Goal: Complete application form

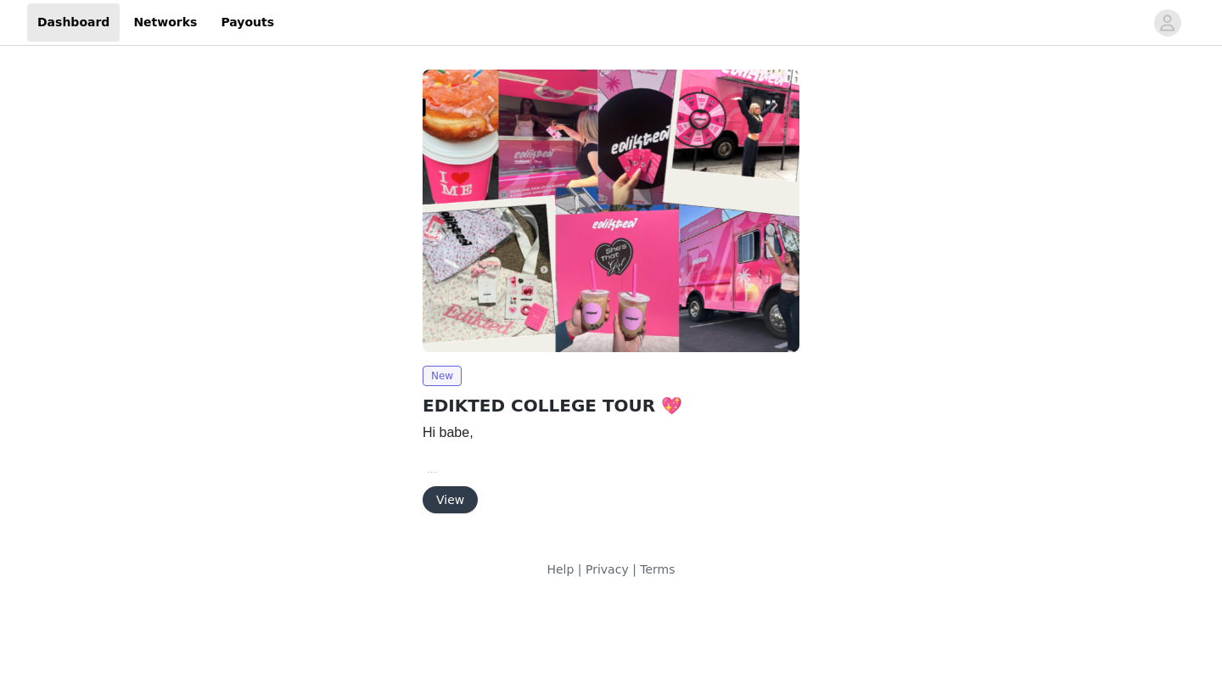
click at [462, 518] on div "New EDIKTED COLLEGE TOUR 💖 Hi babe, We are so happy to move forward with a coll…" at bounding box center [610, 294] width 397 height 471
click at [456, 495] on button "View" at bounding box center [450, 499] width 55 height 27
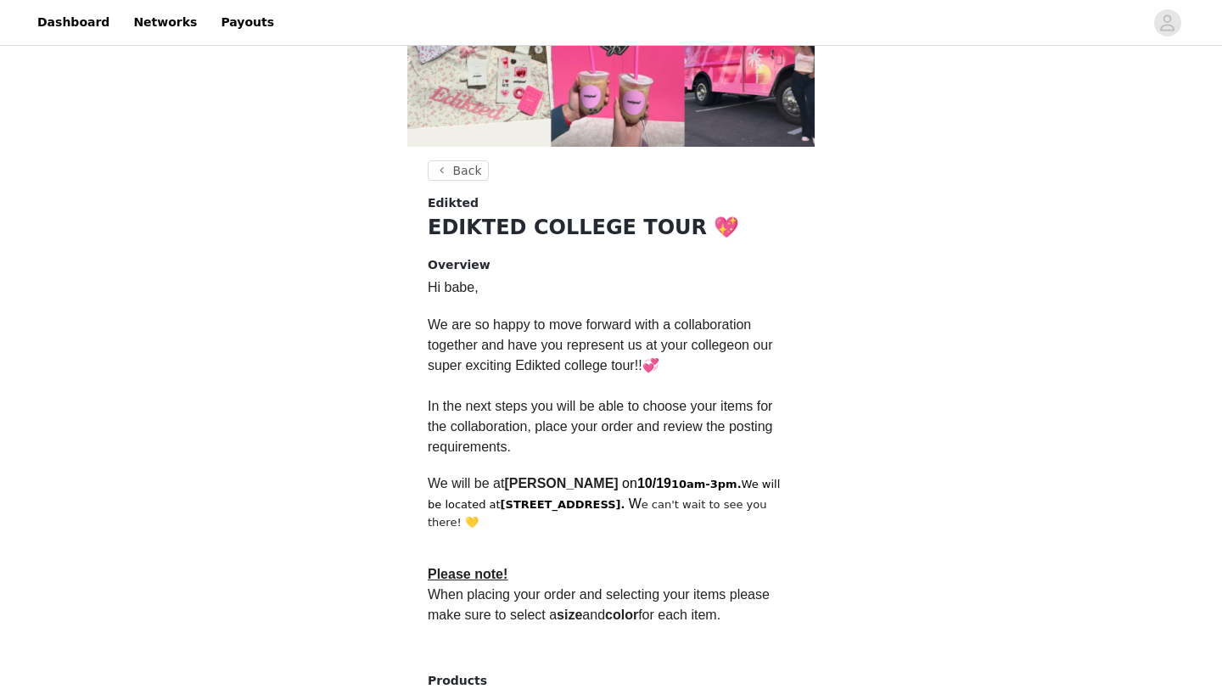
scroll to position [421, 0]
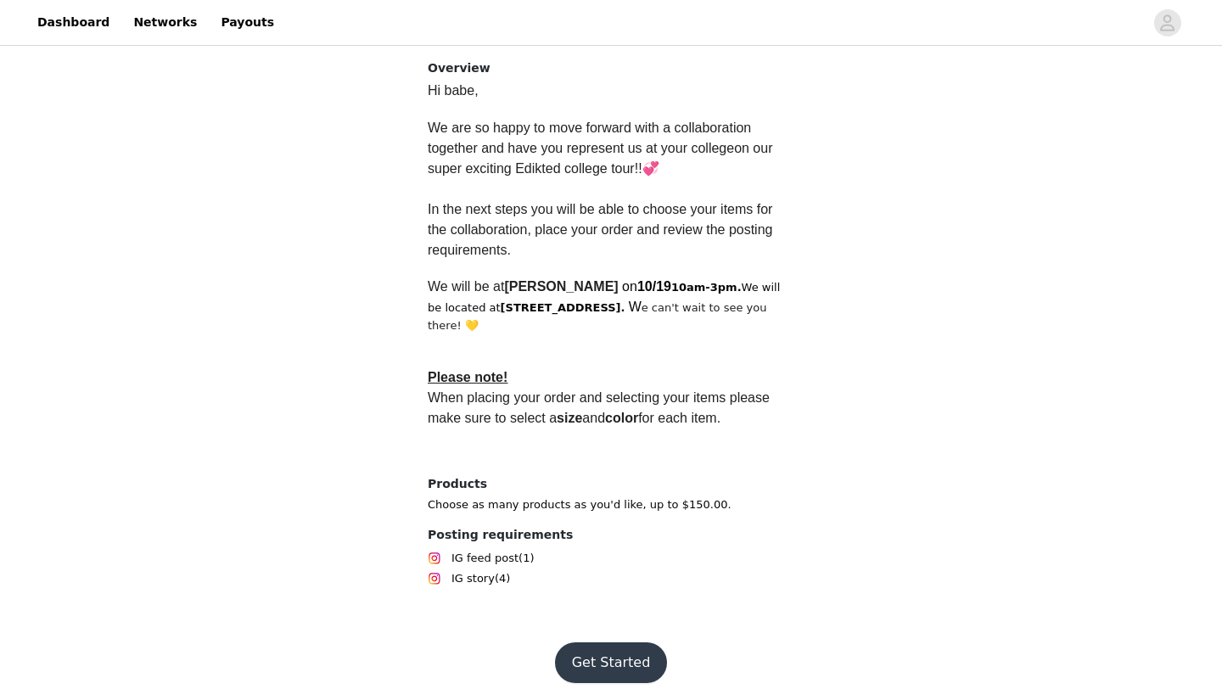
click at [610, 642] on button "Get Started" at bounding box center [611, 662] width 113 height 41
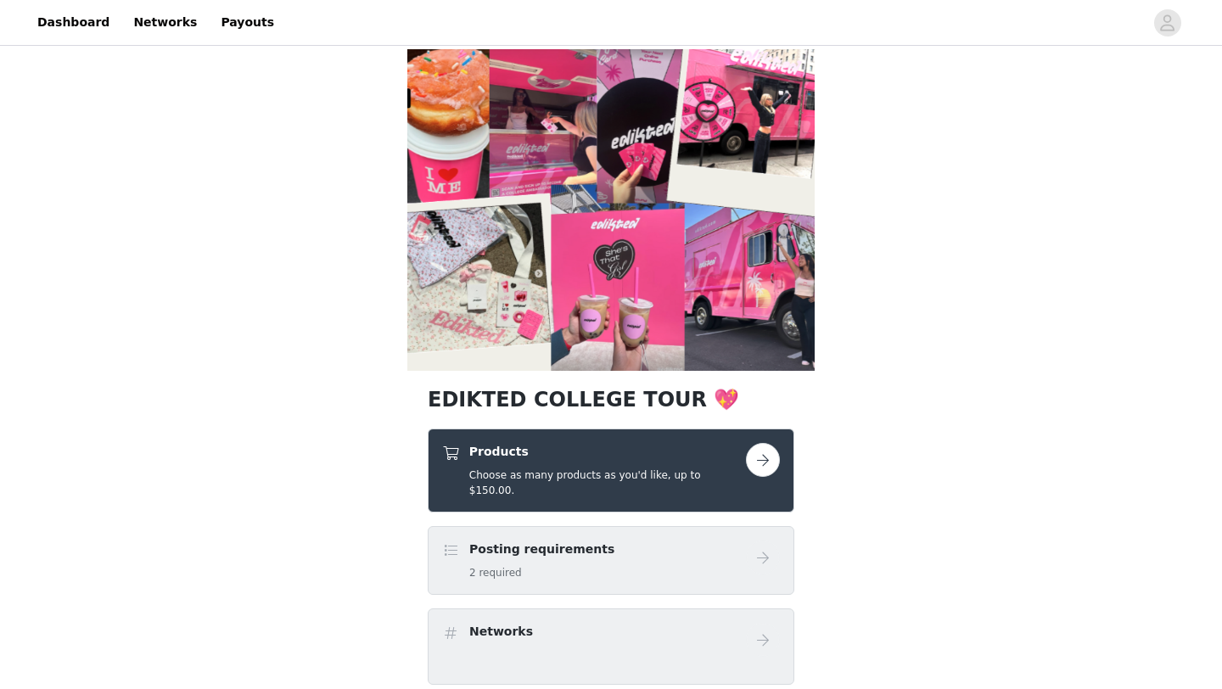
click at [626, 552] on div "Posting requirements 2 required" at bounding box center [594, 561] width 304 height 40
click at [757, 460] on button "button" at bounding box center [763, 460] width 34 height 34
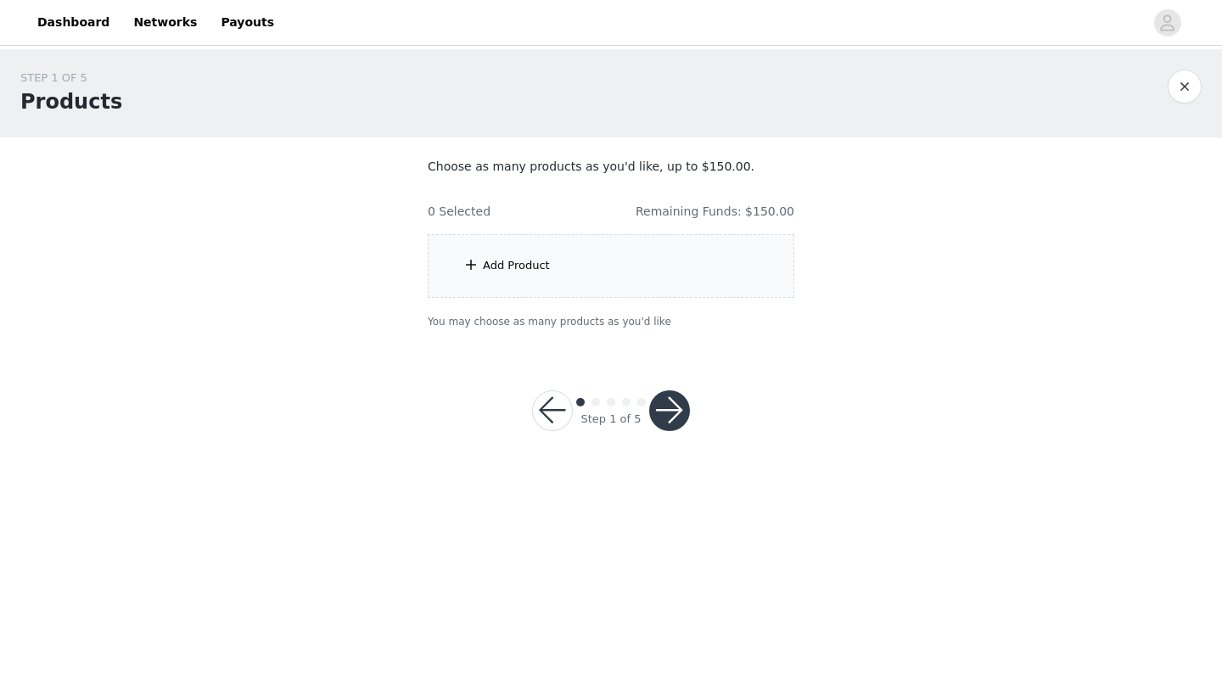
click at [741, 256] on div "Add Product" at bounding box center [611, 266] width 367 height 64
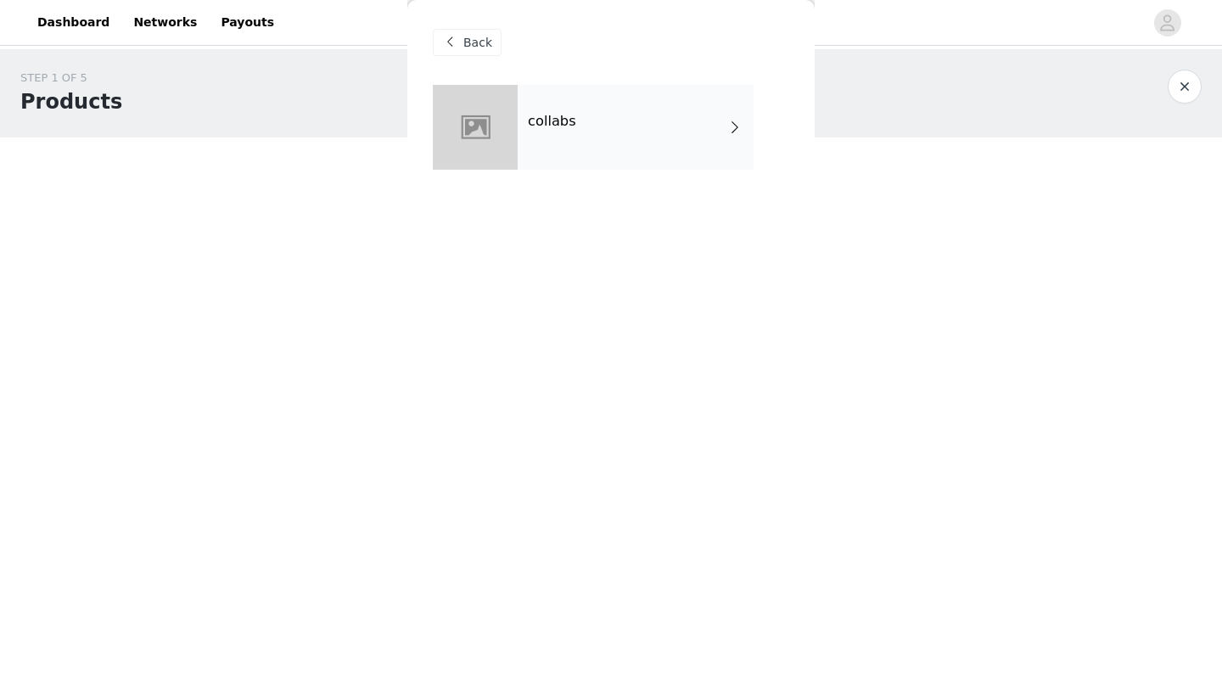
click at [670, 154] on div "collabs" at bounding box center [636, 127] width 236 height 85
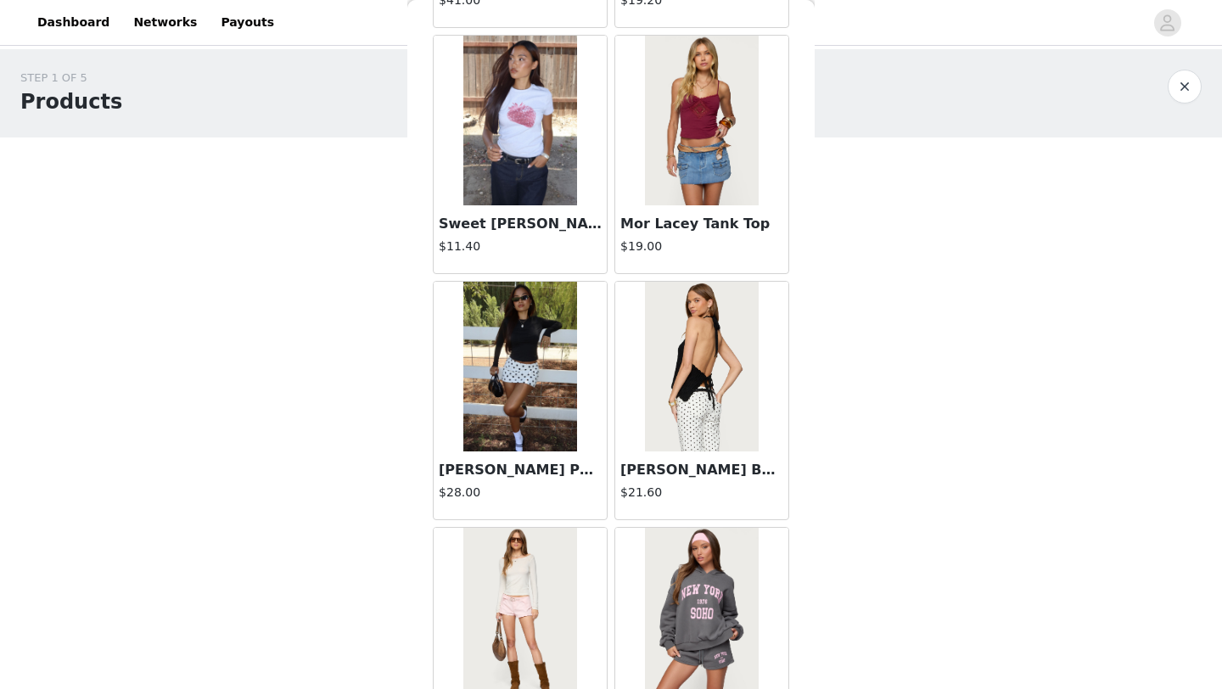
scroll to position [1908, 0]
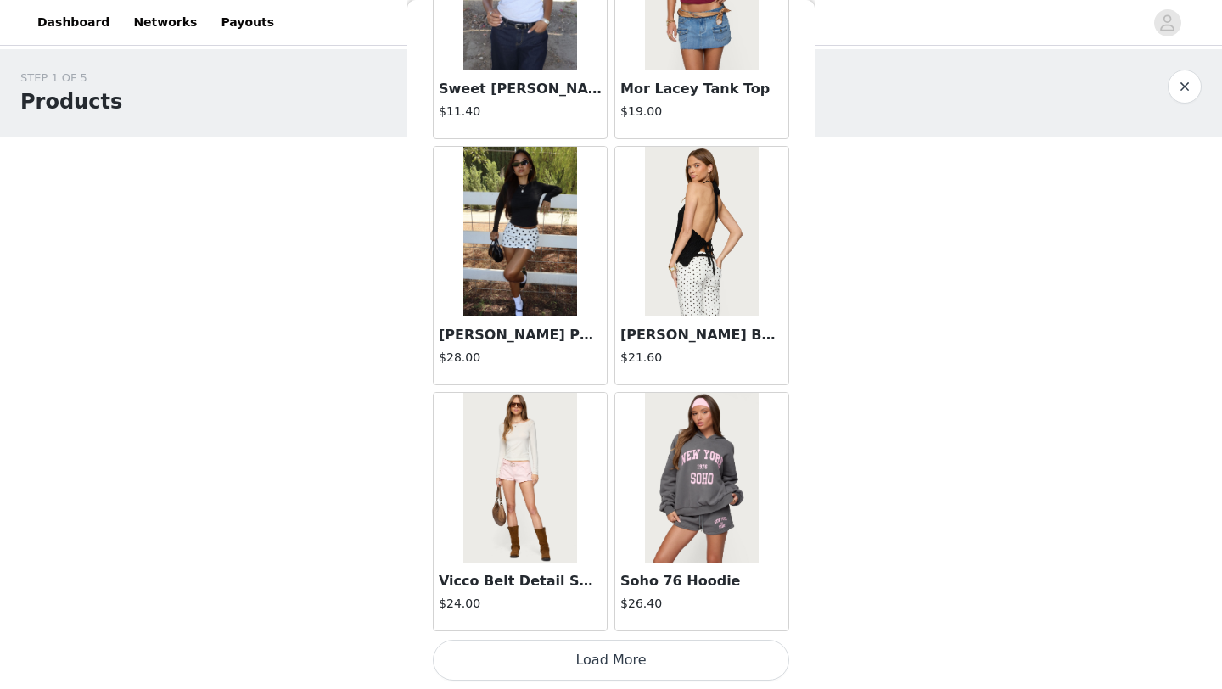
click at [645, 670] on button "Load More" at bounding box center [611, 660] width 356 height 41
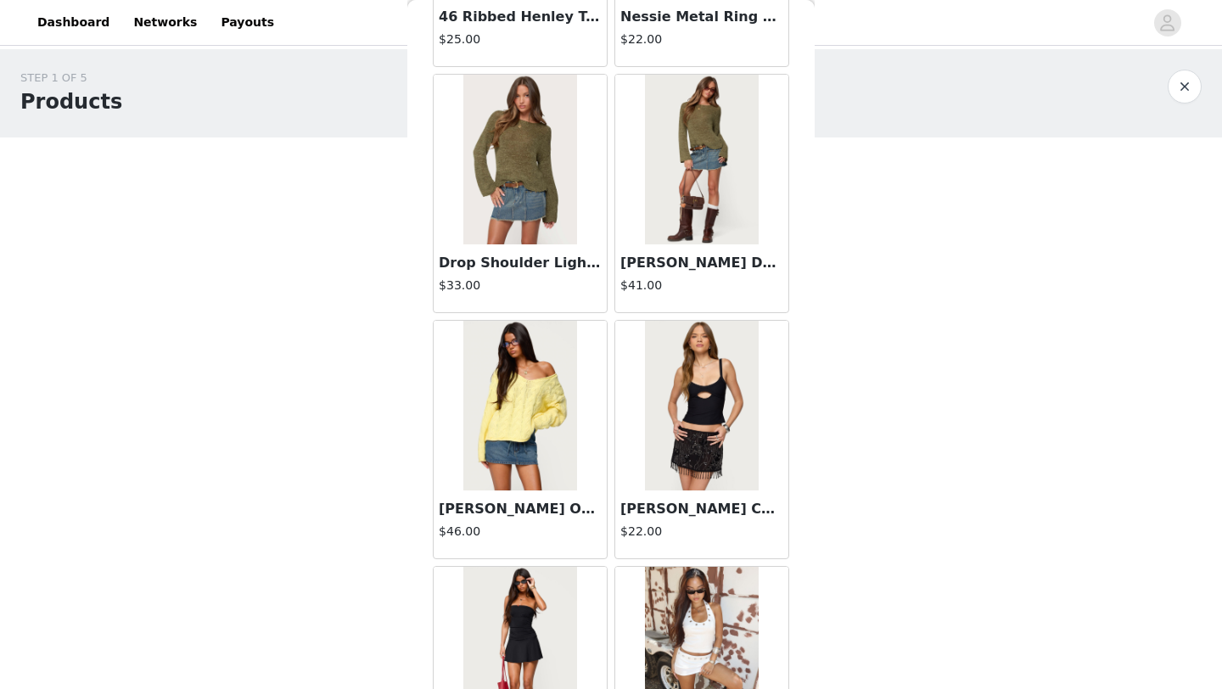
scroll to position [4225, 0]
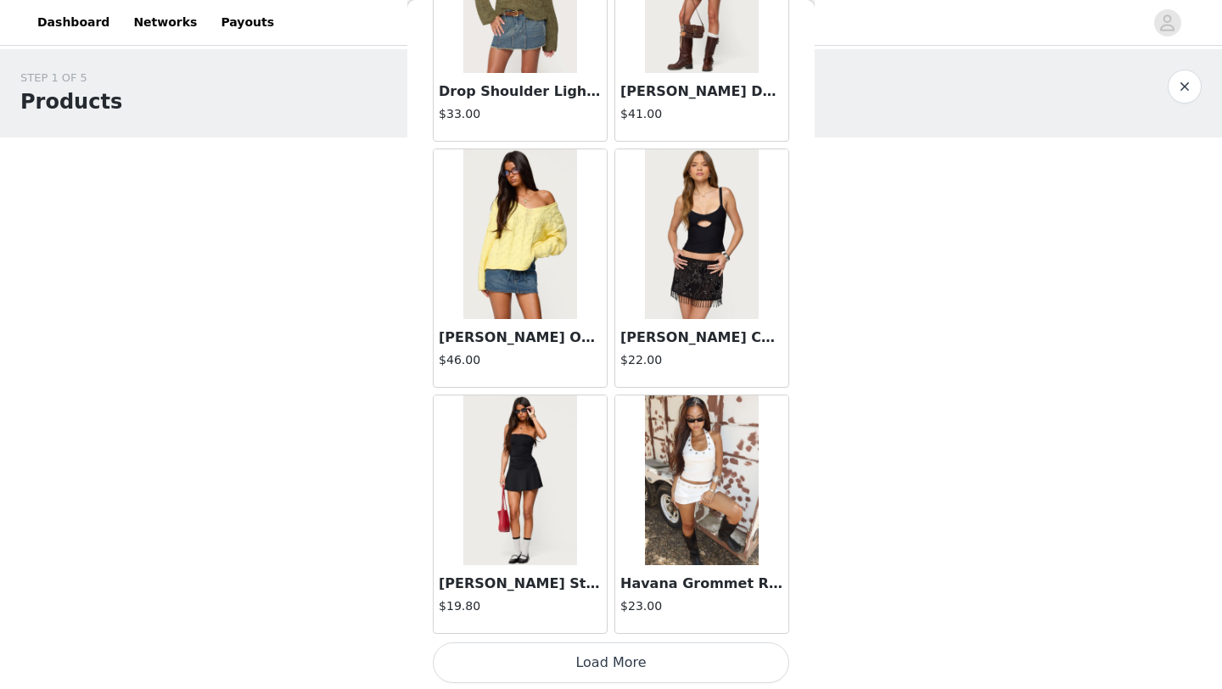
click at [683, 665] on button "Load More" at bounding box center [611, 662] width 356 height 41
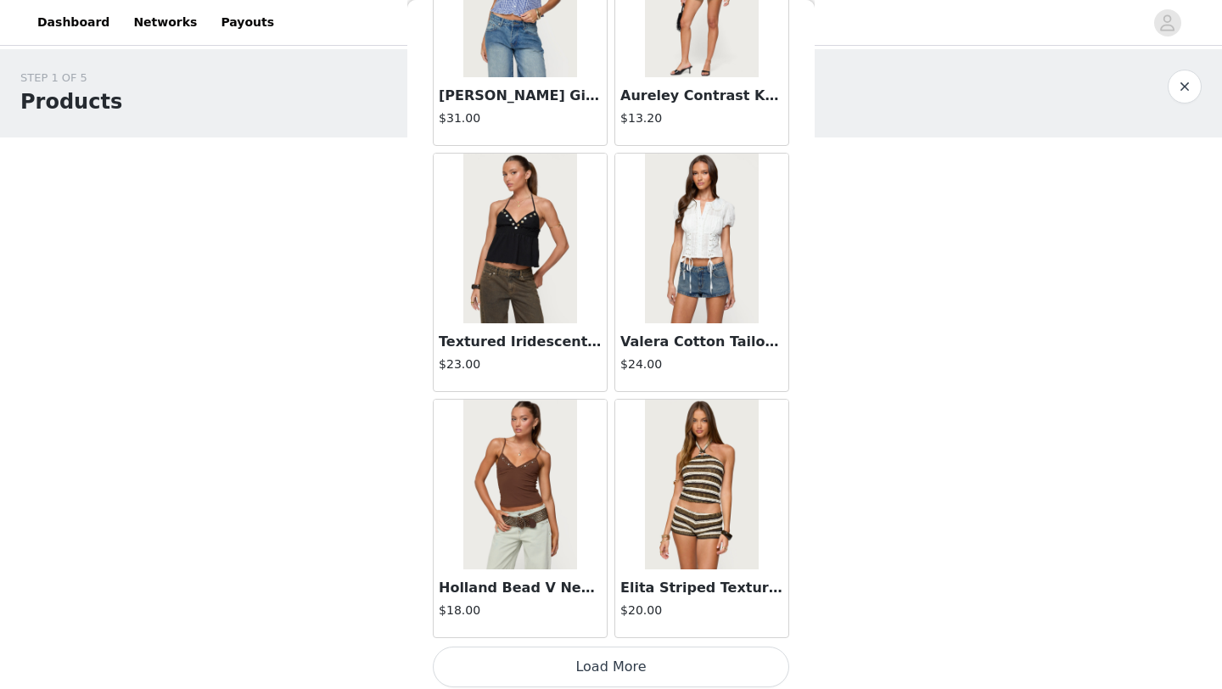
scroll to position [6830, 0]
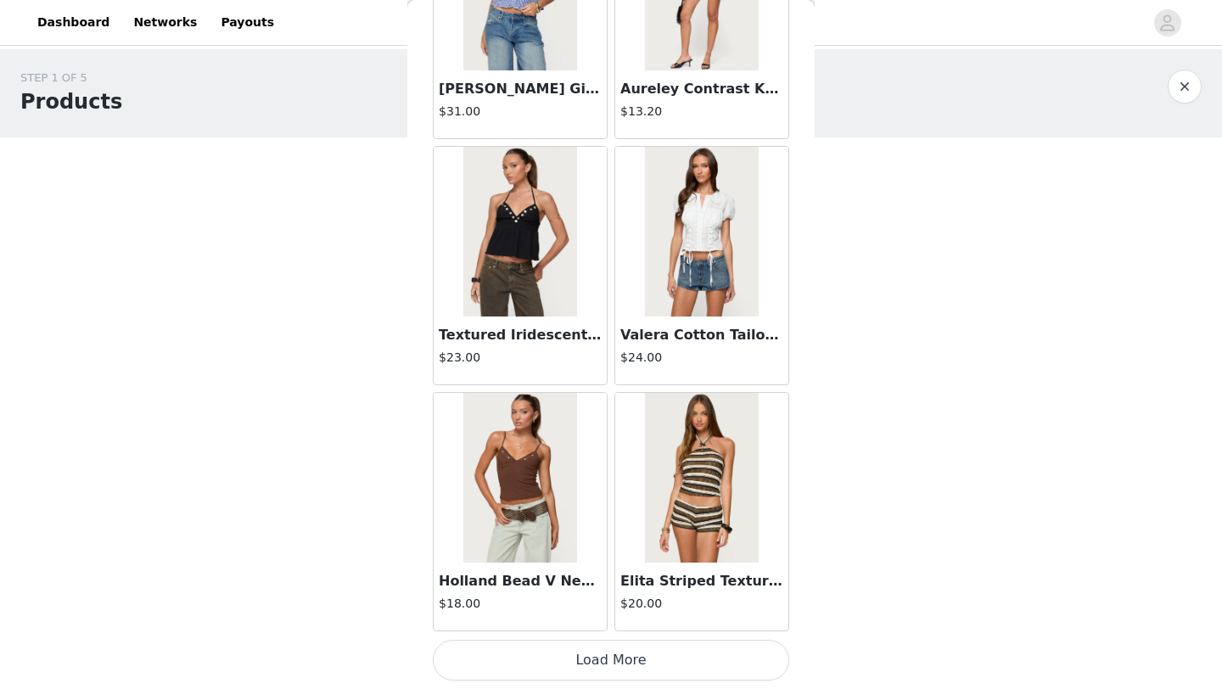
click at [628, 663] on button "Load More" at bounding box center [611, 660] width 356 height 41
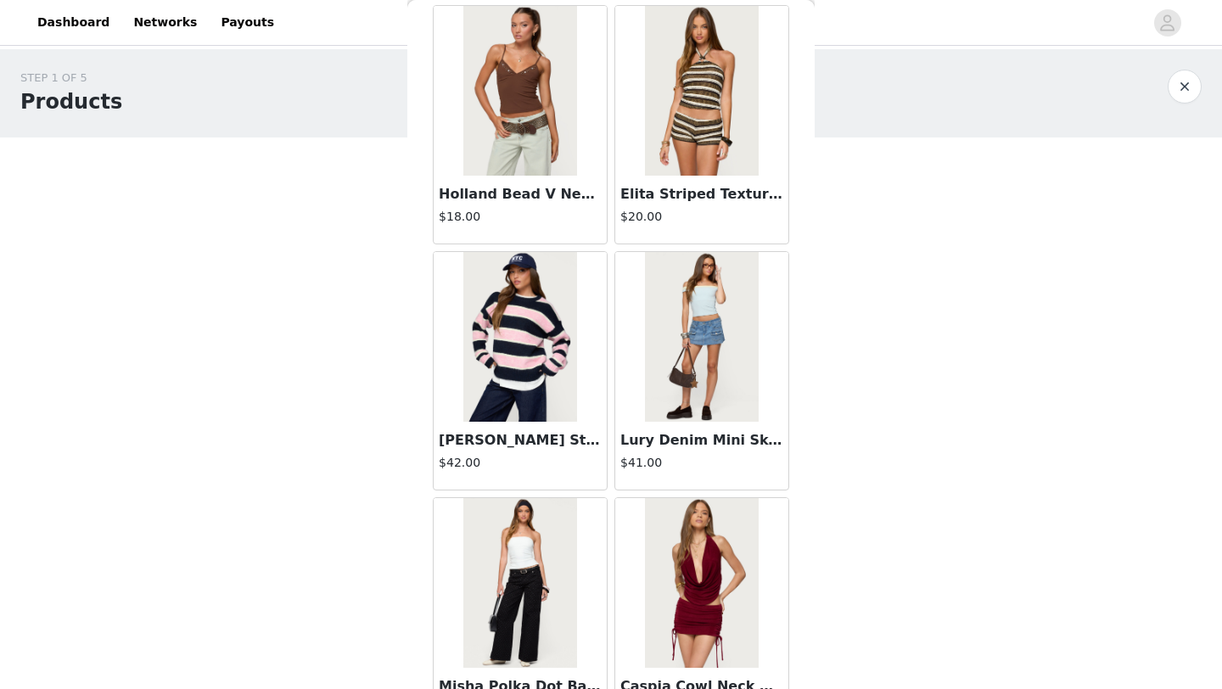
scroll to position [7247, 0]
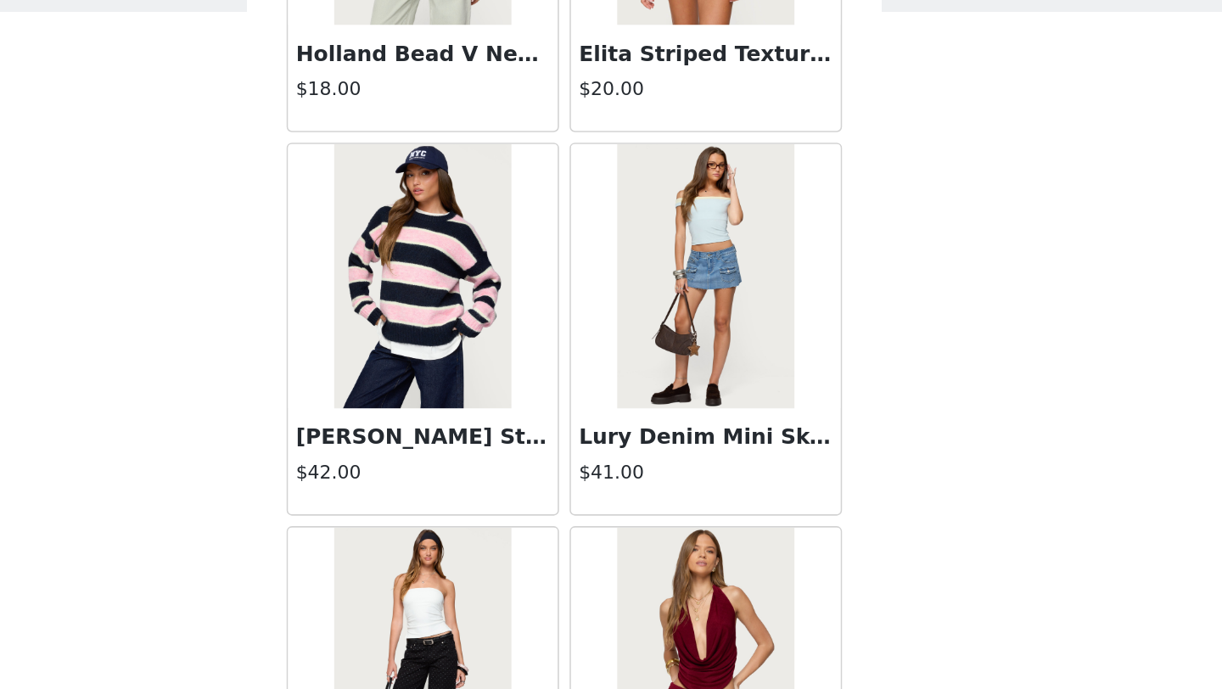
click at [707, 344] on img at bounding box center [701, 307] width 113 height 170
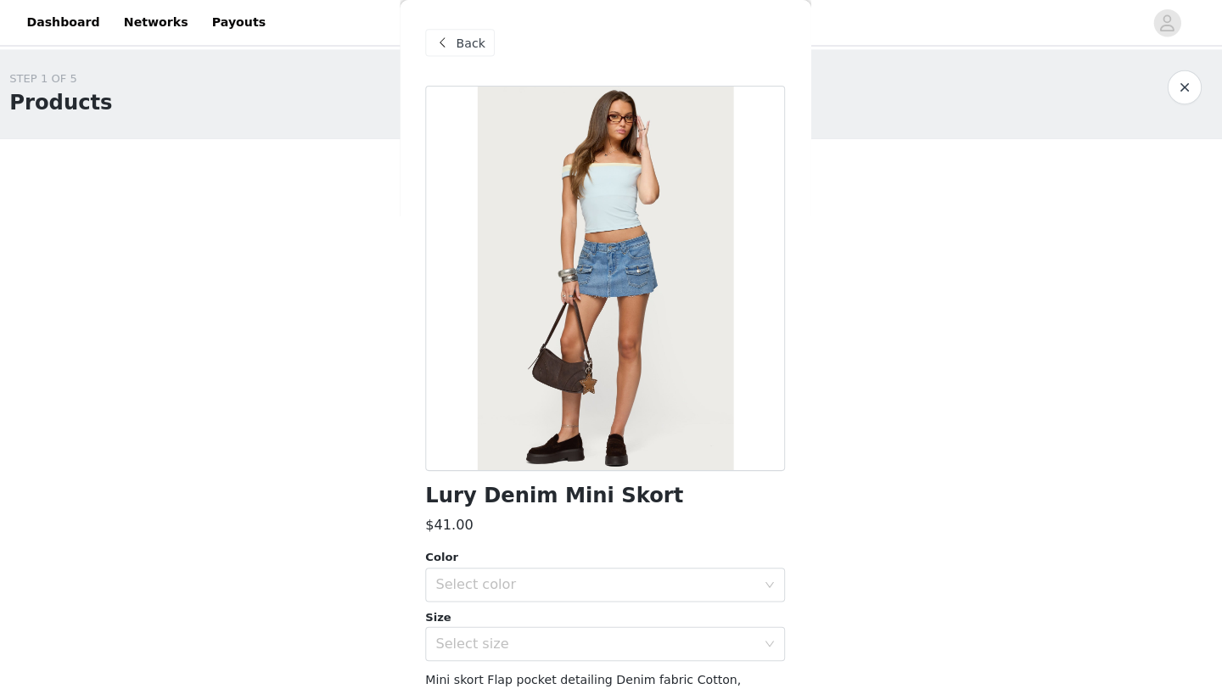
scroll to position [0, 0]
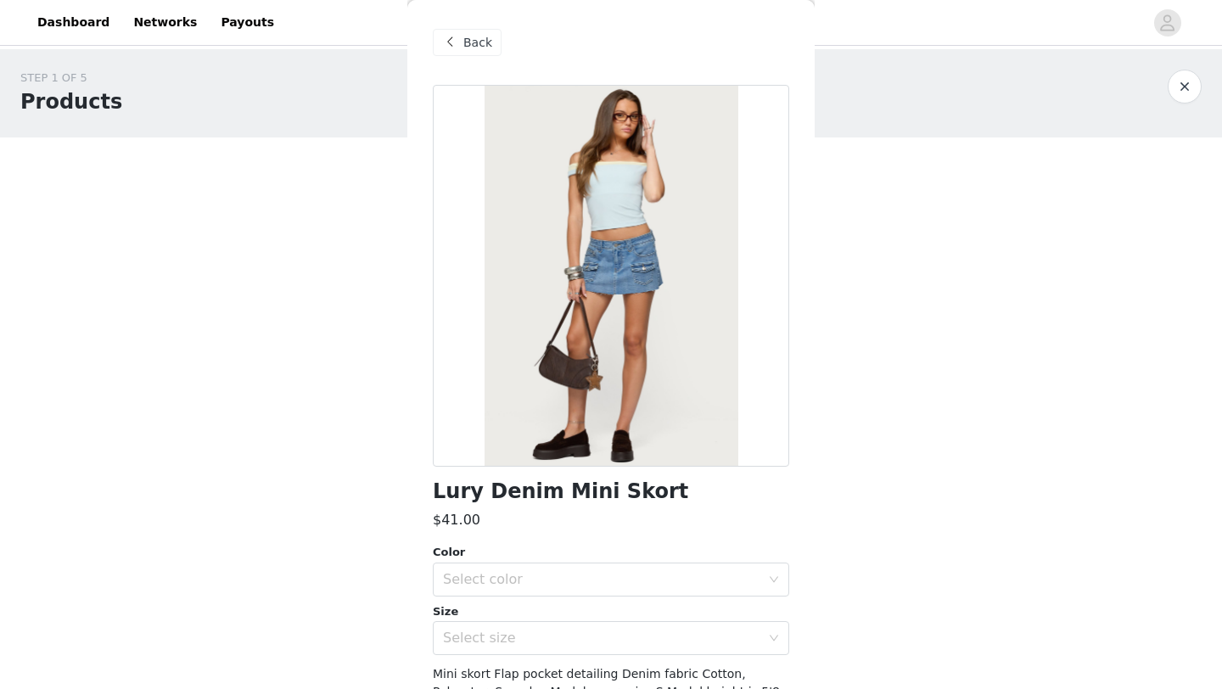
click at [468, 39] on span "Back" at bounding box center [477, 43] width 29 height 18
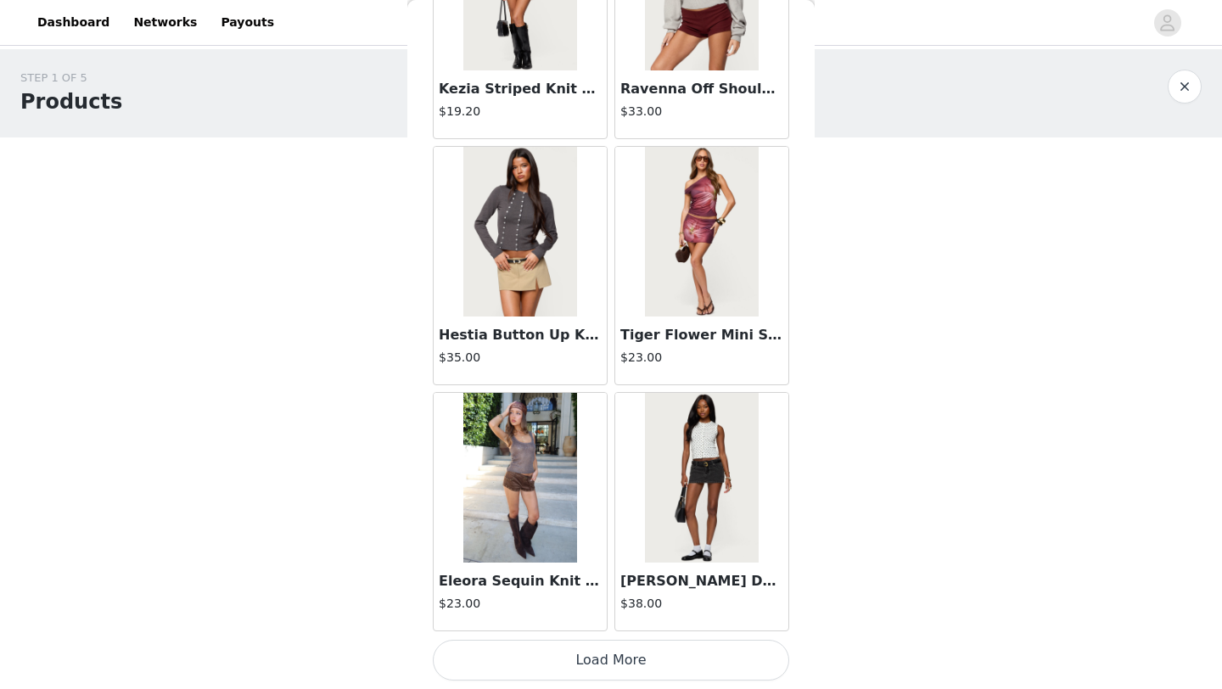
click at [676, 664] on button "Load More" at bounding box center [611, 660] width 356 height 41
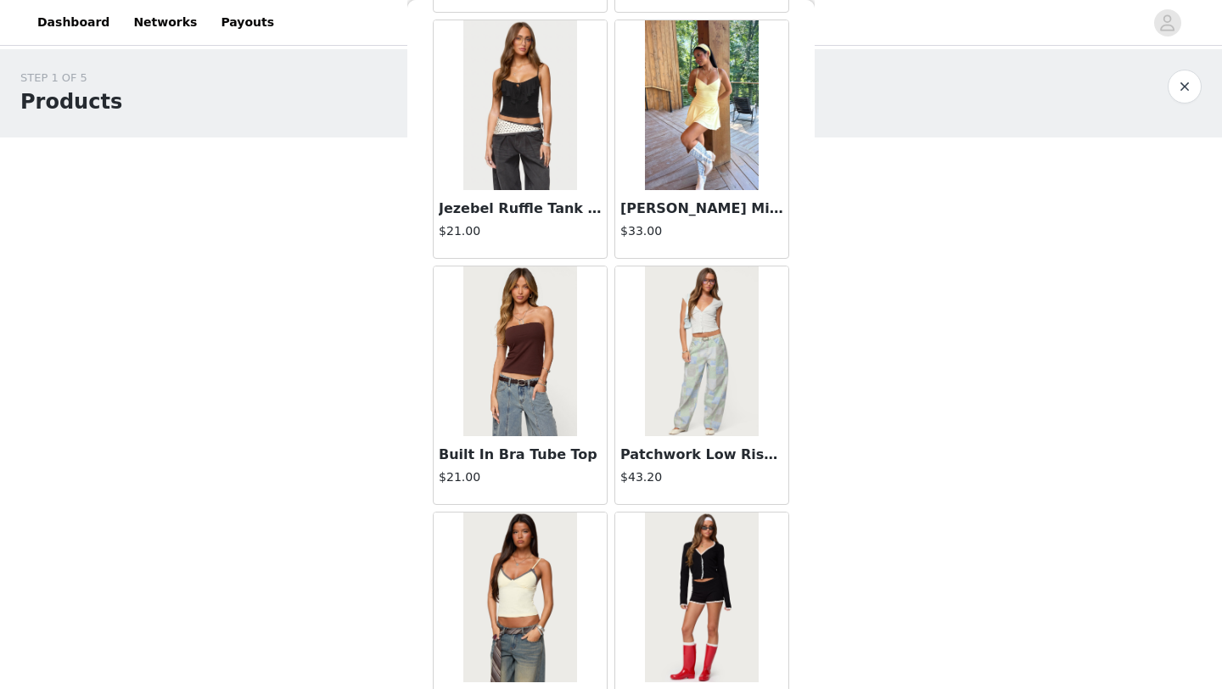
scroll to position [11752, 0]
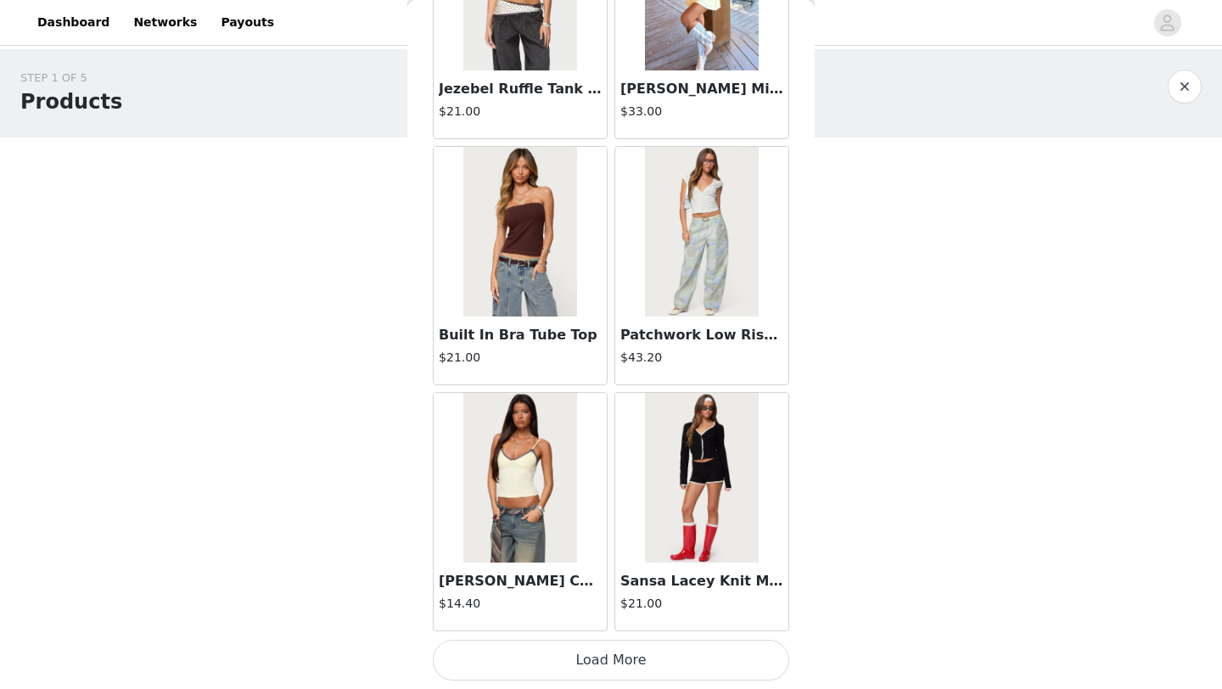
click at [642, 657] on button "Load More" at bounding box center [611, 660] width 356 height 41
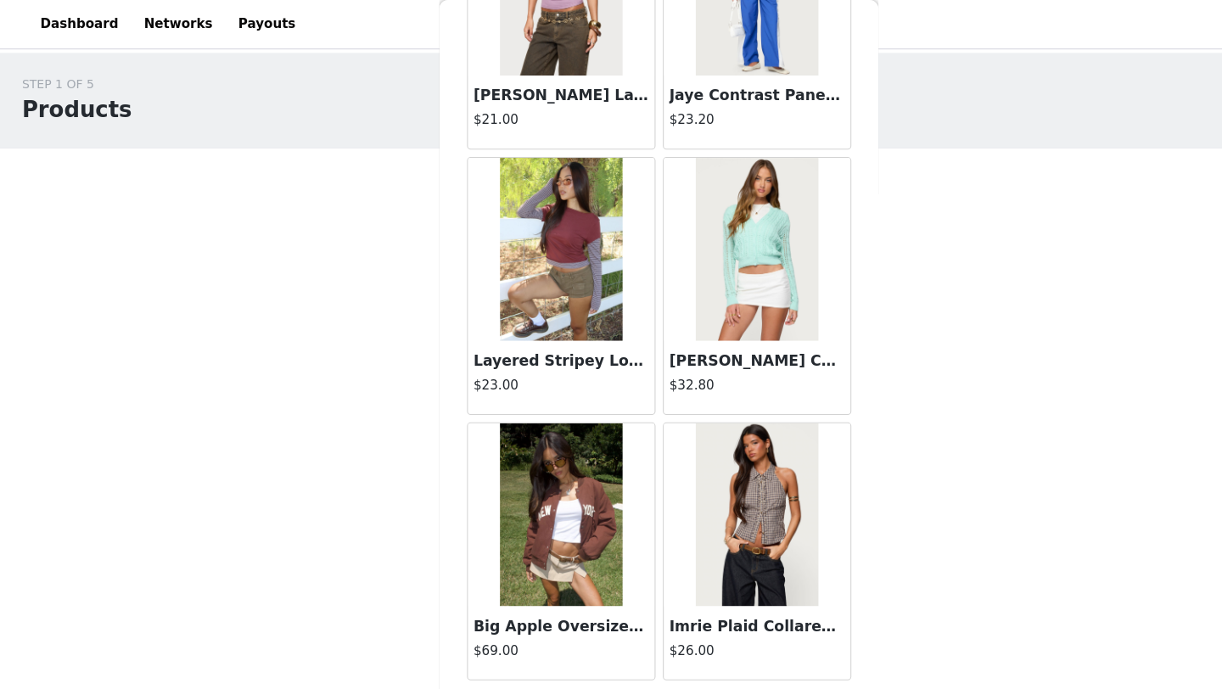
scroll to position [0, 0]
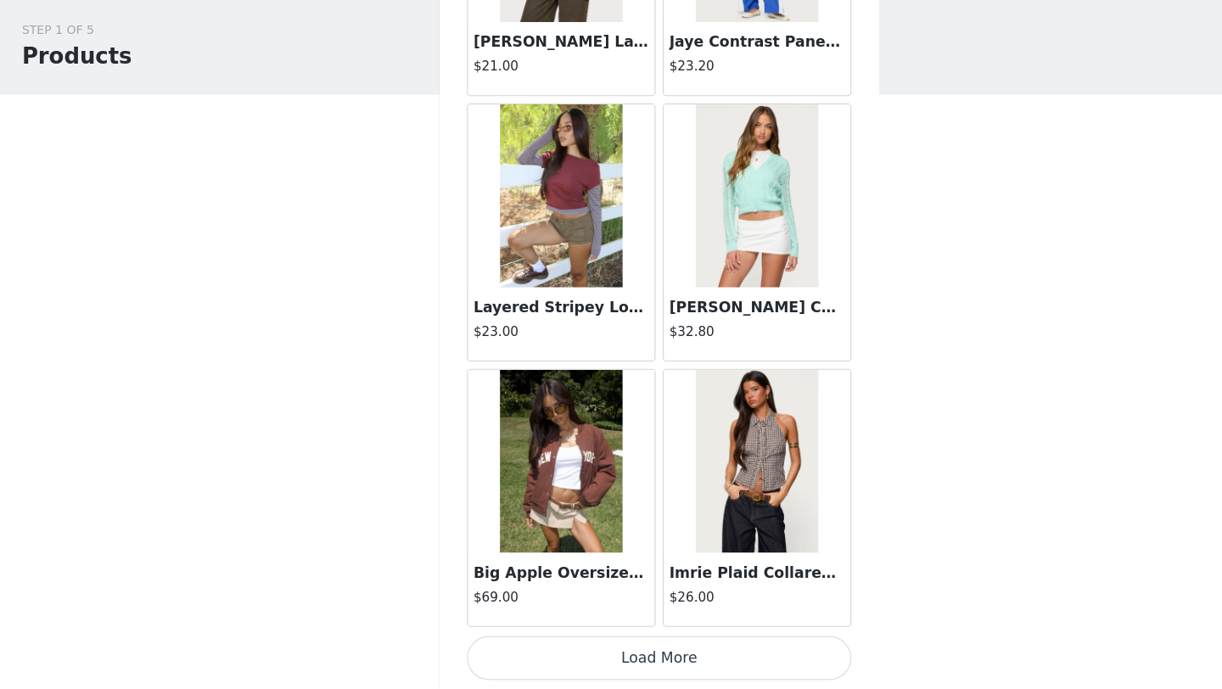
click at [609, 660] on button "Load More" at bounding box center [611, 660] width 356 height 41
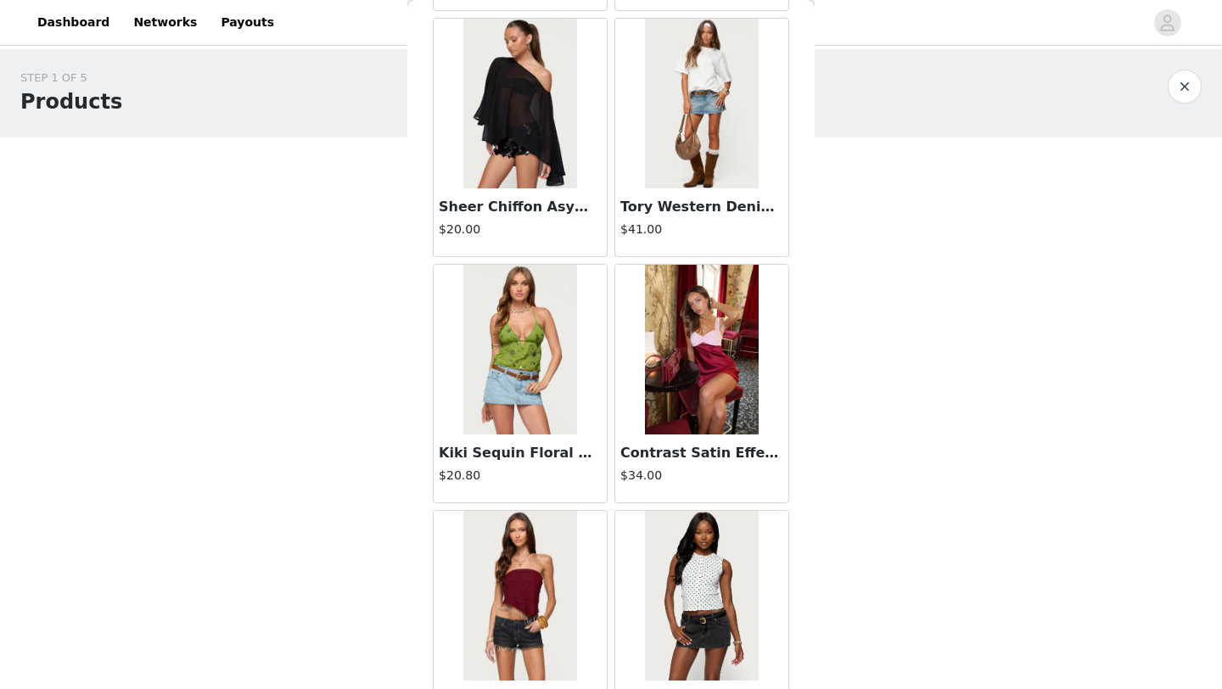
scroll to position [16674, 0]
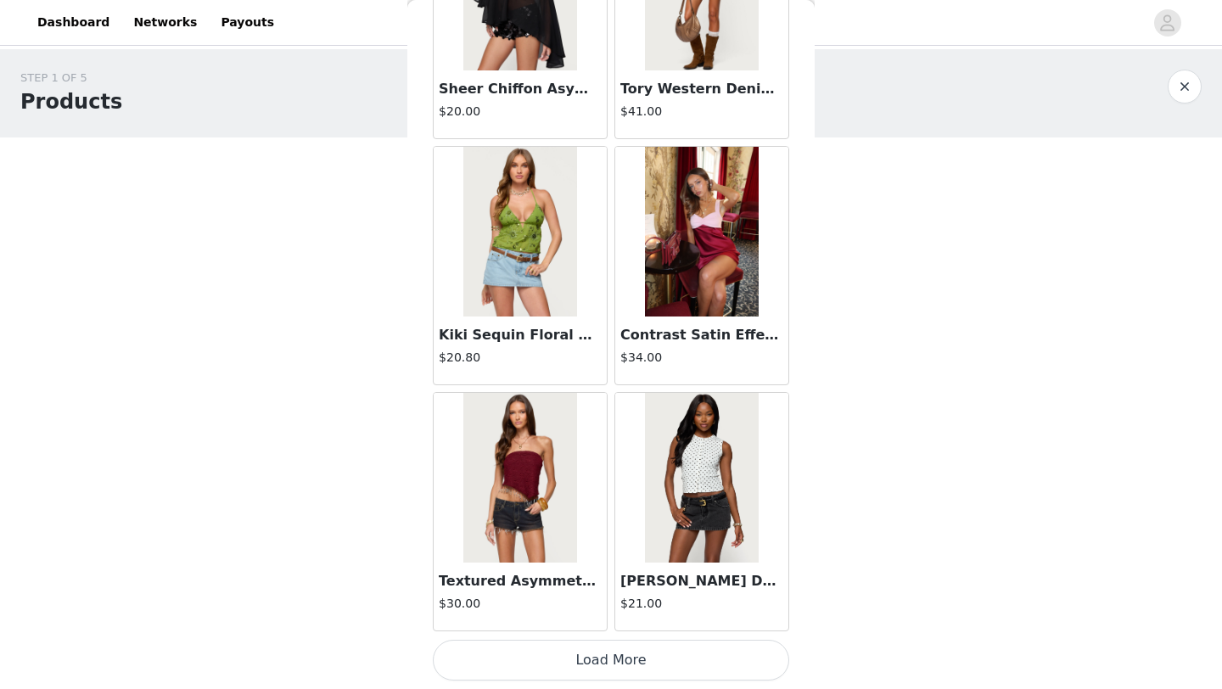
click at [657, 661] on button "Load More" at bounding box center [611, 660] width 356 height 41
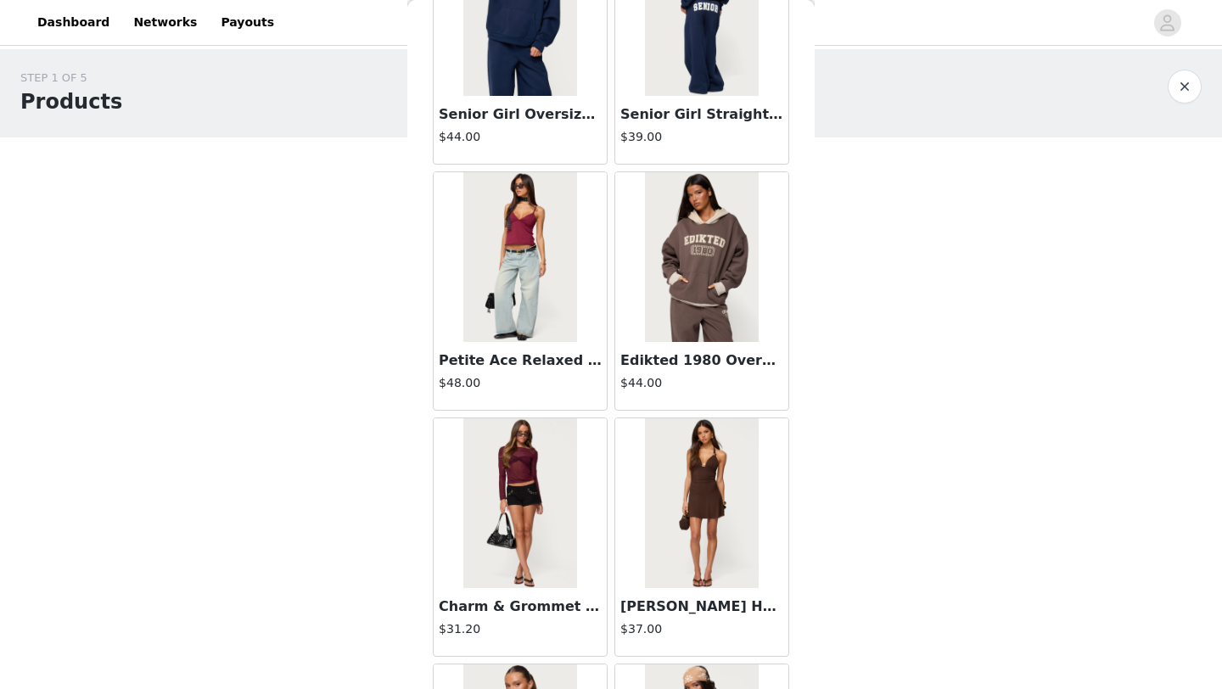
scroll to position [19135, 0]
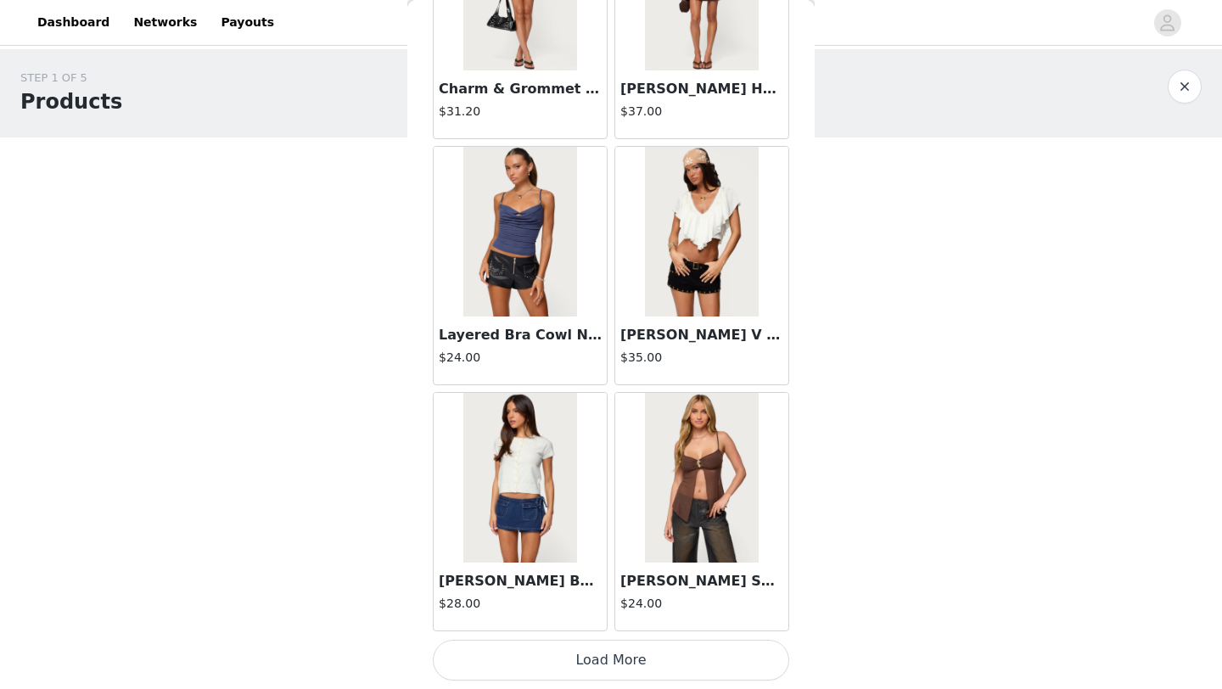
click at [614, 672] on button "Load More" at bounding box center [611, 660] width 356 height 41
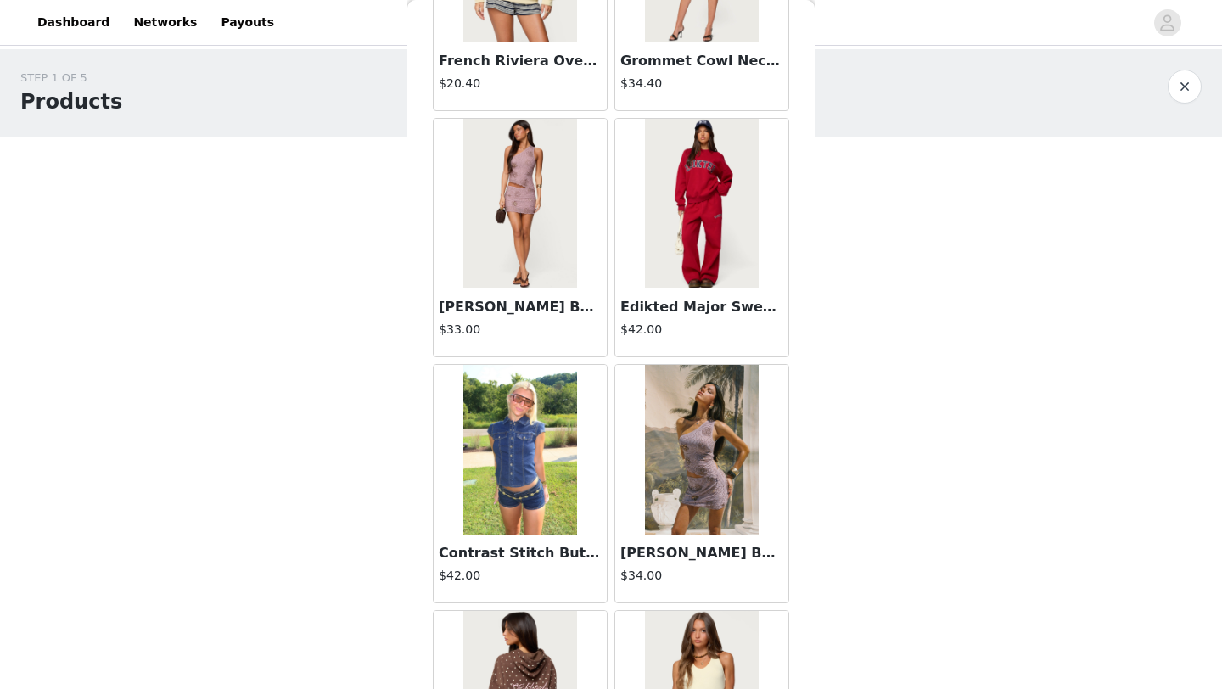
scroll to position [21596, 0]
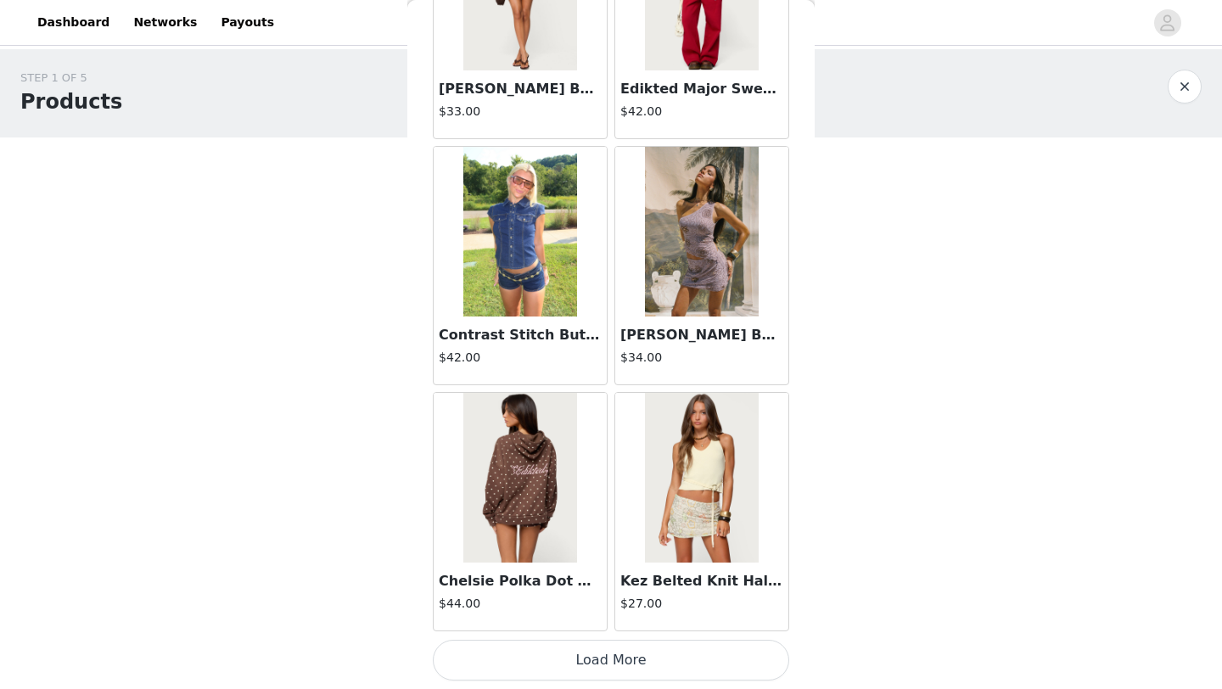
click at [656, 665] on button "Load More" at bounding box center [611, 660] width 356 height 41
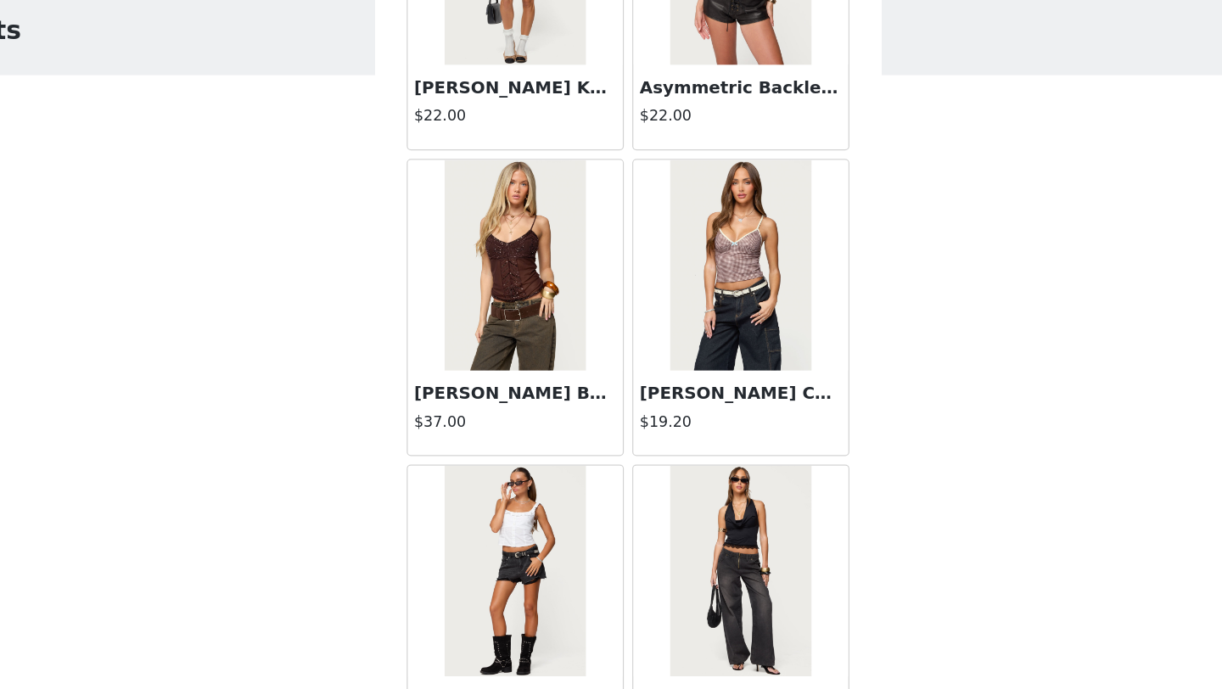
scroll to position [24057, 0]
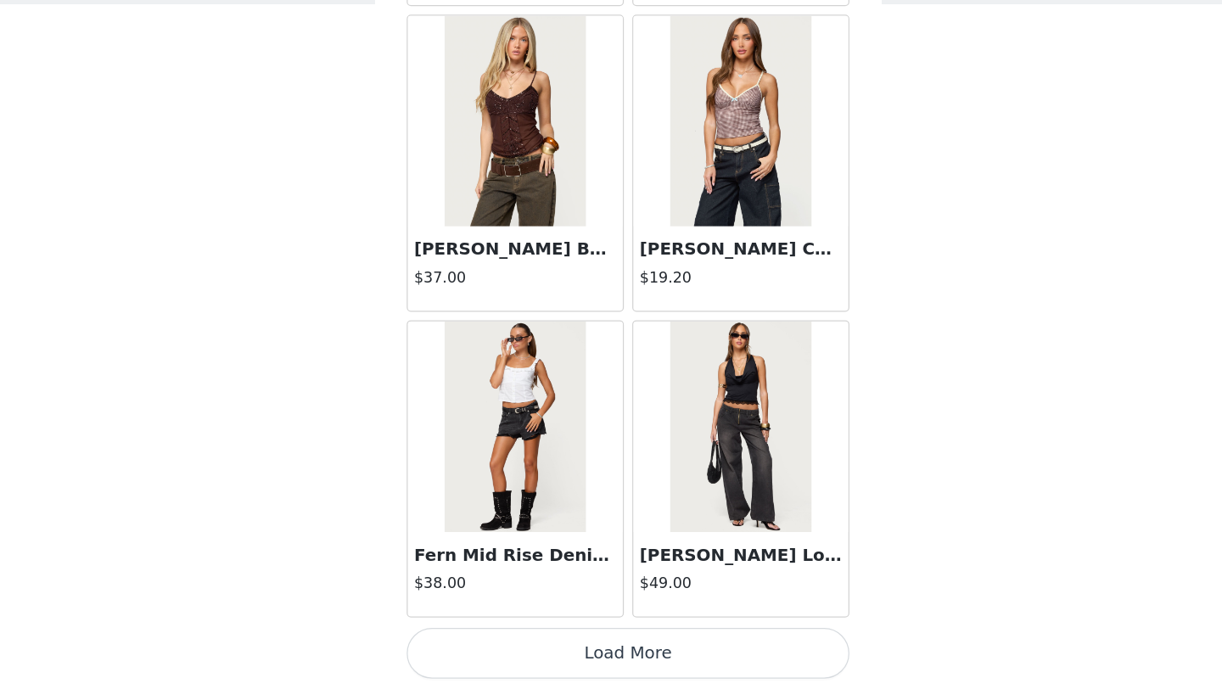
click at [617, 656] on button "Load More" at bounding box center [611, 660] width 356 height 41
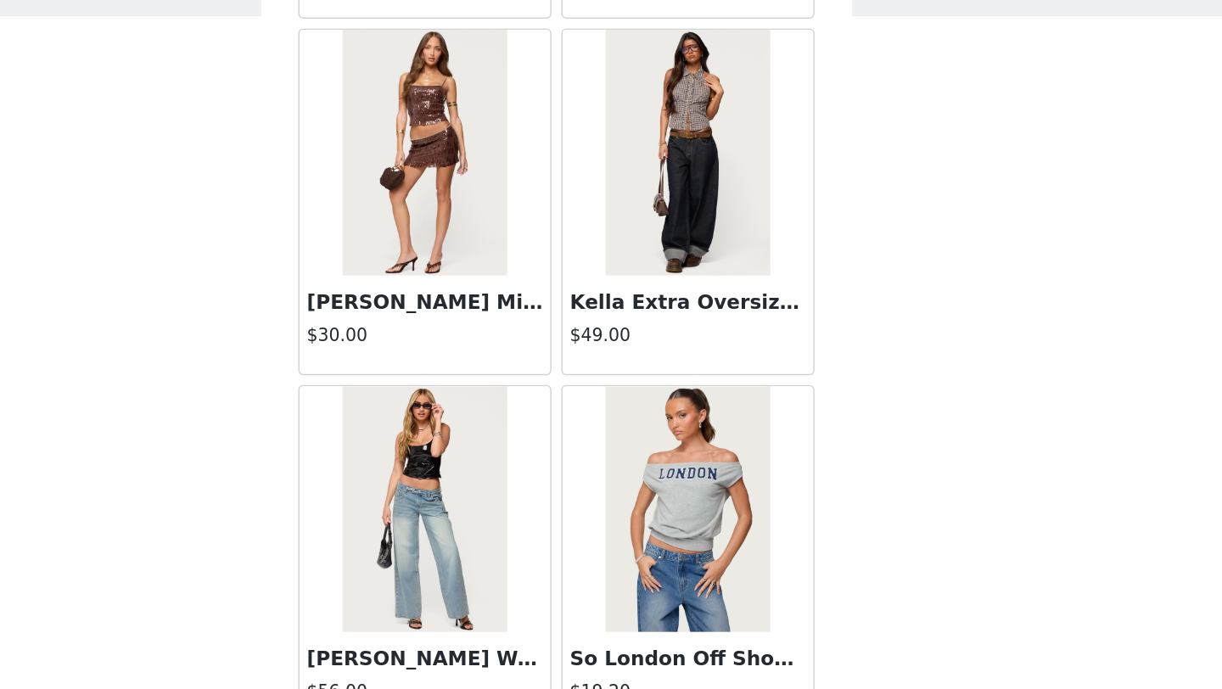
scroll to position [0, 0]
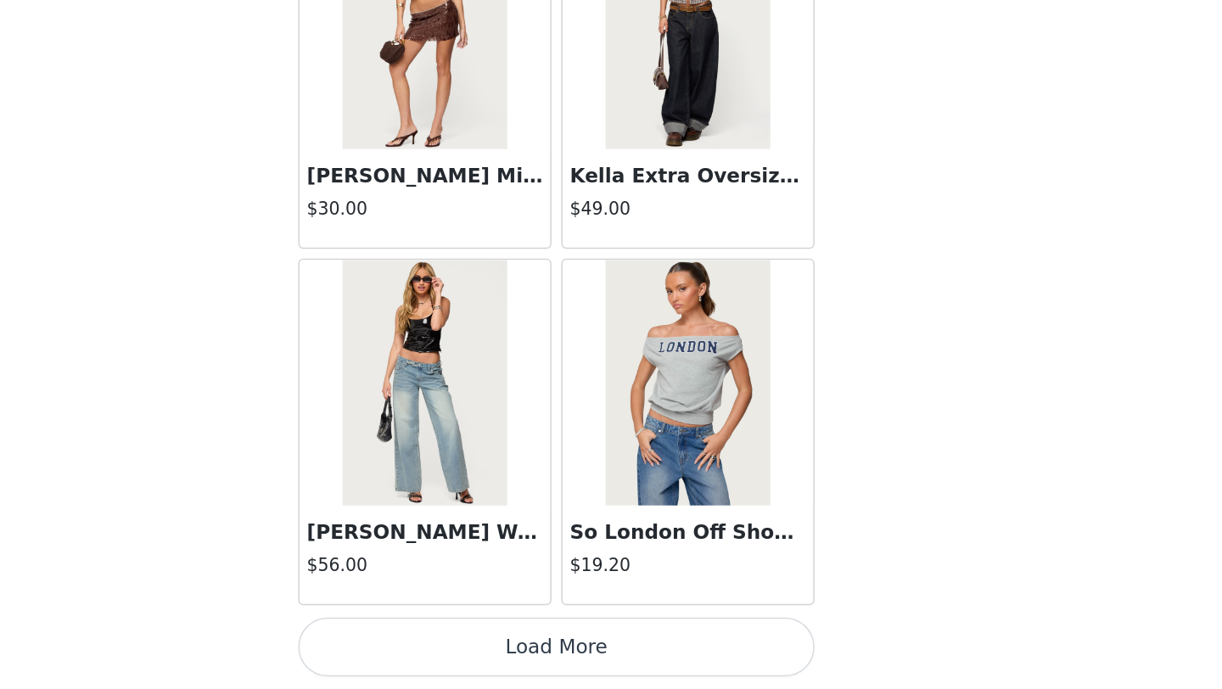
click at [618, 656] on button "Load More" at bounding box center [611, 660] width 356 height 41
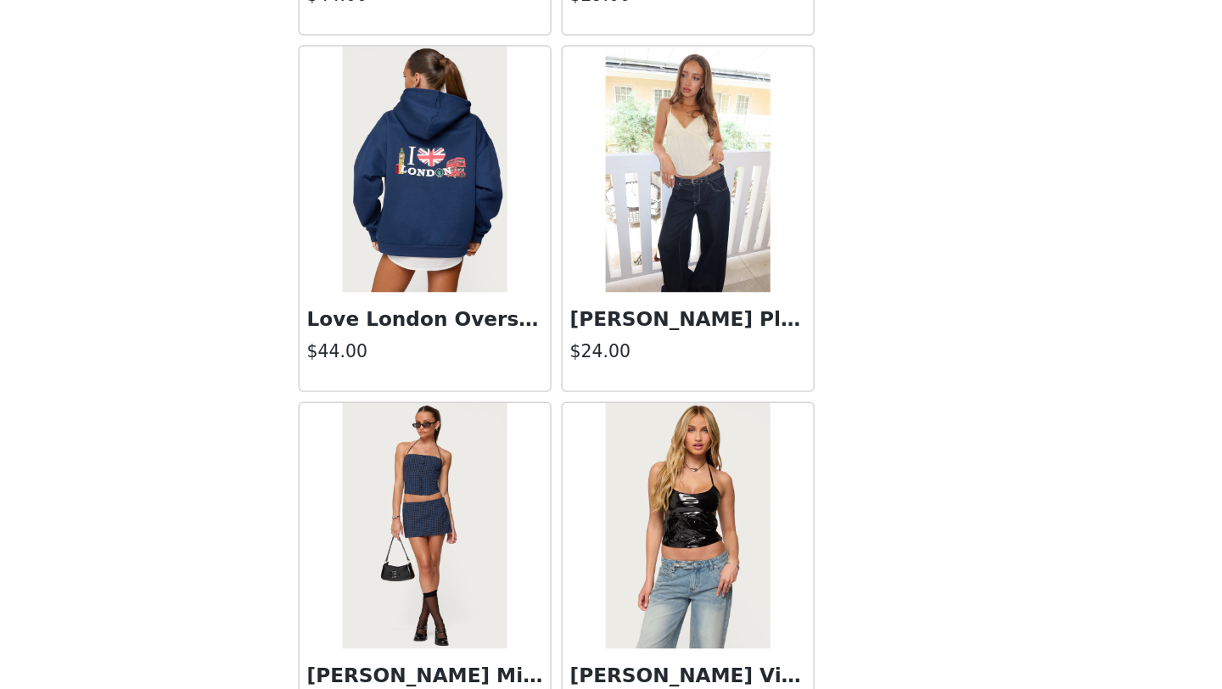
scroll to position [28979, 0]
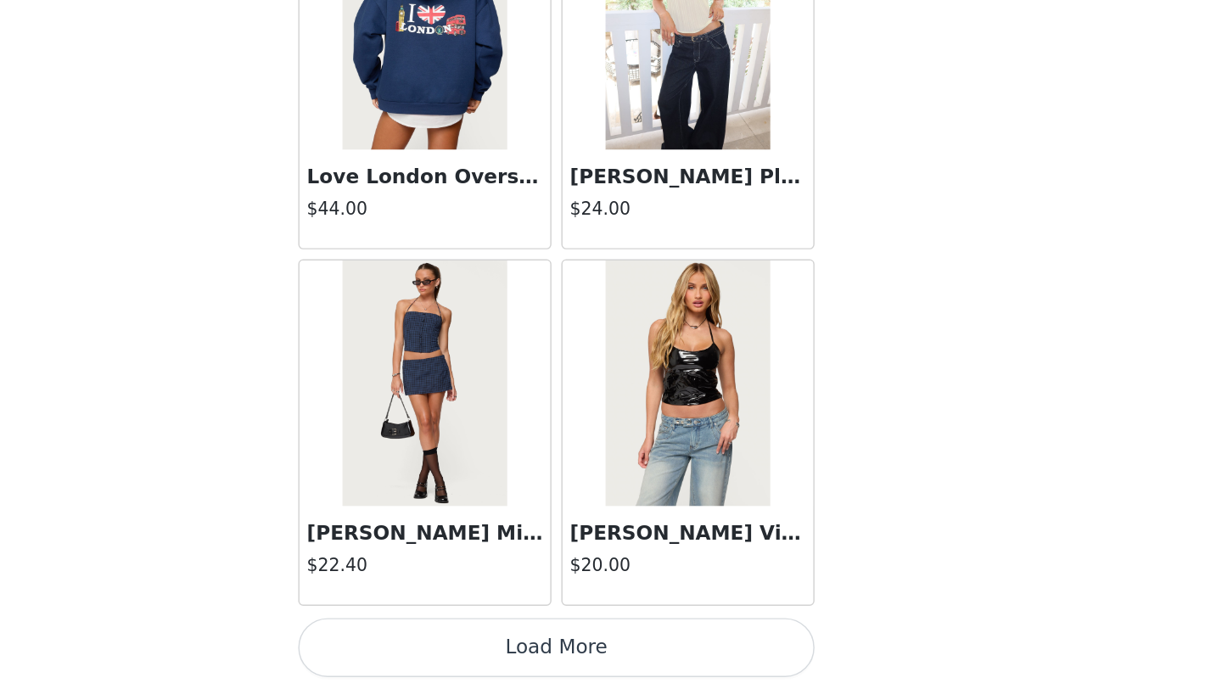
click at [610, 661] on button "Load More" at bounding box center [611, 660] width 356 height 41
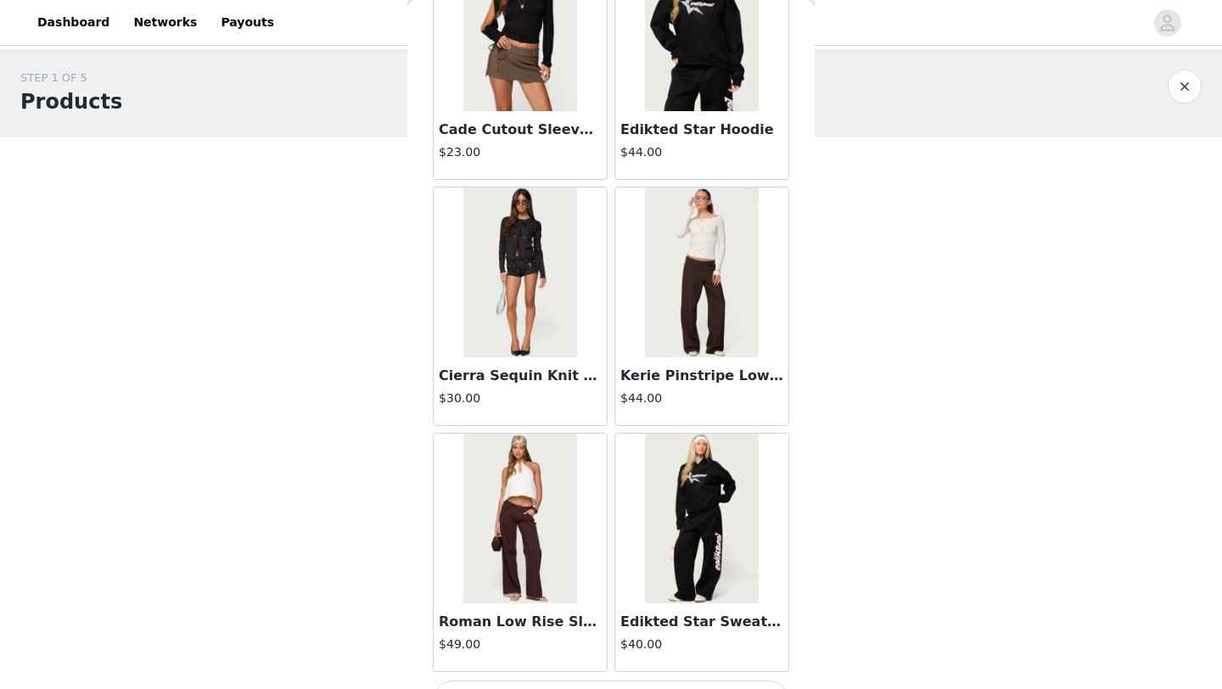
scroll to position [31440, 0]
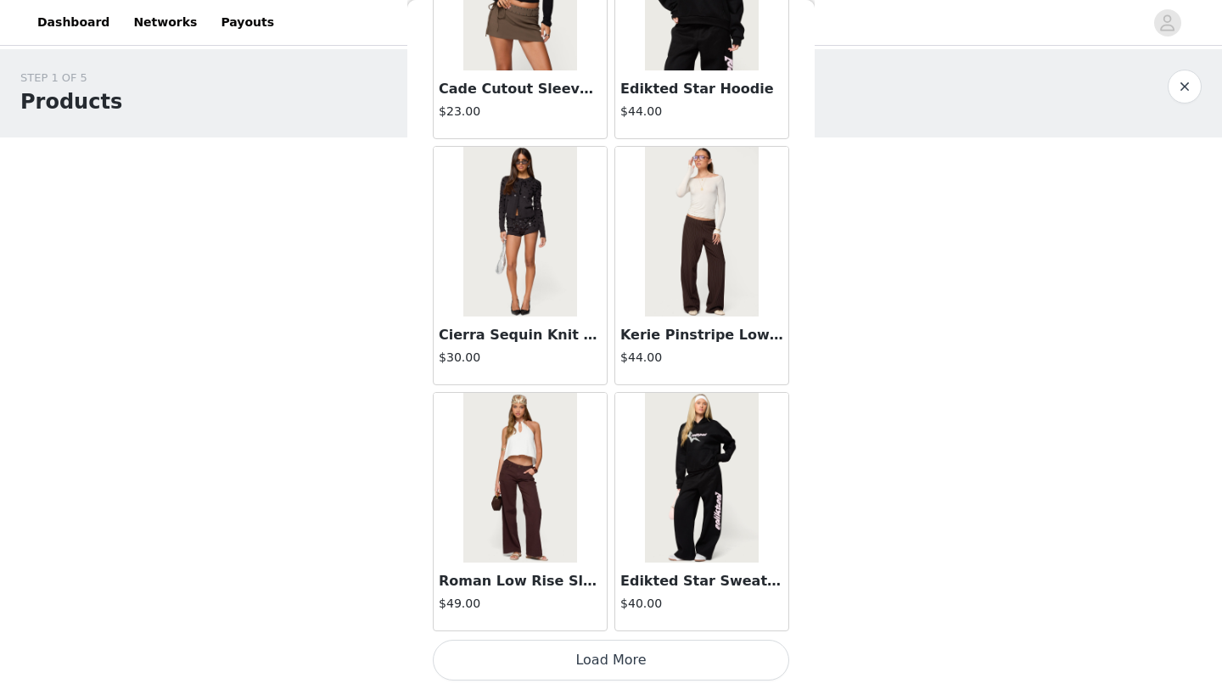
click at [833, 284] on div "STEP 1 OF 5 Products Choose as many products as you'd like, up to $150.00. 0 Se…" at bounding box center [611, 199] width 1222 height 300
click at [632, 646] on button "Load More" at bounding box center [611, 660] width 356 height 41
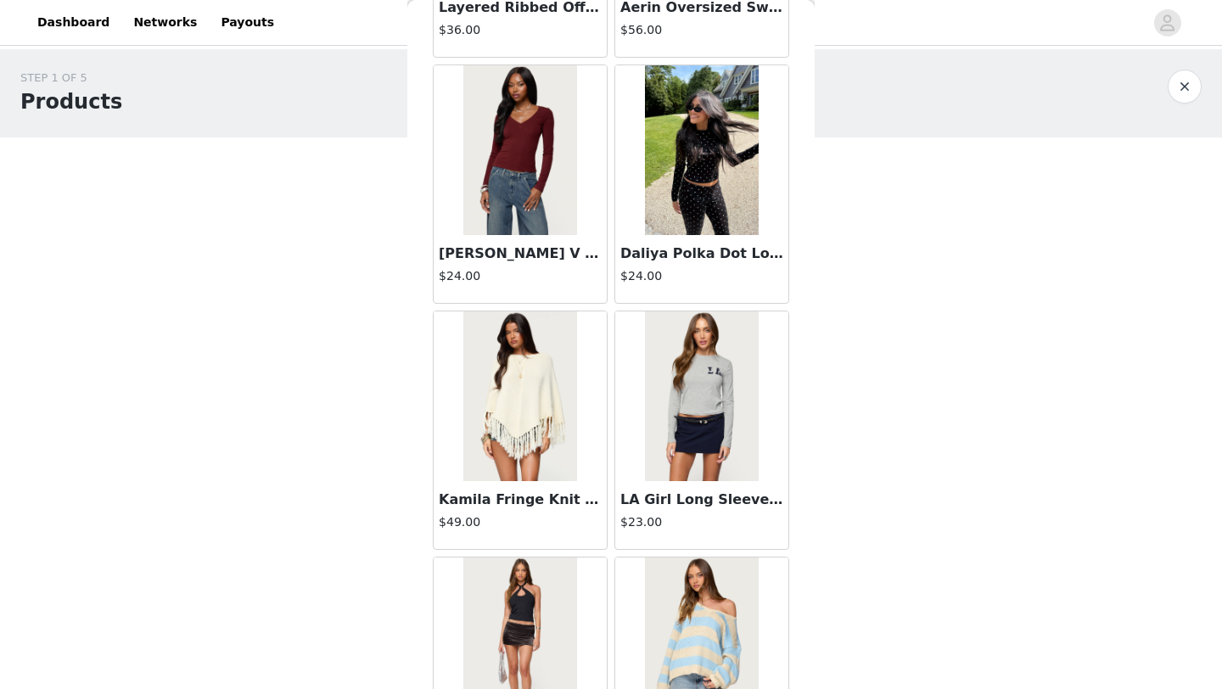
scroll to position [33901, 0]
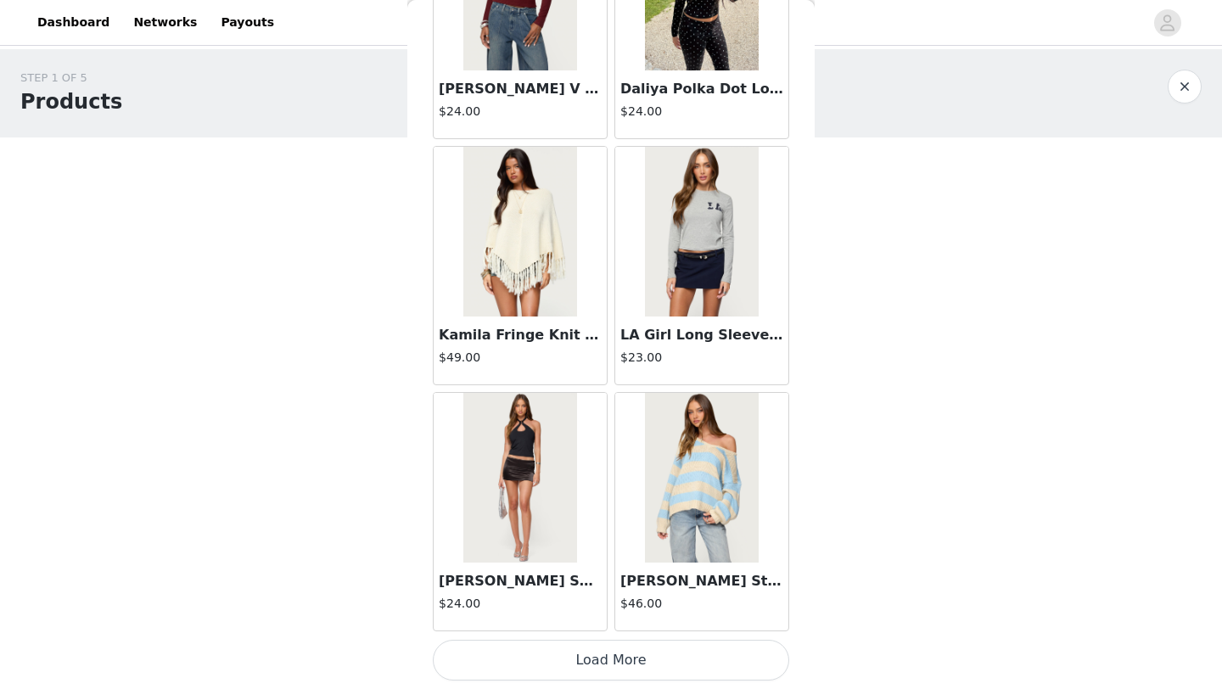
click at [547, 670] on button "Load More" at bounding box center [611, 660] width 356 height 41
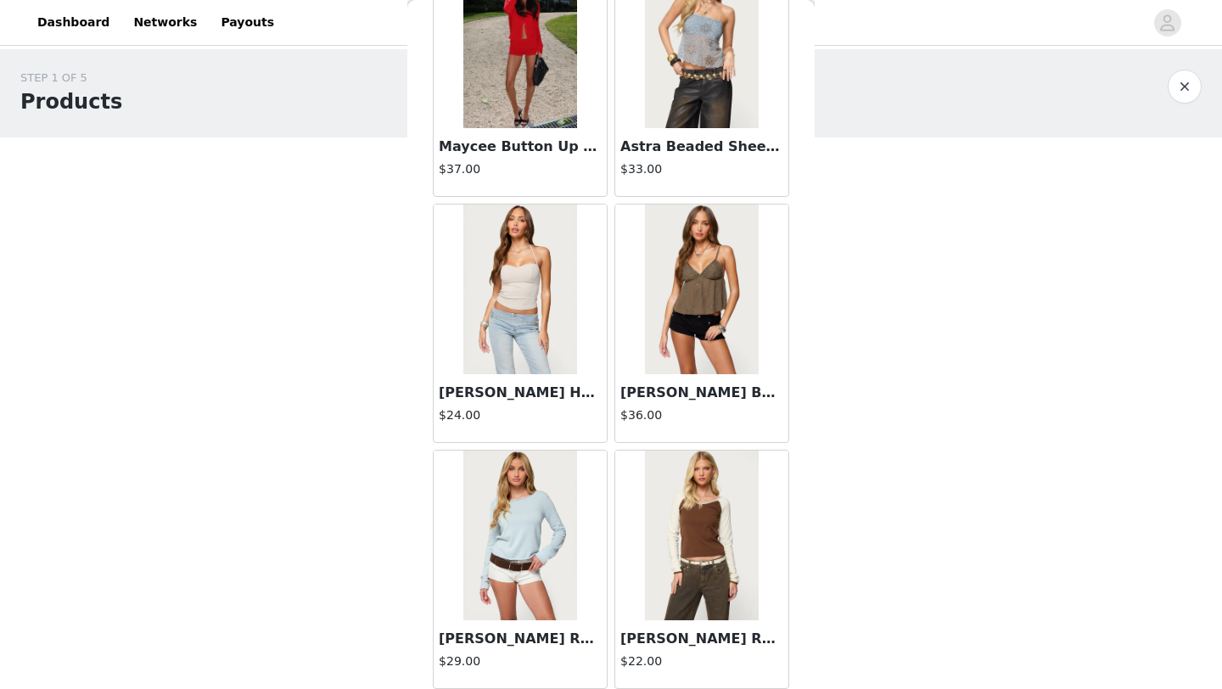
scroll to position [35136, 0]
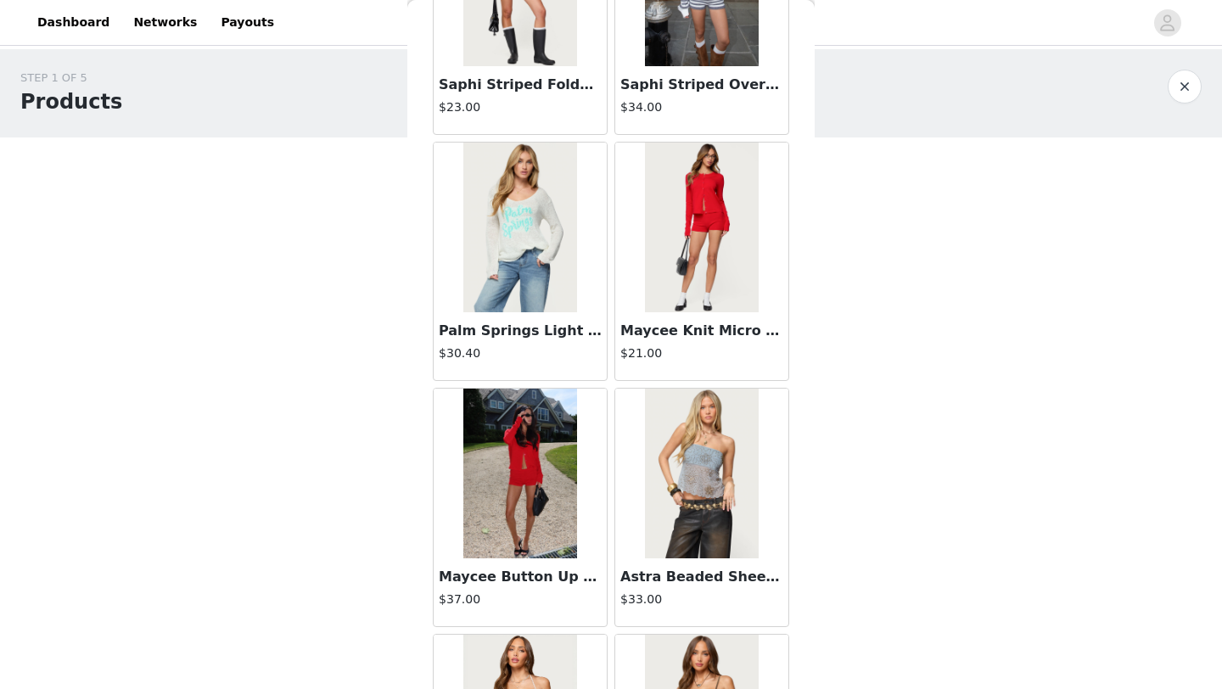
click at [540, 485] on img at bounding box center [519, 474] width 113 height 170
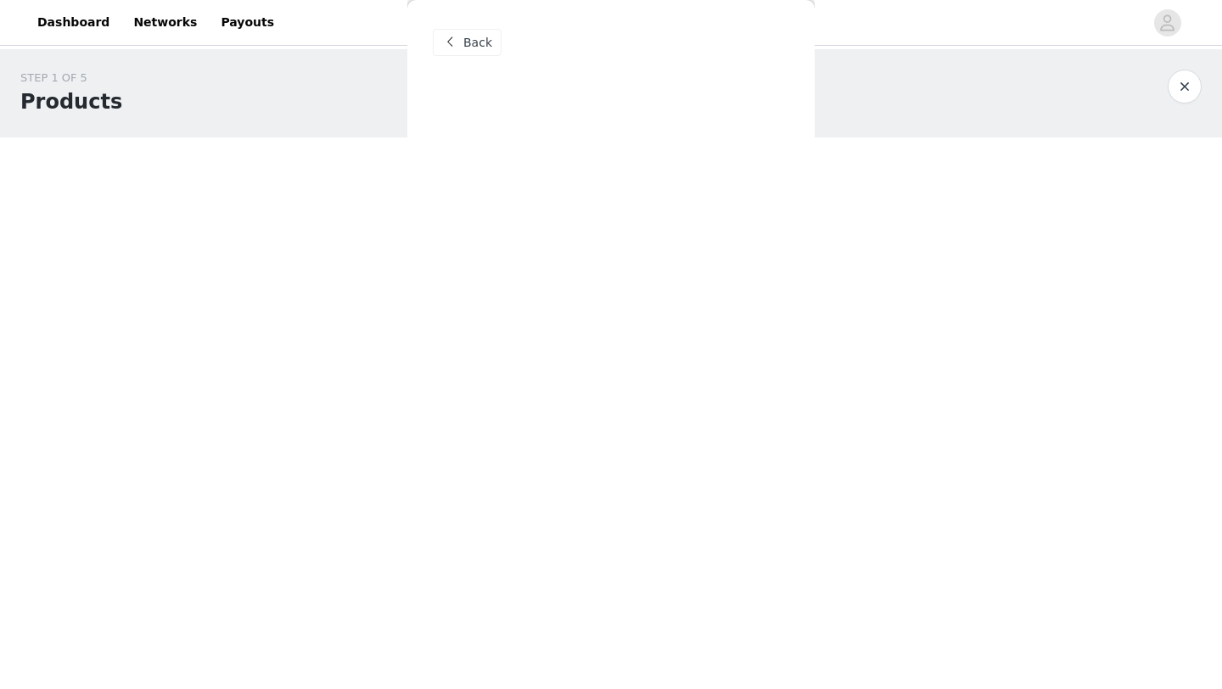
scroll to position [0, 0]
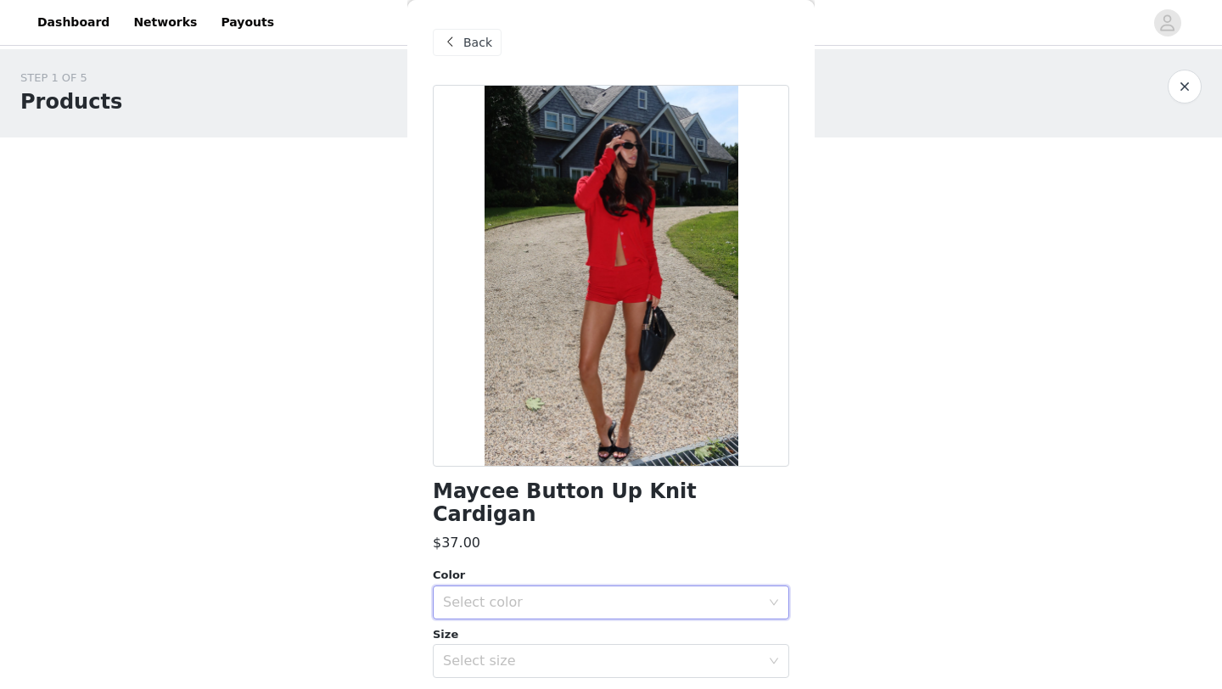
click at [603, 588] on div "Select color" at bounding box center [605, 602] width 325 height 32
click at [596, 620] on li "RED" at bounding box center [611, 616] width 356 height 27
click at [586, 653] on div "Select size" at bounding box center [601, 661] width 317 height 17
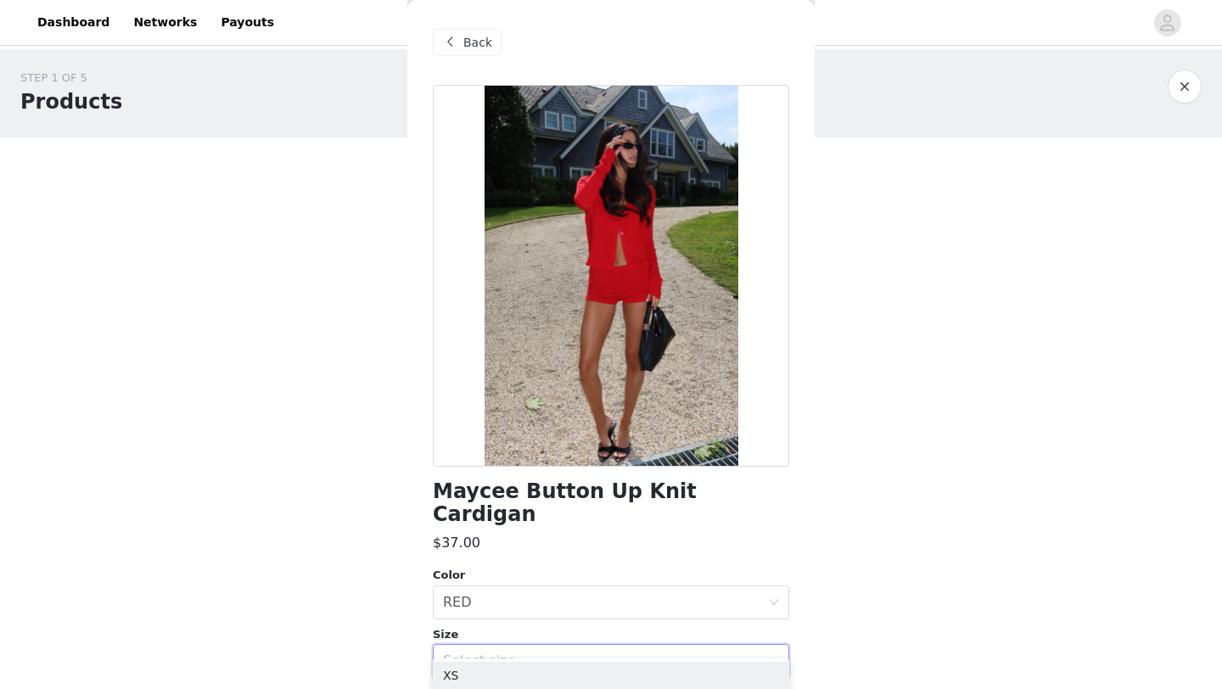
click at [585, 653] on div "Select size" at bounding box center [601, 661] width 317 height 17
click at [584, 653] on div "Select size" at bounding box center [601, 661] width 317 height 17
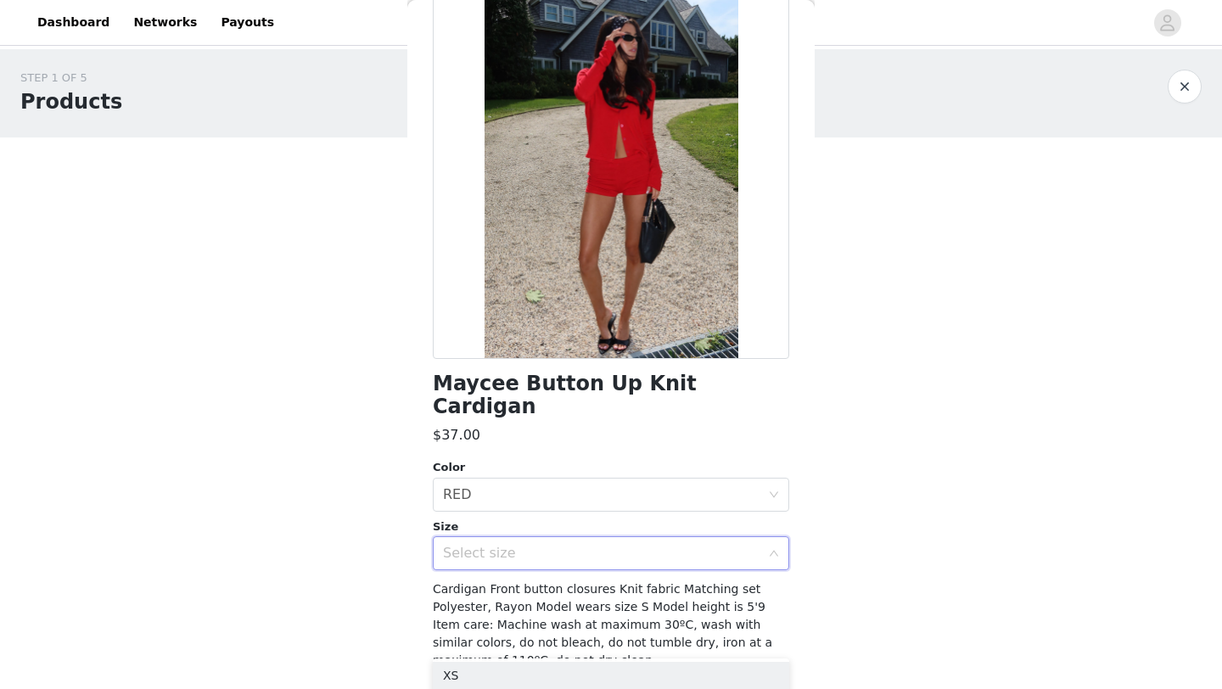
scroll to position [137, 0]
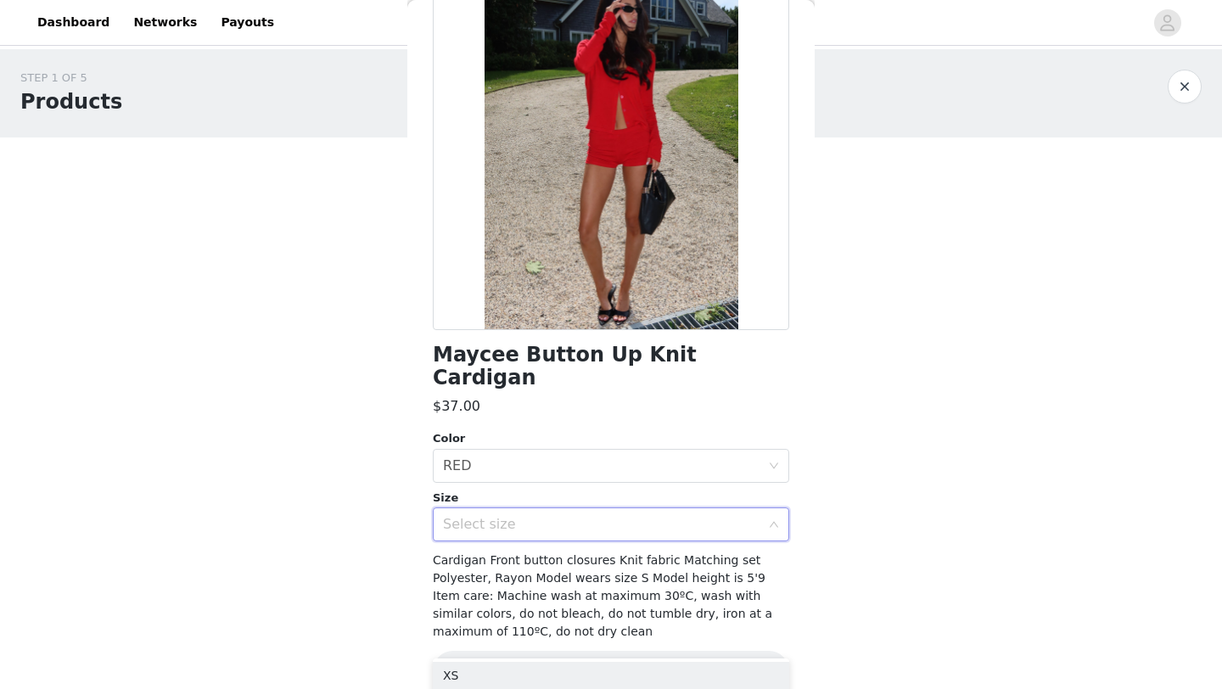
click at [620, 516] on div "Select size" at bounding box center [601, 524] width 317 height 17
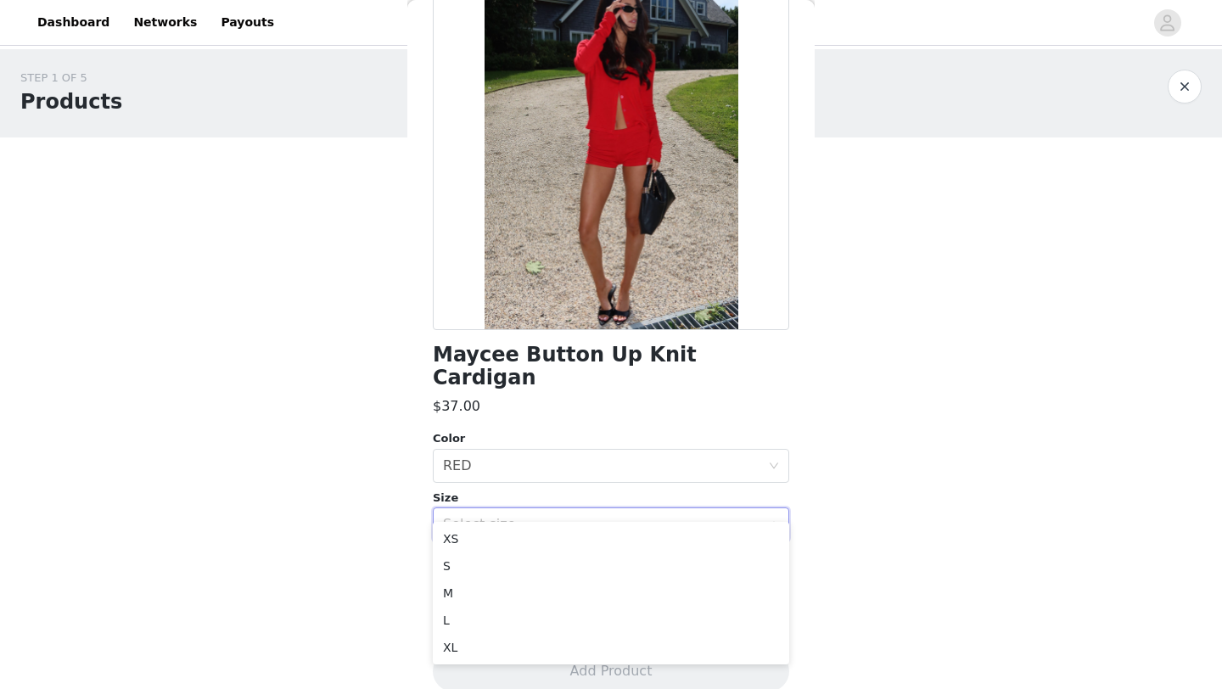
click at [722, 229] on div at bounding box center [611, 139] width 356 height 382
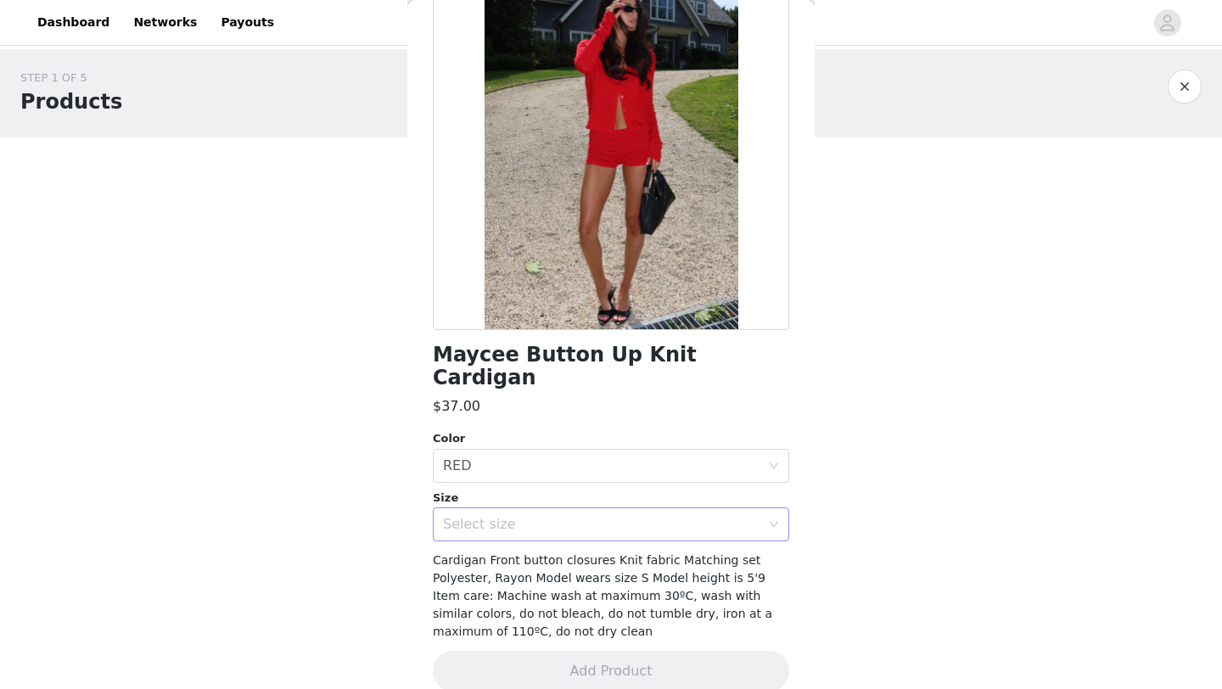
click at [538, 508] on div "Select size" at bounding box center [605, 524] width 325 height 32
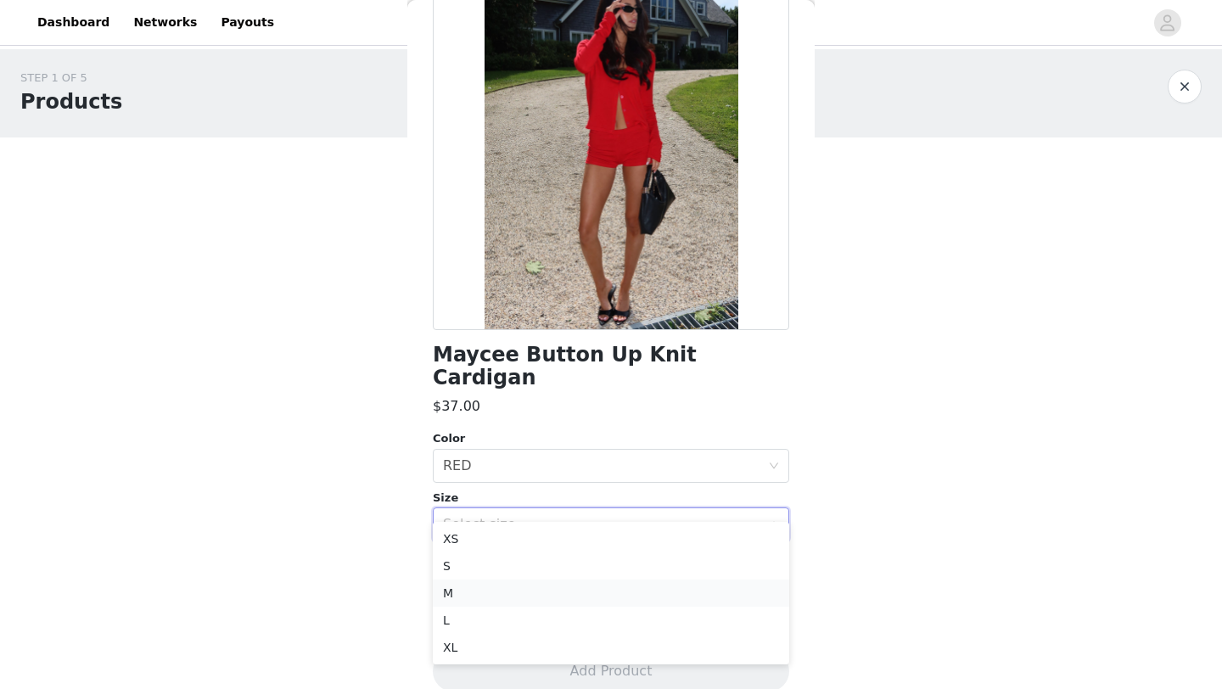
click at [500, 587] on li "M" at bounding box center [611, 593] width 356 height 27
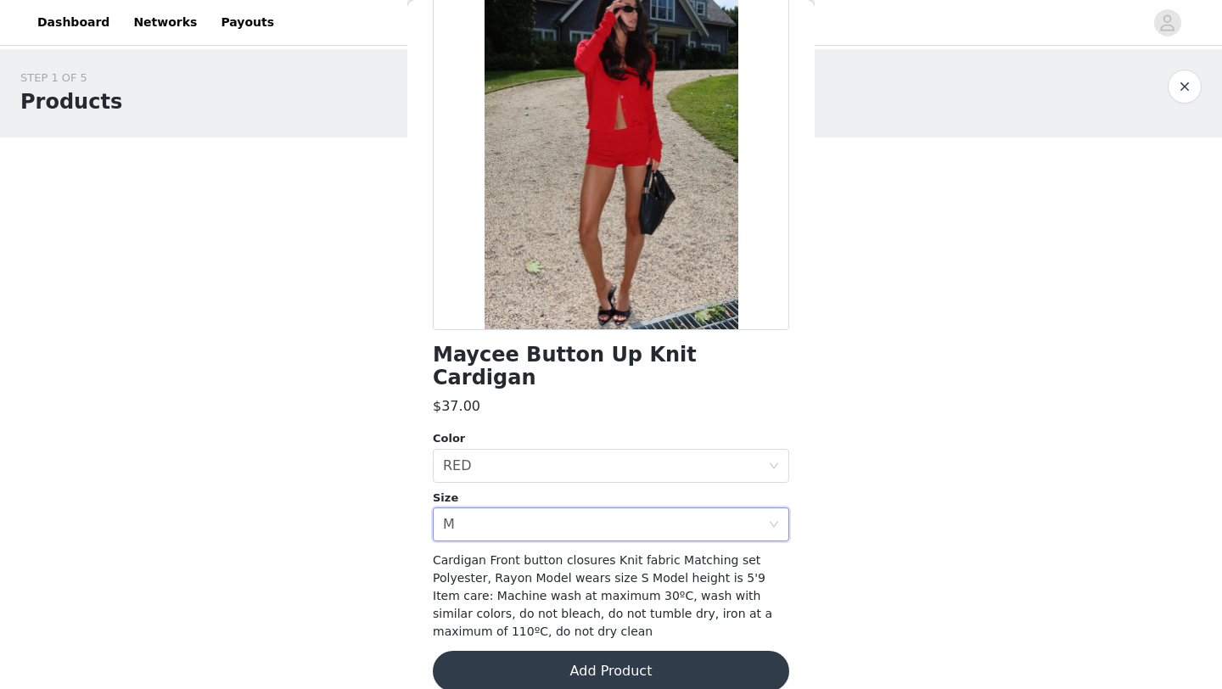
click at [623, 651] on button "Add Product" at bounding box center [611, 671] width 356 height 41
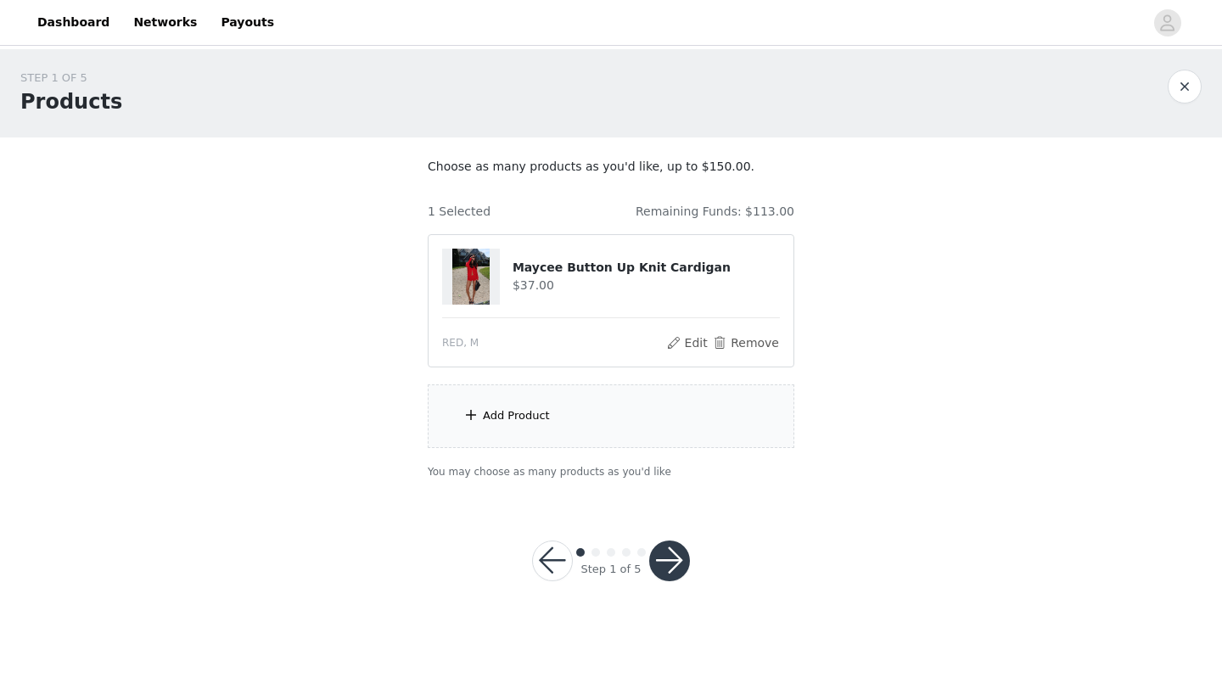
click at [655, 415] on div "Add Product" at bounding box center [611, 416] width 367 height 64
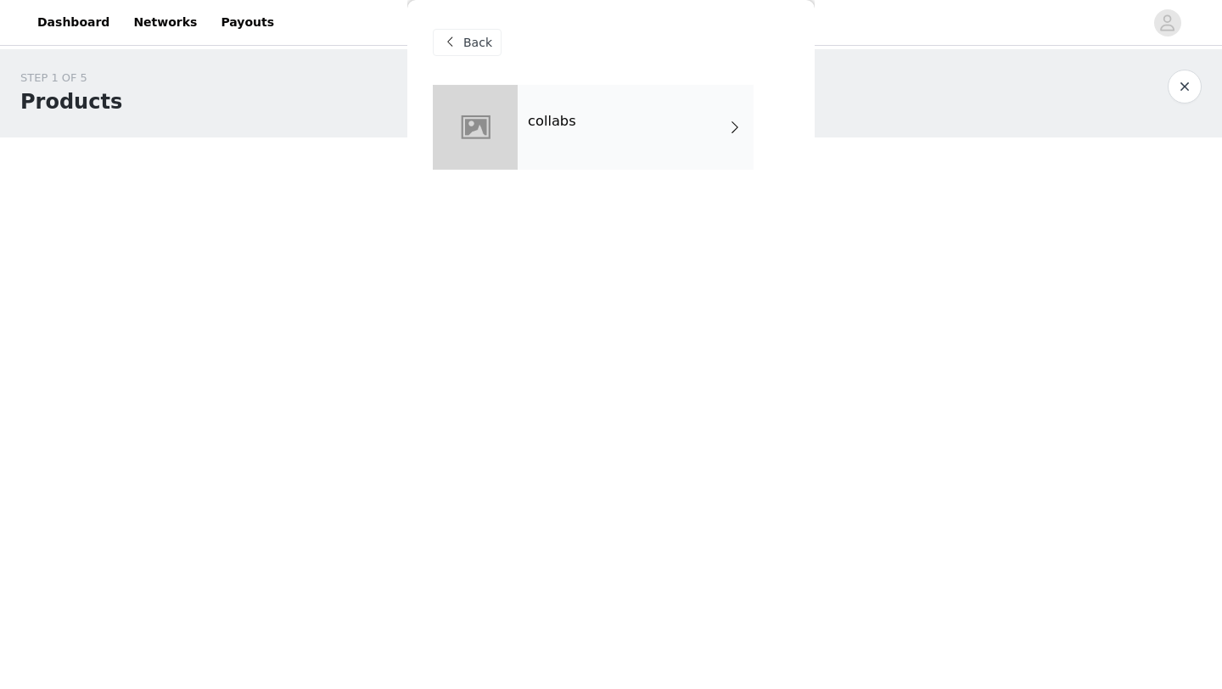
click at [627, 87] on div "collabs" at bounding box center [636, 127] width 236 height 85
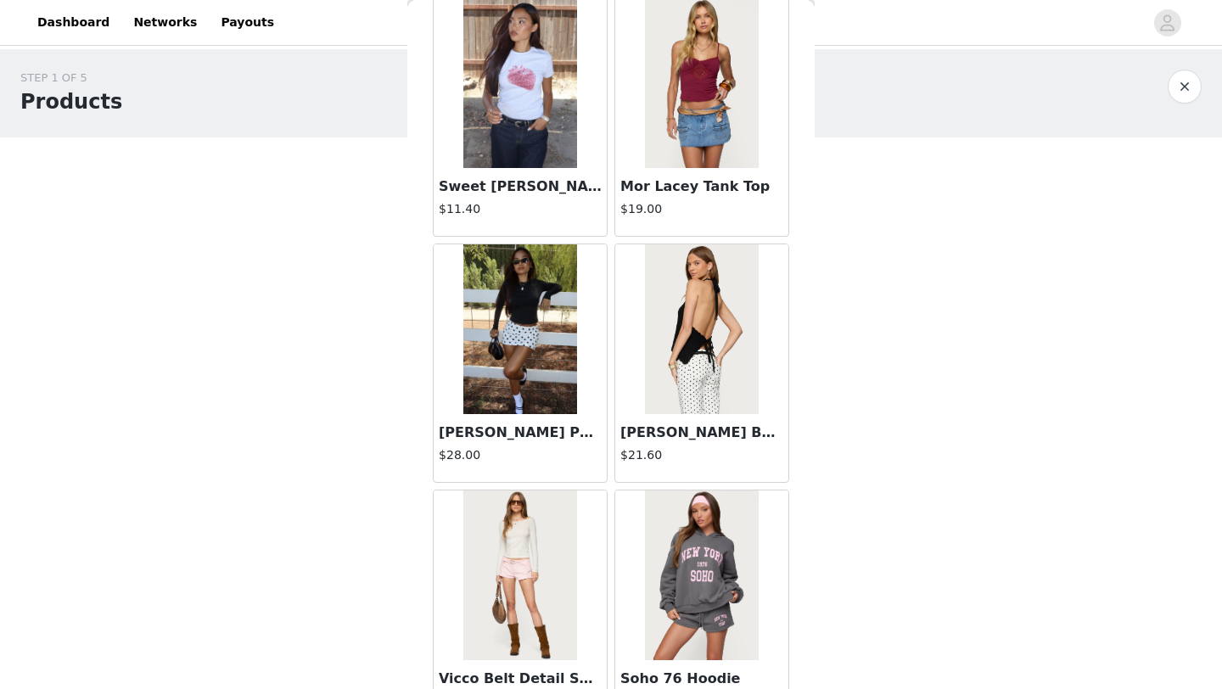
scroll to position [1908, 0]
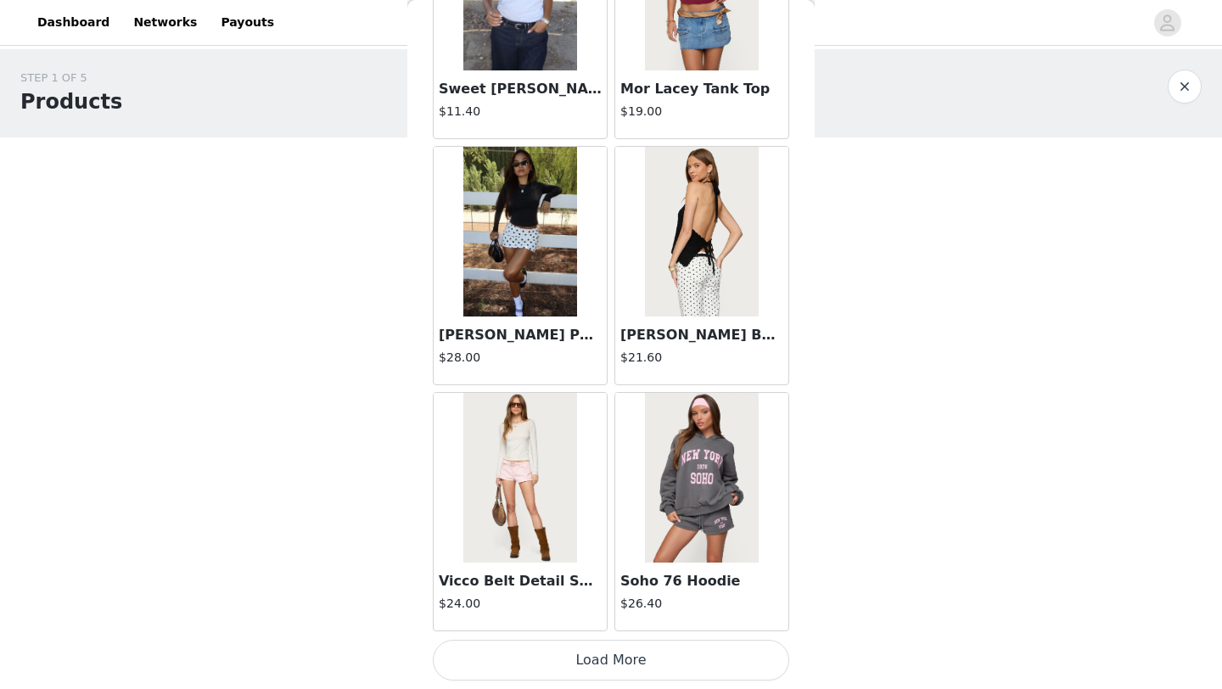
click at [632, 658] on button "Load More" at bounding box center [611, 660] width 356 height 41
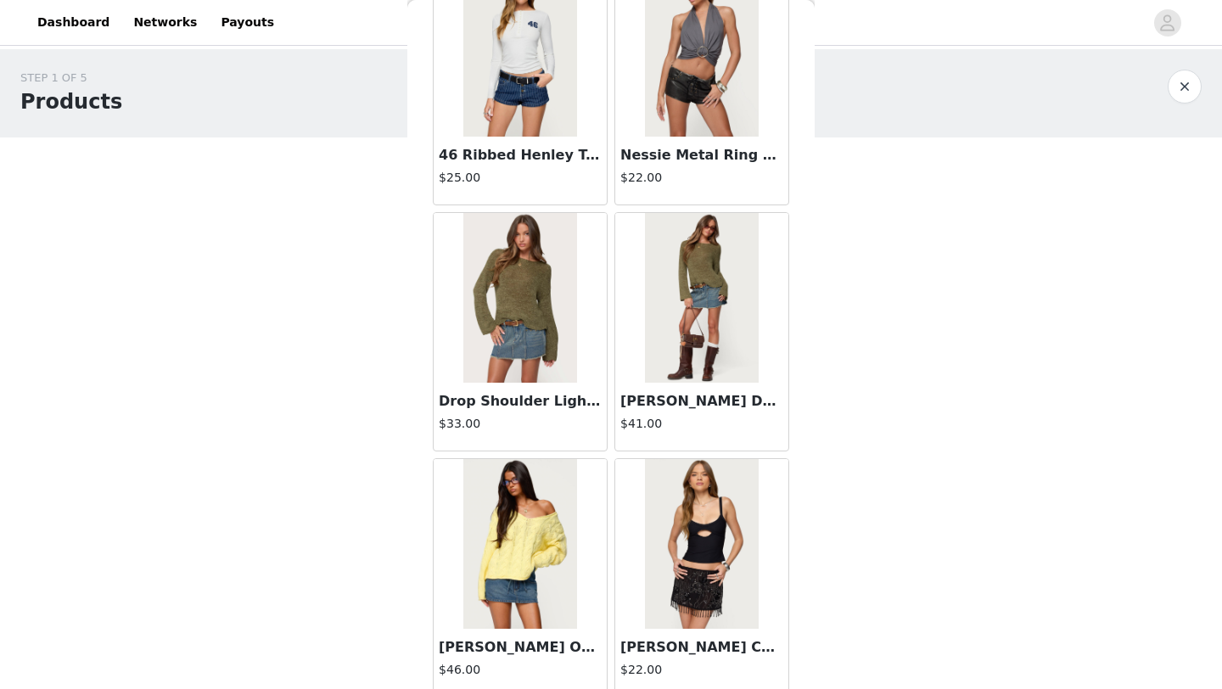
scroll to position [4369, 0]
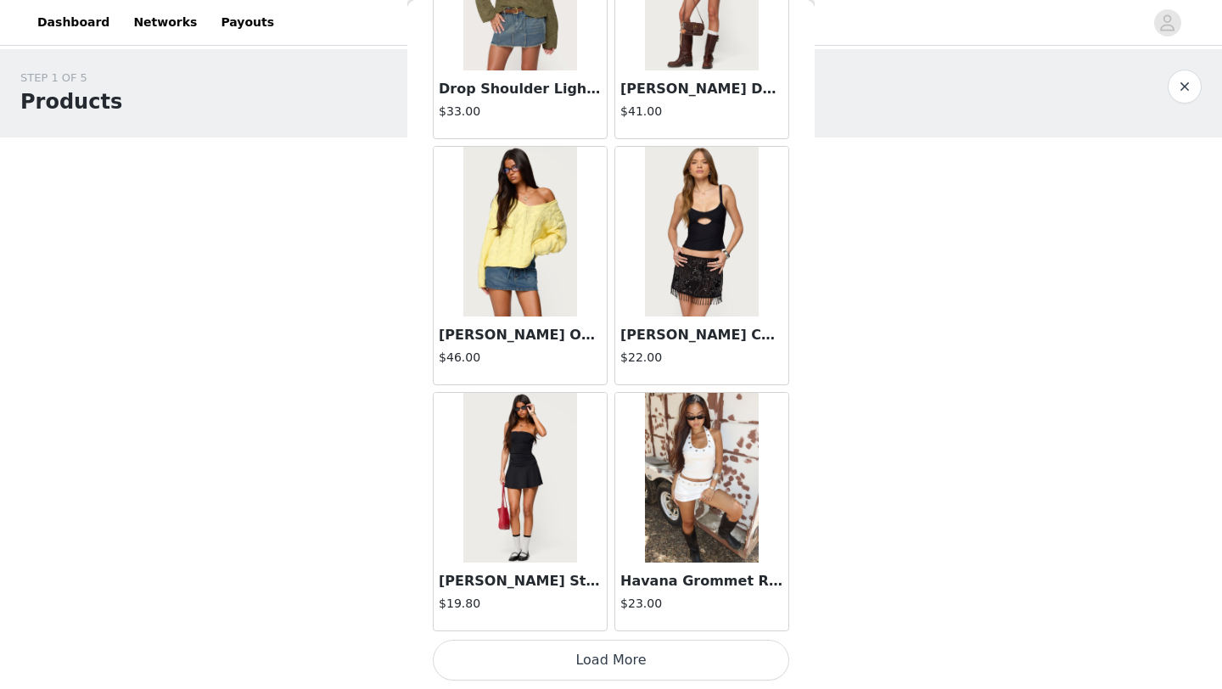
click at [670, 672] on button "Load More" at bounding box center [611, 660] width 356 height 41
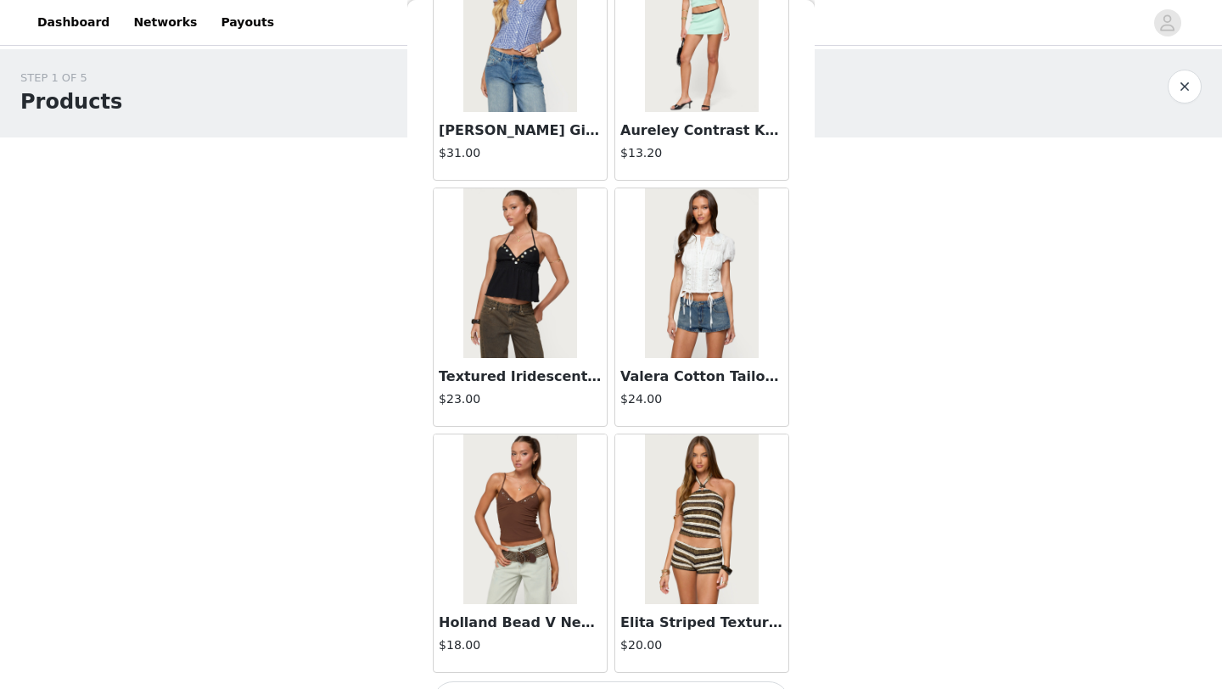
scroll to position [6830, 0]
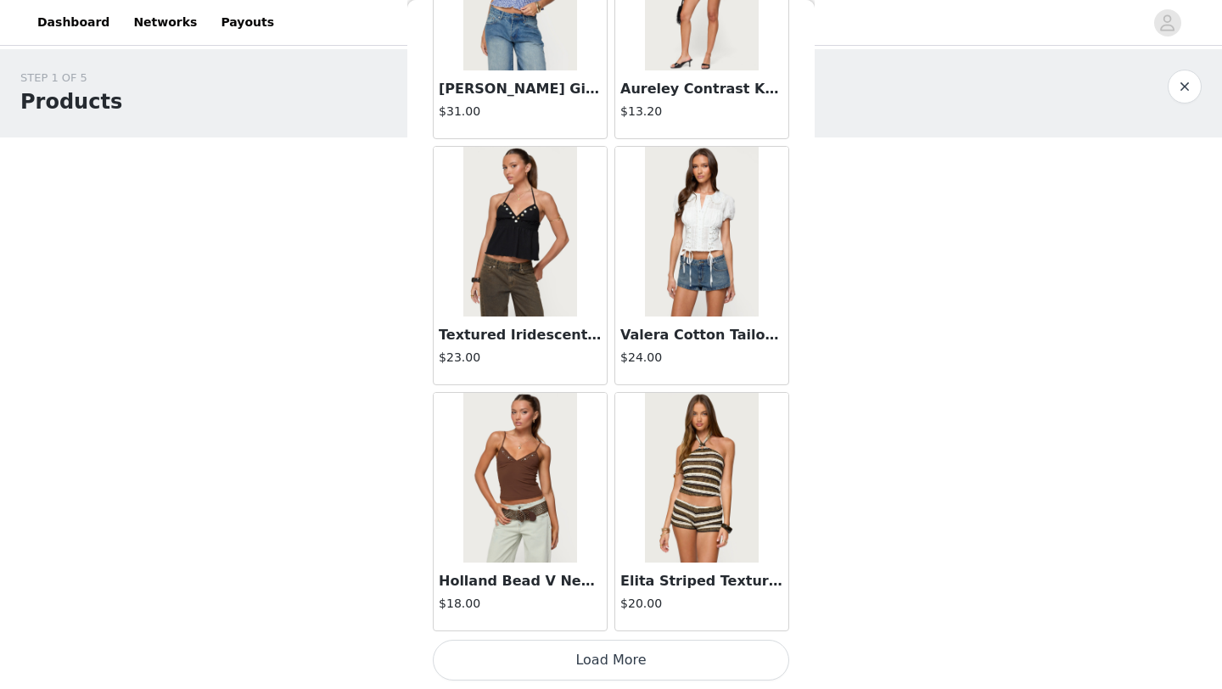
click at [678, 656] on button "Load More" at bounding box center [611, 660] width 356 height 41
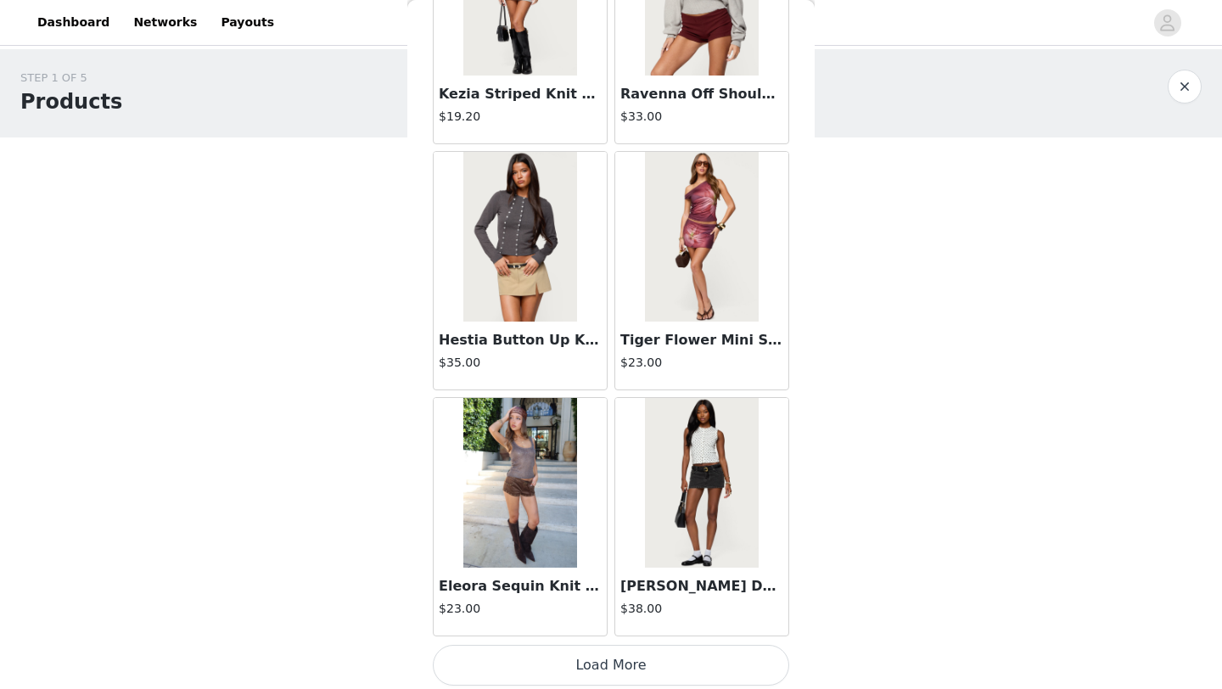
scroll to position [9291, 0]
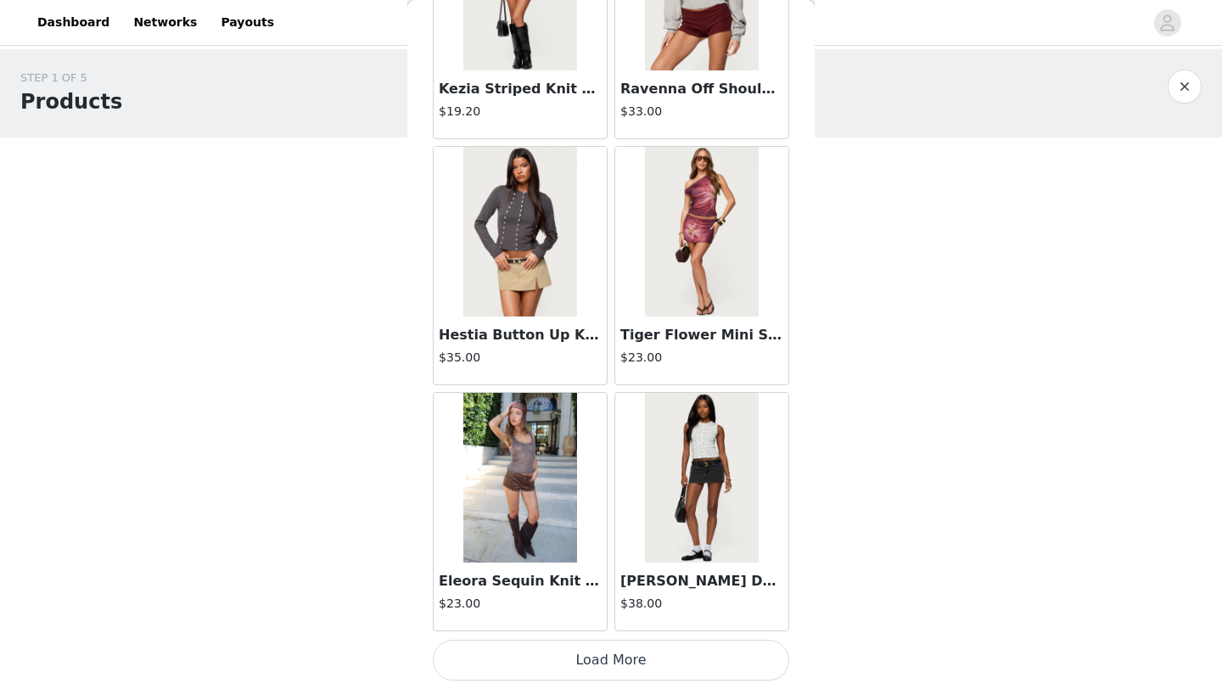
click at [644, 656] on button "Load More" at bounding box center [611, 660] width 356 height 41
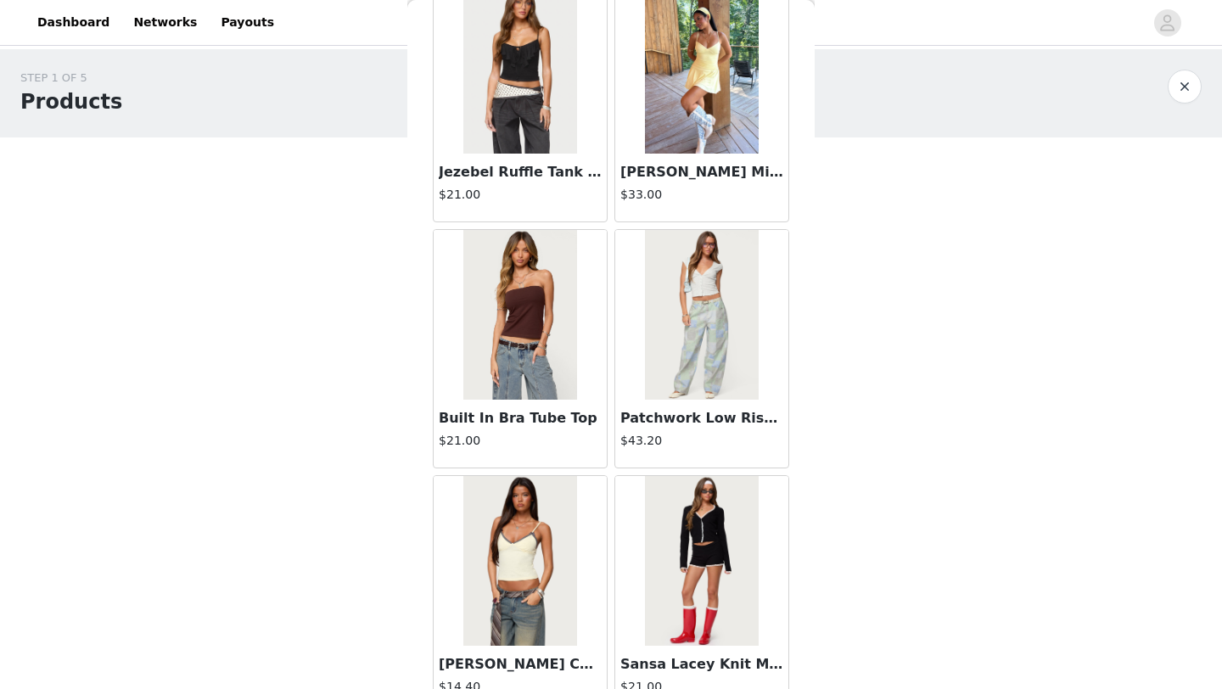
scroll to position [11752, 0]
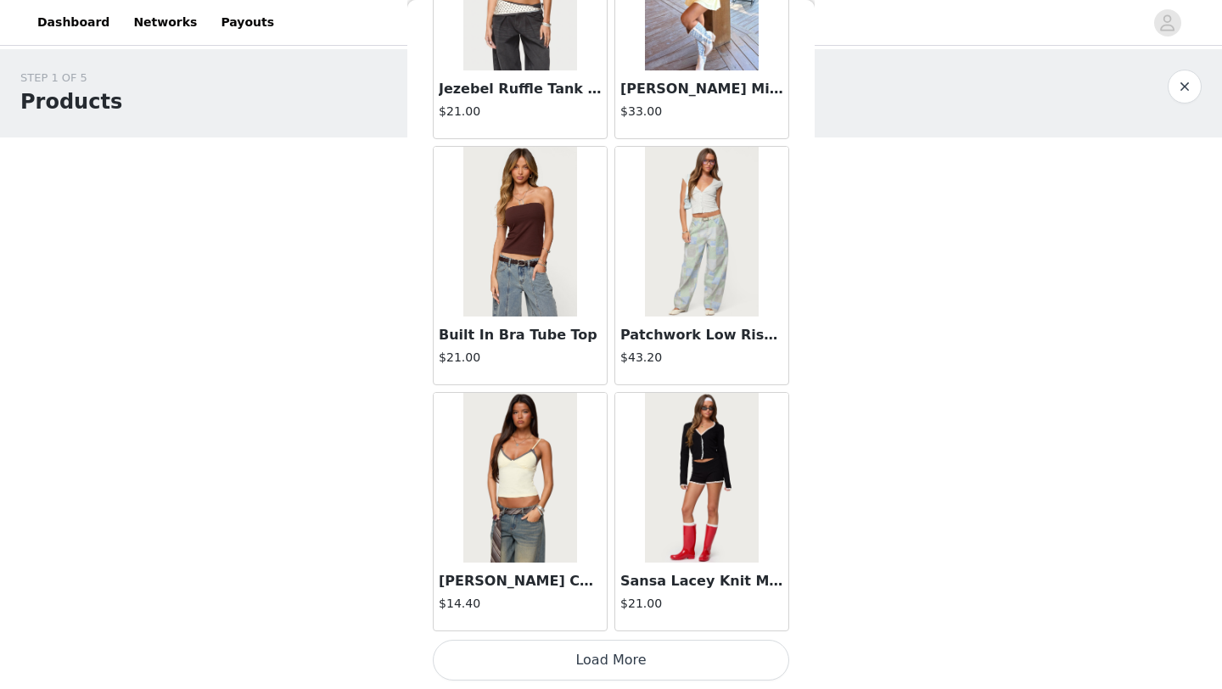
click at [631, 670] on button "Load More" at bounding box center [611, 660] width 356 height 41
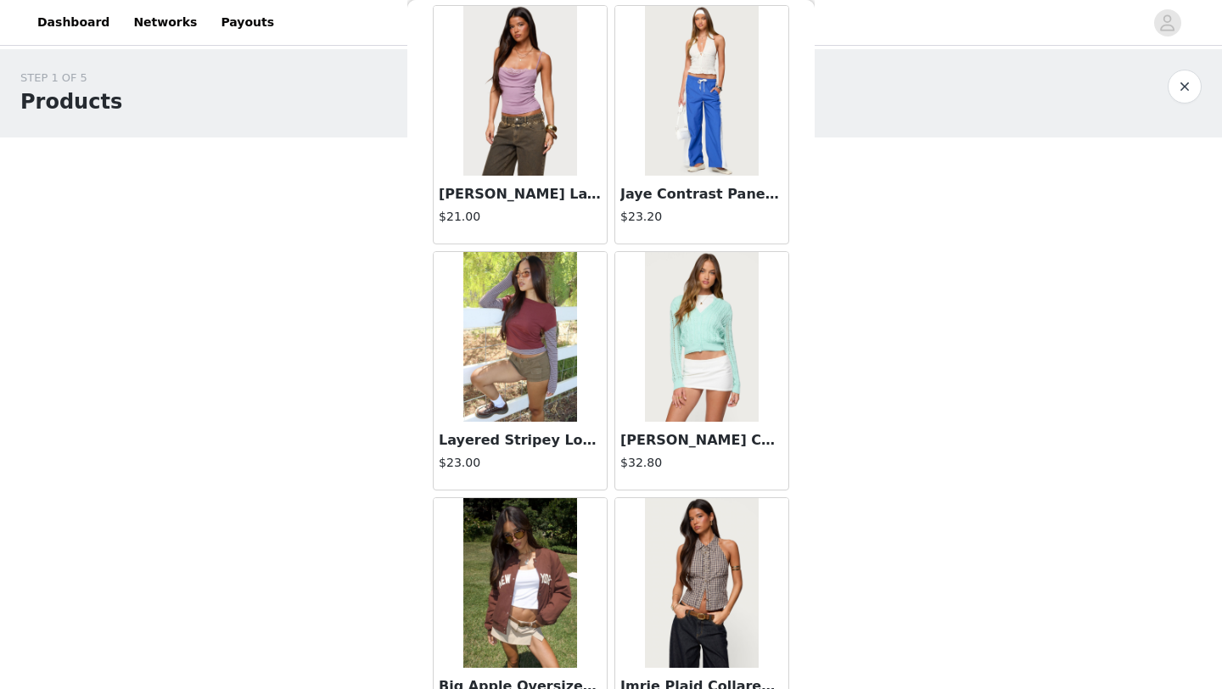
scroll to position [14213, 0]
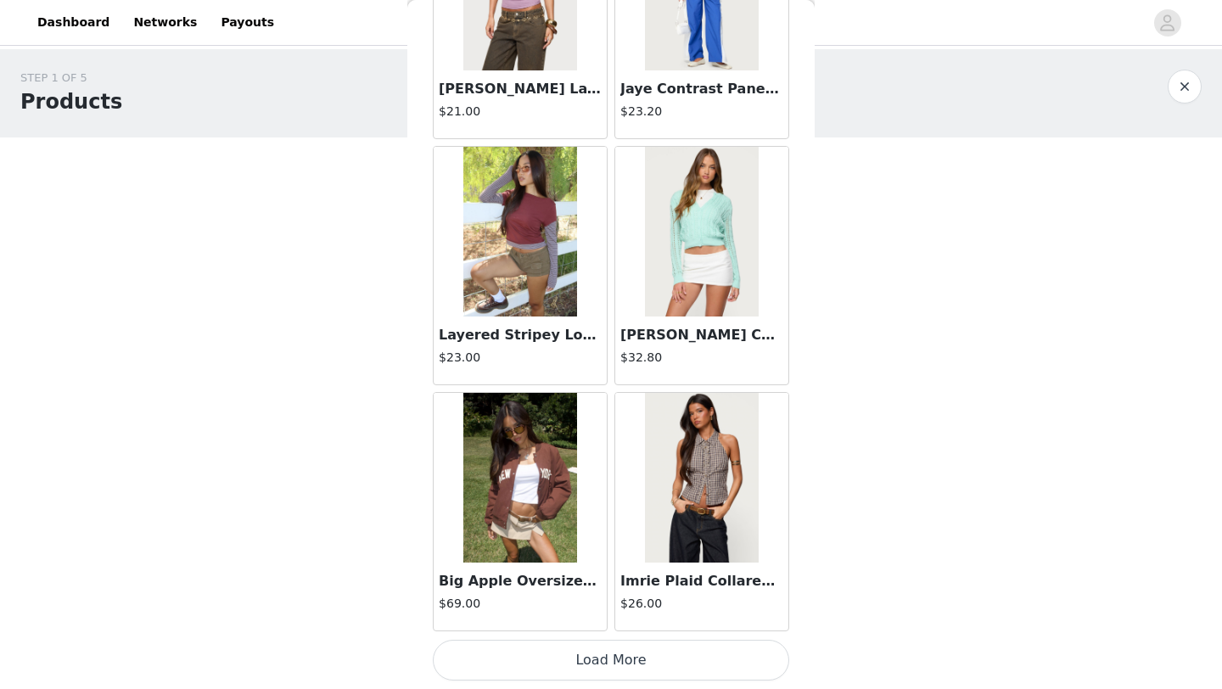
click at [628, 654] on button "Load More" at bounding box center [611, 660] width 356 height 41
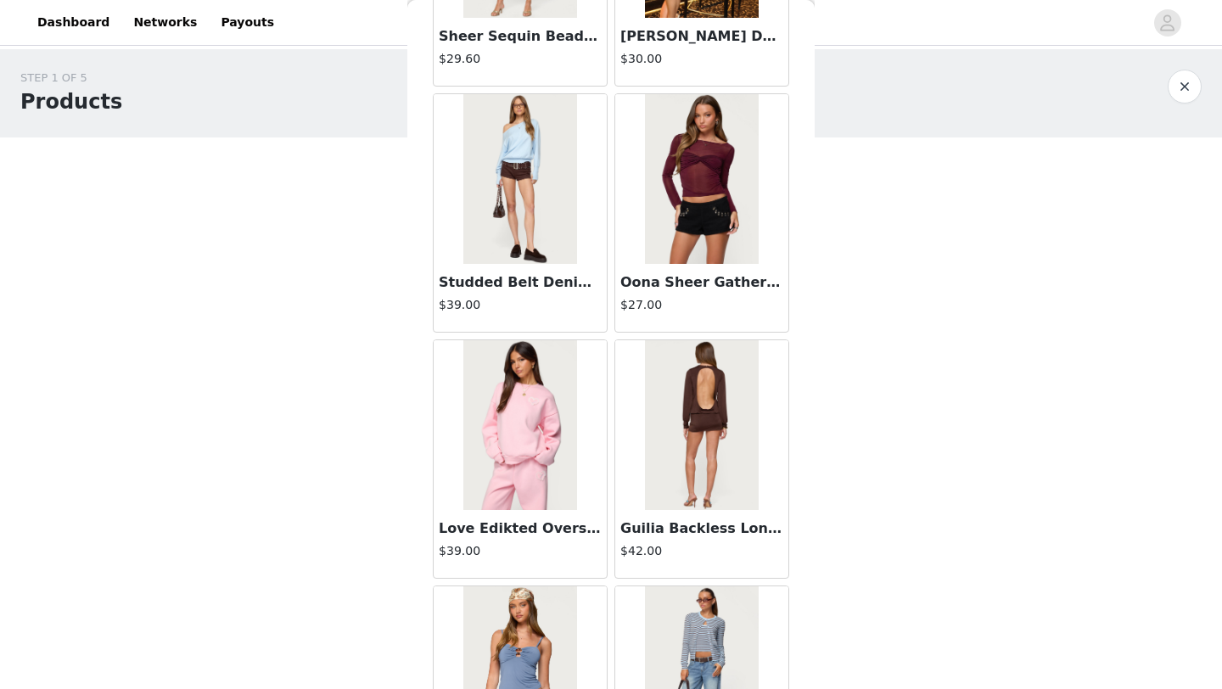
scroll to position [16674, 0]
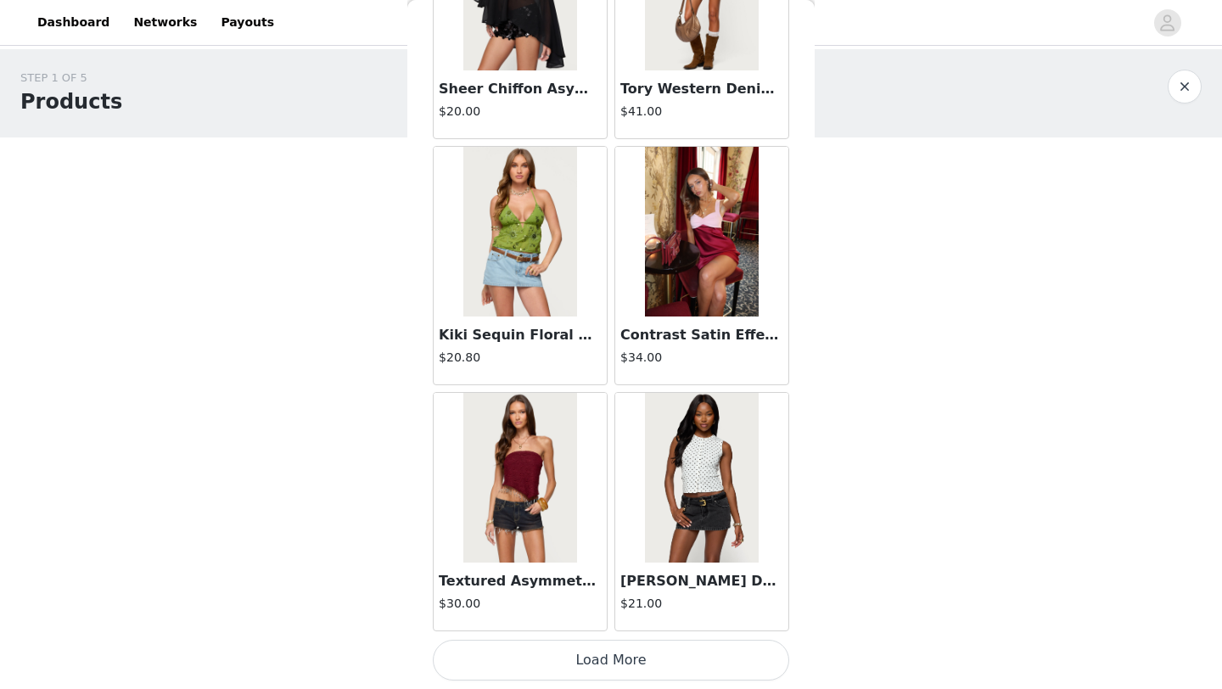
click at [642, 666] on button "Load More" at bounding box center [611, 660] width 356 height 41
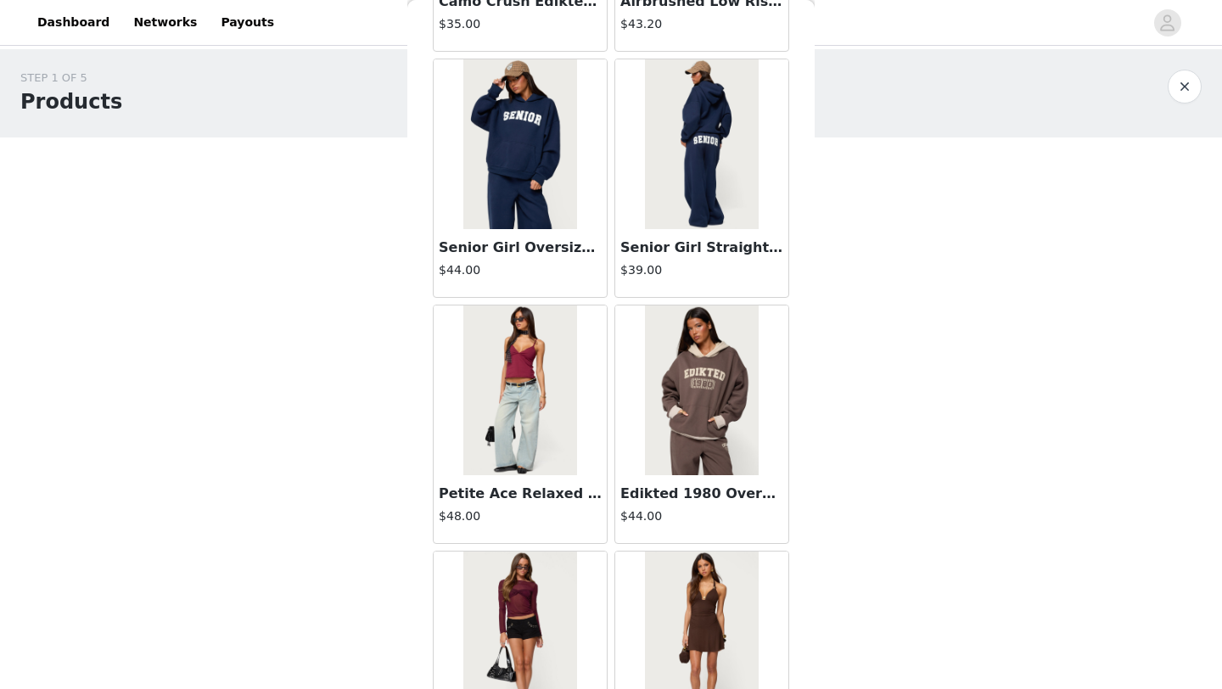
scroll to position [19135, 0]
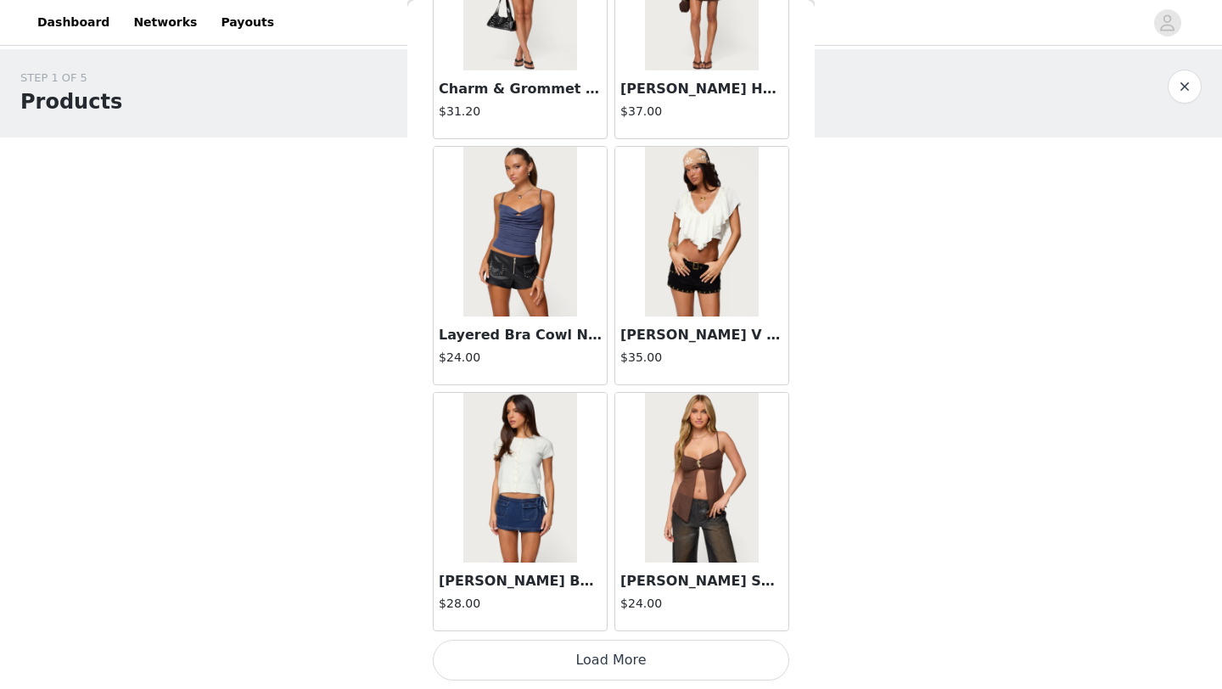
click at [620, 664] on button "Load More" at bounding box center [611, 660] width 356 height 41
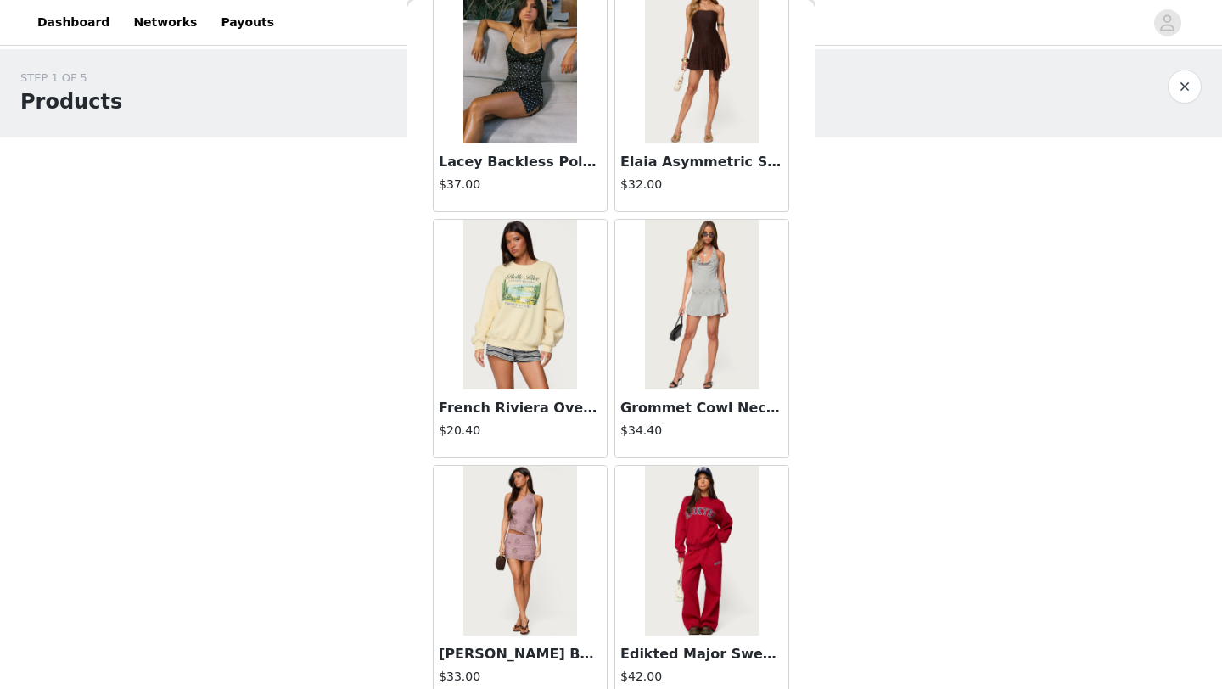
scroll to position [21596, 0]
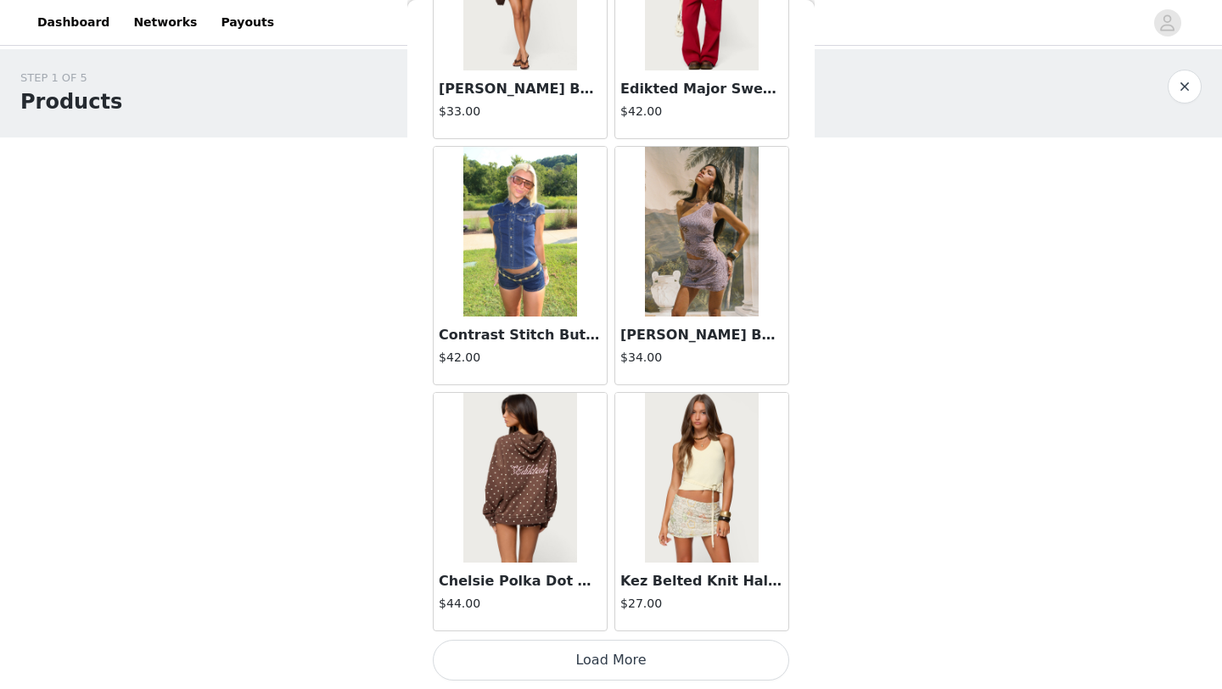
click at [633, 659] on button "Load More" at bounding box center [611, 660] width 356 height 41
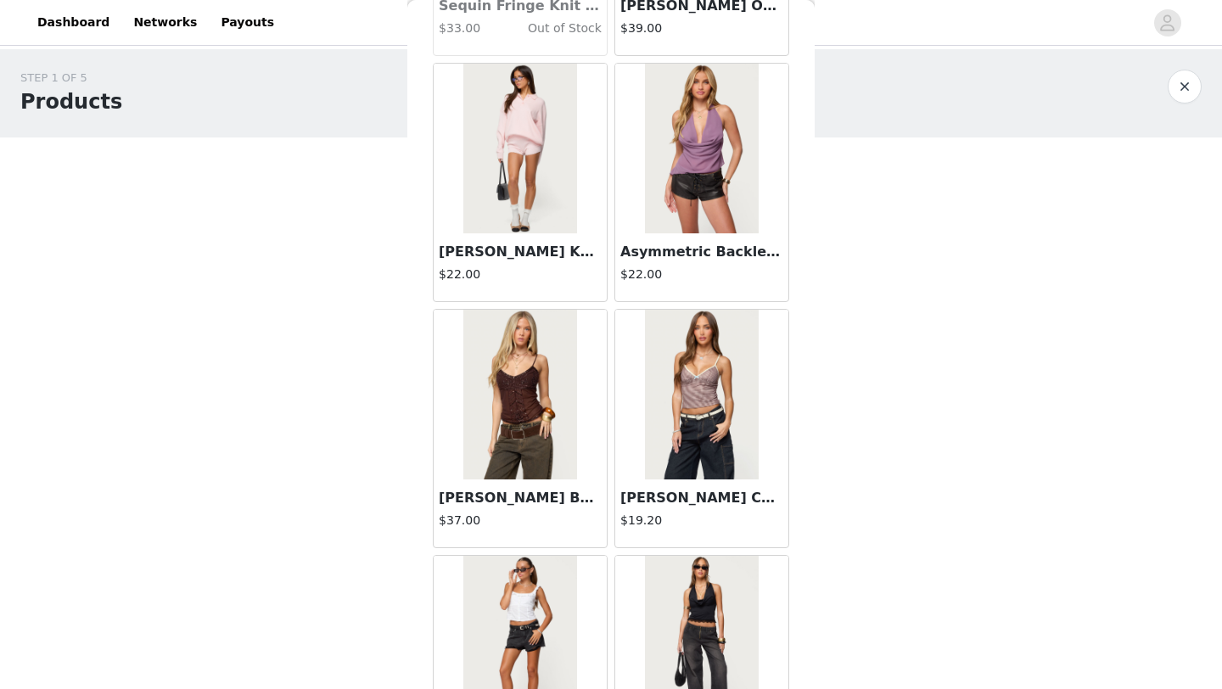
scroll to position [24057, 0]
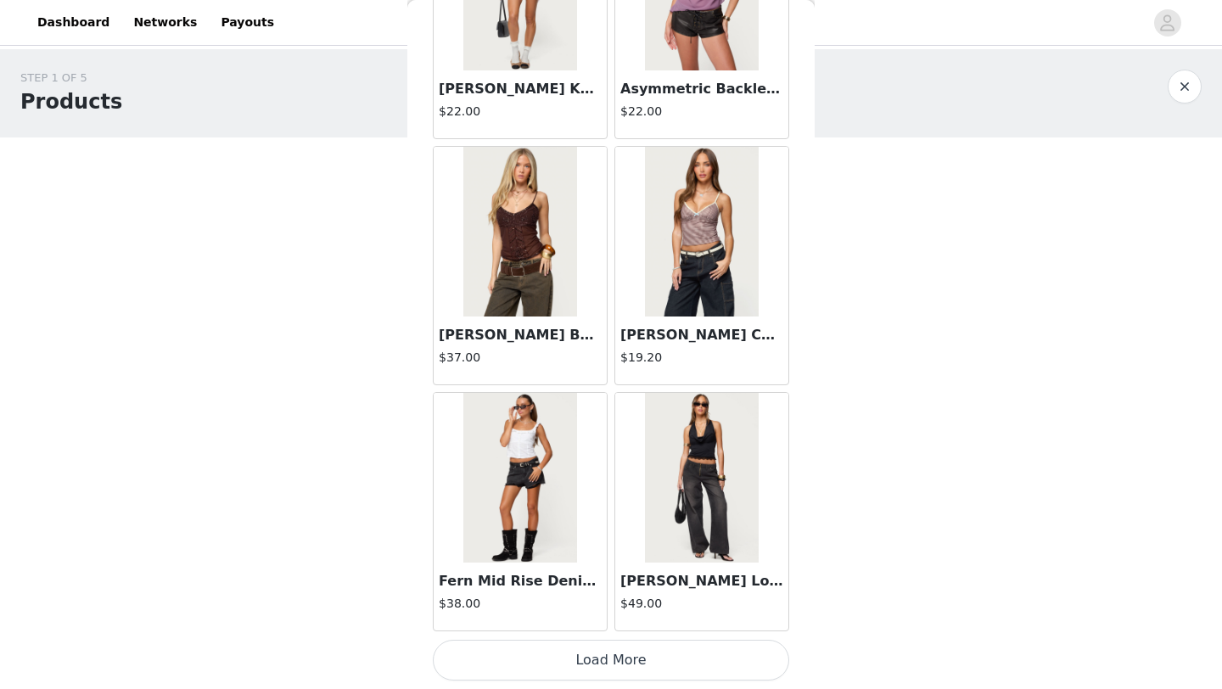
click at [649, 657] on button "Load More" at bounding box center [611, 660] width 356 height 41
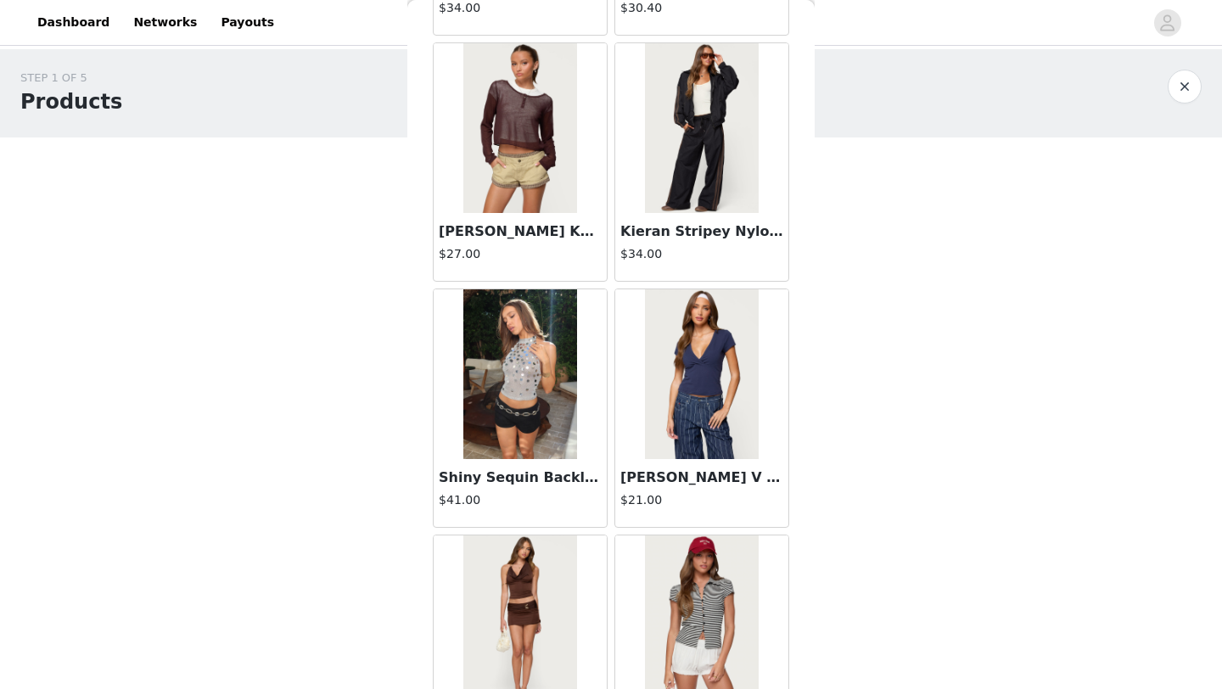
scroll to position [26518, 0]
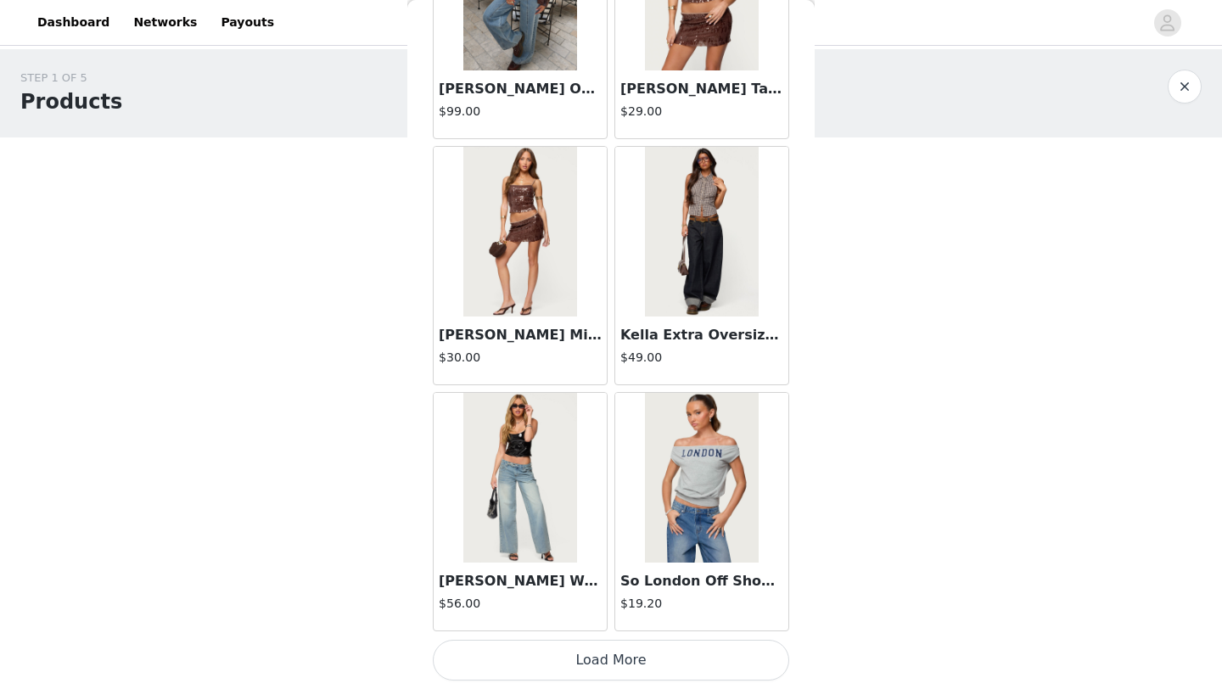
click at [620, 656] on button "Load More" at bounding box center [611, 660] width 356 height 41
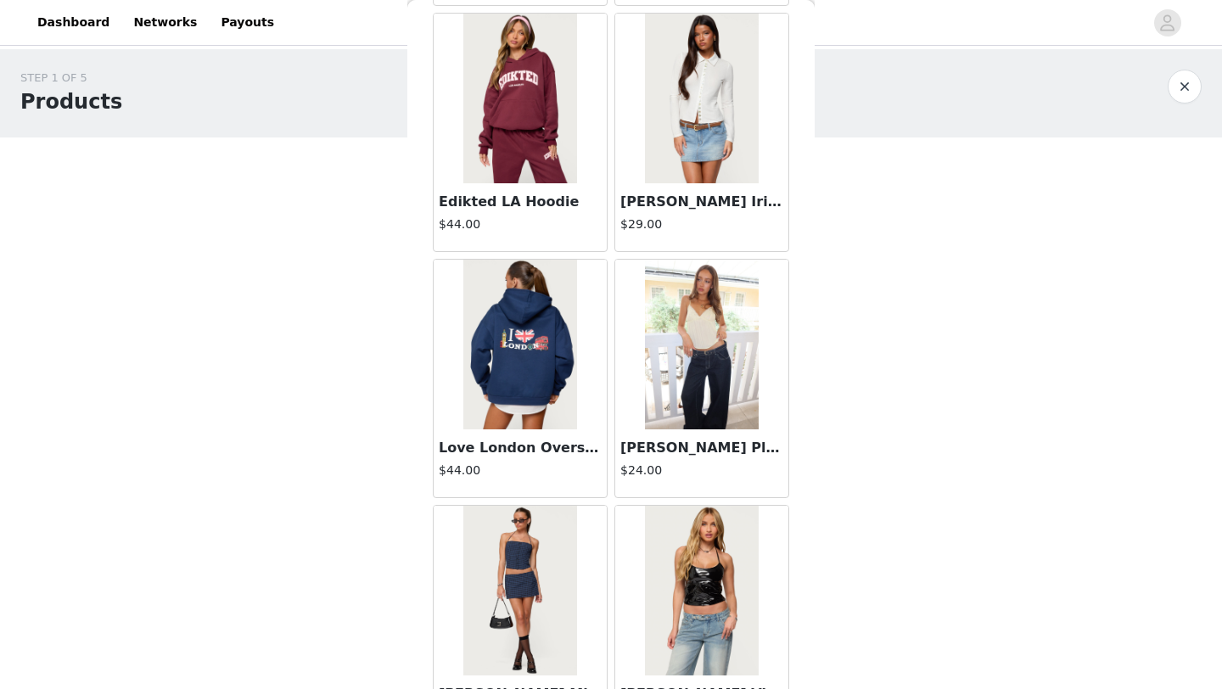
scroll to position [28979, 0]
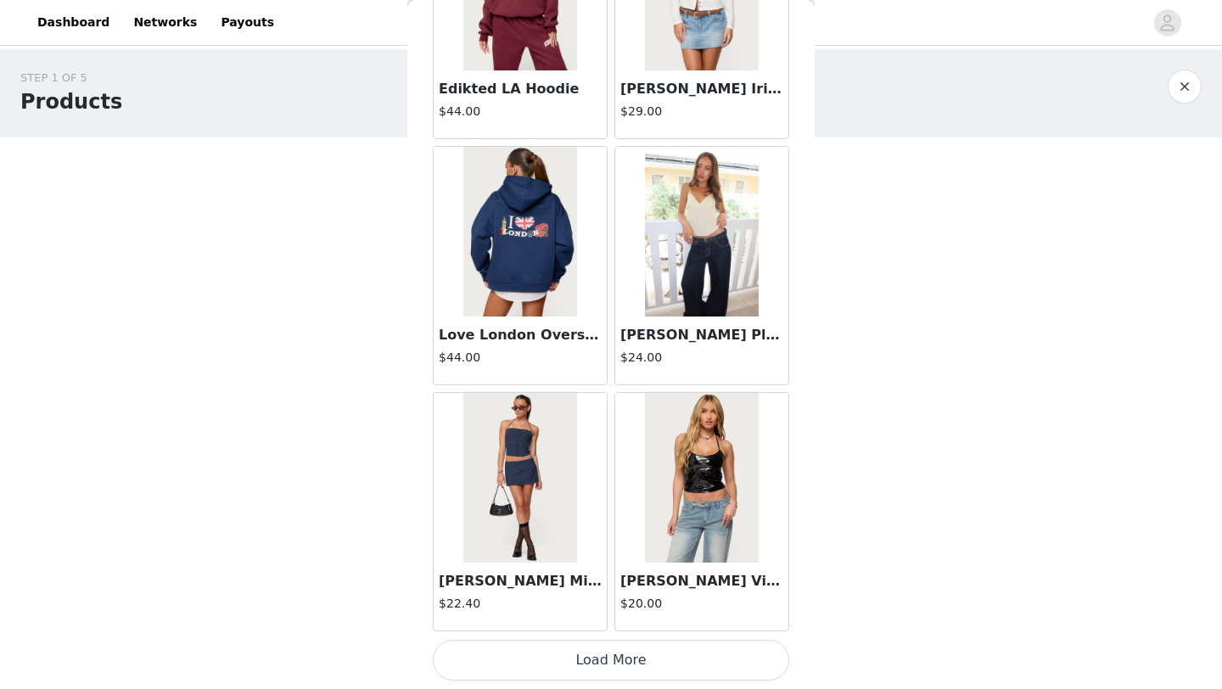
click at [650, 656] on button "Load More" at bounding box center [611, 660] width 356 height 41
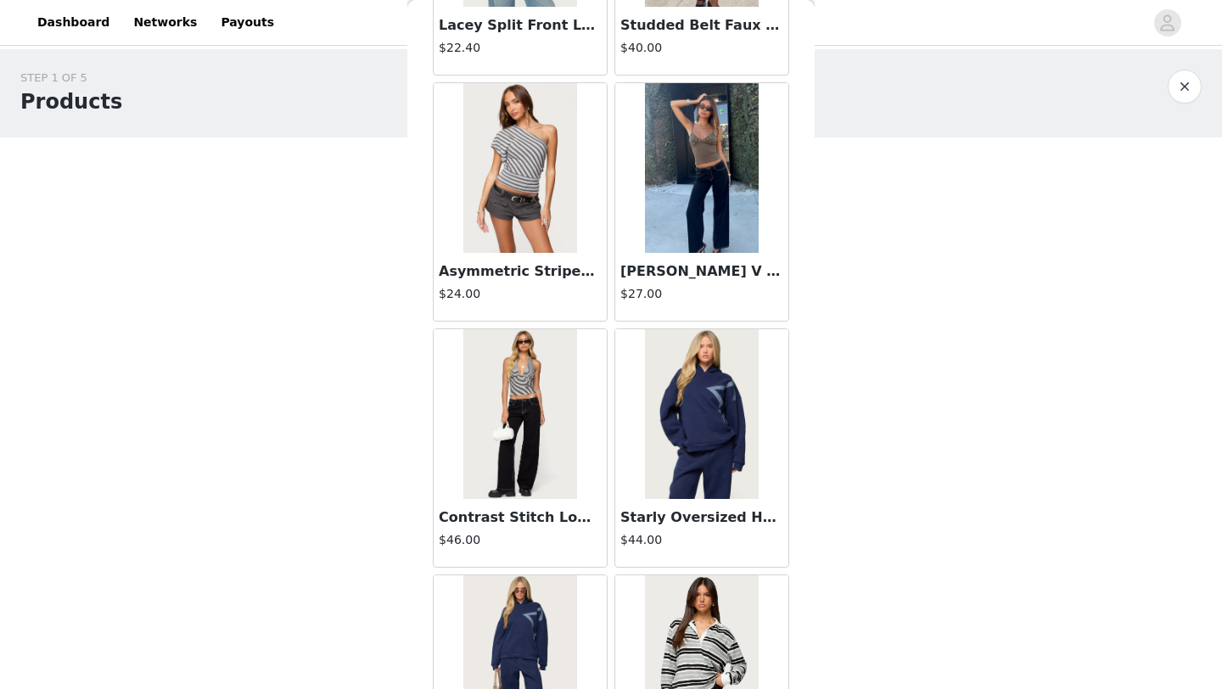
scroll to position [31440, 0]
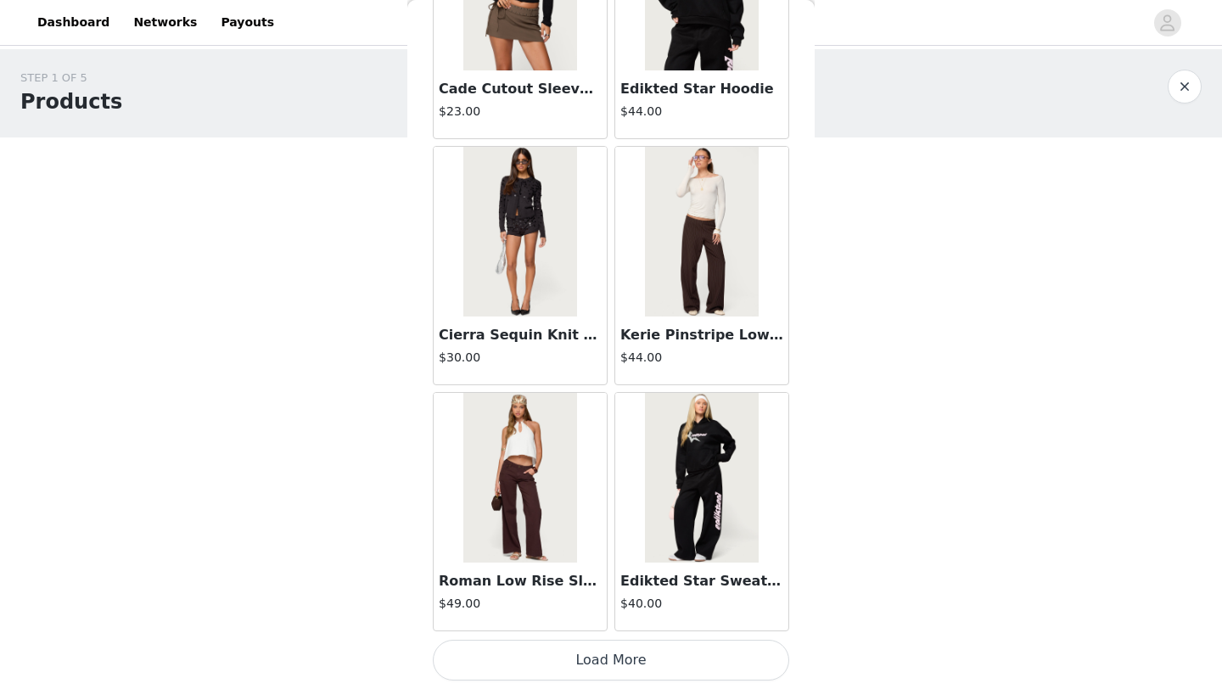
click at [636, 666] on button "Load More" at bounding box center [611, 660] width 356 height 41
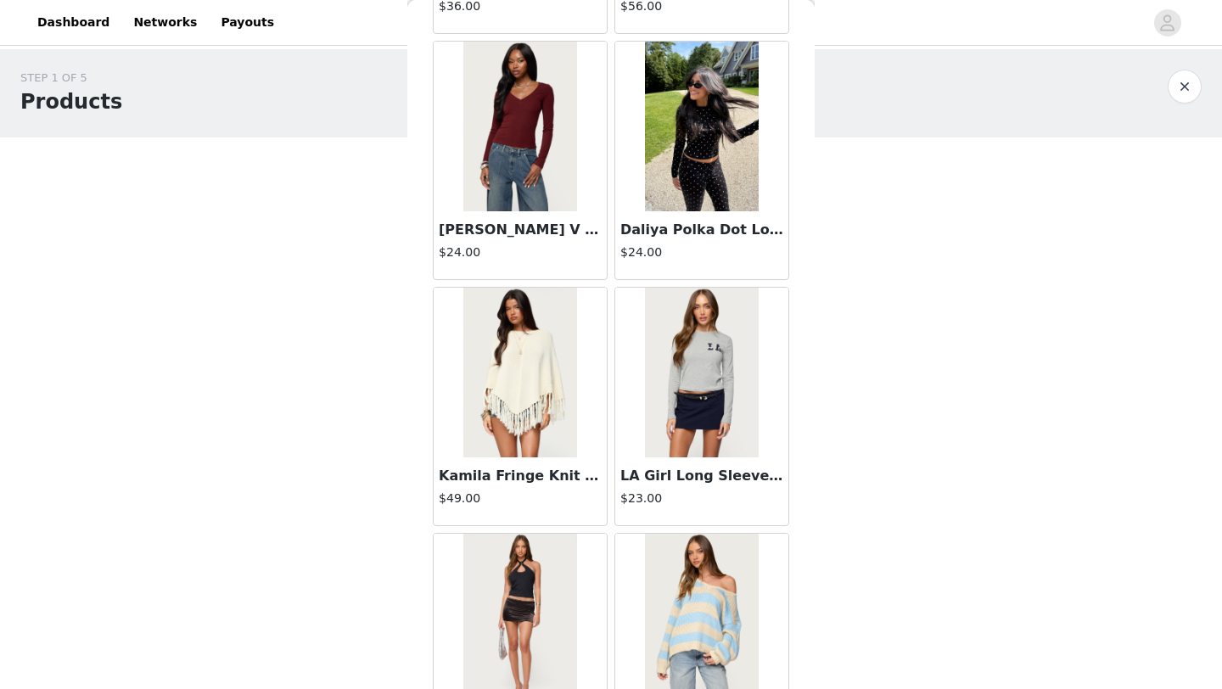
scroll to position [33901, 0]
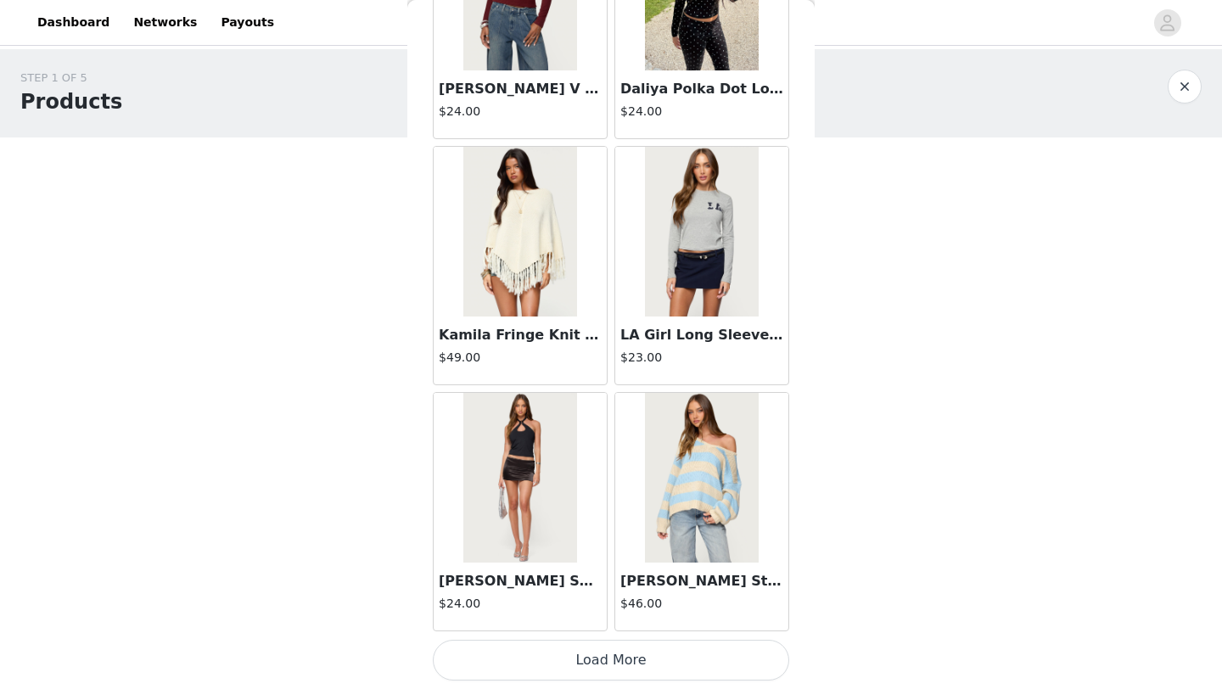
click at [643, 663] on button "Load More" at bounding box center [611, 660] width 356 height 41
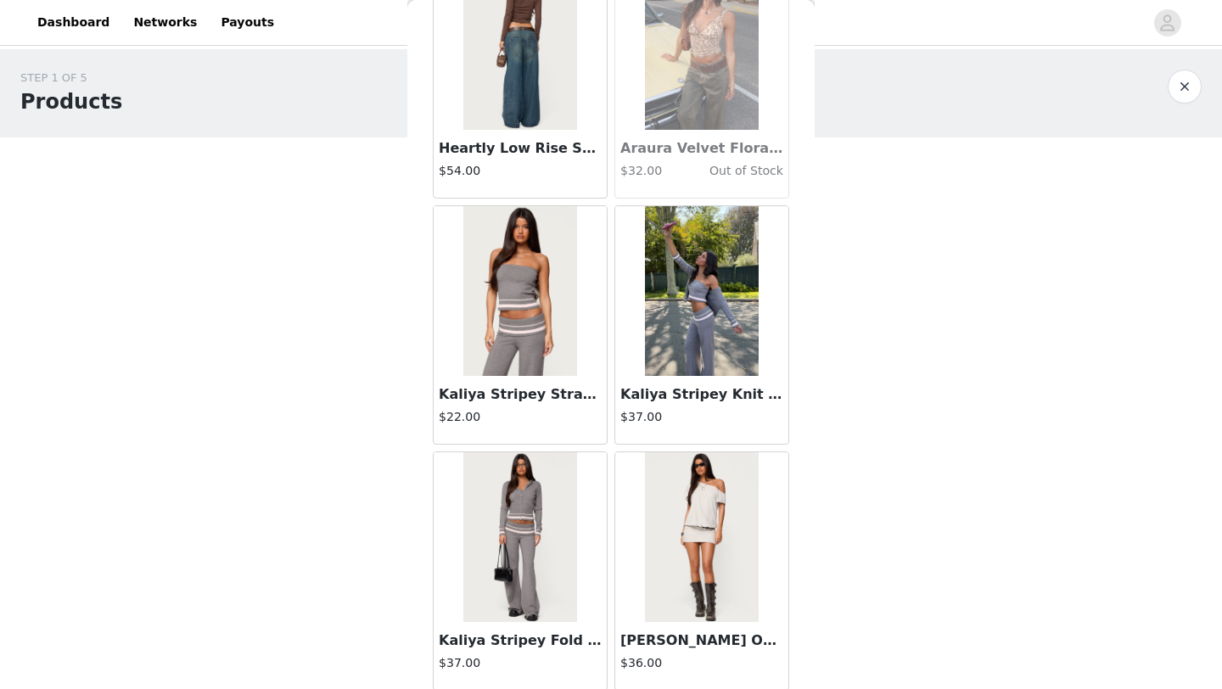
scroll to position [36362, 0]
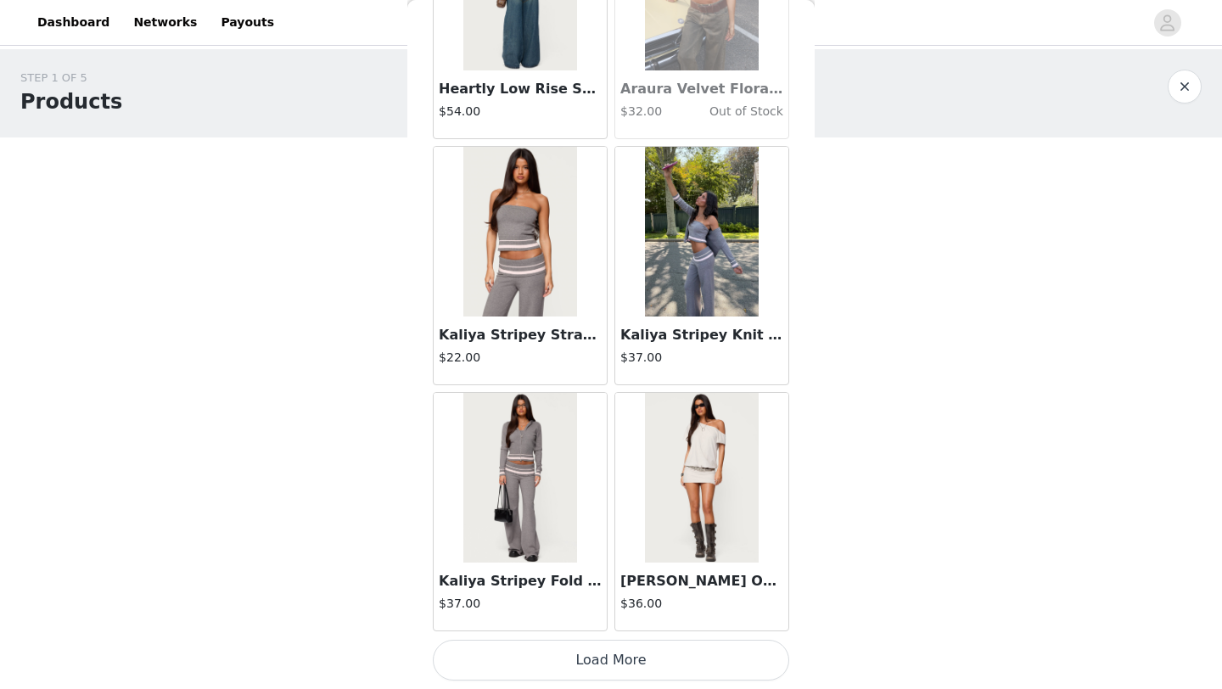
click at [598, 656] on button "Load More" at bounding box center [611, 660] width 356 height 41
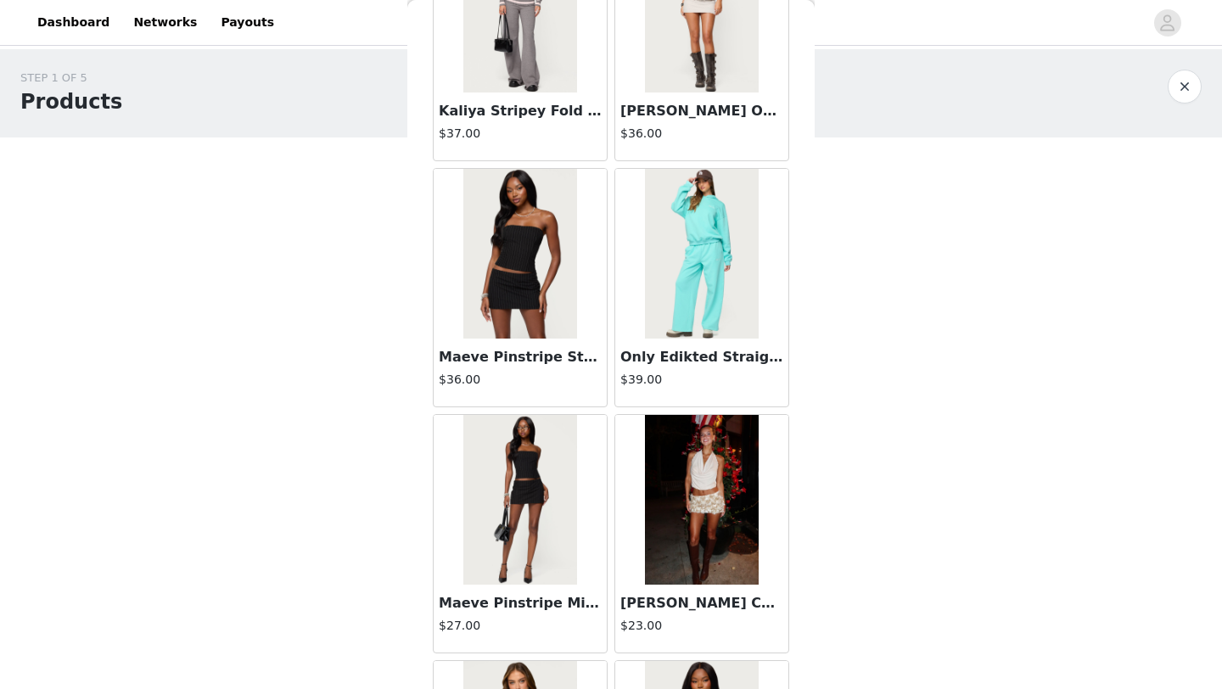
scroll to position [36827, 0]
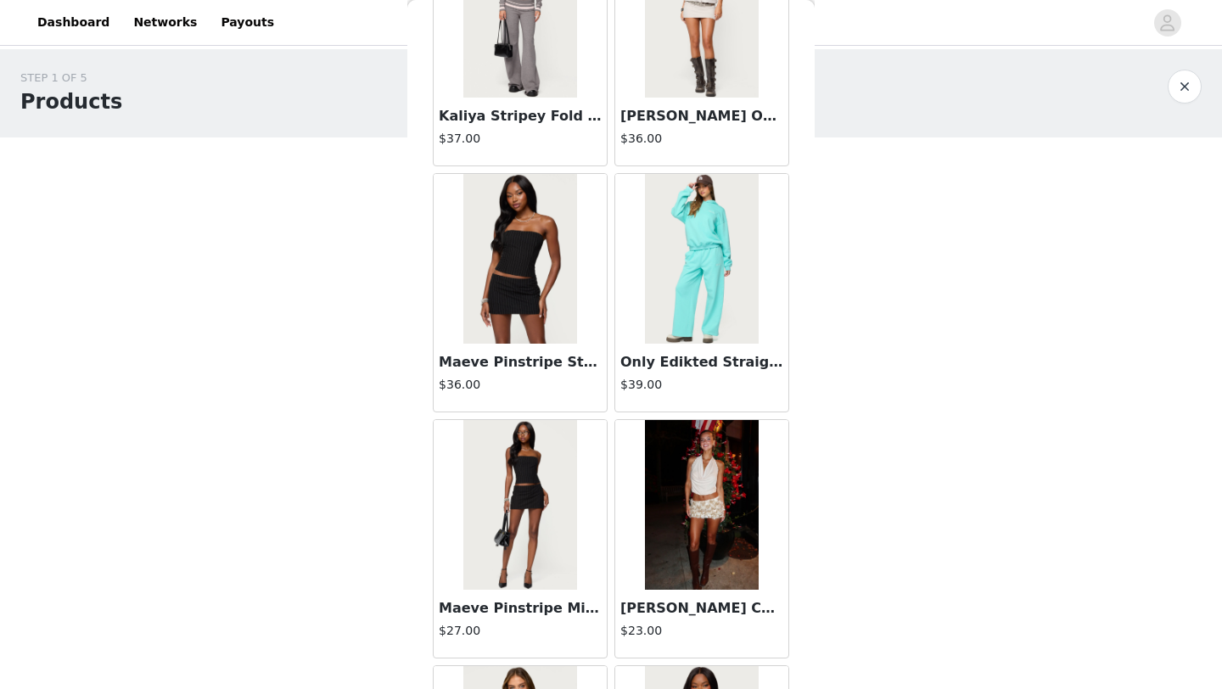
click at [692, 482] on img at bounding box center [701, 505] width 113 height 170
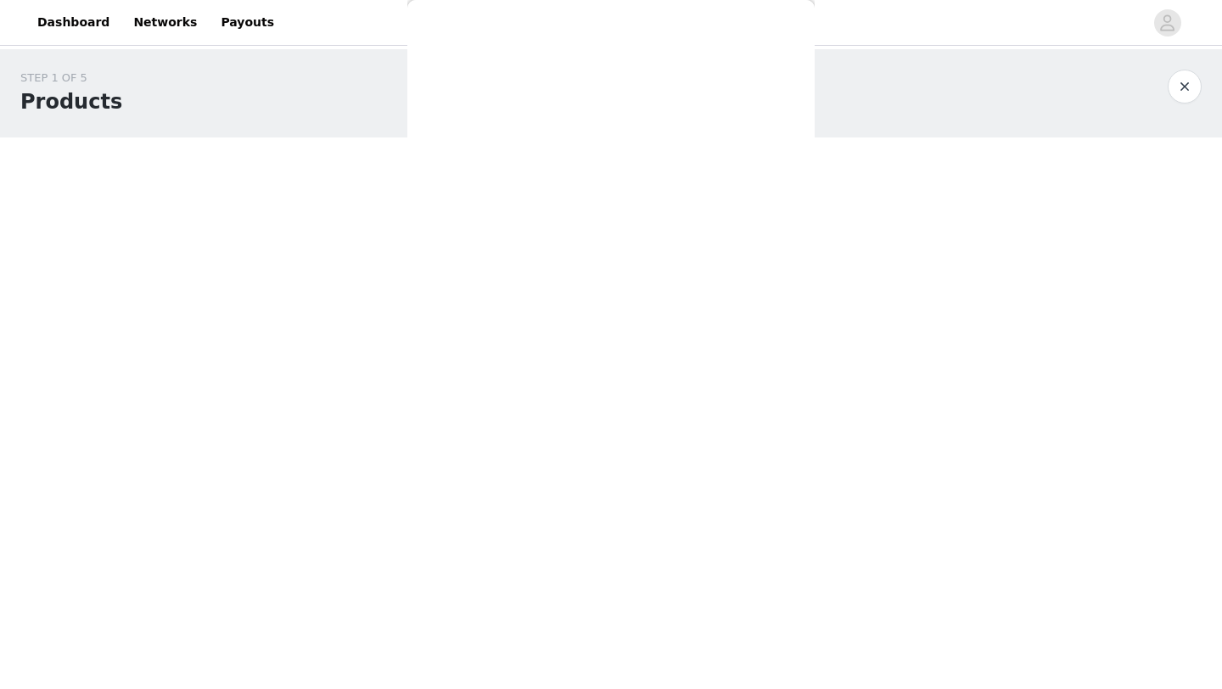
scroll to position [0, 0]
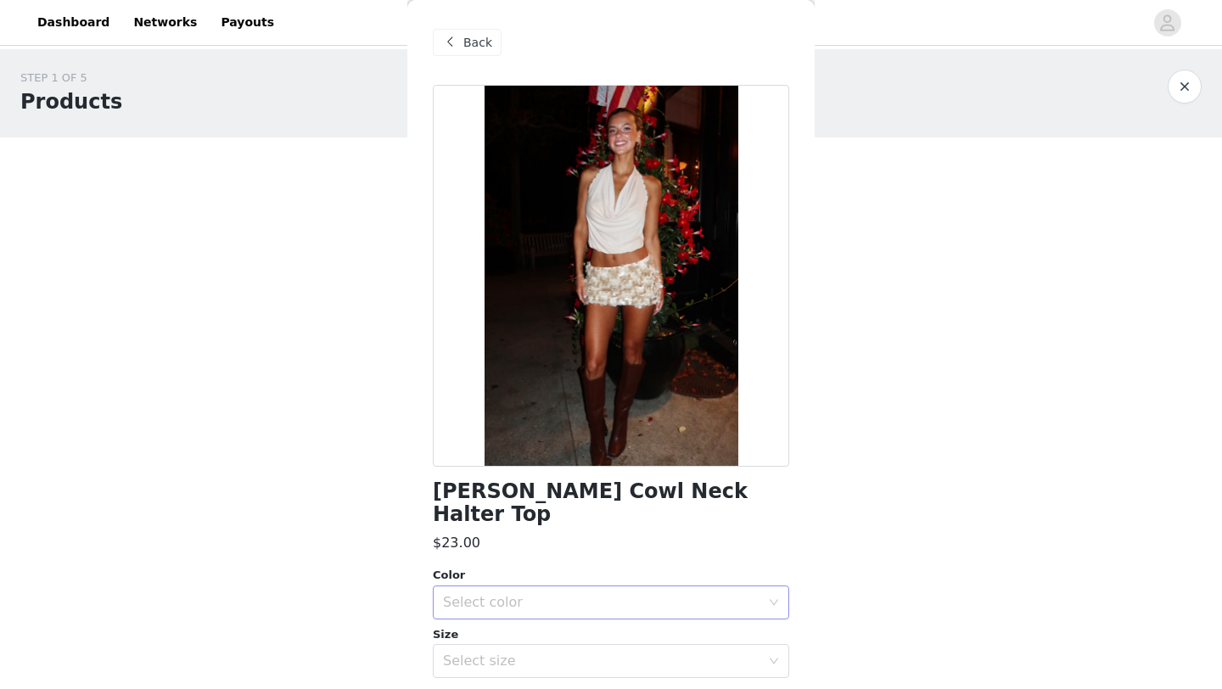
click at [547, 594] on div "Select color" at bounding box center [601, 602] width 317 height 17
click at [548, 613] on li "CHAMPAGNE" at bounding box center [611, 616] width 356 height 27
click at [547, 653] on div "Select size" at bounding box center [601, 661] width 317 height 17
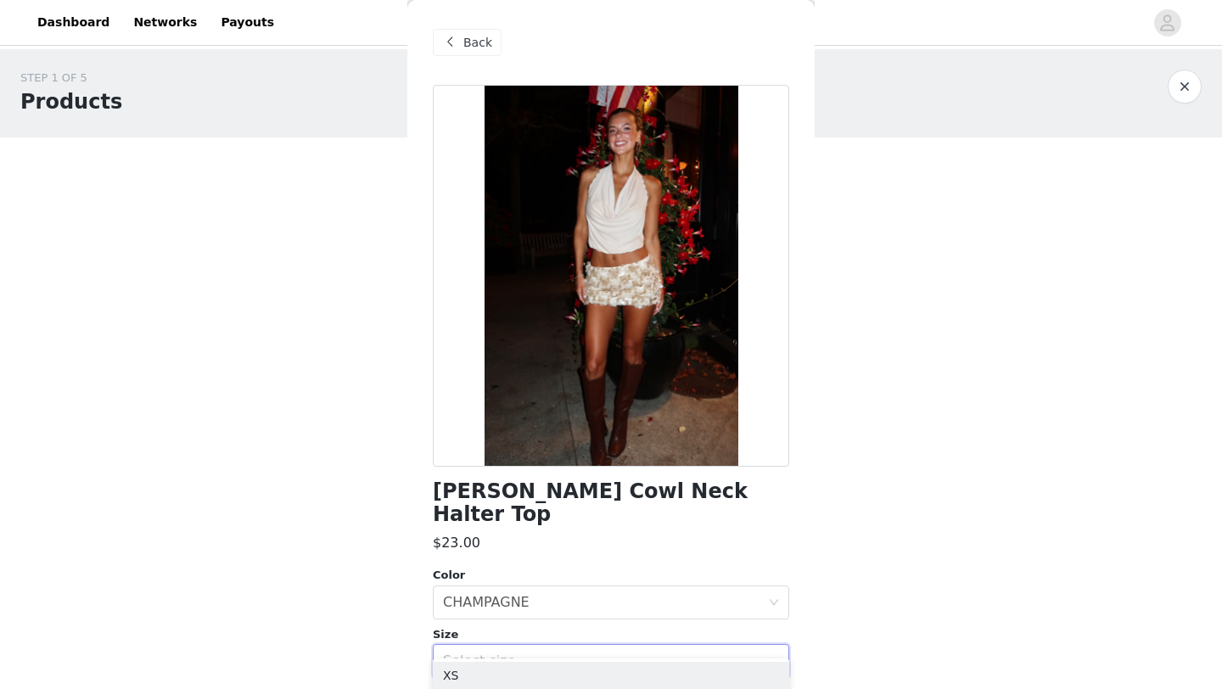
scroll to position [114, 0]
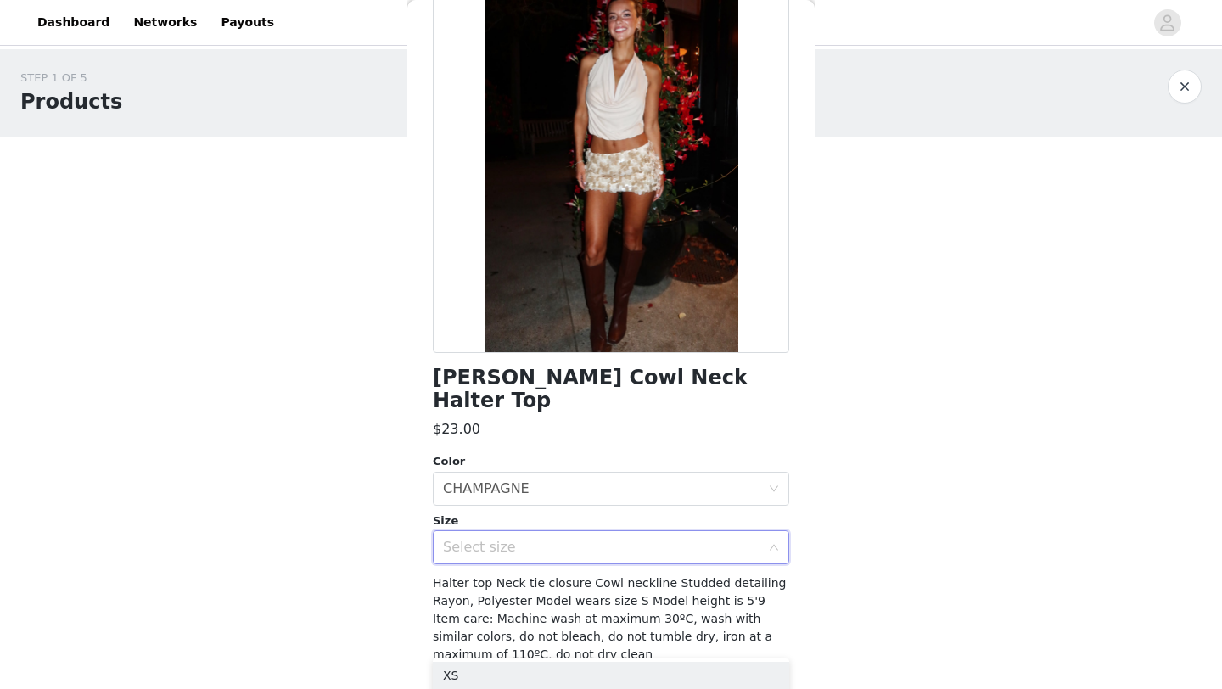
click at [541, 539] on div "Select size" at bounding box center [605, 547] width 325 height 32
click at [550, 539] on div "Select size" at bounding box center [601, 547] width 317 height 17
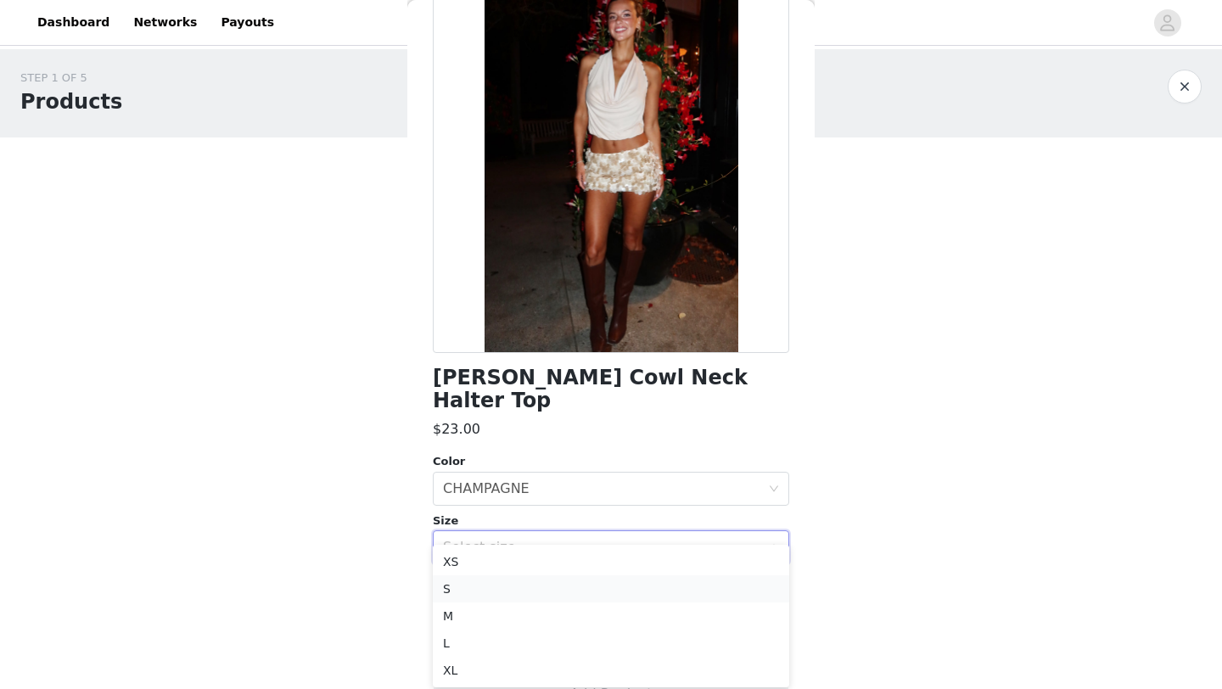
click at [506, 583] on li "S" at bounding box center [611, 588] width 356 height 27
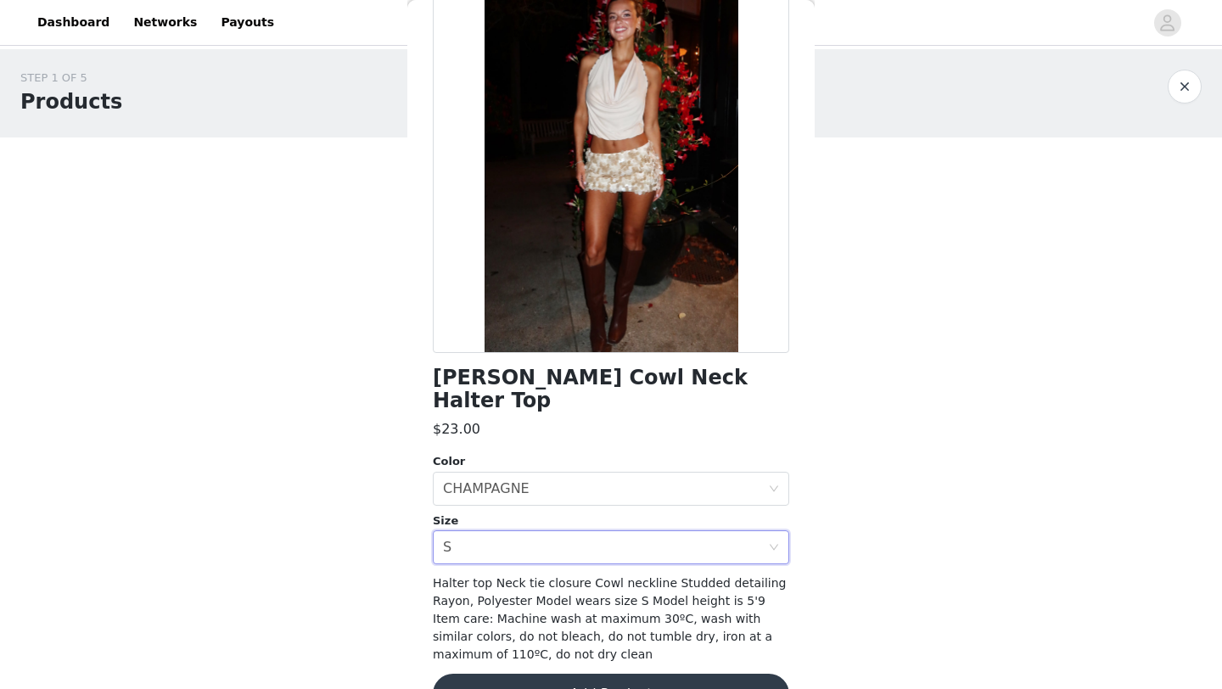
click at [605, 674] on button "Add Product" at bounding box center [611, 694] width 356 height 41
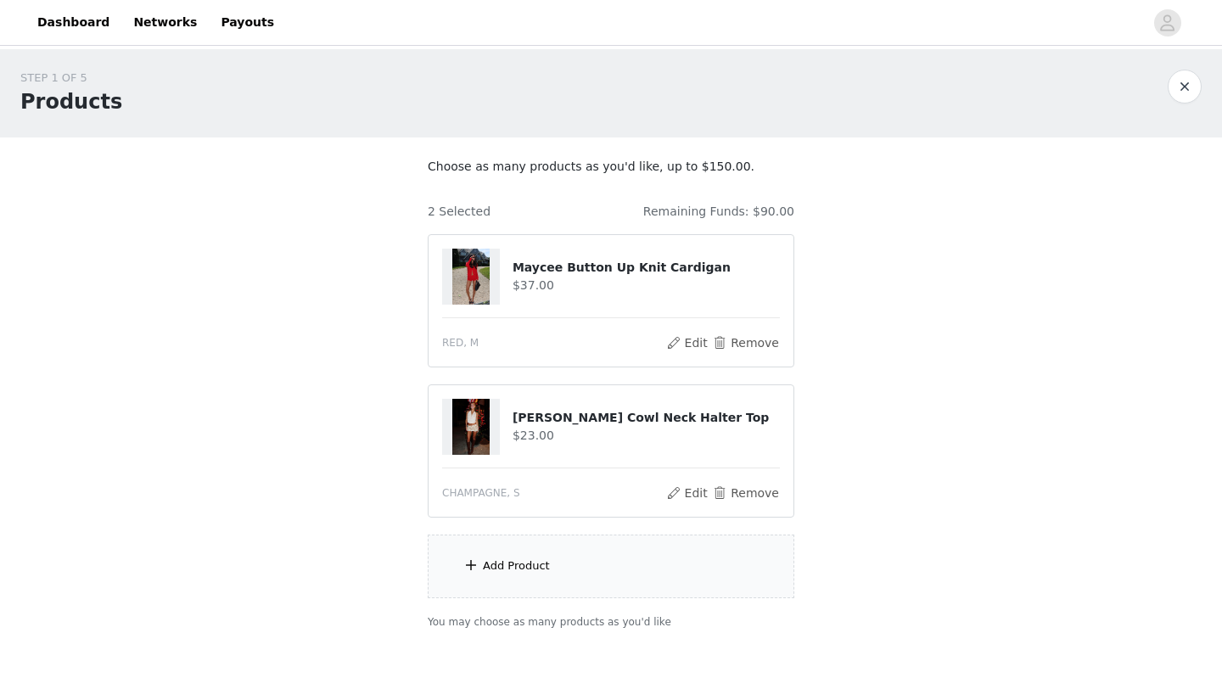
click at [560, 563] on div "Add Product" at bounding box center [611, 567] width 367 height 64
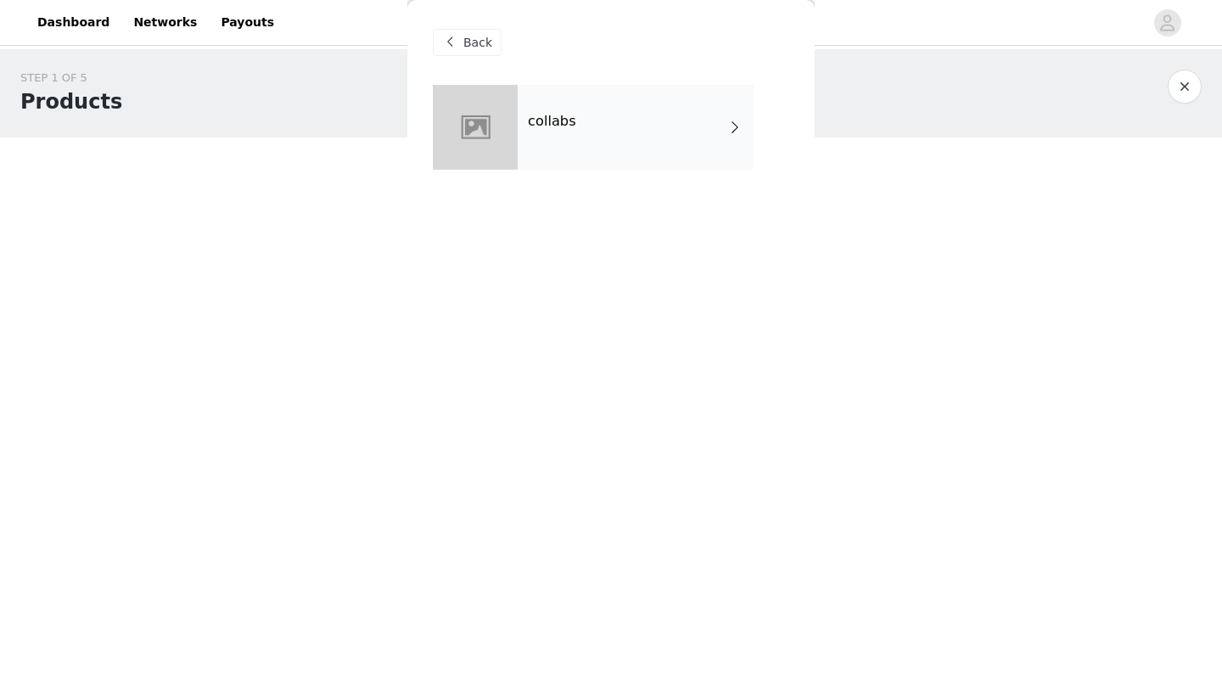
click at [625, 165] on div "collabs" at bounding box center [636, 127] width 236 height 85
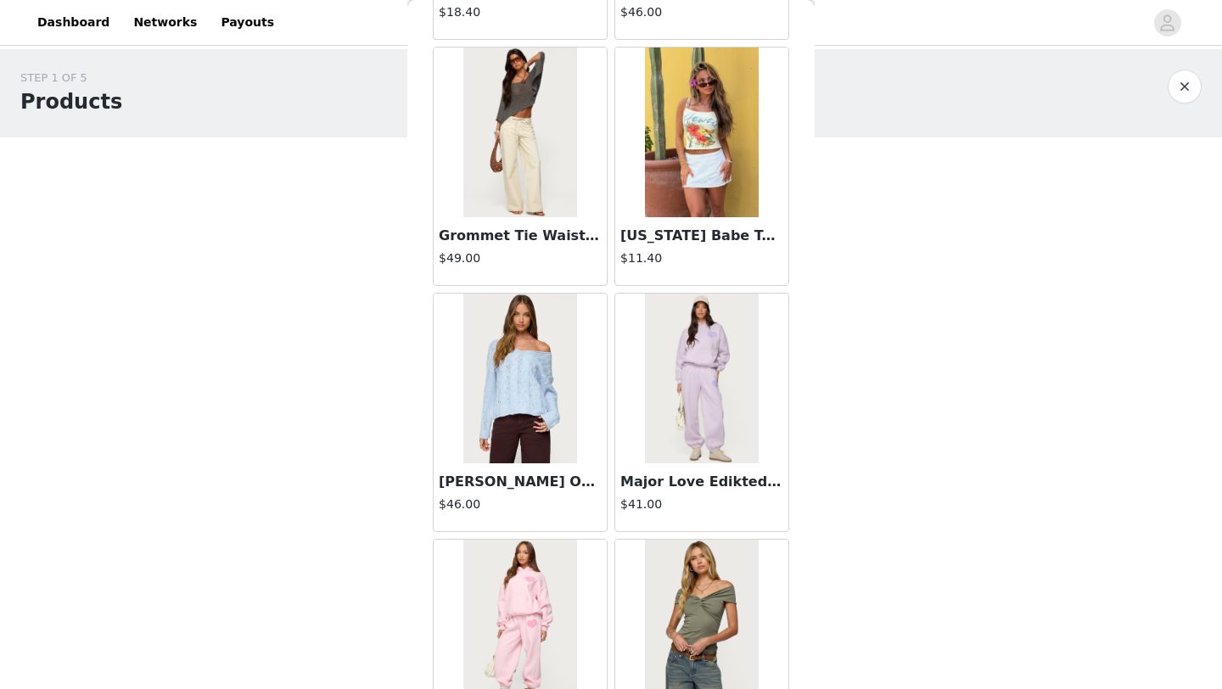
scroll to position [1908, 0]
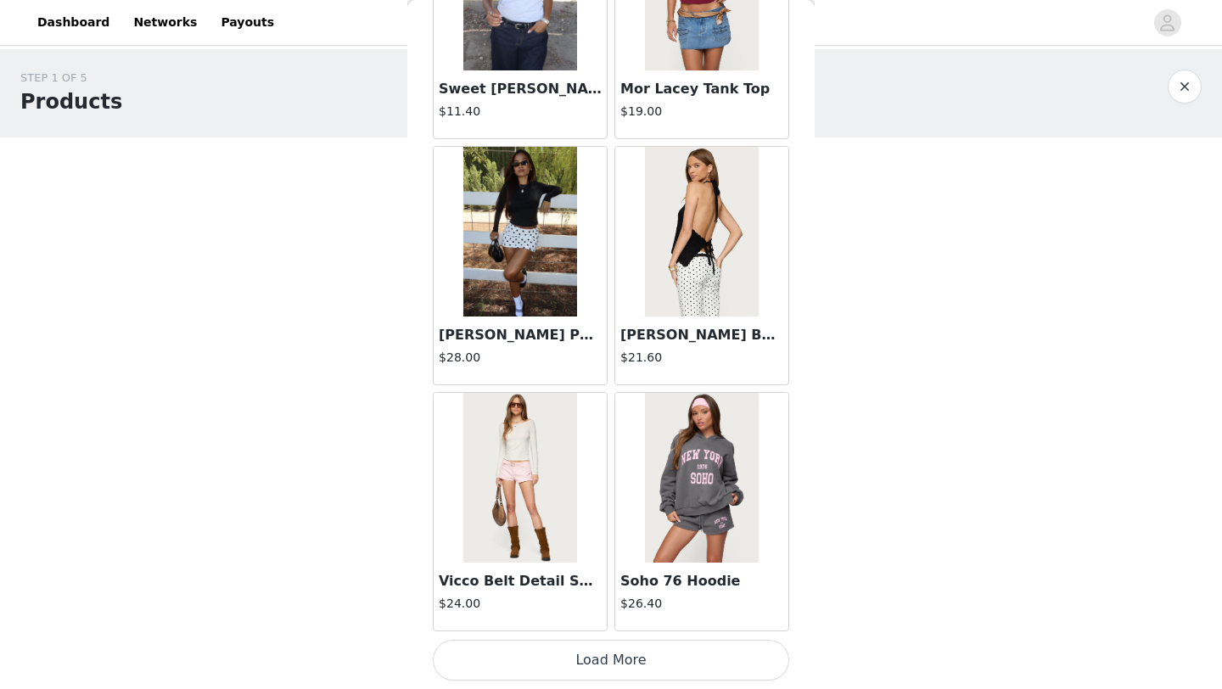
click at [648, 656] on button "Load More" at bounding box center [611, 660] width 356 height 41
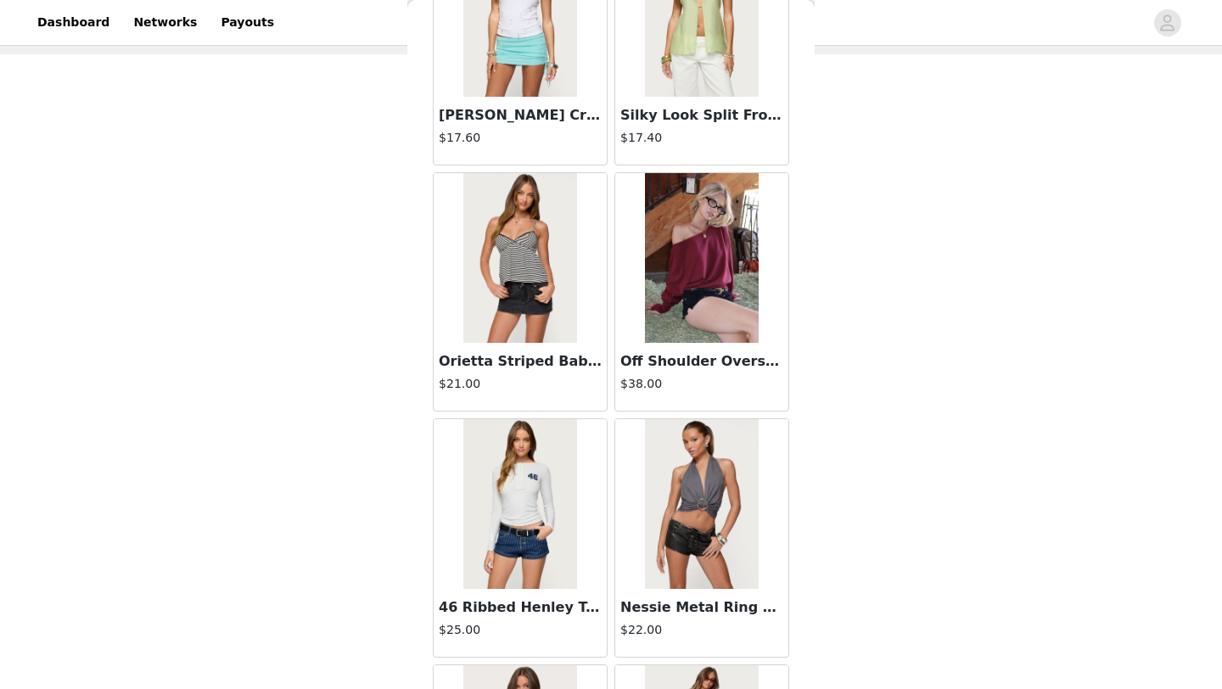
scroll to position [4369, 0]
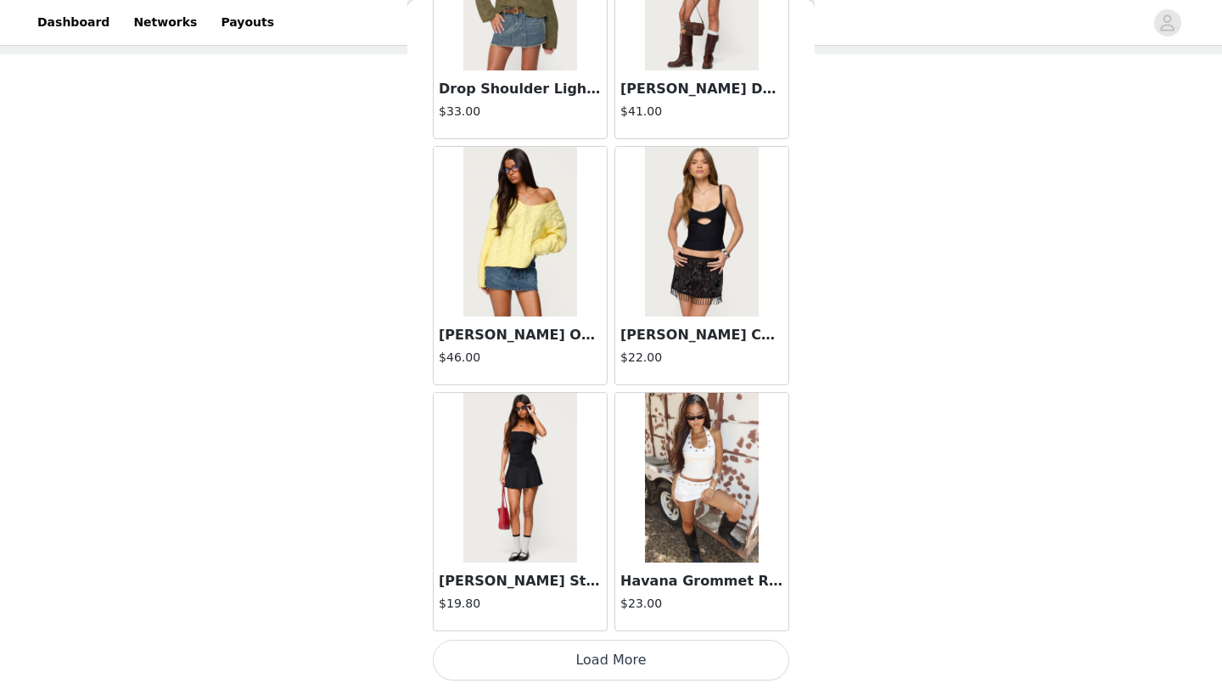
click at [650, 668] on button "Load More" at bounding box center [611, 660] width 356 height 41
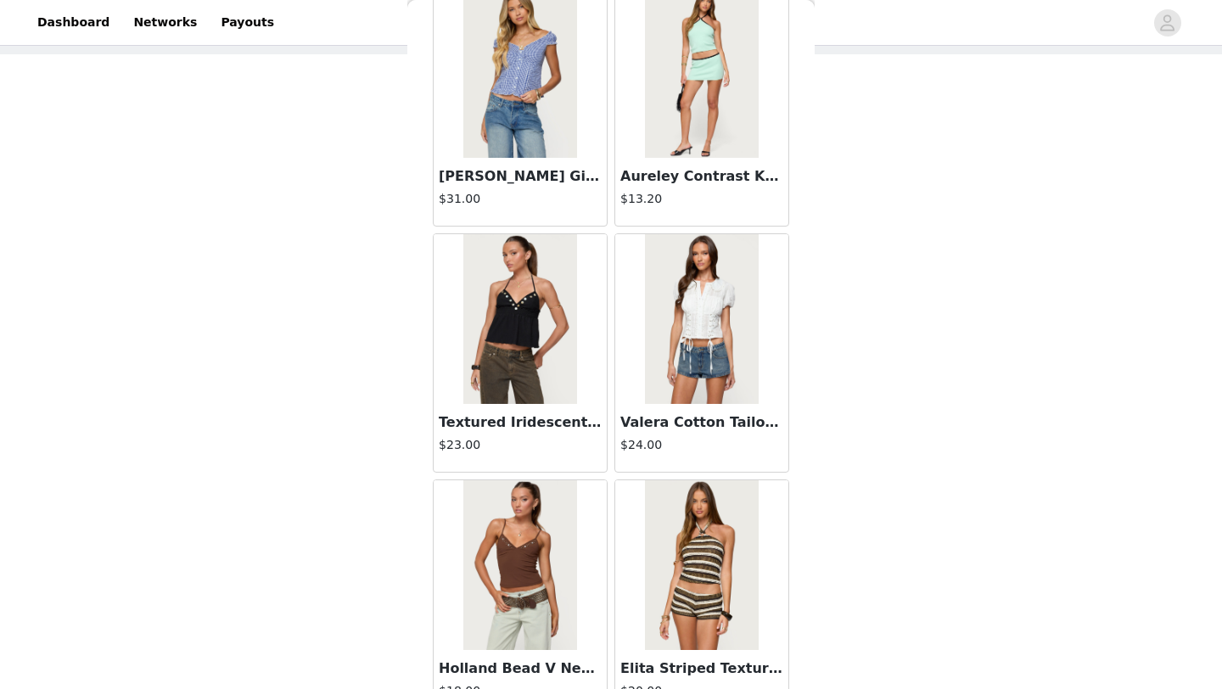
scroll to position [6830, 0]
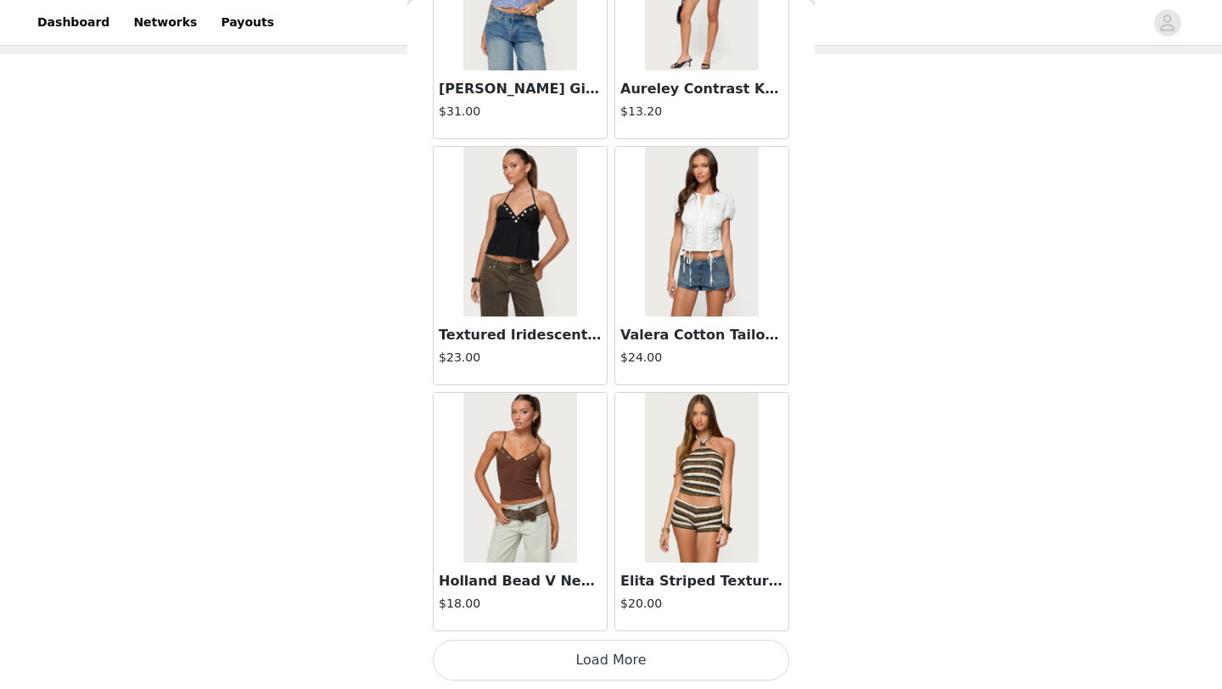
click at [643, 663] on button "Load More" at bounding box center [611, 660] width 356 height 41
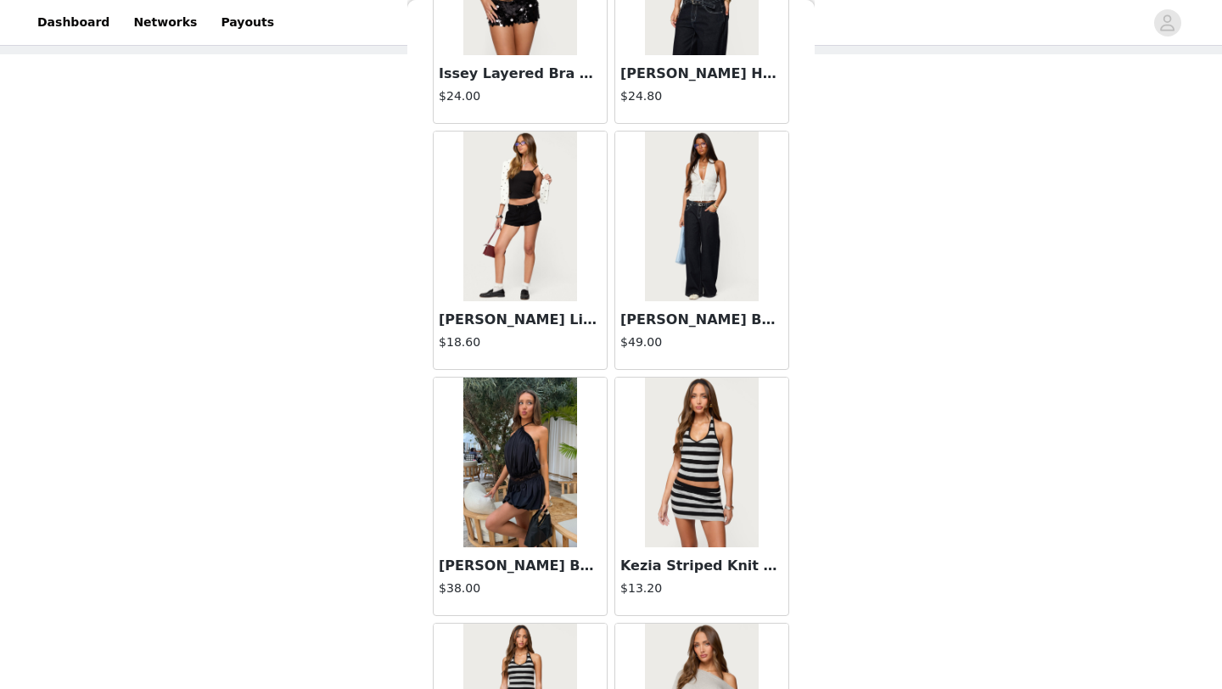
scroll to position [9291, 0]
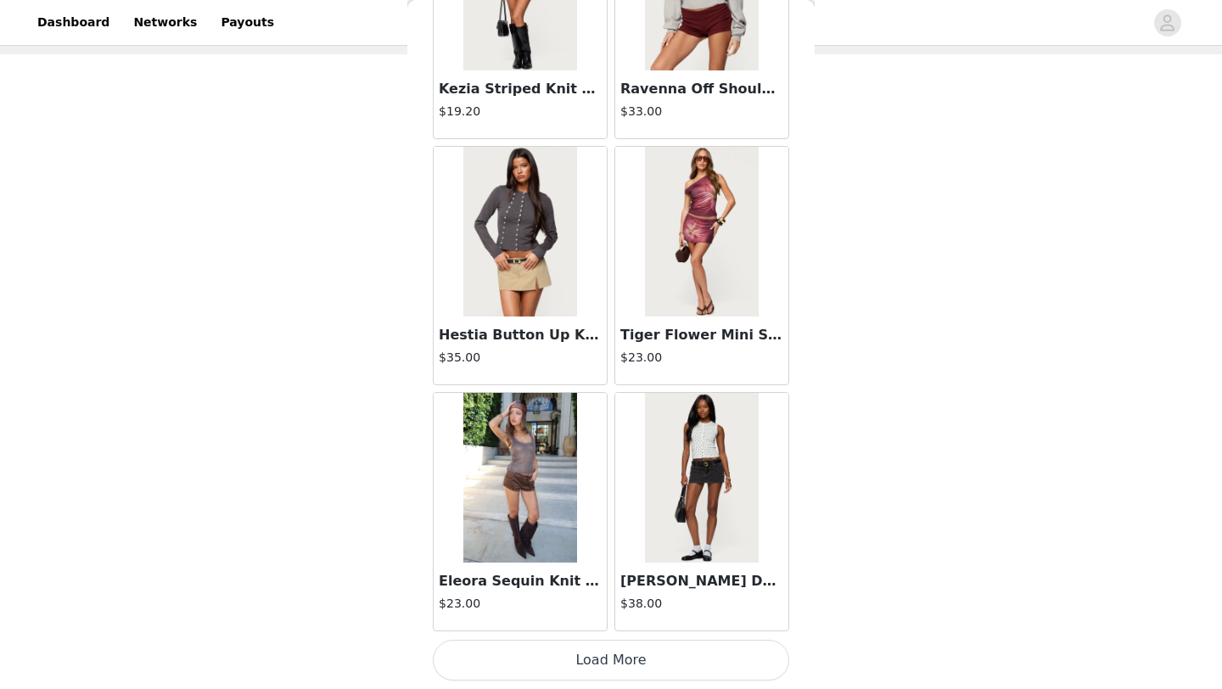
click at [640, 658] on button "Load More" at bounding box center [611, 660] width 356 height 41
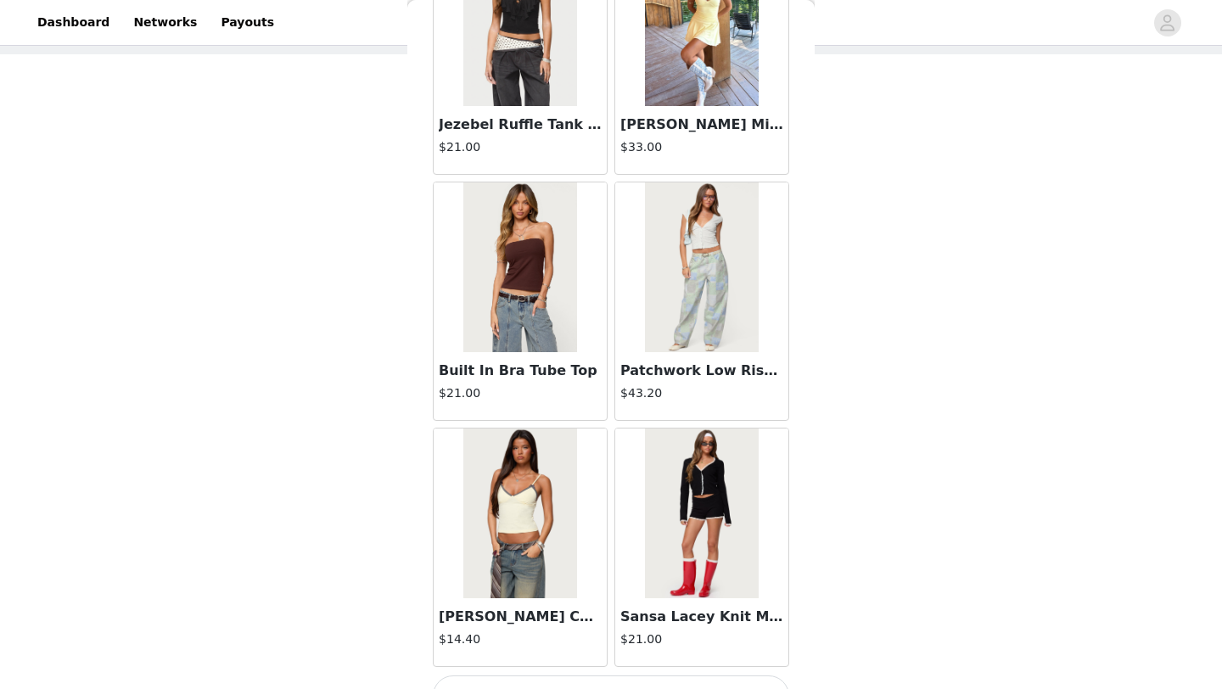
scroll to position [11752, 0]
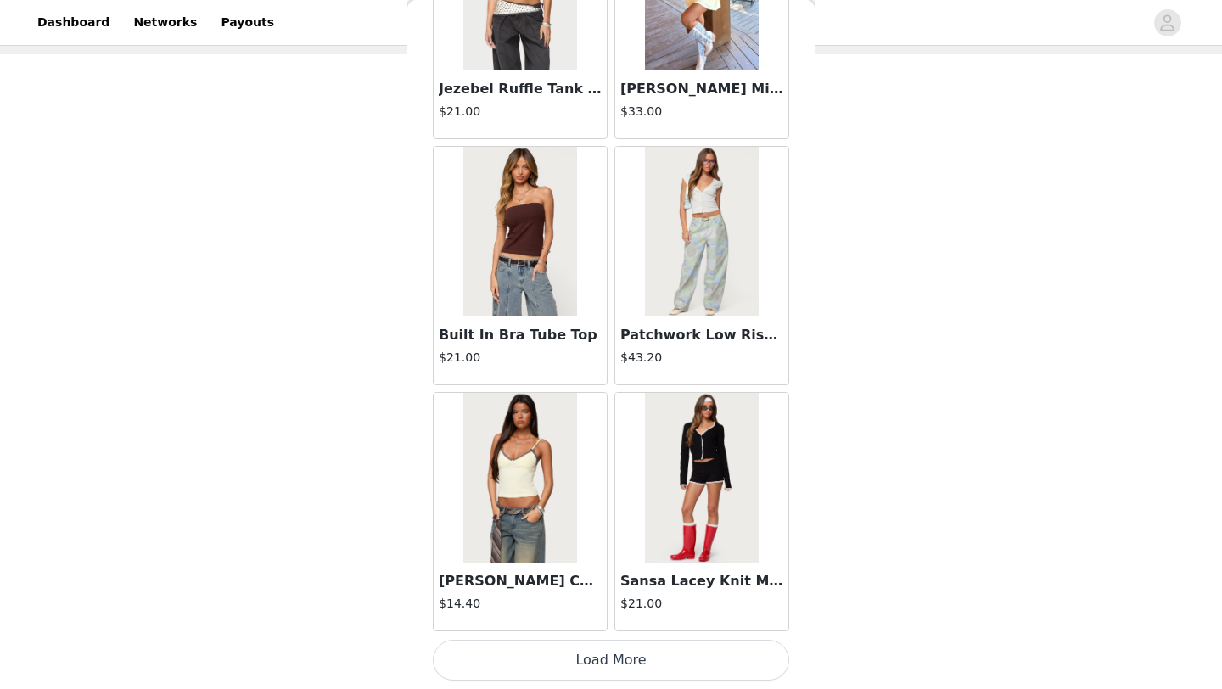
click at [621, 667] on button "Load More" at bounding box center [611, 660] width 356 height 41
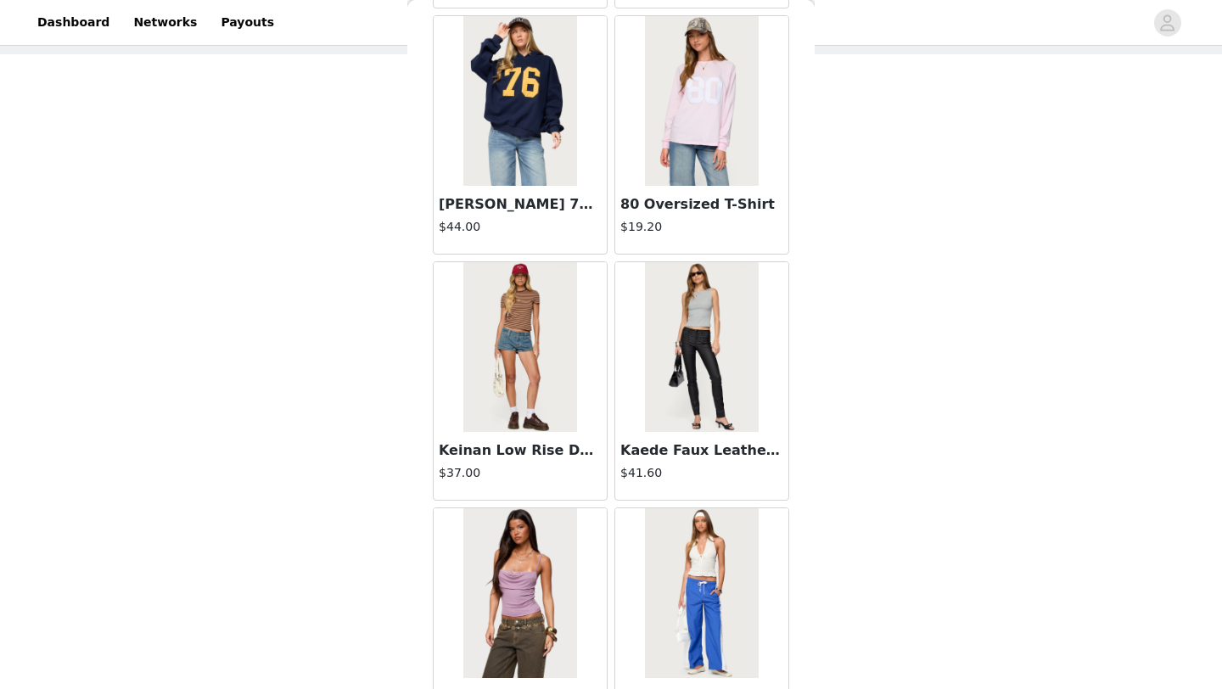
scroll to position [14213, 0]
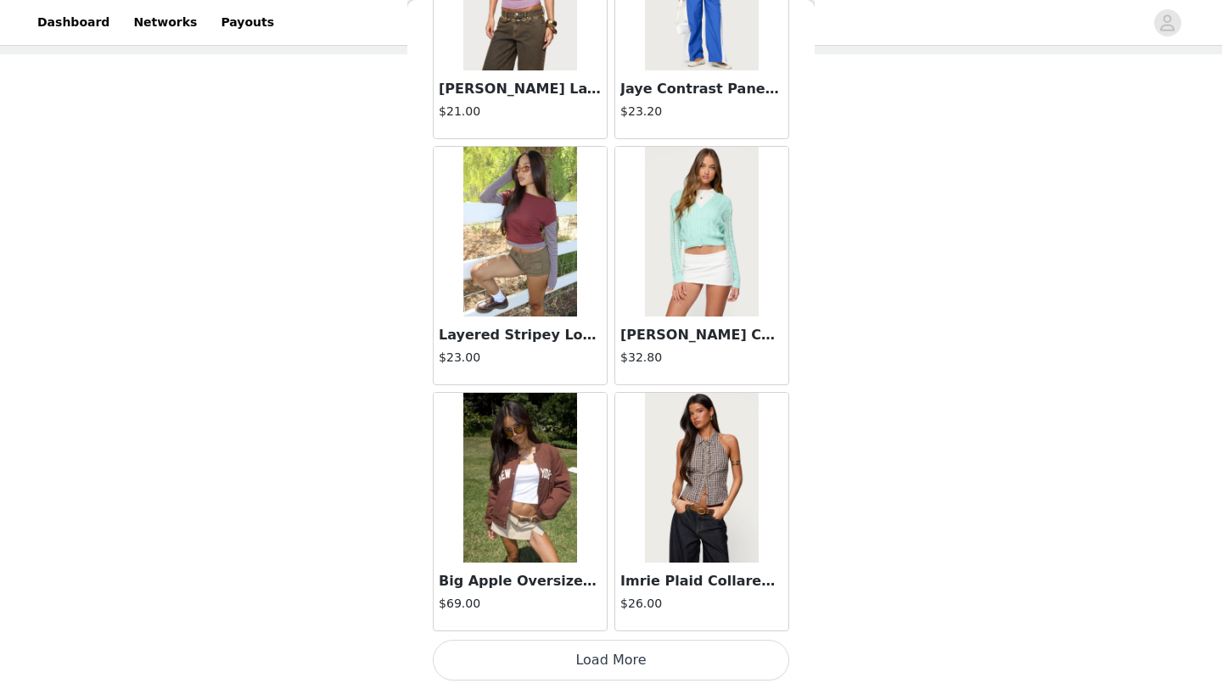
click at [641, 653] on button "Load More" at bounding box center [611, 660] width 356 height 41
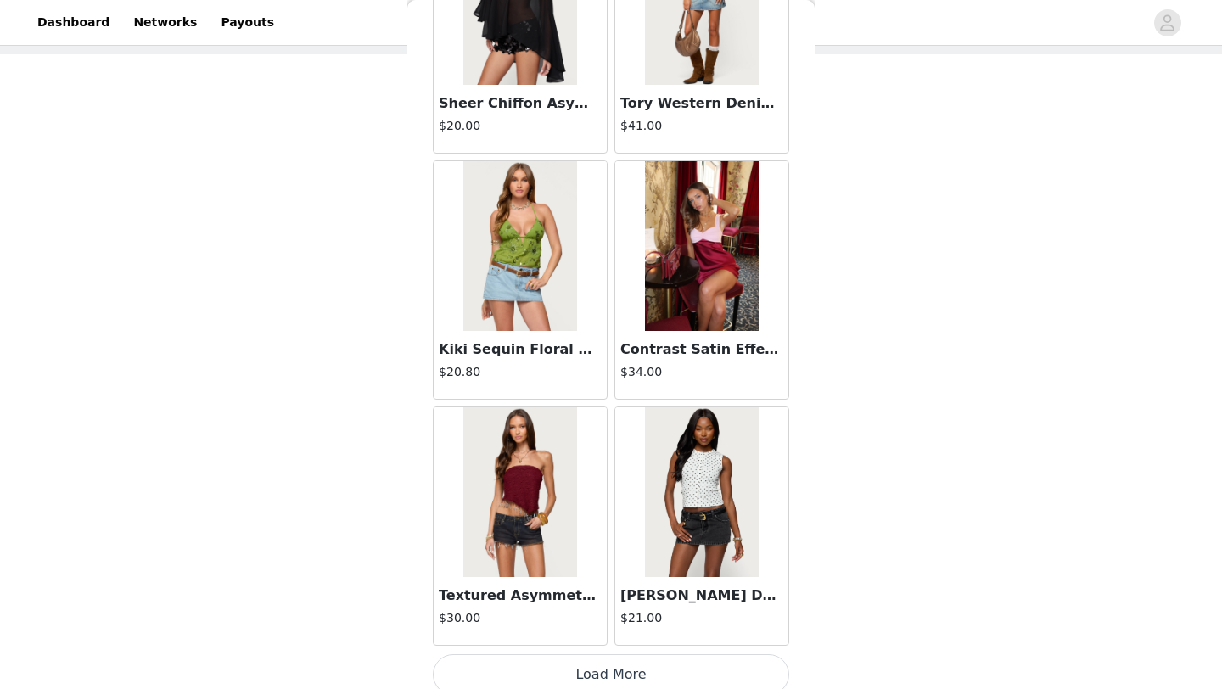
scroll to position [16674, 0]
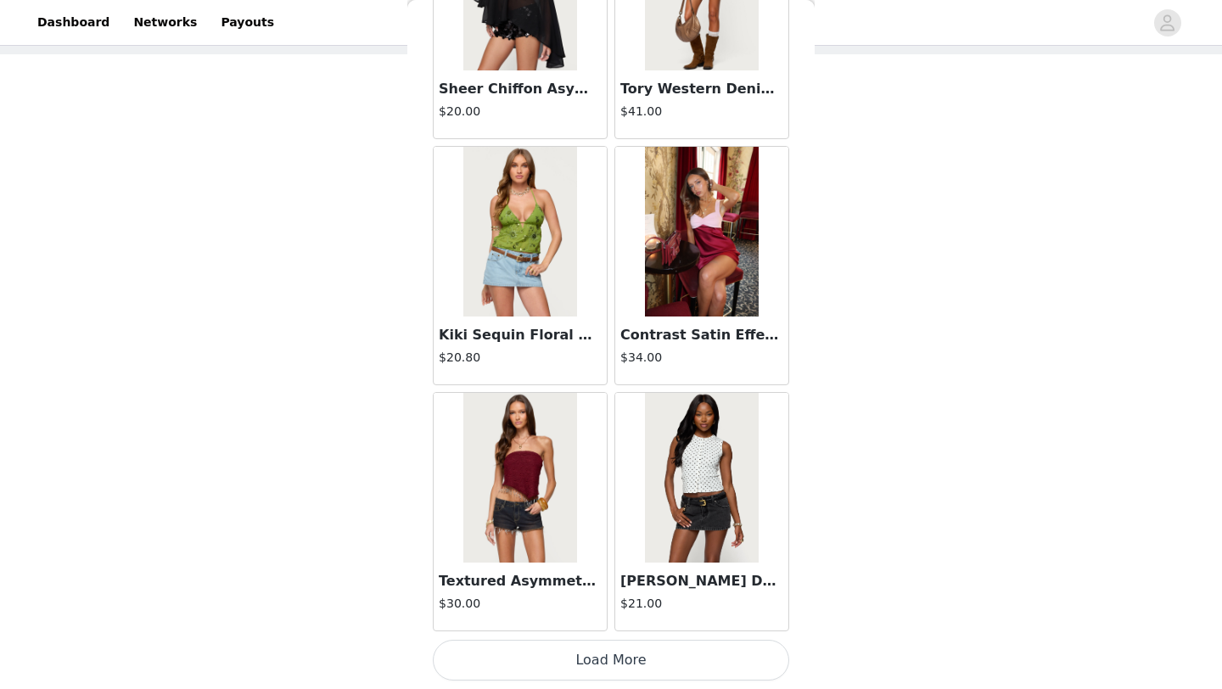
click at [665, 674] on button "Load More" at bounding box center [611, 660] width 356 height 41
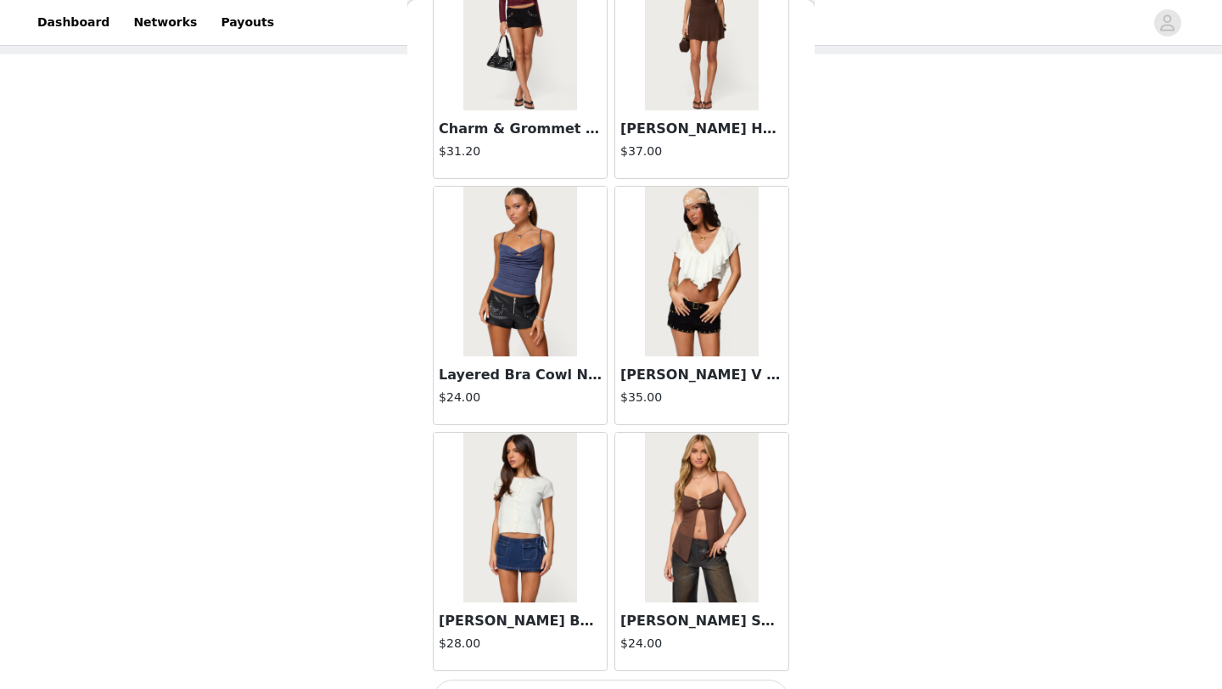
scroll to position [19135, 0]
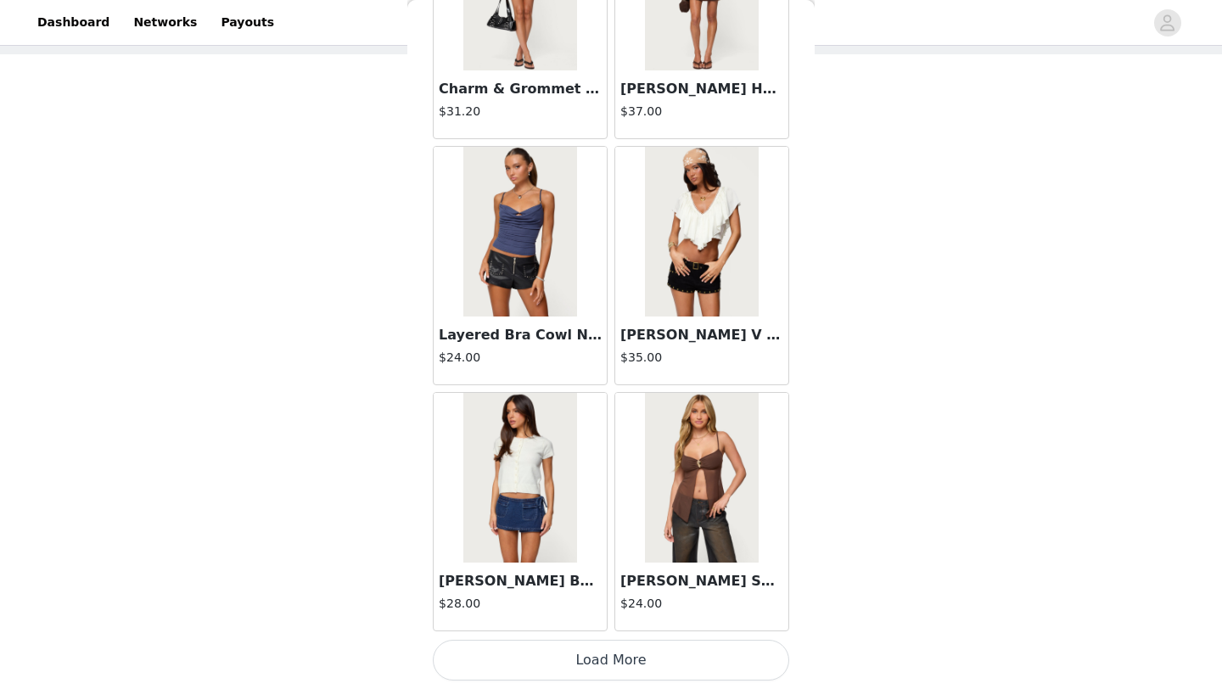
click at [631, 675] on button "Load More" at bounding box center [611, 660] width 356 height 41
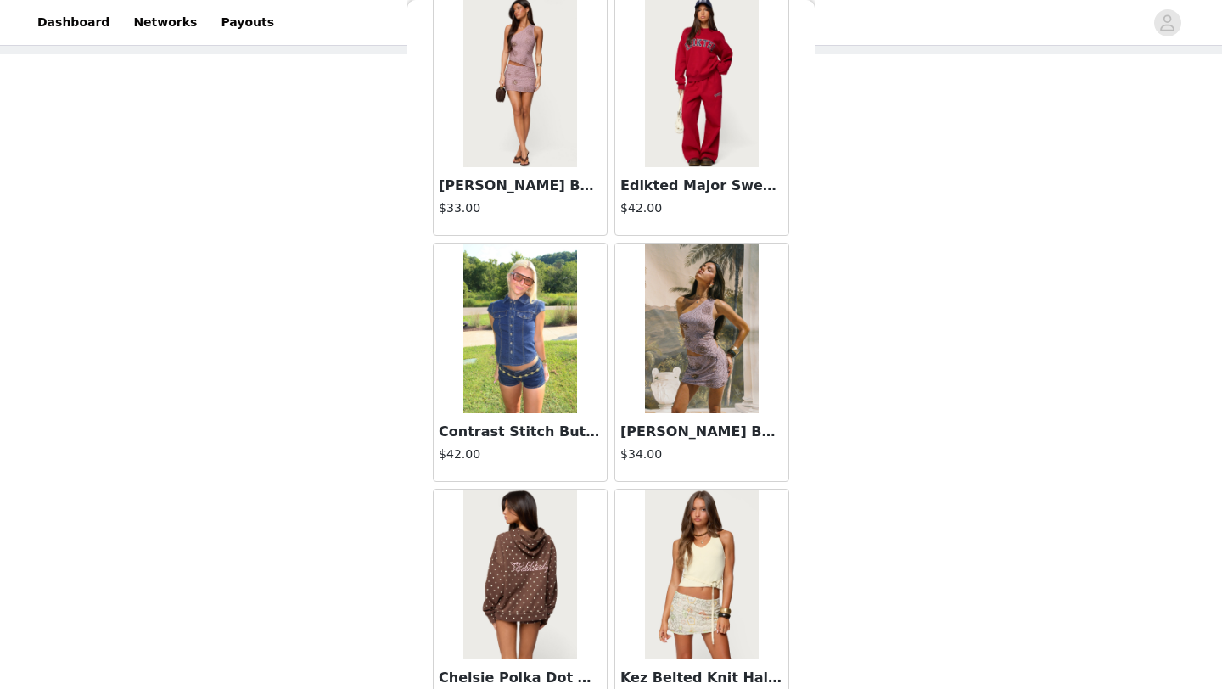
scroll to position [21596, 0]
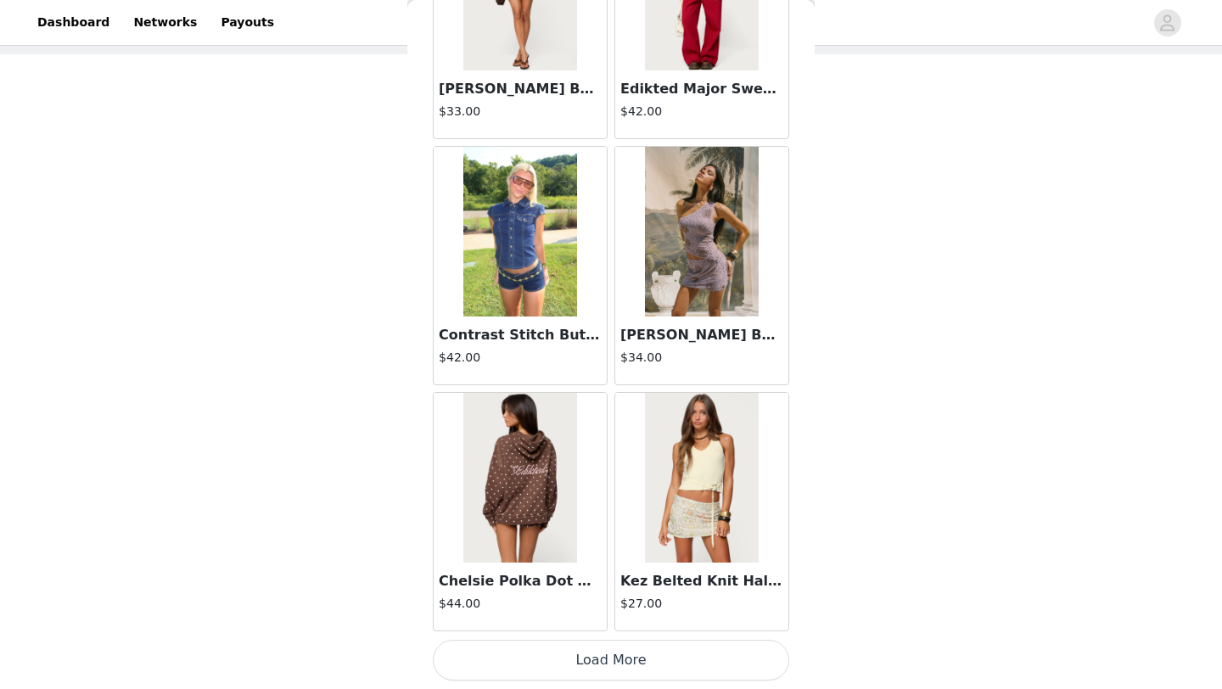
click at [667, 664] on button "Load More" at bounding box center [611, 660] width 356 height 41
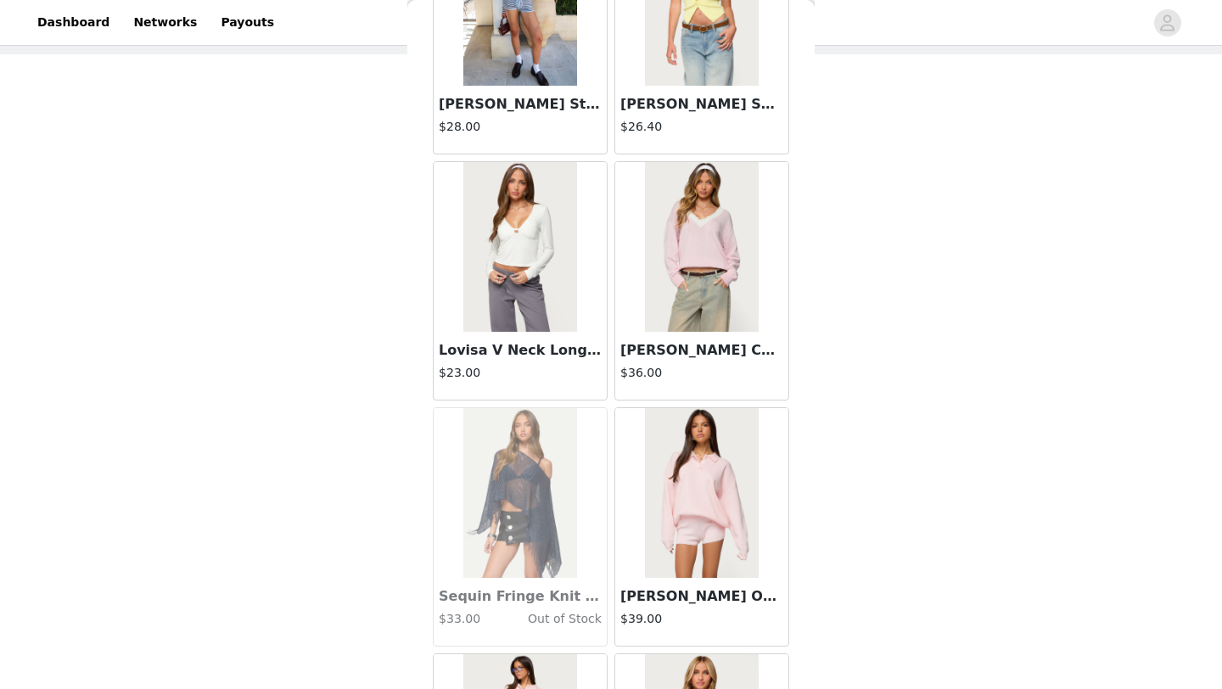
scroll to position [24057, 0]
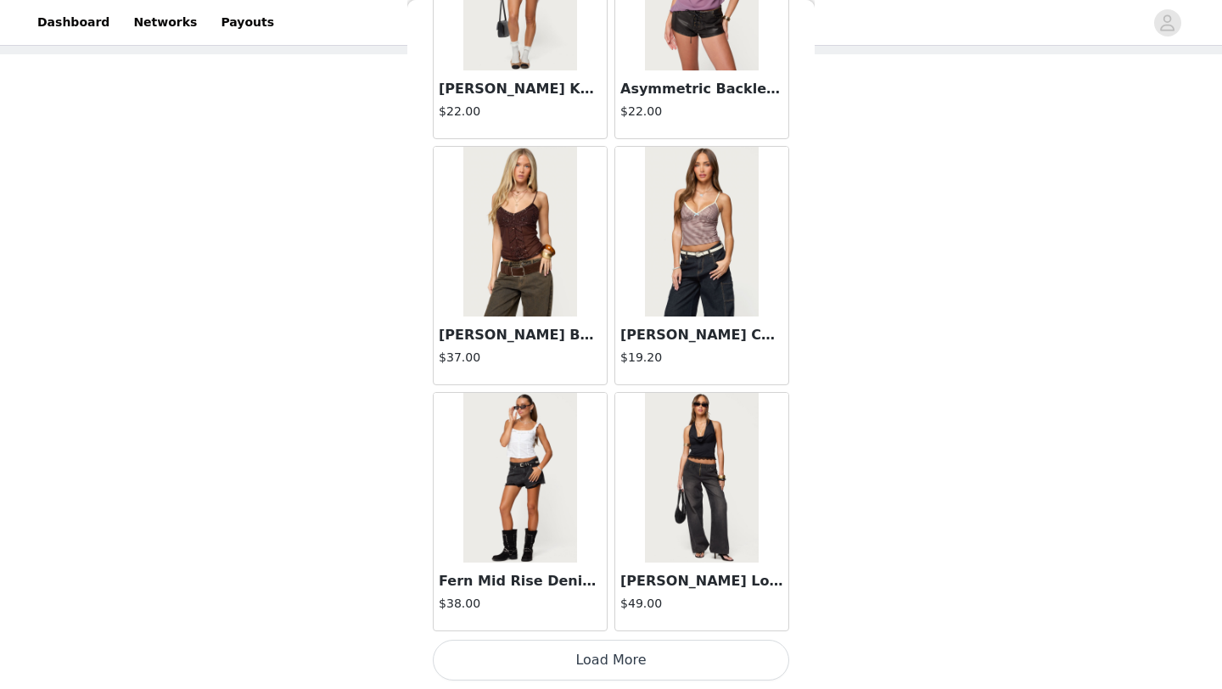
click at [643, 658] on button "Load More" at bounding box center [611, 660] width 356 height 41
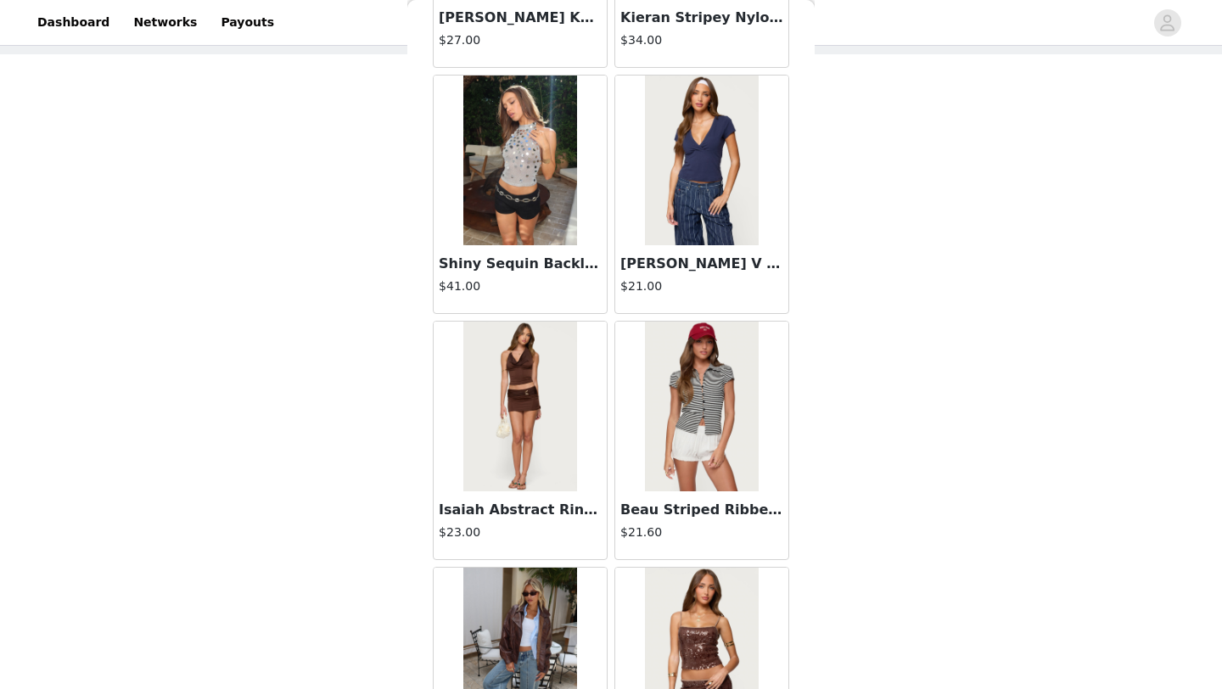
scroll to position [26518, 0]
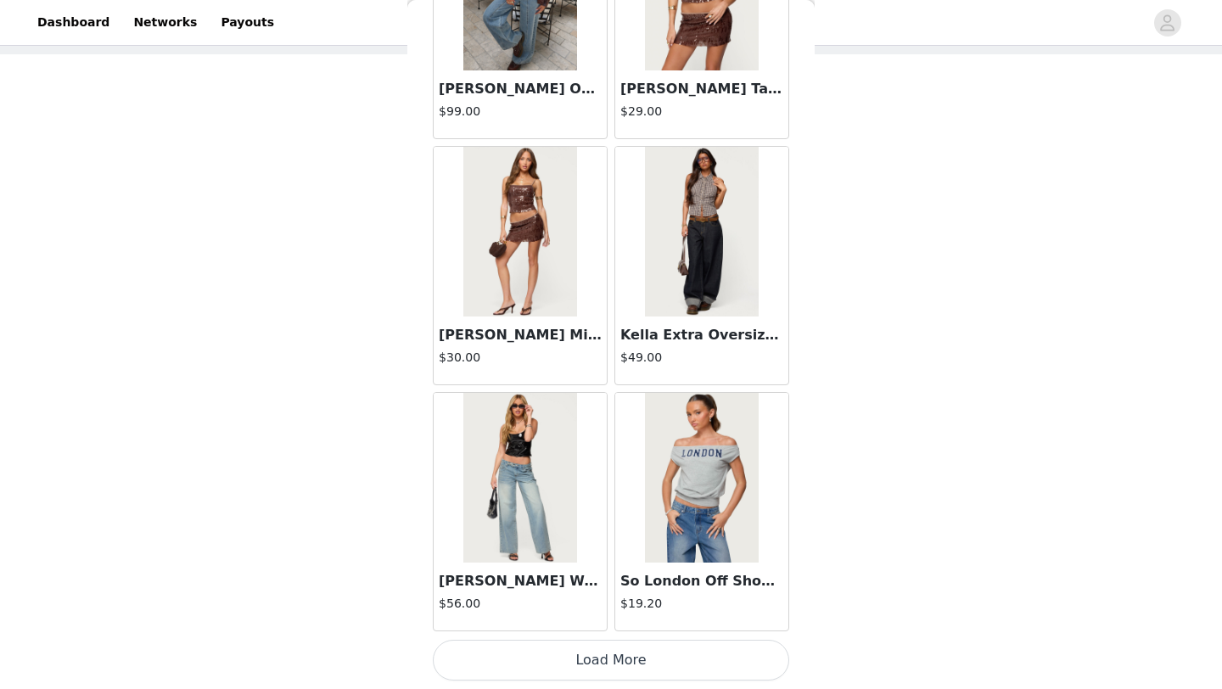
click at [639, 653] on button "Load More" at bounding box center [611, 660] width 356 height 41
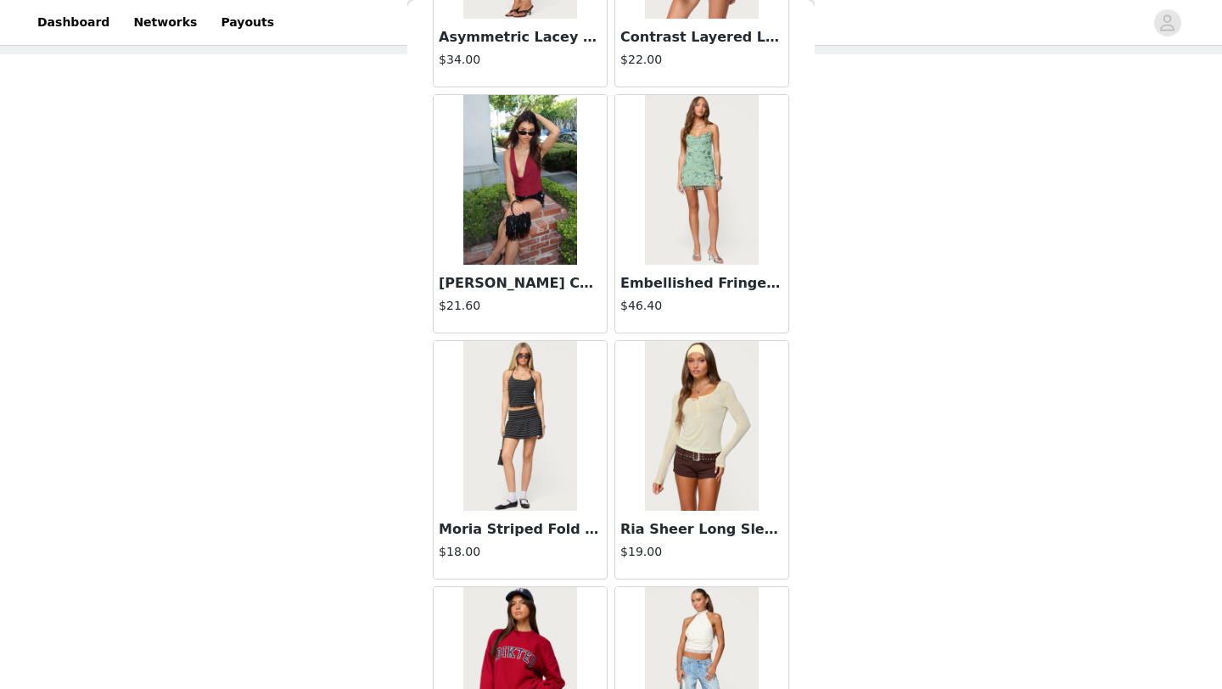
scroll to position [28979, 0]
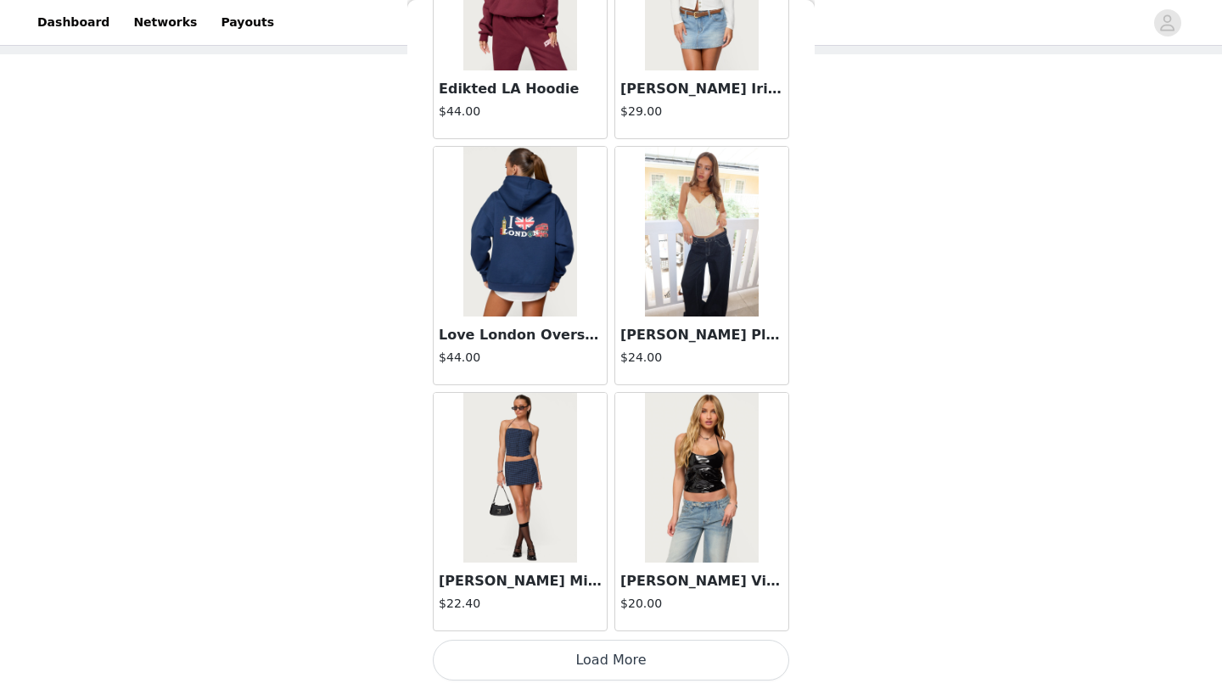
click at [639, 663] on button "Load More" at bounding box center [611, 660] width 356 height 41
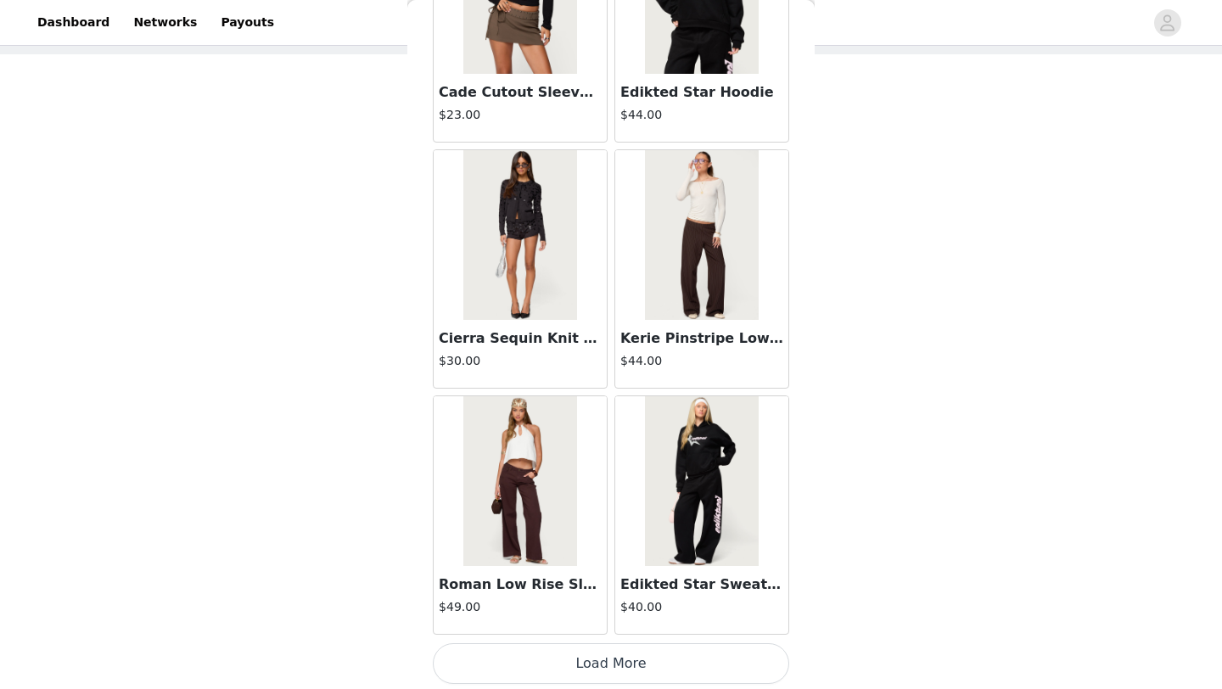
scroll to position [31440, 0]
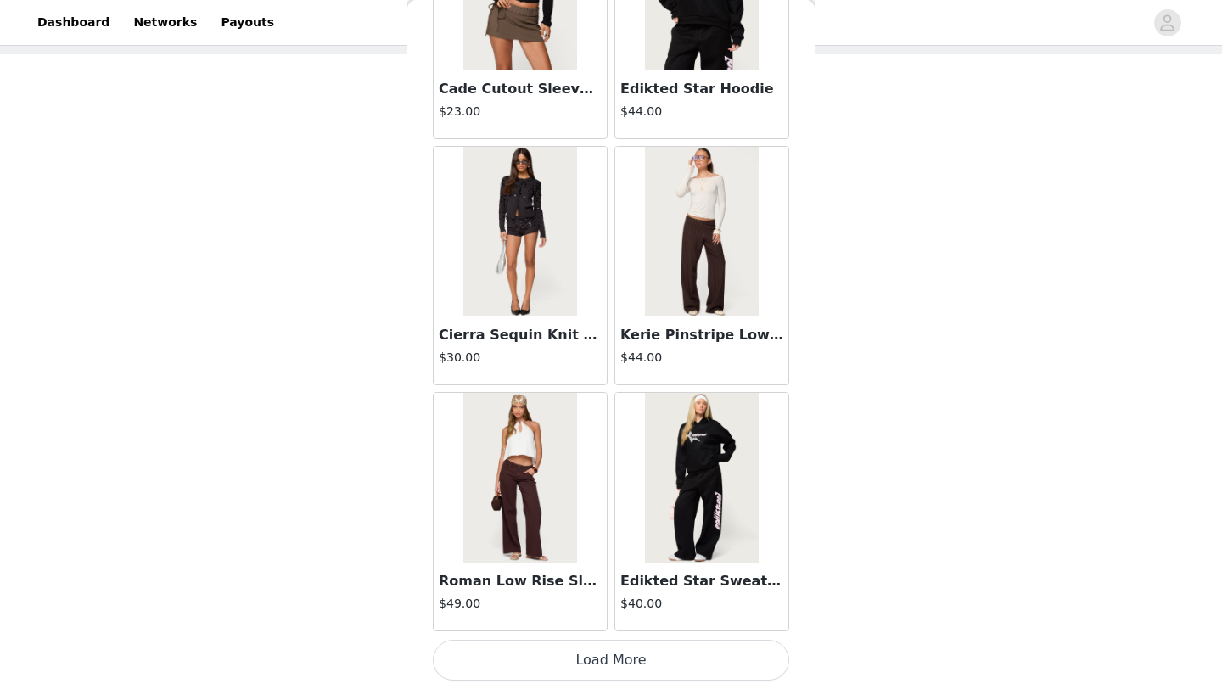
click at [634, 672] on button "Load More" at bounding box center [611, 660] width 356 height 41
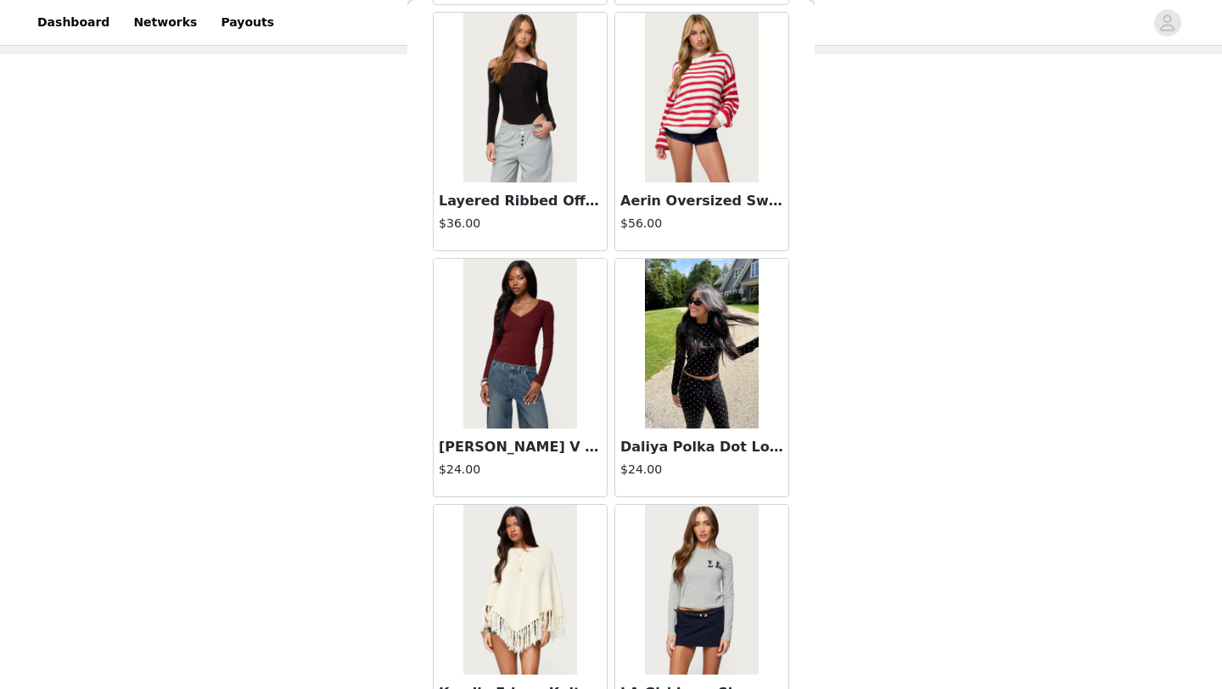
scroll to position [33901, 0]
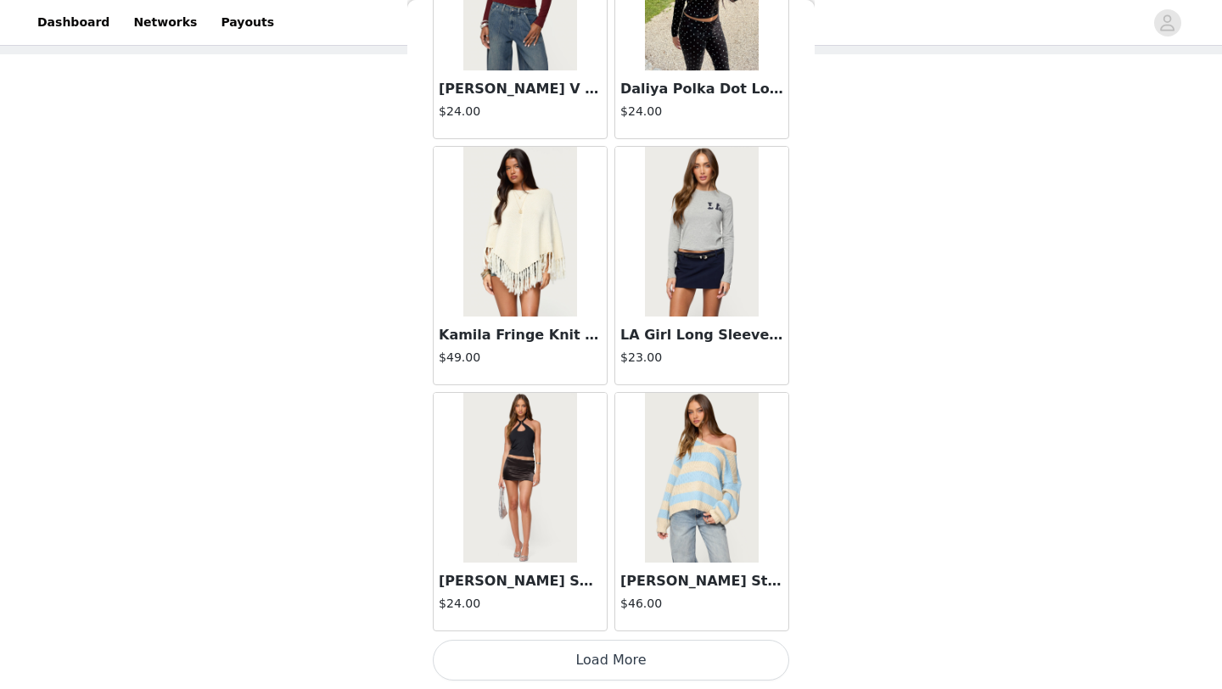
click at [601, 658] on button "Load More" at bounding box center [611, 660] width 356 height 41
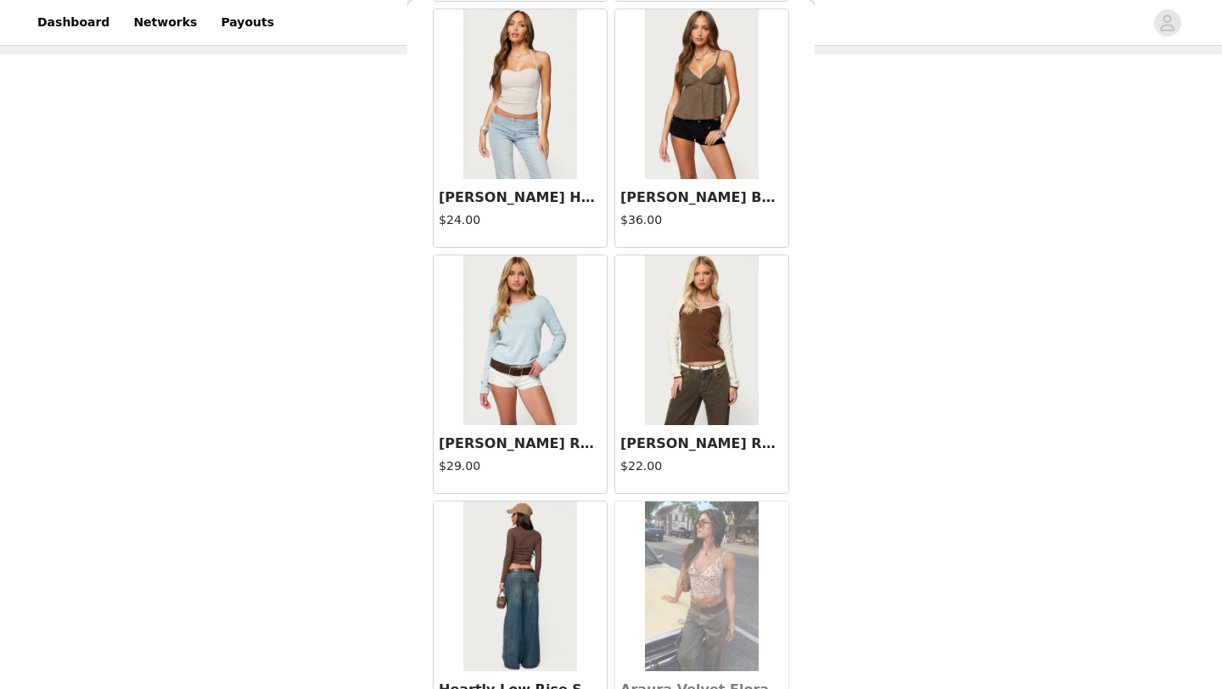
scroll to position [36362, 0]
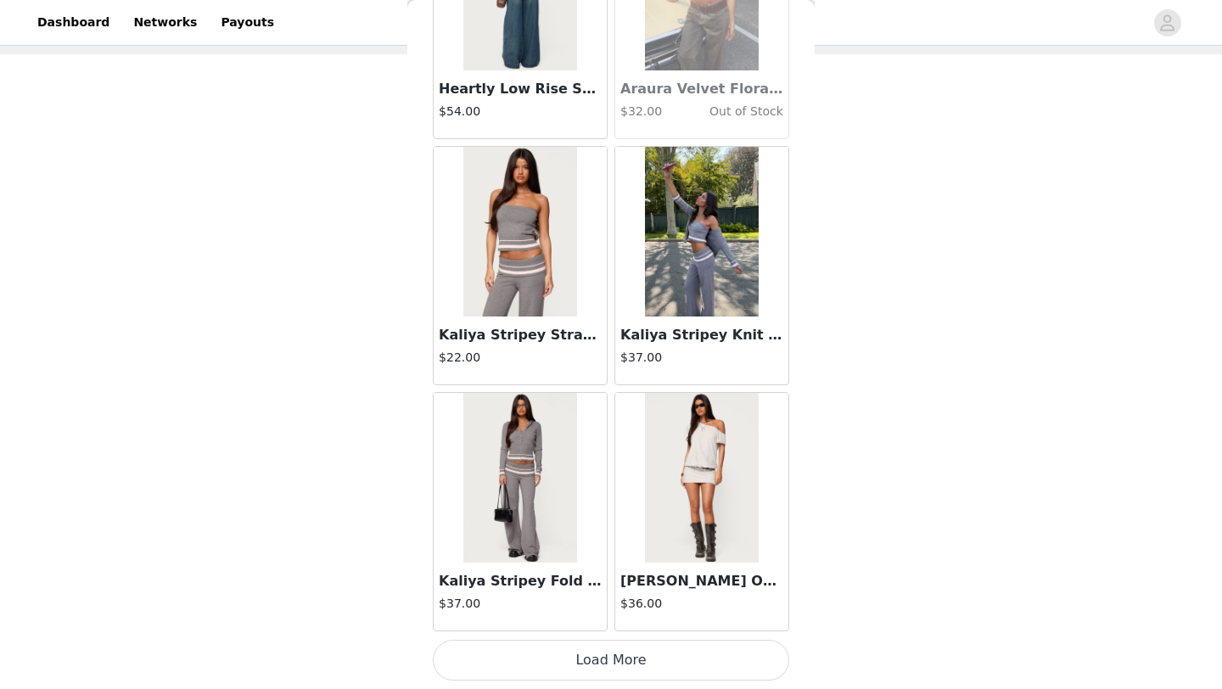
click at [623, 678] on button "Load More" at bounding box center [611, 660] width 356 height 41
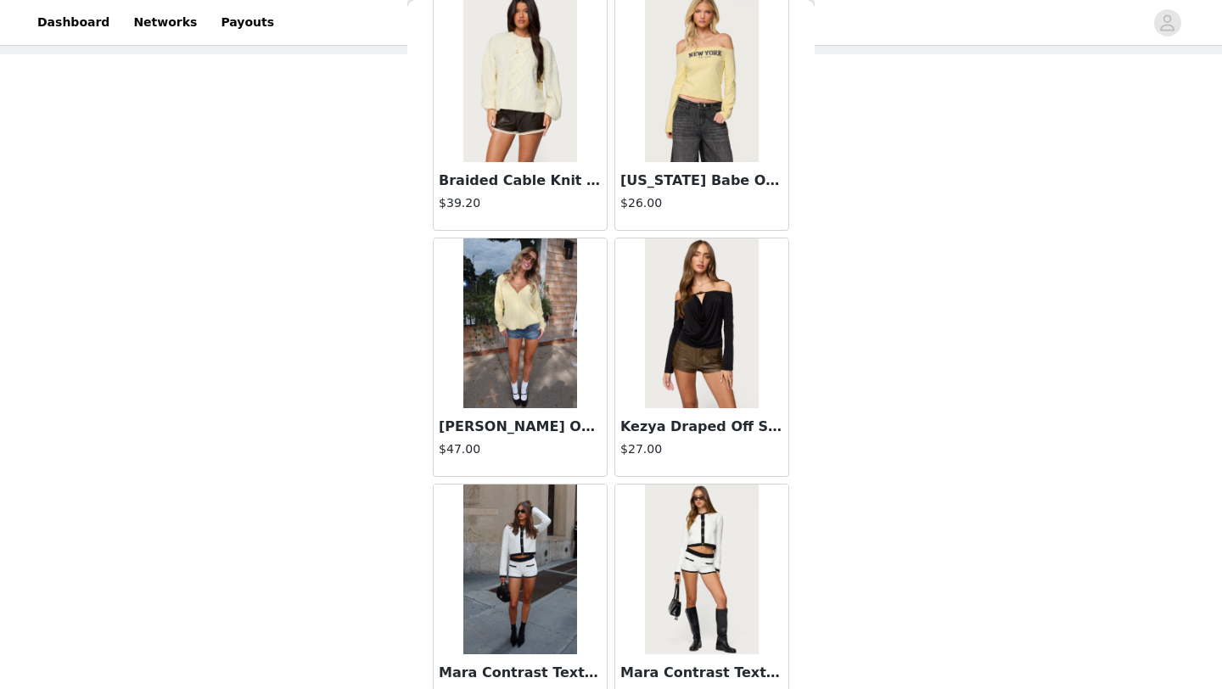
scroll to position [38456, 0]
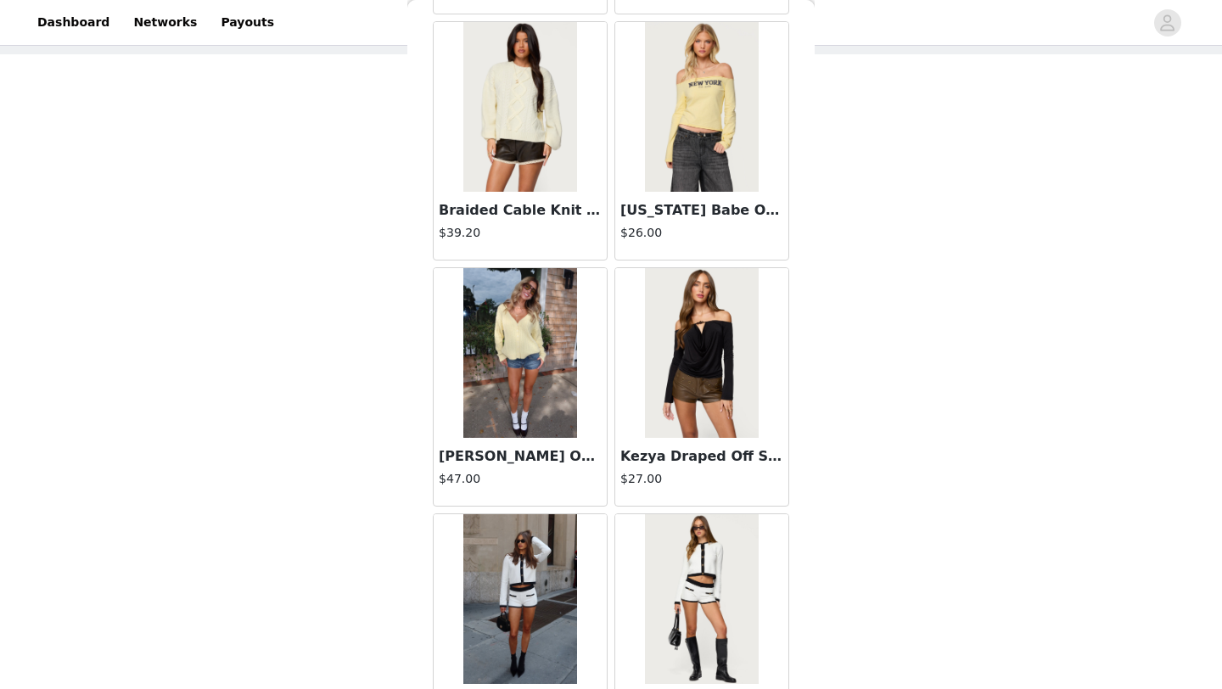
click at [520, 342] on img at bounding box center [519, 353] width 113 height 170
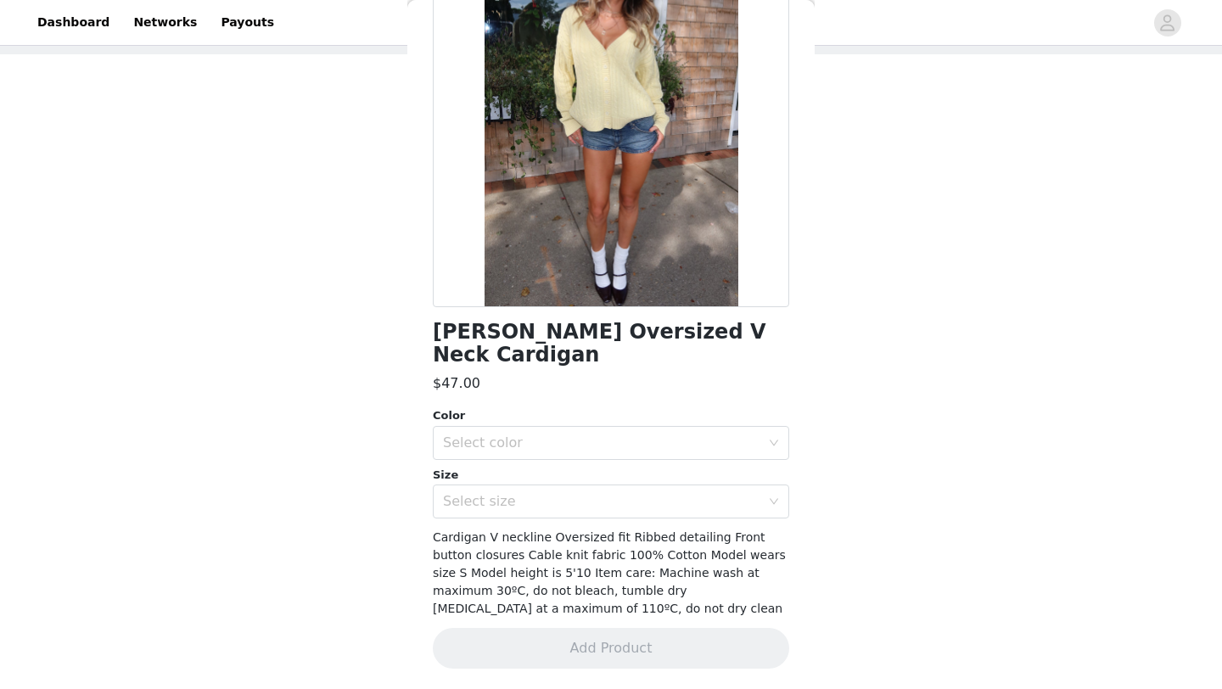
scroll to position [137, 0]
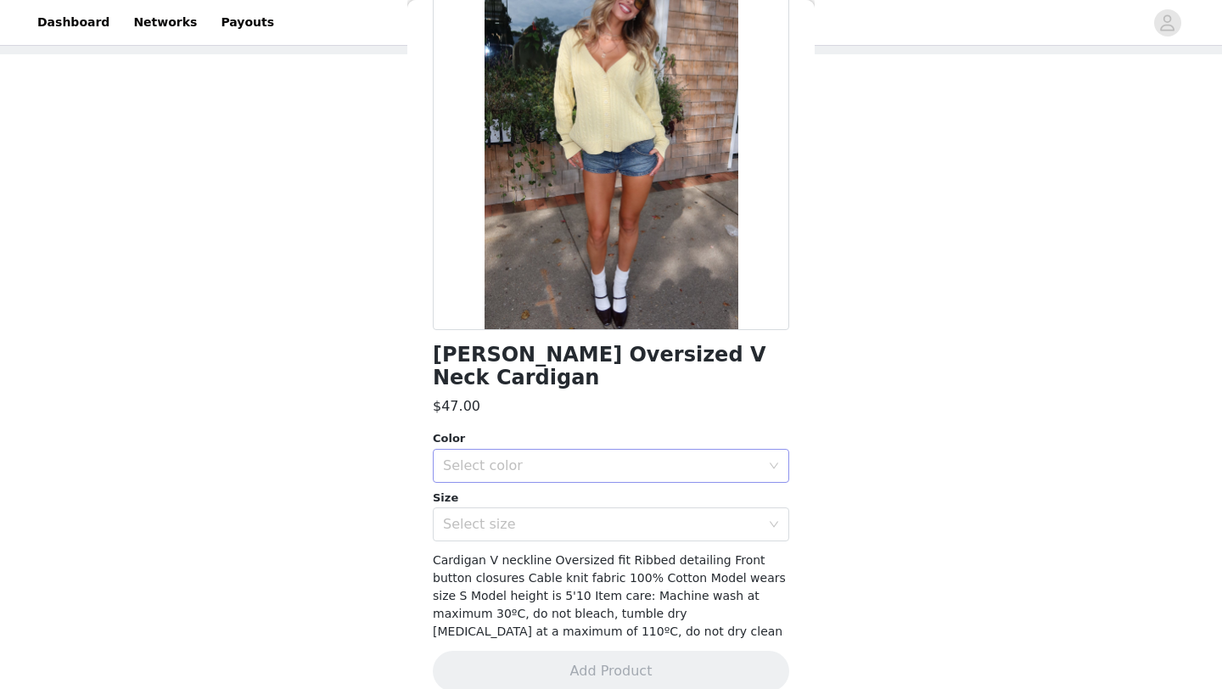
click at [584, 457] on div "Select color" at bounding box center [601, 465] width 317 height 17
click at [571, 480] on li "YELLOW" at bounding box center [611, 480] width 356 height 27
click at [565, 516] on div "Select size" at bounding box center [601, 524] width 317 height 17
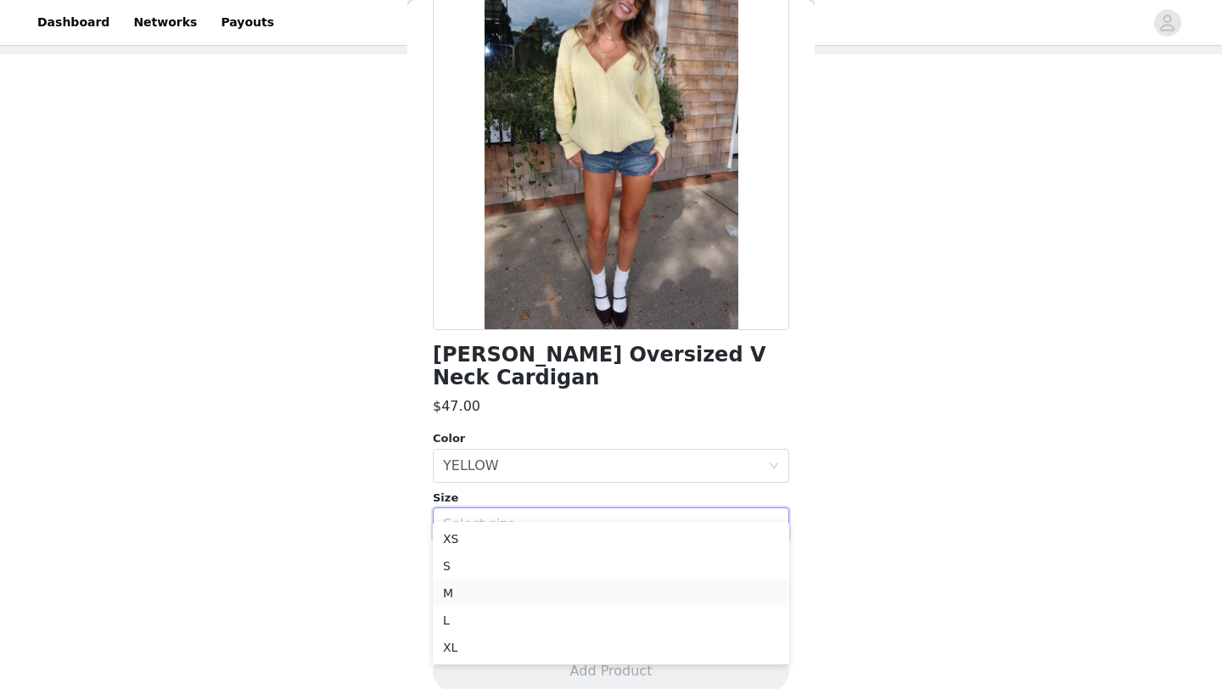
click at [554, 599] on li "M" at bounding box center [611, 593] width 356 height 27
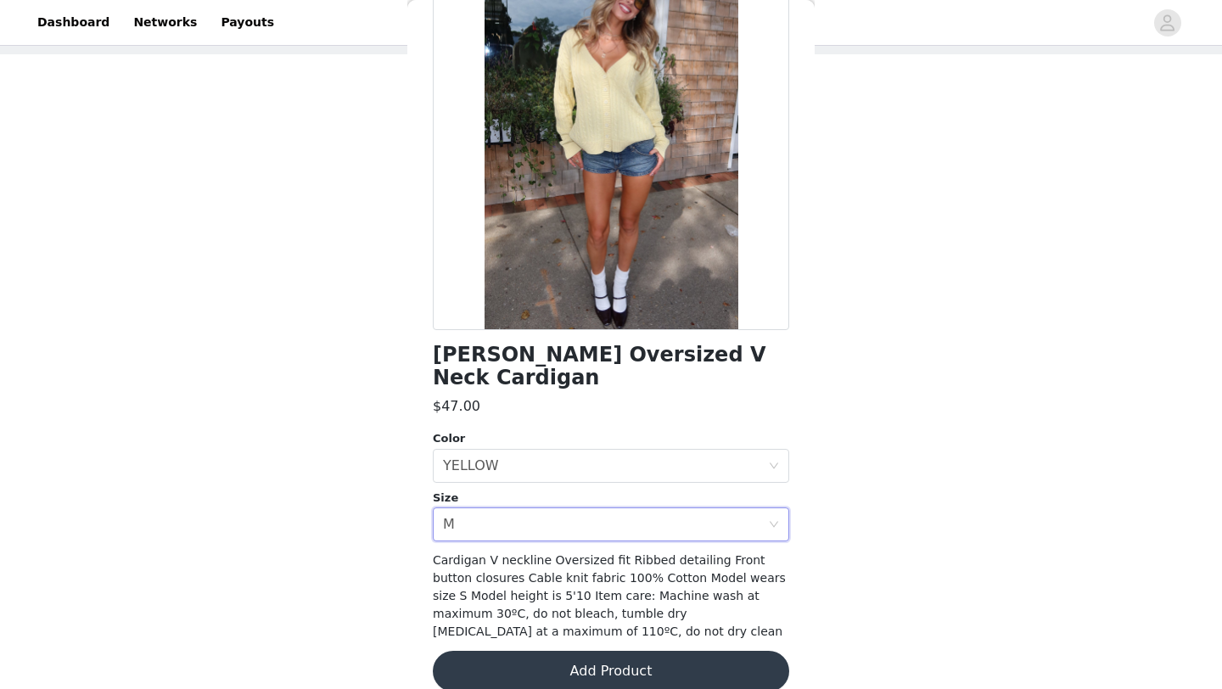
click at [608, 651] on button "Add Product" at bounding box center [611, 671] width 356 height 41
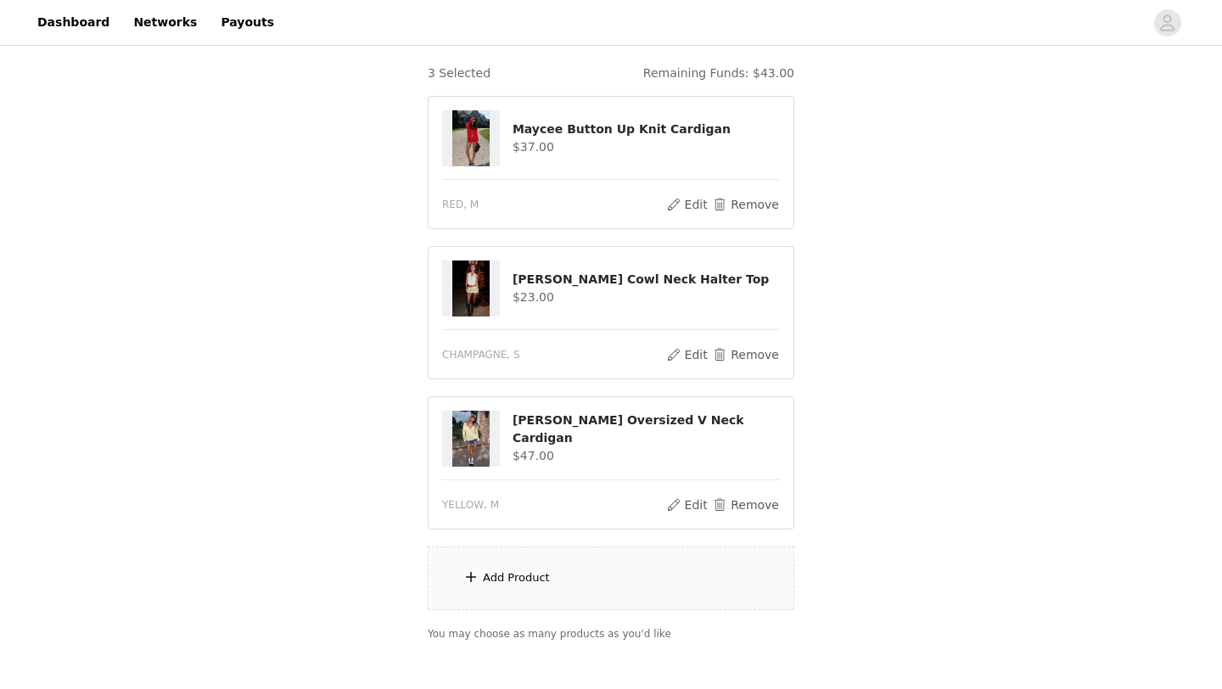
scroll to position [148, 0]
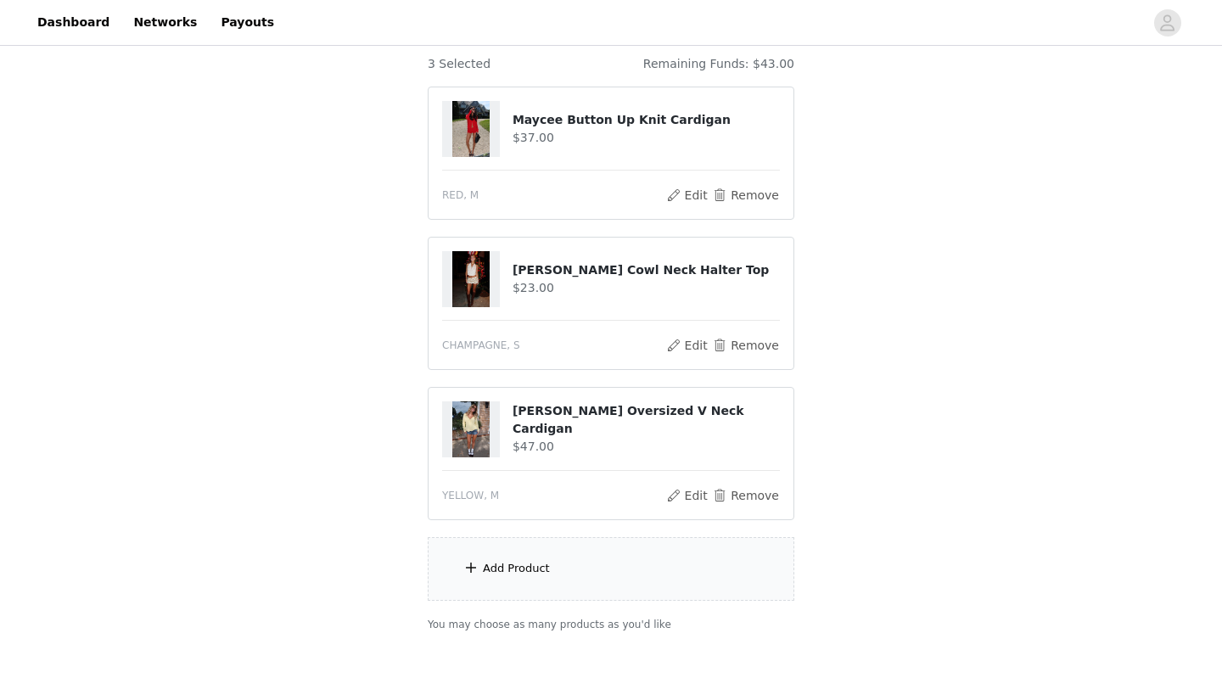
click at [592, 572] on div "Add Product" at bounding box center [611, 569] width 367 height 64
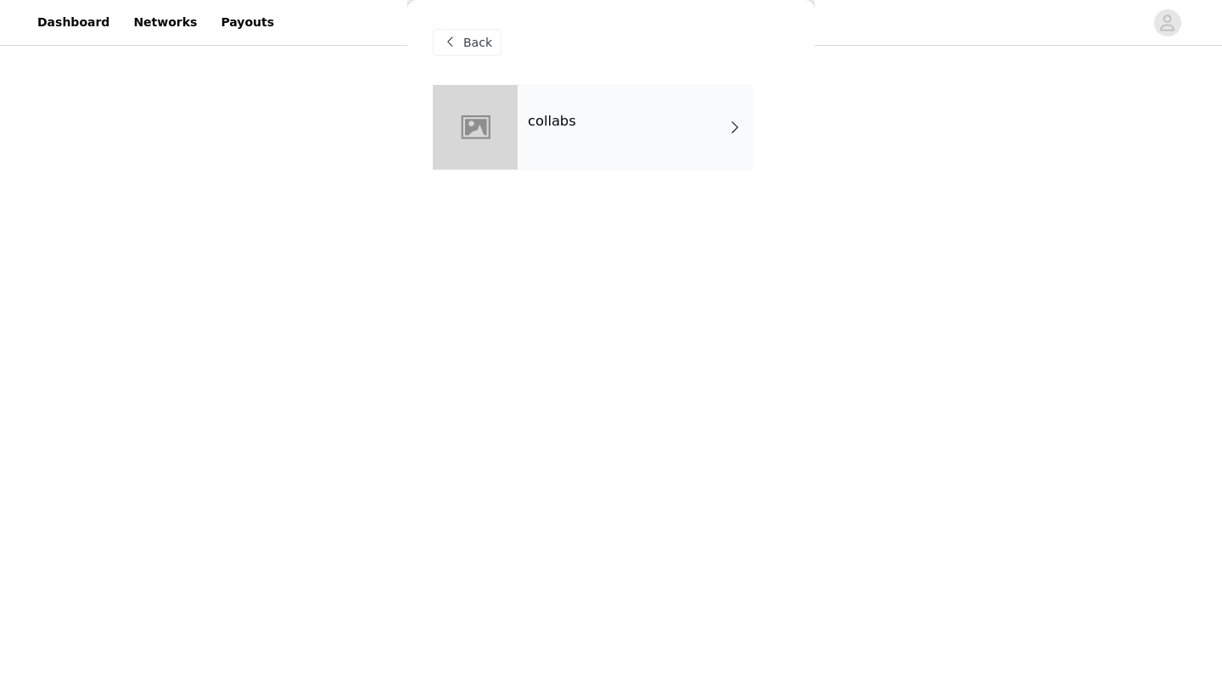
click at [663, 142] on div "collabs" at bounding box center [636, 127] width 236 height 85
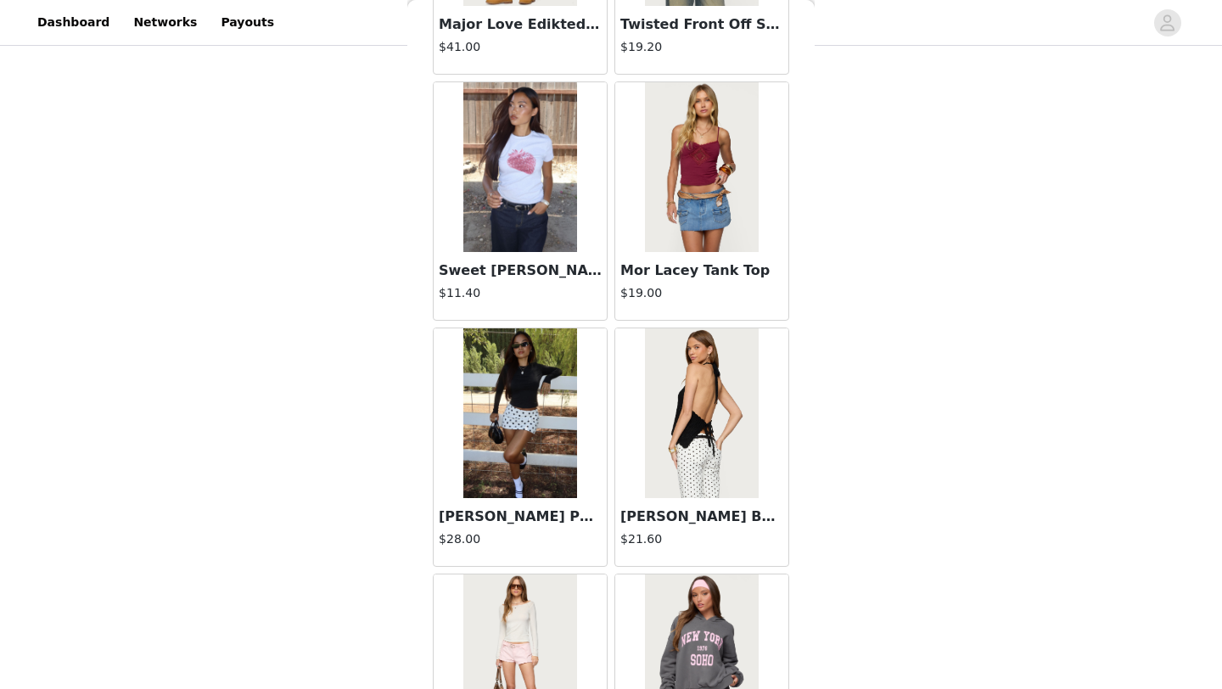
scroll to position [1908, 0]
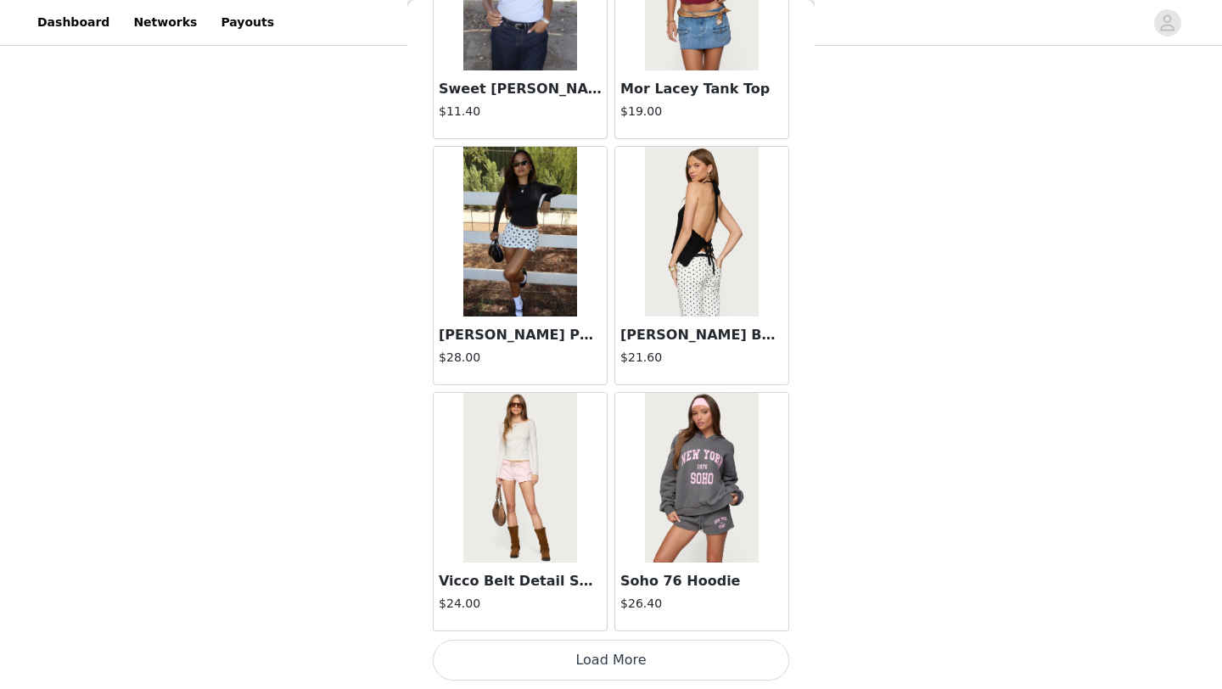
click at [638, 670] on button "Load More" at bounding box center [611, 660] width 356 height 41
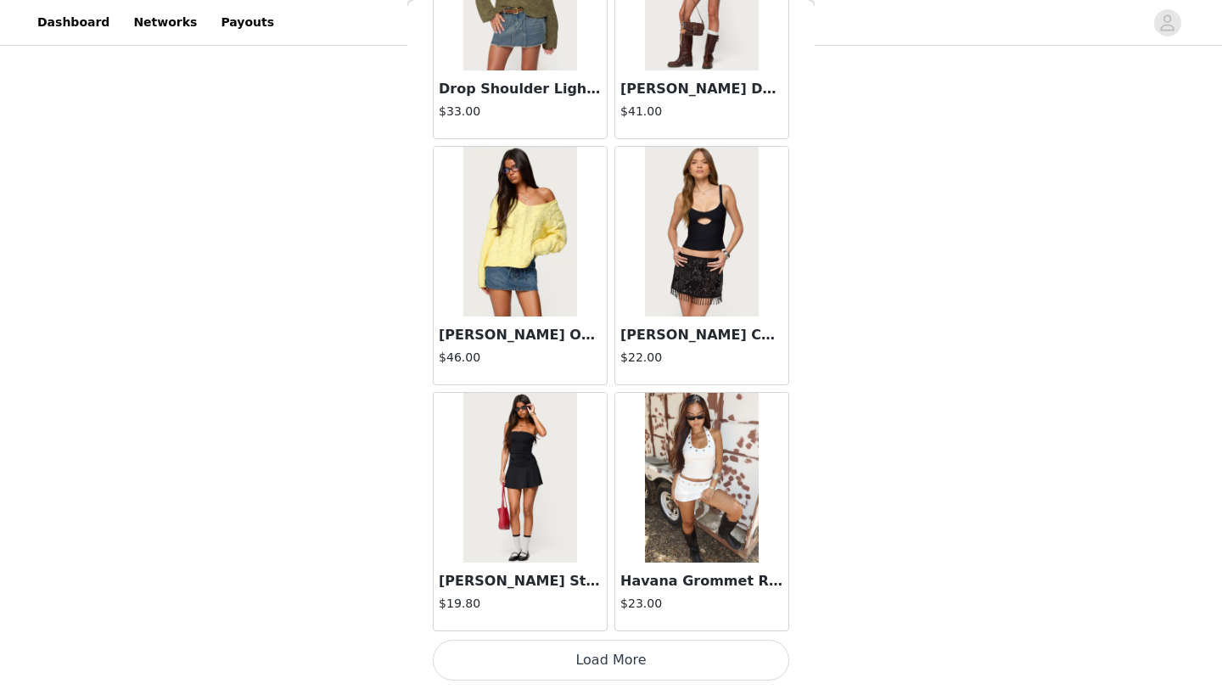
click at [631, 653] on button "Load More" at bounding box center [611, 660] width 356 height 41
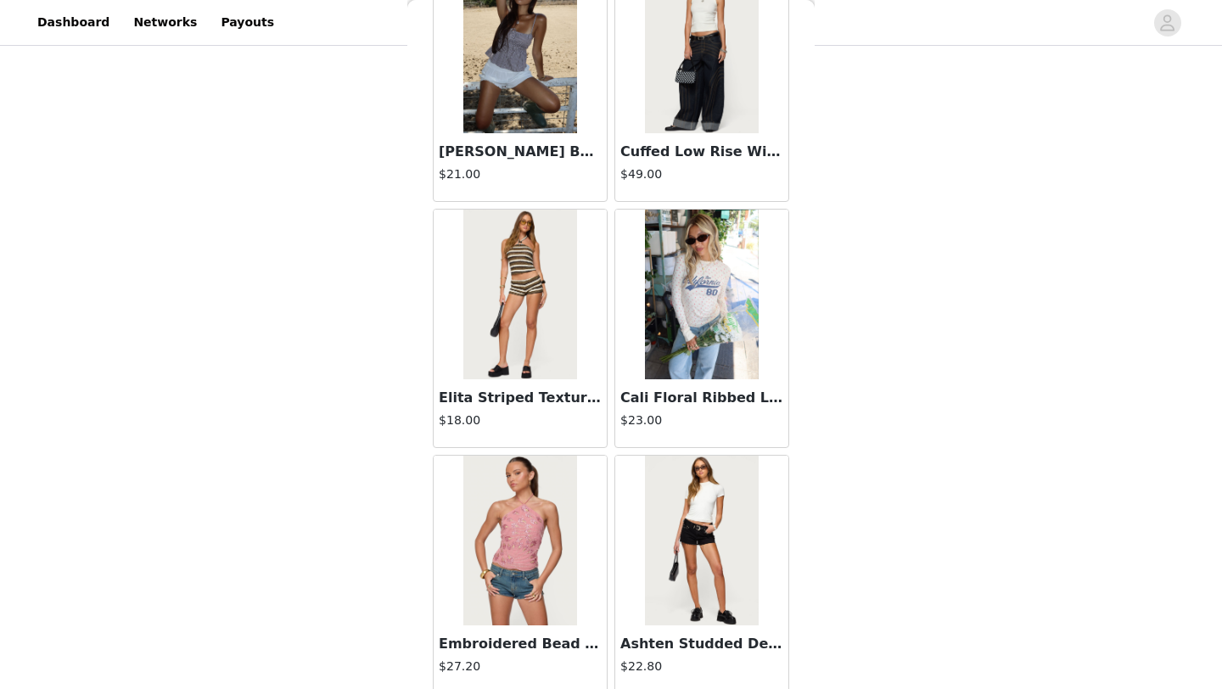
scroll to position [6830, 0]
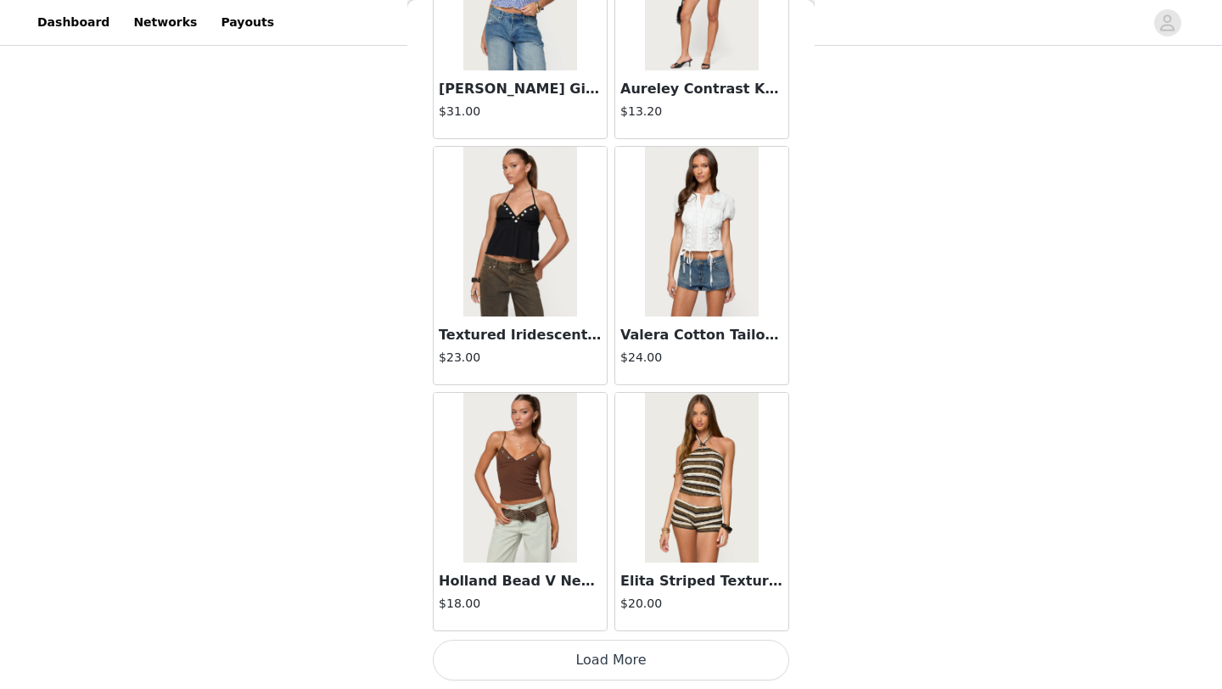
click at [620, 653] on button "Load More" at bounding box center [611, 660] width 356 height 41
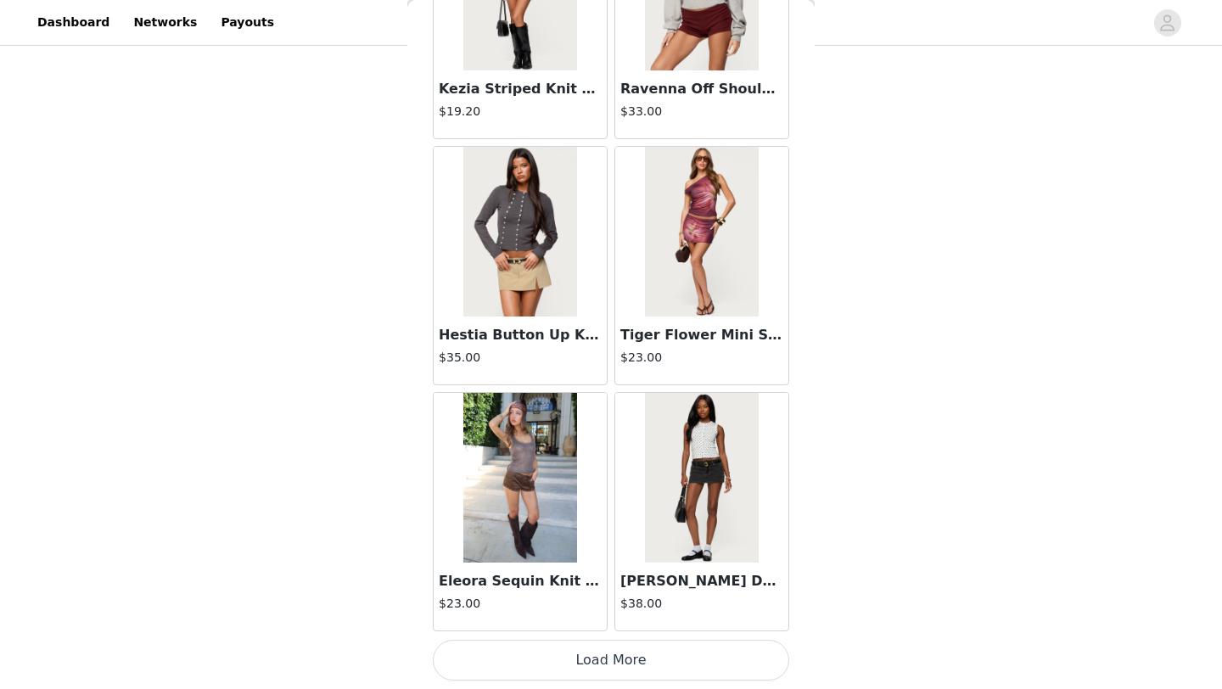
click at [616, 657] on button "Load More" at bounding box center [611, 660] width 356 height 41
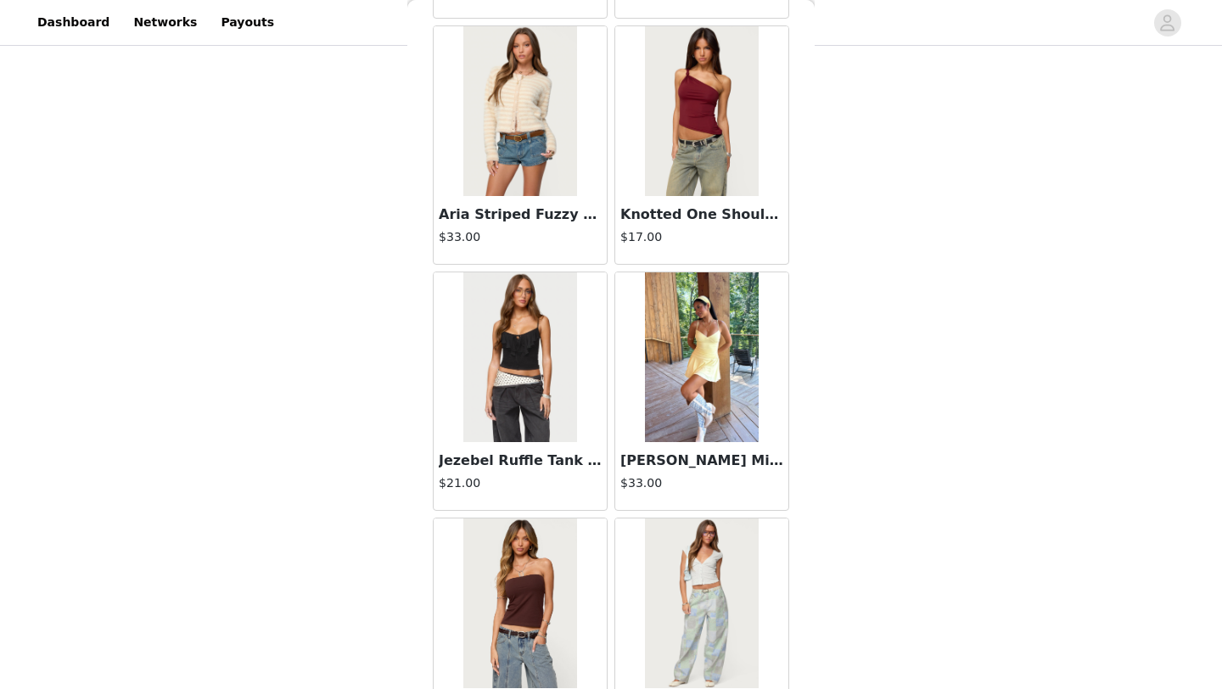
scroll to position [11752, 0]
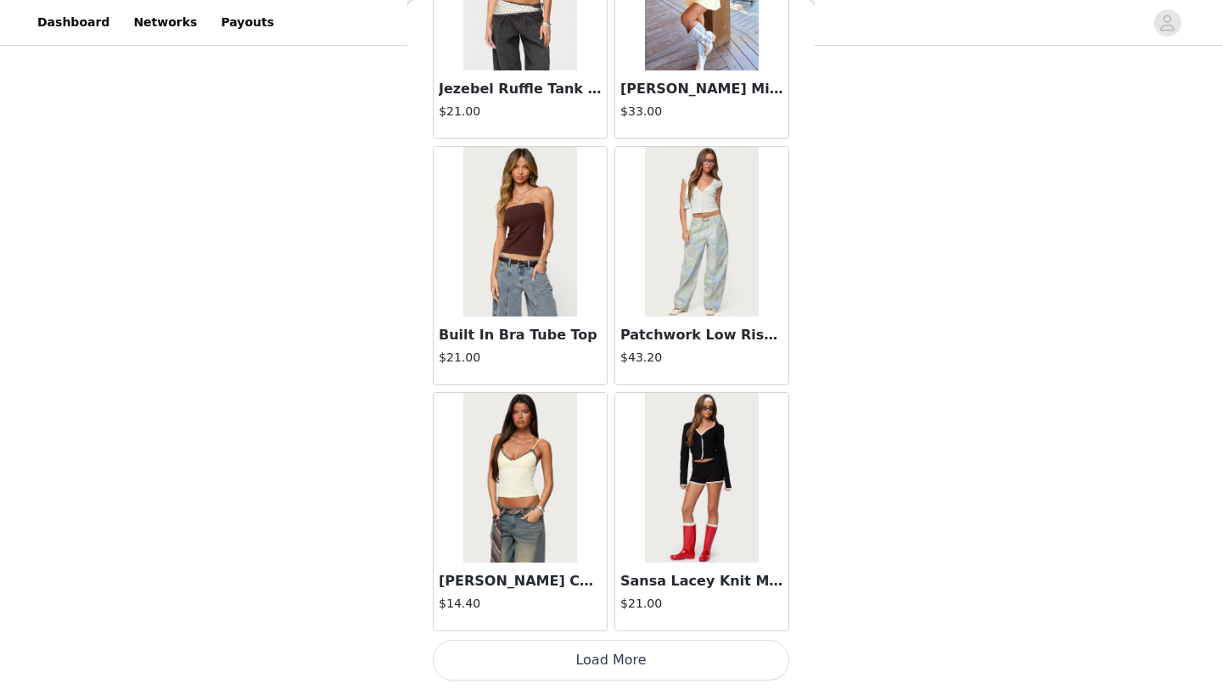
click at [640, 666] on button "Load More" at bounding box center [611, 660] width 356 height 41
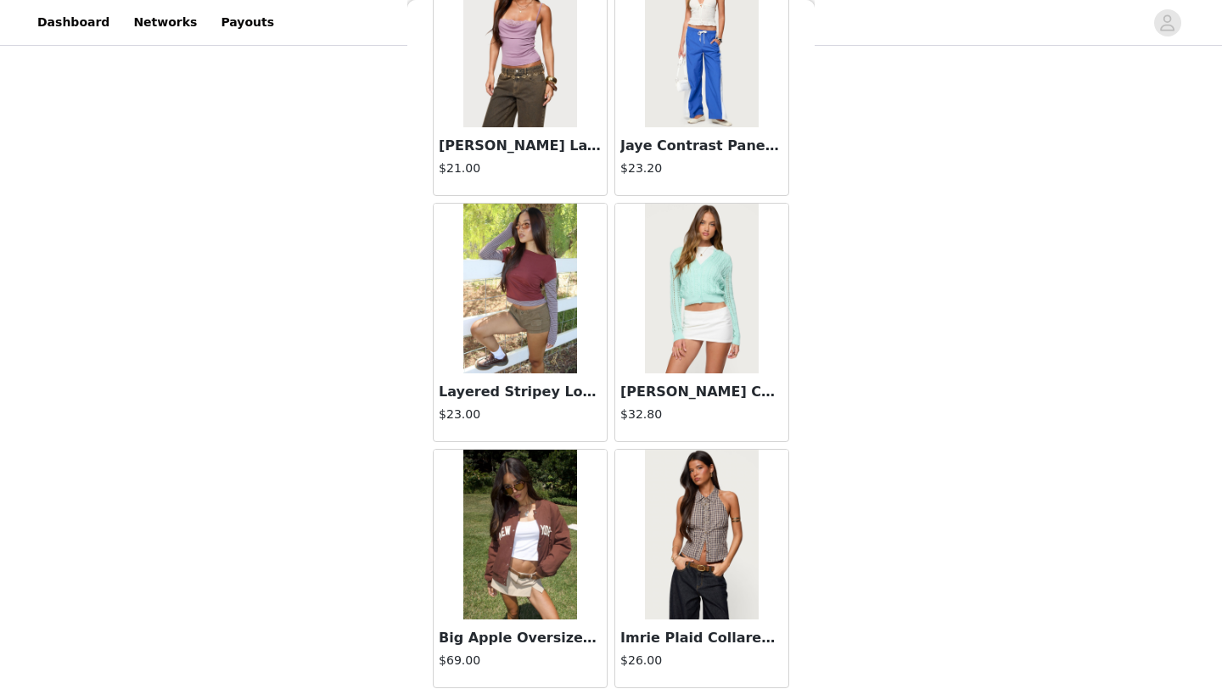
scroll to position [14213, 0]
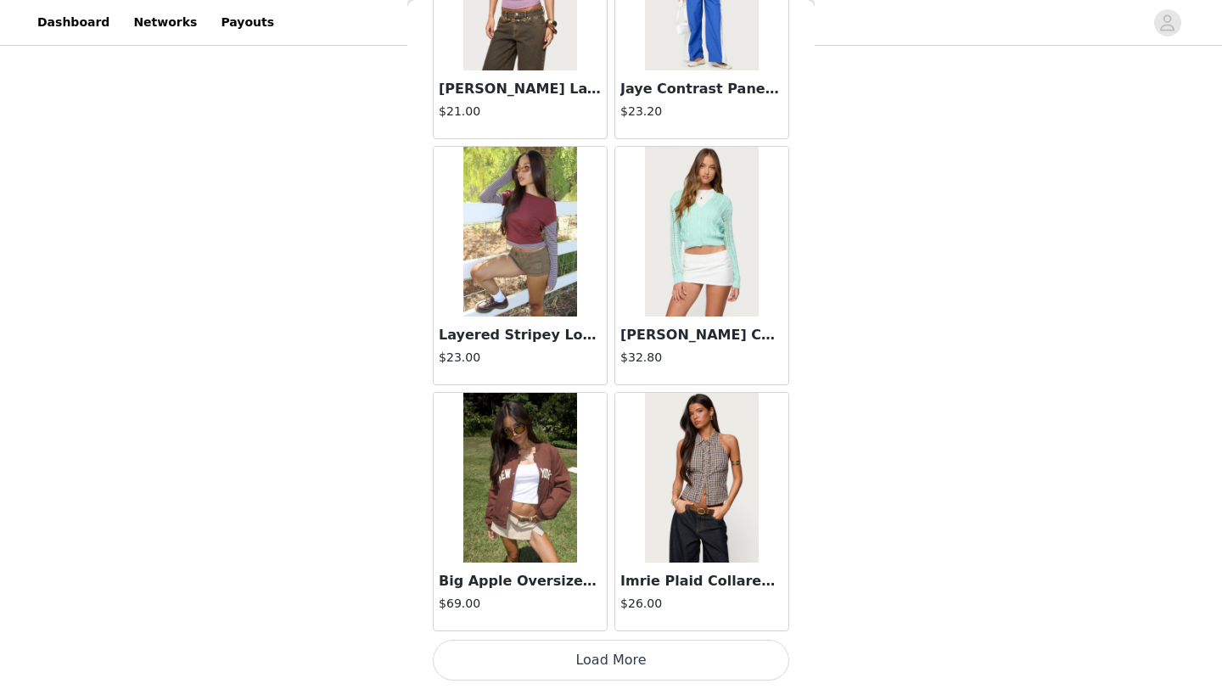
click at [639, 667] on button "Load More" at bounding box center [611, 660] width 356 height 41
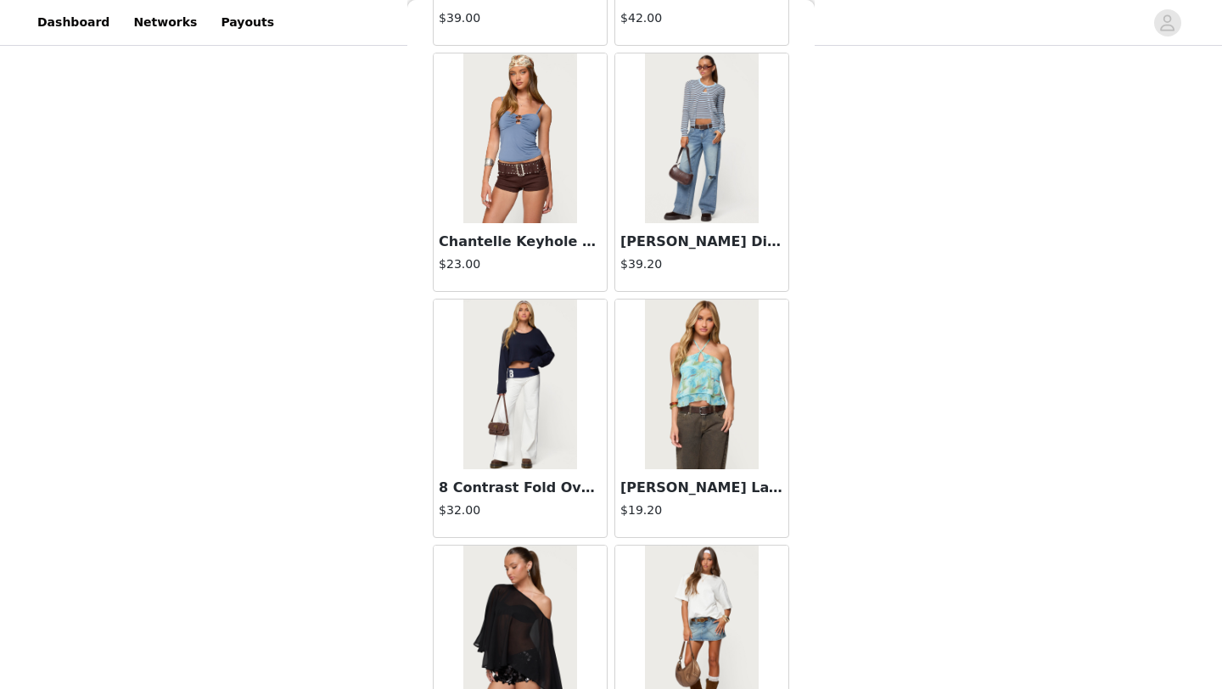
scroll to position [16674, 0]
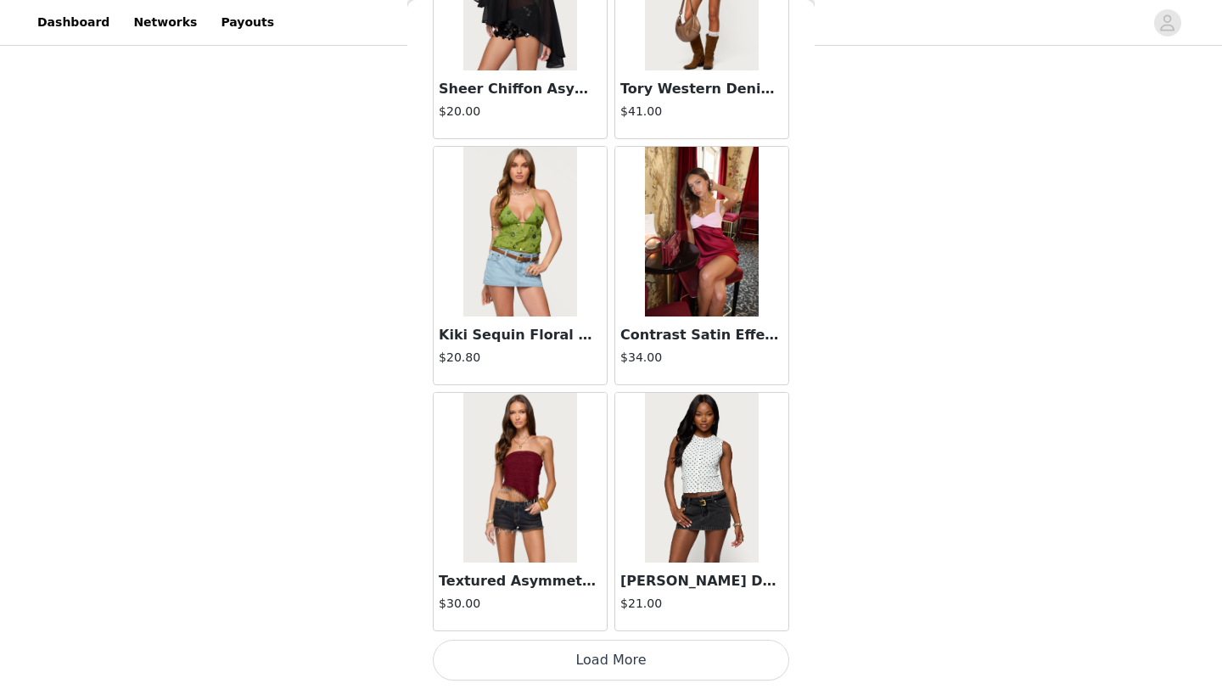
click at [648, 655] on button "Load More" at bounding box center [611, 660] width 356 height 41
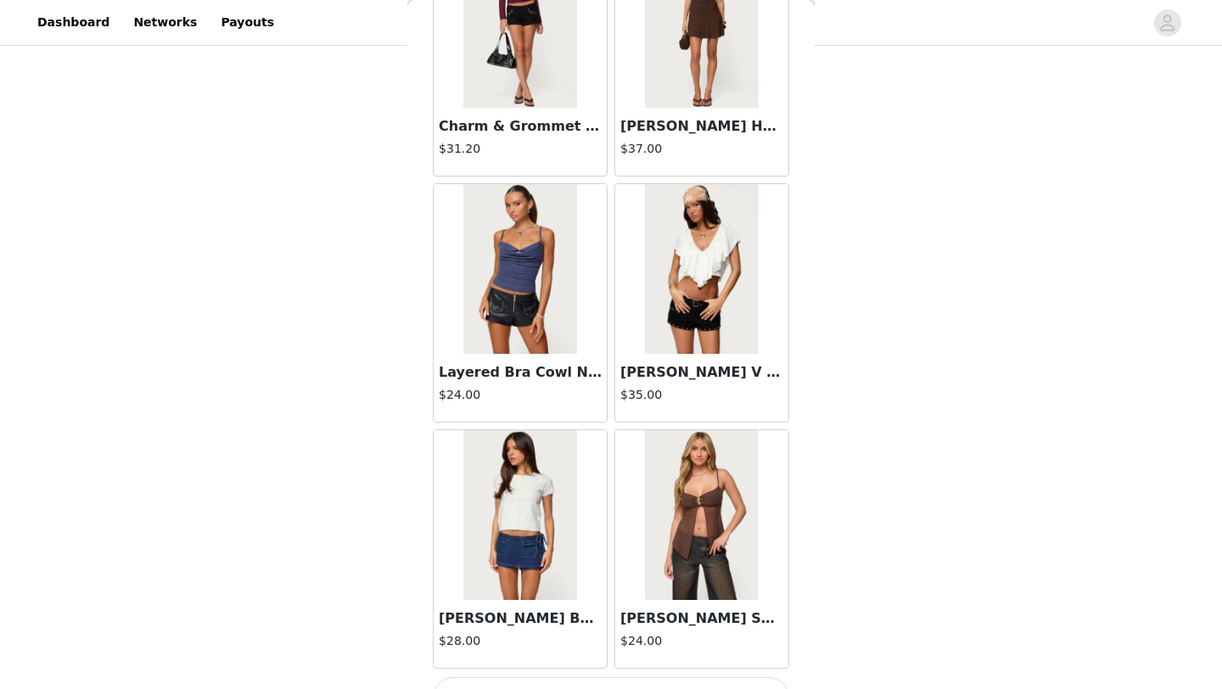
scroll to position [19135, 0]
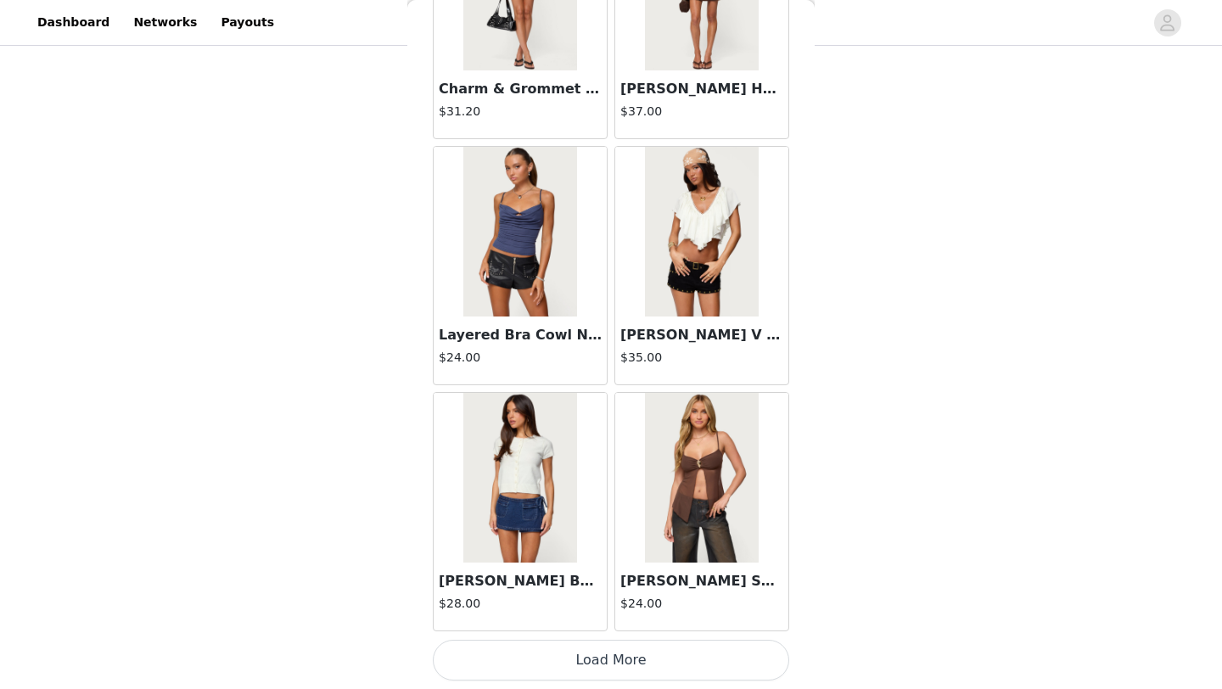
click at [653, 664] on button "Load More" at bounding box center [611, 660] width 356 height 41
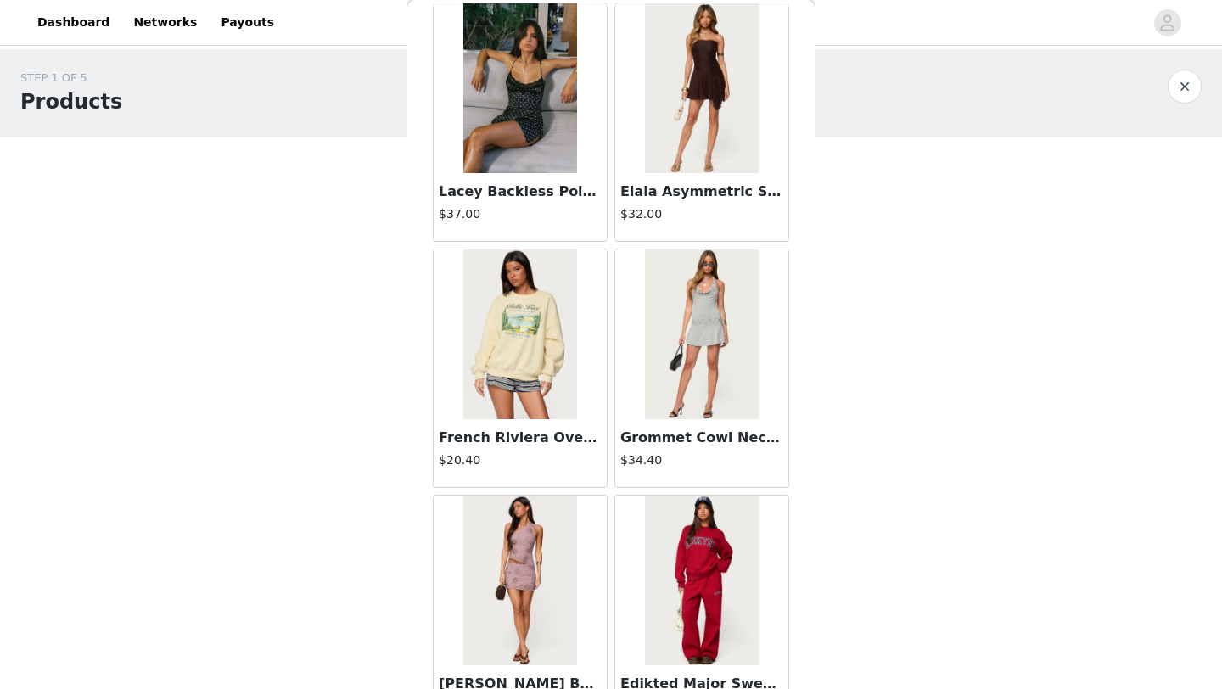
scroll to position [21596, 0]
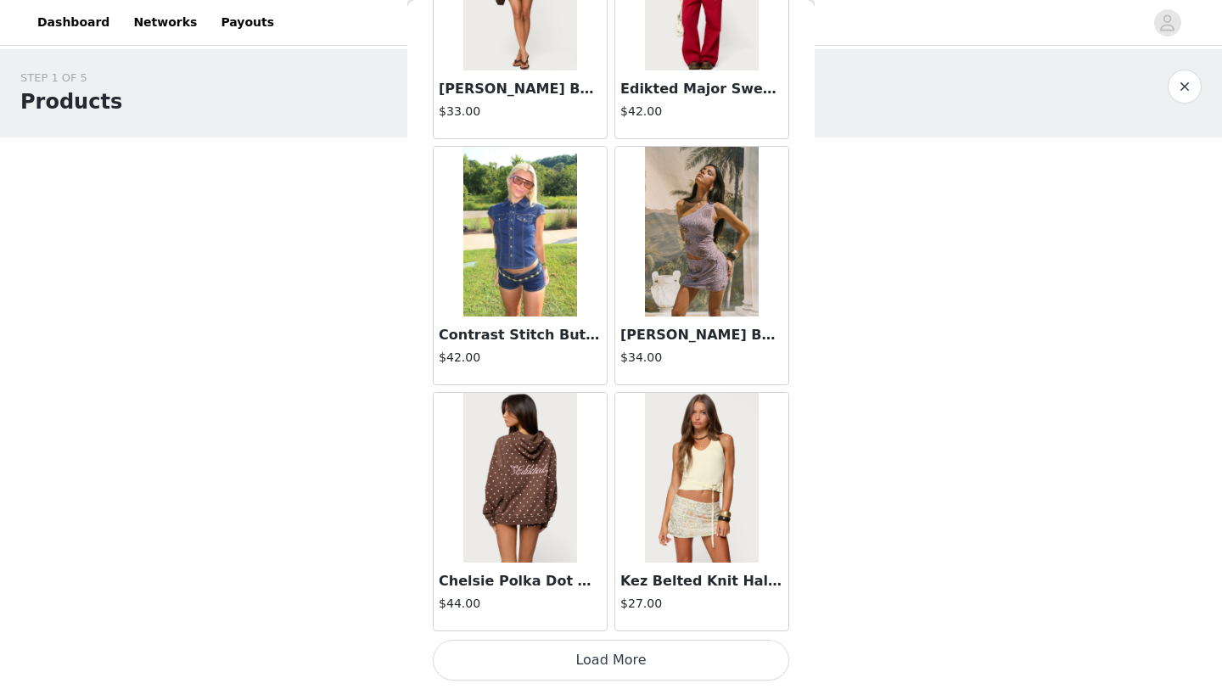
click at [648, 658] on button "Load More" at bounding box center [611, 660] width 356 height 41
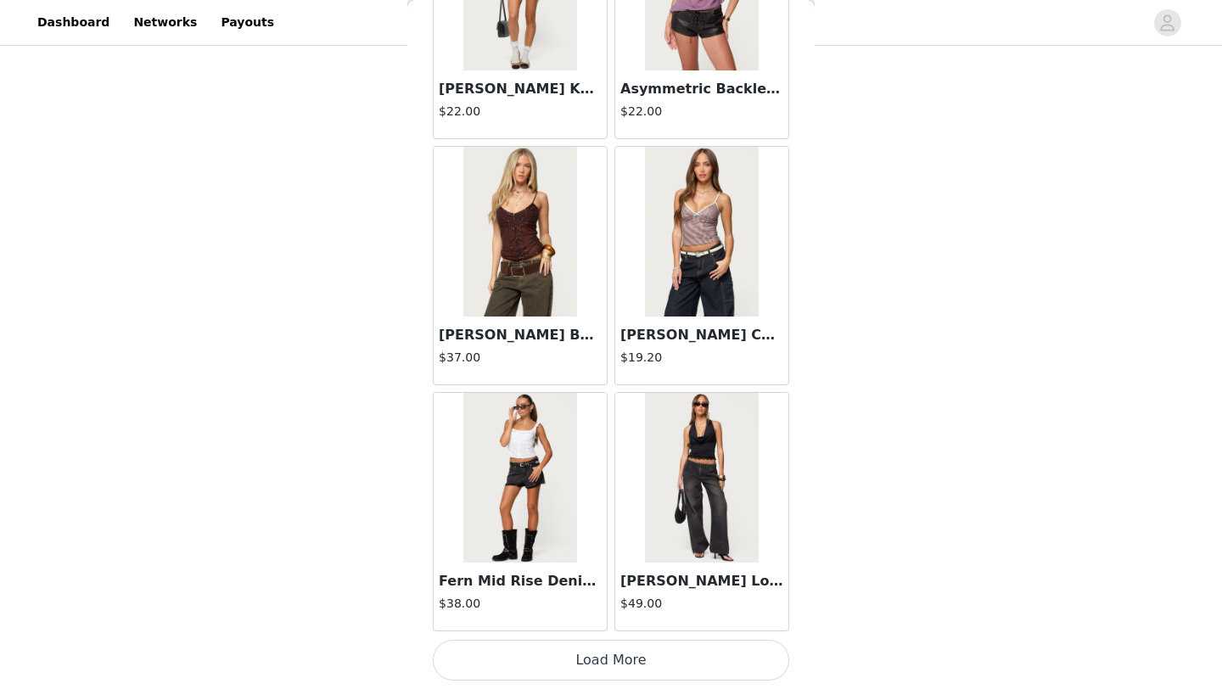
scroll to position [233, 0]
click at [659, 656] on button "Load More" at bounding box center [611, 660] width 356 height 41
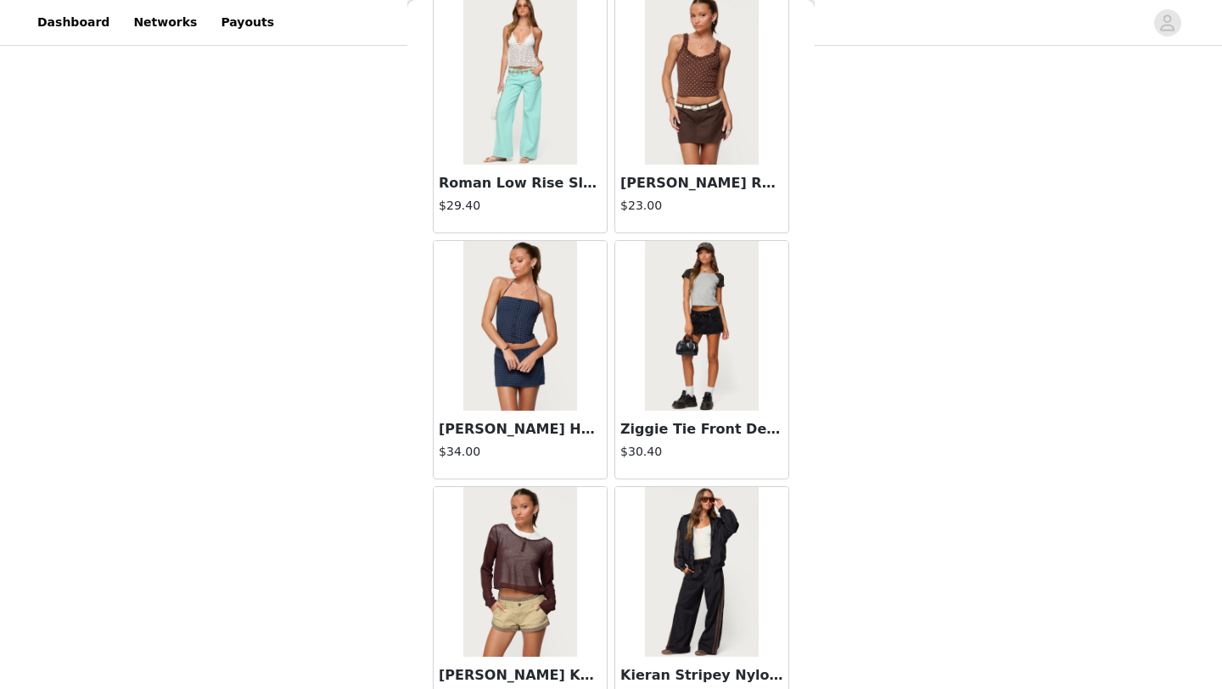
scroll to position [25270, 0]
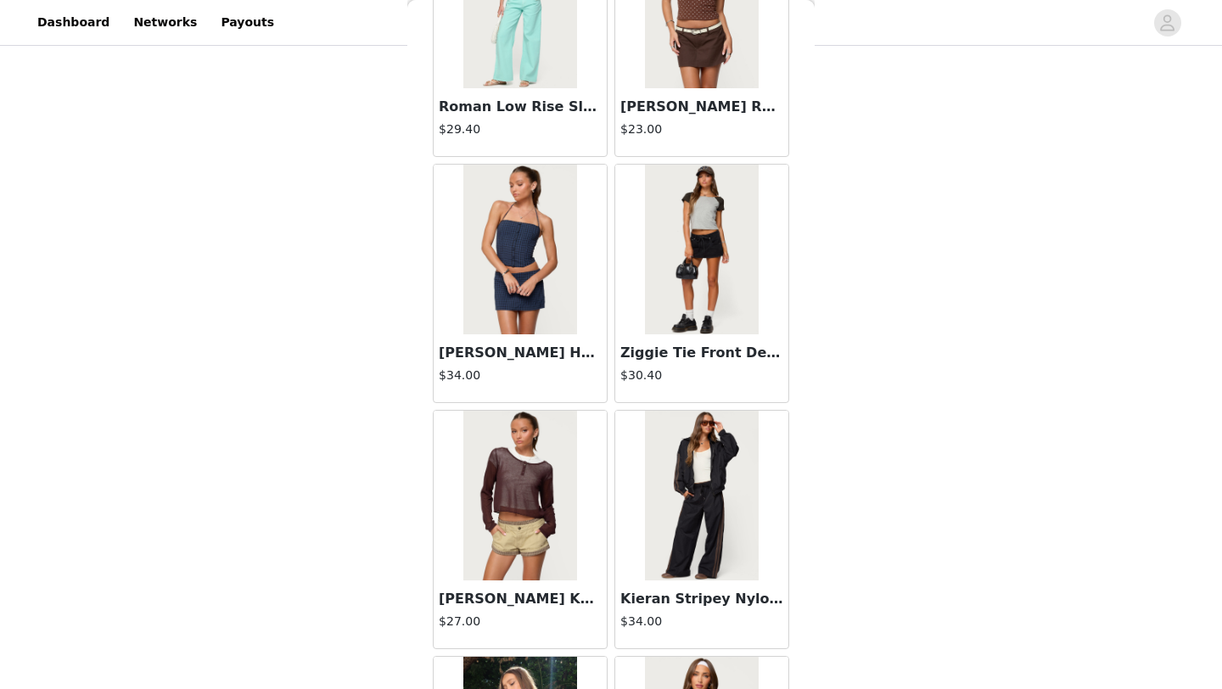
click at [714, 235] on img at bounding box center [701, 250] width 113 height 170
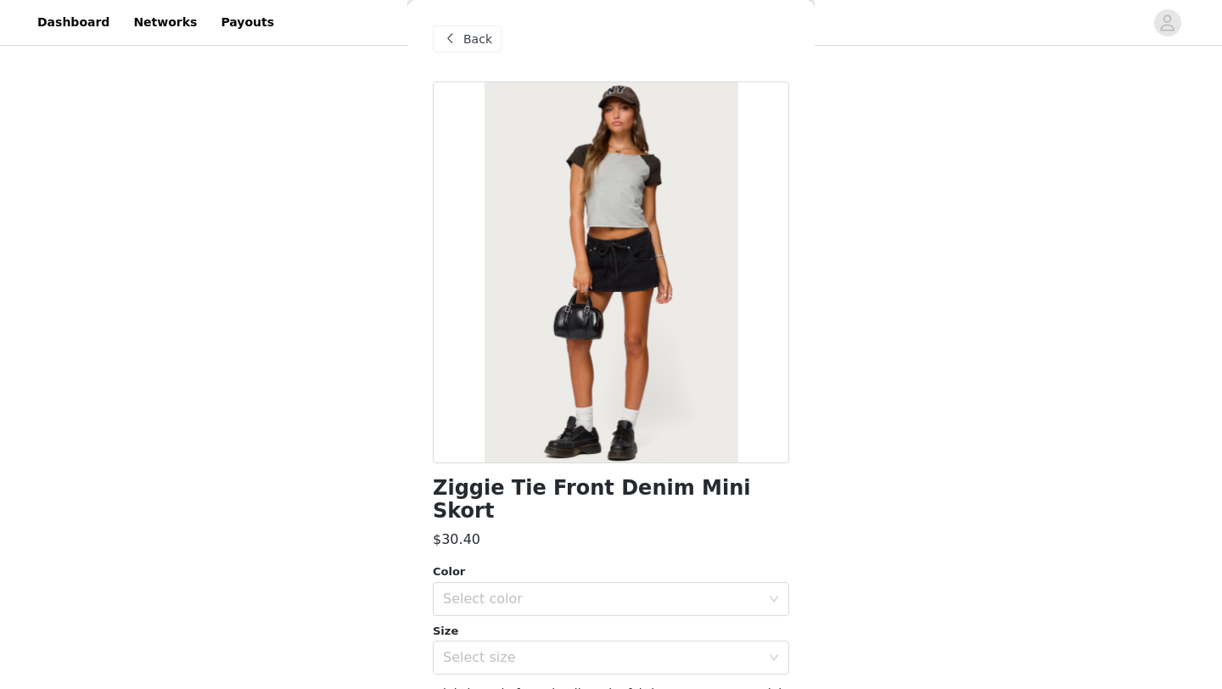
scroll to position [0, 0]
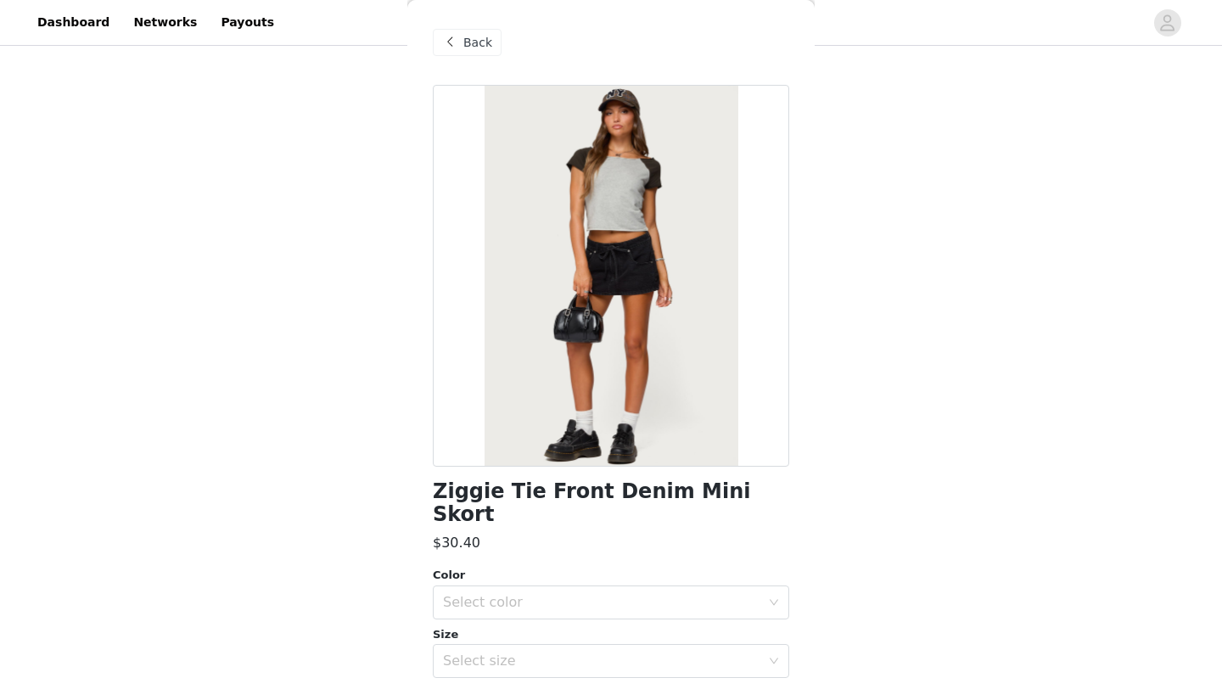
click at [472, 44] on span "Back" at bounding box center [477, 43] width 29 height 18
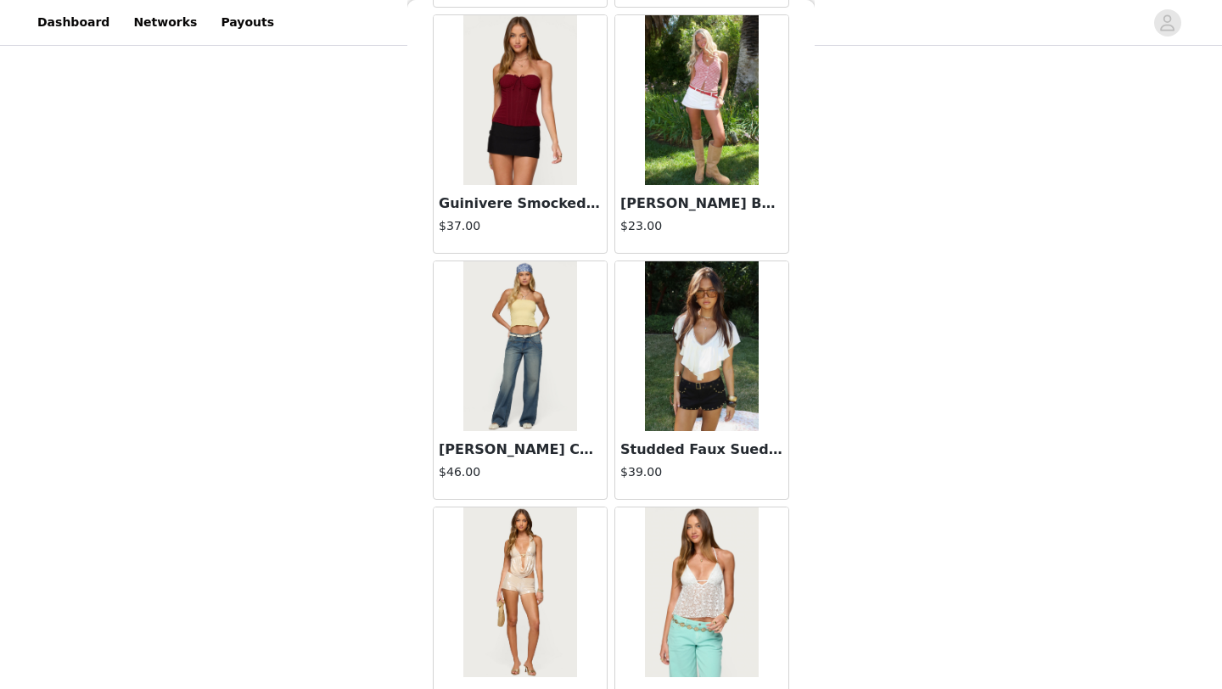
scroll to position [4998, 0]
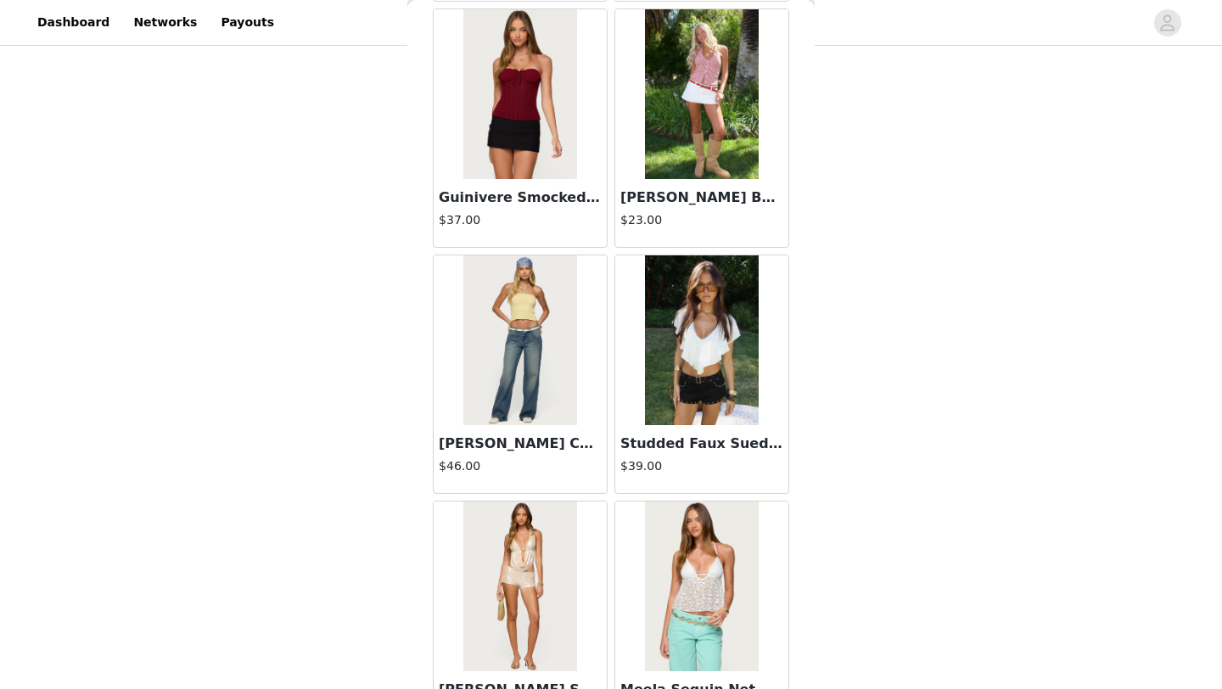
click at [695, 370] on img at bounding box center [701, 340] width 113 height 170
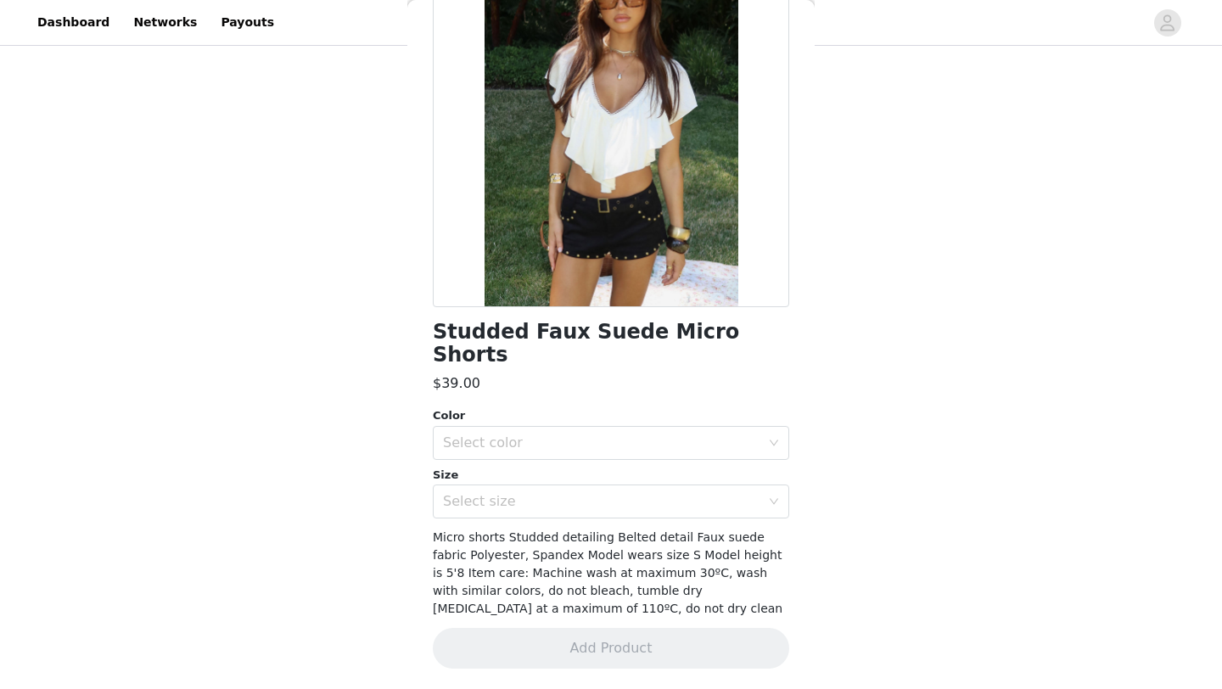
scroll to position [137, 0]
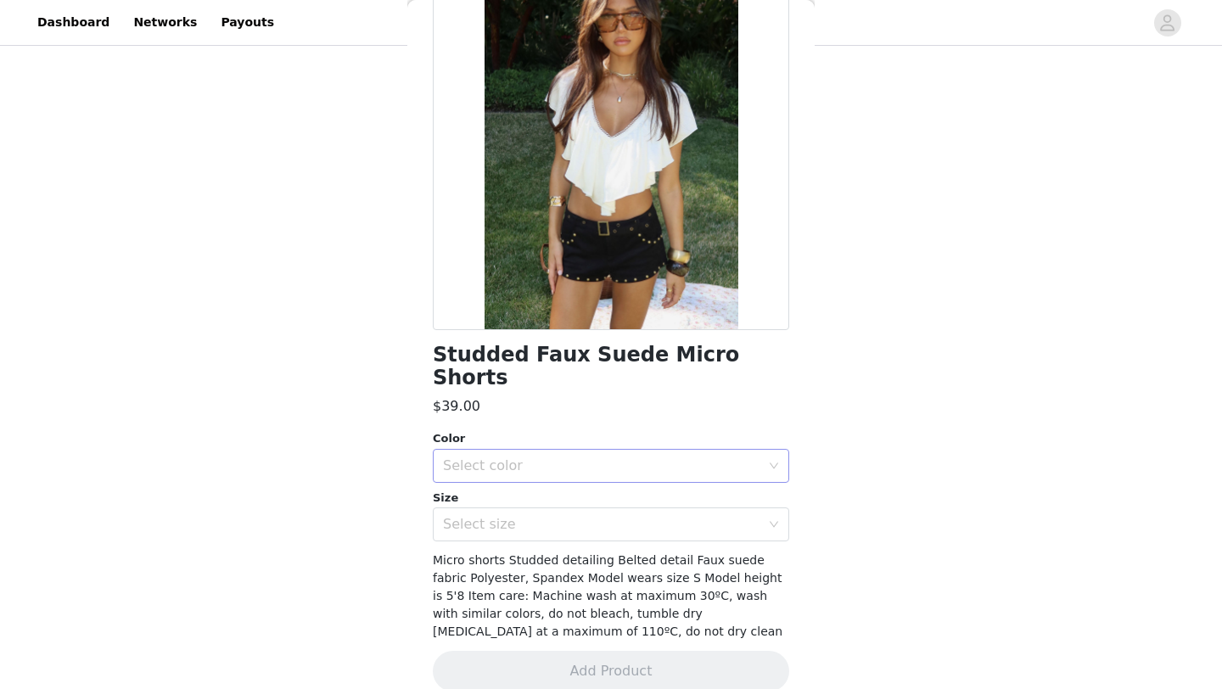
click at [626, 457] on div "Select color" at bounding box center [601, 465] width 317 height 17
click at [614, 396] on div "$39.00" at bounding box center [611, 406] width 356 height 20
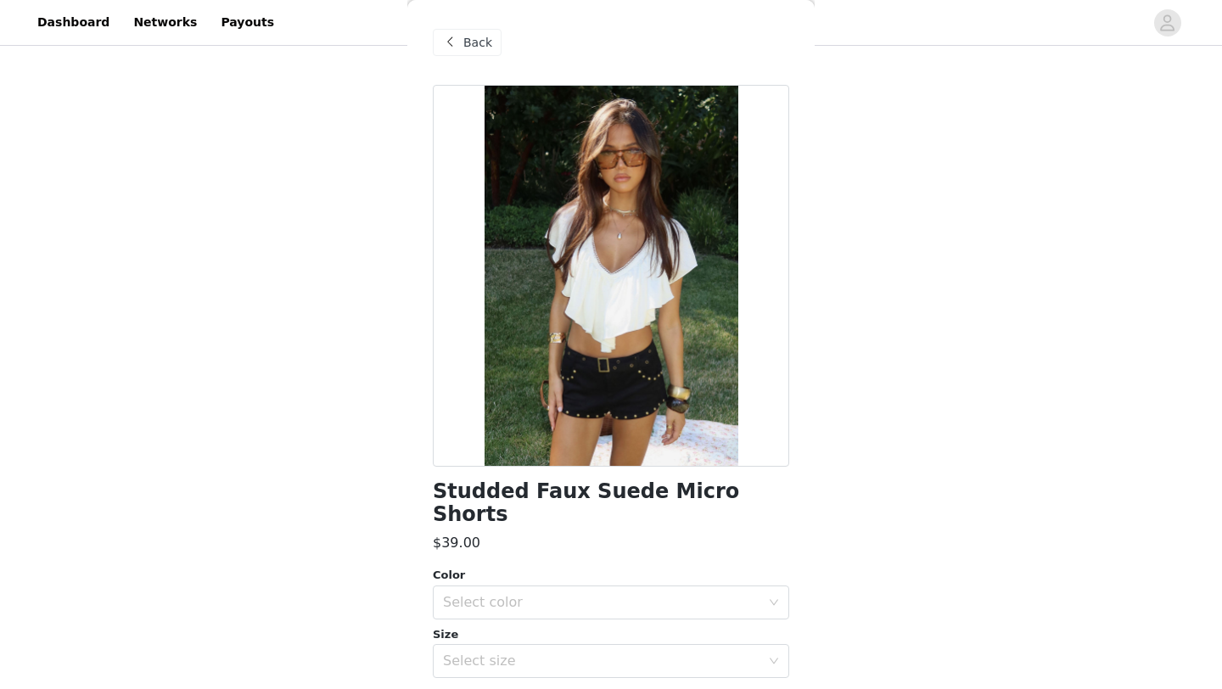
click at [465, 38] on span "Back" at bounding box center [477, 43] width 29 height 18
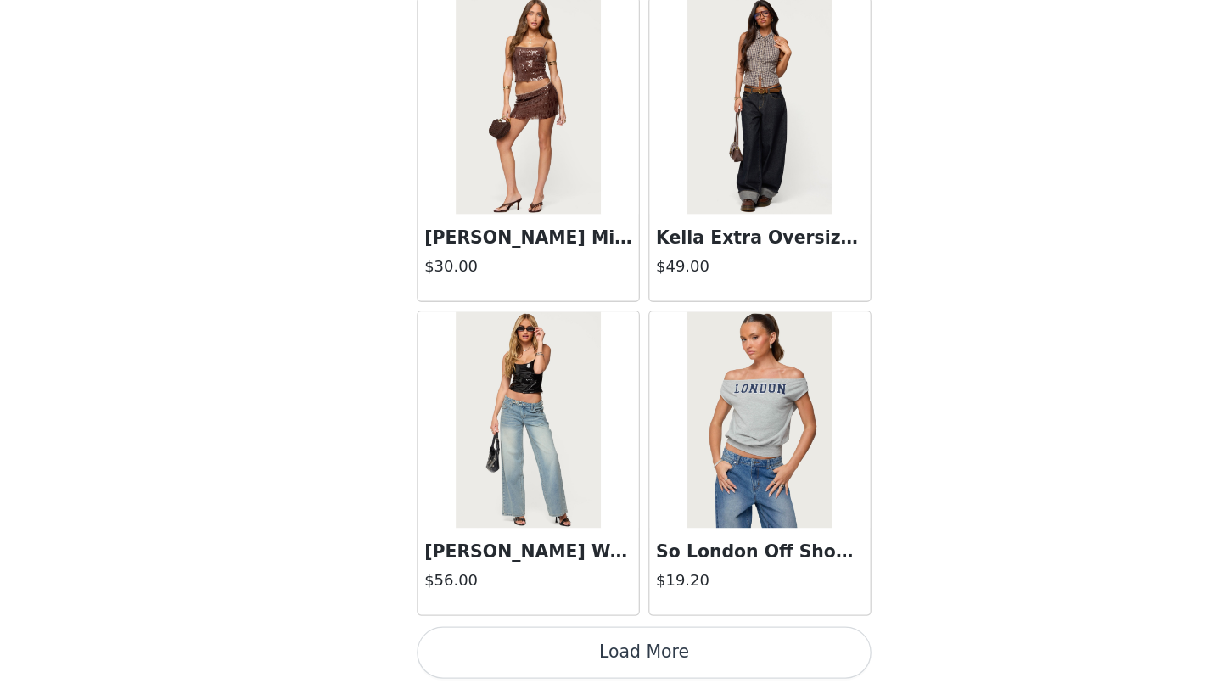
scroll to position [233, 0]
click at [648, 651] on button "Load More" at bounding box center [611, 660] width 356 height 41
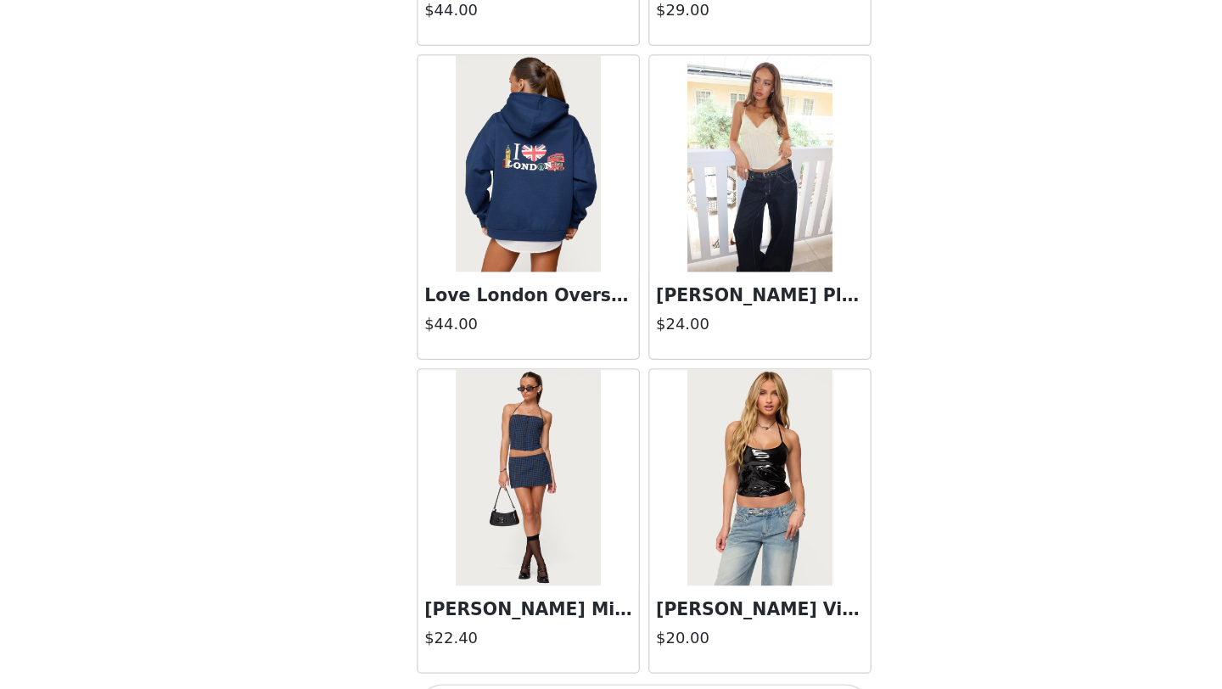
scroll to position [28979, 0]
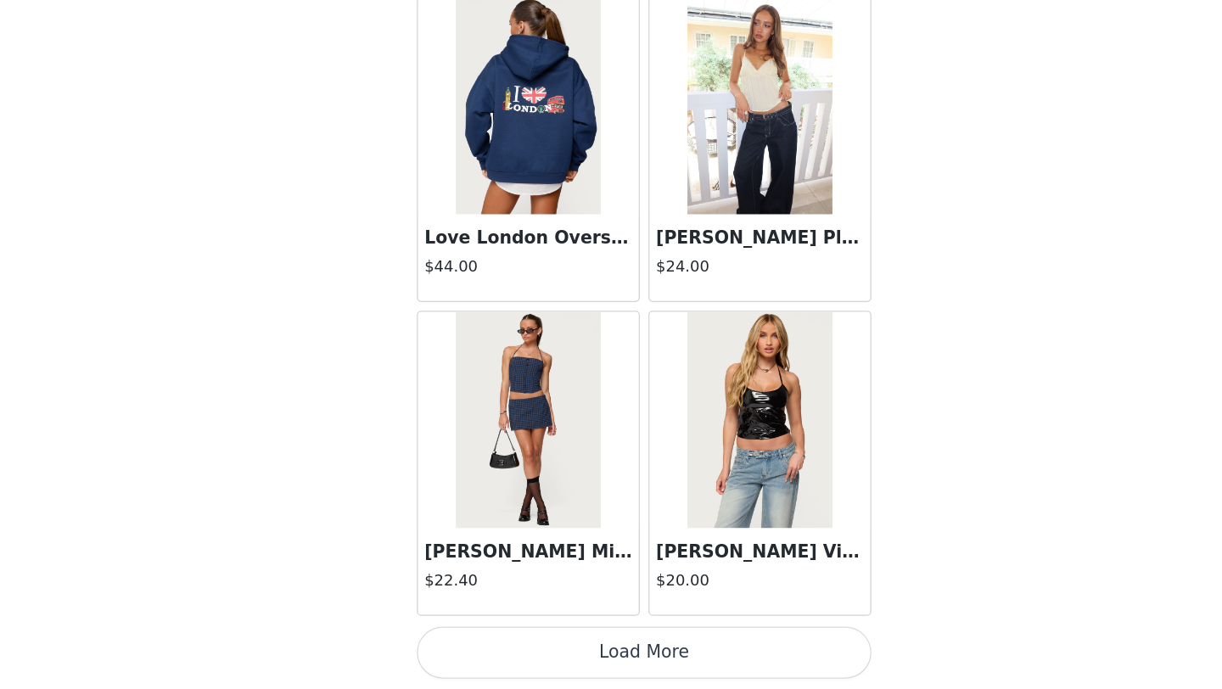
click at [620, 664] on button "Load More" at bounding box center [611, 660] width 356 height 41
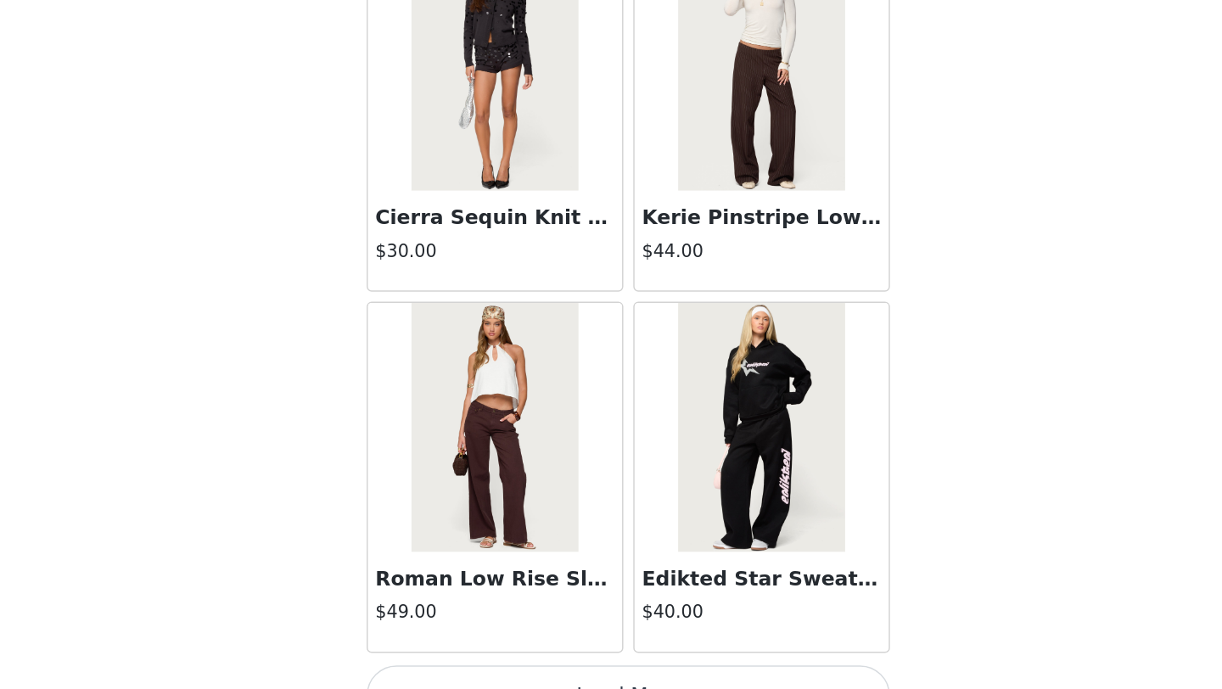
scroll to position [233, 0]
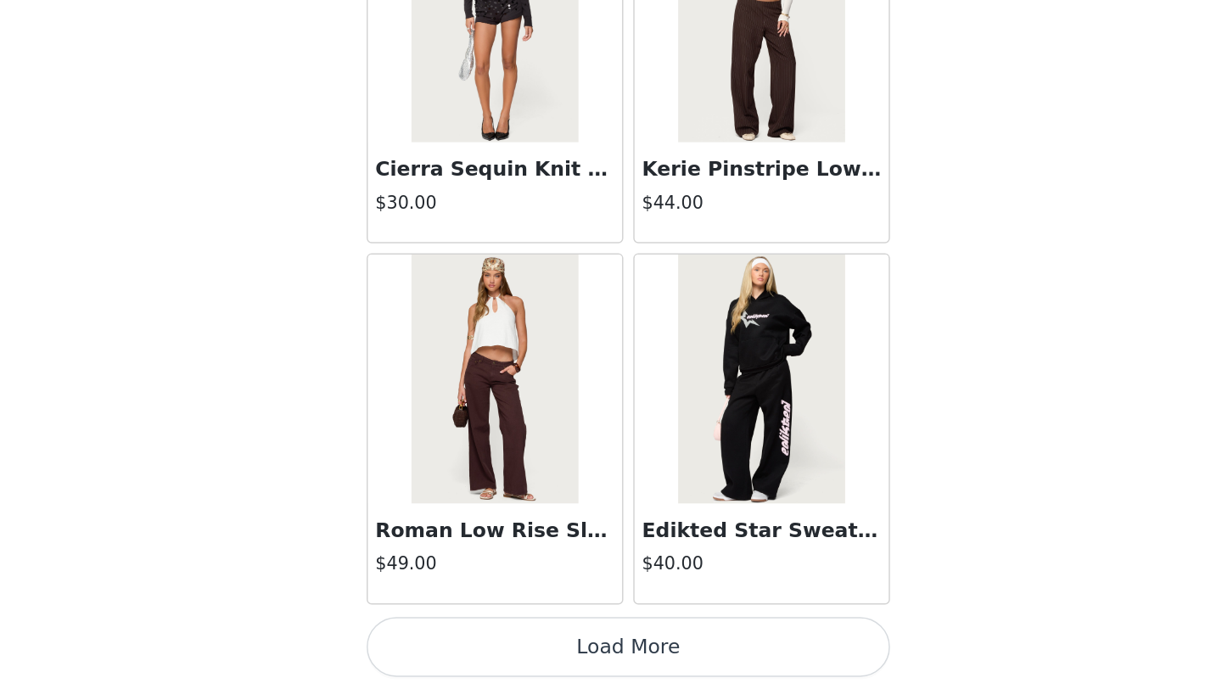
click at [649, 664] on button "Load More" at bounding box center [611, 660] width 356 height 41
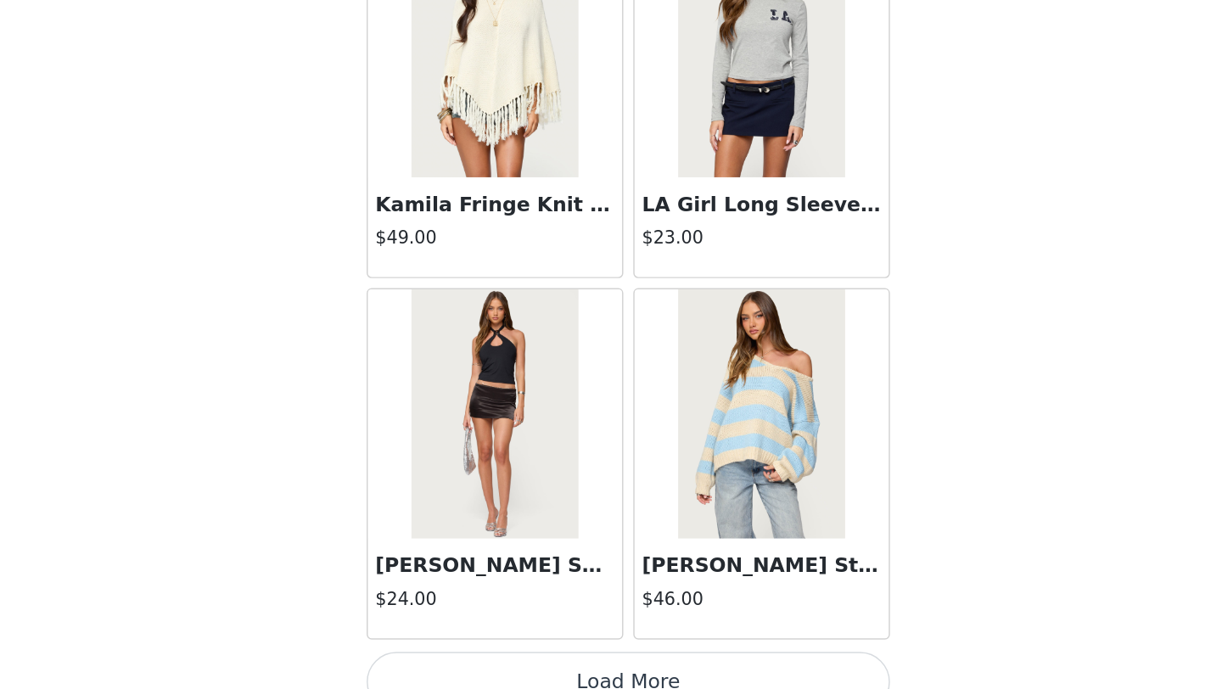
scroll to position [33901, 0]
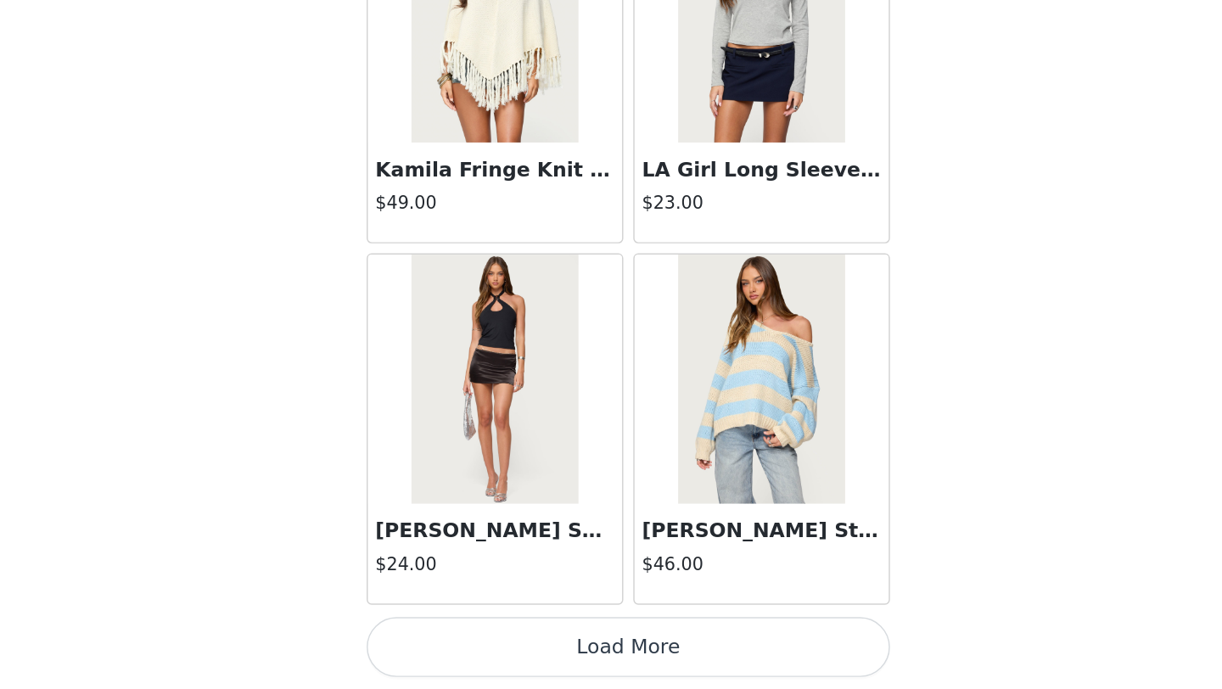
click at [638, 646] on button "Load More" at bounding box center [611, 660] width 356 height 41
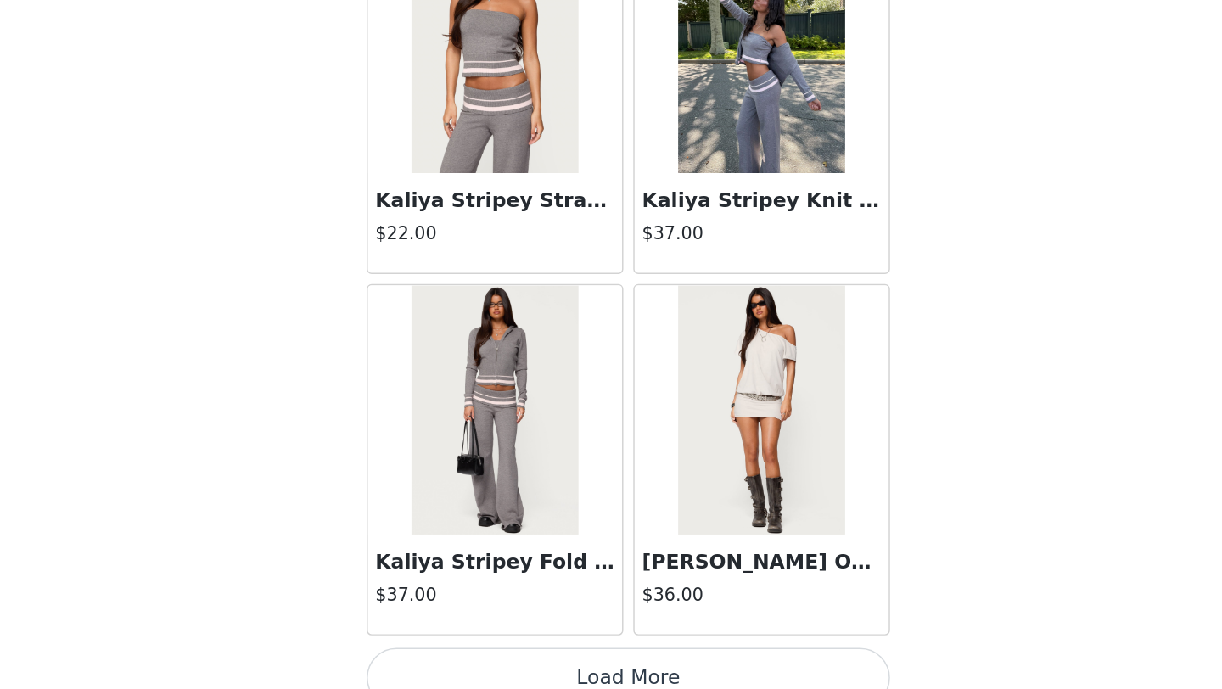
scroll to position [36362, 0]
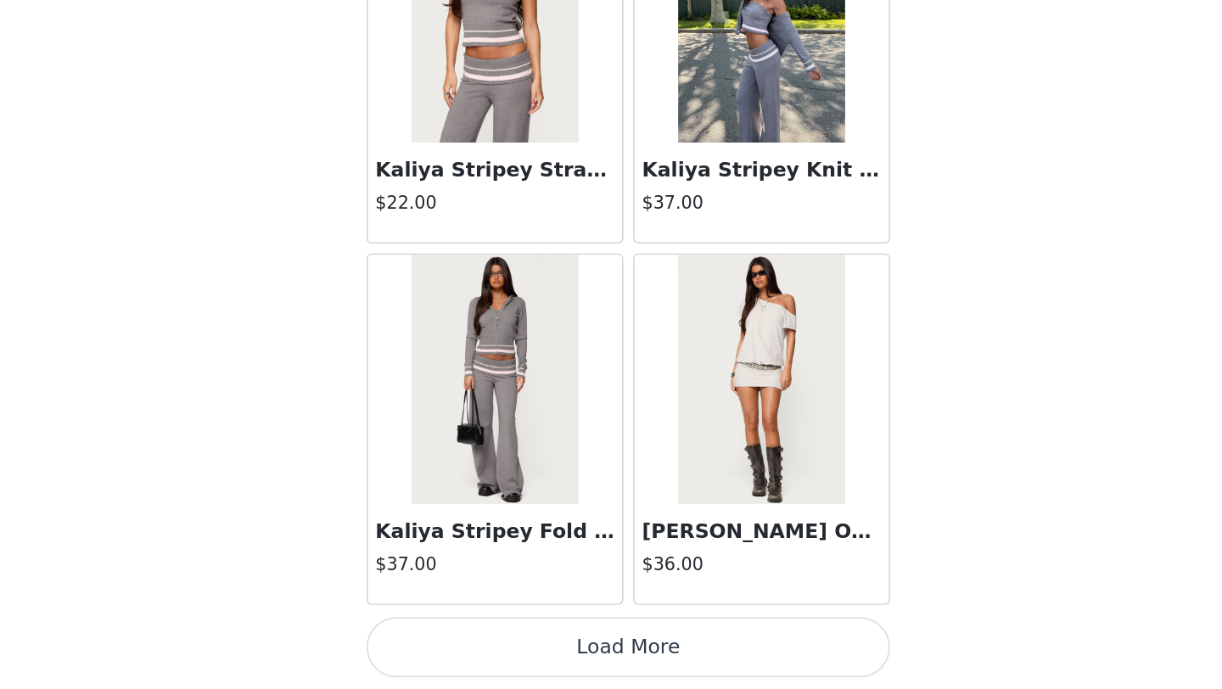
click at [617, 661] on button "Load More" at bounding box center [611, 660] width 356 height 41
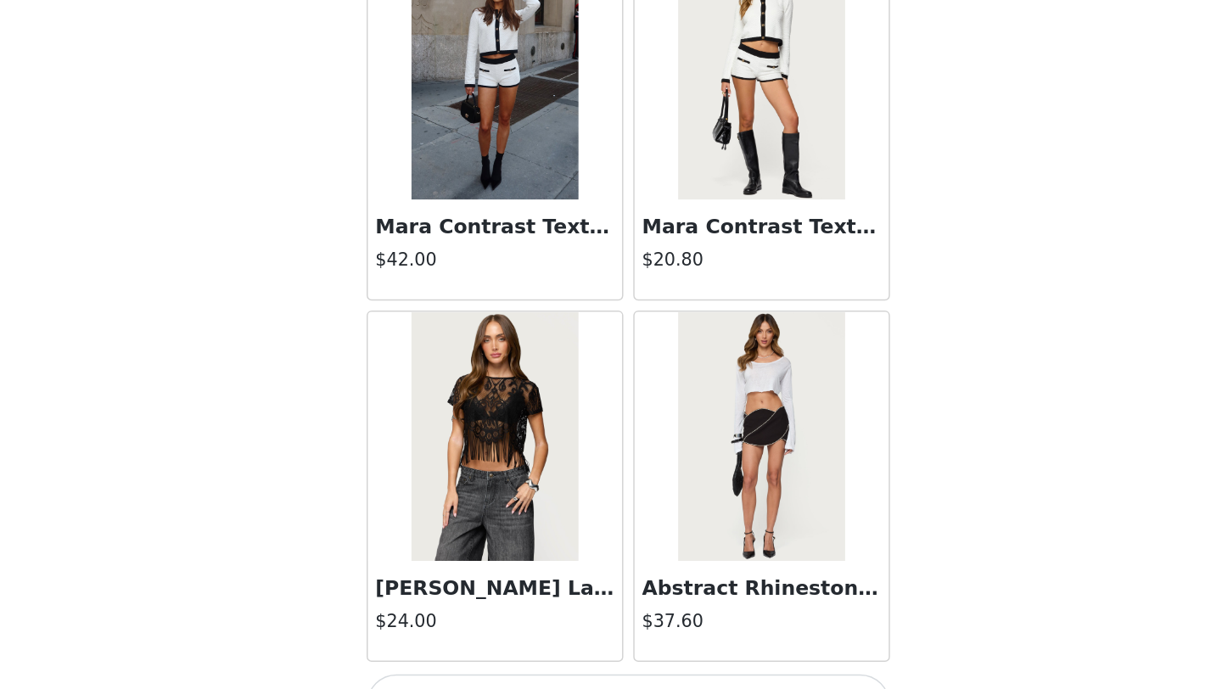
scroll to position [38823, 0]
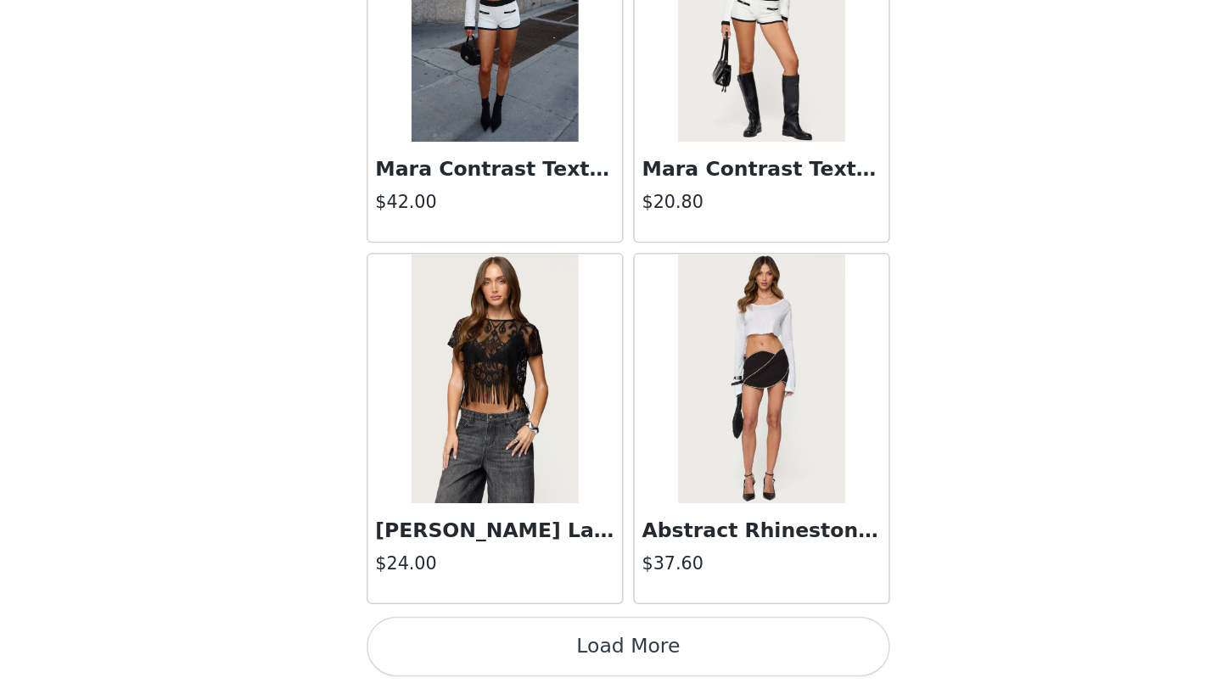
click at [584, 668] on button "Load More" at bounding box center [611, 660] width 356 height 41
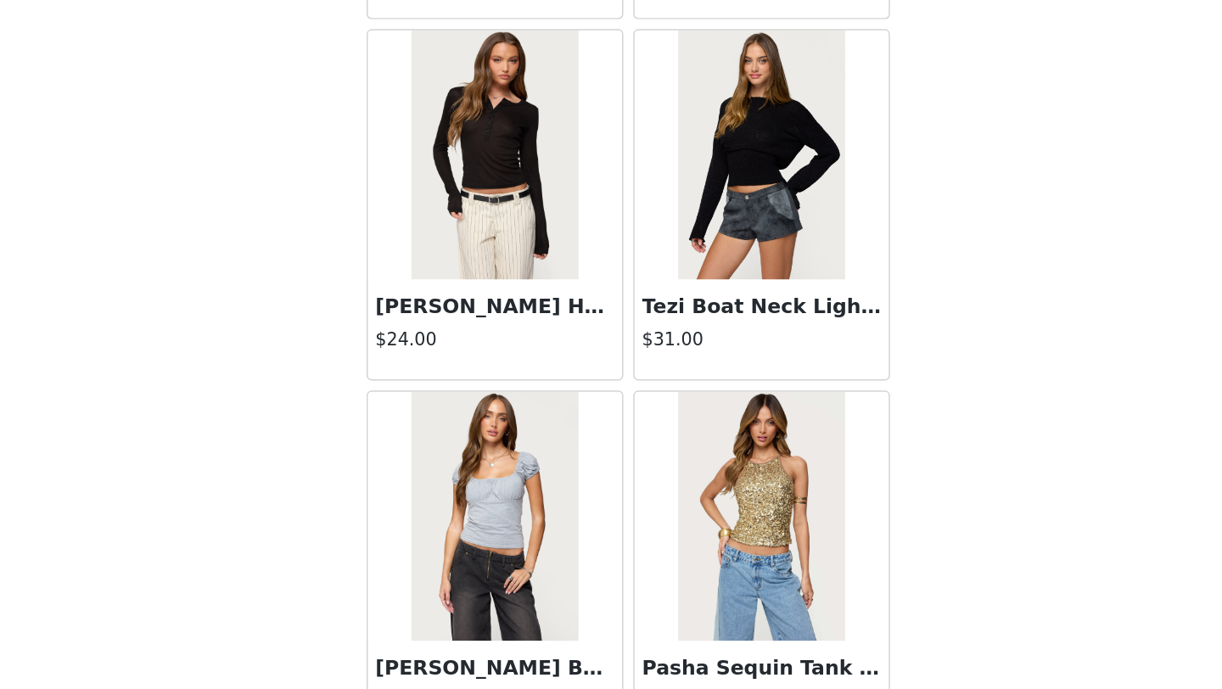
scroll to position [41284, 0]
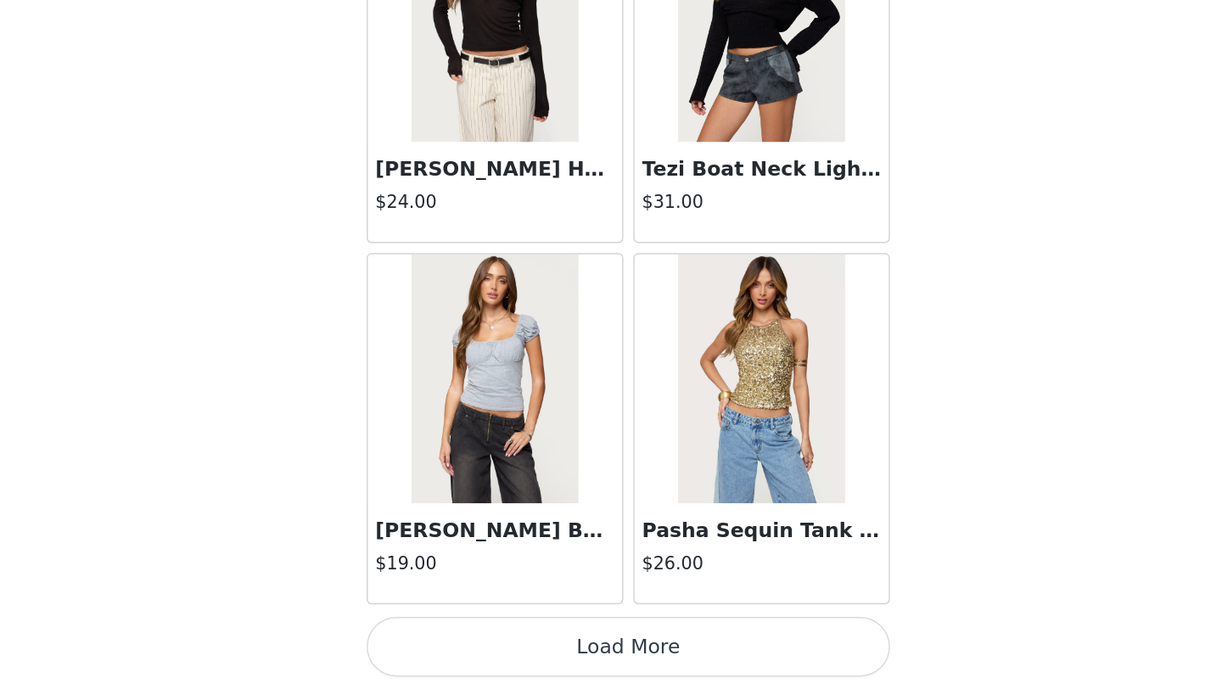
click at [547, 653] on button "Load More" at bounding box center [611, 660] width 356 height 41
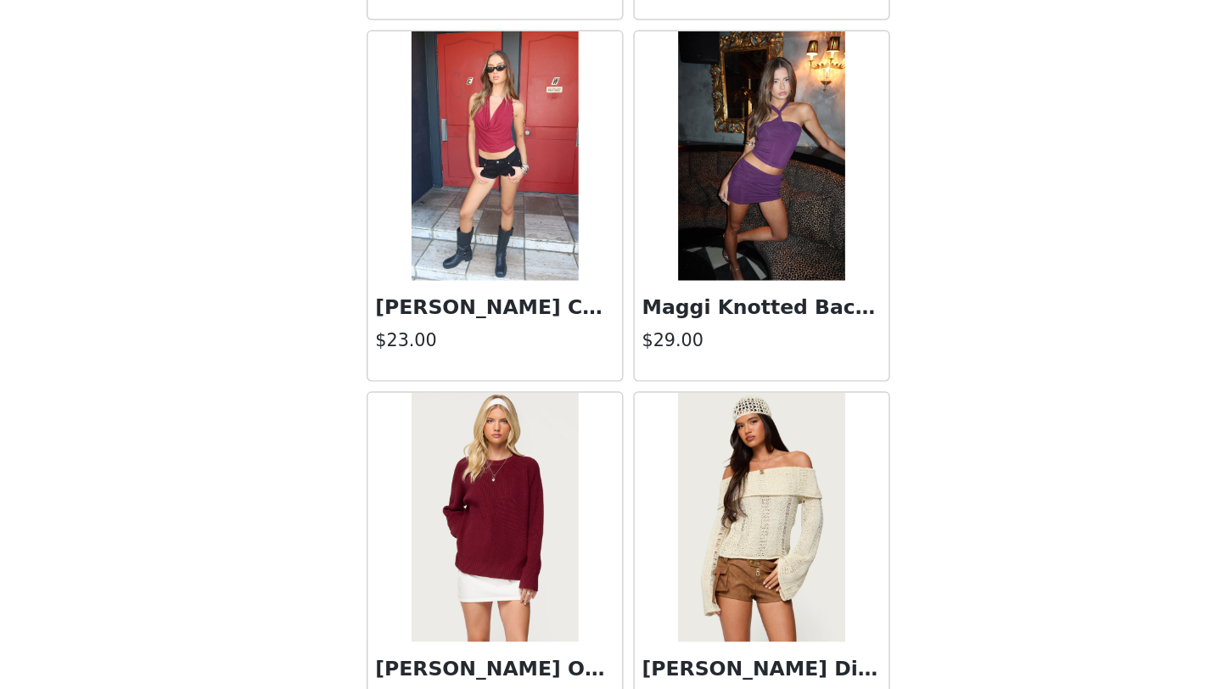
scroll to position [43746, 0]
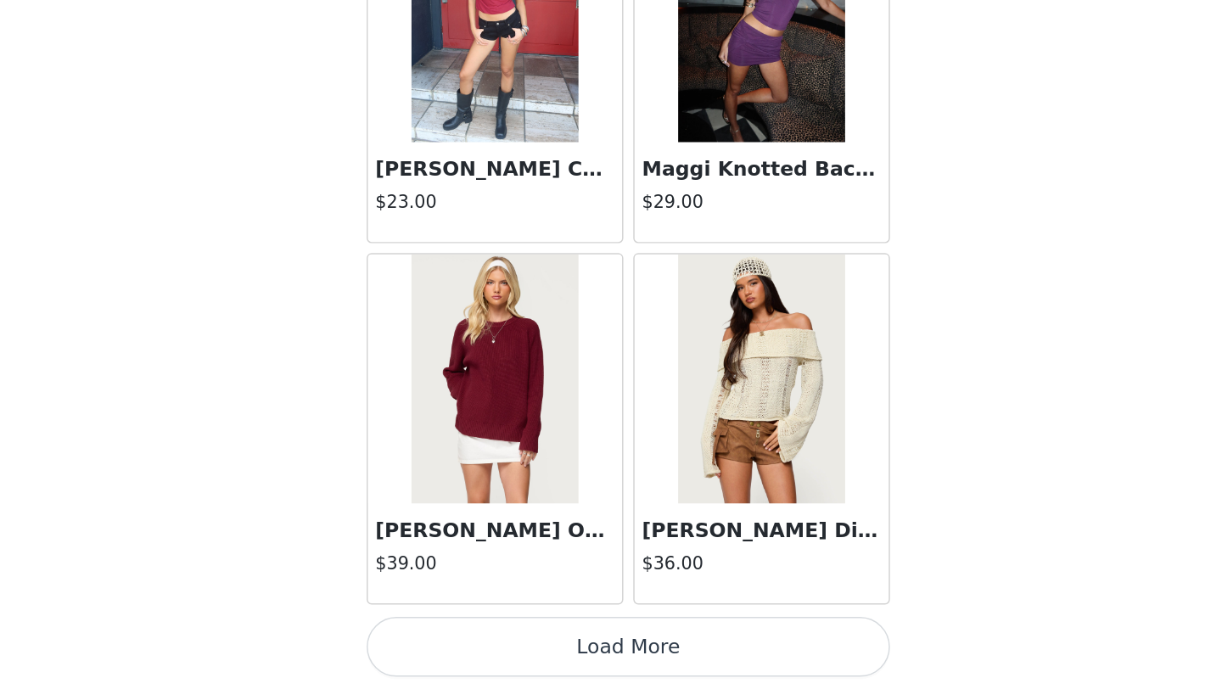
click at [589, 648] on button "Load More" at bounding box center [611, 660] width 356 height 41
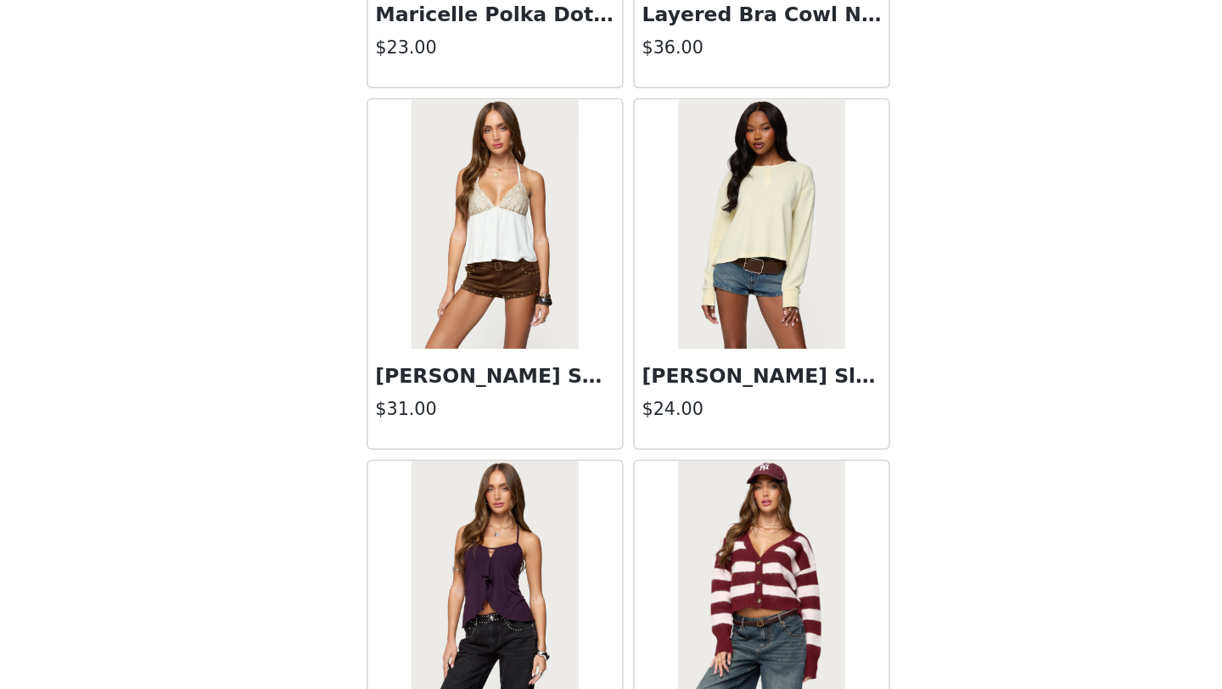
scroll to position [44599, 0]
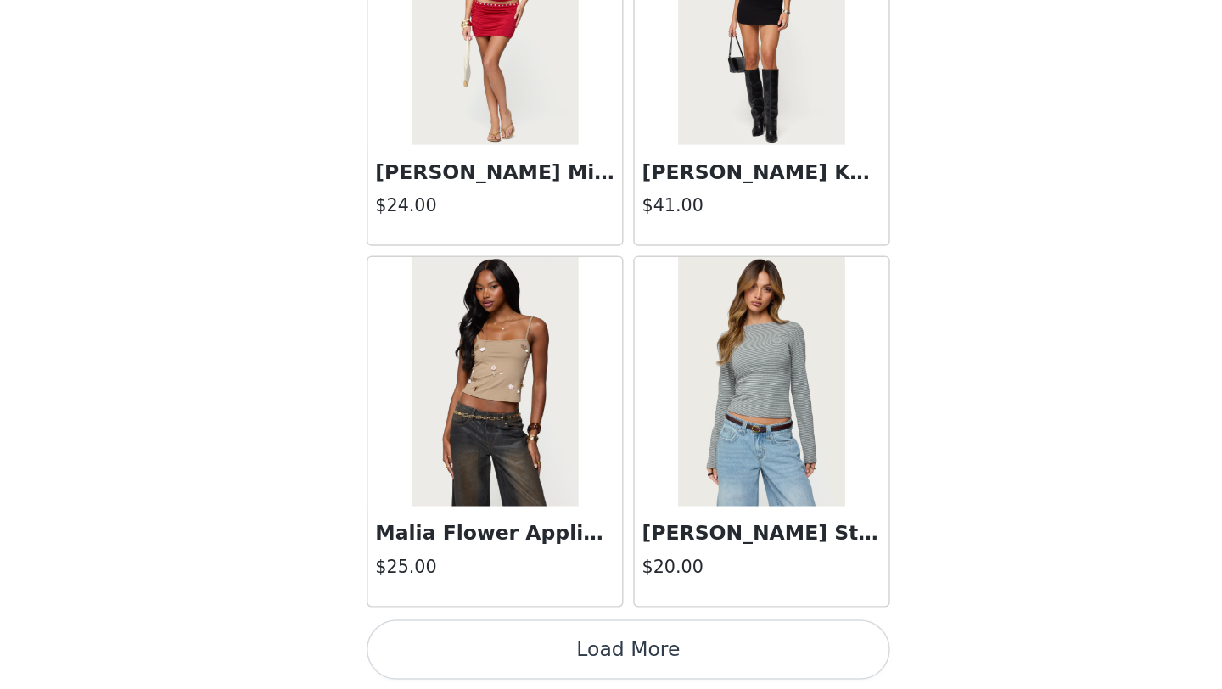
click at [648, 670] on button "Load More" at bounding box center [611, 662] width 356 height 41
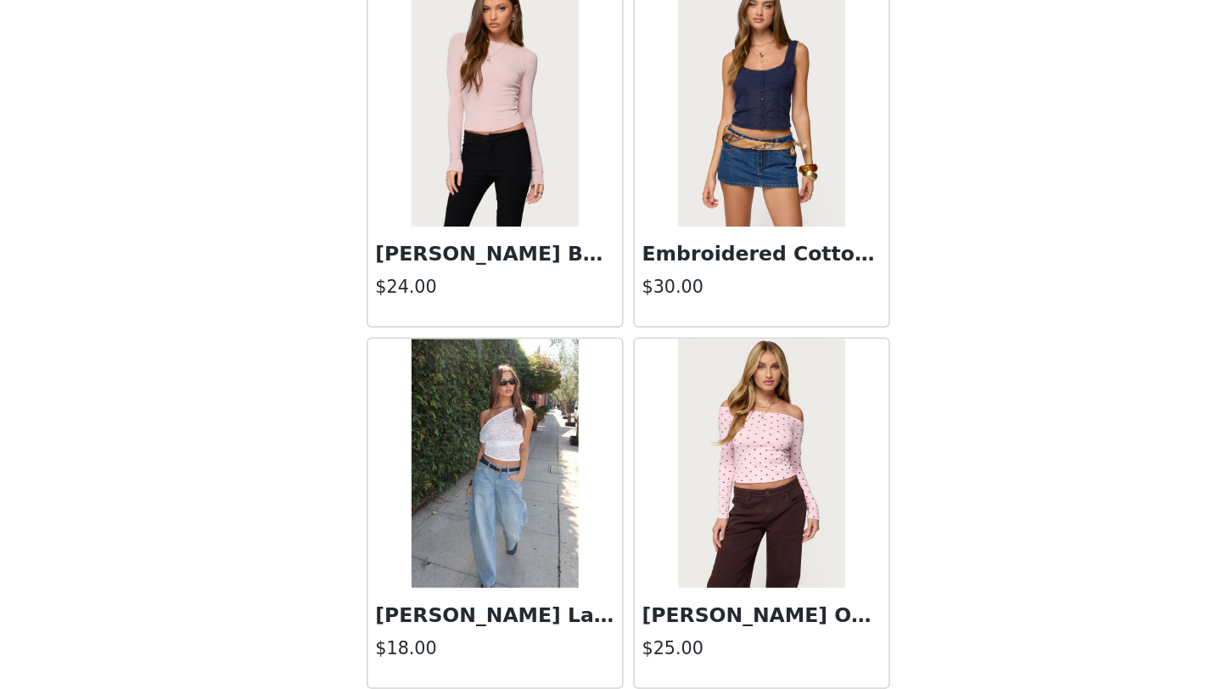
scroll to position [48668, 0]
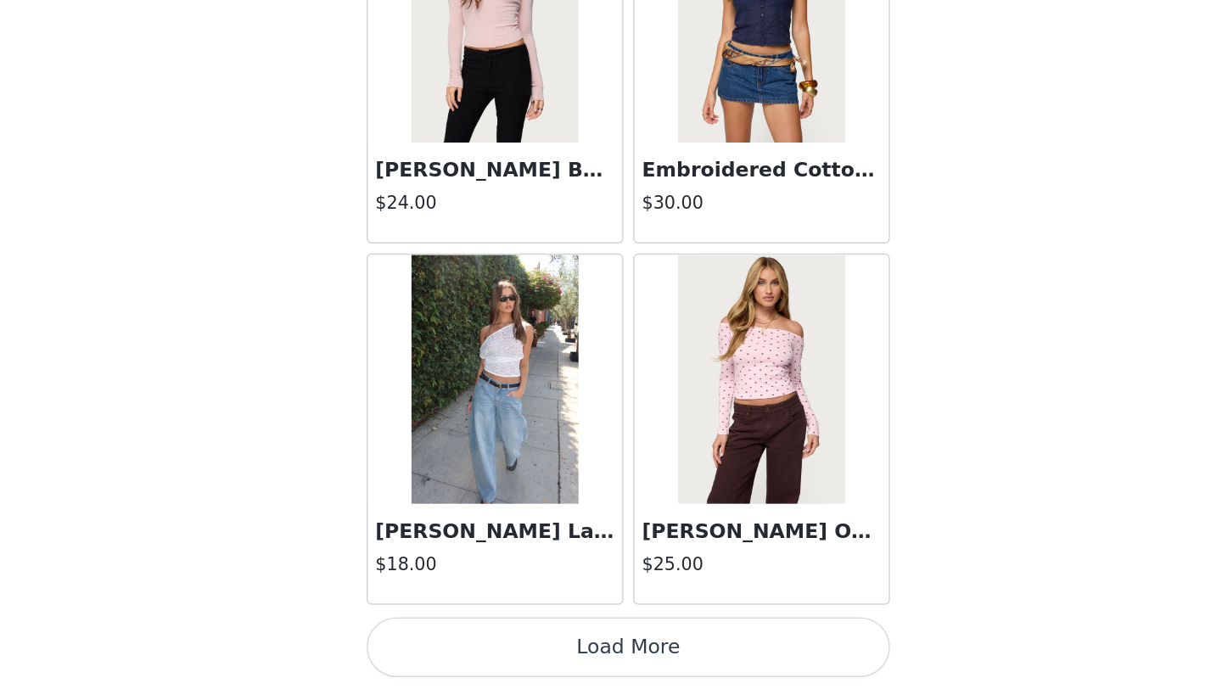
click at [605, 649] on button "Load More" at bounding box center [611, 660] width 356 height 41
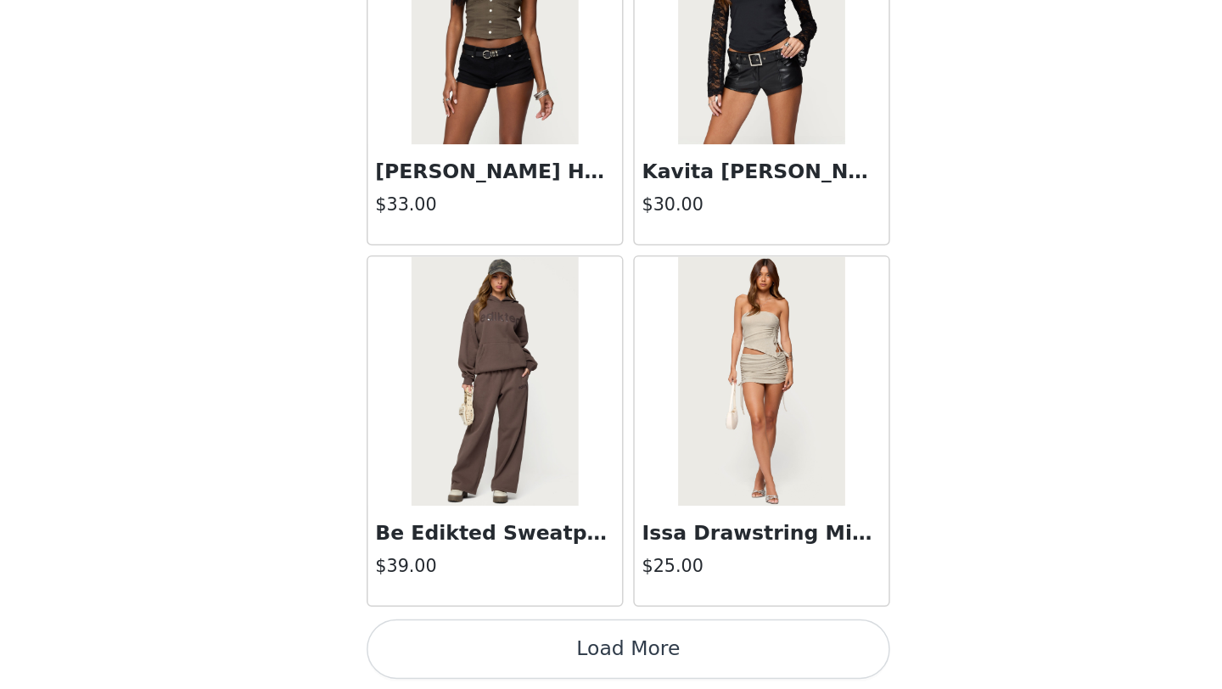
scroll to position [51129, 0]
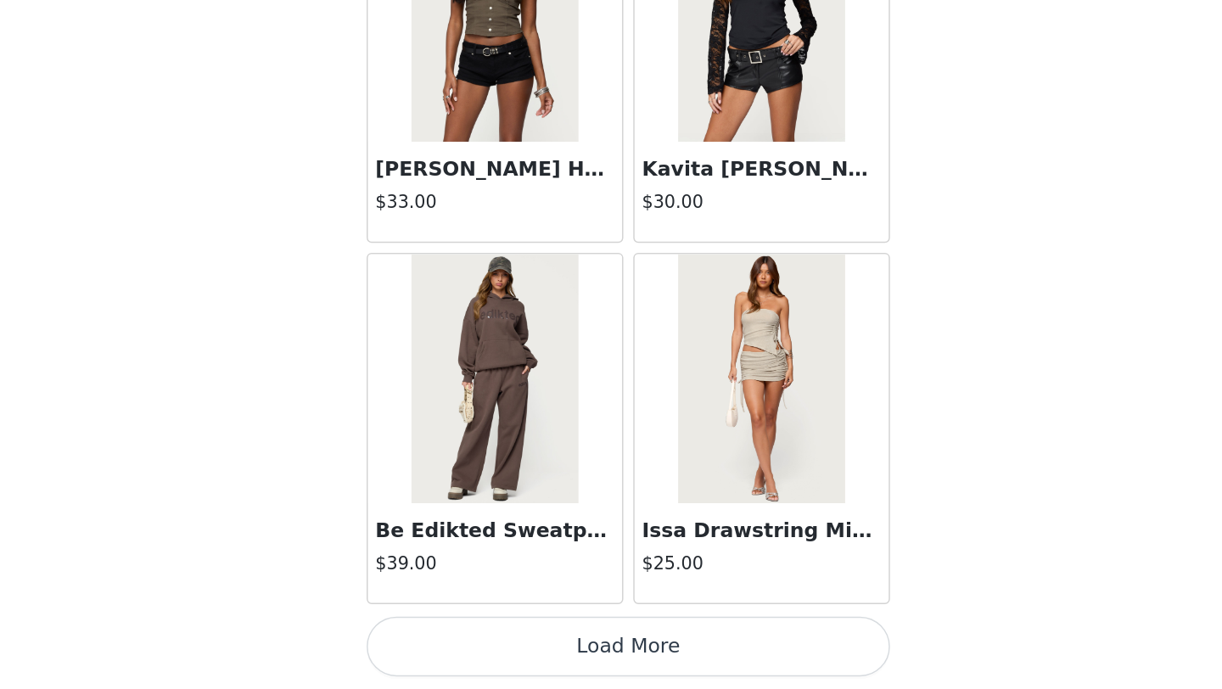
click at [608, 657] on button "Load More" at bounding box center [611, 660] width 356 height 41
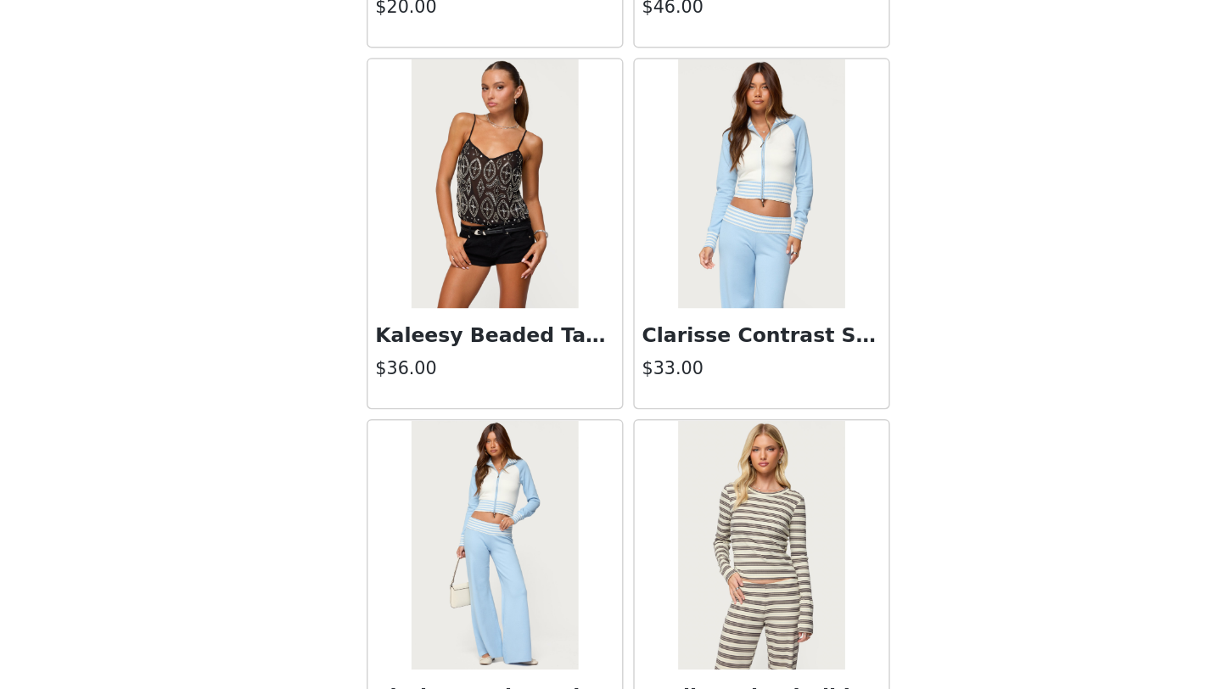
scroll to position [53590, 0]
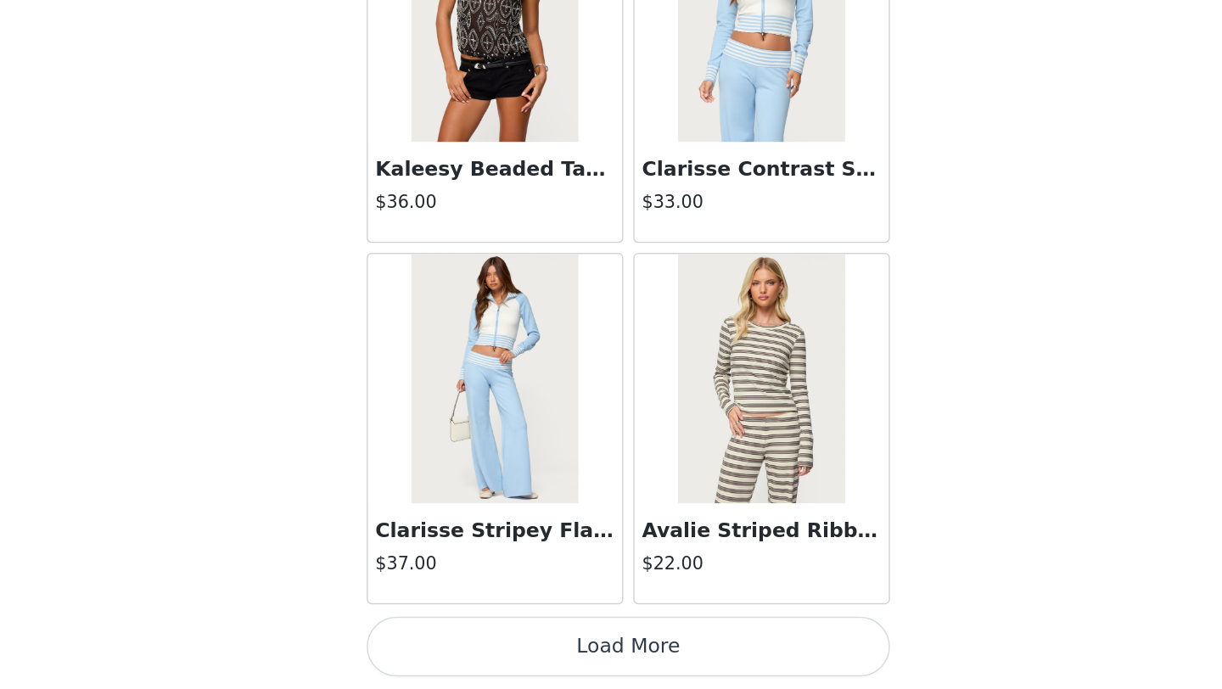
click at [546, 661] on button "Load More" at bounding box center [611, 660] width 356 height 41
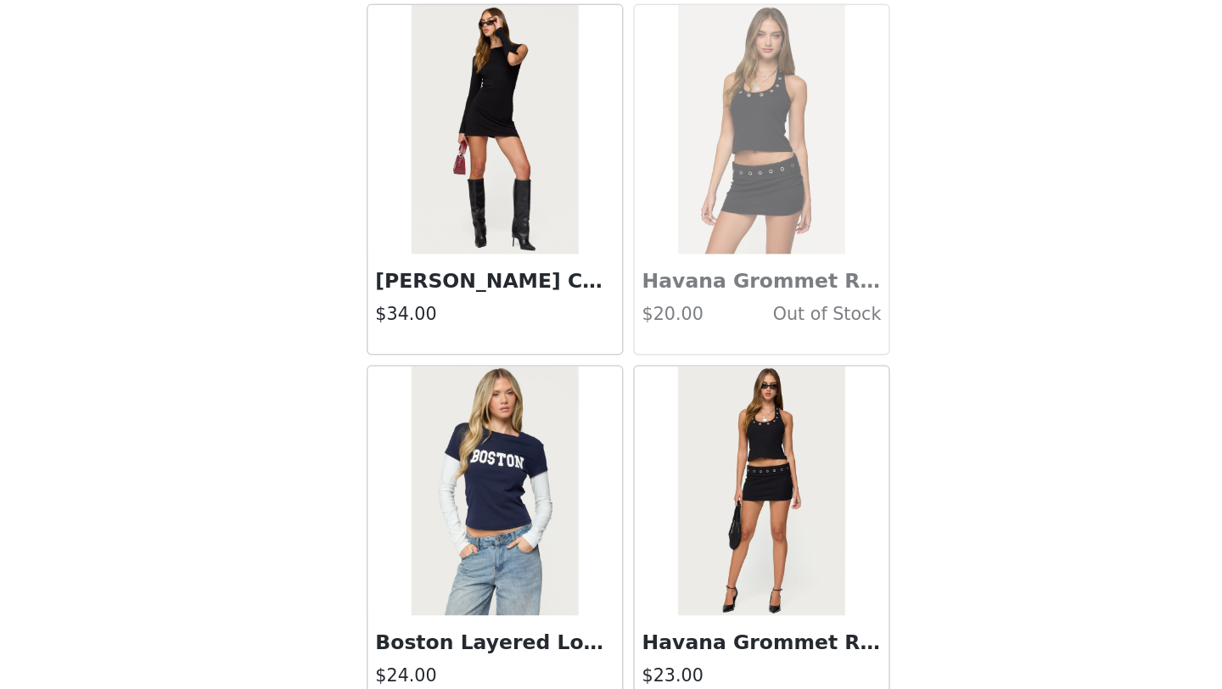
scroll to position [56051, 0]
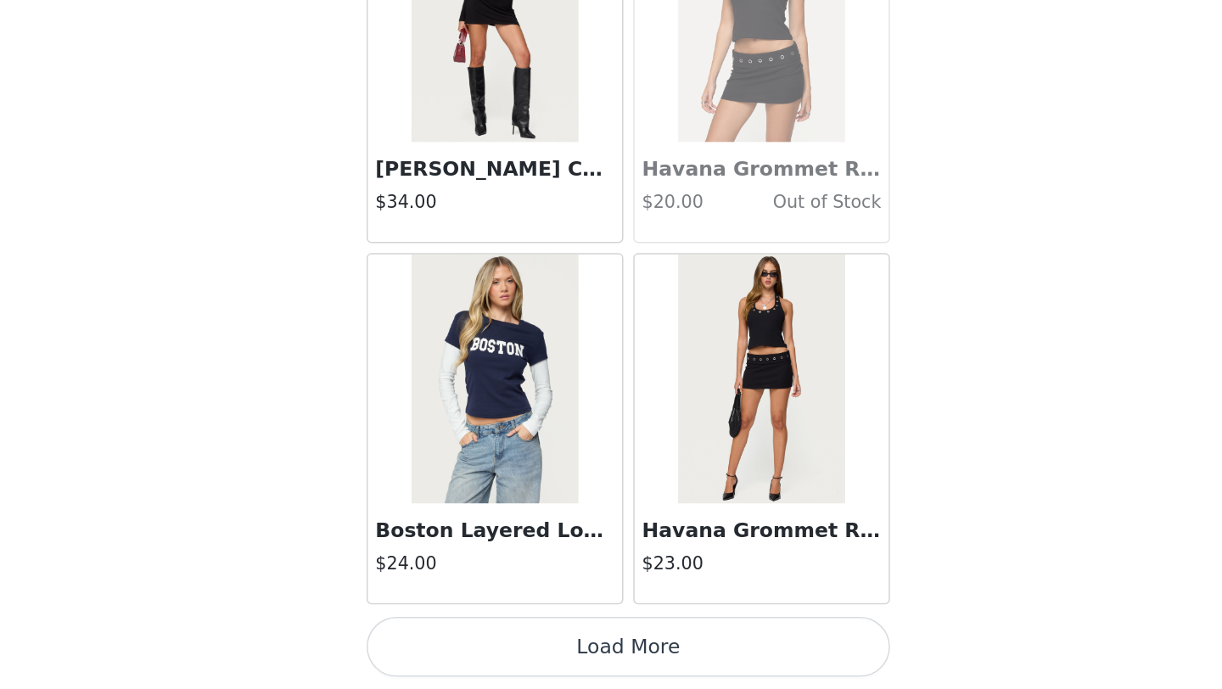
click at [608, 668] on button "Load More" at bounding box center [611, 660] width 356 height 41
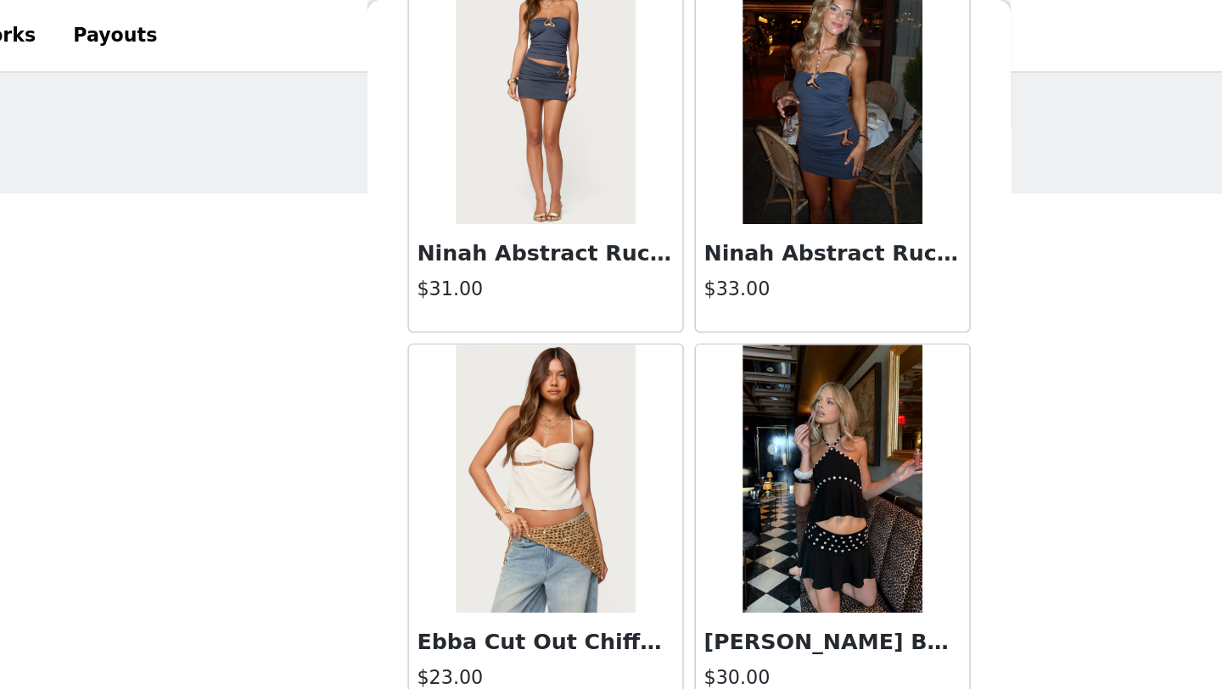
scroll to position [12, 0]
click at [369, 205] on div "STEP 1 OF 5 Products Choose as many products as you'd like, up to $150.00. 3 Se…" at bounding box center [611, 412] width 1222 height 751
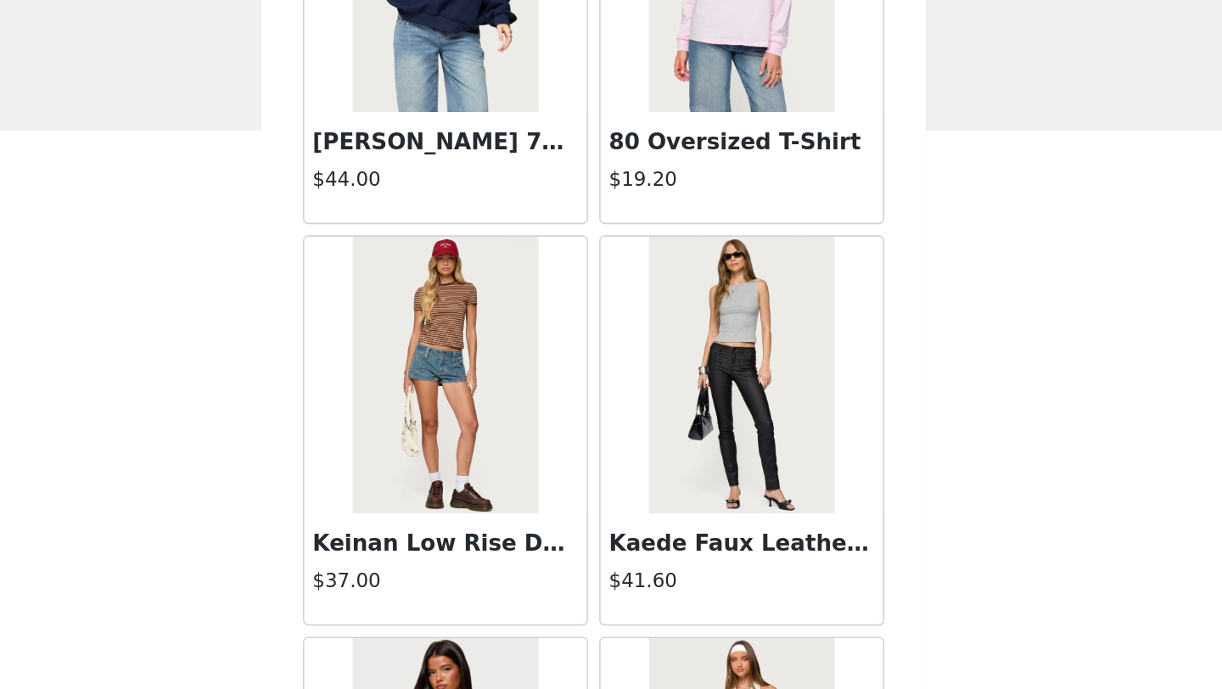
scroll to position [13549, 0]
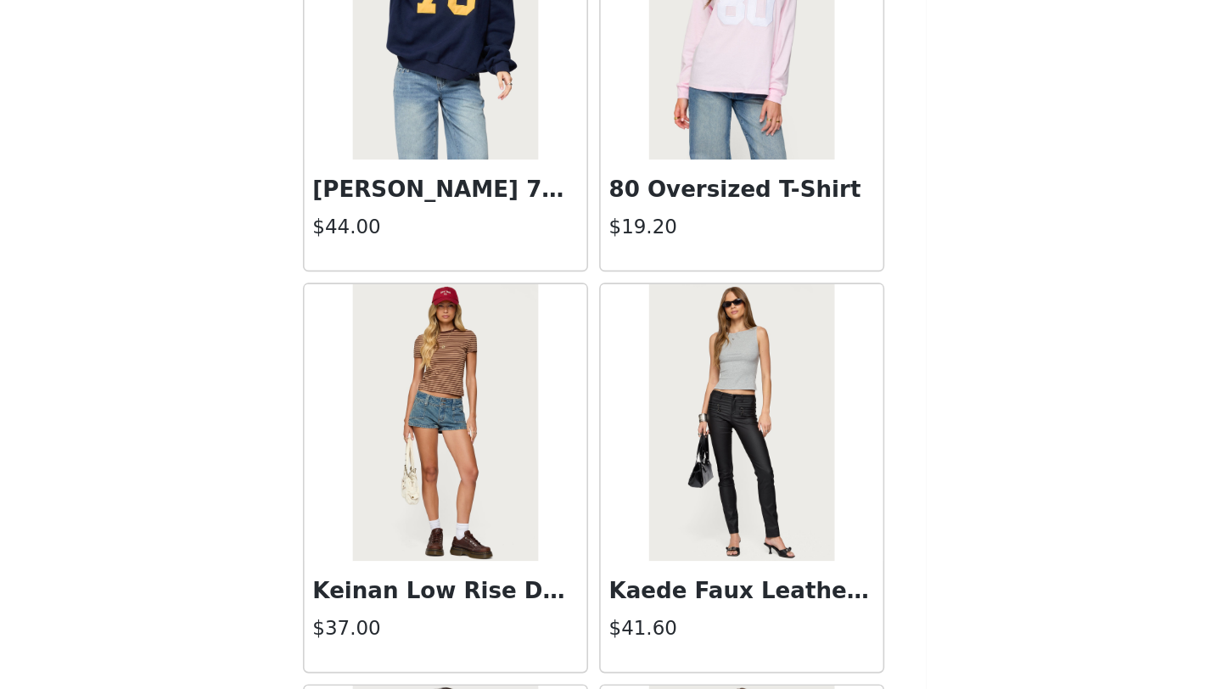
click at [513, 431] on img at bounding box center [519, 403] width 113 height 170
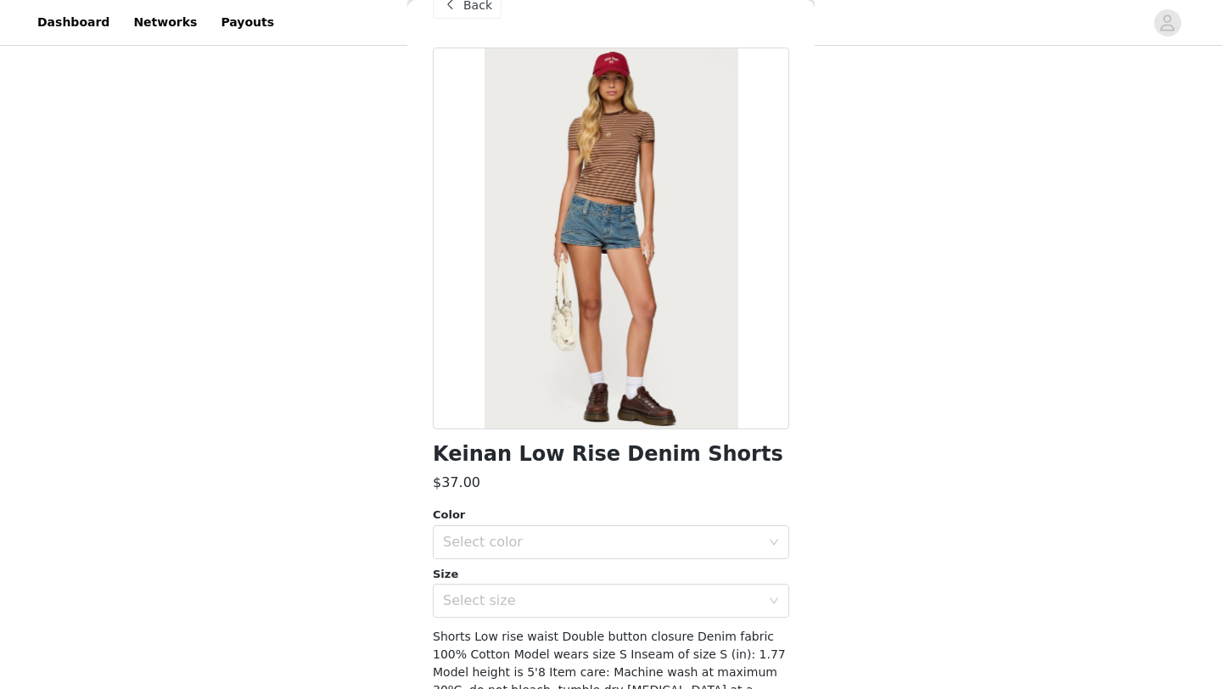
scroll to position [137, 0]
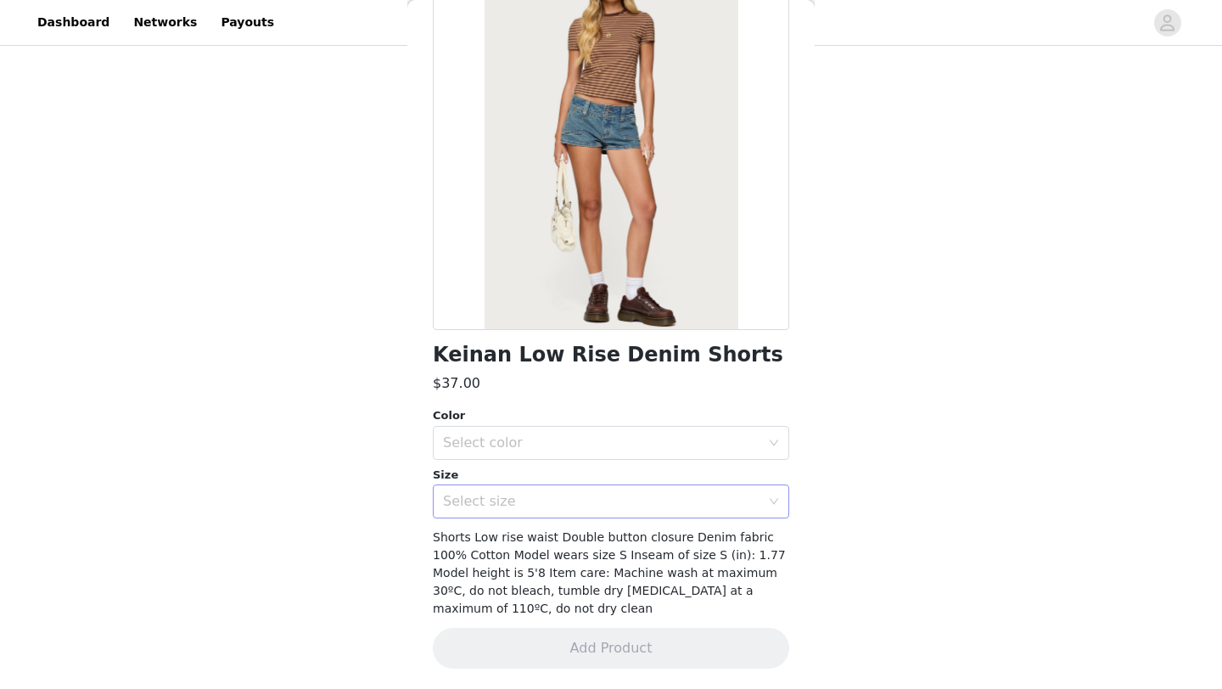
click at [579, 495] on div "Select size" at bounding box center [601, 501] width 317 height 17
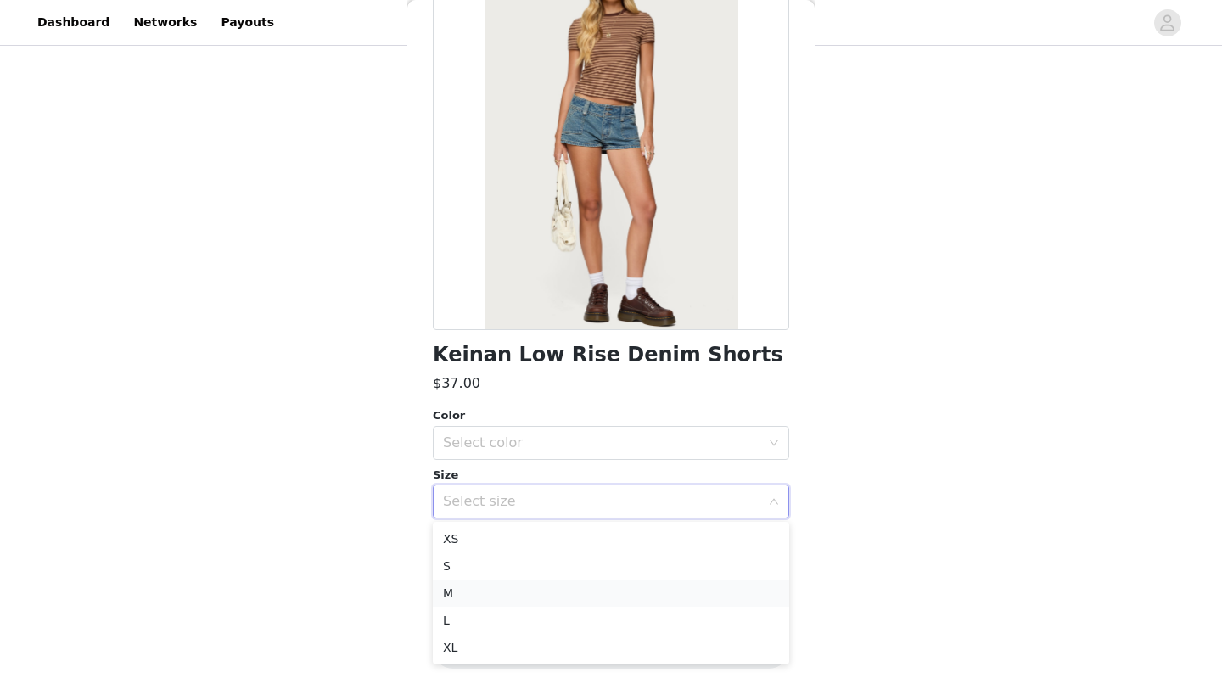
click at [550, 587] on li "M" at bounding box center [611, 593] width 356 height 27
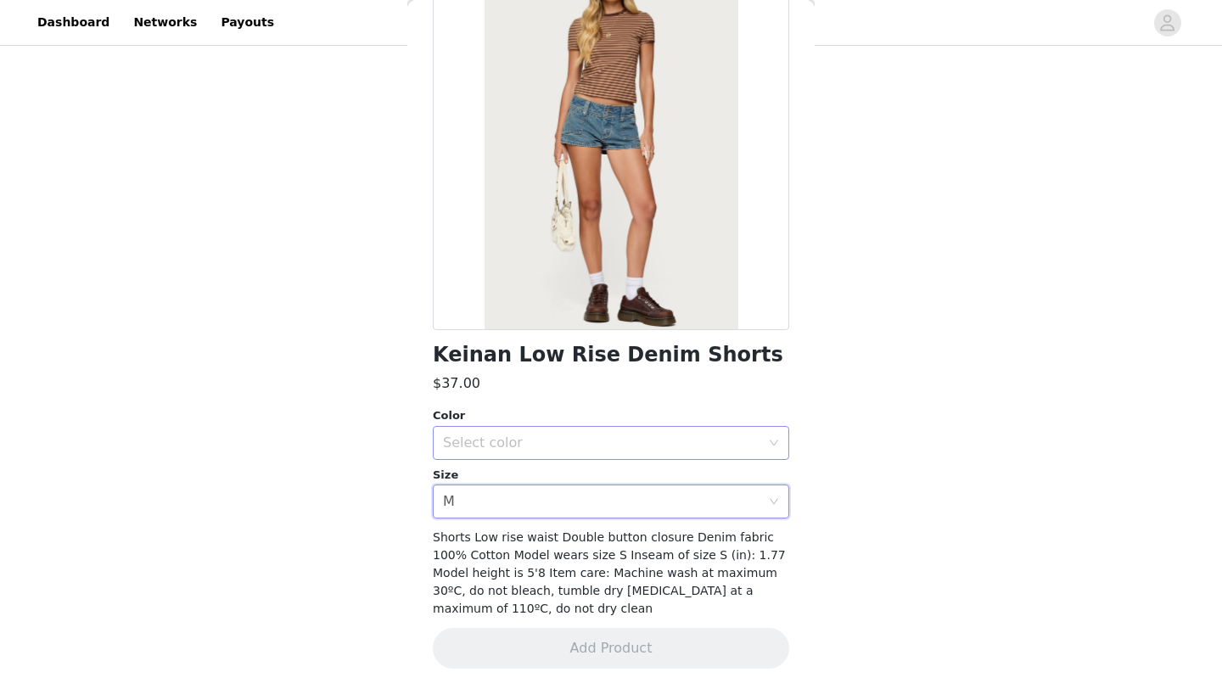
click at [575, 452] on div "Select color" at bounding box center [605, 443] width 325 height 32
click at [567, 483] on li "BLUE WASHED" at bounding box center [611, 480] width 356 height 27
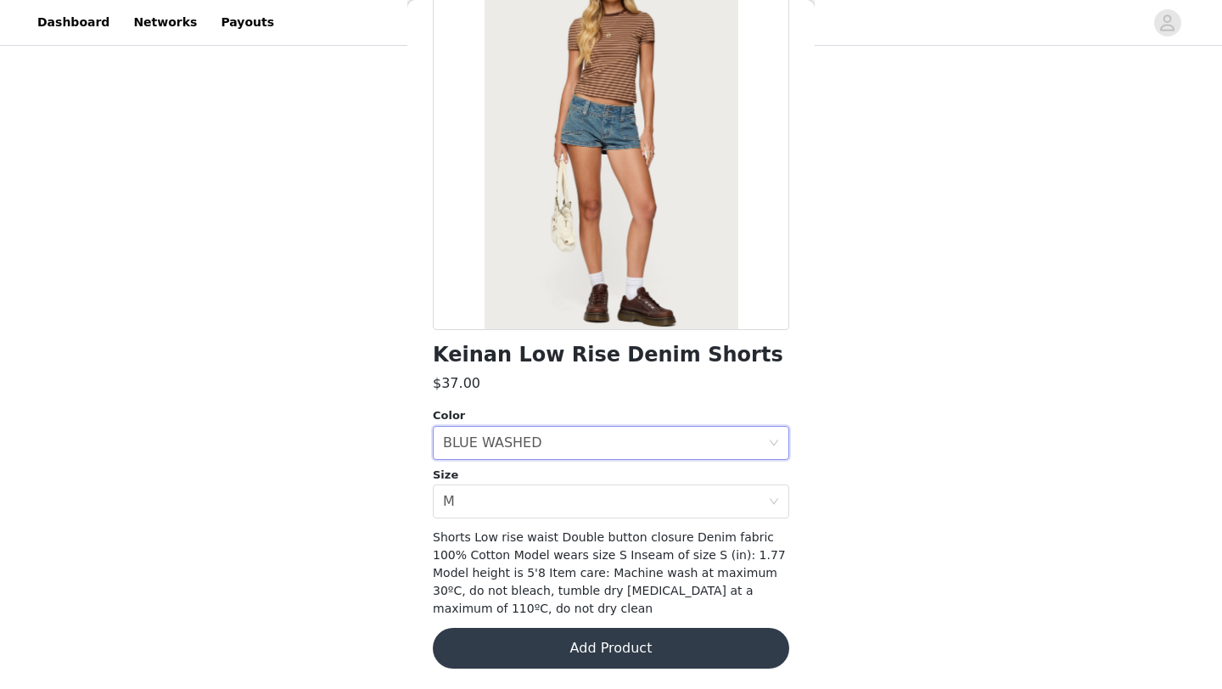
click at [586, 647] on button "Add Product" at bounding box center [611, 648] width 356 height 41
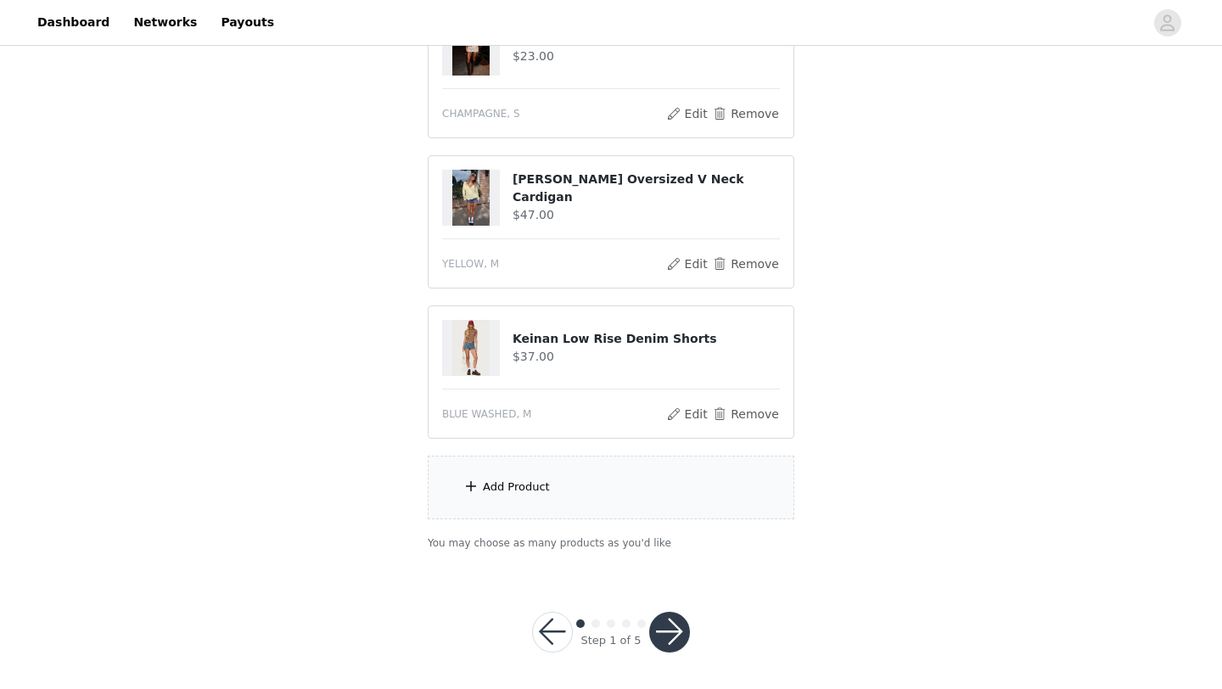
scroll to position [380, 0]
click at [478, 519] on section "Choose as many products as you'd like, up to $150.00. 4 Selected Remaining Fund…" at bounding box center [610, 164] width 407 height 814
click at [478, 490] on span at bounding box center [471, 485] width 17 height 20
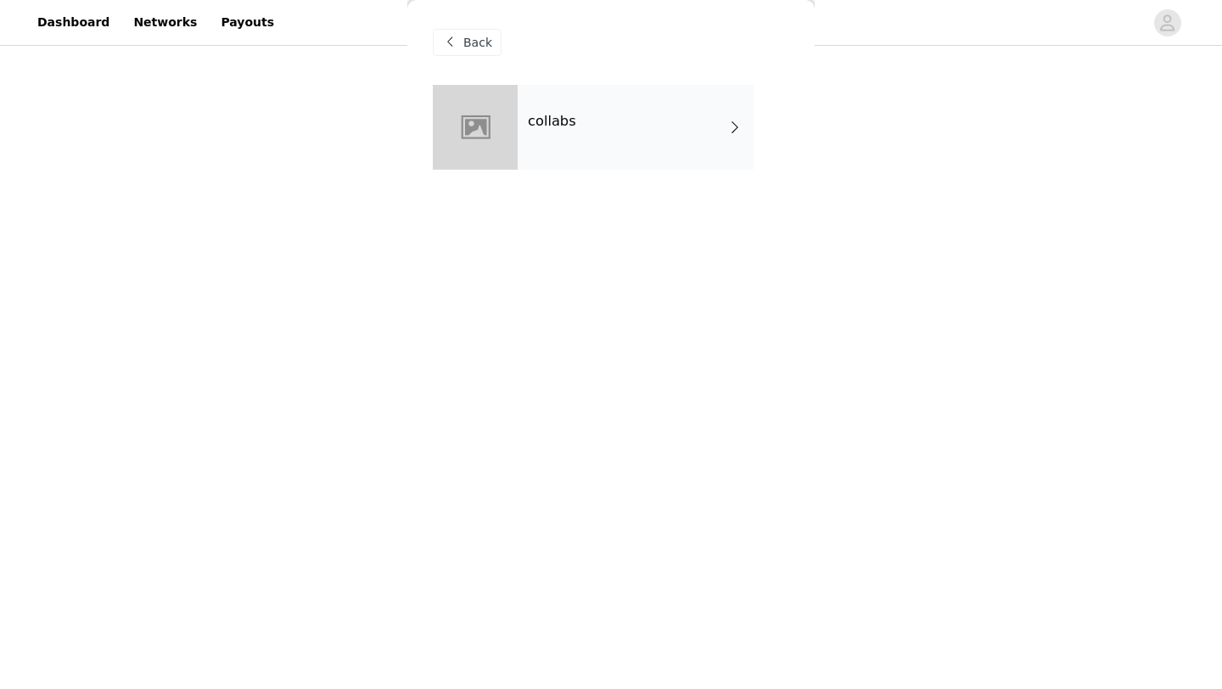
click at [490, 110] on div at bounding box center [475, 127] width 85 height 85
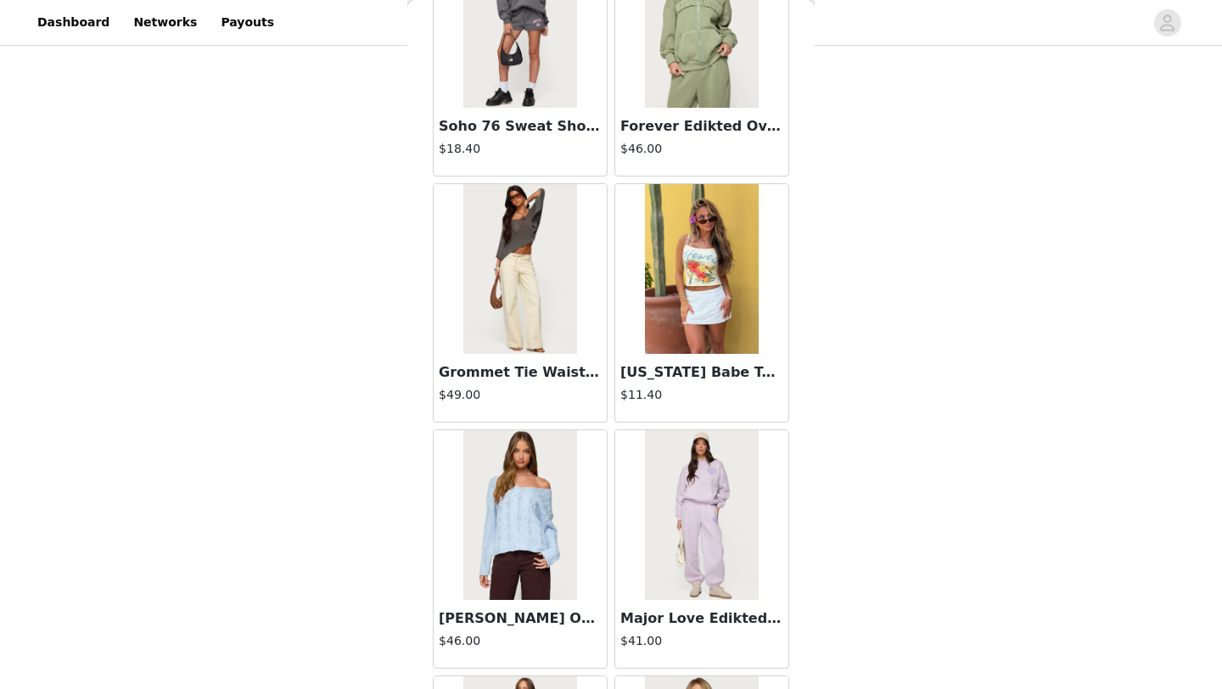
scroll to position [880, 0]
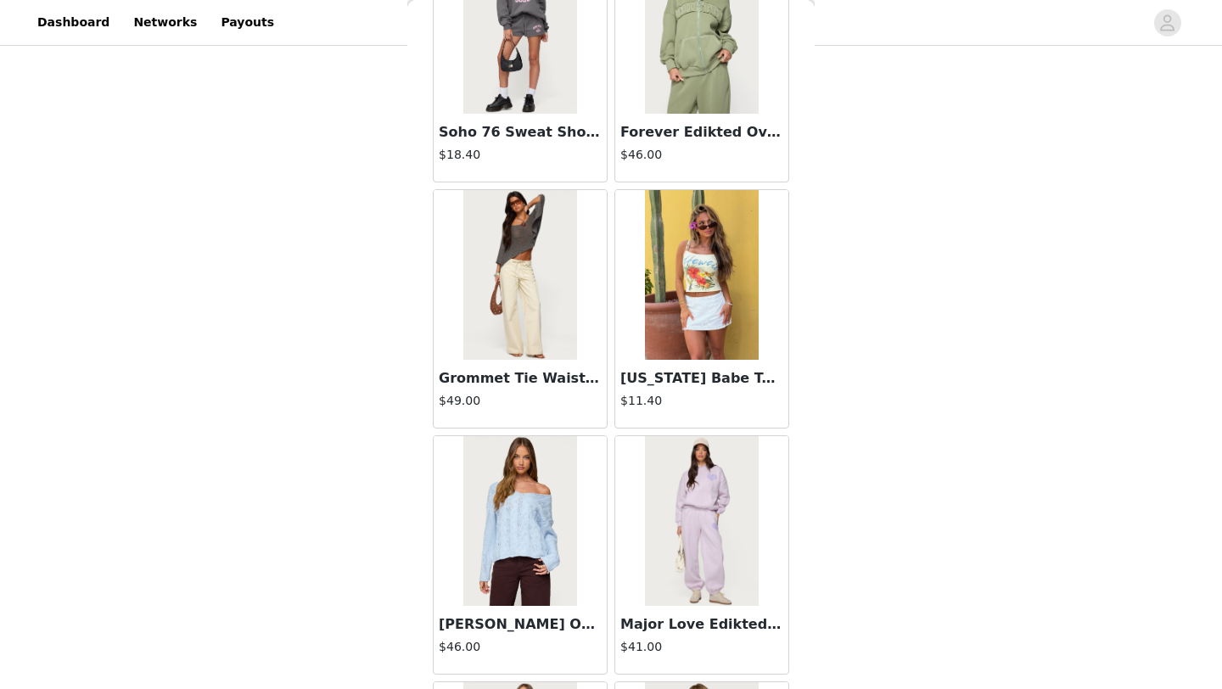
click at [514, 323] on img at bounding box center [519, 275] width 113 height 170
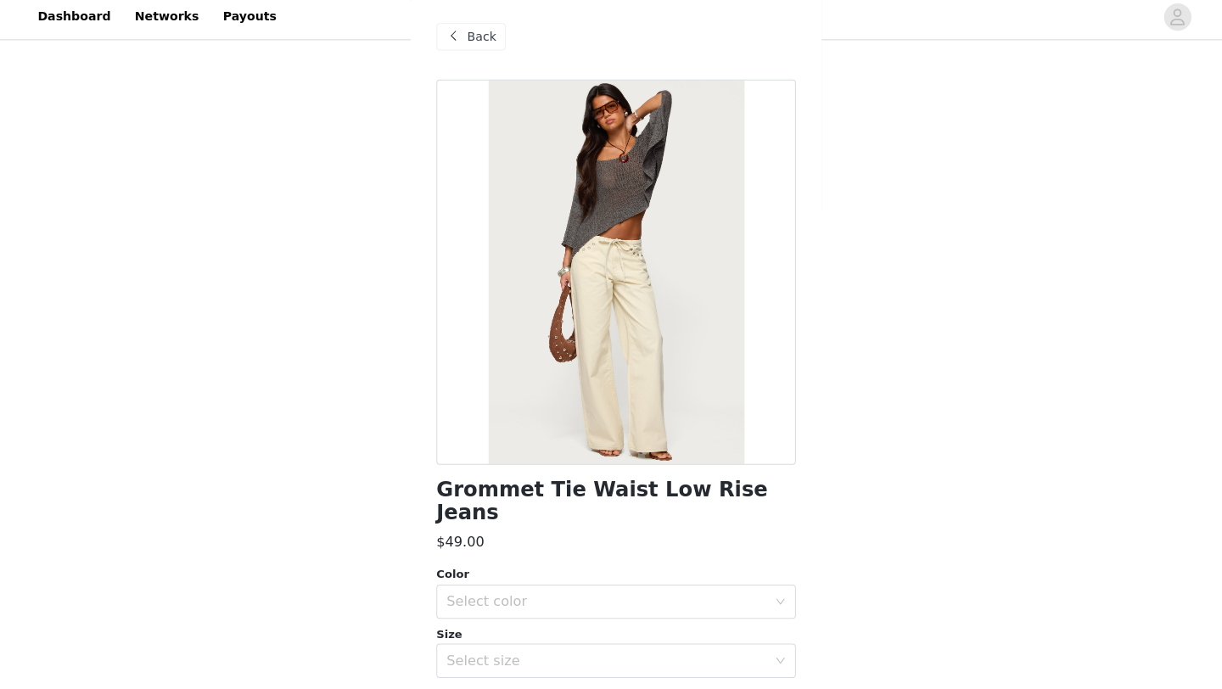
scroll to position [384, 0]
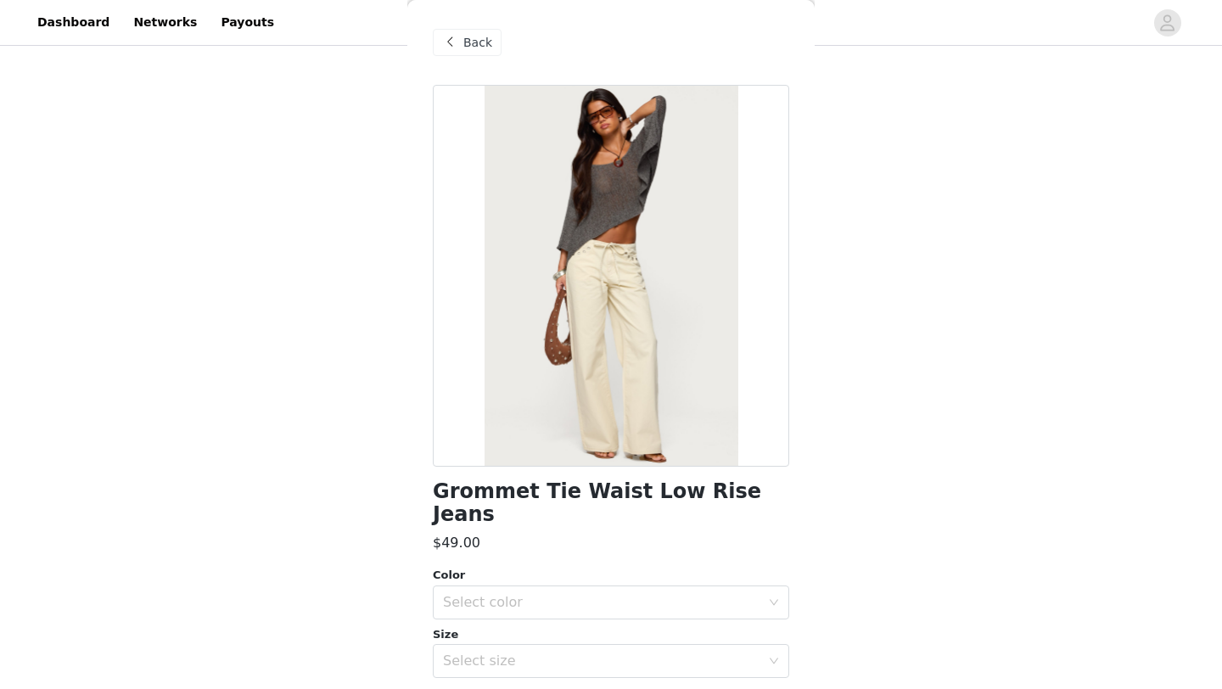
click at [450, 32] on span at bounding box center [450, 42] width 20 height 20
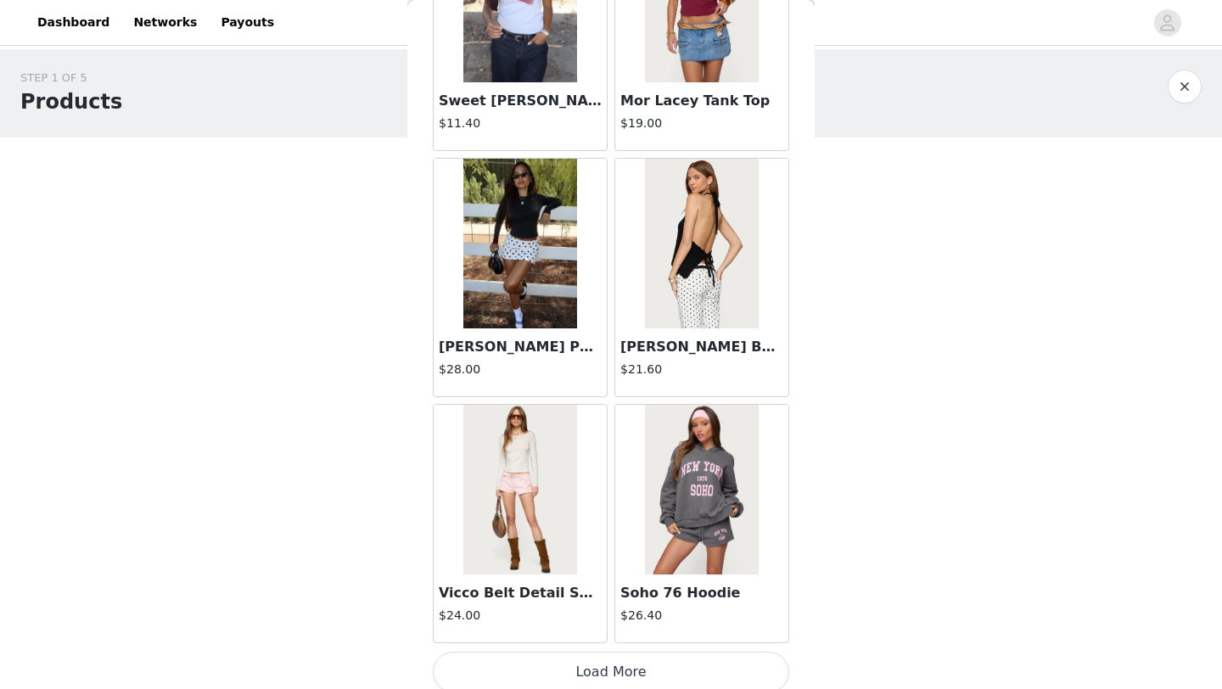
scroll to position [1908, 0]
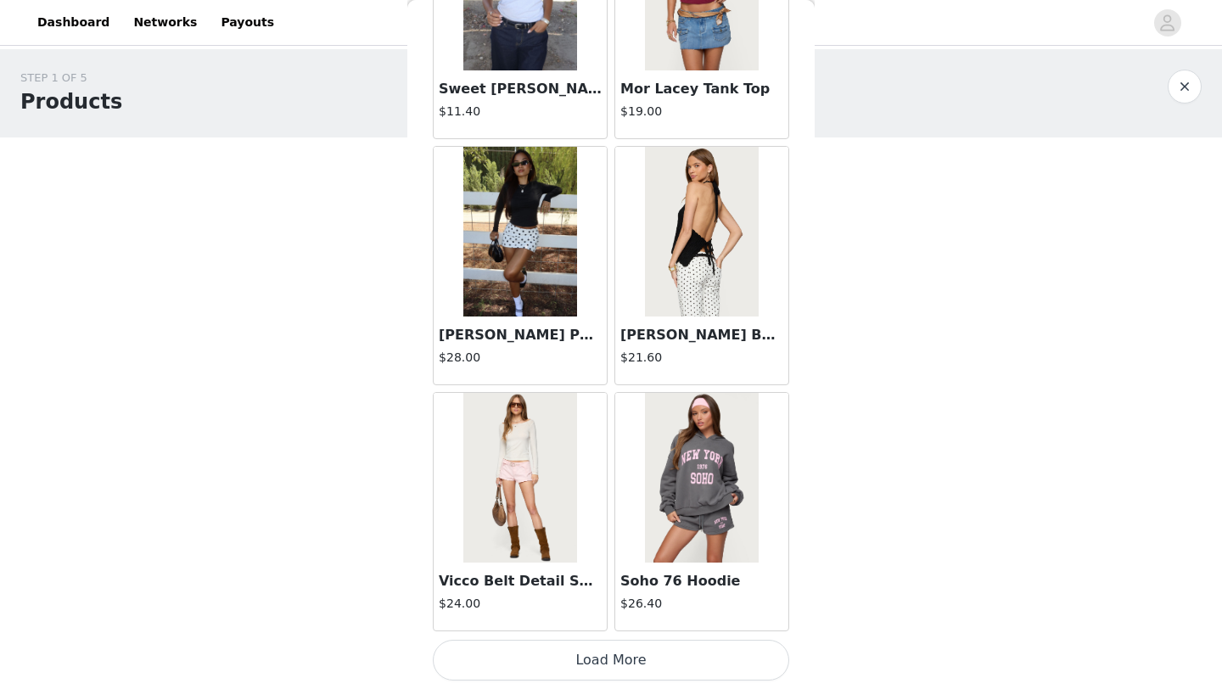
click at [652, 659] on button "Load More" at bounding box center [611, 660] width 356 height 41
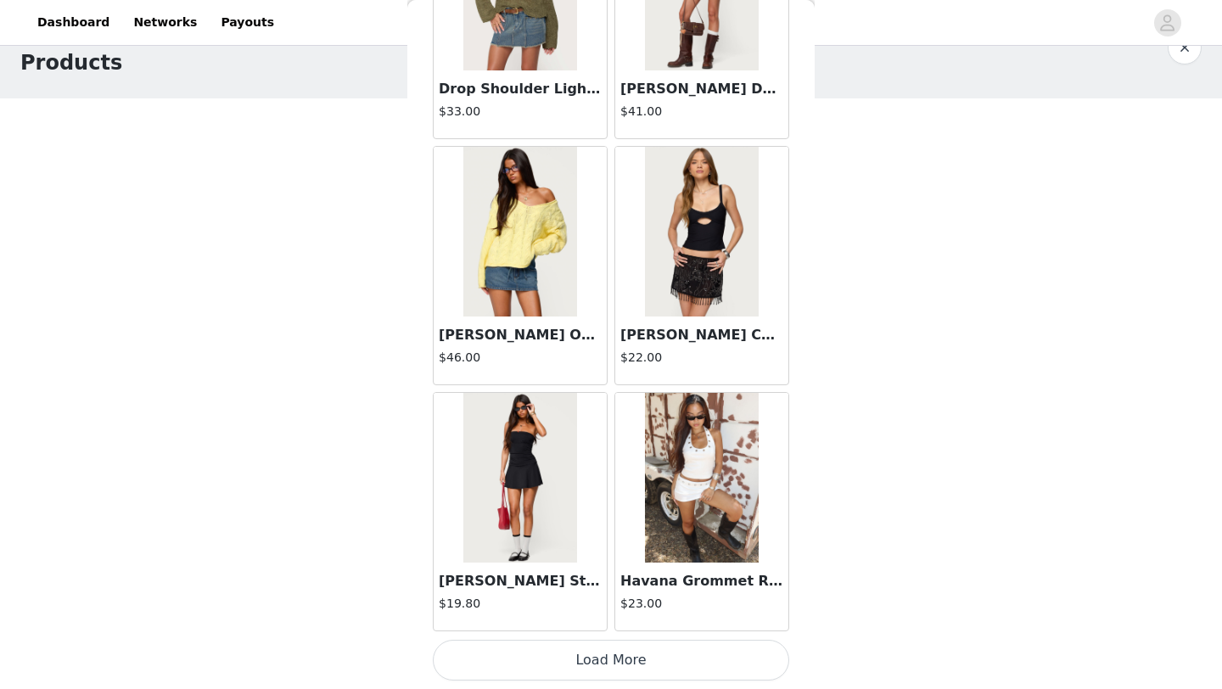
scroll to position [50, 0]
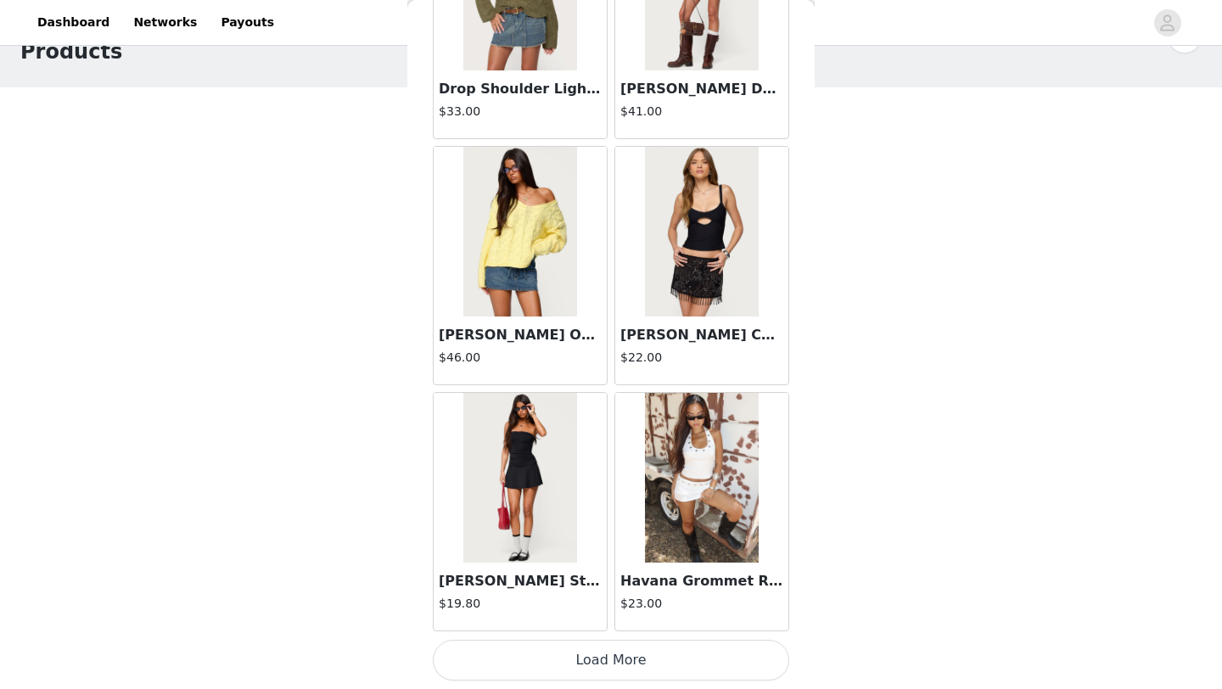
click at [575, 640] on button "Load More" at bounding box center [611, 660] width 356 height 41
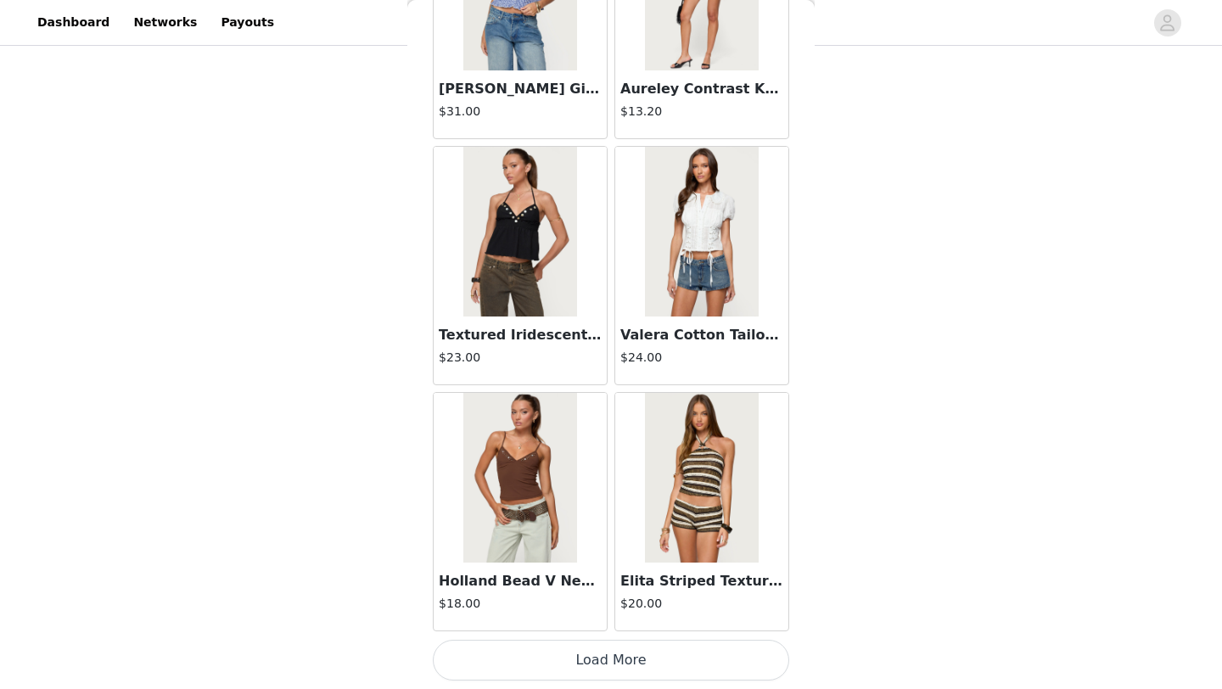
scroll to position [137, 0]
click at [641, 659] on button "Load More" at bounding box center [611, 660] width 356 height 41
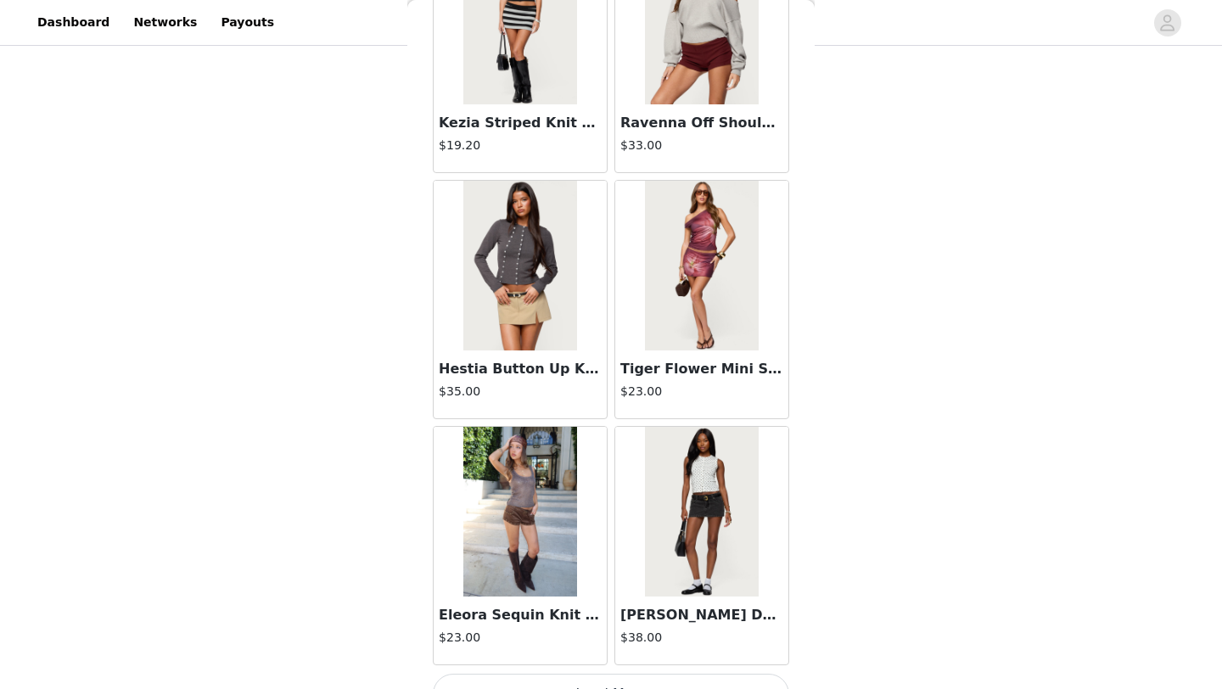
scroll to position [9291, 0]
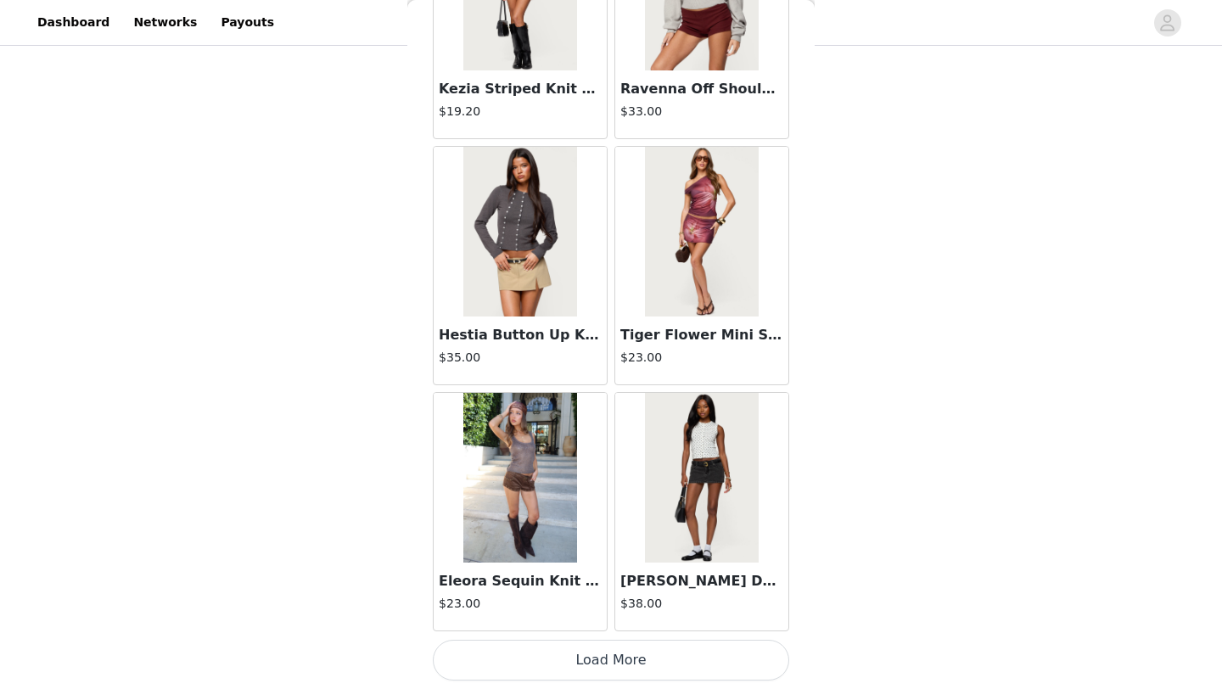
click at [654, 653] on button "Load More" at bounding box center [611, 660] width 356 height 41
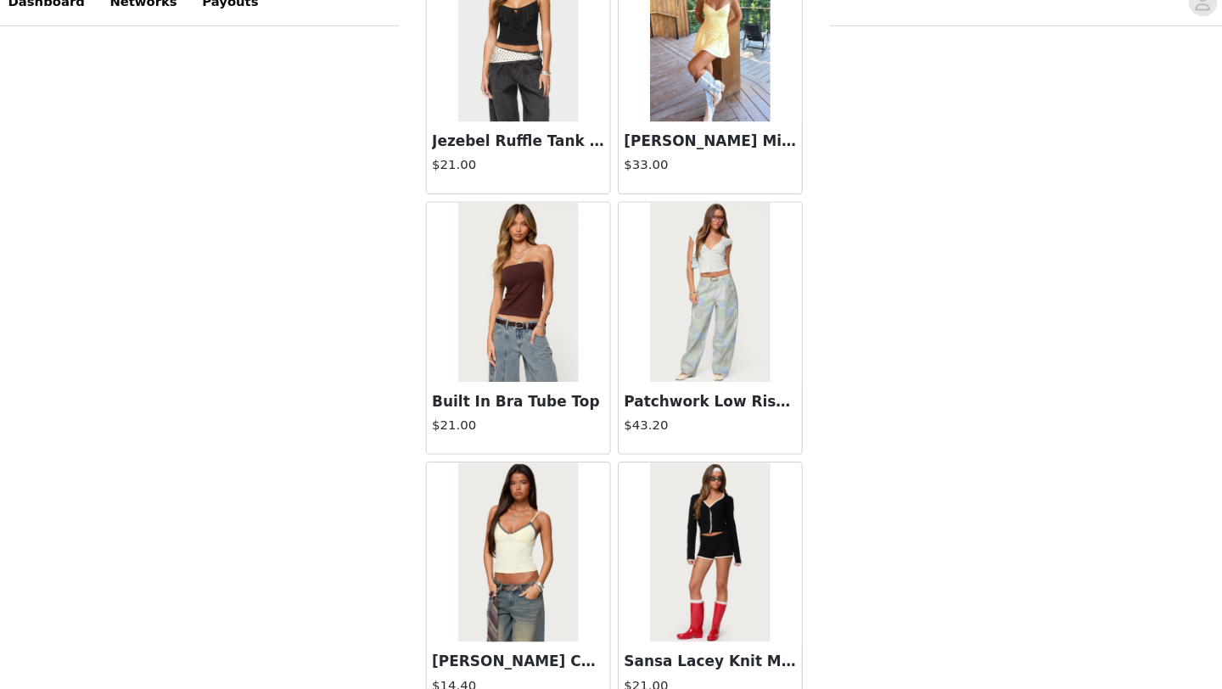
scroll to position [11752, 0]
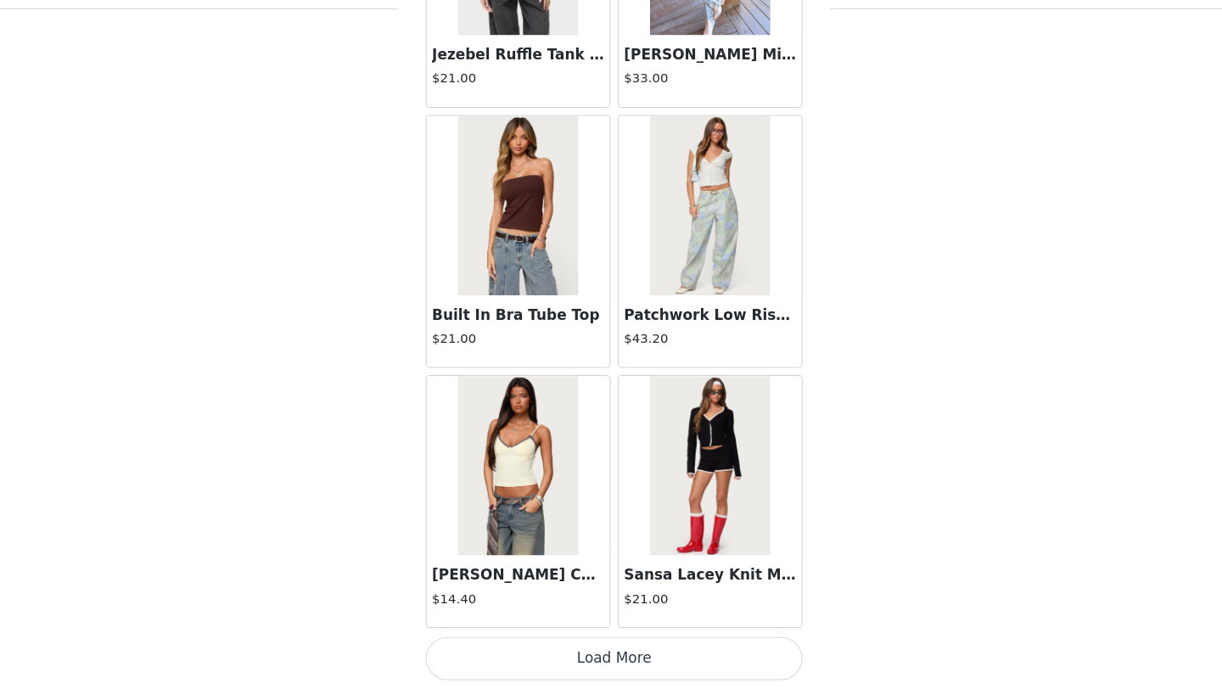
click at [614, 666] on button "Load More" at bounding box center [611, 660] width 356 height 41
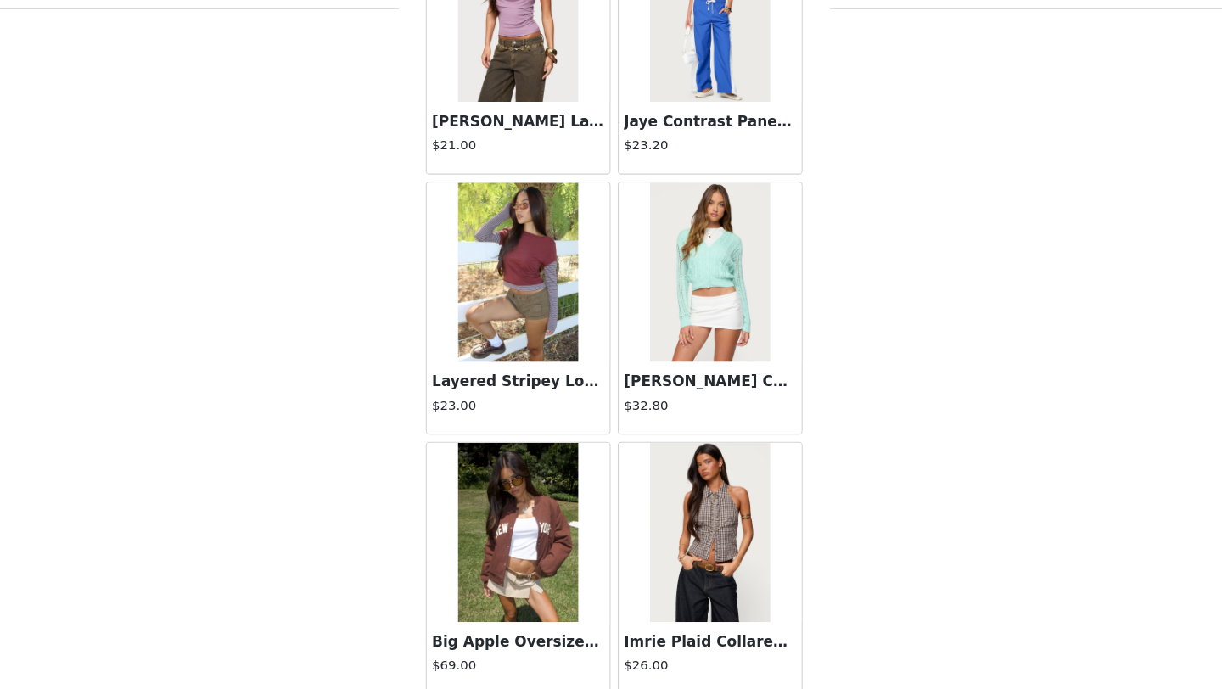
scroll to position [14213, 0]
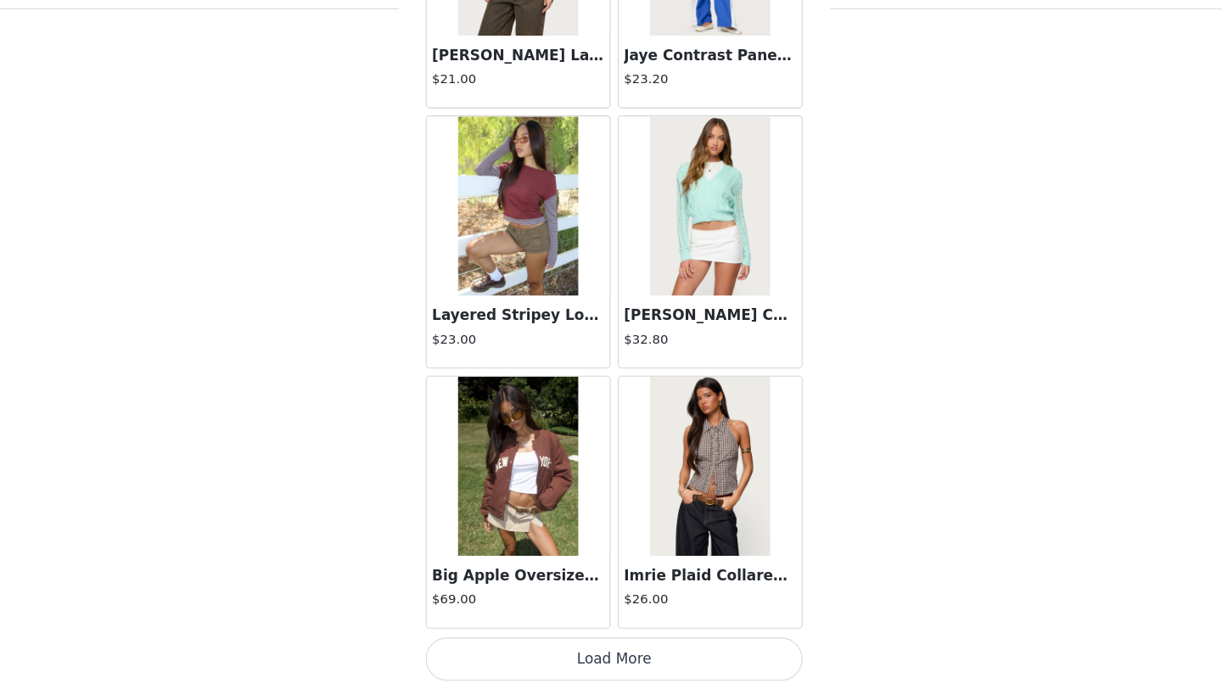
click at [609, 654] on button "Load More" at bounding box center [611, 660] width 356 height 41
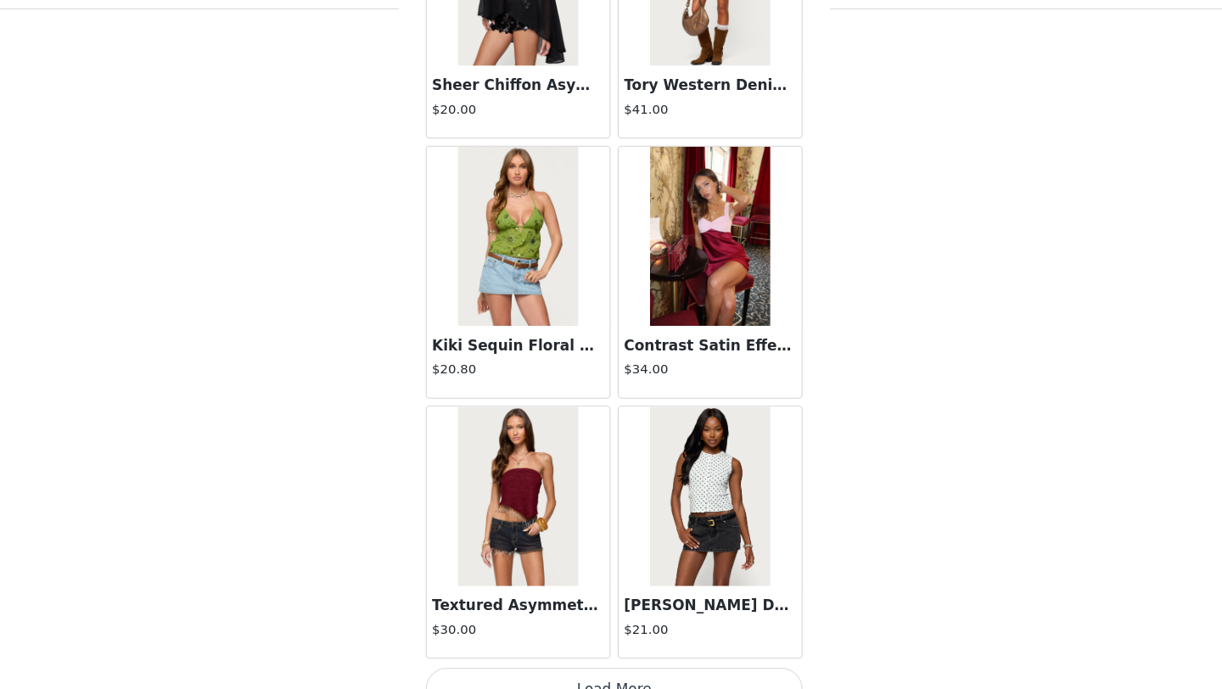
scroll to position [16674, 0]
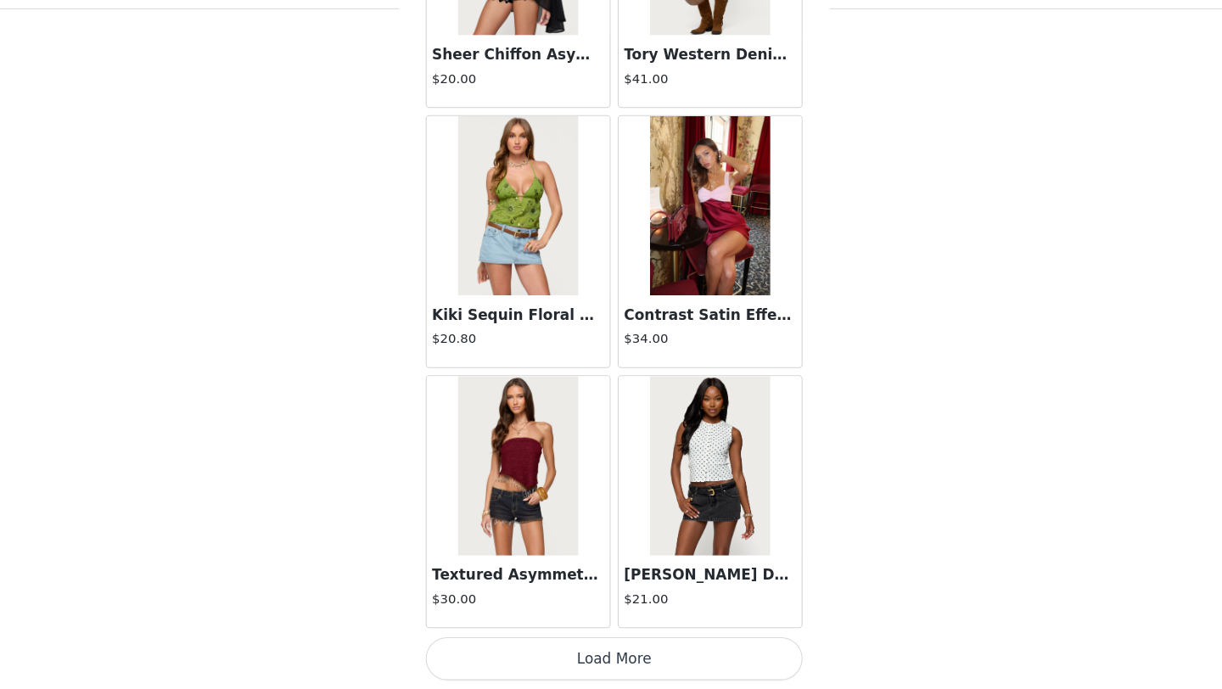
click at [625, 659] on button "Load More" at bounding box center [611, 660] width 356 height 41
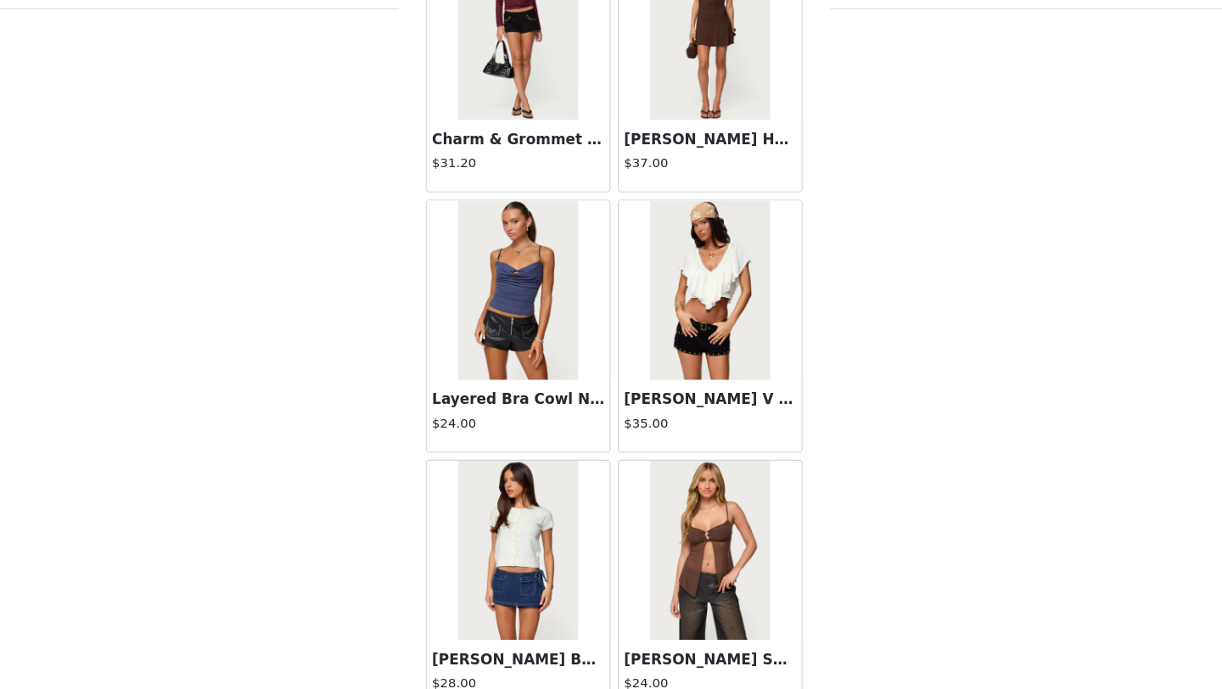
scroll to position [19135, 0]
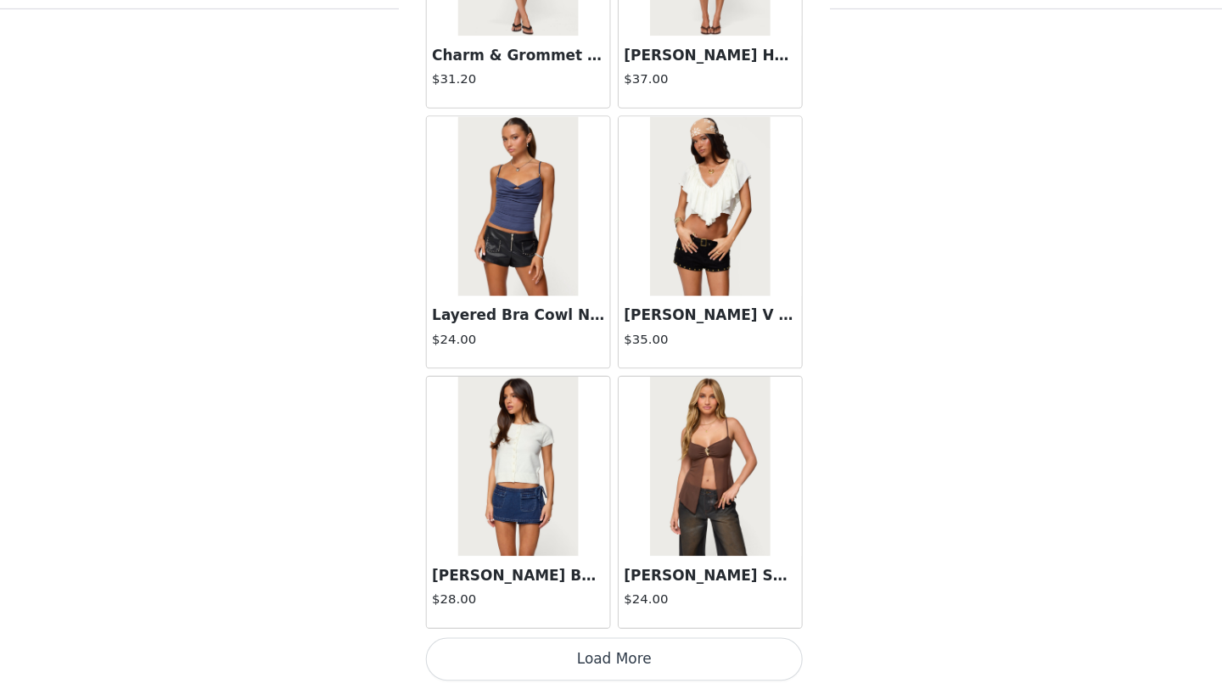
click at [613, 664] on button "Load More" at bounding box center [611, 660] width 356 height 41
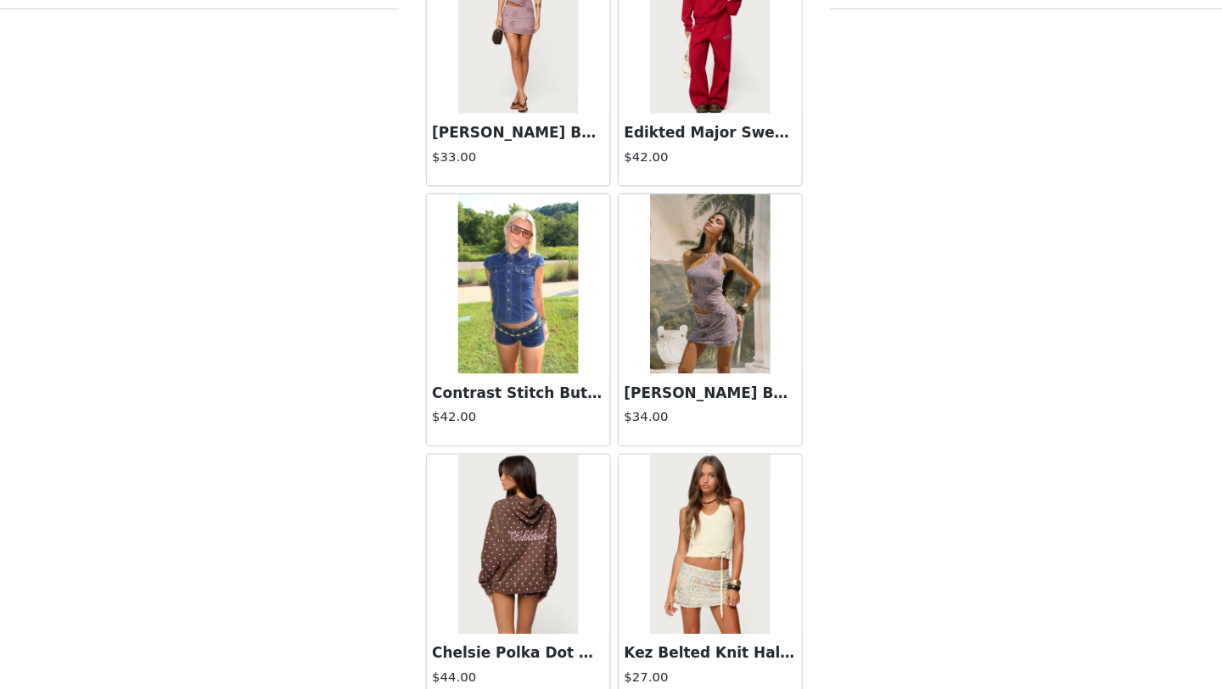
scroll to position [21596, 0]
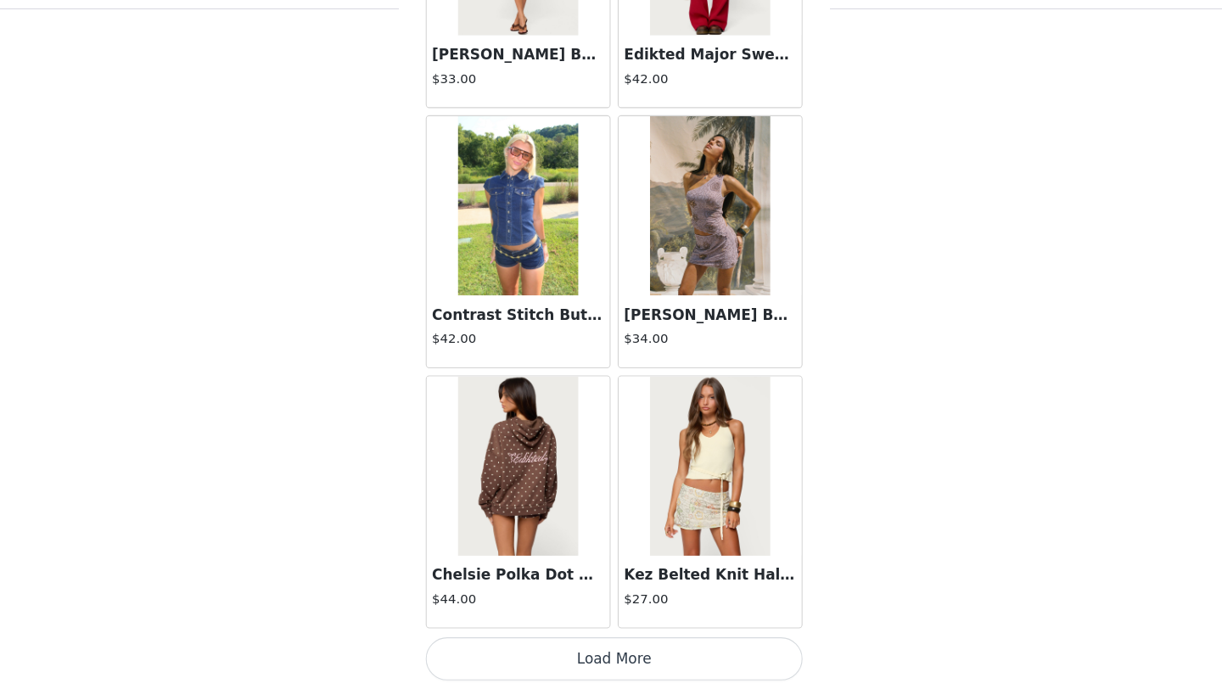
click at [612, 661] on button "Load More" at bounding box center [611, 660] width 356 height 41
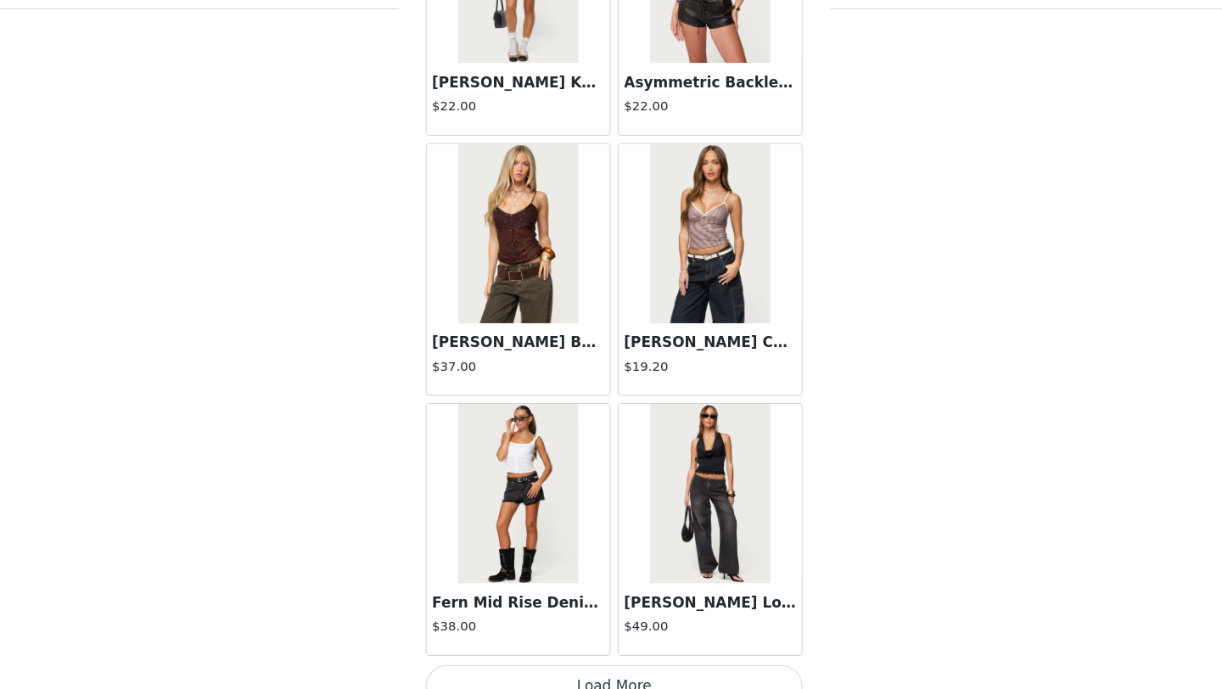
scroll to position [24057, 0]
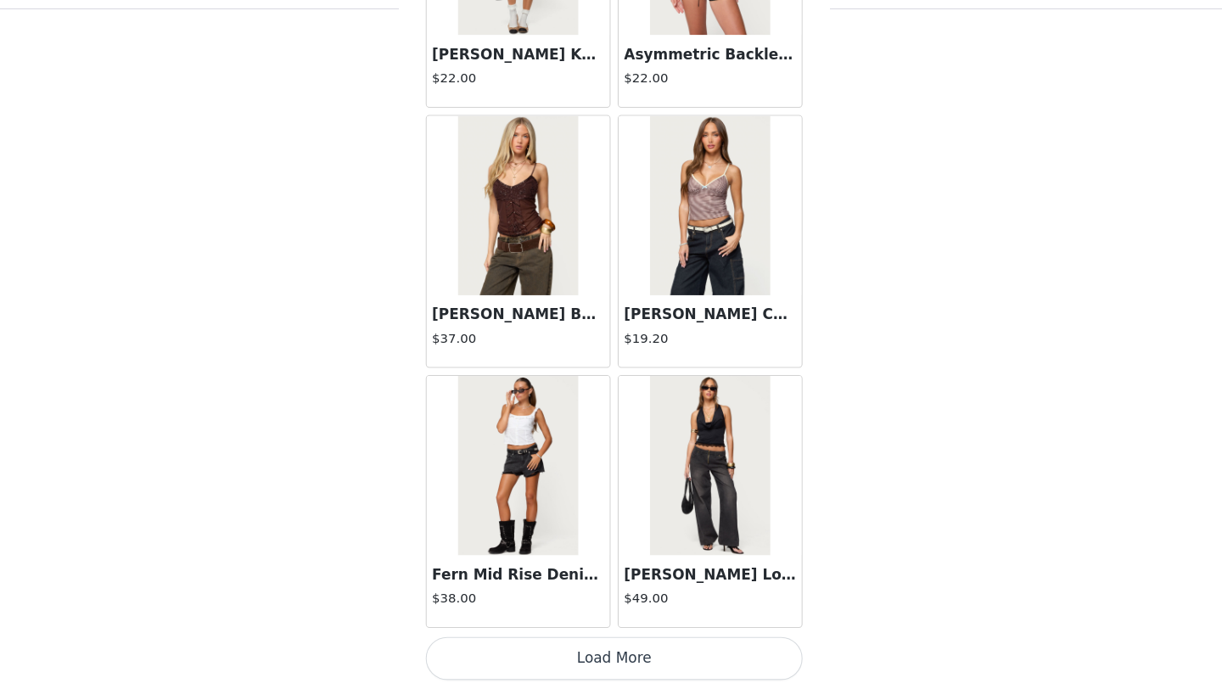
click at [616, 664] on button "Load More" at bounding box center [611, 660] width 356 height 41
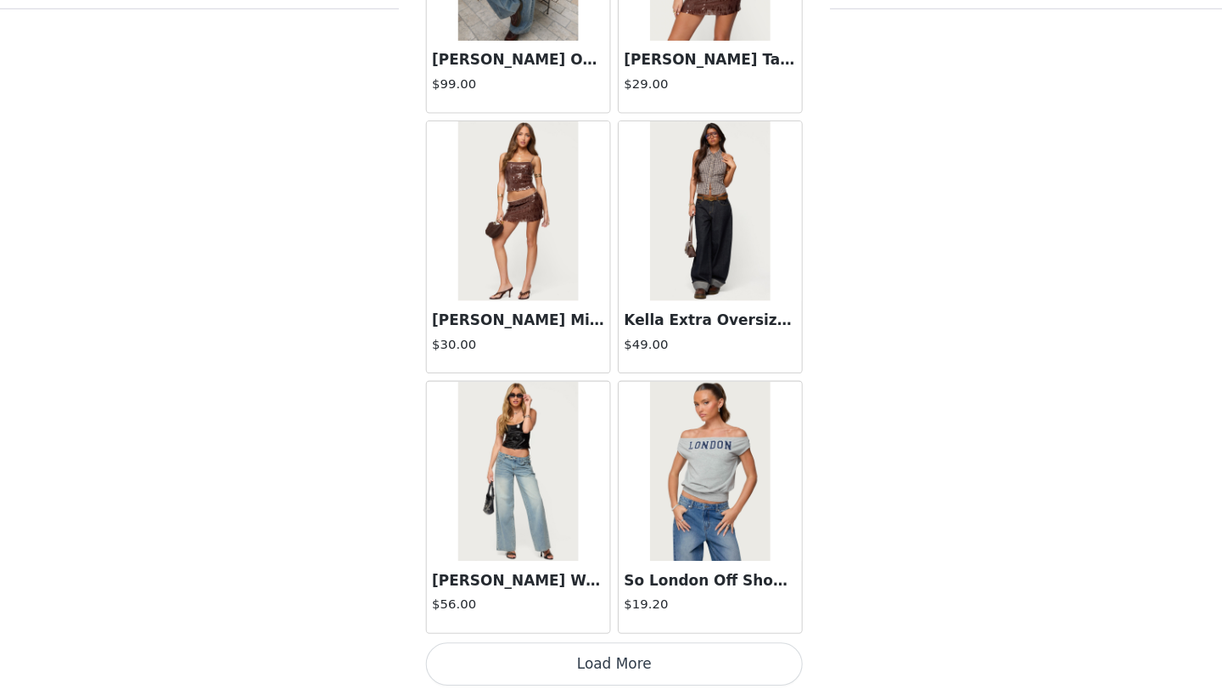
scroll to position [26518, 0]
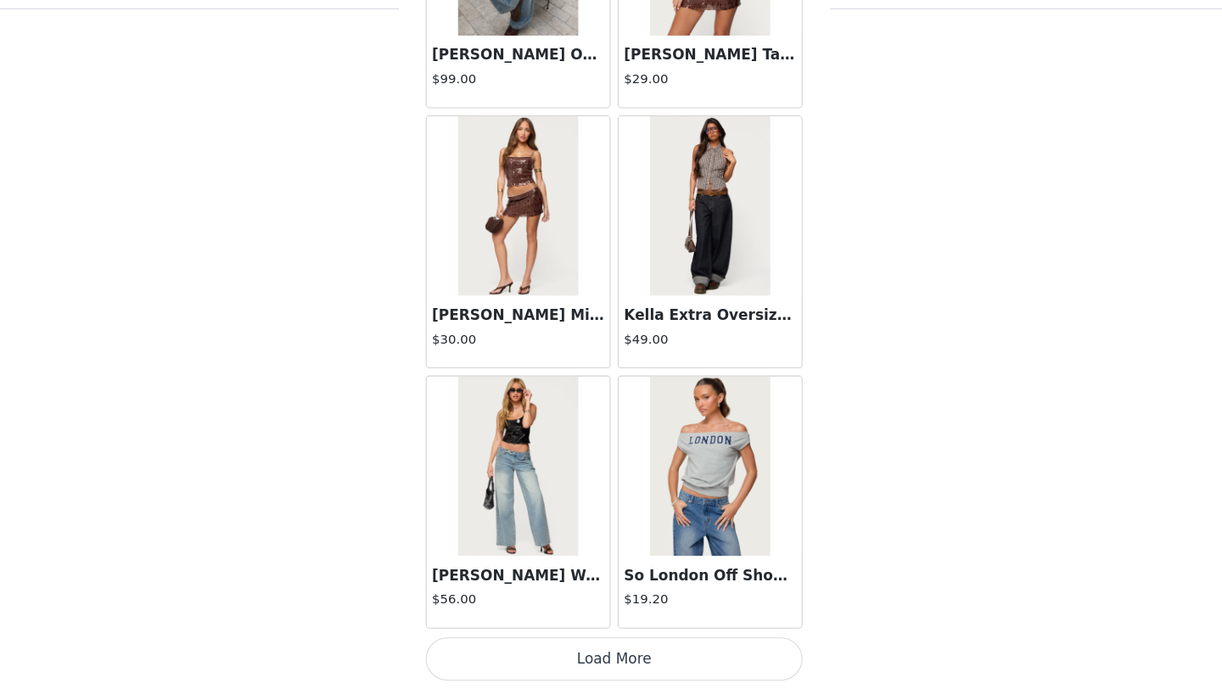
click at [609, 653] on button "Load More" at bounding box center [611, 660] width 356 height 41
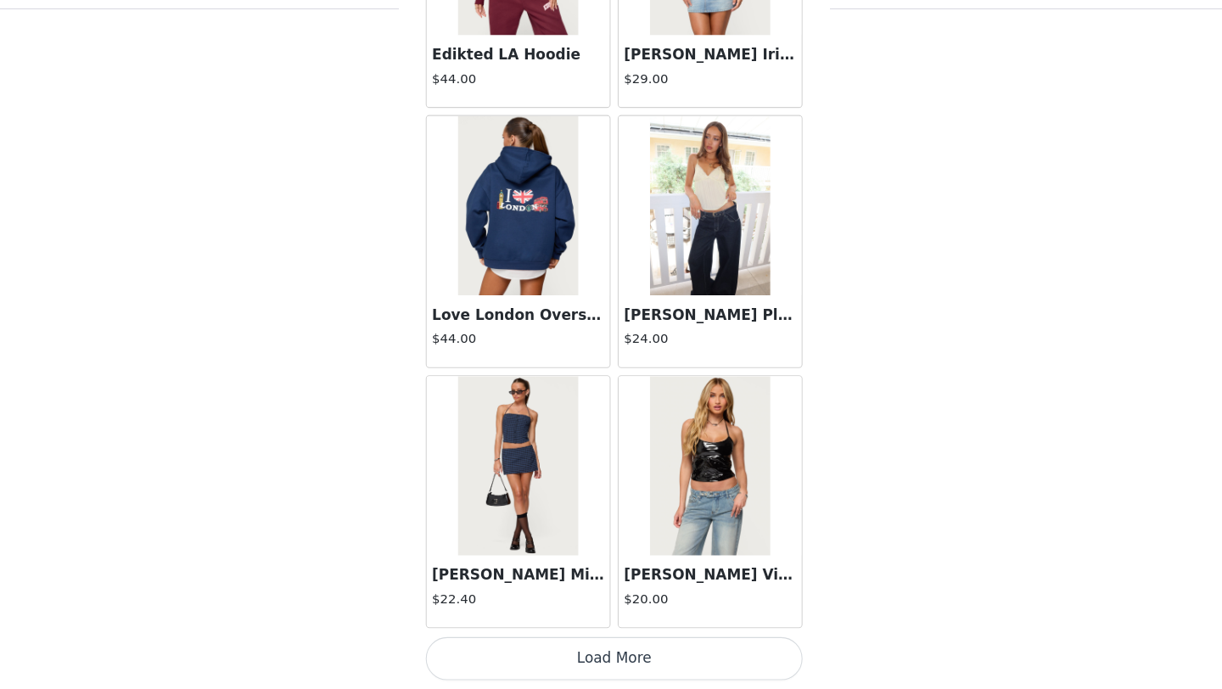
click at [606, 666] on button "Load More" at bounding box center [611, 660] width 356 height 41
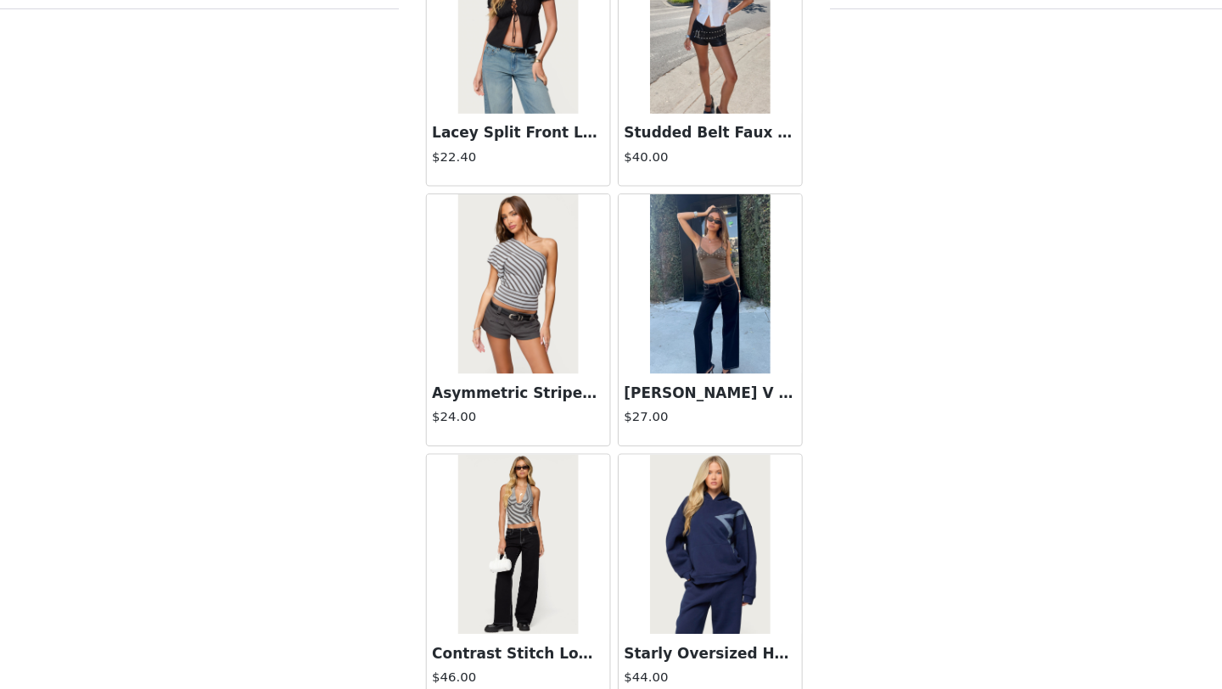
scroll to position [30430, 0]
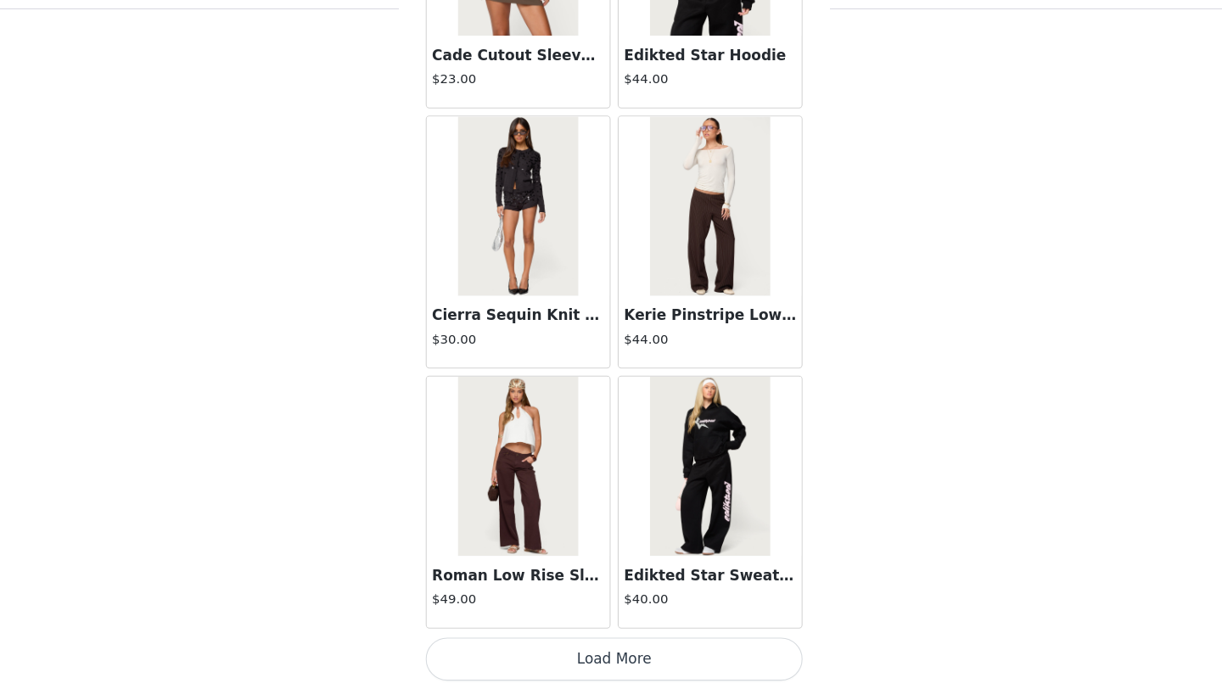
click at [620, 664] on button "Load More" at bounding box center [611, 660] width 356 height 41
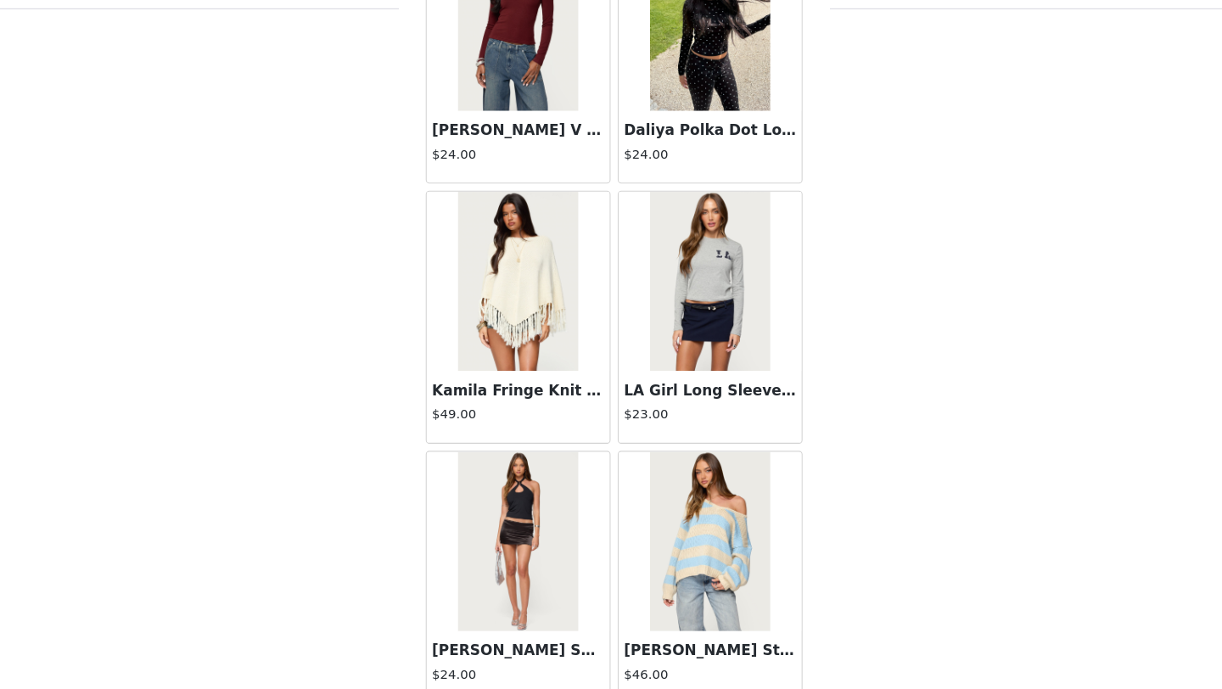
scroll to position [33829, 0]
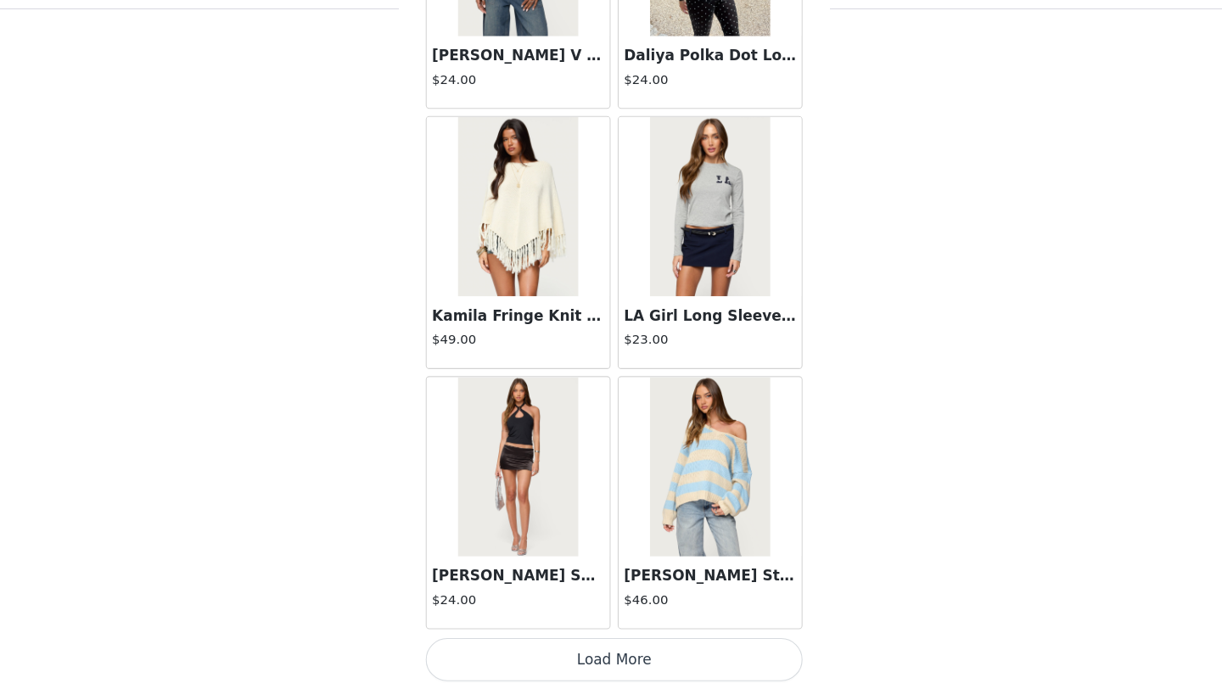
click at [619, 660] on button "Load More" at bounding box center [611, 661] width 356 height 41
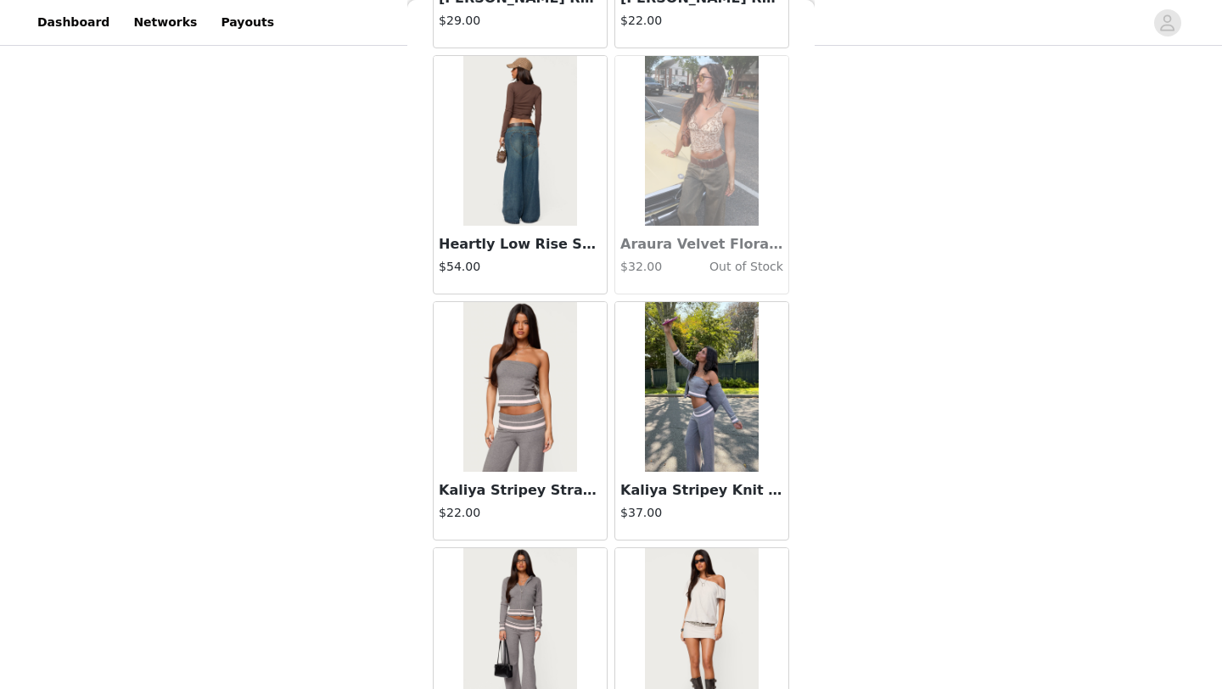
scroll to position [36362, 0]
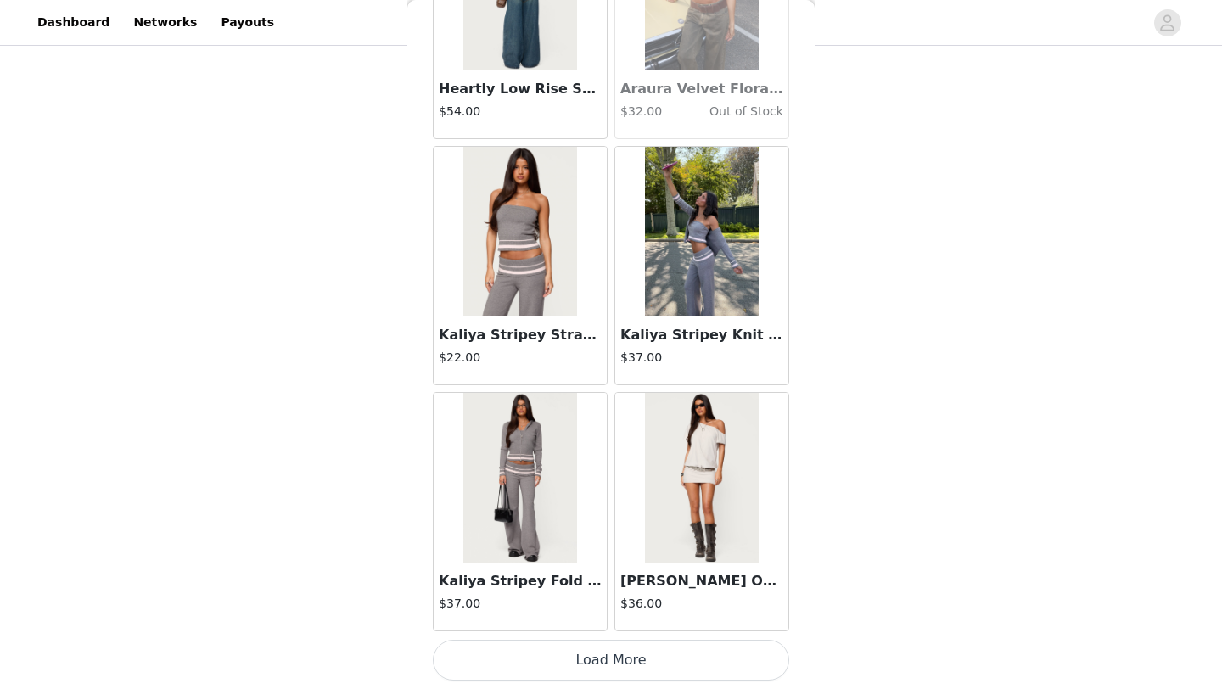
click at [646, 675] on button "Load More" at bounding box center [611, 660] width 356 height 41
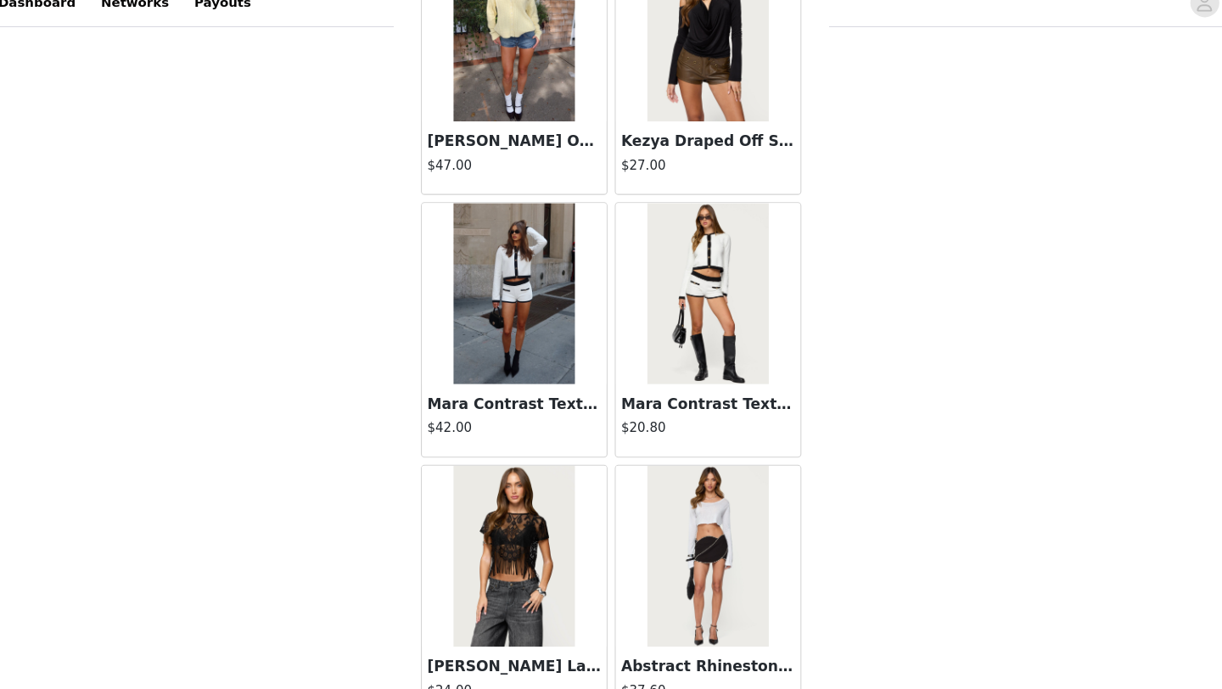
scroll to position [38823, 0]
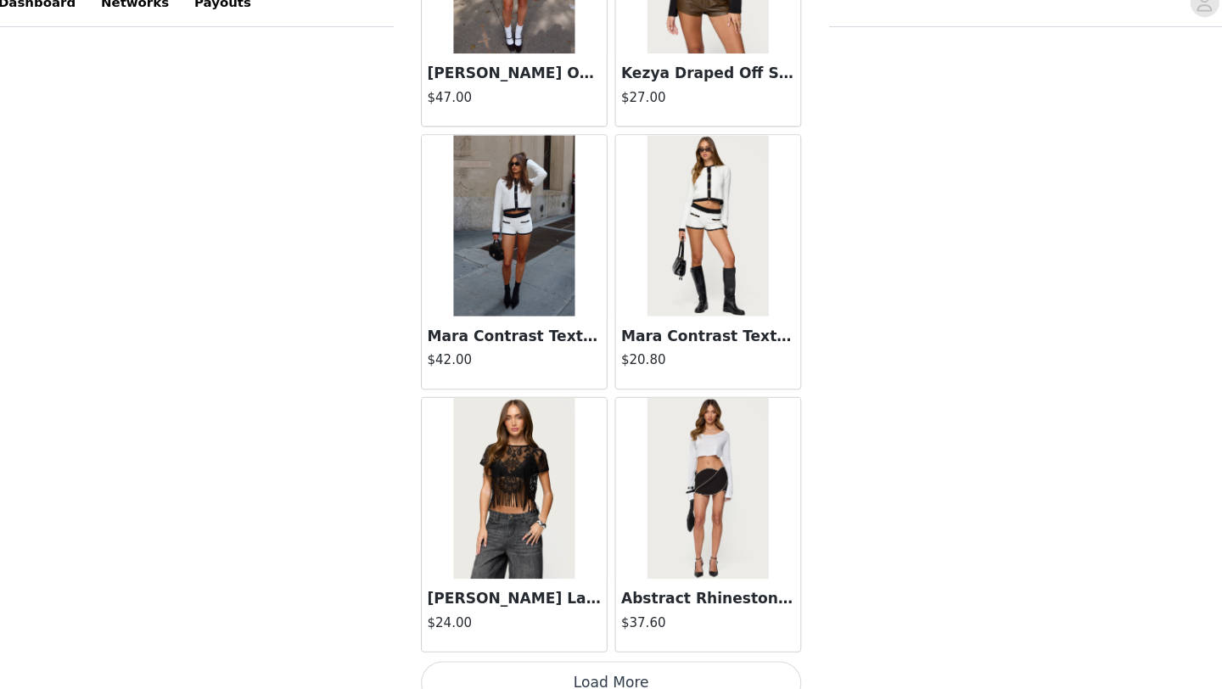
click at [597, 654] on button "Load More" at bounding box center [611, 660] width 356 height 41
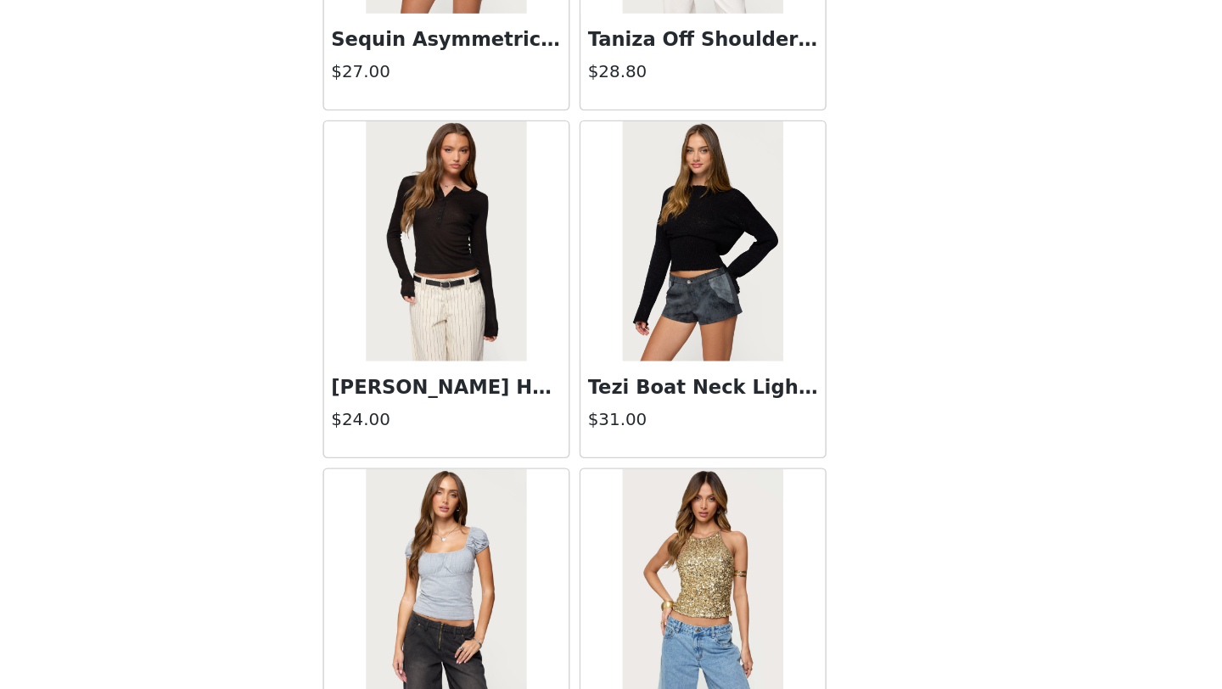
scroll to position [41284, 0]
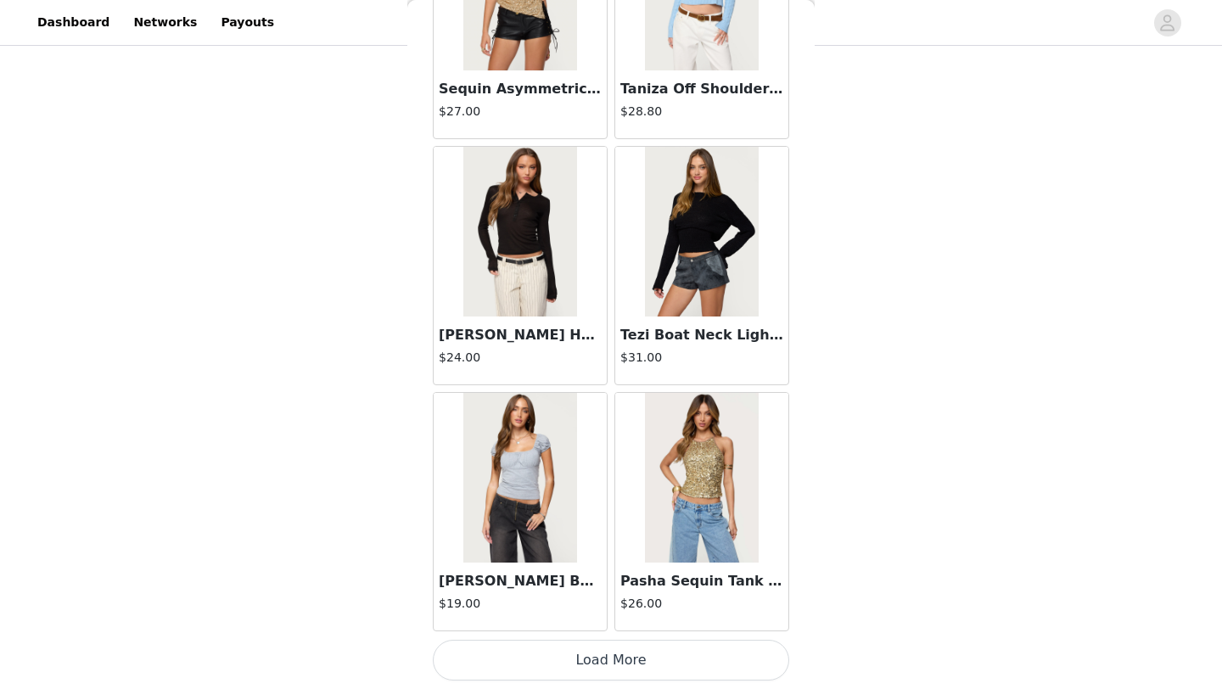
click at [639, 664] on button "Load More" at bounding box center [611, 660] width 356 height 41
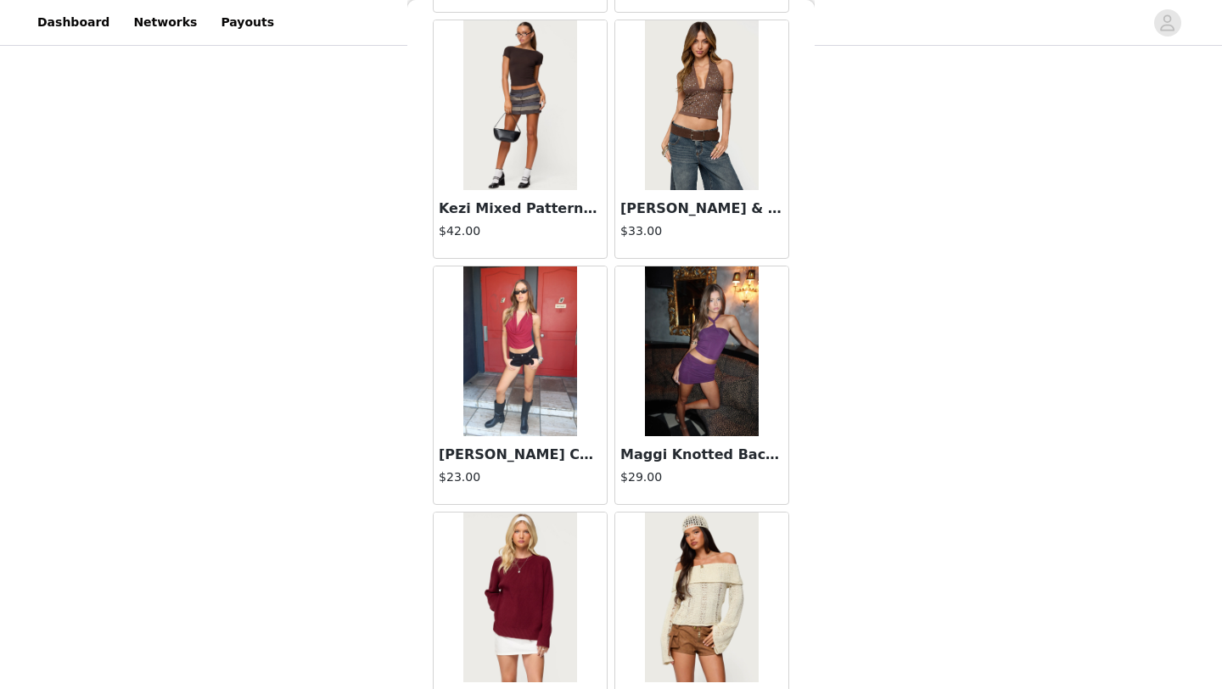
scroll to position [43746, 0]
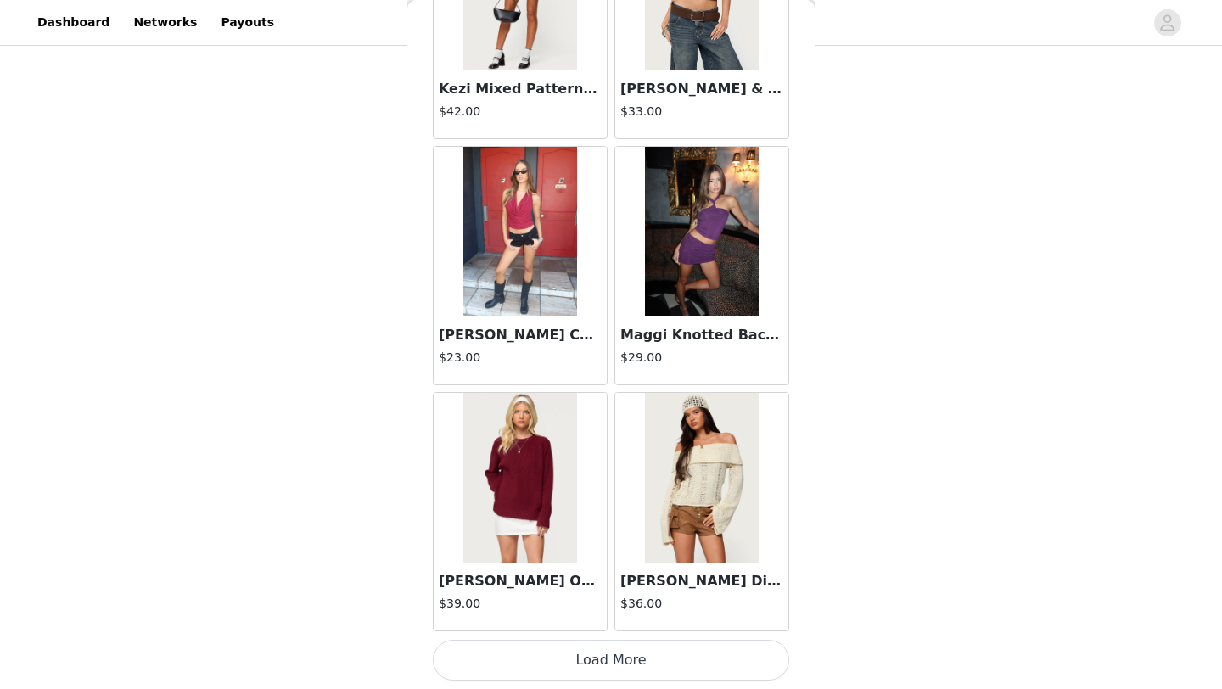
click at [606, 659] on button "Load More" at bounding box center [611, 660] width 356 height 41
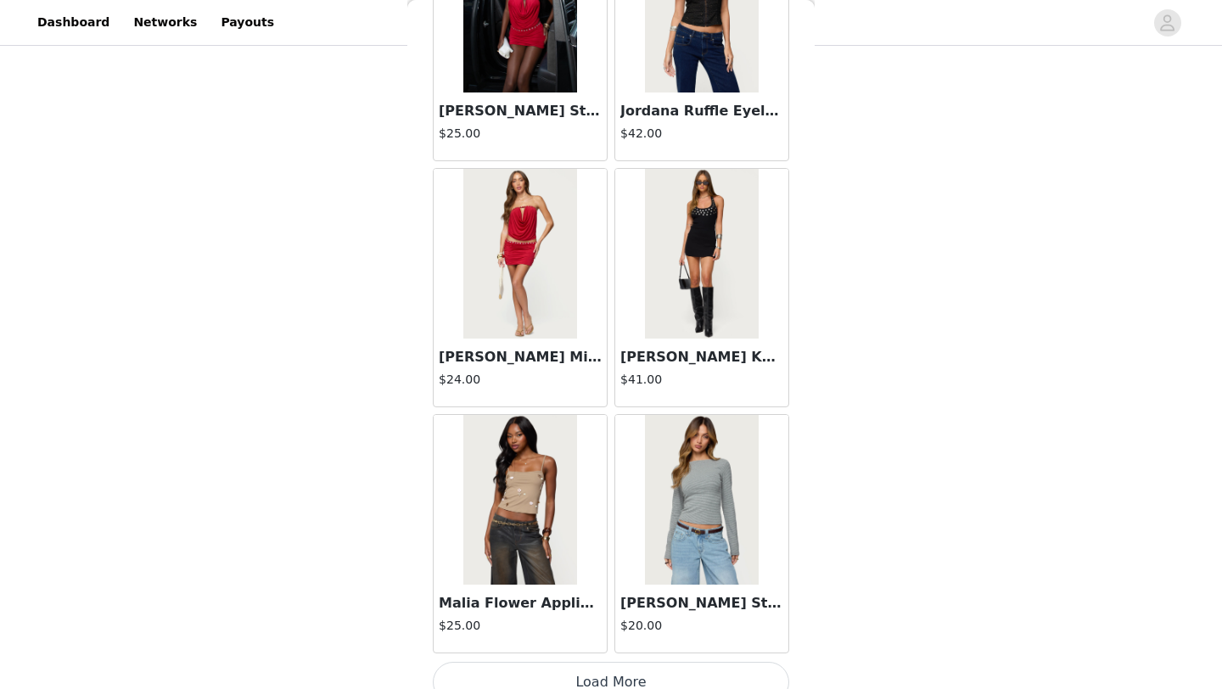
scroll to position [46207, 0]
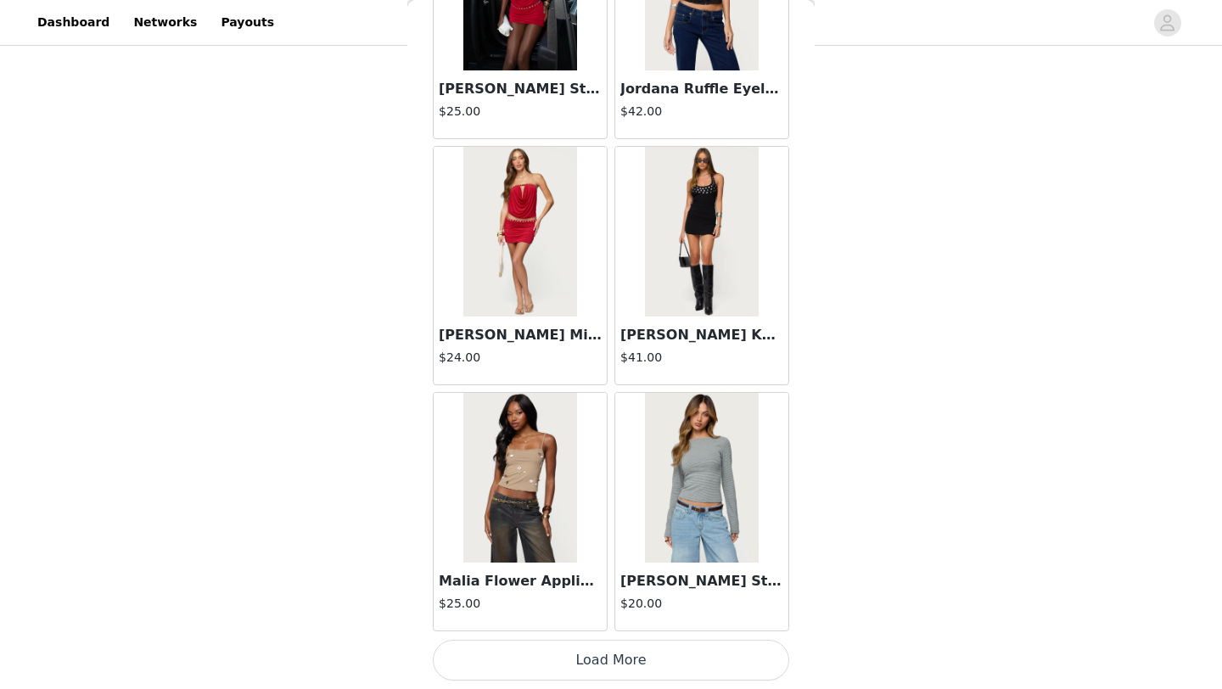
click at [626, 662] on button "Load More" at bounding box center [611, 660] width 356 height 41
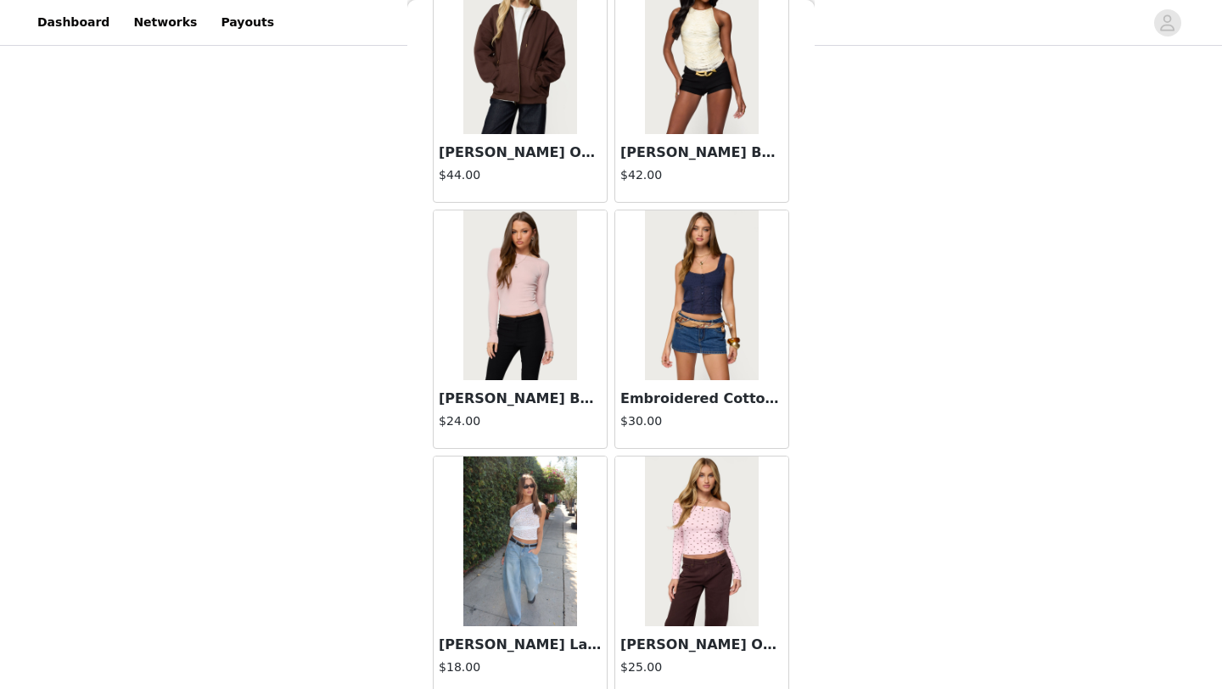
scroll to position [48668, 0]
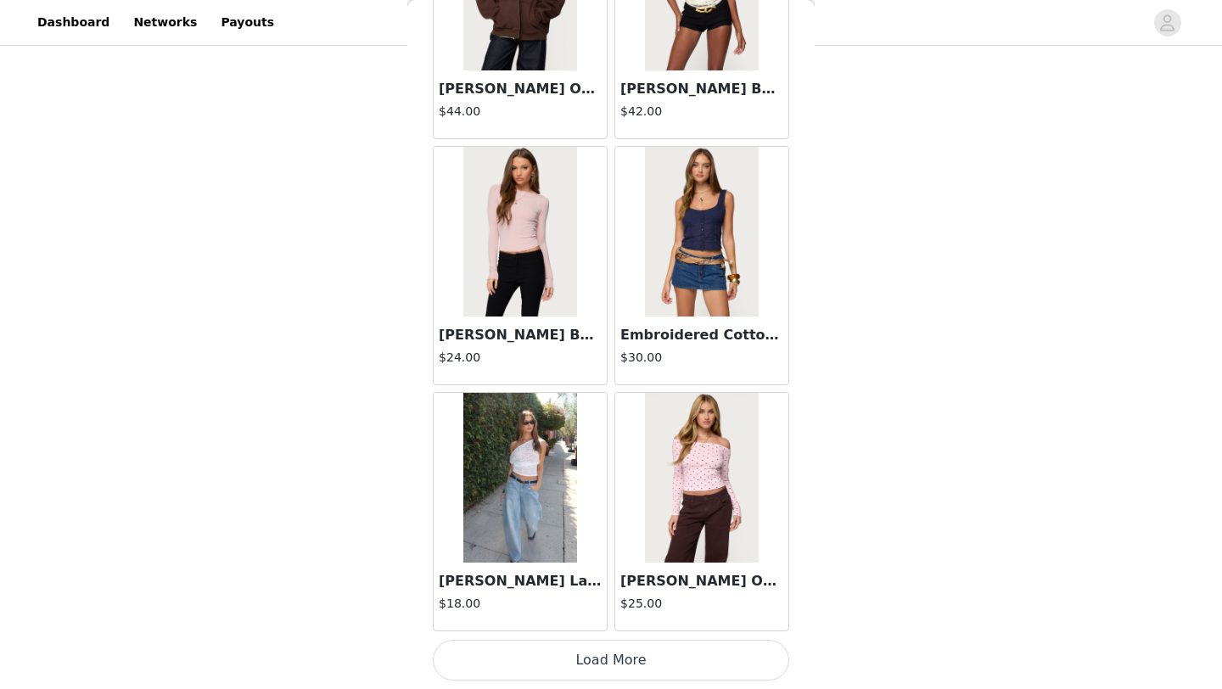
click at [626, 658] on button "Load More" at bounding box center [611, 660] width 356 height 41
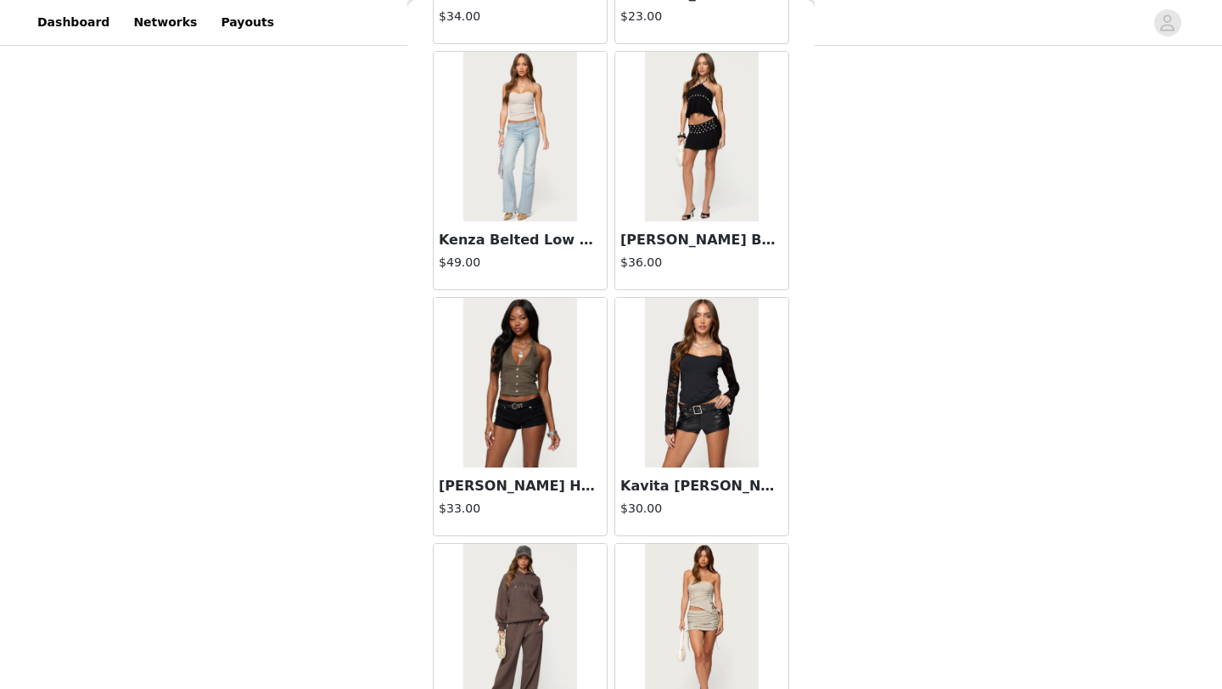
scroll to position [51129, 0]
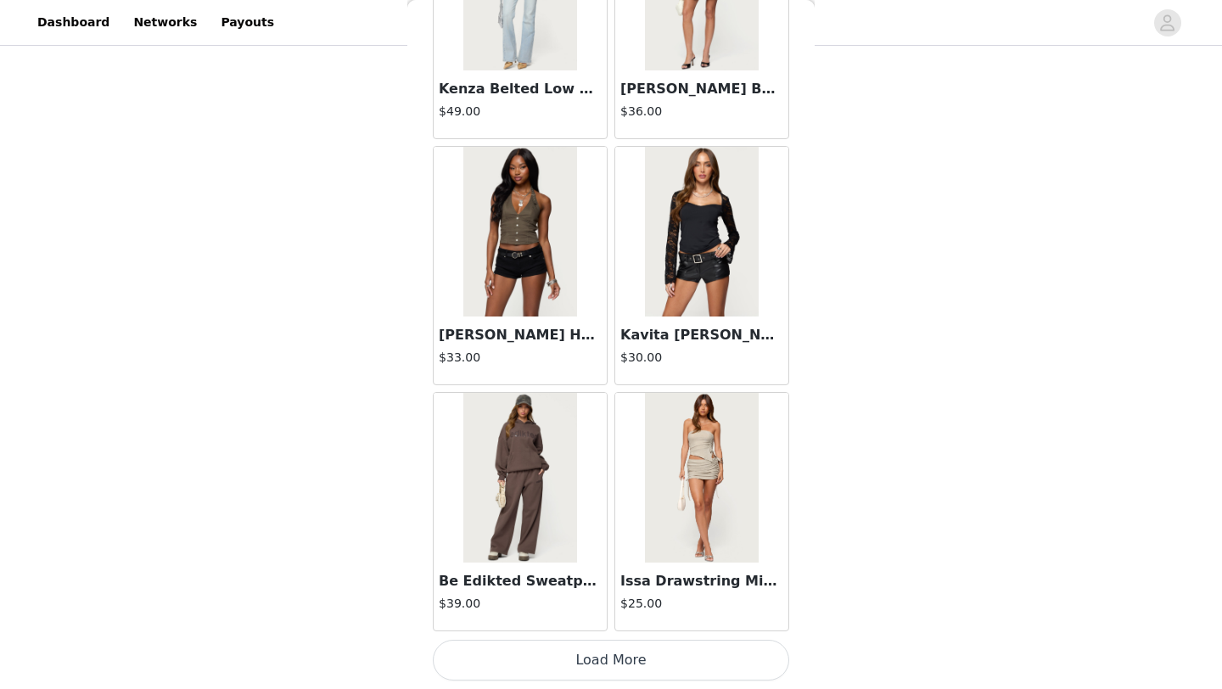
click at [650, 651] on button "Load More" at bounding box center [611, 660] width 356 height 41
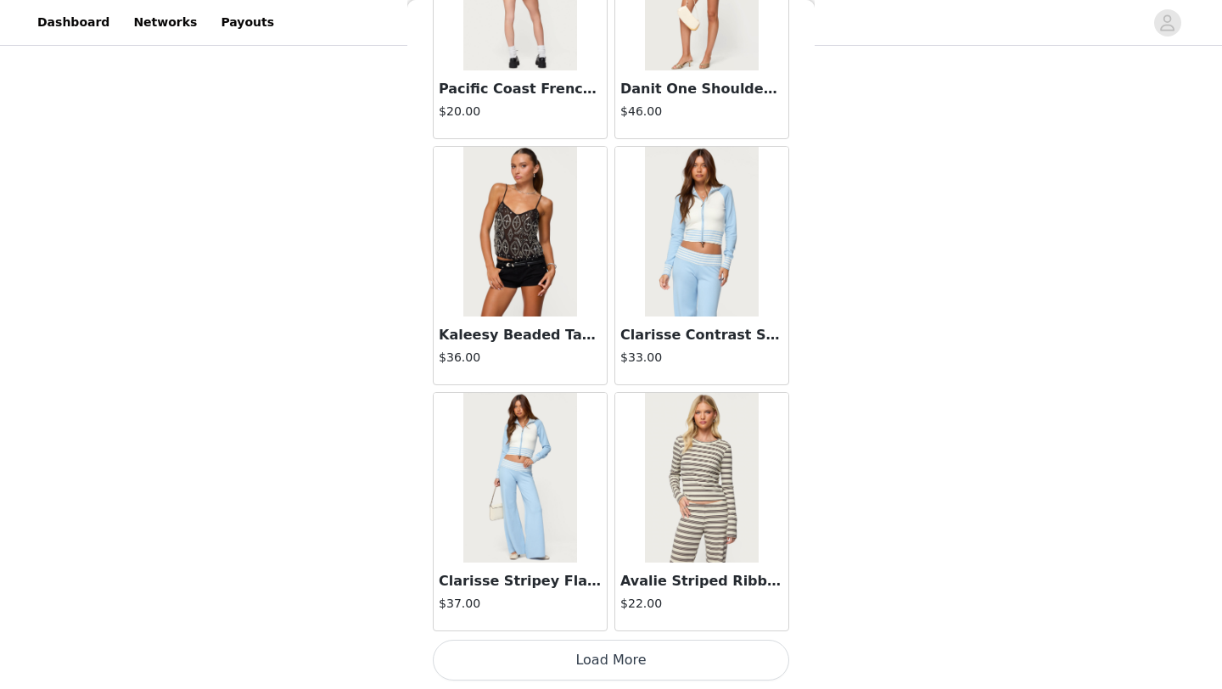
scroll to position [53589, 0]
click at [606, 664] on button "Load More" at bounding box center [611, 661] width 356 height 41
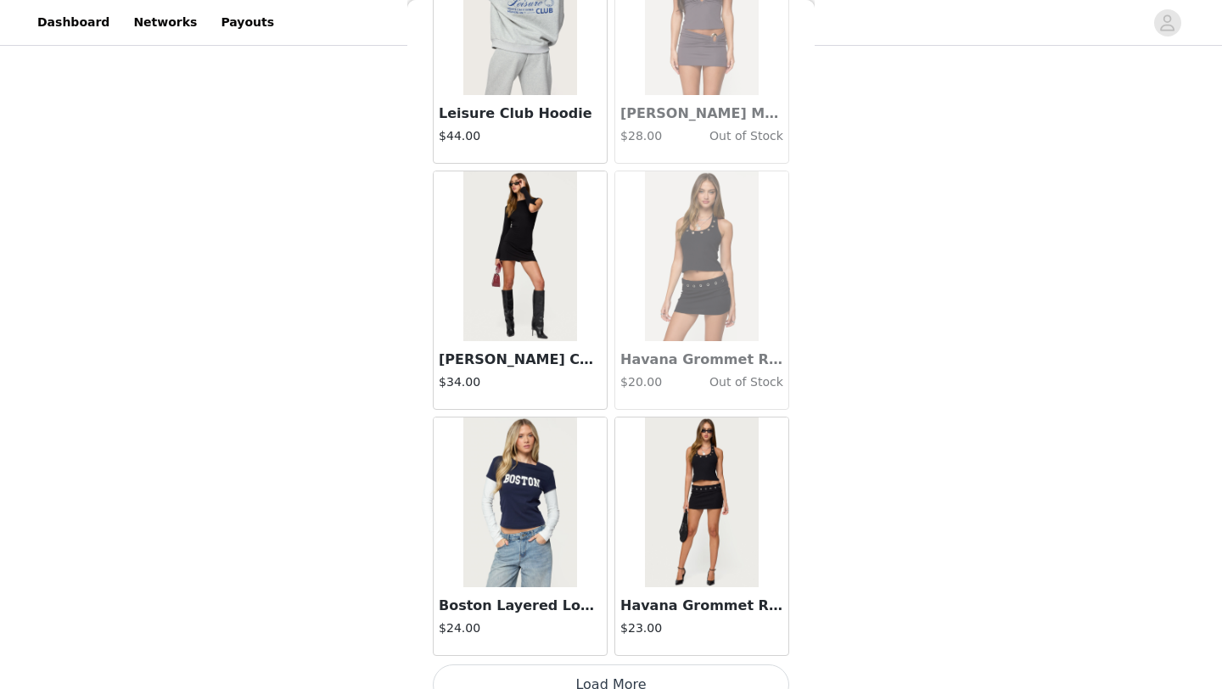
scroll to position [56051, 0]
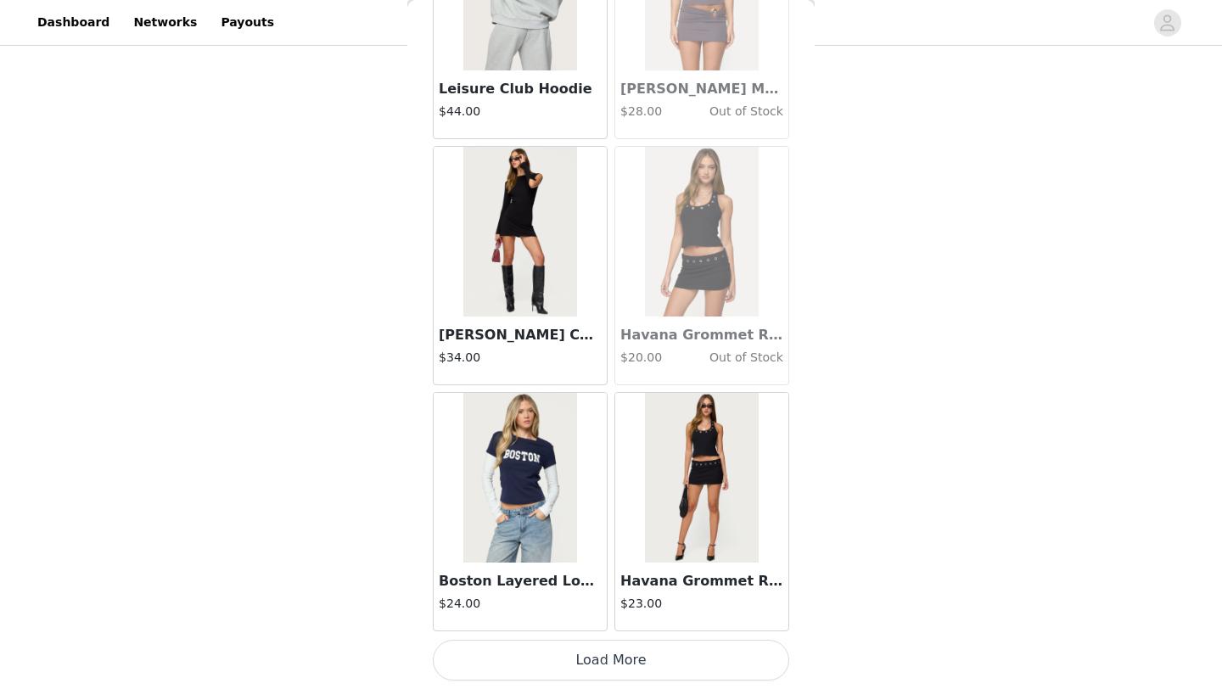
click at [686, 668] on button "Load More" at bounding box center [611, 660] width 356 height 41
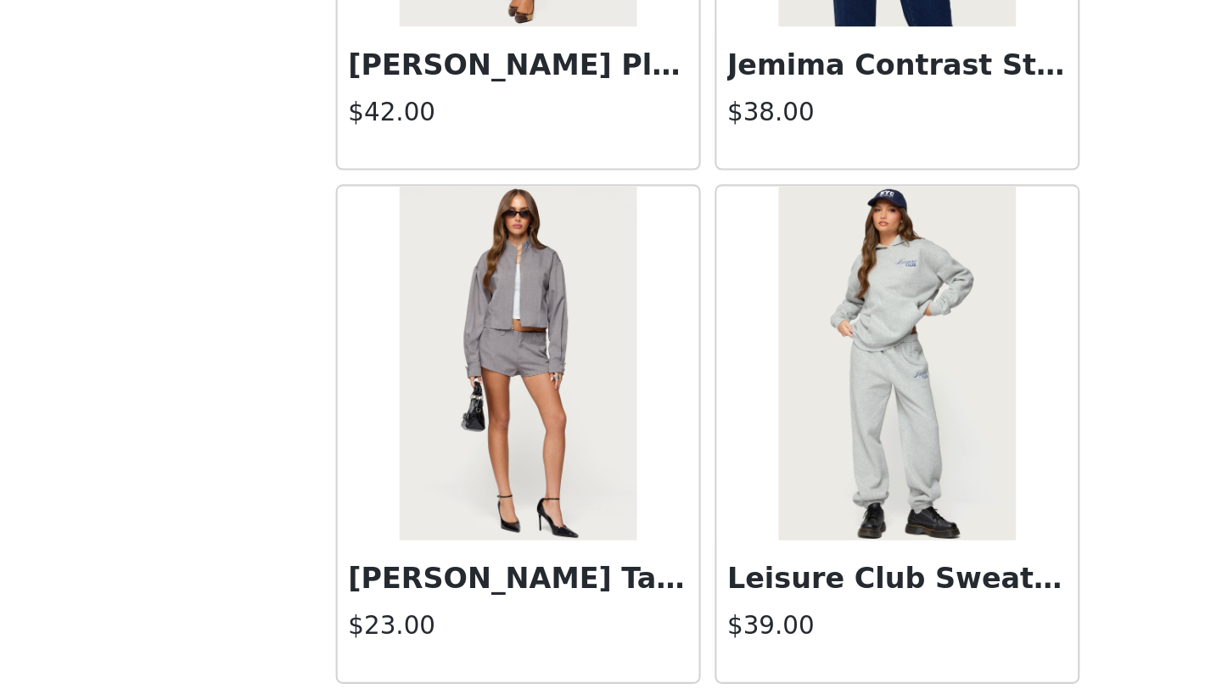
scroll to position [383, 0]
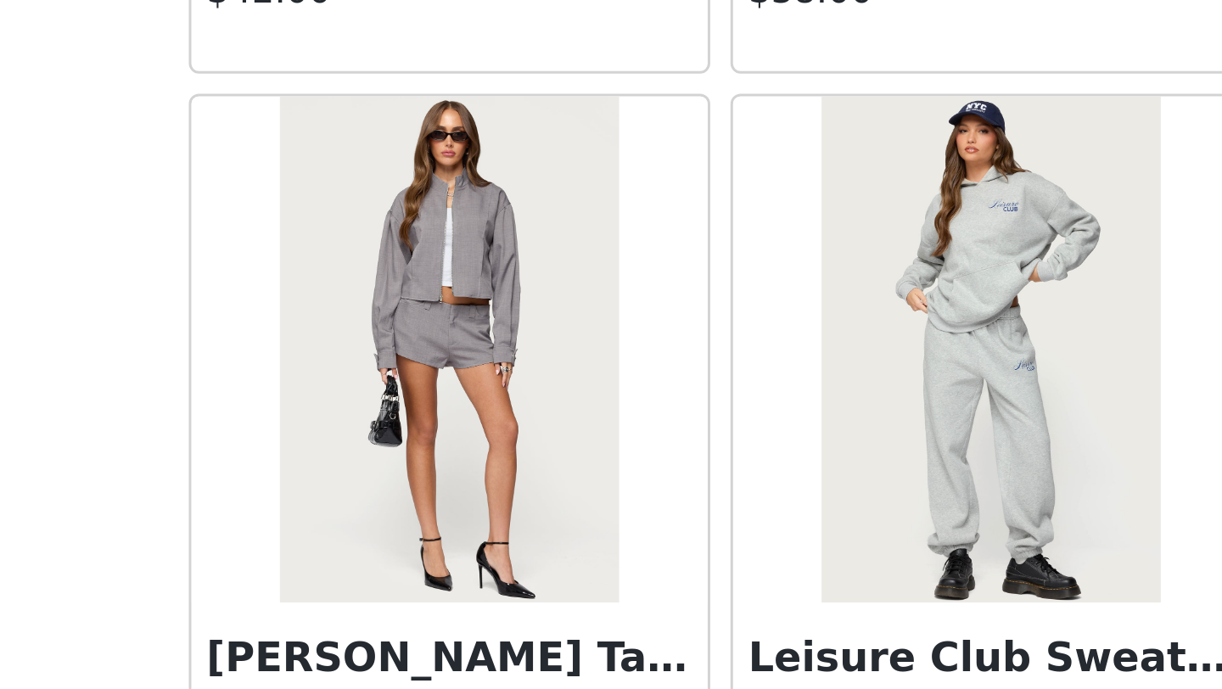
click at [527, 524] on img at bounding box center [519, 533] width 113 height 170
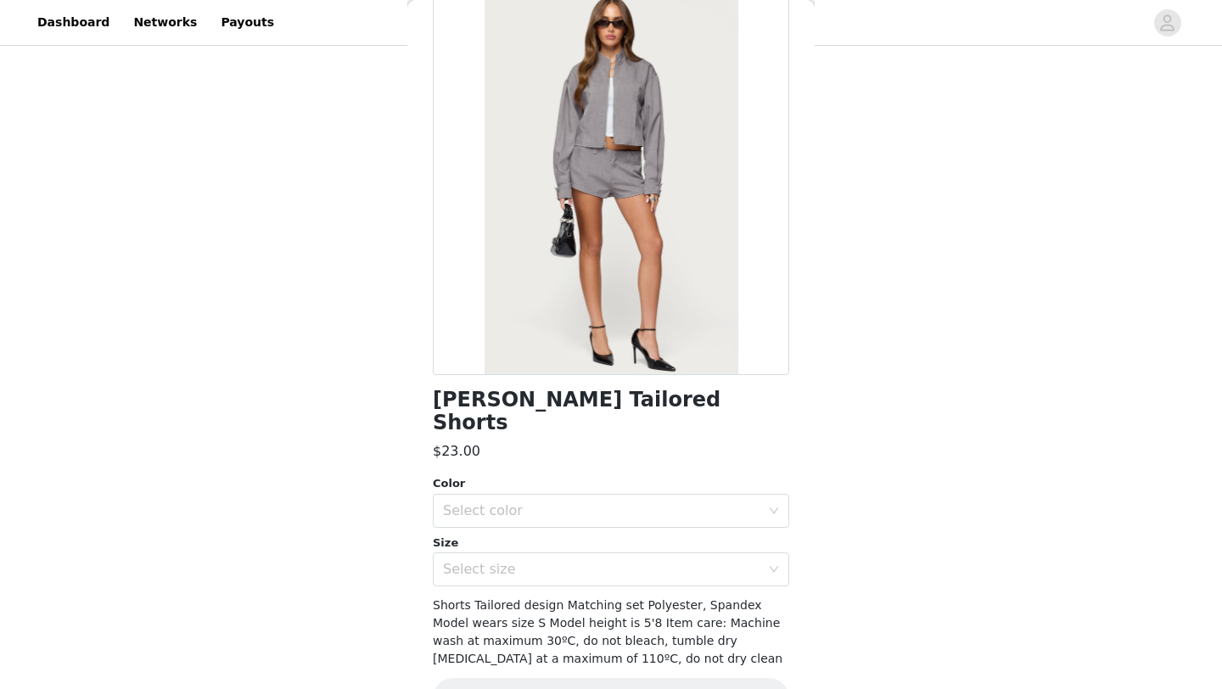
scroll to position [119, 0]
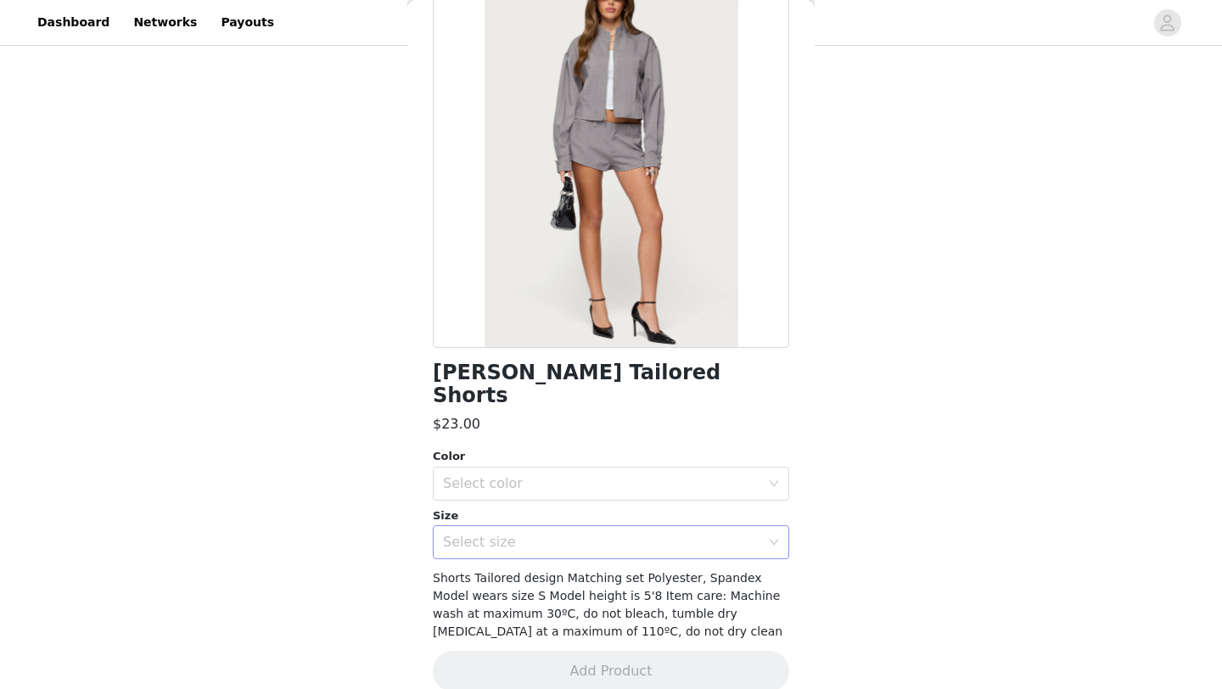
click at [569, 534] on div "Select size" at bounding box center [601, 542] width 317 height 17
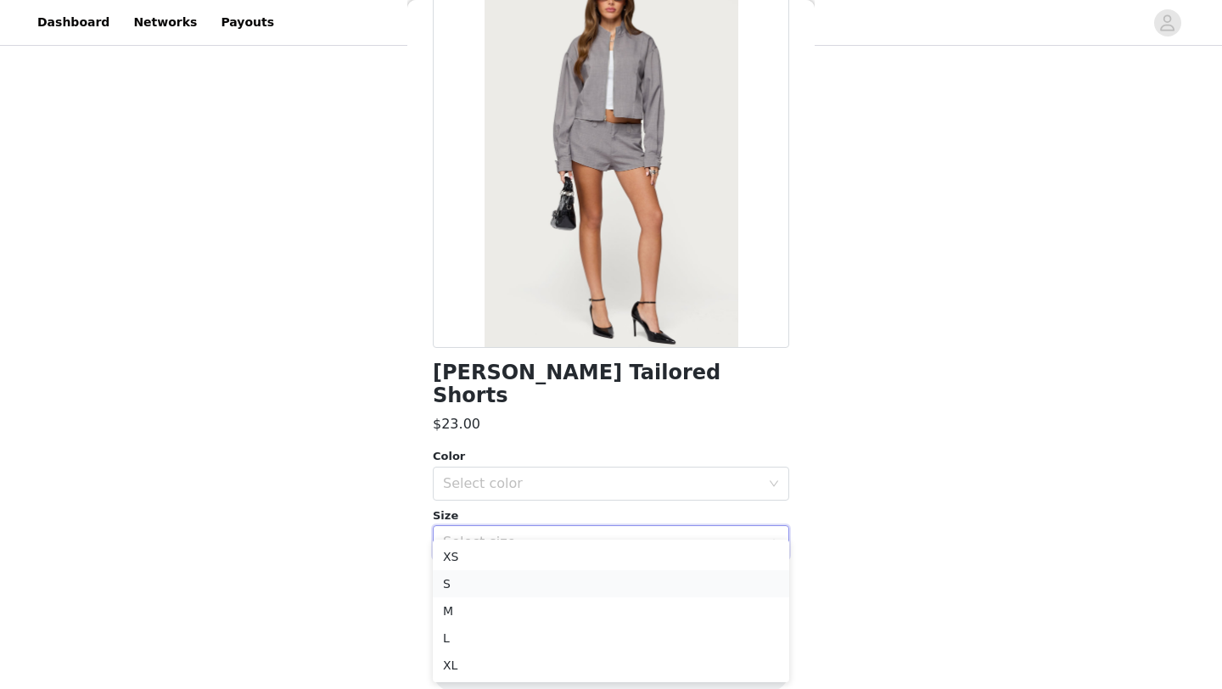
click at [530, 584] on li "S" at bounding box center [611, 583] width 356 height 27
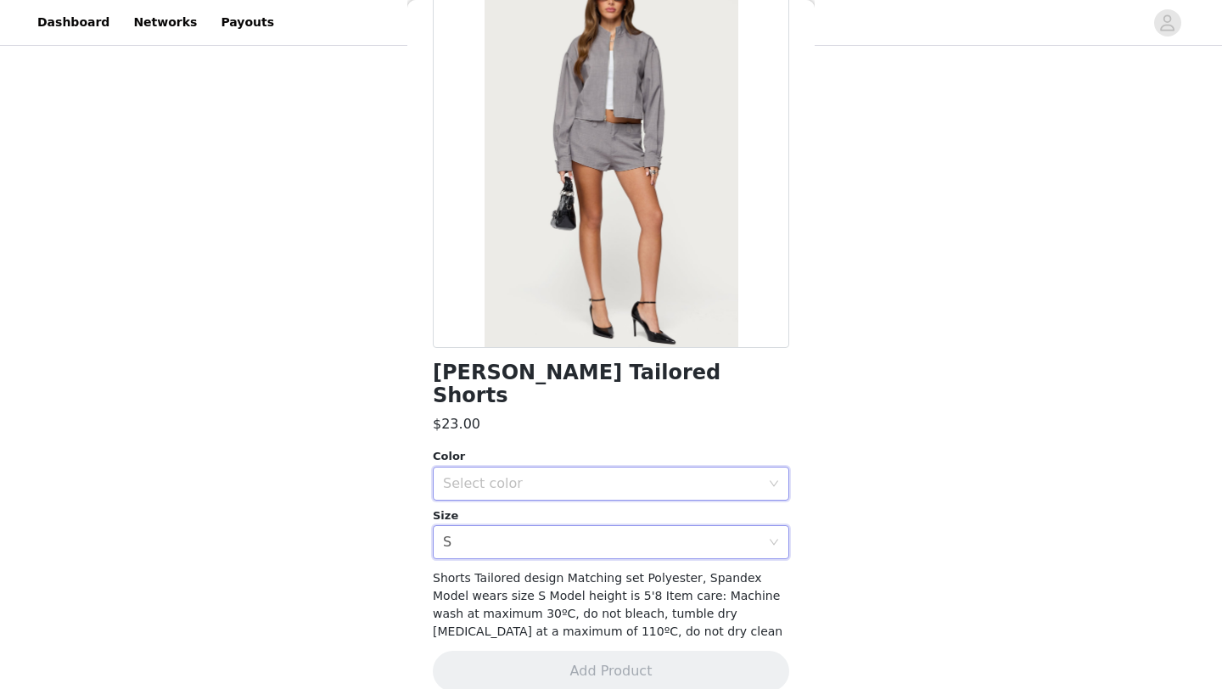
click at [620, 469] on div "Select color" at bounding box center [605, 484] width 325 height 32
click at [582, 496] on li "LIGHT-GRAY" at bounding box center [611, 498] width 356 height 27
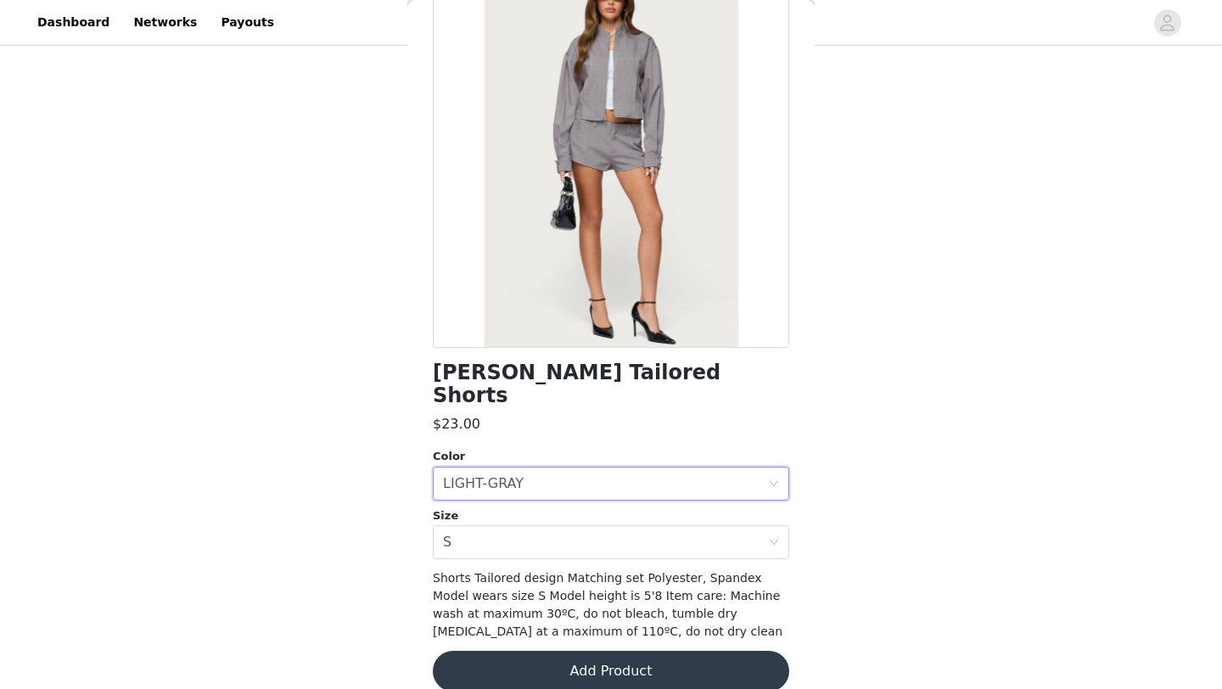
click at [587, 651] on button "Add Product" at bounding box center [611, 671] width 356 height 41
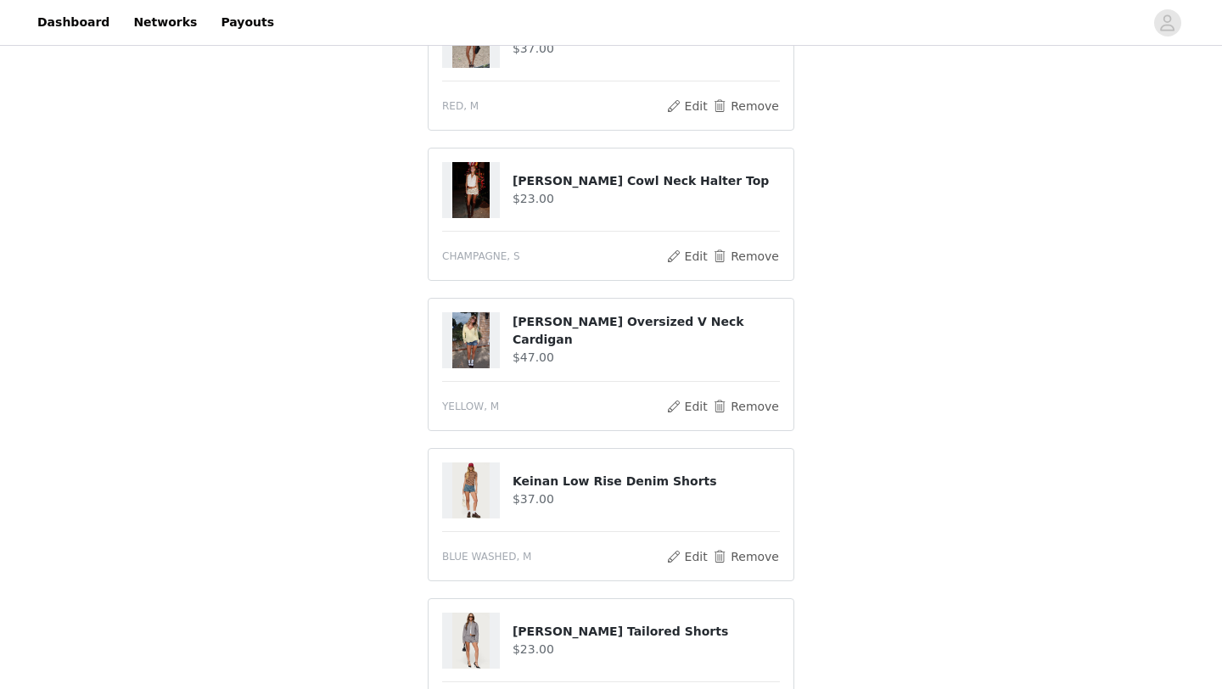
scroll to position [236, 0]
click at [737, 555] on button "Remove" at bounding box center [746, 557] width 68 height 20
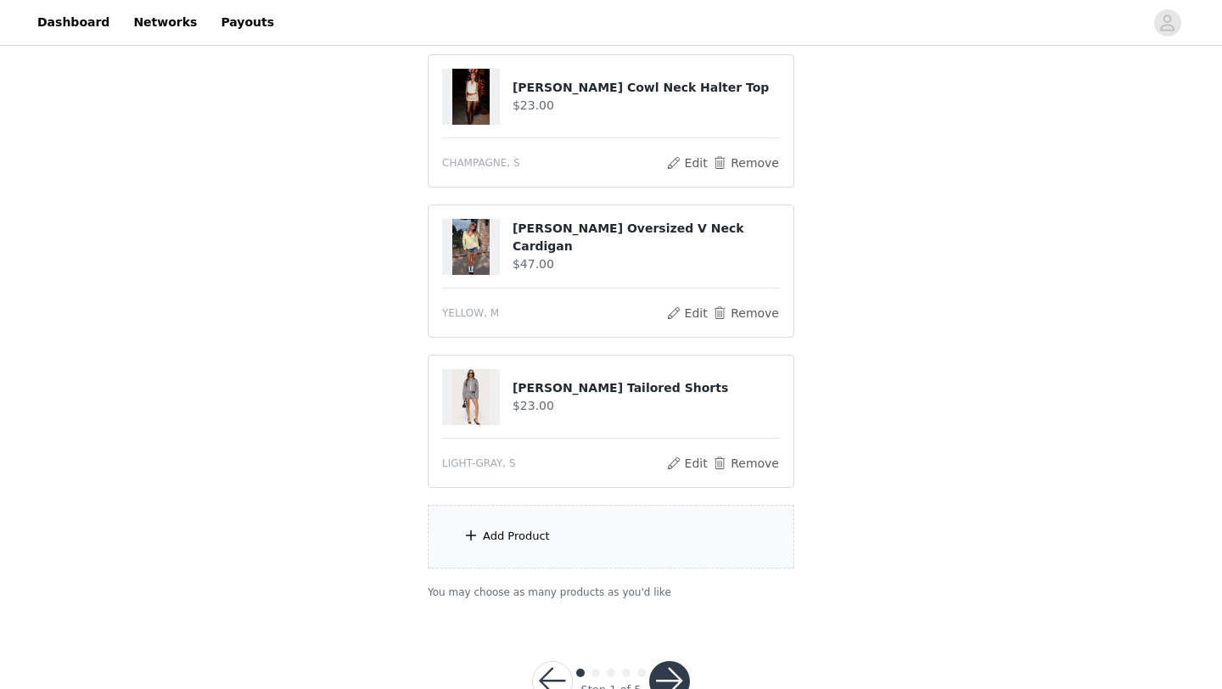
scroll to position [384, 0]
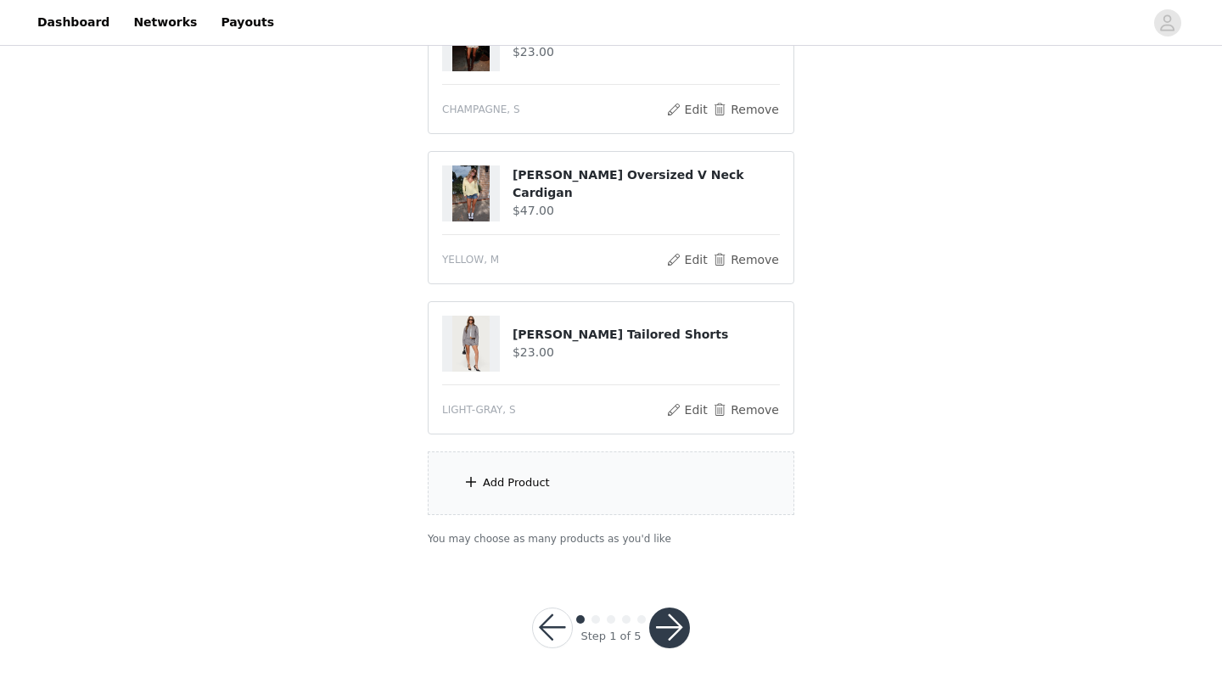
click at [540, 488] on div "Add Product" at bounding box center [516, 482] width 67 height 17
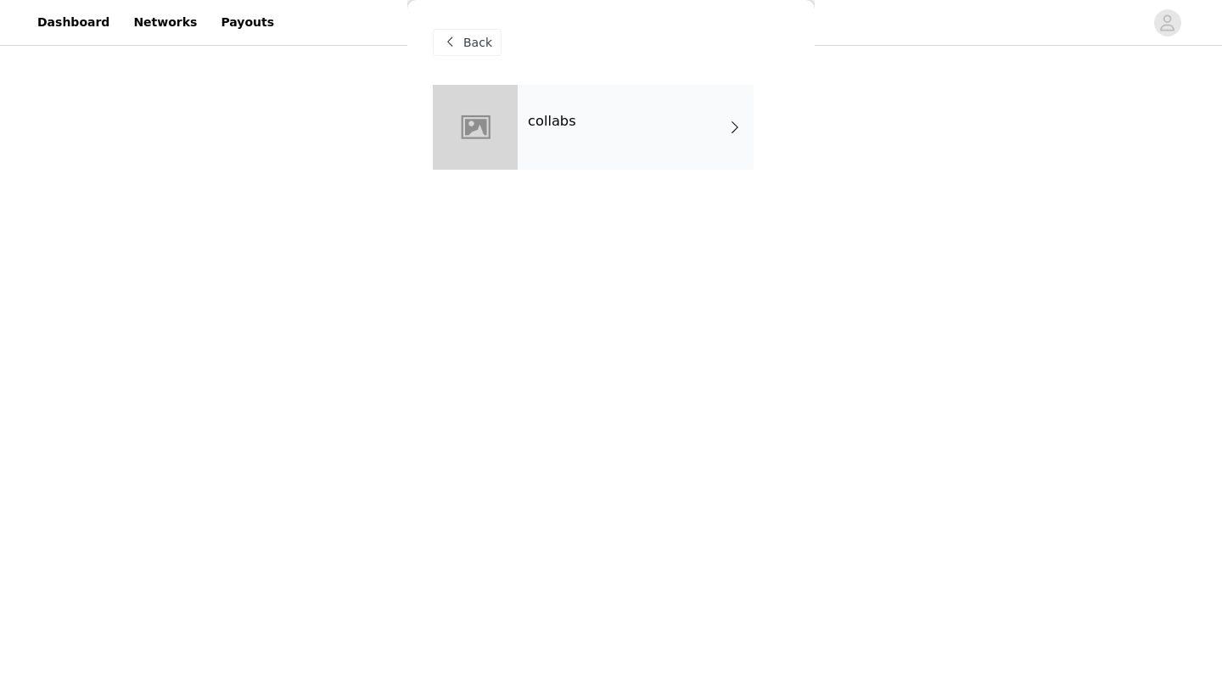
click at [670, 112] on div "collabs" at bounding box center [636, 127] width 236 height 85
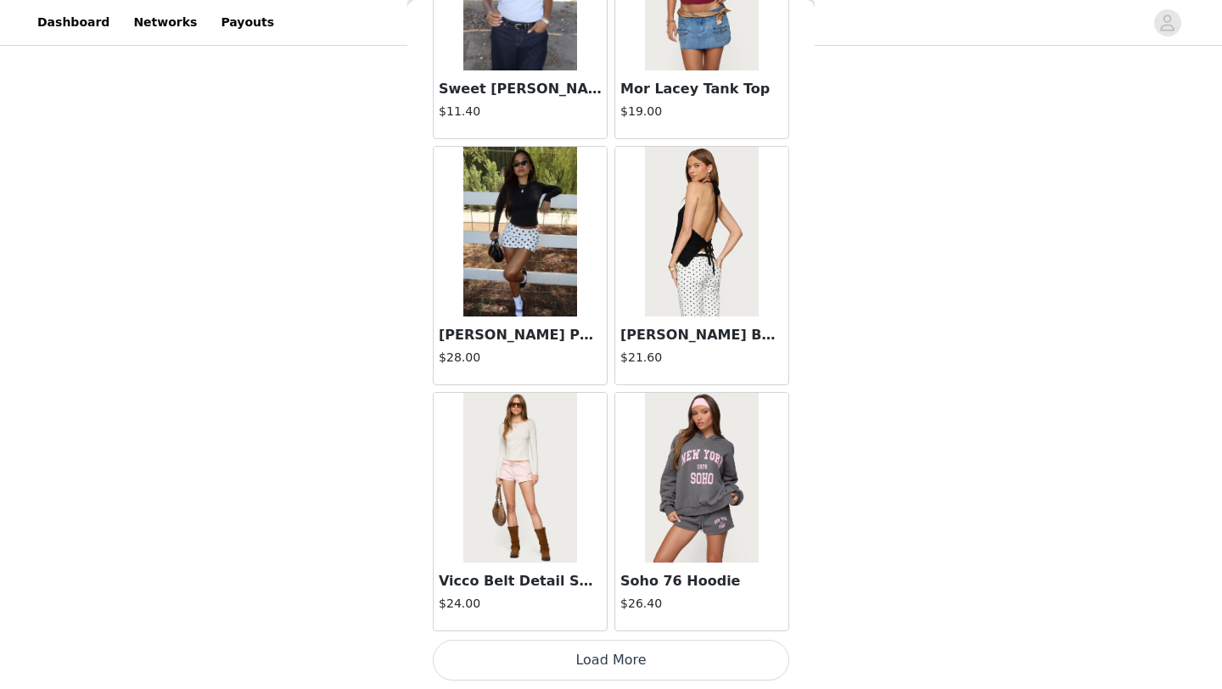
click at [597, 653] on button "Load More" at bounding box center [611, 660] width 356 height 41
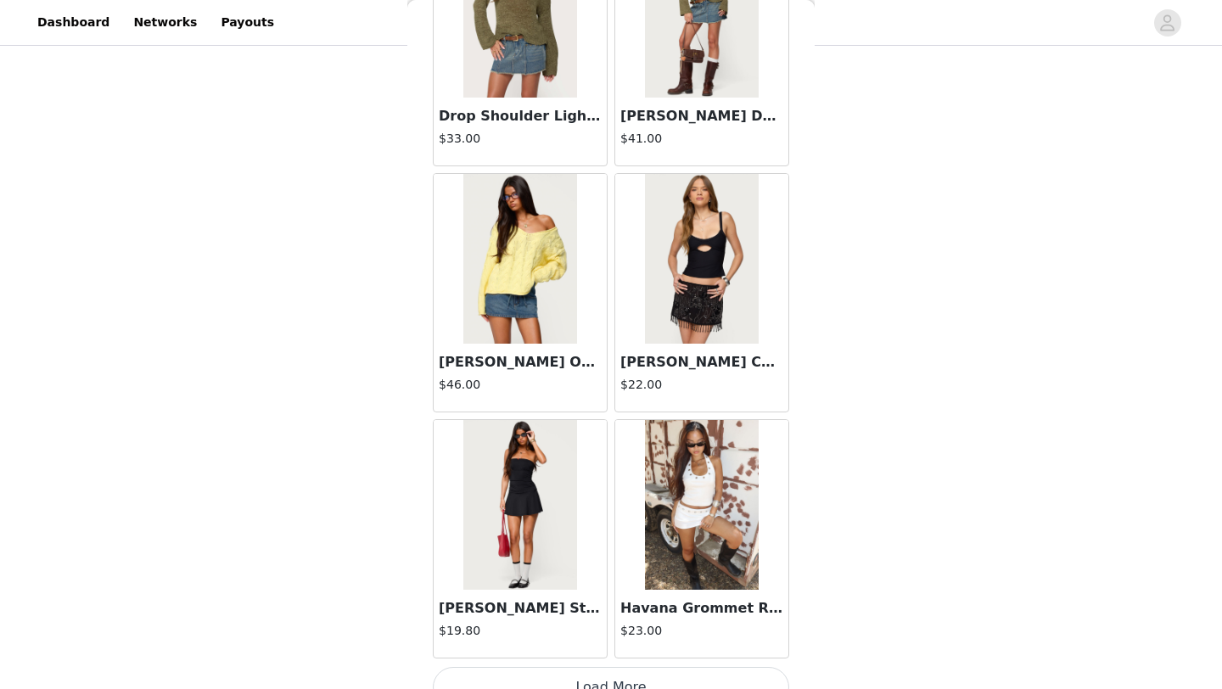
scroll to position [4369, 0]
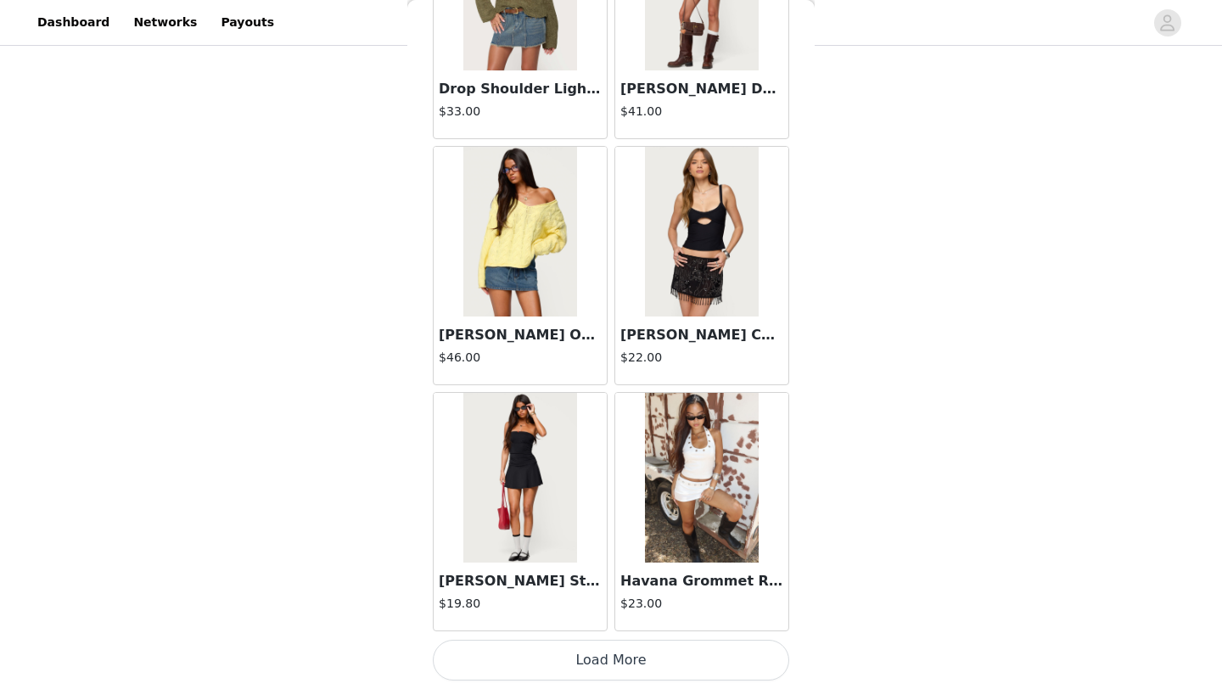
click at [600, 661] on button "Load More" at bounding box center [611, 660] width 356 height 41
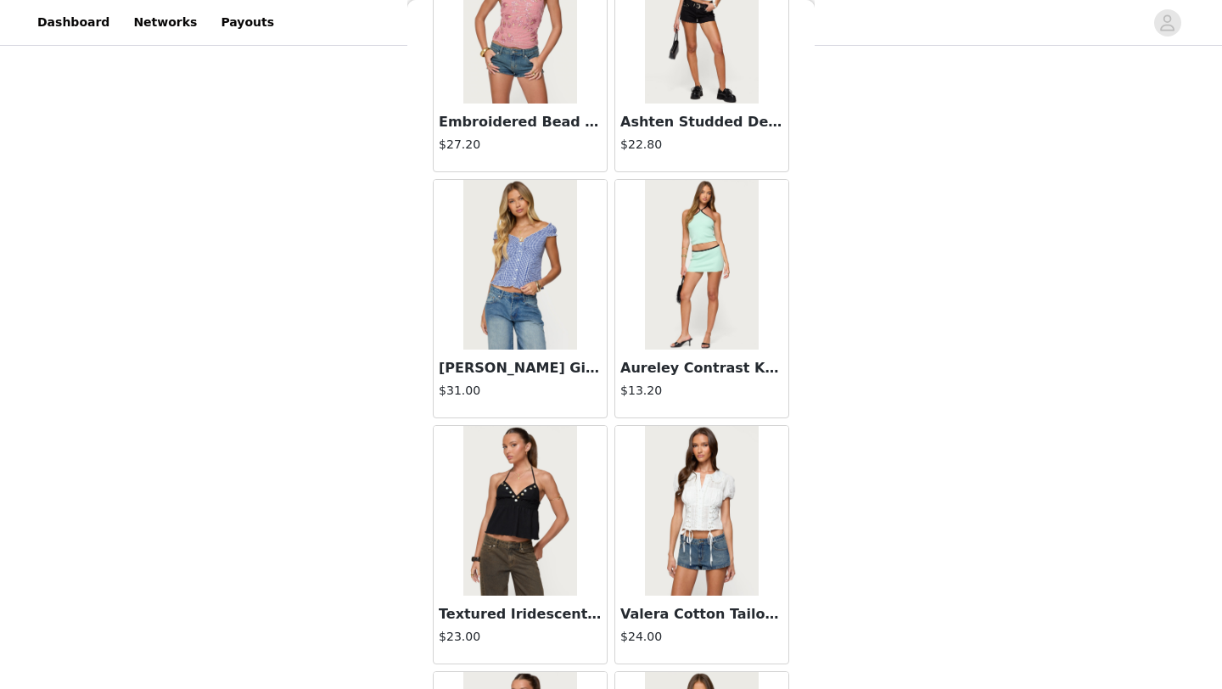
scroll to position [6830, 0]
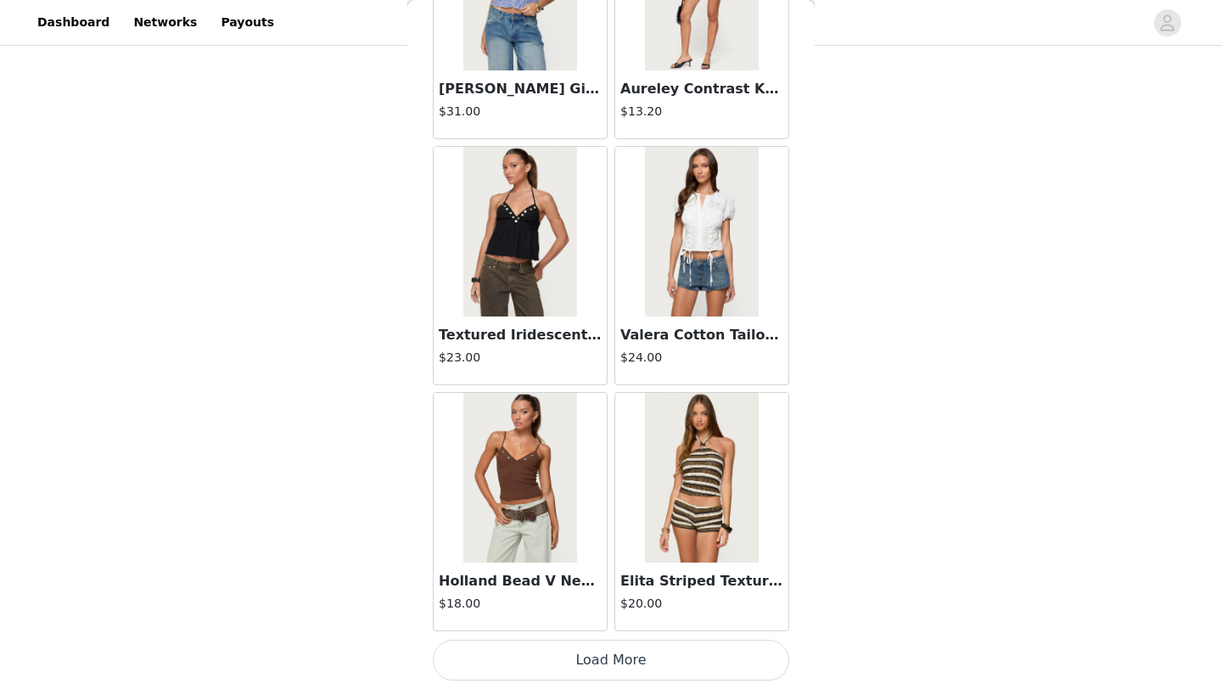
click at [602, 653] on button "Load More" at bounding box center [611, 660] width 356 height 41
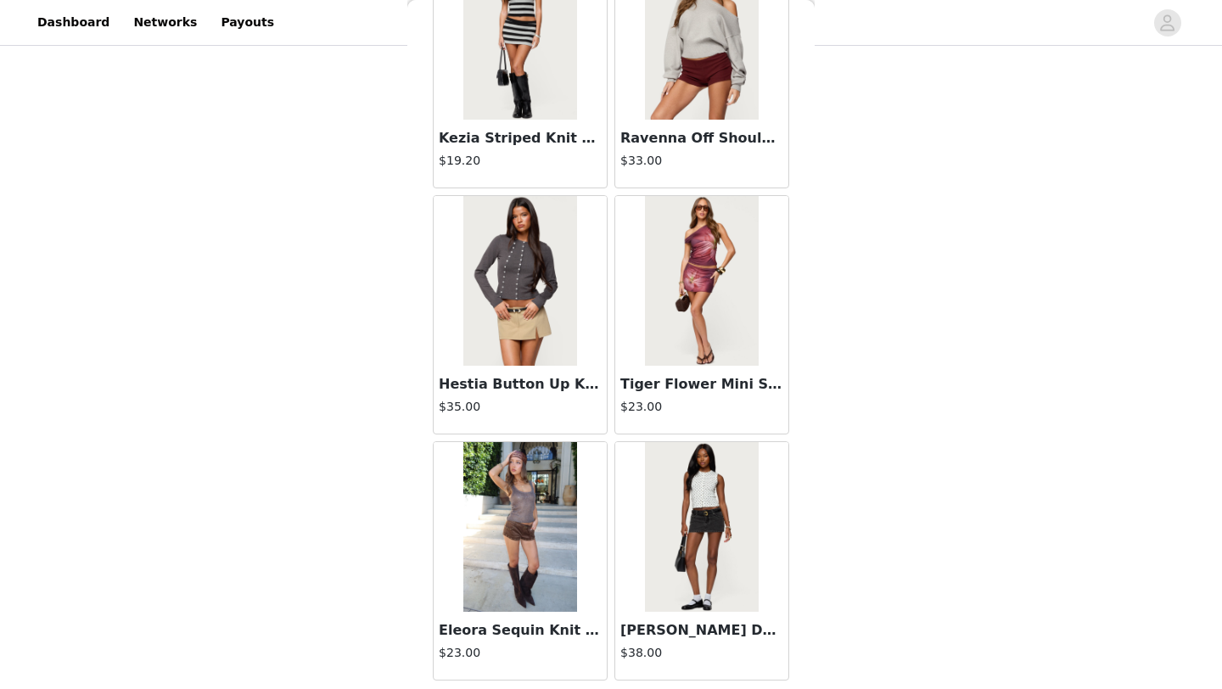
scroll to position [9291, 0]
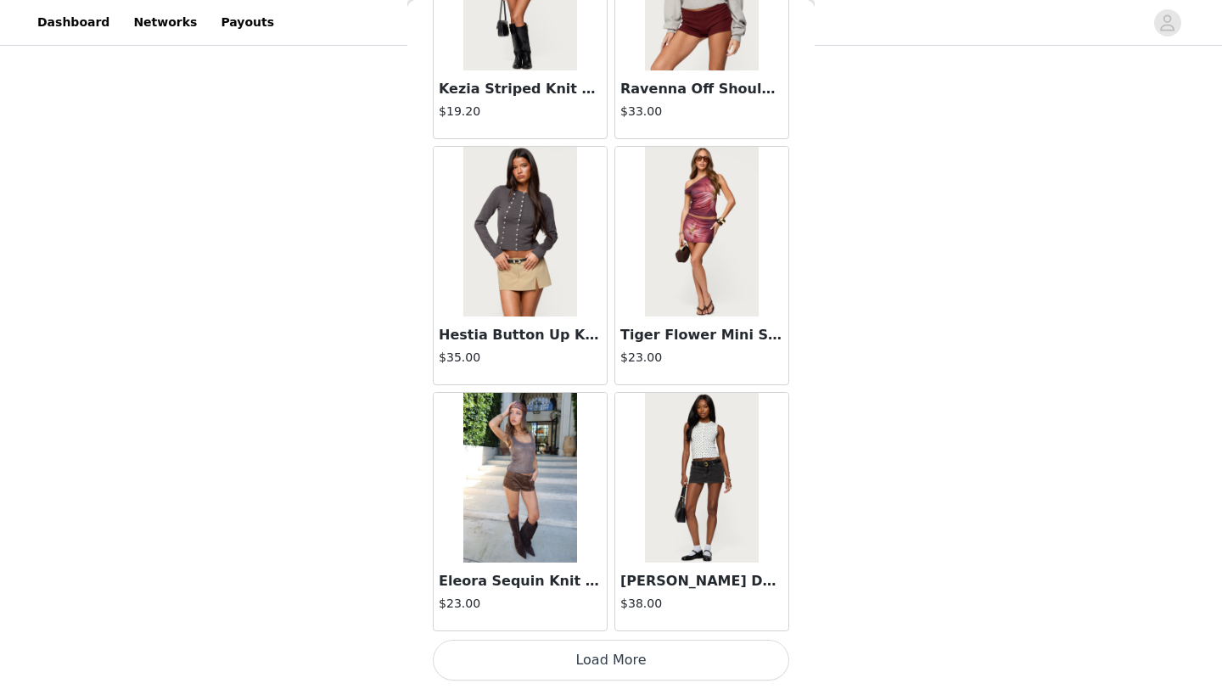
click at [631, 657] on button "Load More" at bounding box center [611, 660] width 356 height 41
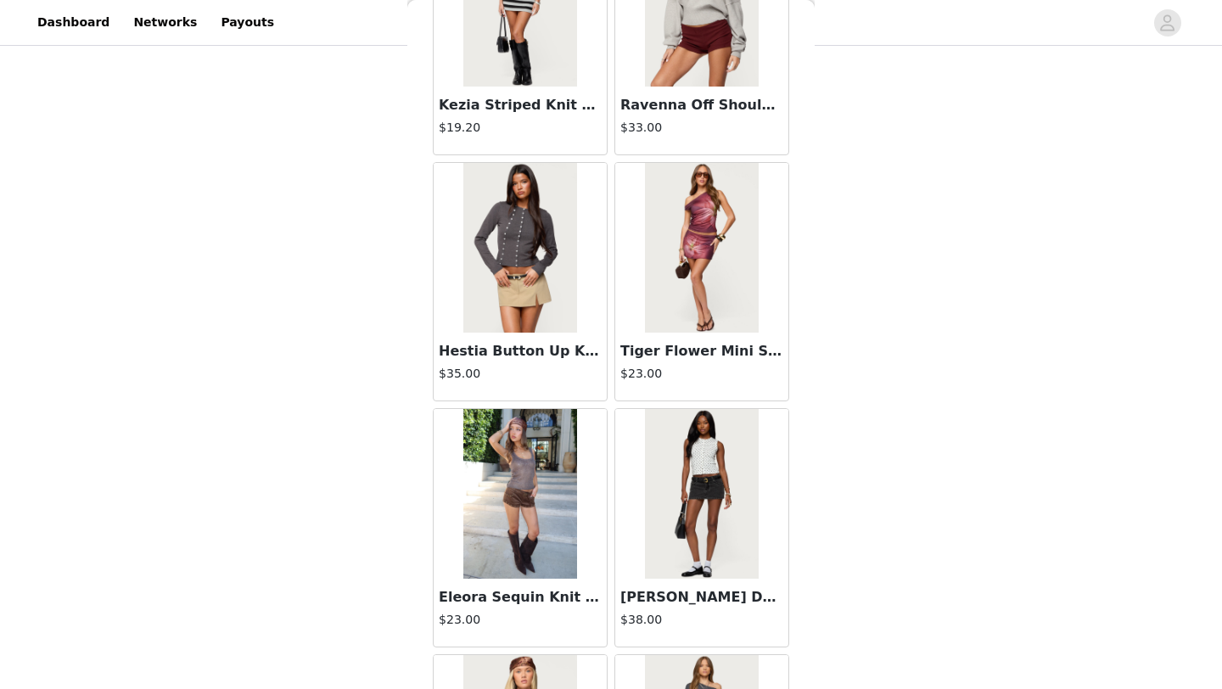
scroll to position [9258, 0]
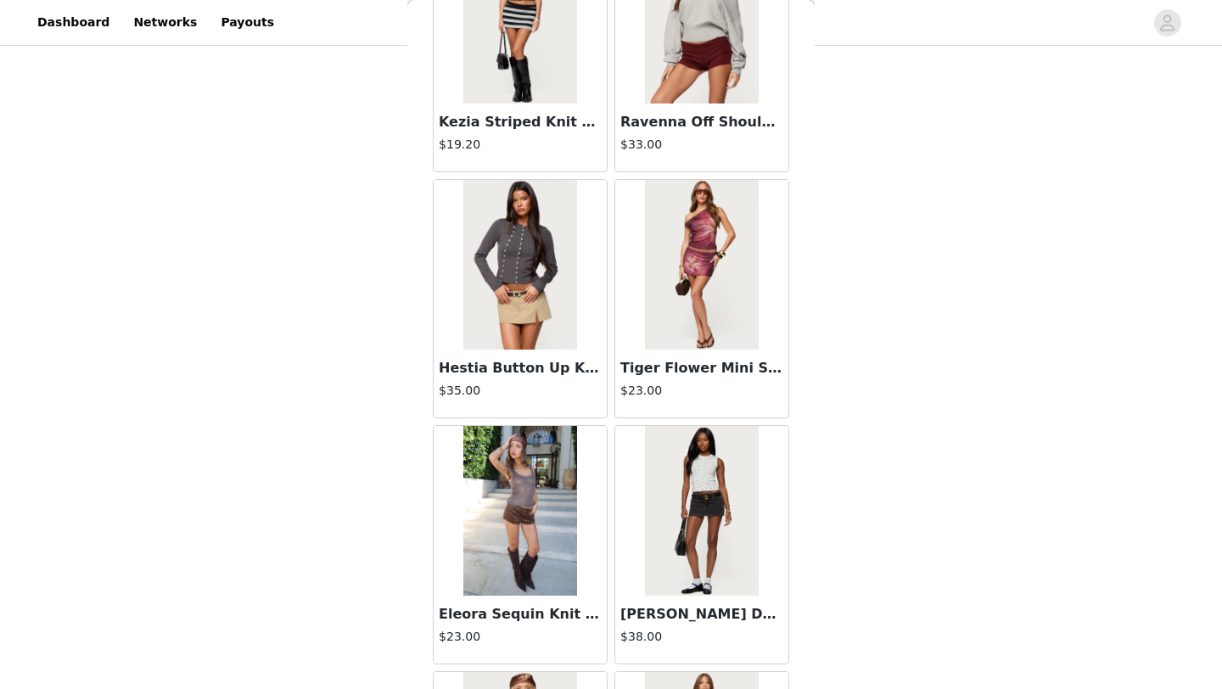
click at [531, 499] on img at bounding box center [519, 511] width 113 height 170
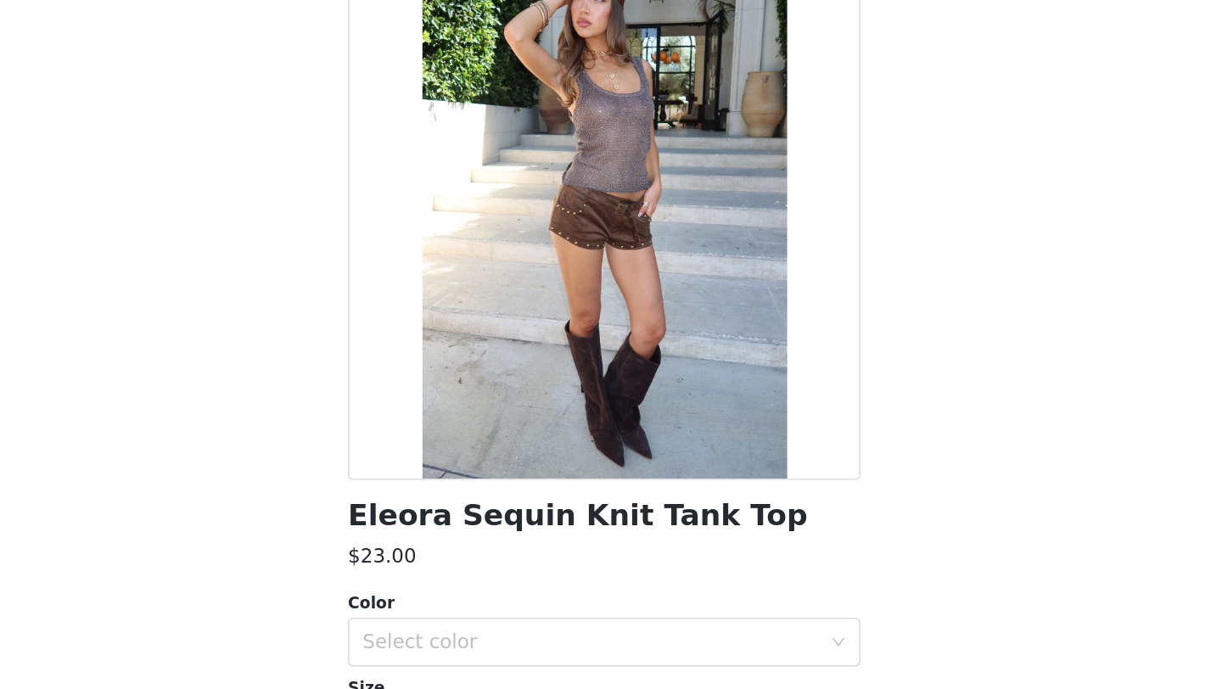
scroll to position [101, 0]
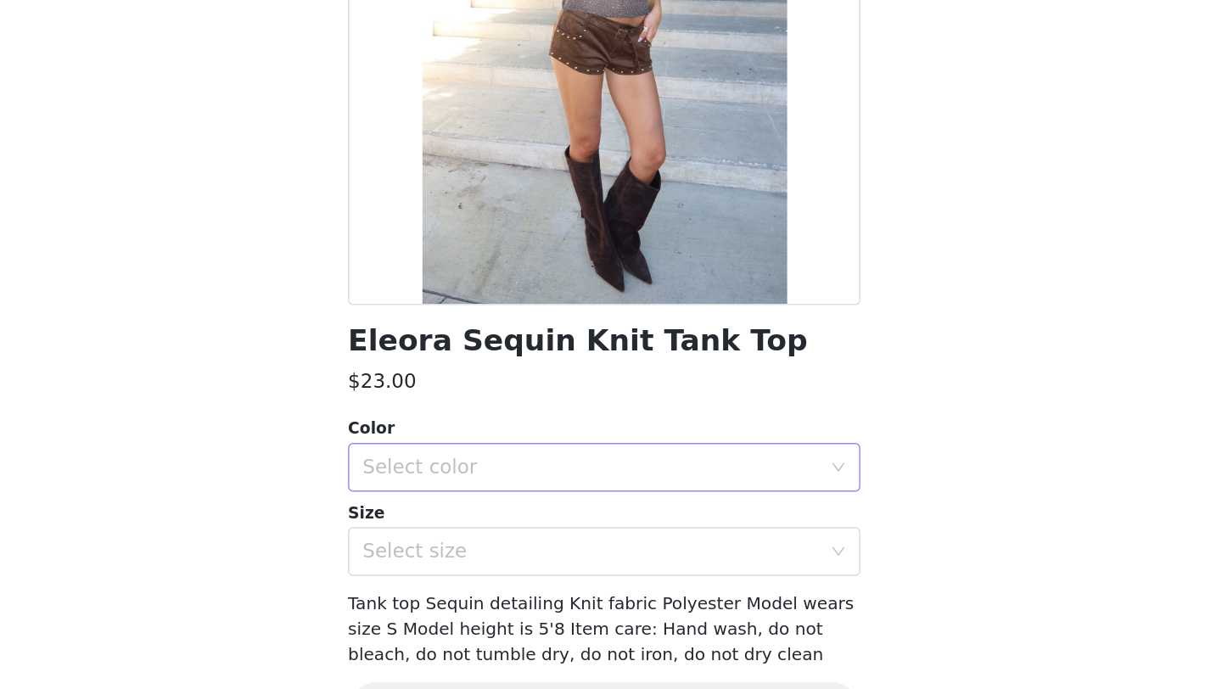
click at [547, 481] on div "Select color" at bounding box center [601, 478] width 317 height 17
click at [539, 514] on li "BROWN" at bounding box center [611, 515] width 356 height 27
click at [531, 539] on div "Select size" at bounding box center [601, 537] width 317 height 17
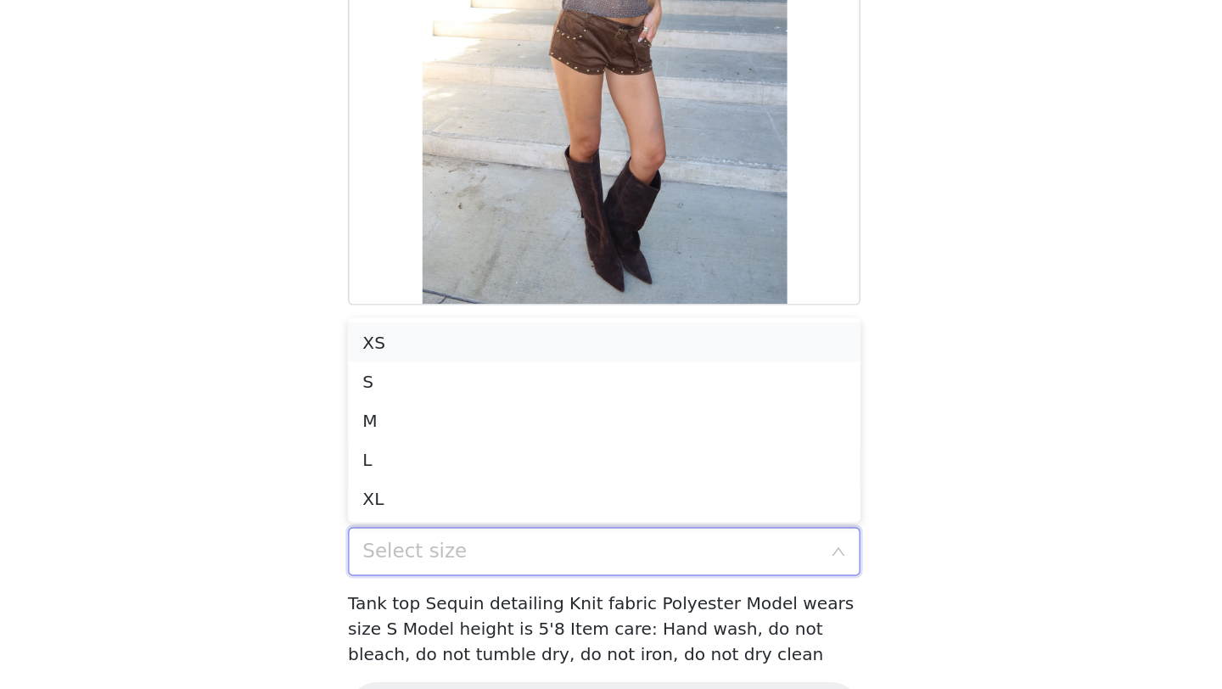
click at [567, 391] on li "XS" at bounding box center [611, 391] width 356 height 27
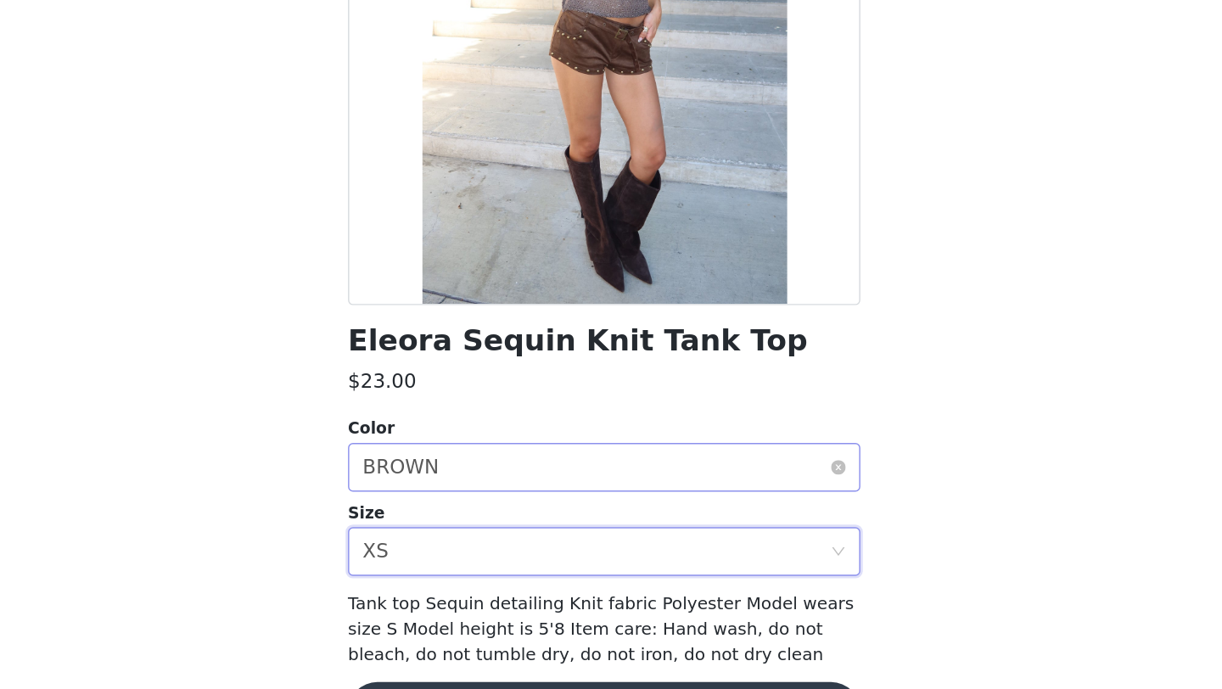
scroll to position [384, 0]
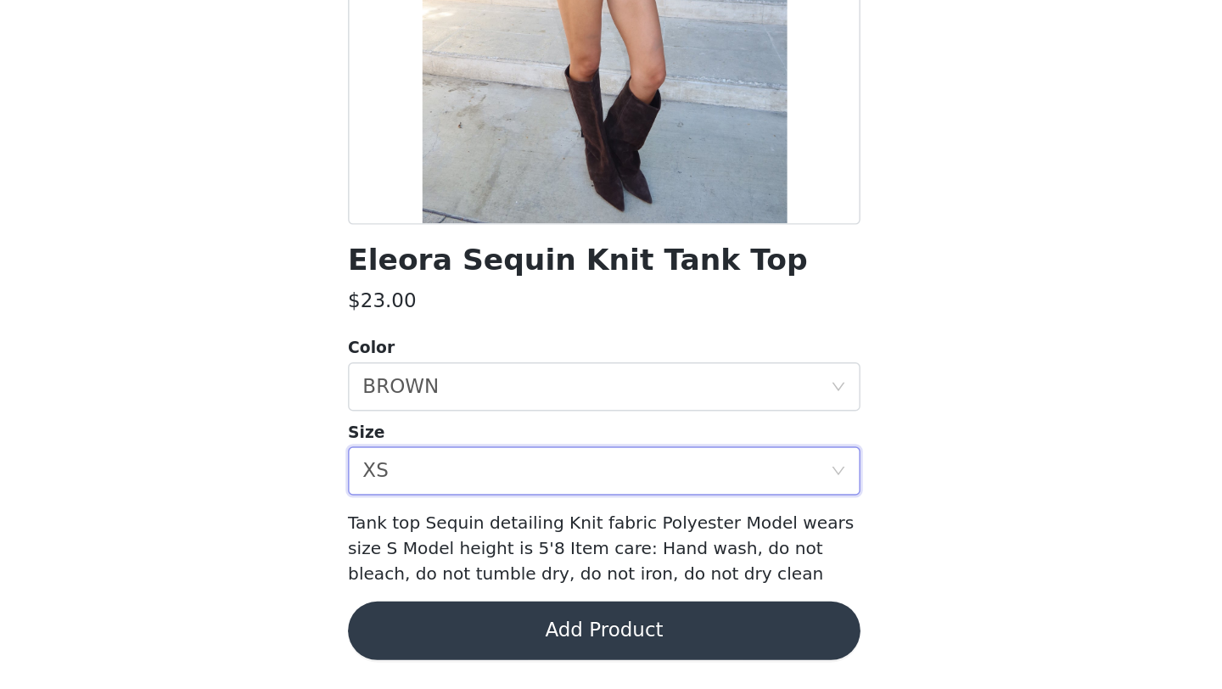
click at [565, 636] on button "Add Product" at bounding box center [611, 648] width 356 height 41
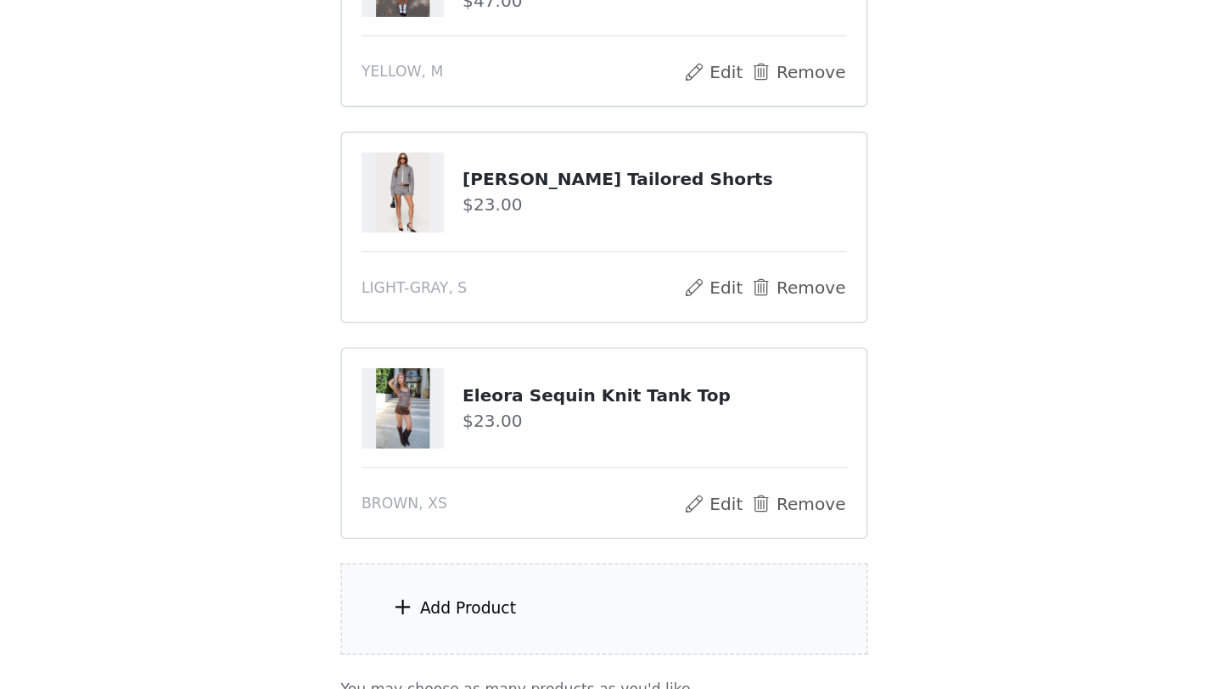
click at [565, 636] on div "Add Product" at bounding box center [611, 634] width 367 height 64
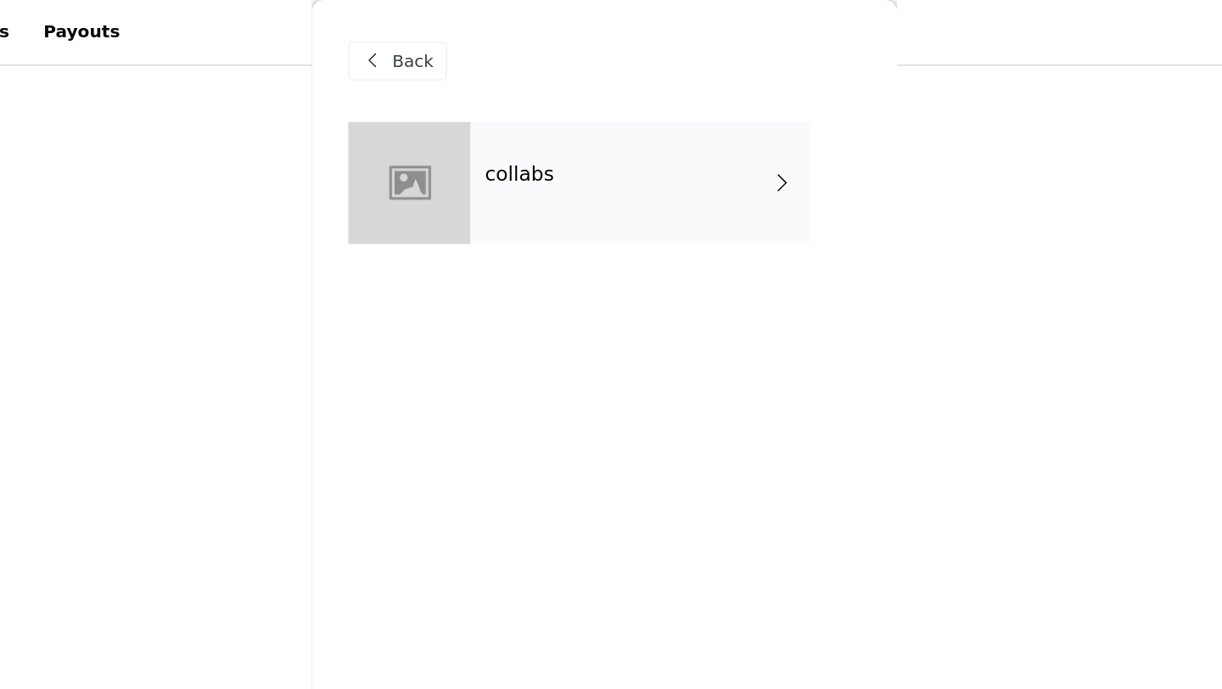
scroll to position [193, 0]
click at [617, 132] on div "collabs" at bounding box center [636, 127] width 236 height 85
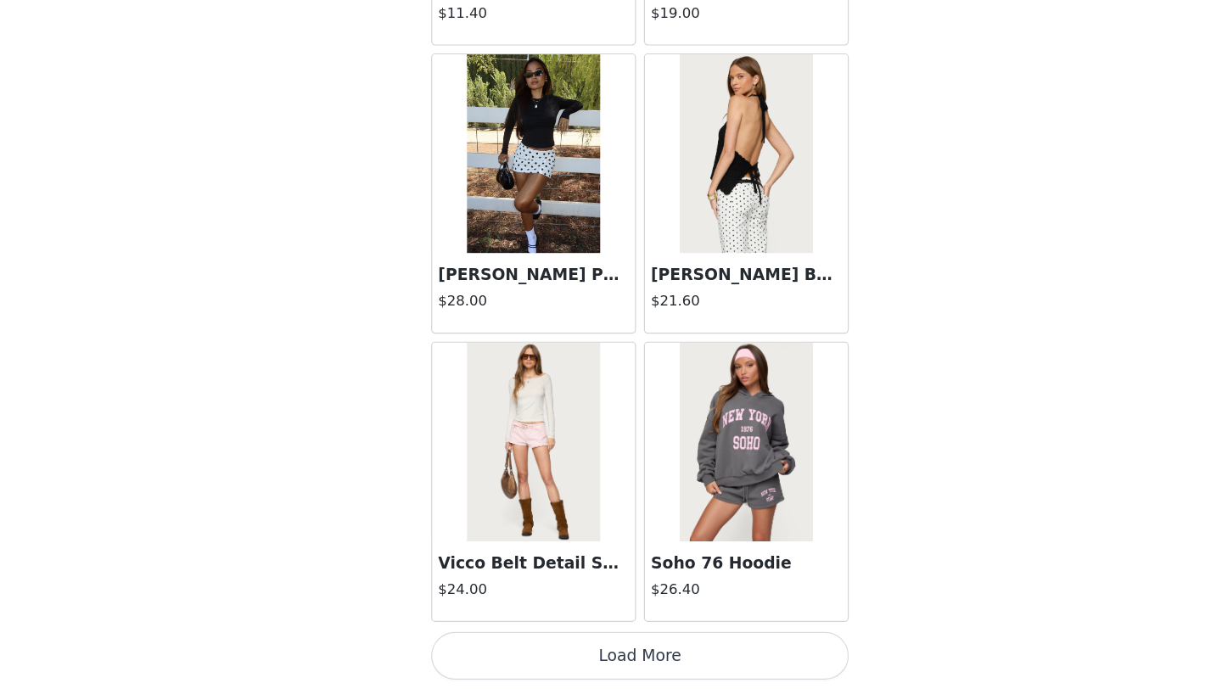
scroll to position [534, 0]
click at [624, 660] on button "Load More" at bounding box center [611, 660] width 356 height 41
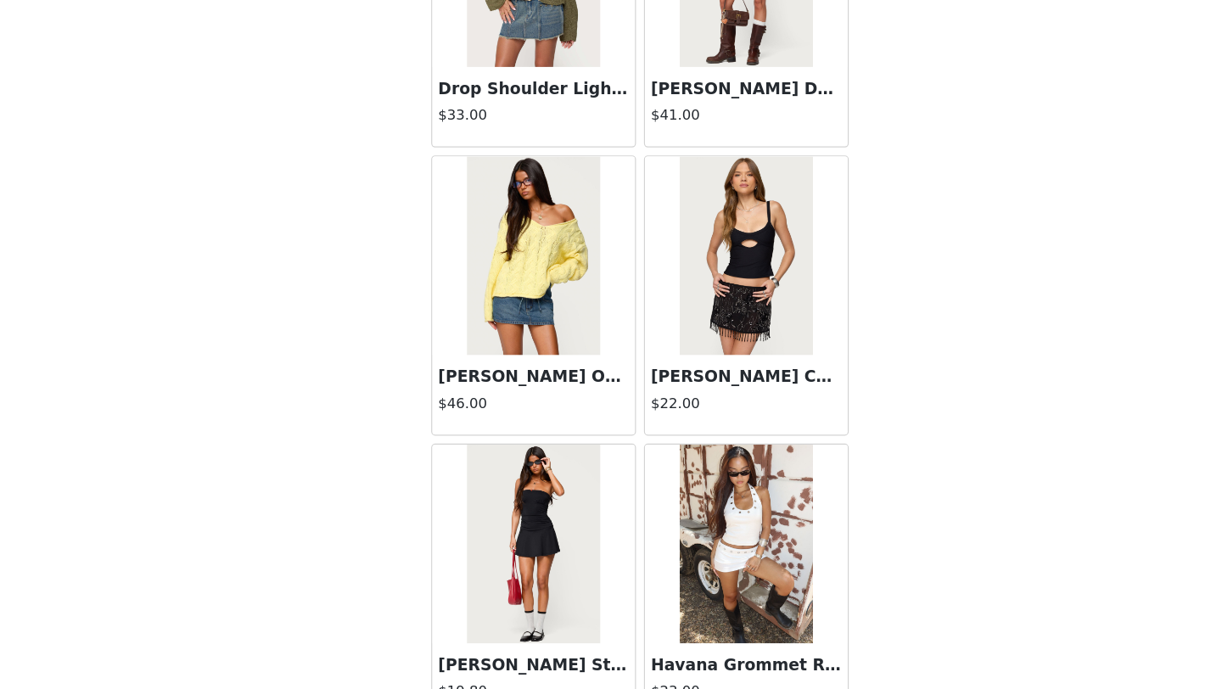
scroll to position [4369, 0]
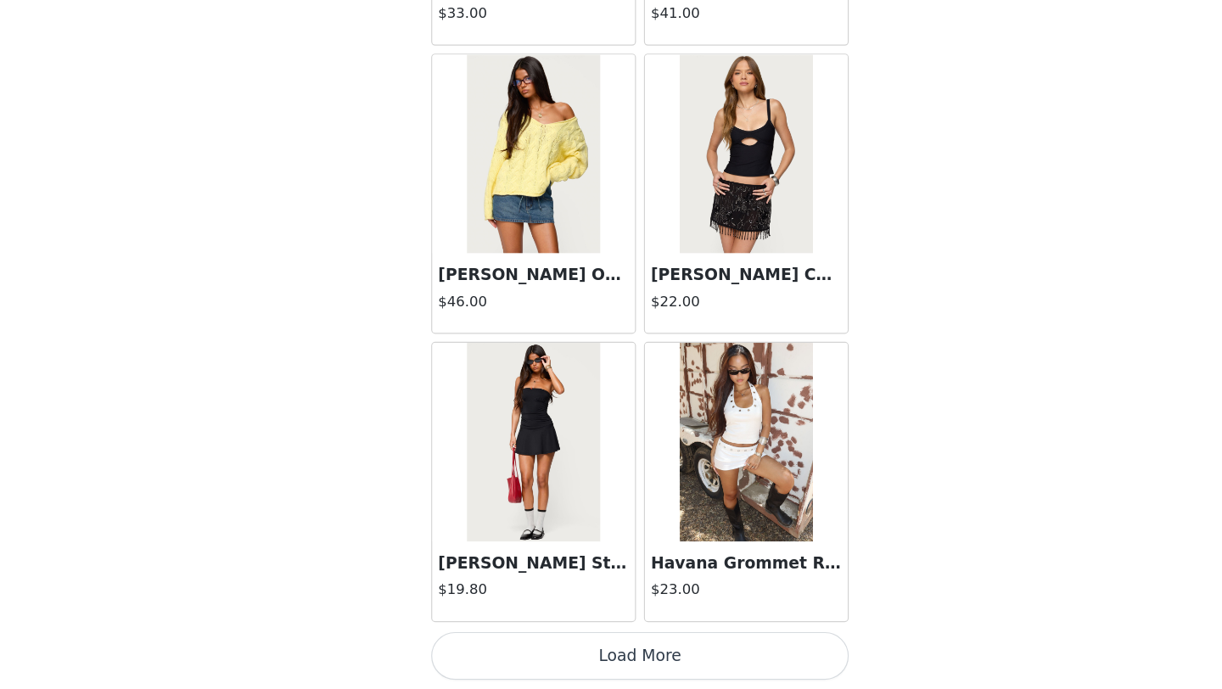
click at [625, 660] on button "Load More" at bounding box center [611, 660] width 356 height 41
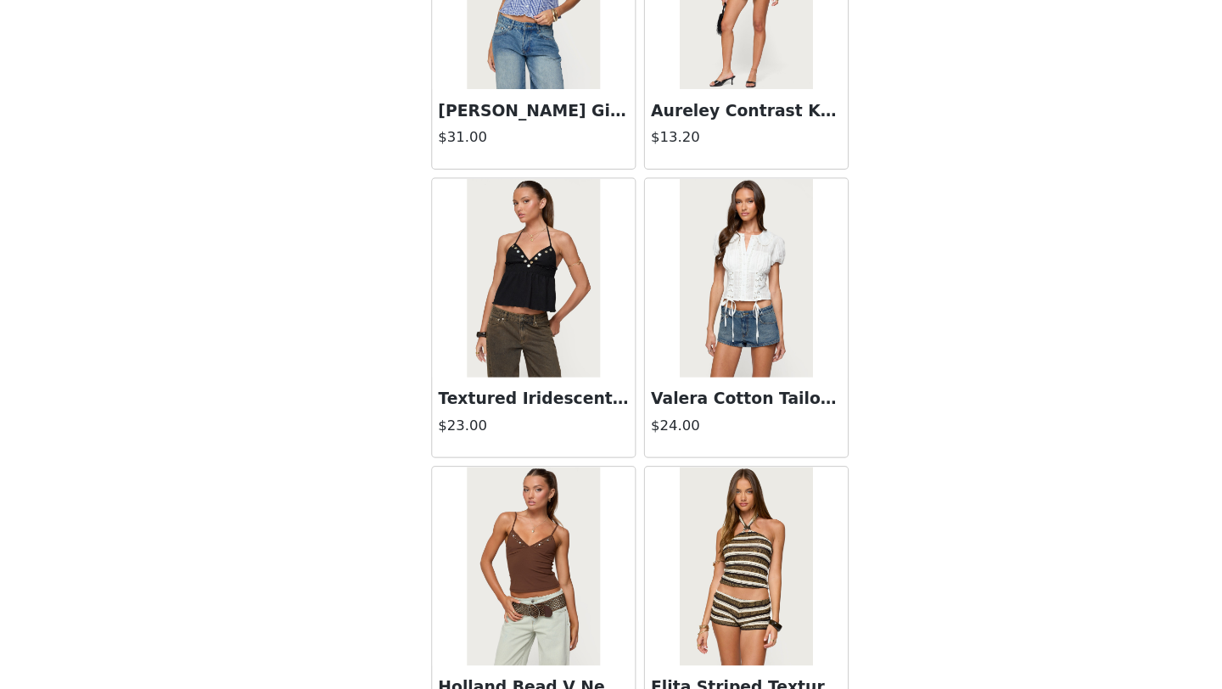
scroll to position [6830, 0]
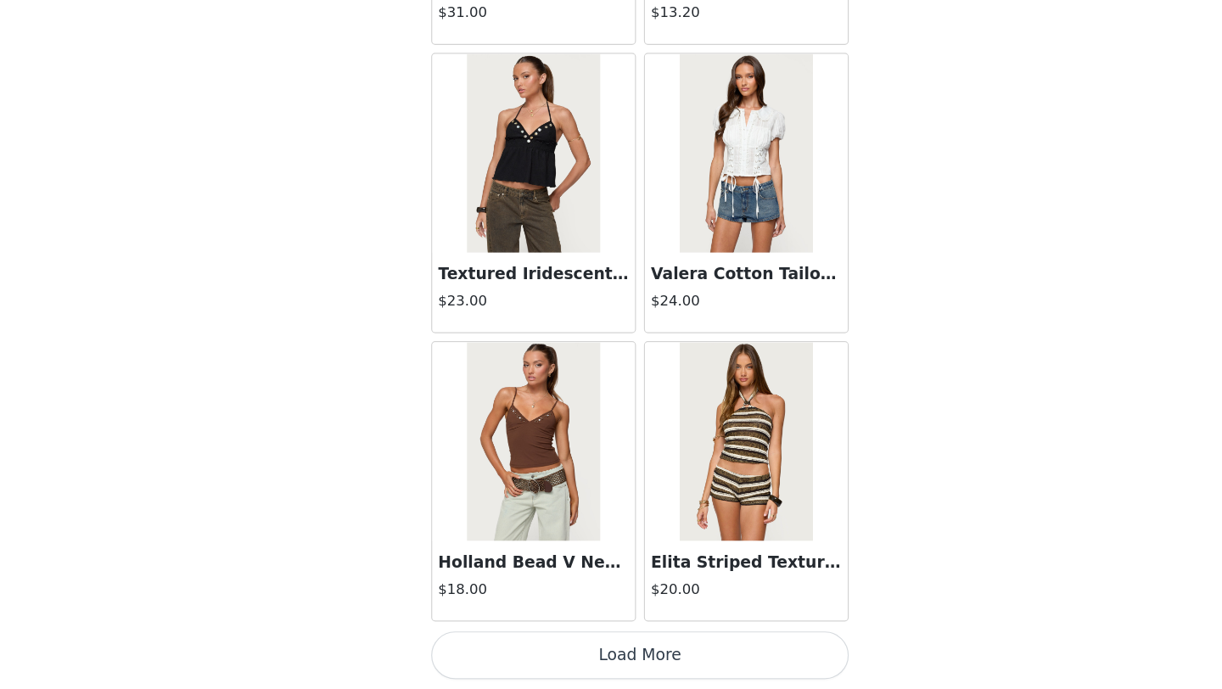
click at [610, 644] on button "Load More" at bounding box center [611, 660] width 356 height 41
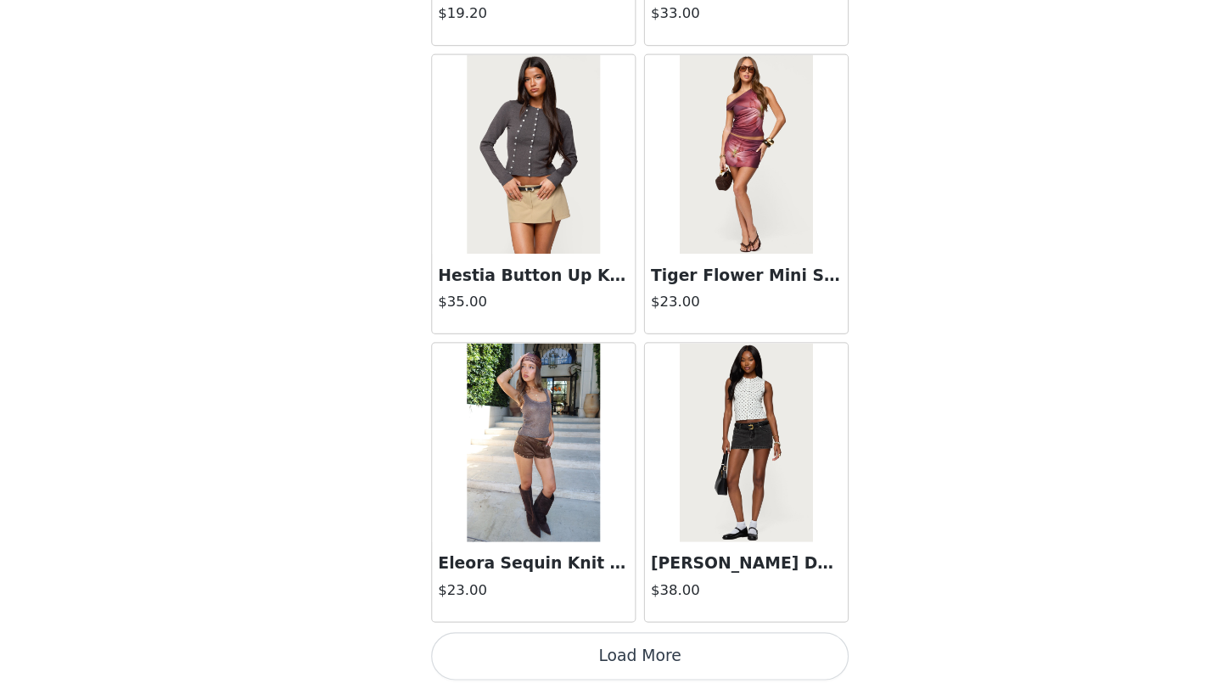
click at [614, 660] on button "Load More" at bounding box center [611, 661] width 356 height 41
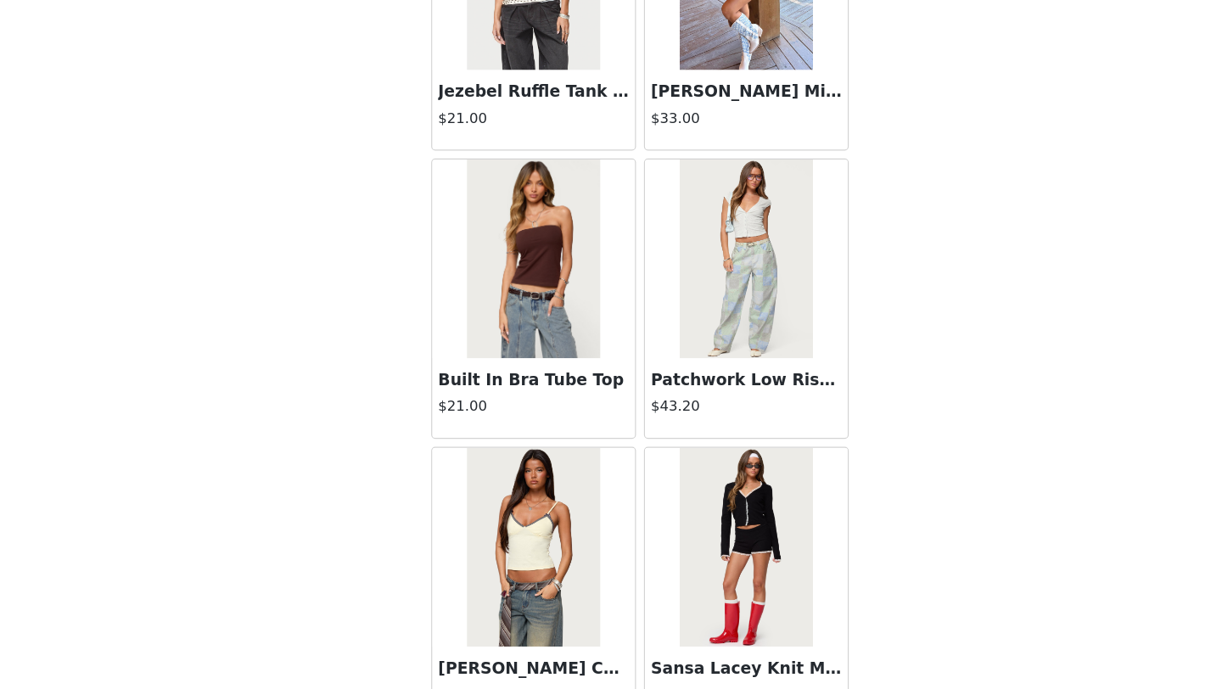
scroll to position [11752, 0]
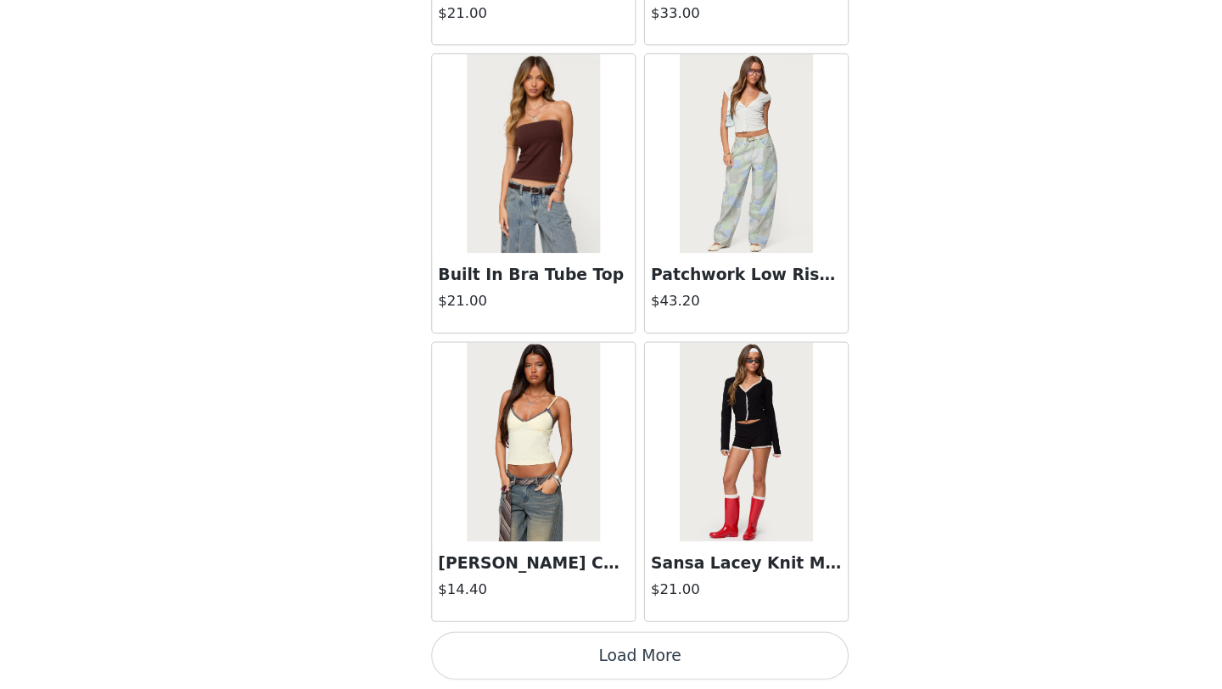
click at [628, 659] on button "Load More" at bounding box center [611, 660] width 356 height 41
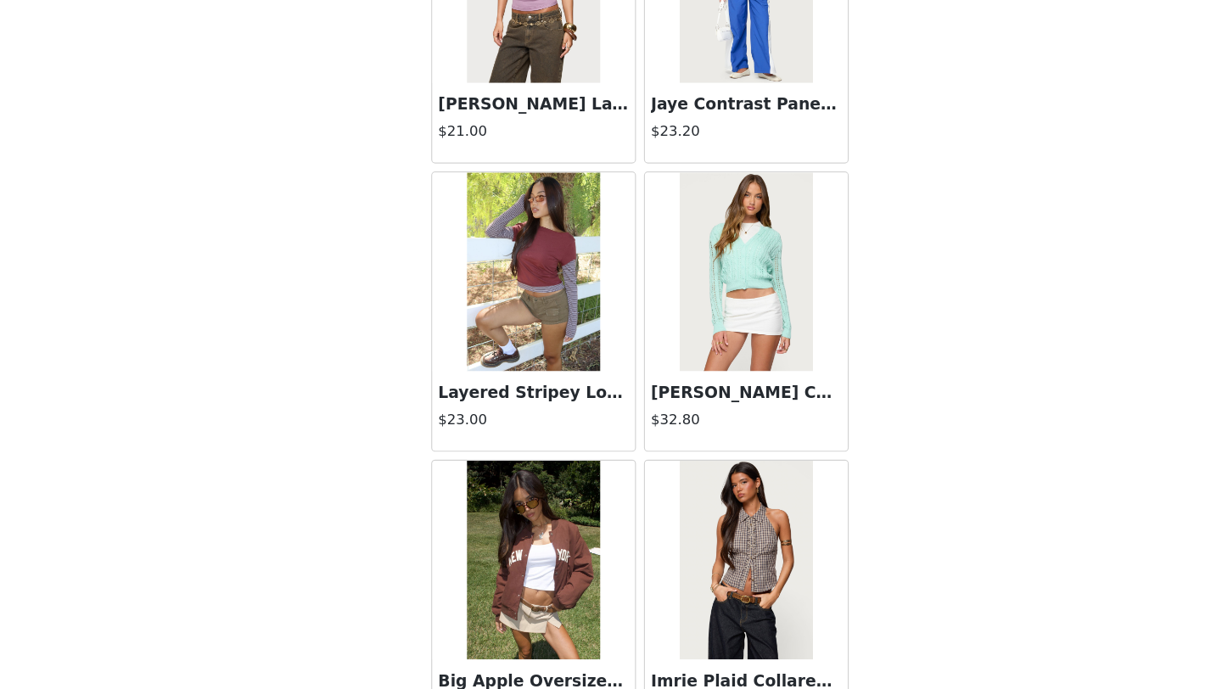
scroll to position [14213, 0]
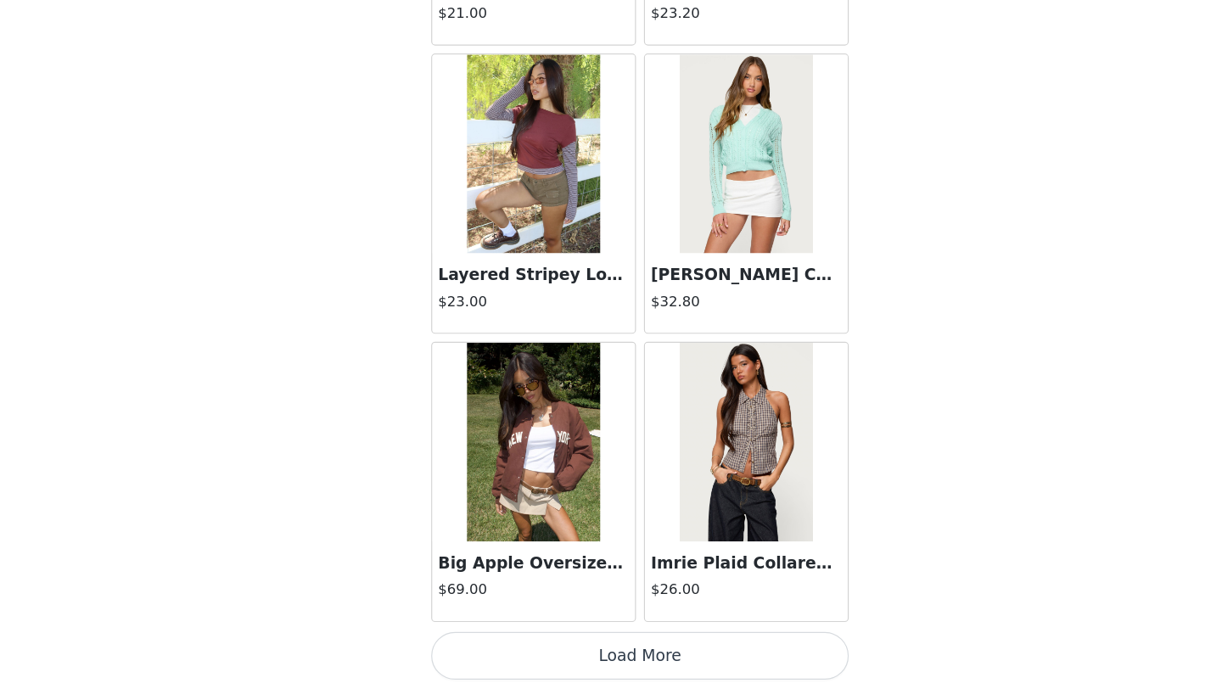
click at [620, 655] on button "Load More" at bounding box center [611, 660] width 356 height 41
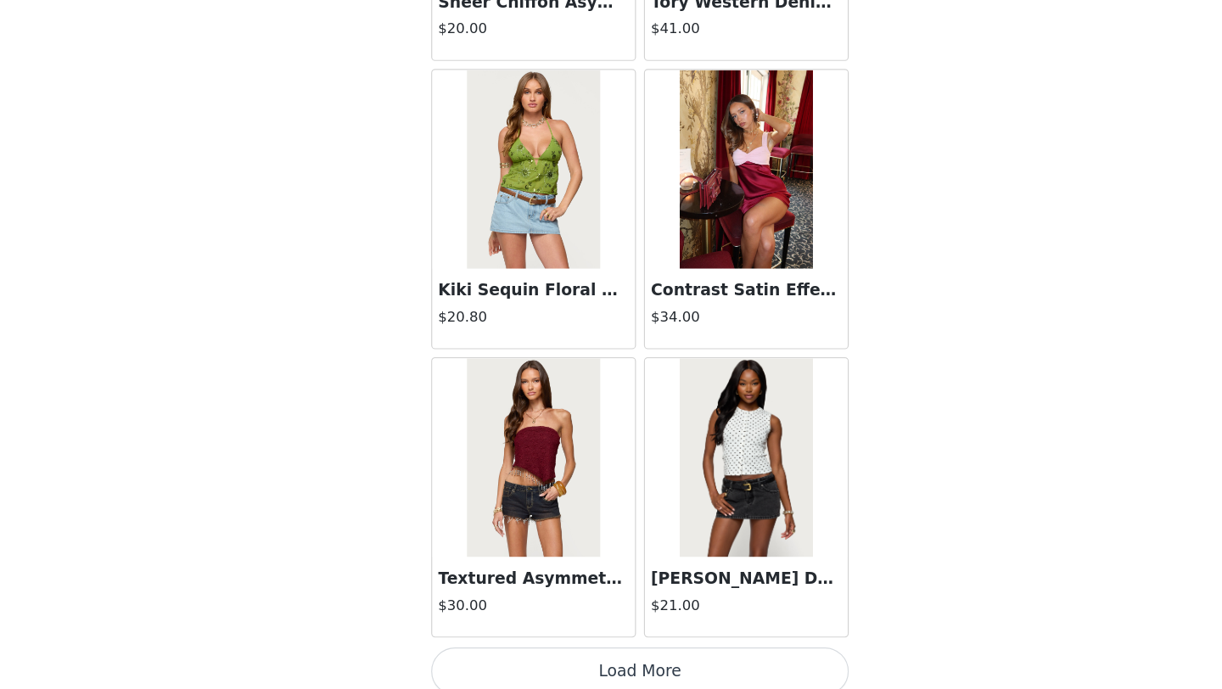
scroll to position [16674, 0]
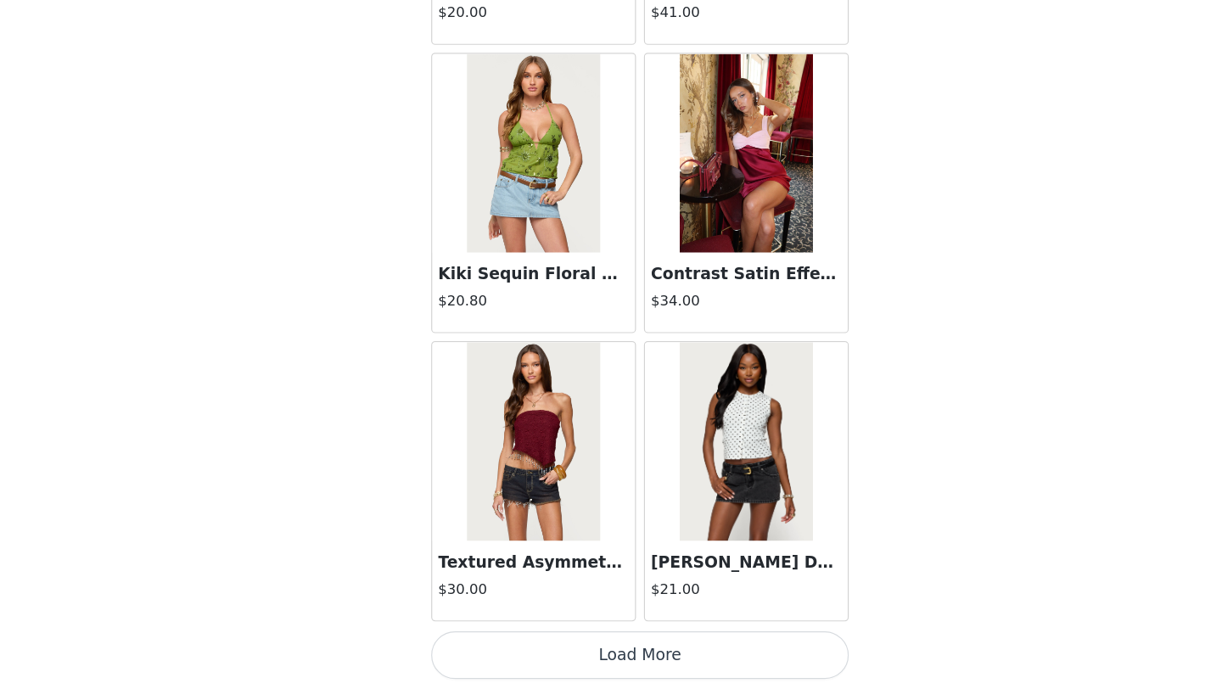
click at [652, 659] on button "Load More" at bounding box center [611, 660] width 356 height 41
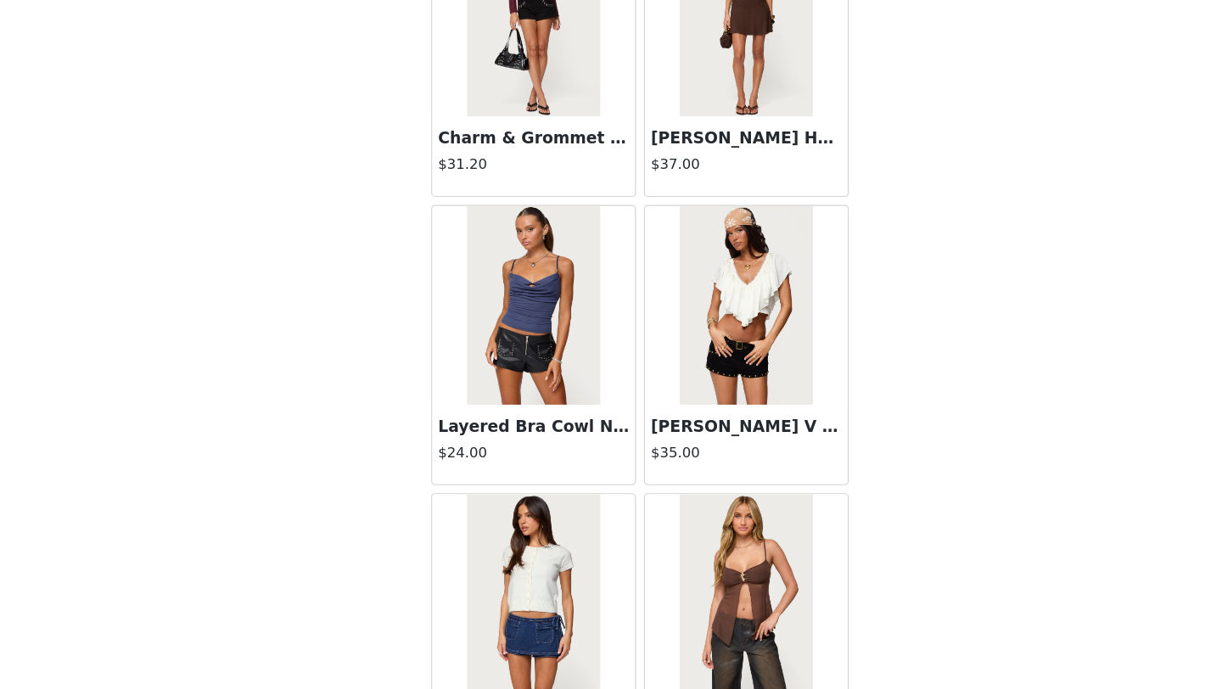
scroll to position [19135, 0]
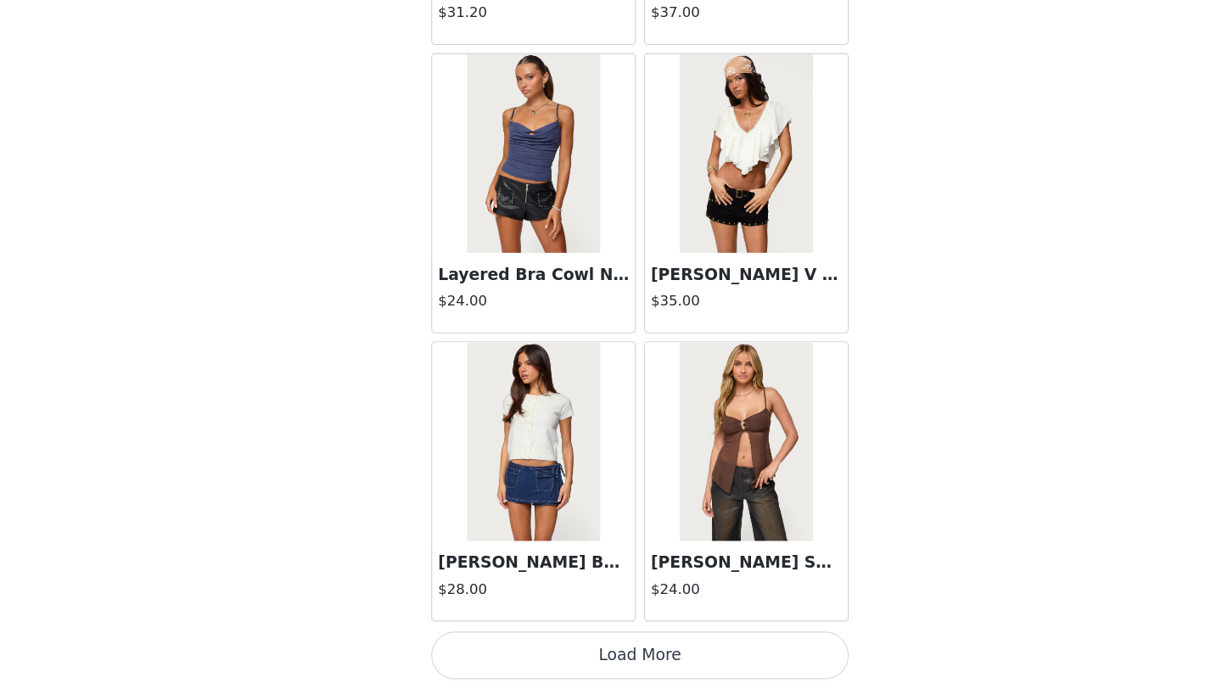
click at [639, 659] on button "Load More" at bounding box center [611, 660] width 356 height 41
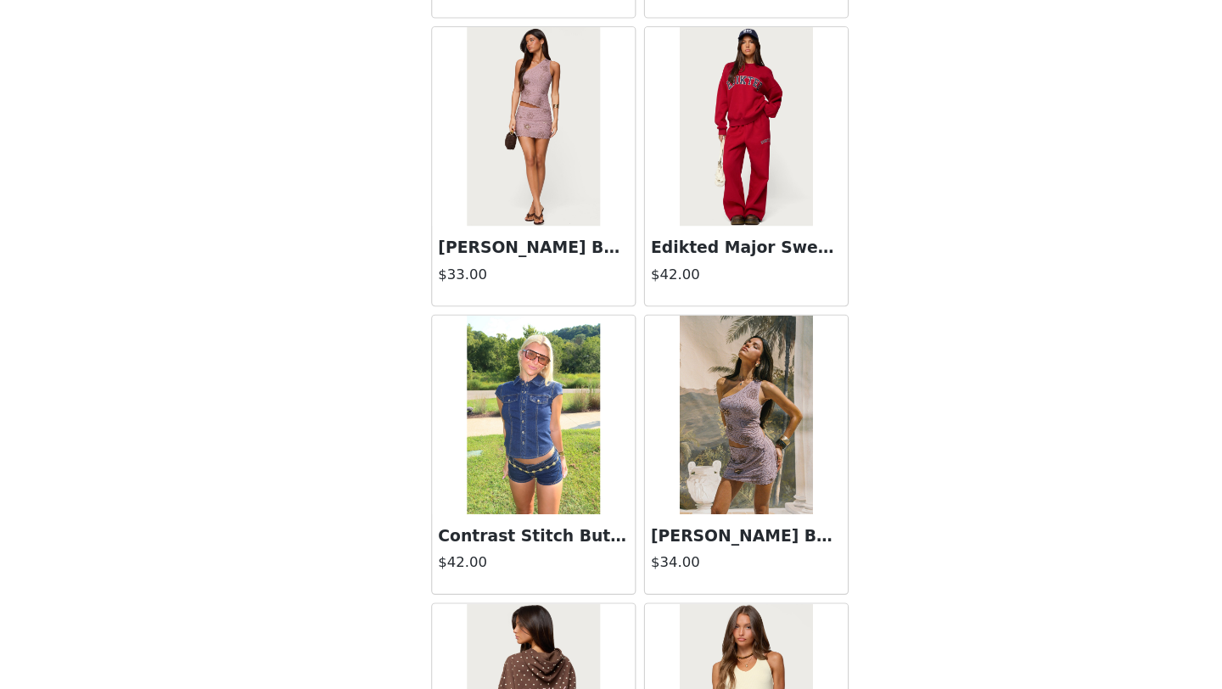
scroll to position [21596, 0]
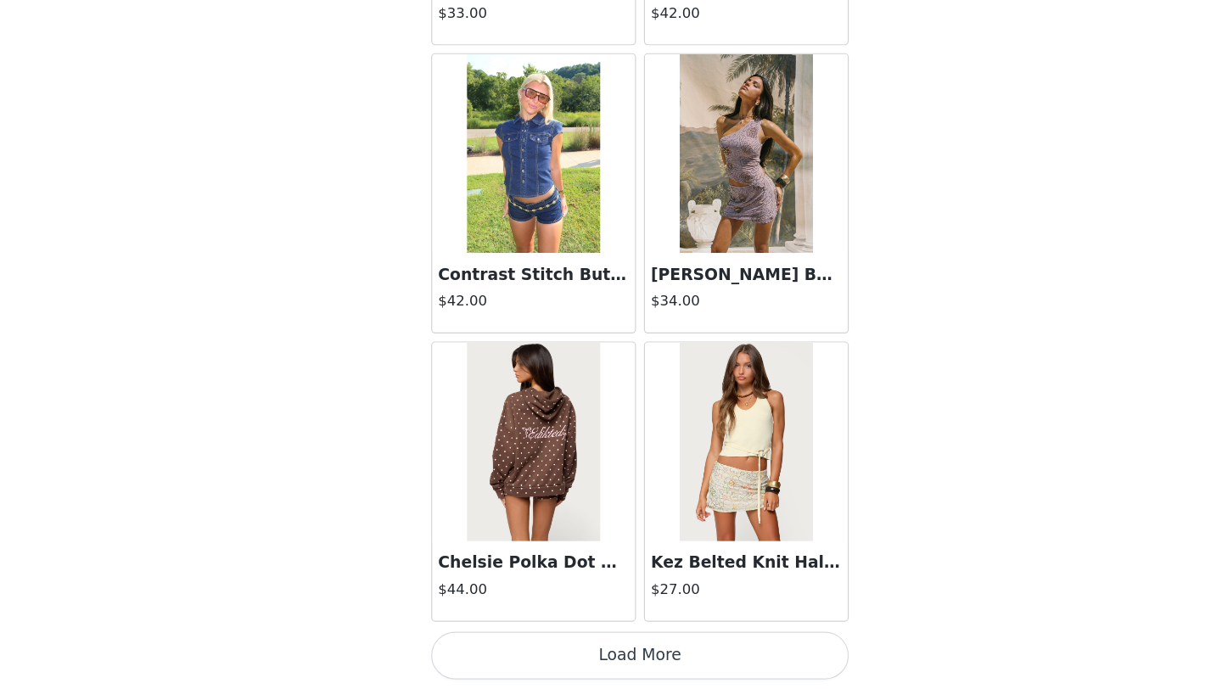
click at [647, 661] on button "Load More" at bounding box center [611, 660] width 356 height 41
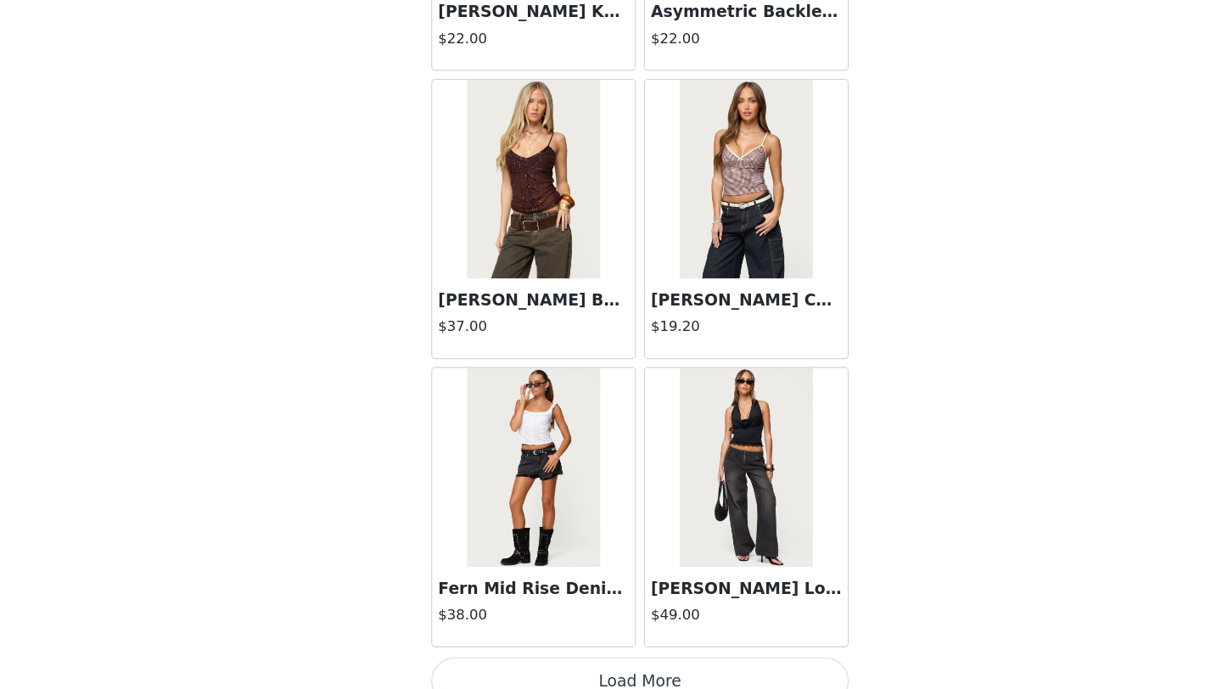
scroll to position [24057, 0]
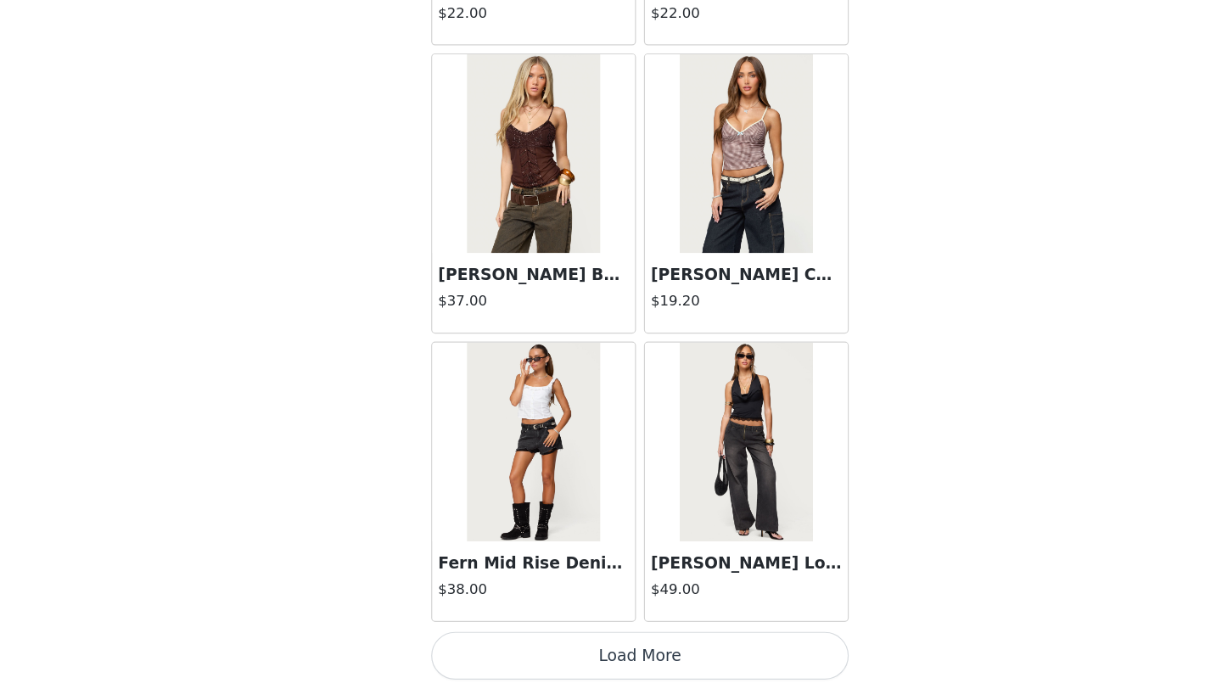
click at [669, 653] on button "Load More" at bounding box center [611, 660] width 356 height 41
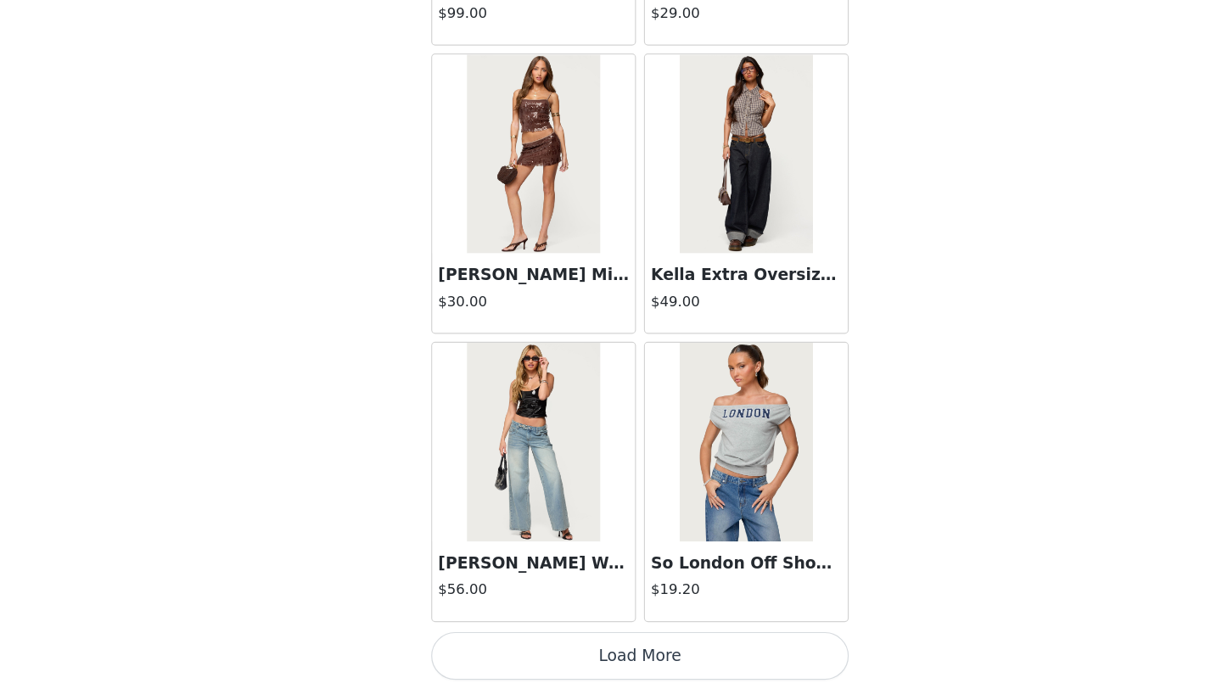
scroll to position [26517, 0]
click at [645, 657] on button "Load More" at bounding box center [611, 661] width 356 height 41
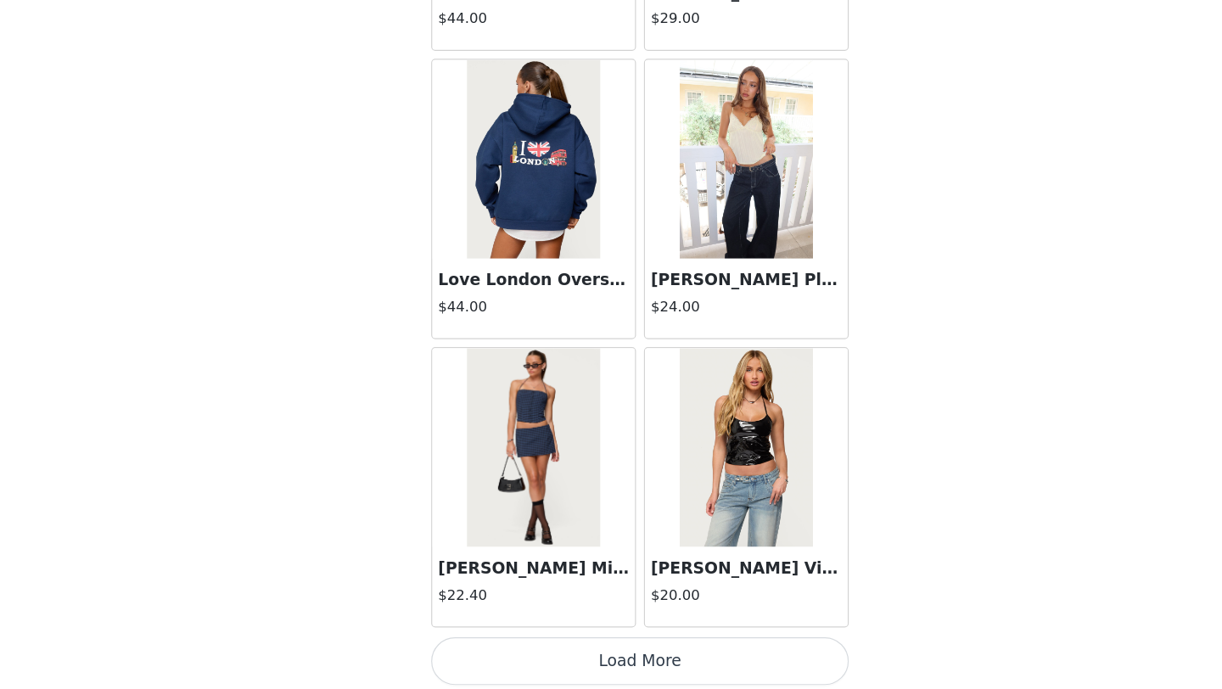
scroll to position [28979, 0]
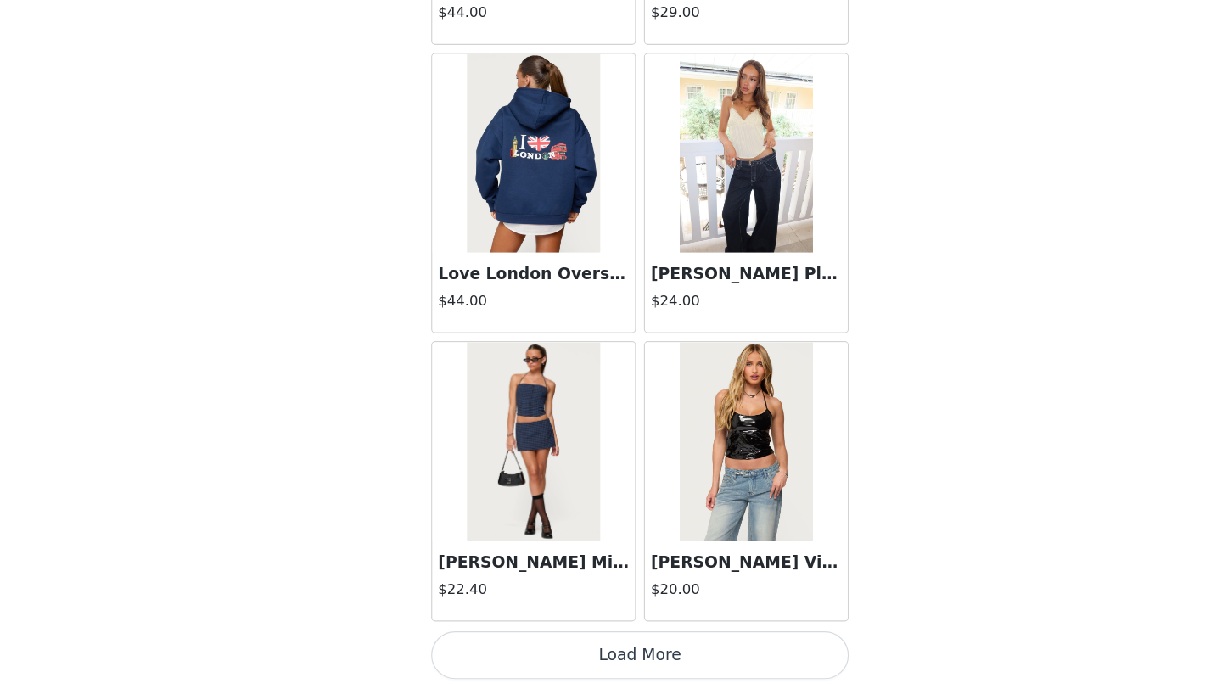
click at [654, 659] on button "Load More" at bounding box center [611, 660] width 356 height 41
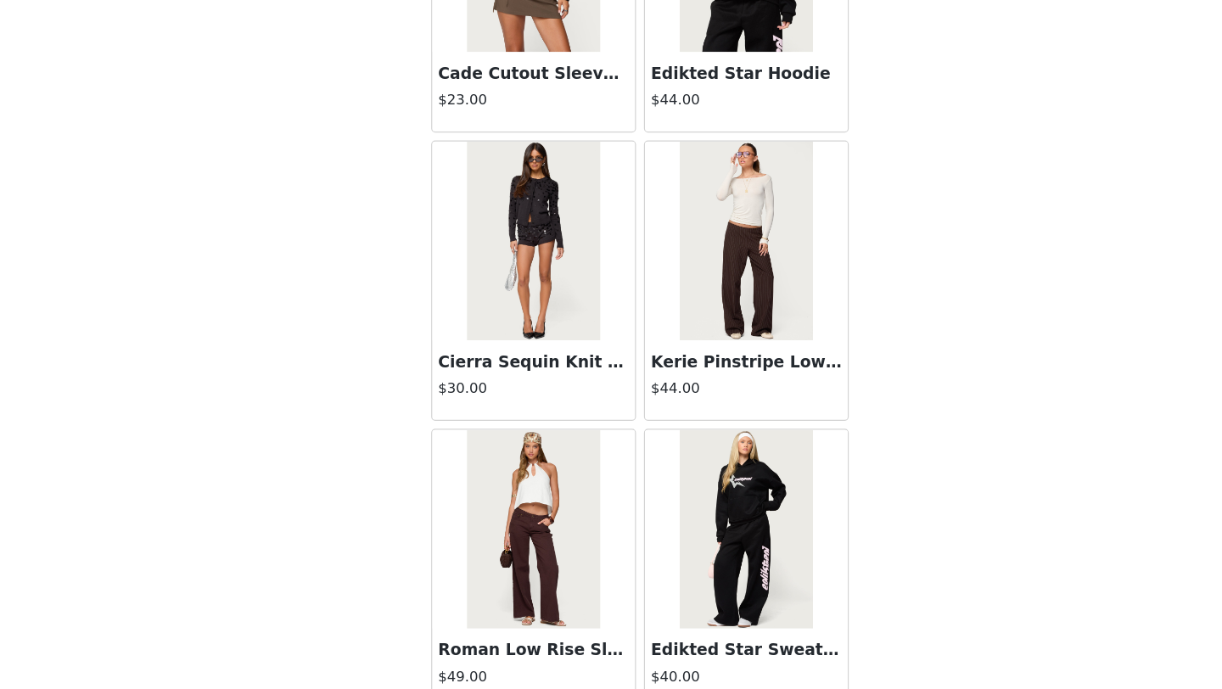
scroll to position [31440, 0]
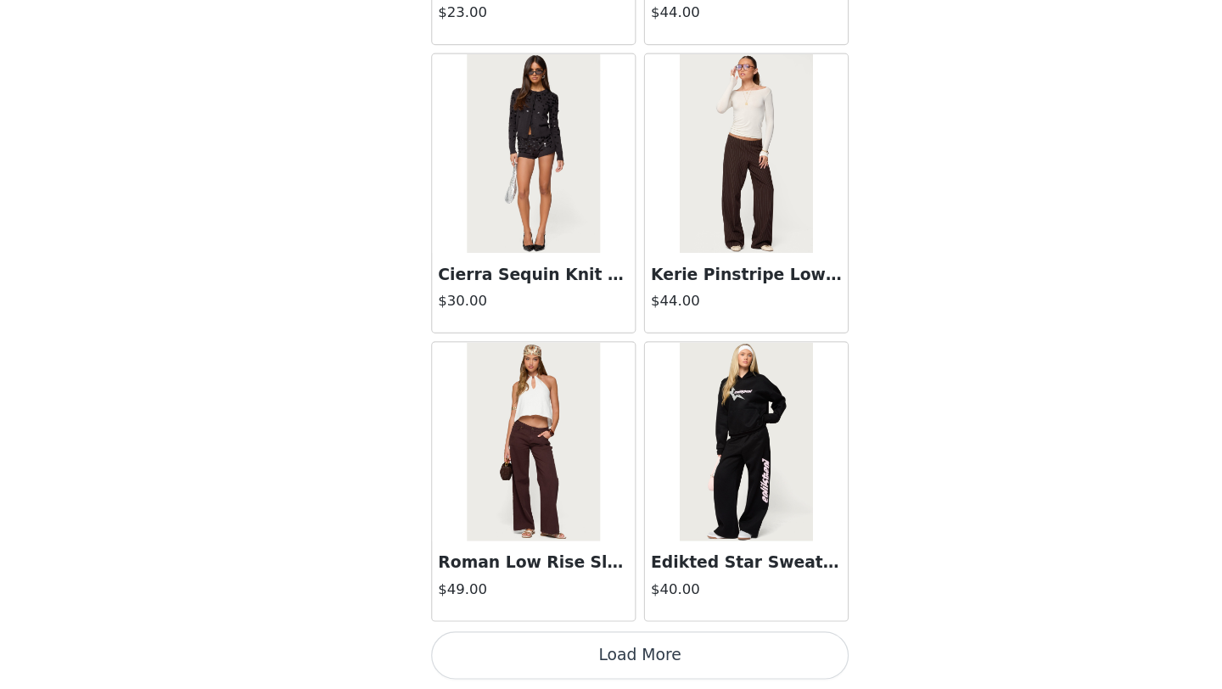
click at [631, 658] on button "Load More" at bounding box center [611, 660] width 356 height 41
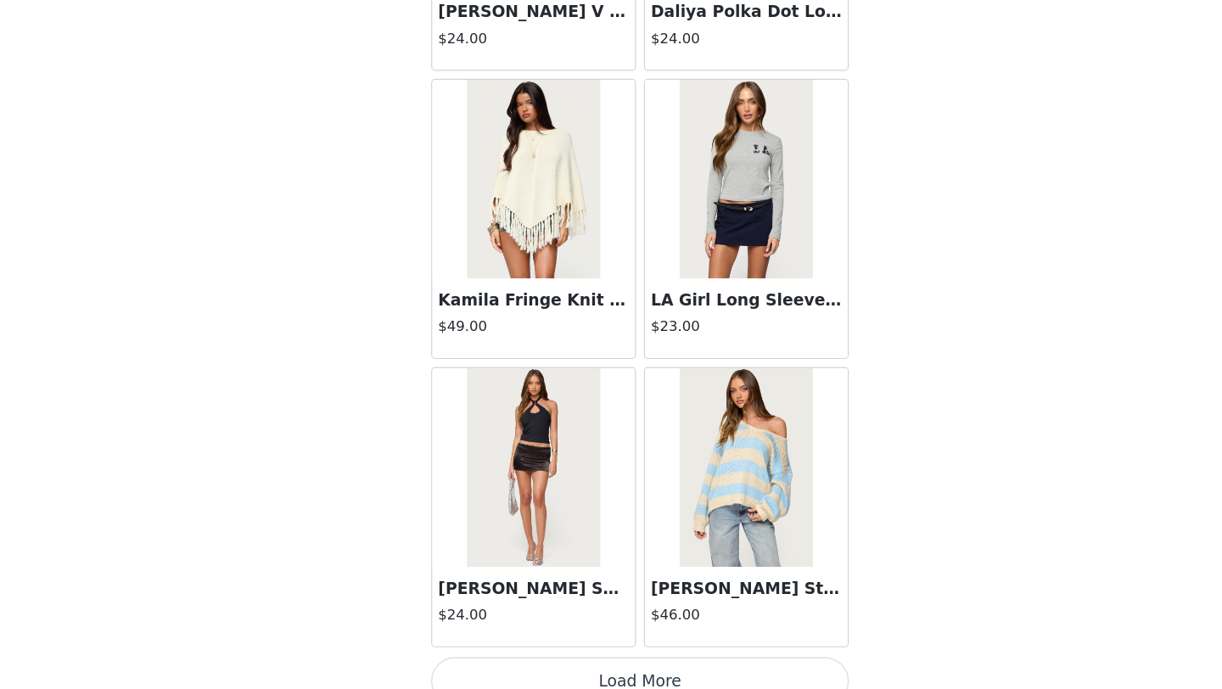
scroll to position [33901, 0]
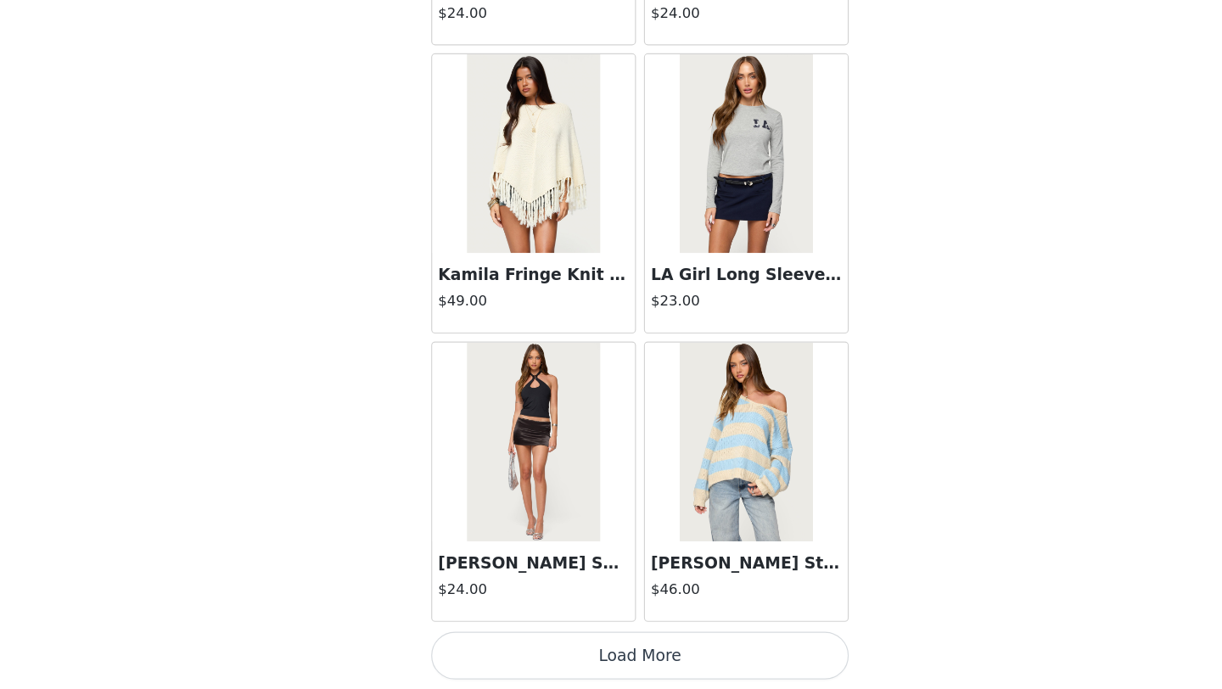
click at [659, 653] on button "Load More" at bounding box center [611, 660] width 356 height 41
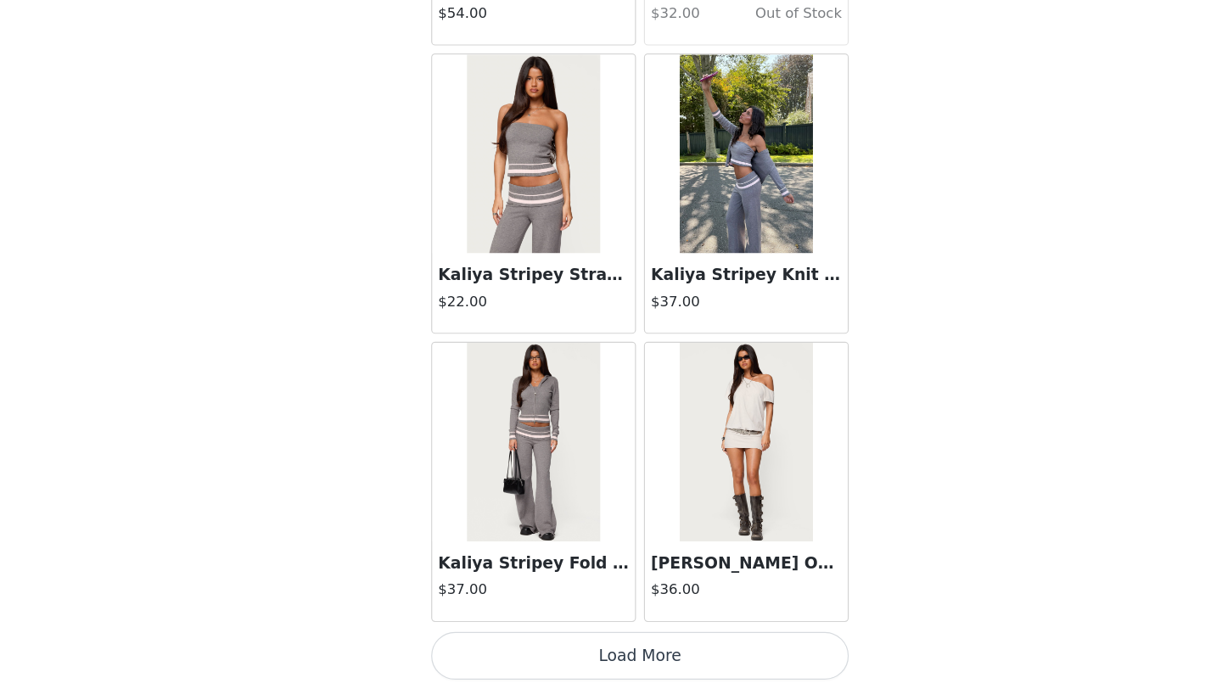
click at [642, 650] on button "Load More" at bounding box center [611, 660] width 356 height 41
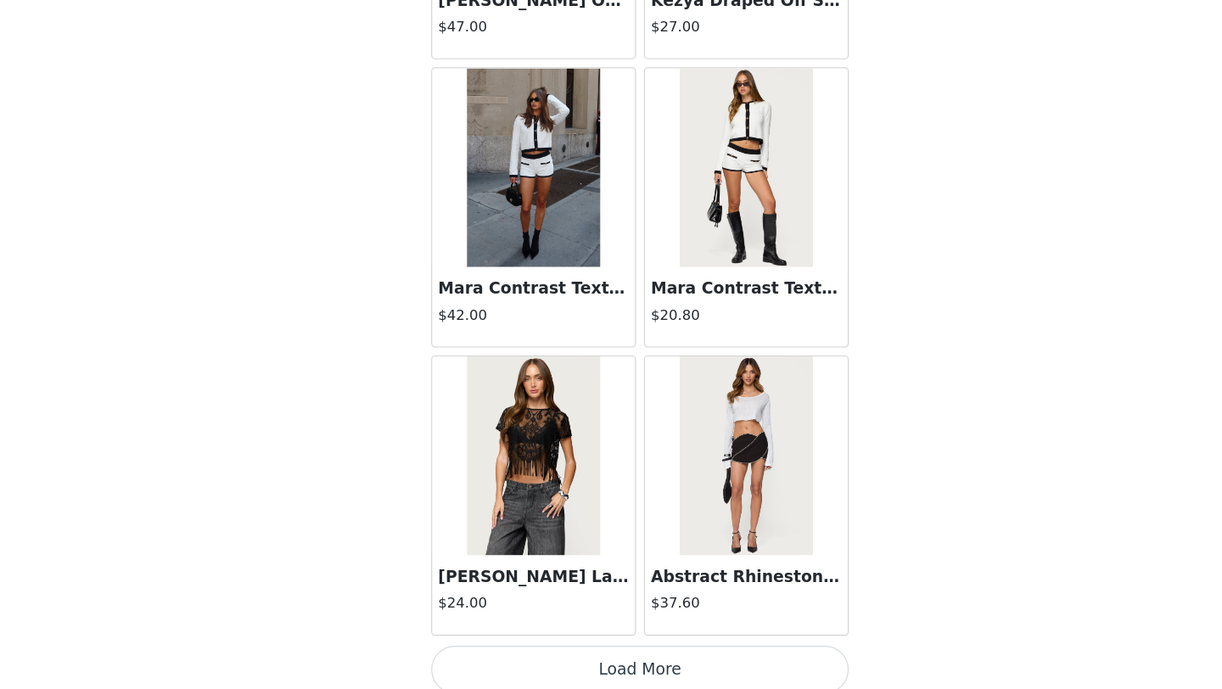
scroll to position [38823, 0]
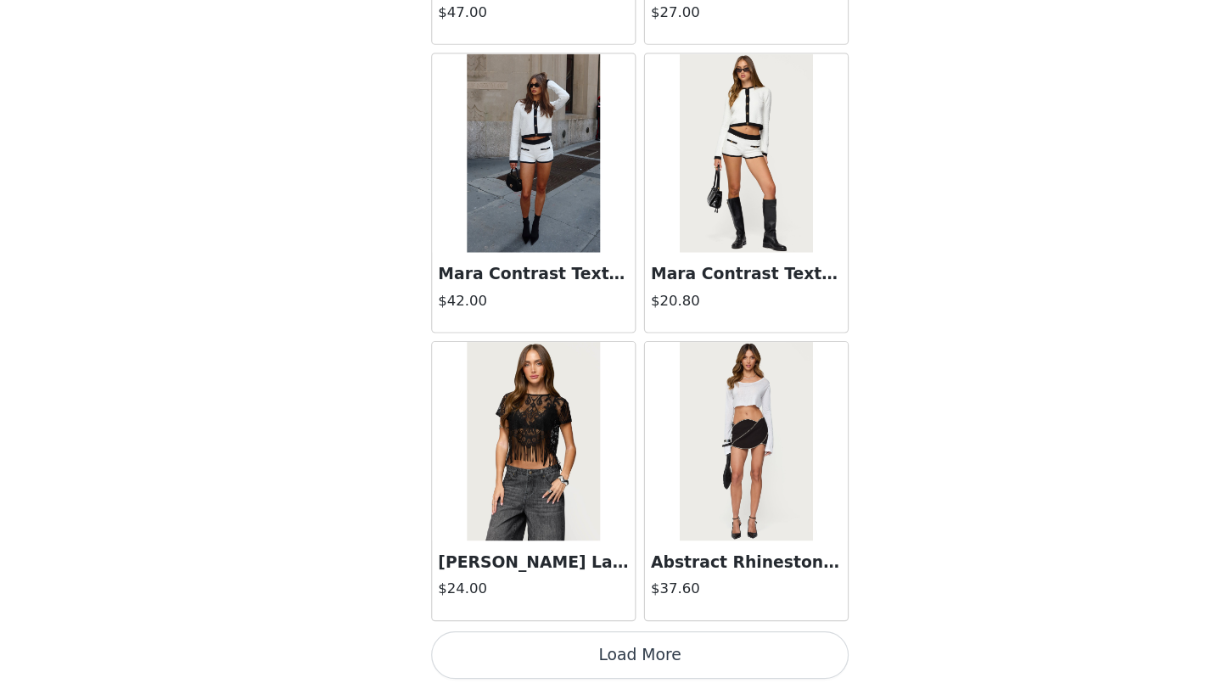
click at [648, 664] on button "Load More" at bounding box center [611, 660] width 356 height 41
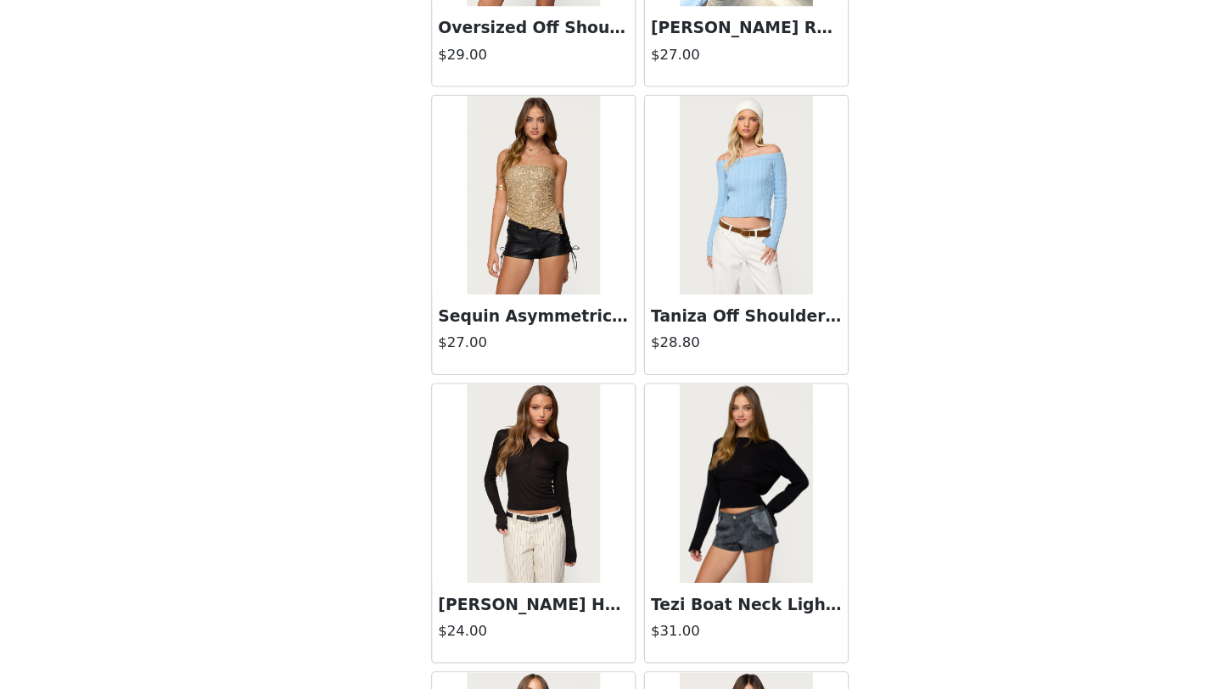
scroll to position [41284, 0]
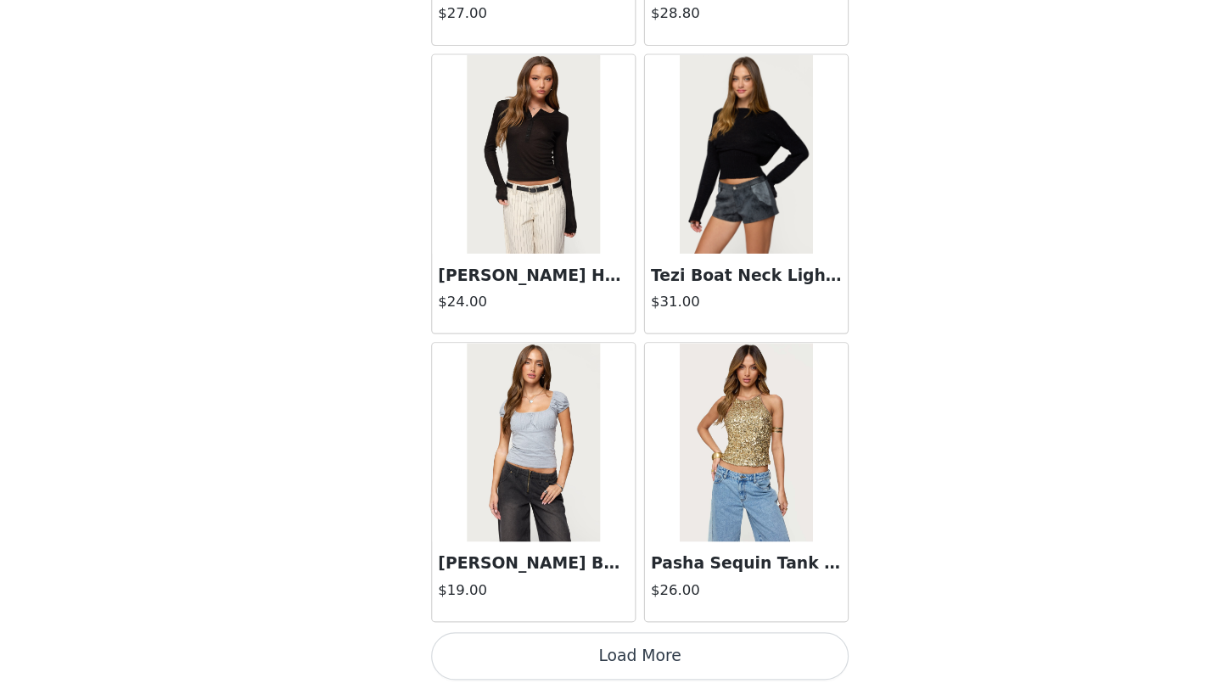
click at [665, 660] on button "Load More" at bounding box center [611, 660] width 356 height 41
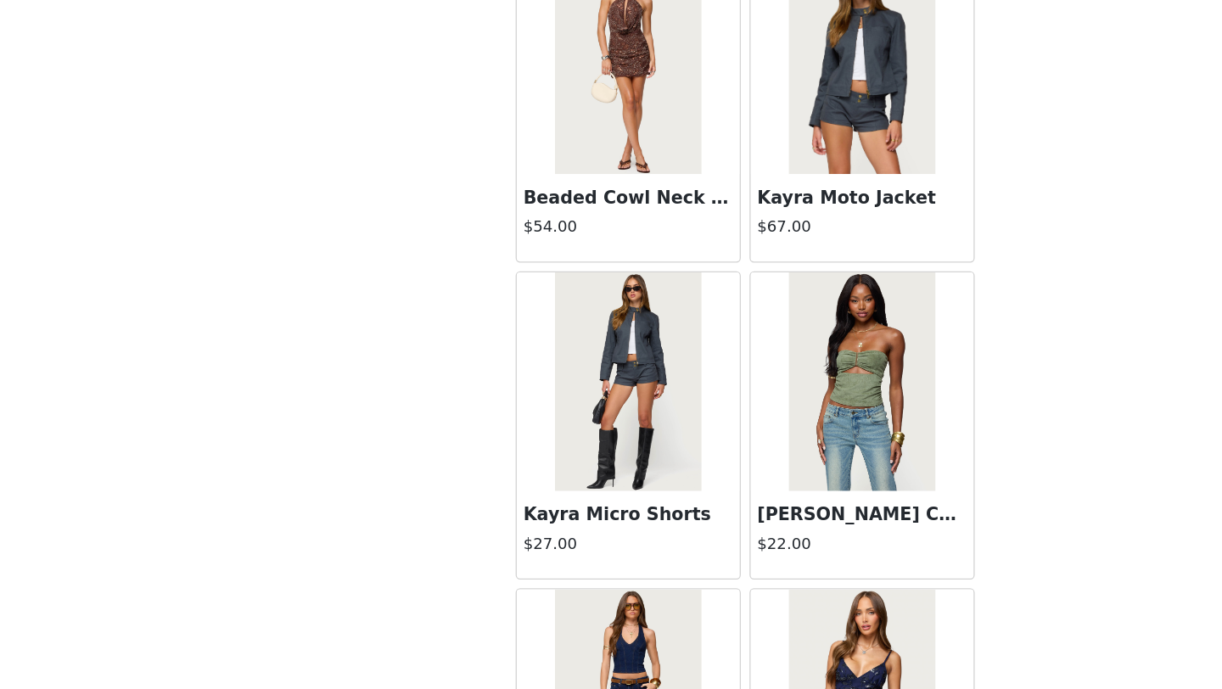
scroll to position [42303, 0]
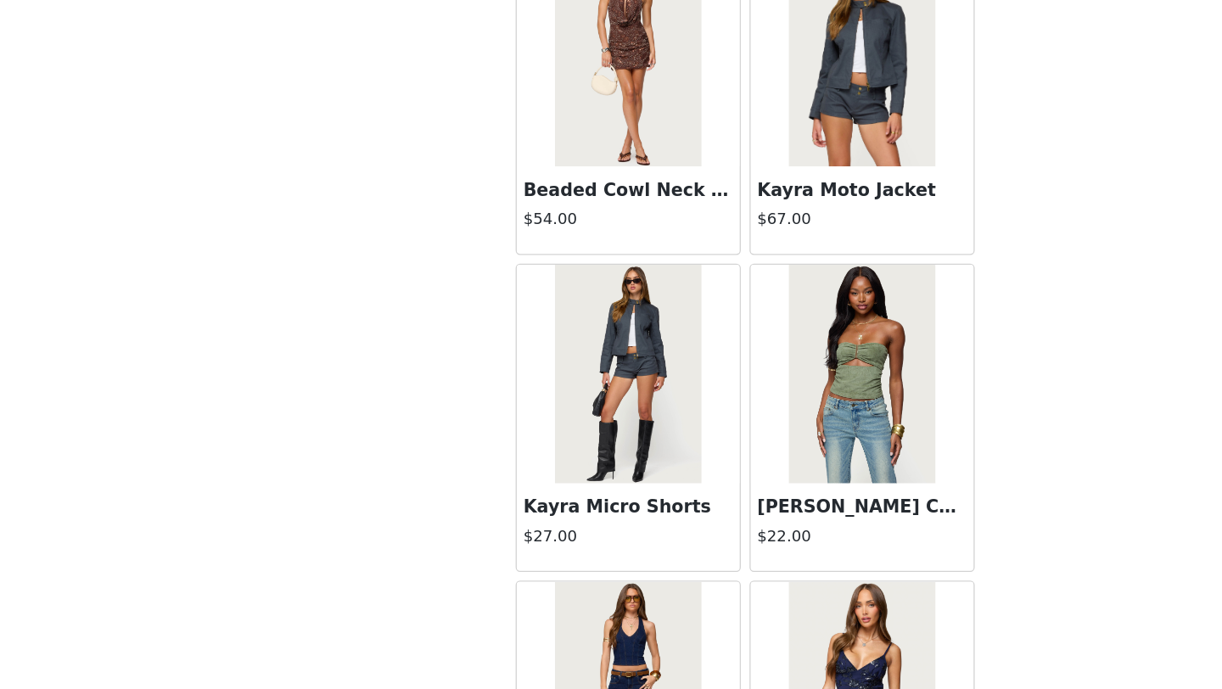
click at [545, 500] on img at bounding box center [519, 444] width 113 height 170
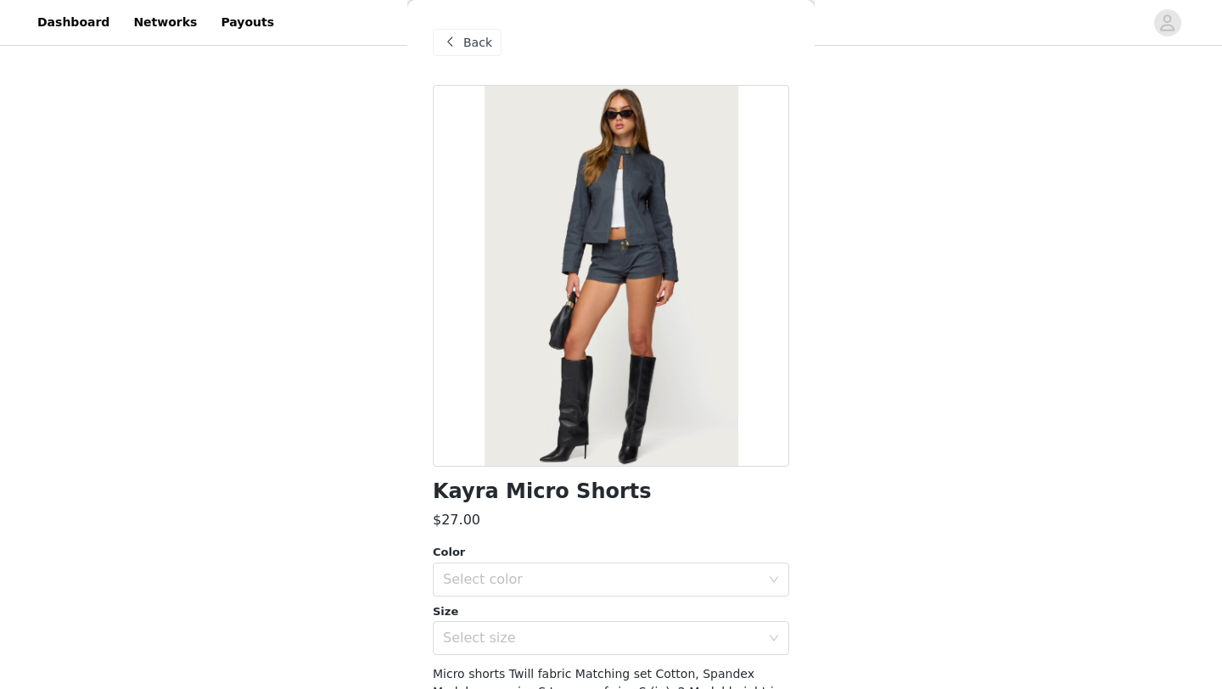
scroll to position [119, 0]
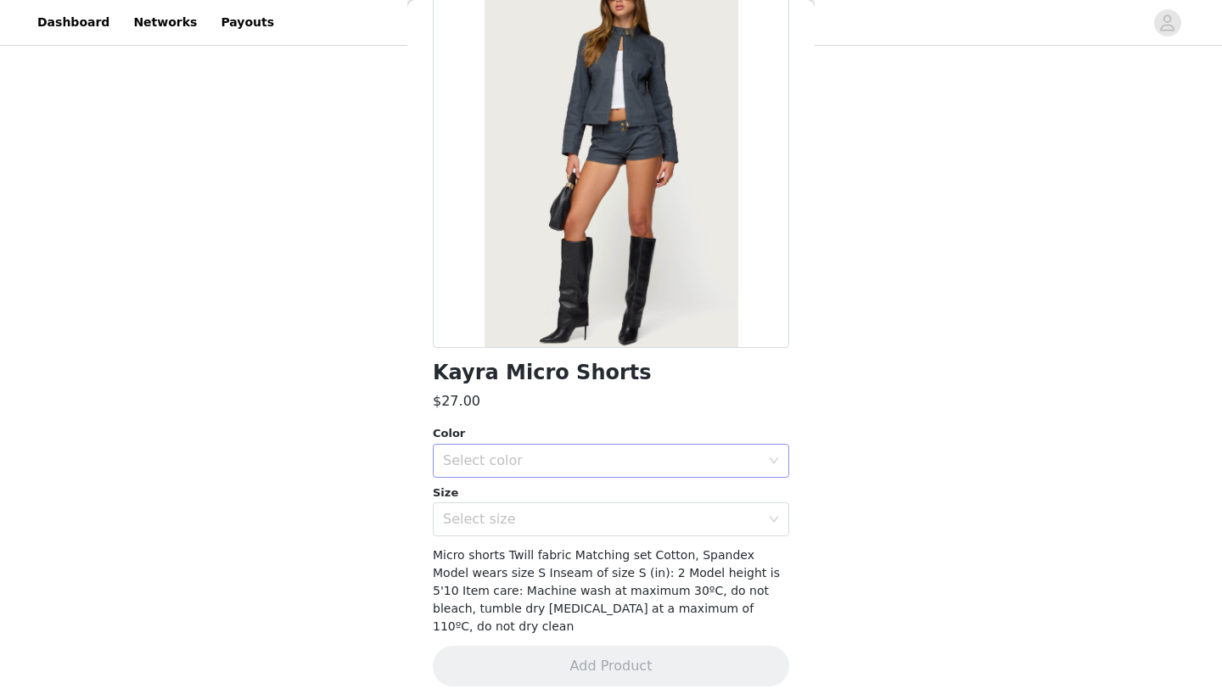
click at [556, 468] on div "Select color" at bounding box center [601, 460] width 317 height 17
click at [551, 494] on li "DARK-GRAY" at bounding box center [611, 498] width 356 height 27
click at [551, 519] on div "Select size" at bounding box center [601, 519] width 317 height 17
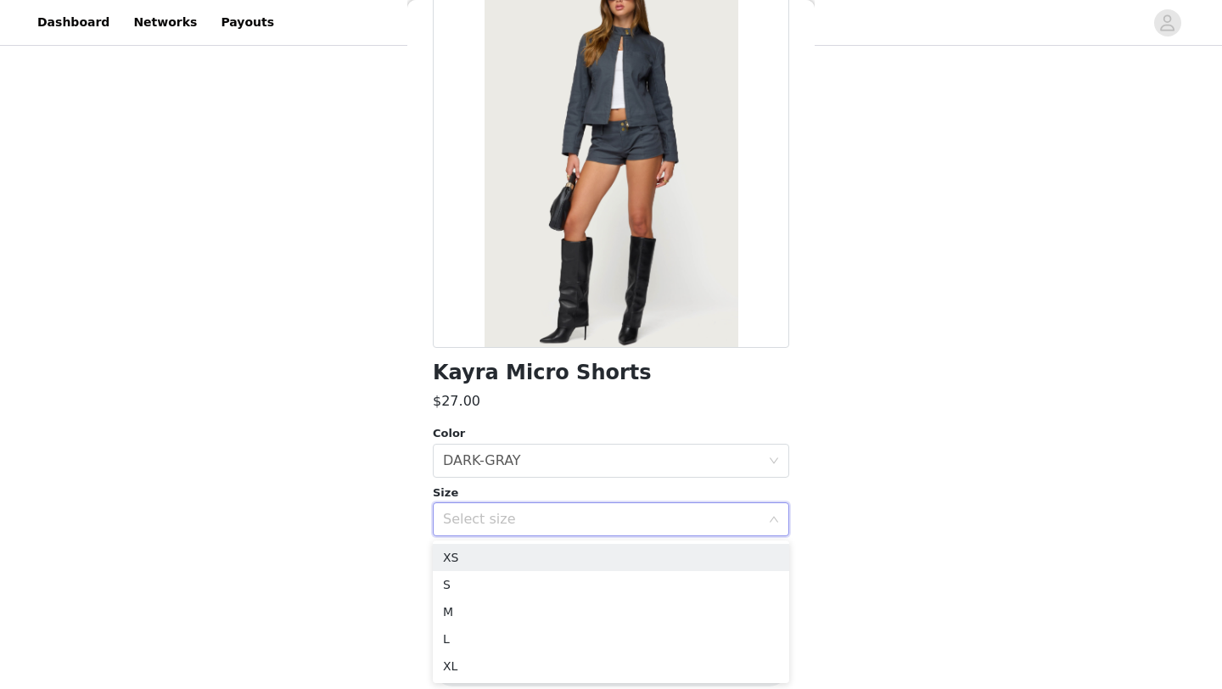
click at [551, 518] on div "Select size" at bounding box center [601, 519] width 317 height 17
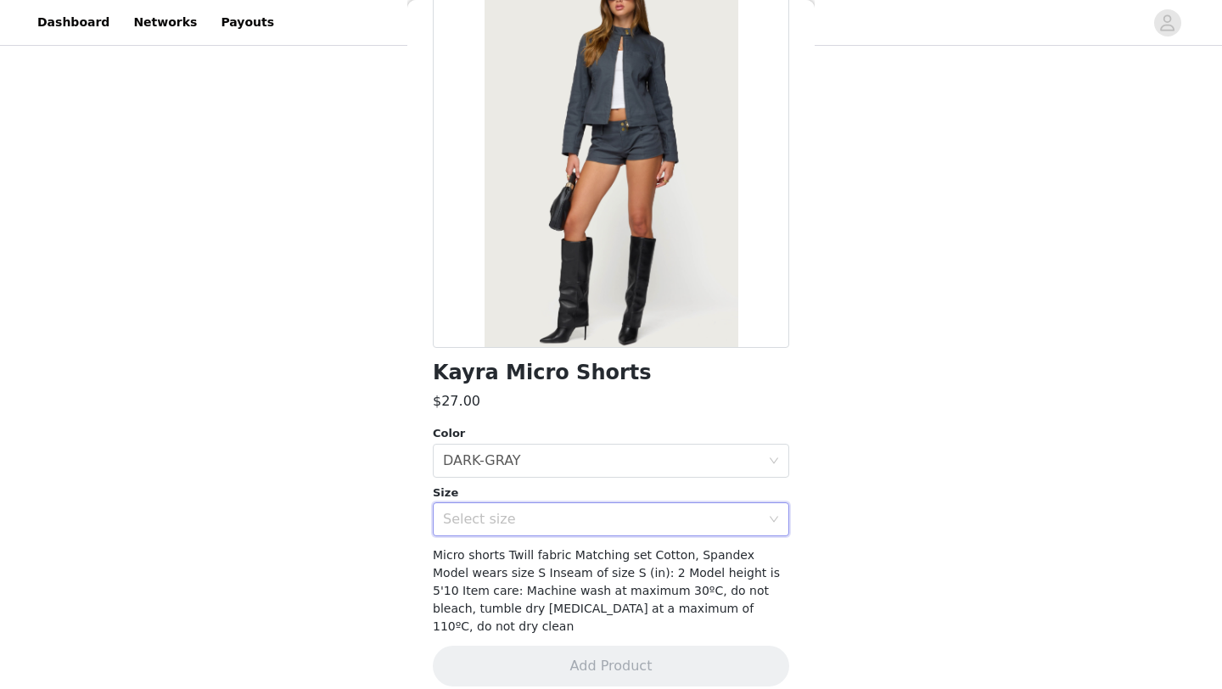
click at [556, 520] on div "Select size" at bounding box center [601, 519] width 317 height 17
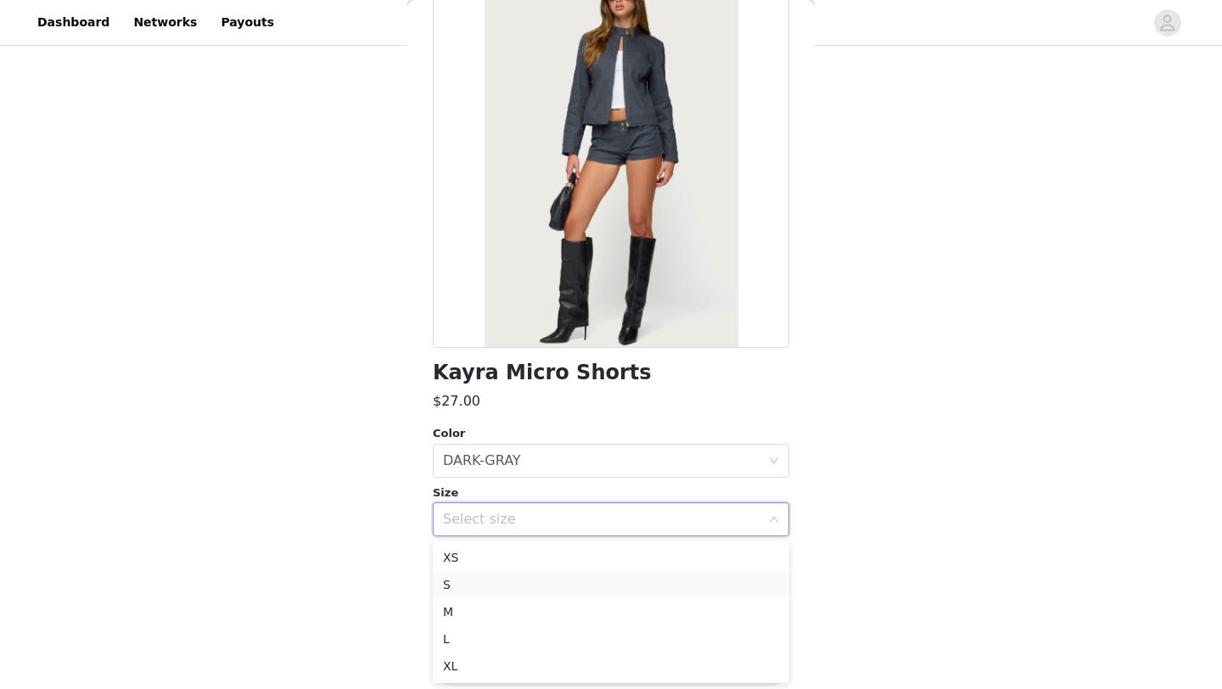
click at [541, 580] on li "S" at bounding box center [611, 584] width 356 height 27
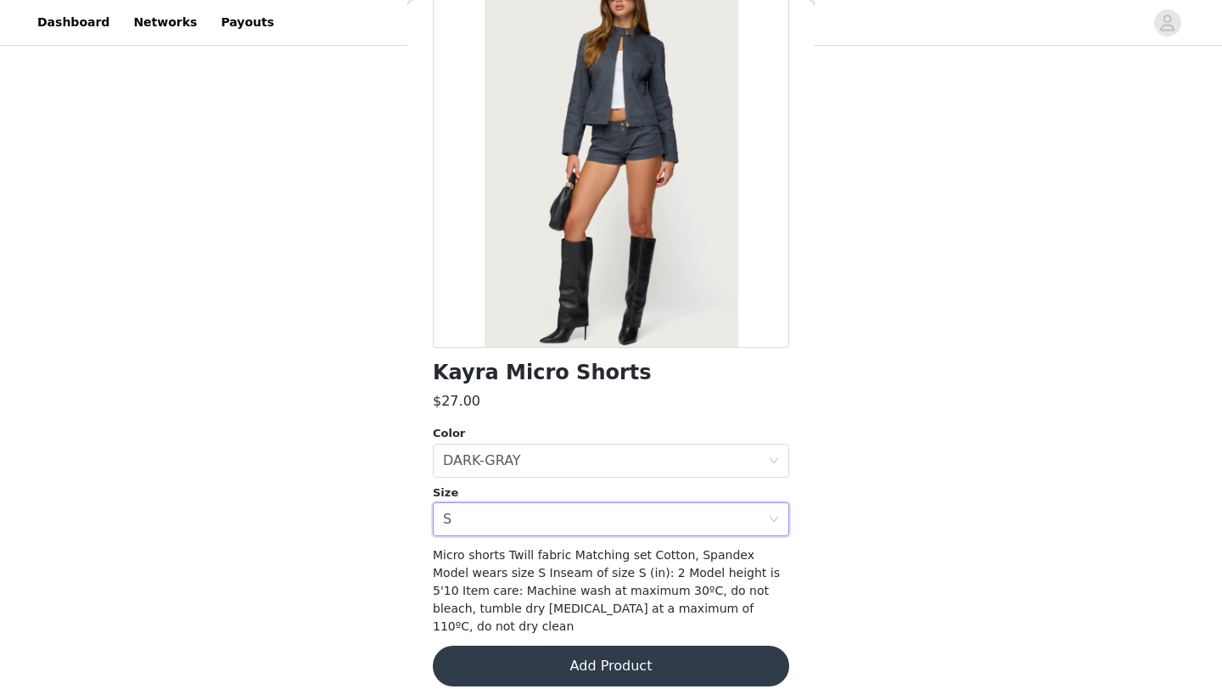
scroll to position [534, 0]
click at [646, 648] on button "Add Product" at bounding box center [611, 666] width 356 height 41
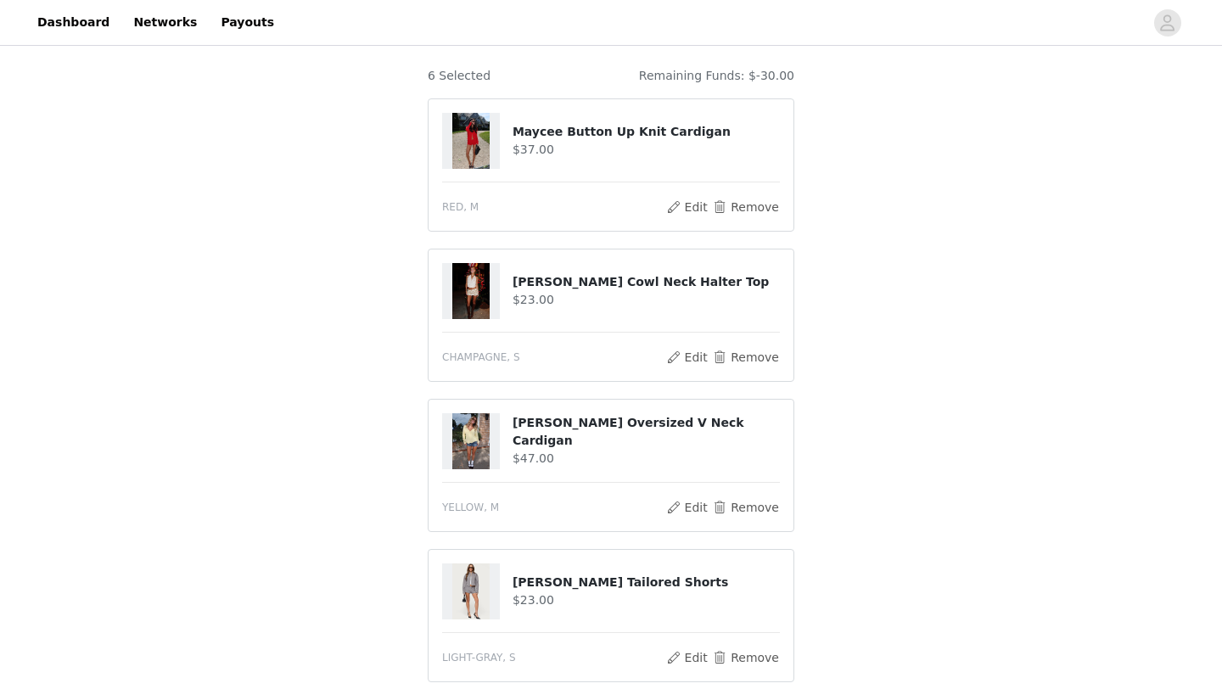
scroll to position [0, 0]
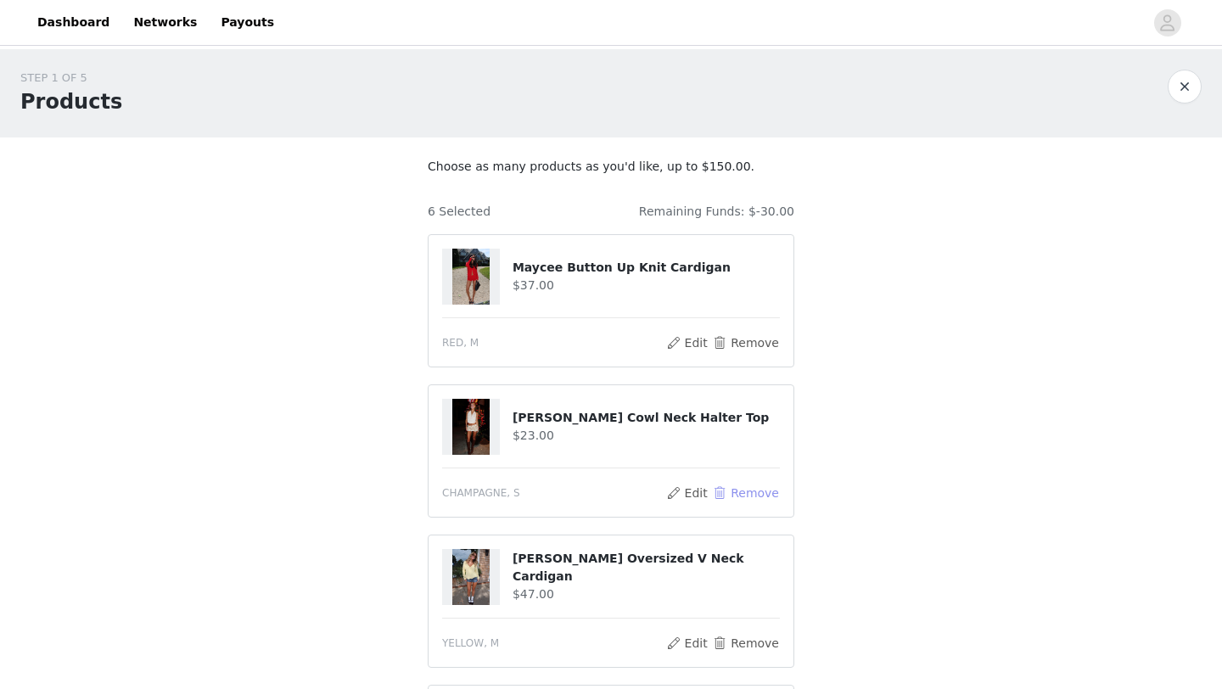
click at [754, 492] on button "Remove" at bounding box center [746, 493] width 68 height 20
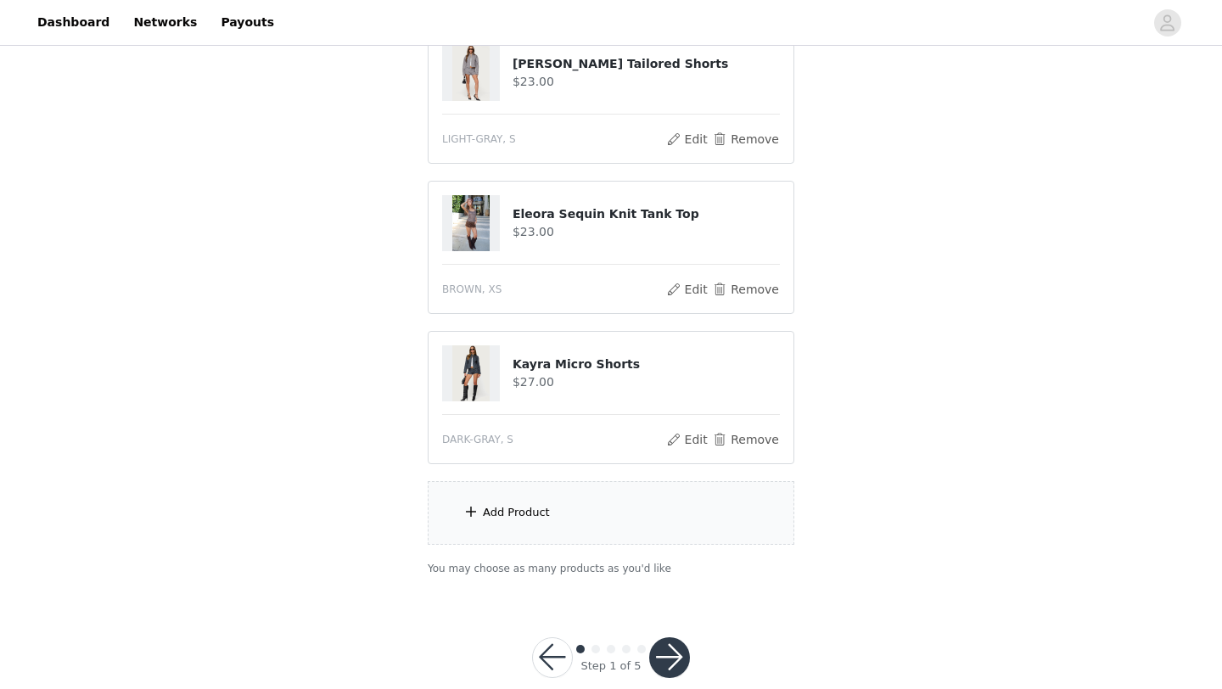
scroll to position [505, 0]
click at [509, 519] on div "Add Product" at bounding box center [611, 512] width 367 height 64
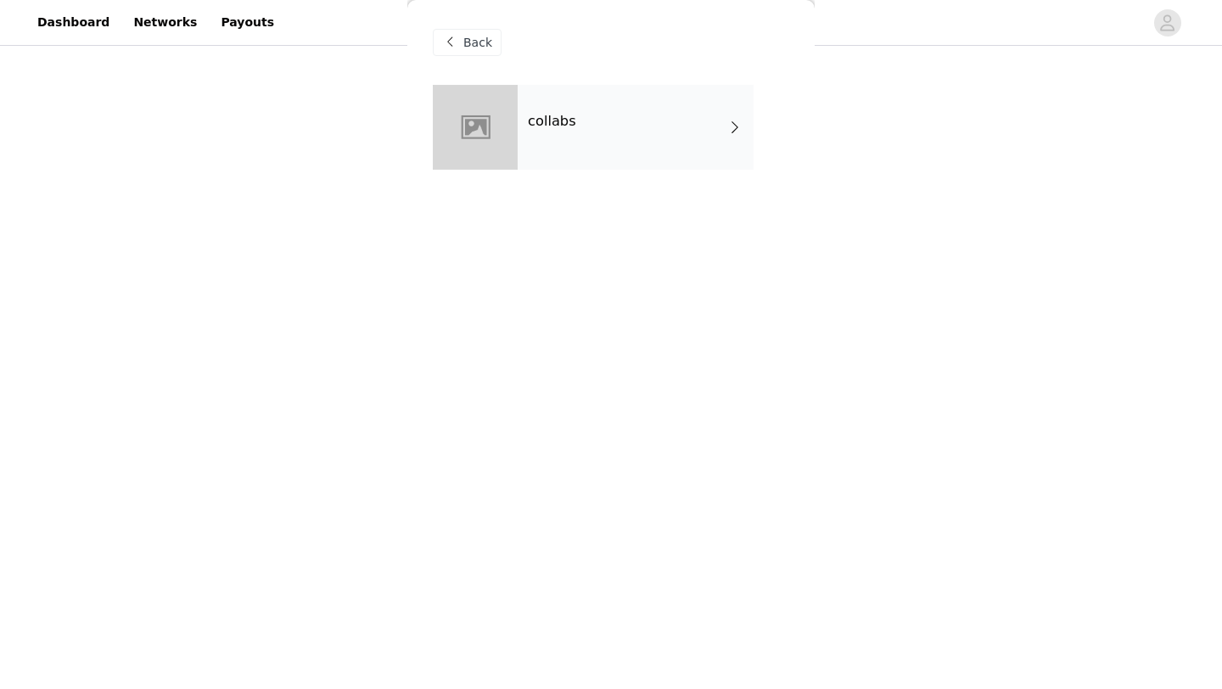
click at [574, 127] on div "collabs" at bounding box center [636, 127] width 236 height 85
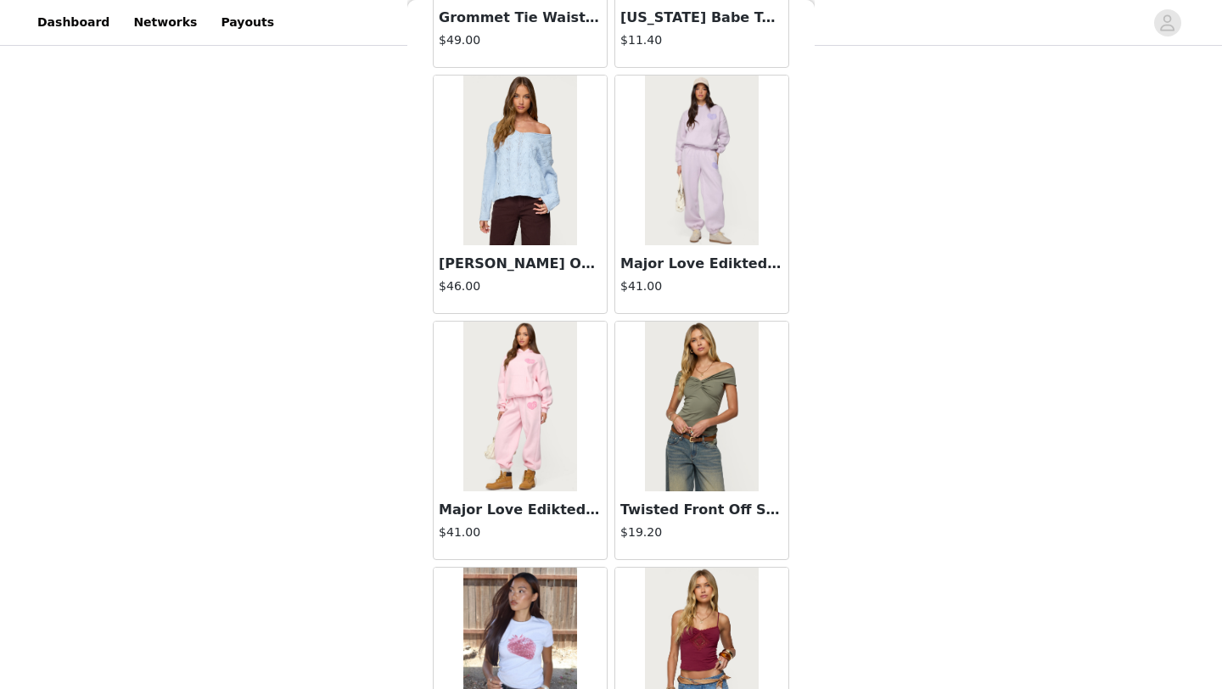
scroll to position [1908, 0]
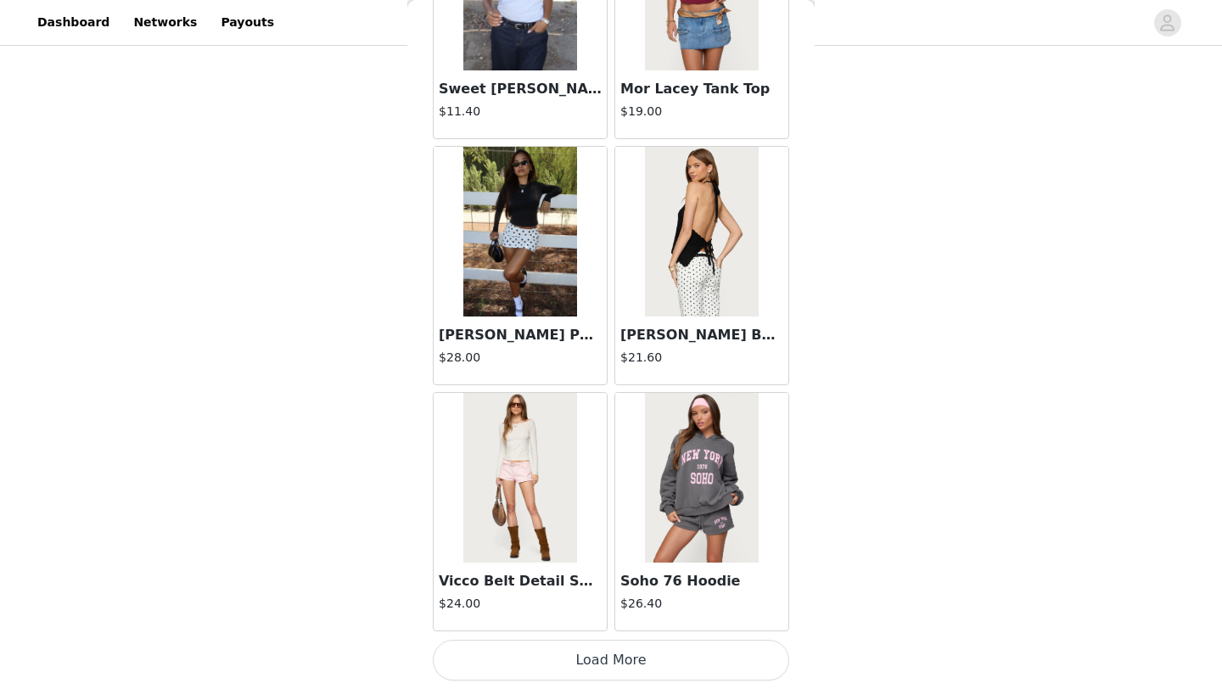
click at [632, 670] on button "Load More" at bounding box center [611, 660] width 356 height 41
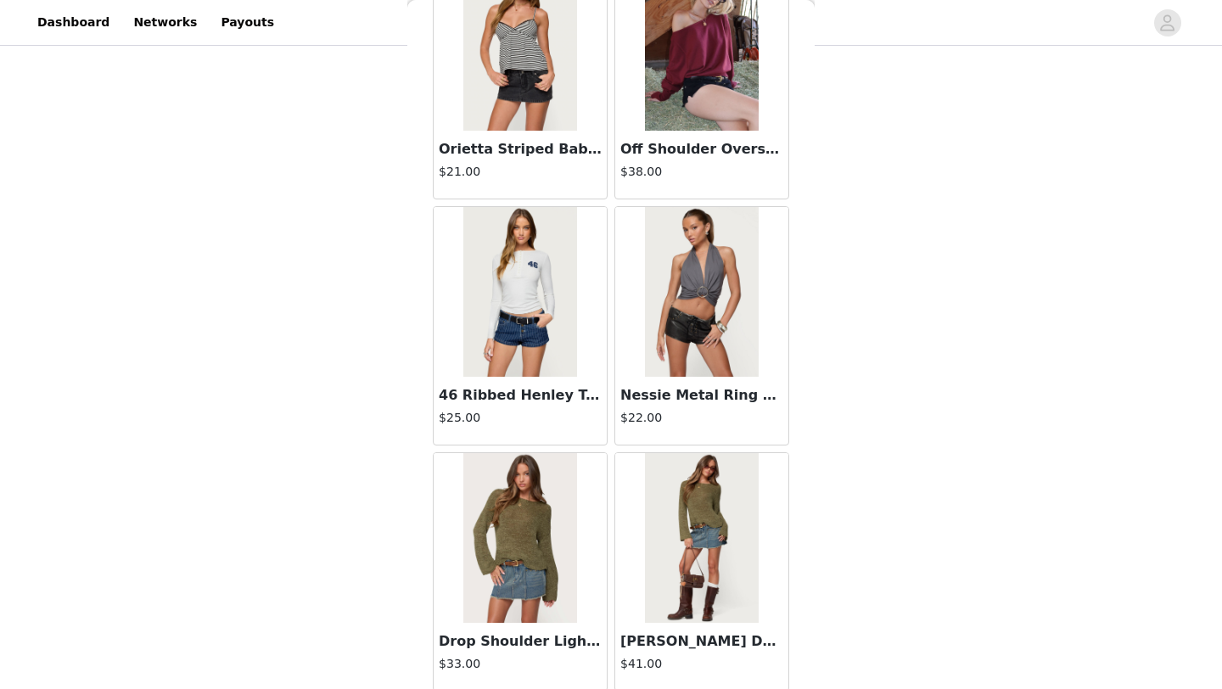
scroll to position [4369, 0]
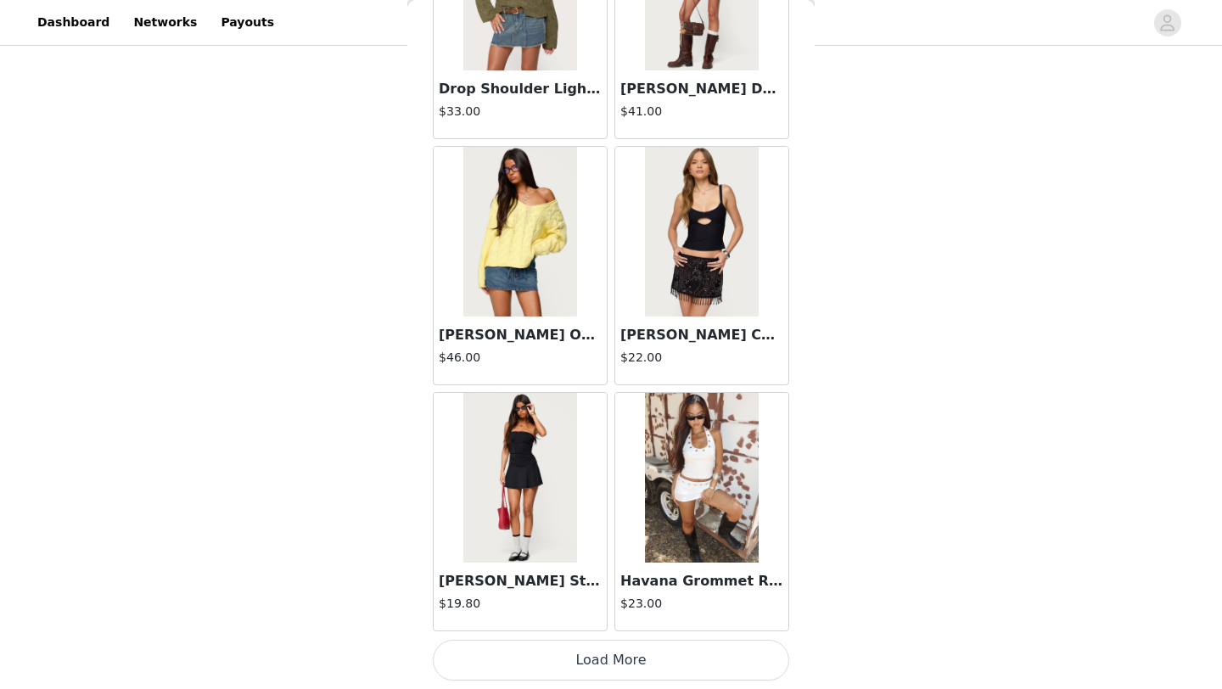
click at [646, 655] on button "Load More" at bounding box center [611, 660] width 356 height 41
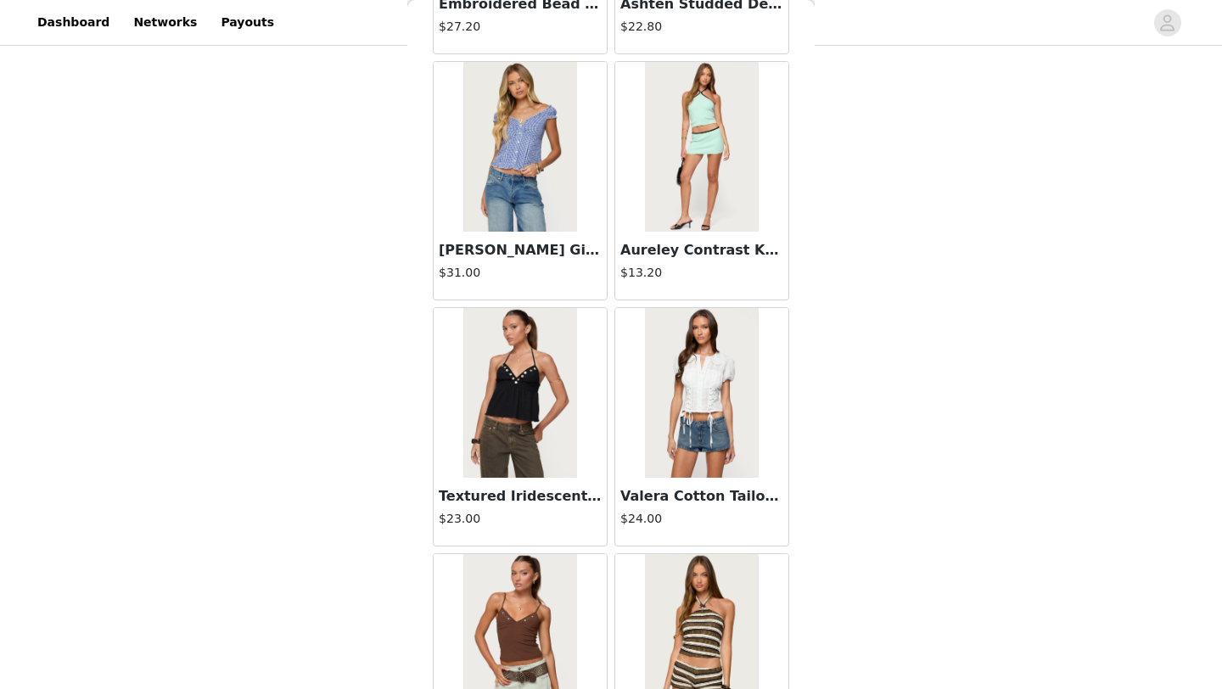
scroll to position [6830, 0]
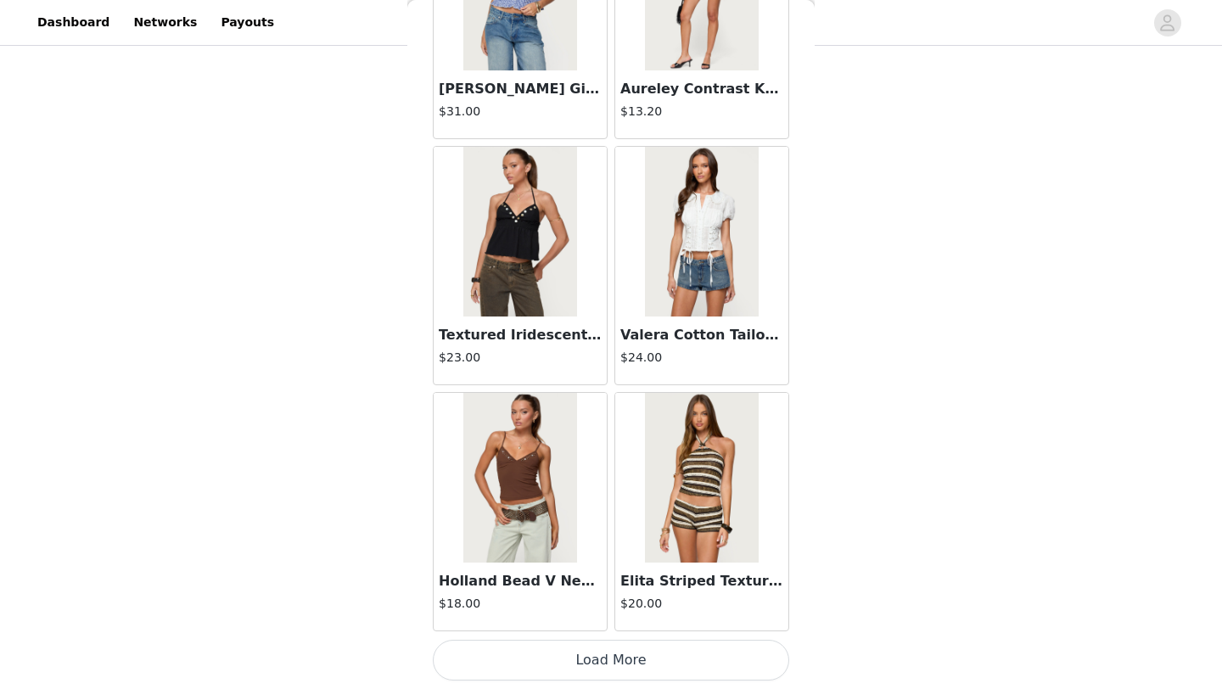
click at [636, 662] on button "Load More" at bounding box center [611, 660] width 356 height 41
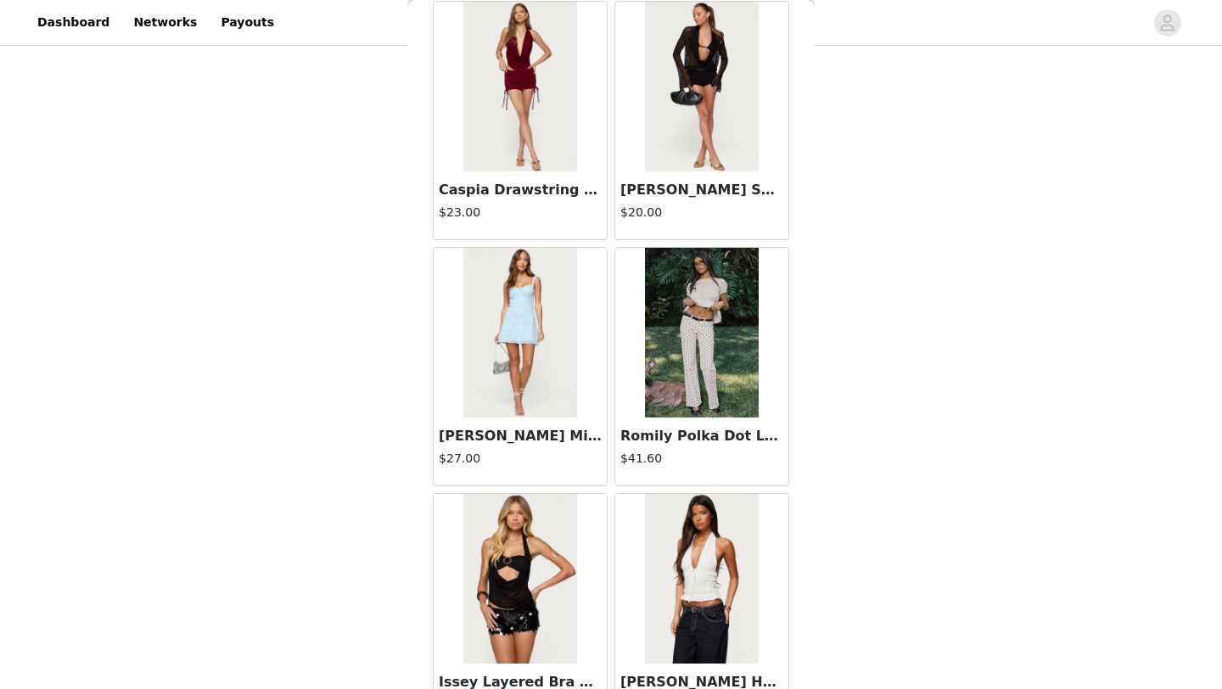
scroll to position [9291, 0]
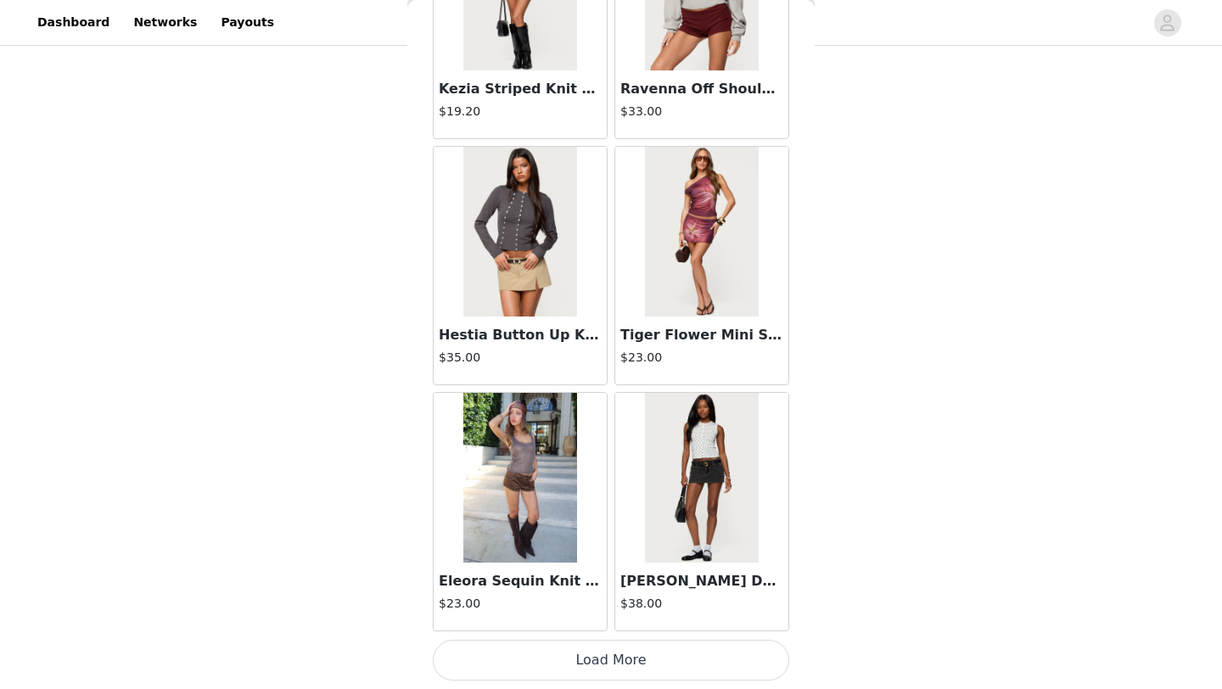
click at [632, 649] on button "Load More" at bounding box center [611, 660] width 356 height 41
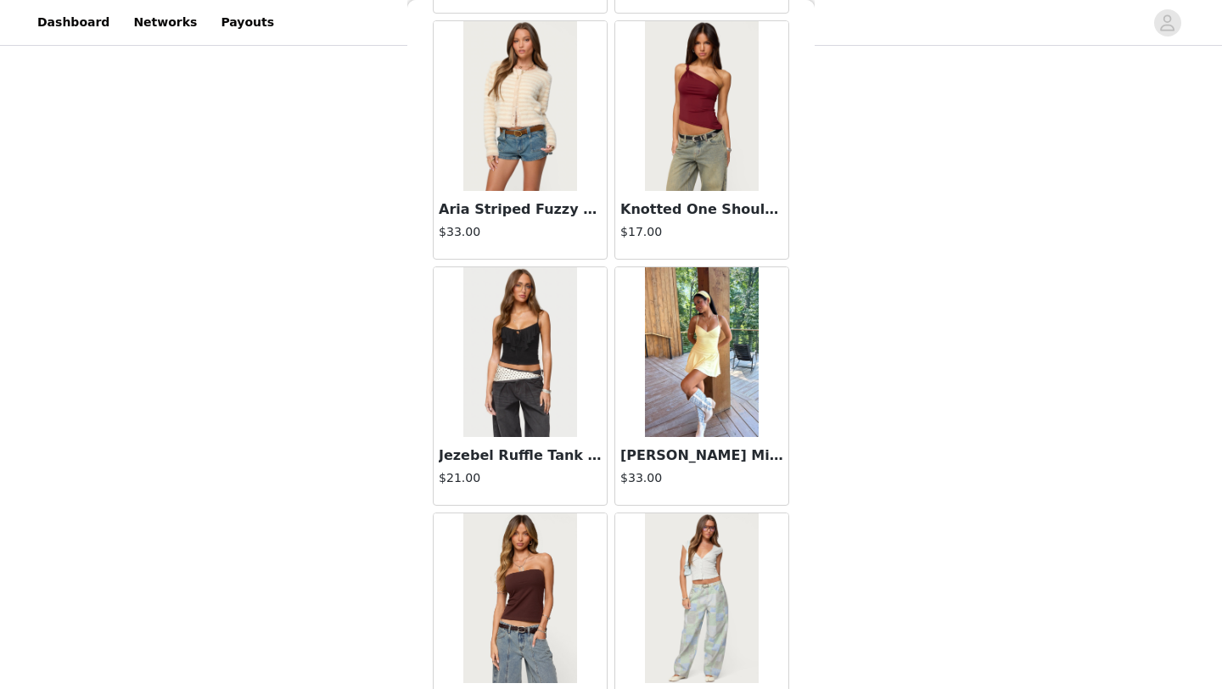
scroll to position [11752, 0]
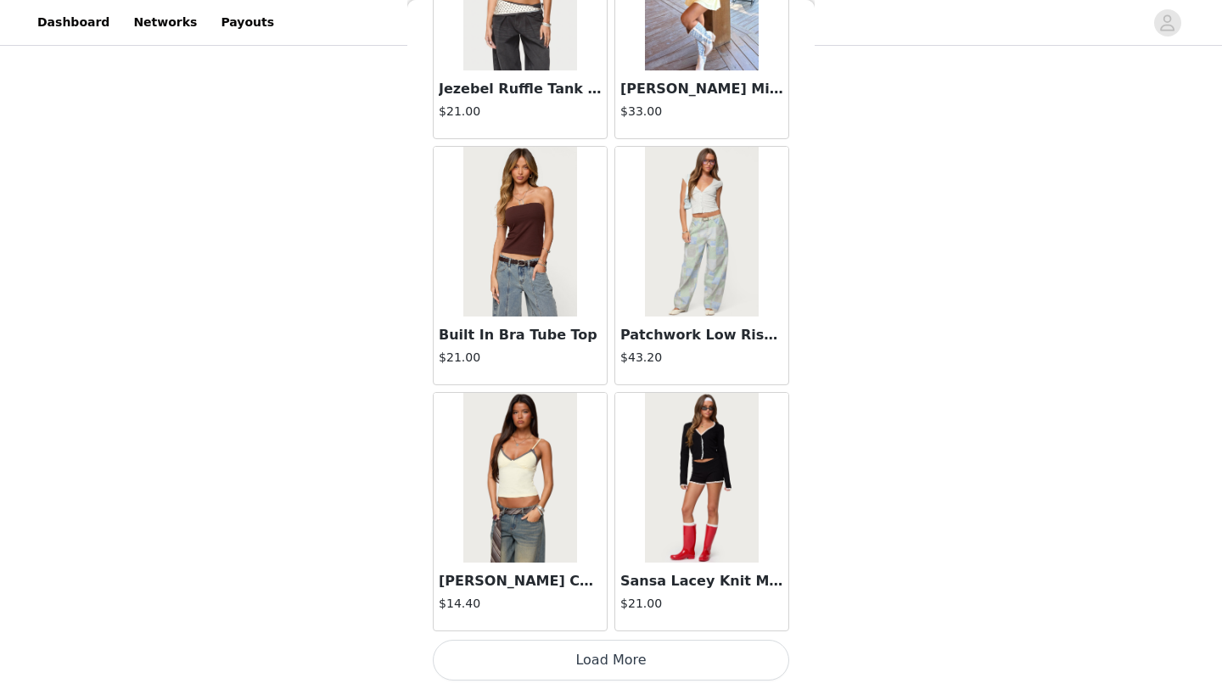
click at [630, 653] on button "Load More" at bounding box center [611, 660] width 356 height 41
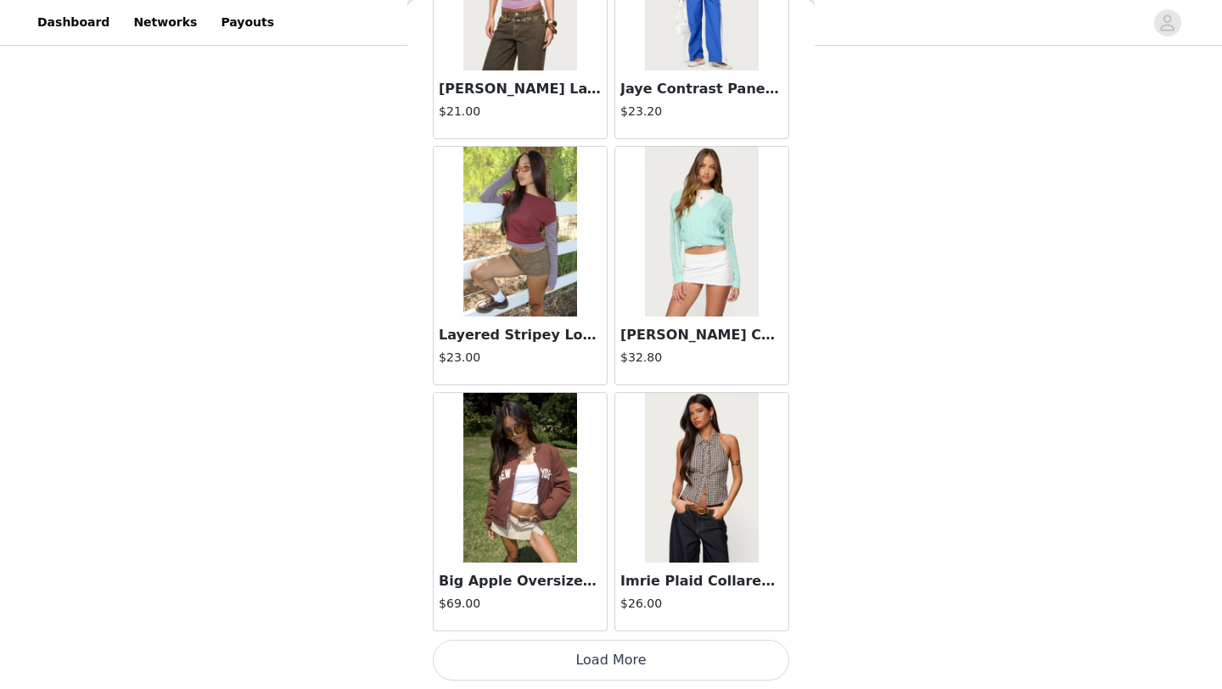
scroll to position [534, 0]
click at [624, 656] on button "Load More" at bounding box center [611, 660] width 356 height 41
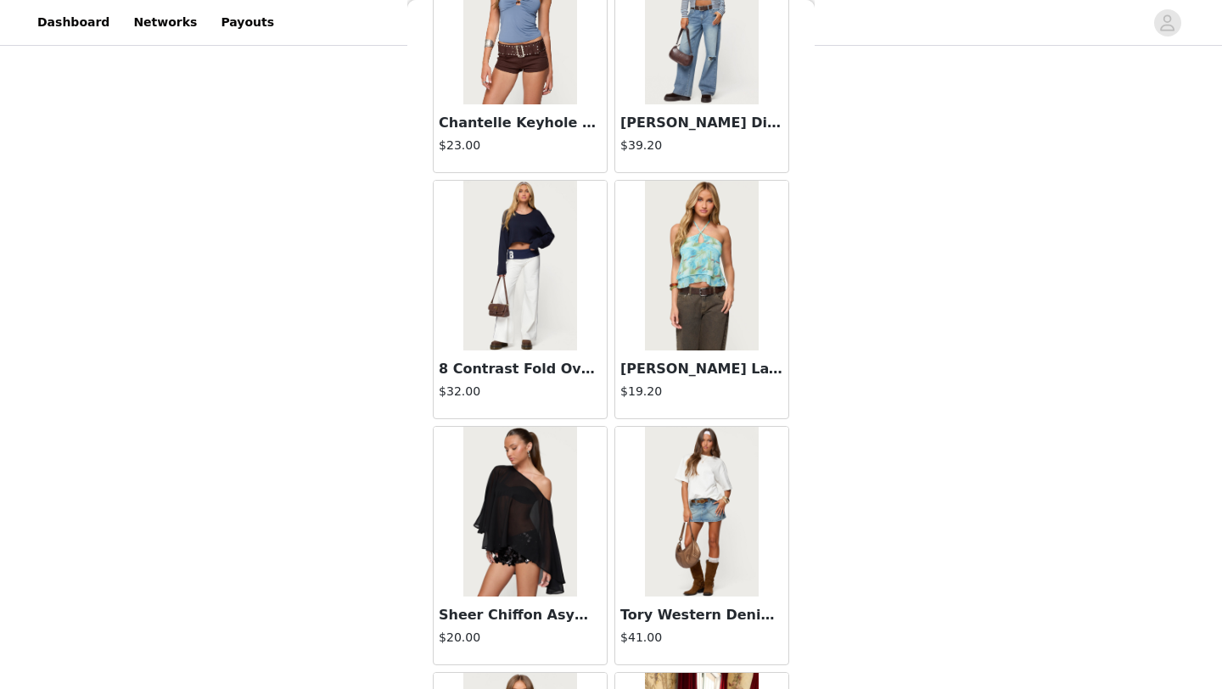
scroll to position [16674, 0]
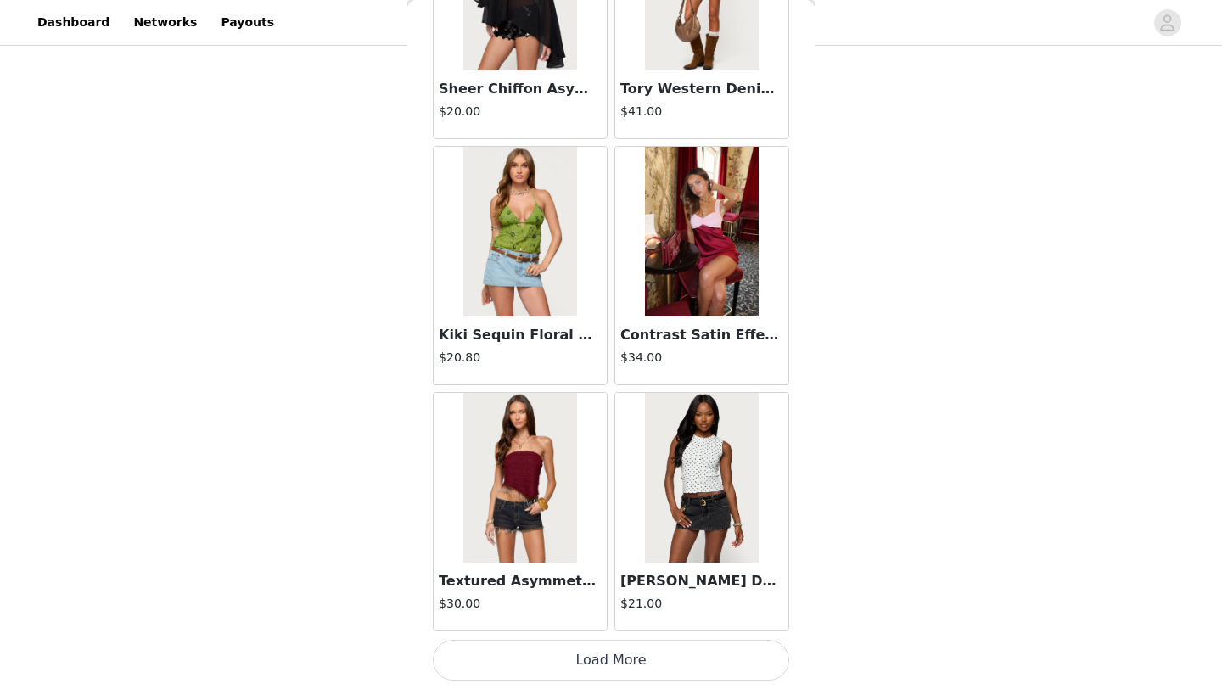
click at [590, 660] on button "Load More" at bounding box center [611, 660] width 356 height 41
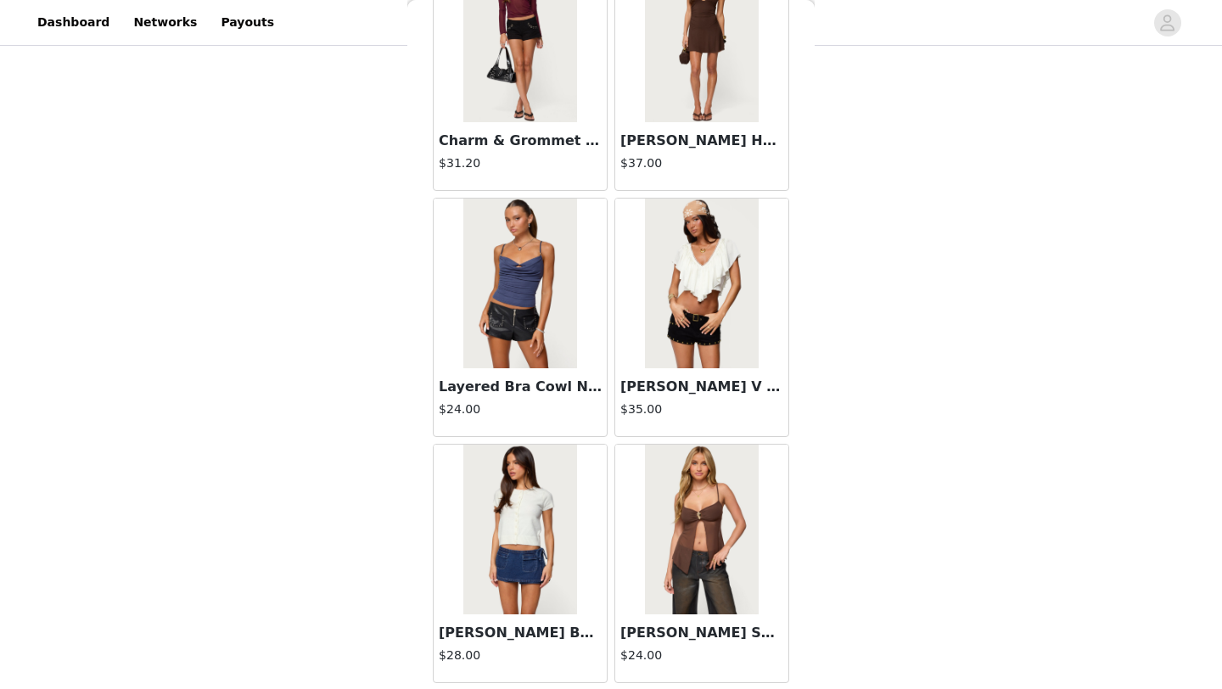
scroll to position [19135, 0]
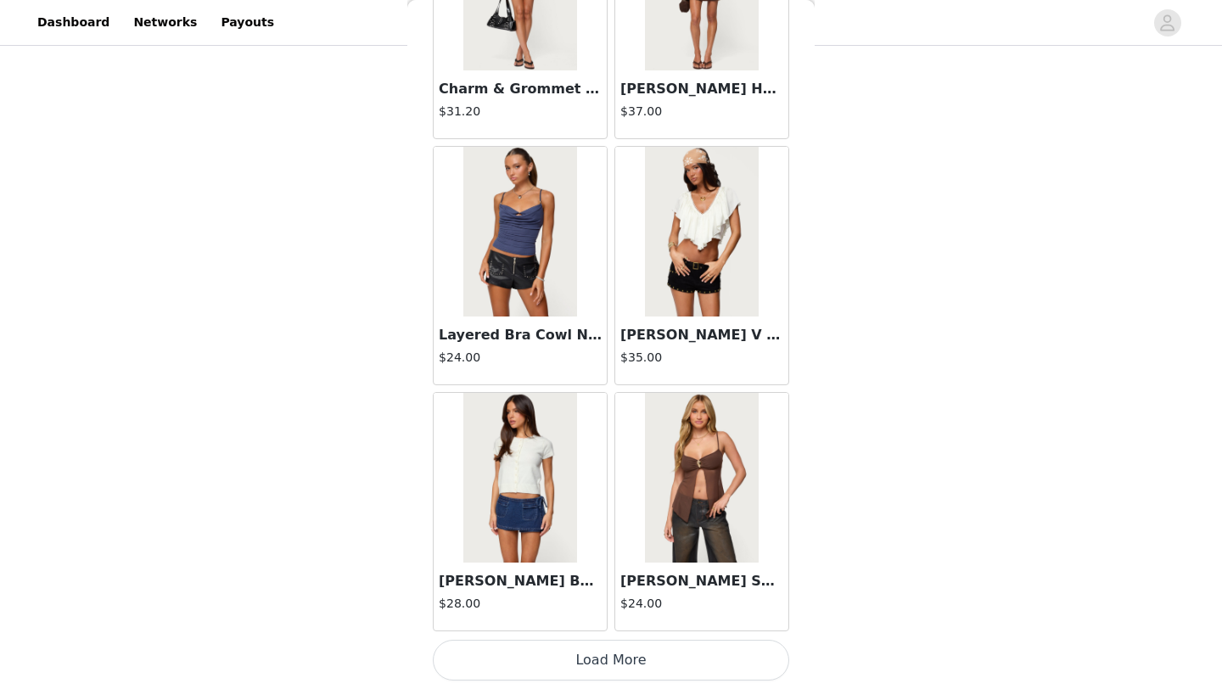
click at [625, 646] on button "Load More" at bounding box center [611, 660] width 356 height 41
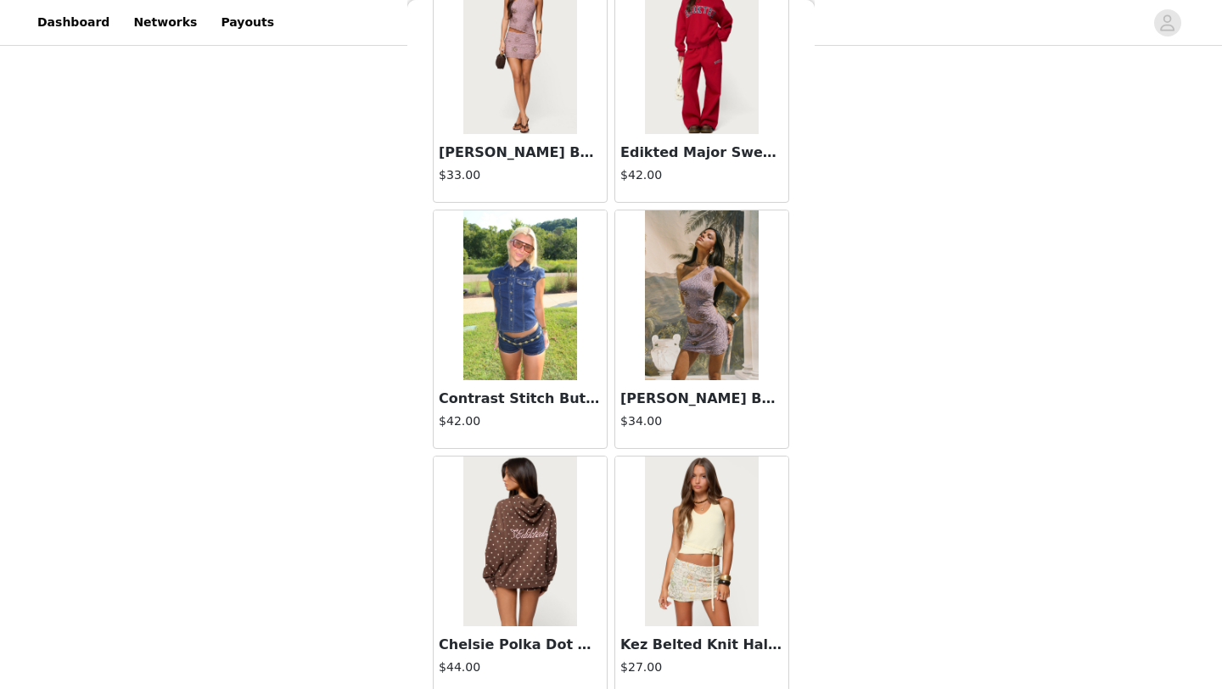
scroll to position [21596, 0]
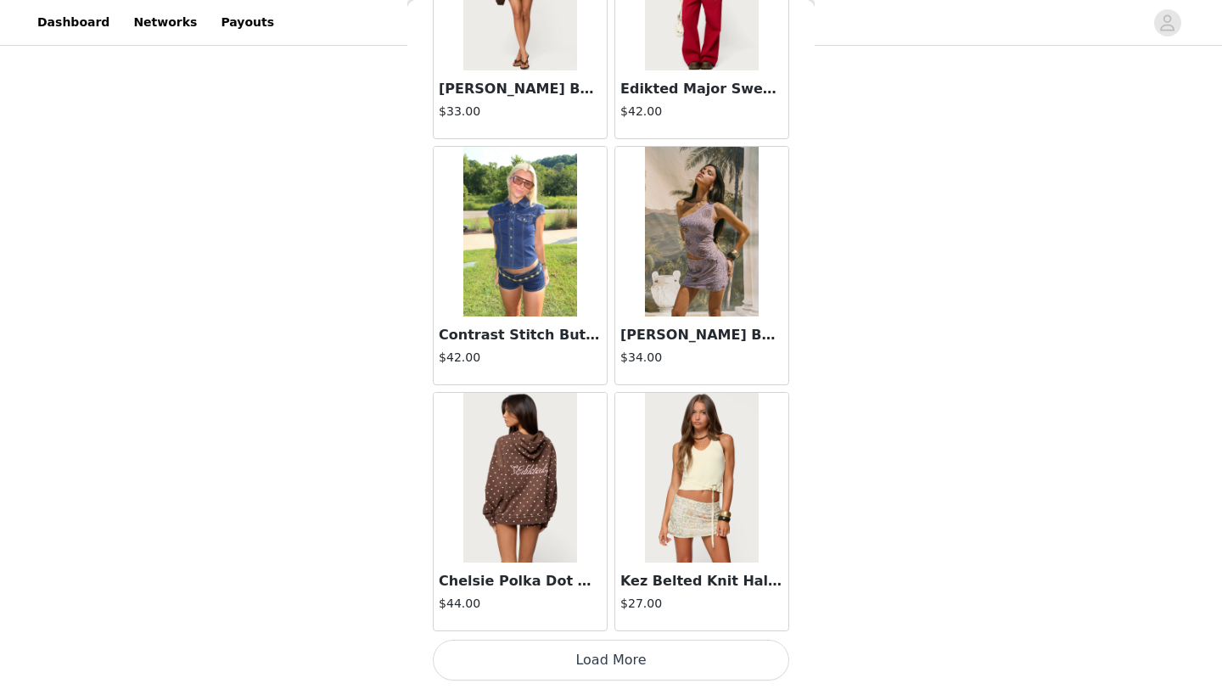
click at [641, 657] on button "Load More" at bounding box center [611, 660] width 356 height 41
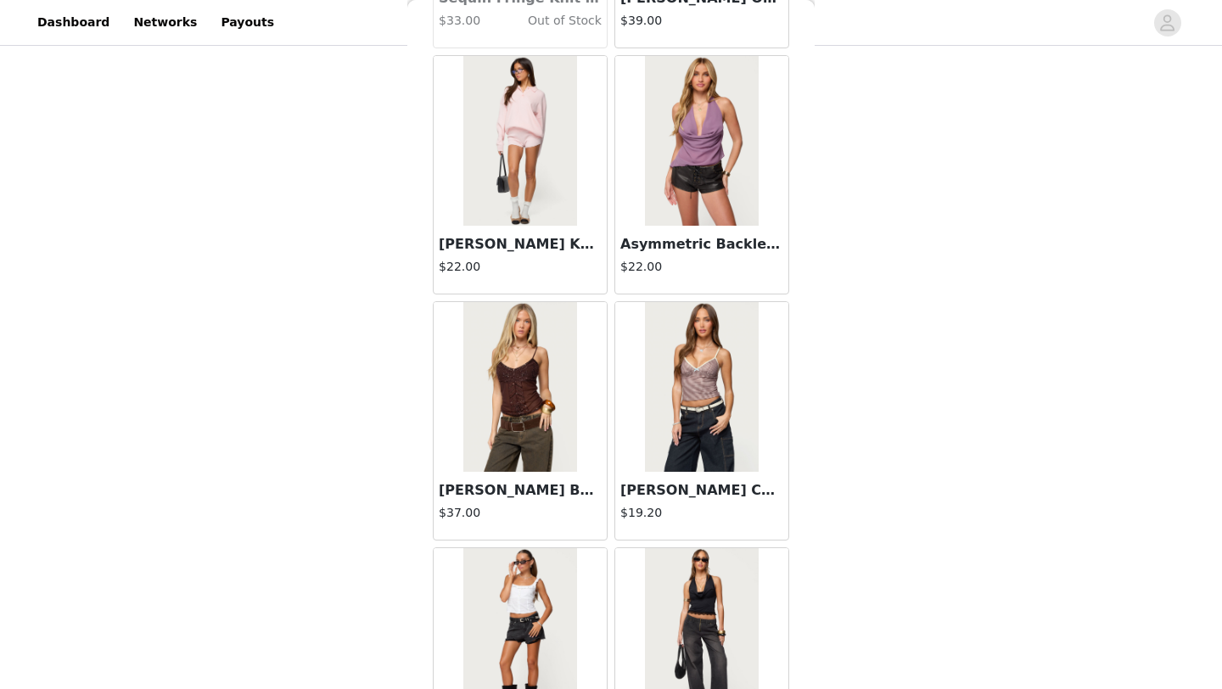
scroll to position [24057, 0]
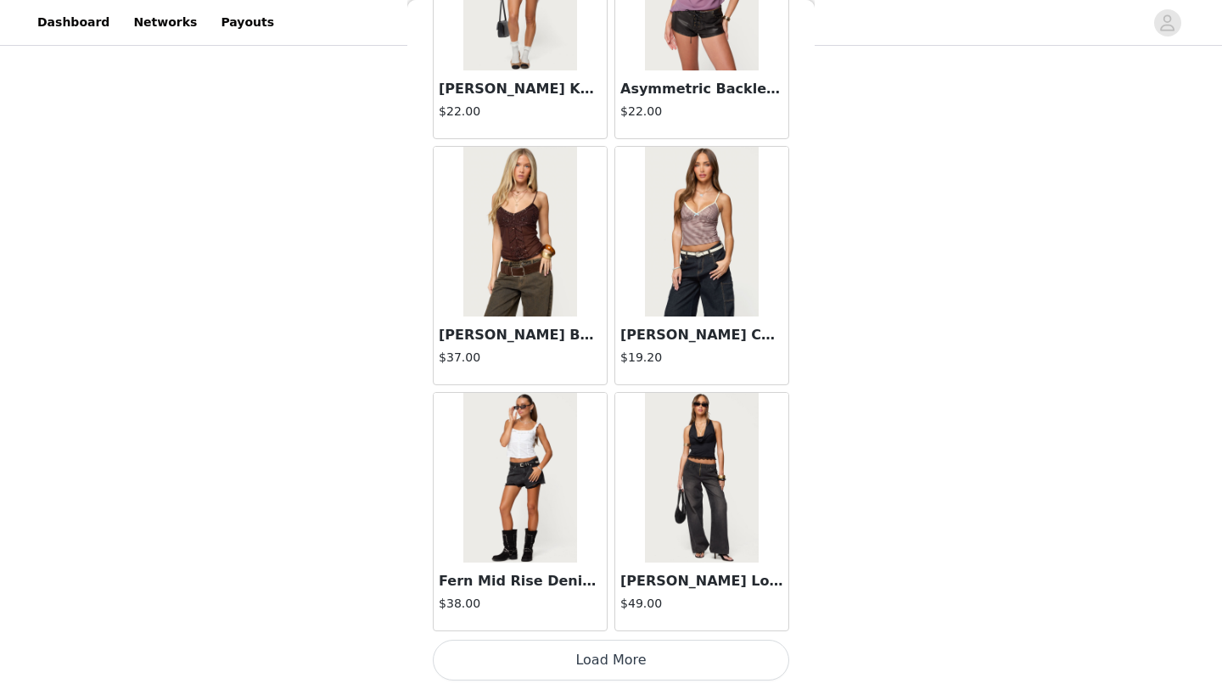
click at [620, 658] on button "Load More" at bounding box center [611, 660] width 356 height 41
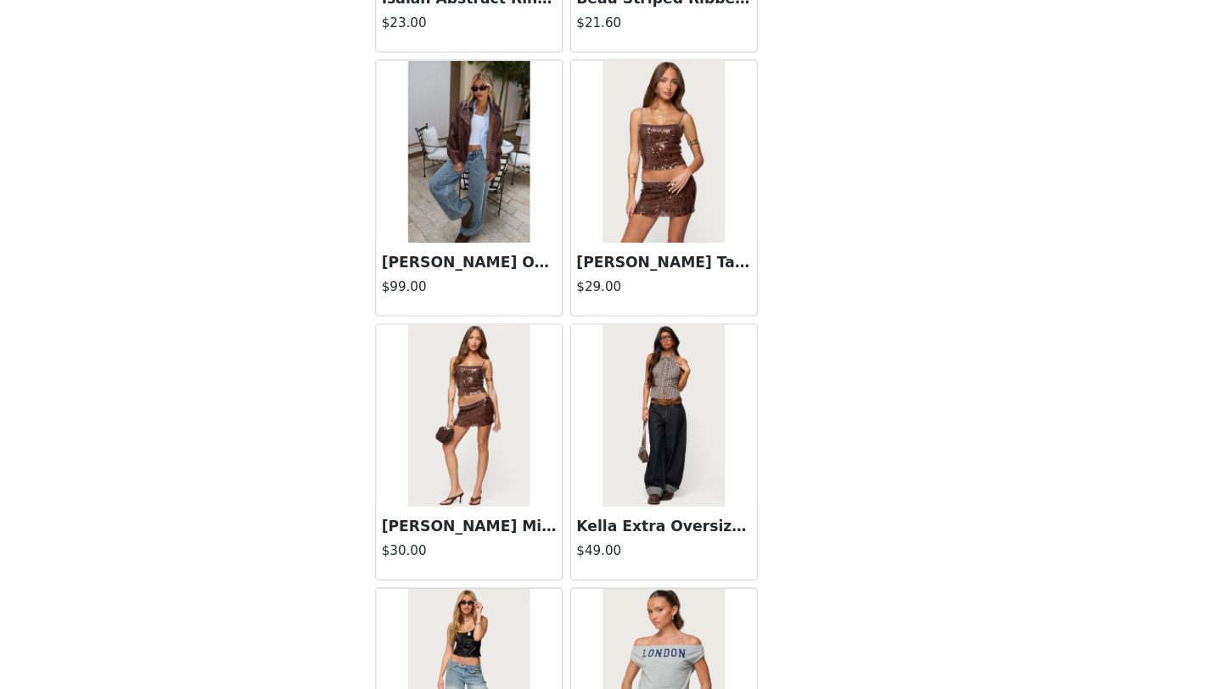
scroll to position [26518, 0]
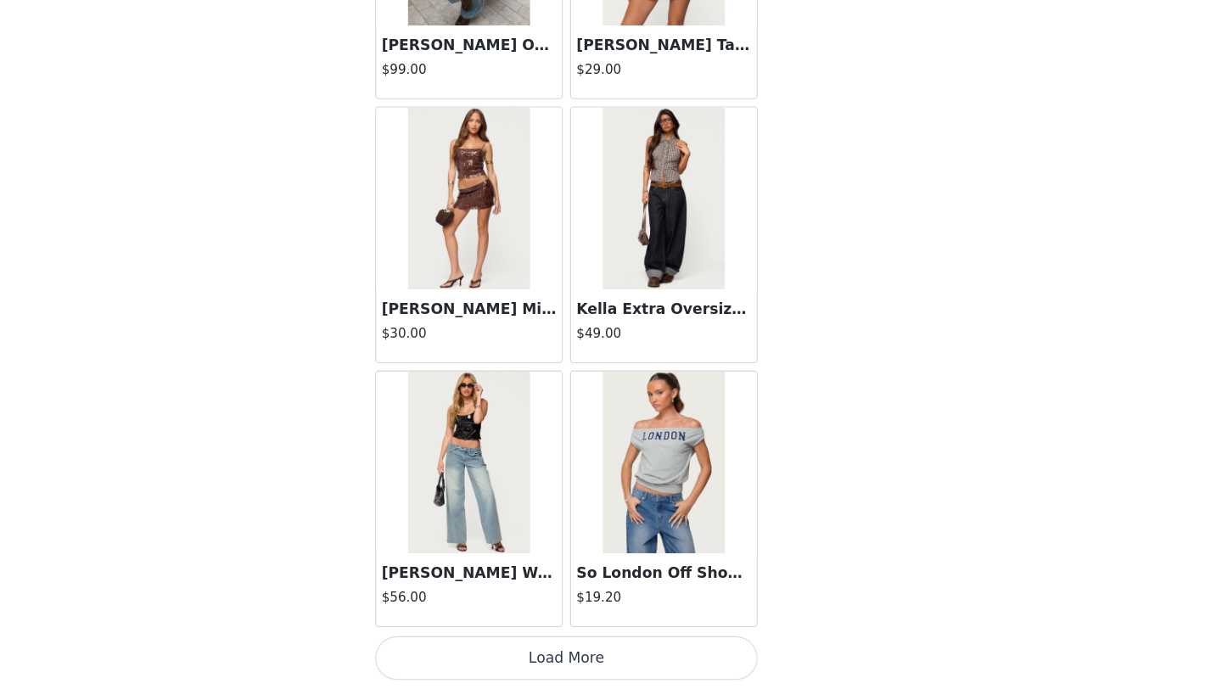
click at [604, 670] on button "Load More" at bounding box center [611, 660] width 356 height 41
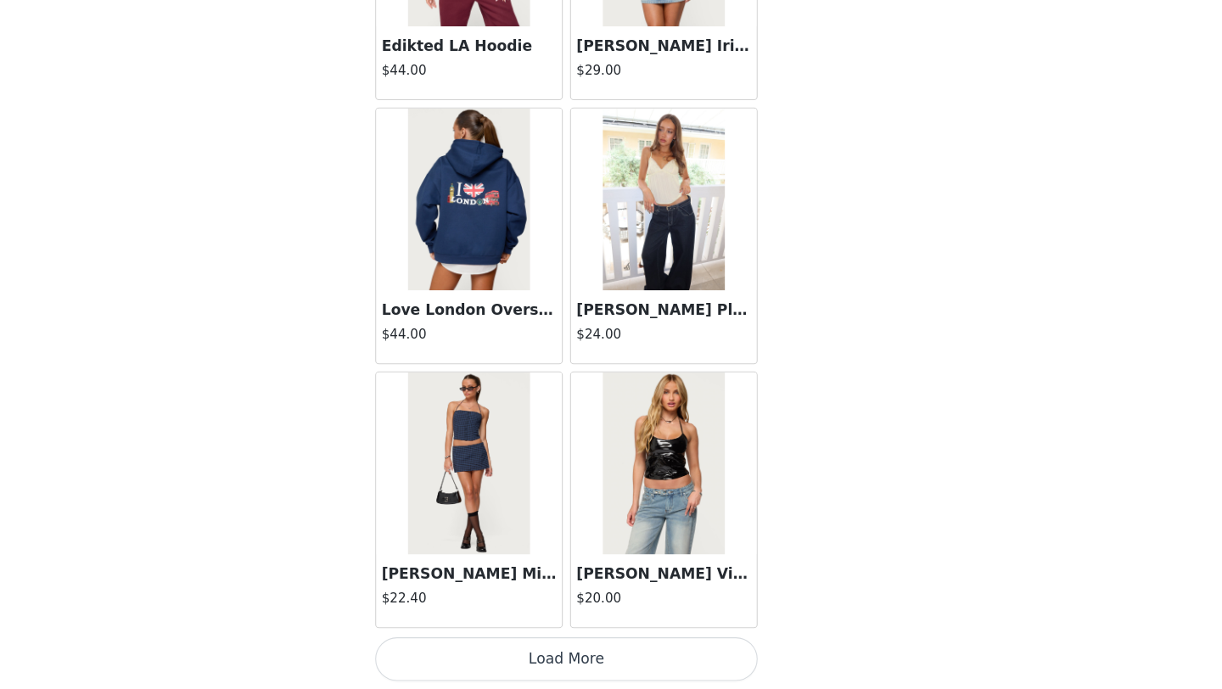
scroll to position [28979, 0]
click at [604, 674] on button "Load More" at bounding box center [611, 660] width 356 height 41
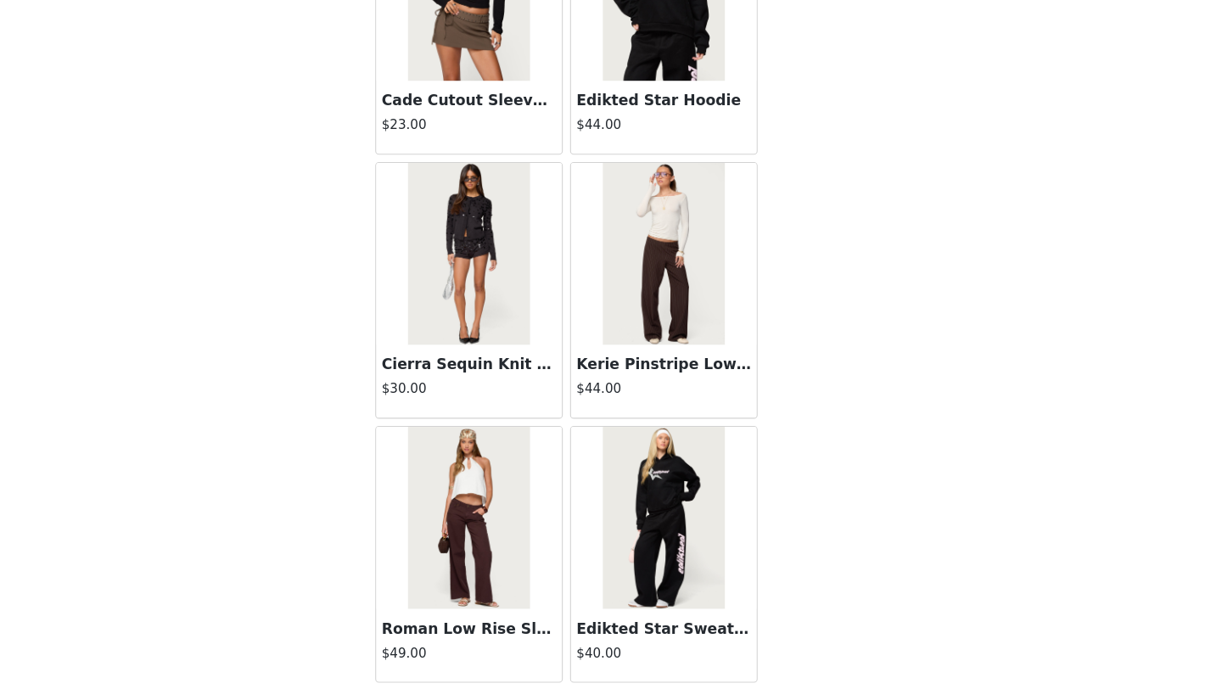
scroll to position [31440, 0]
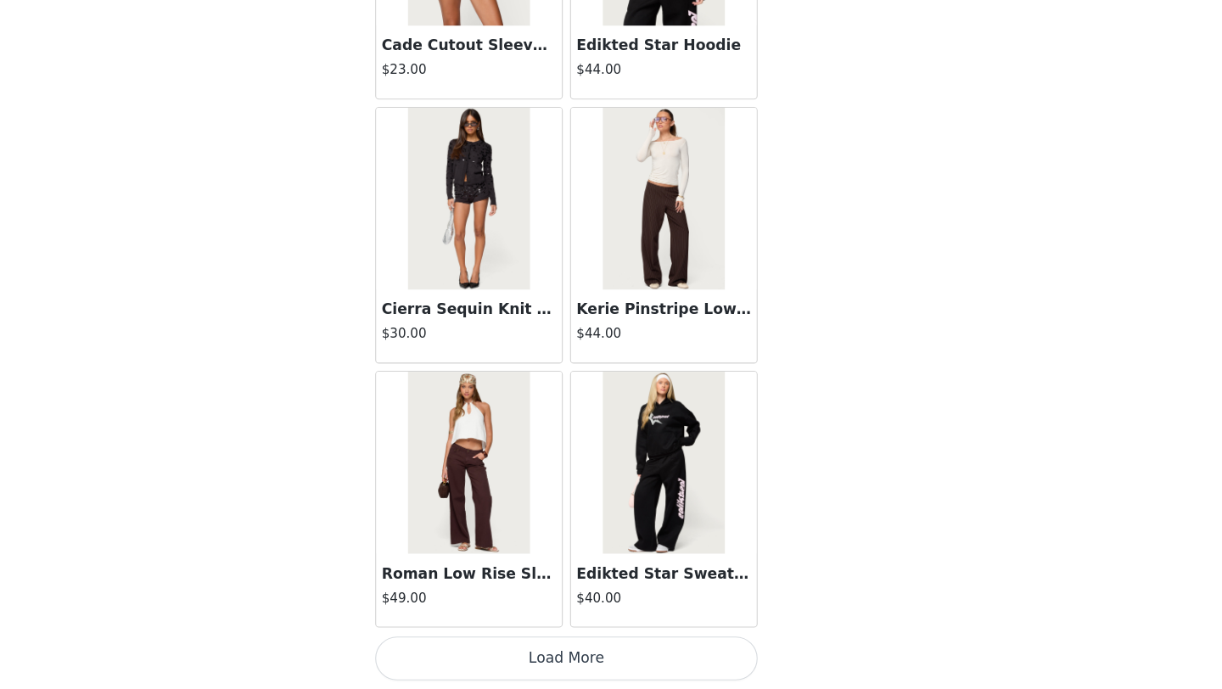
click at [608, 670] on button "Load More" at bounding box center [611, 660] width 356 height 41
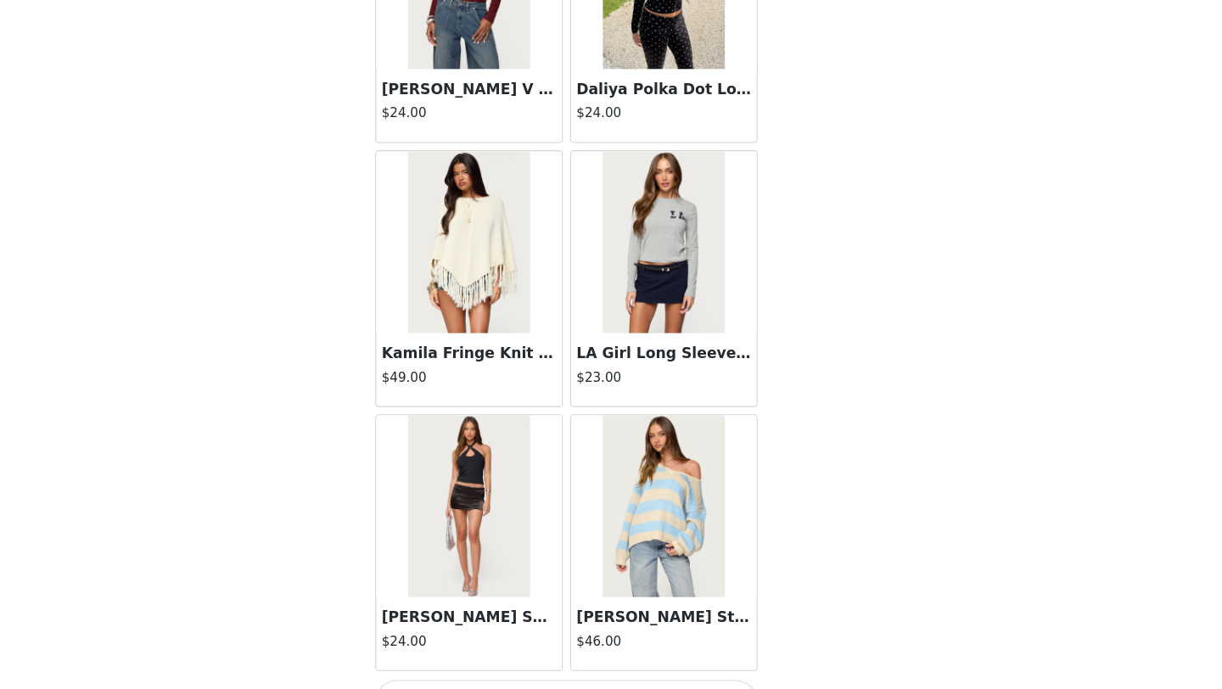
scroll to position [33901, 0]
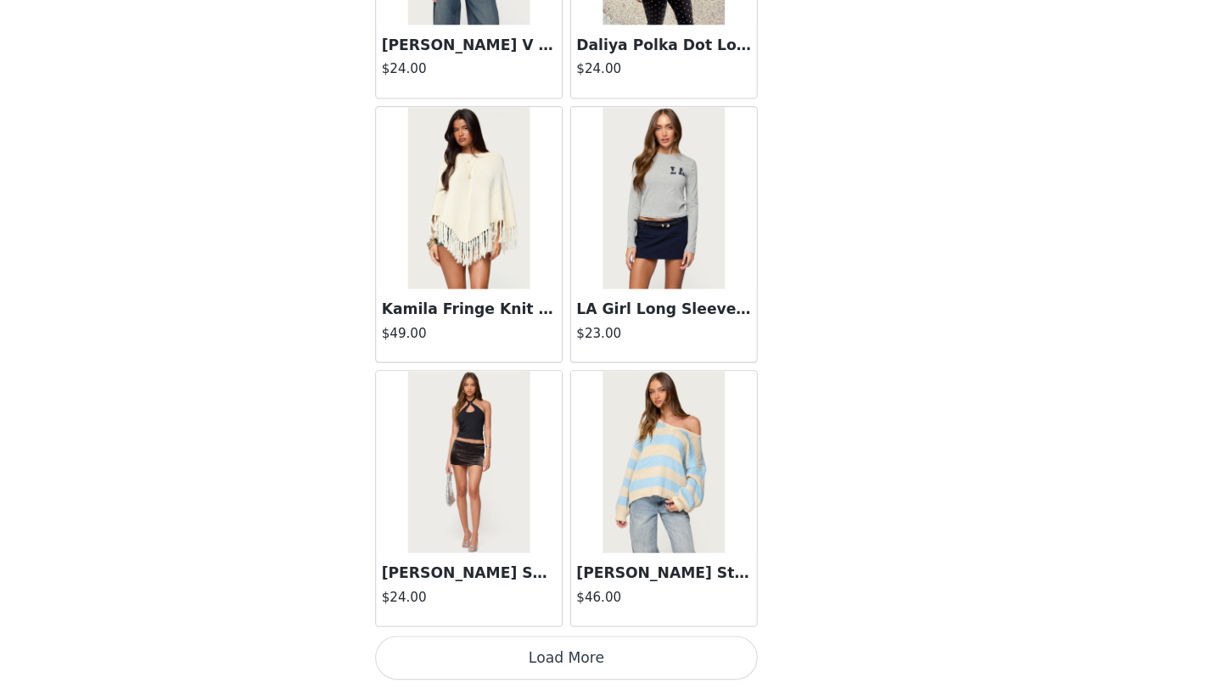
click at [672, 658] on button "Load More" at bounding box center [611, 660] width 356 height 41
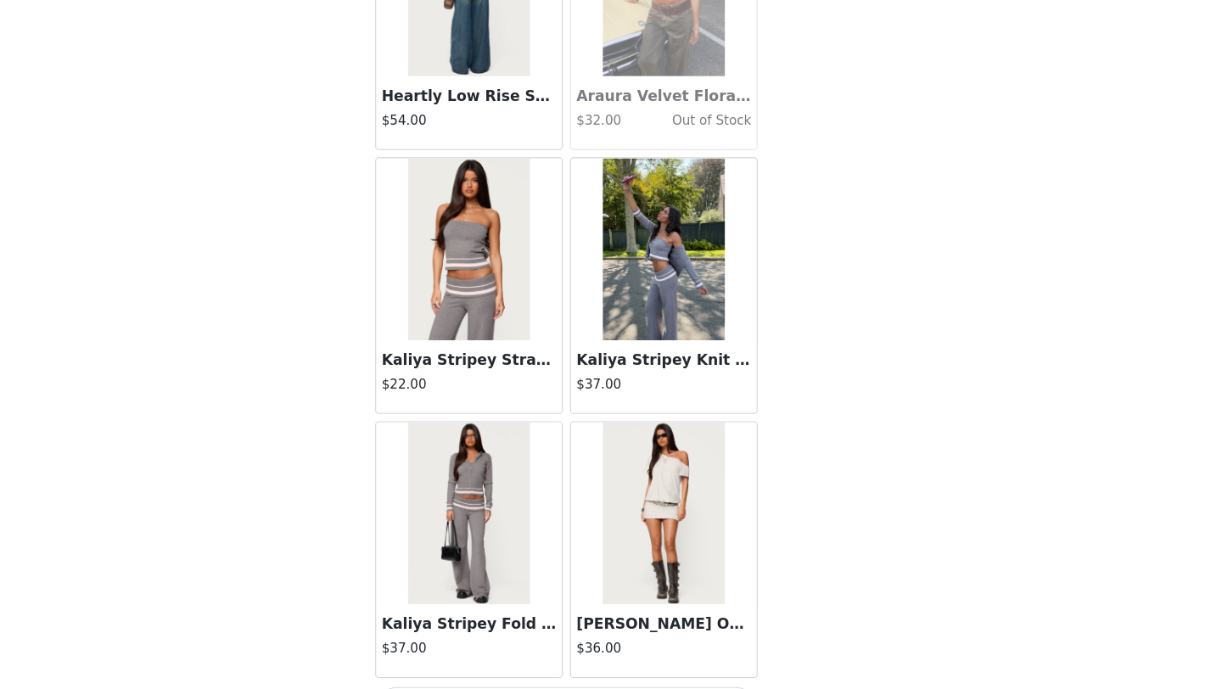
scroll to position [36362, 0]
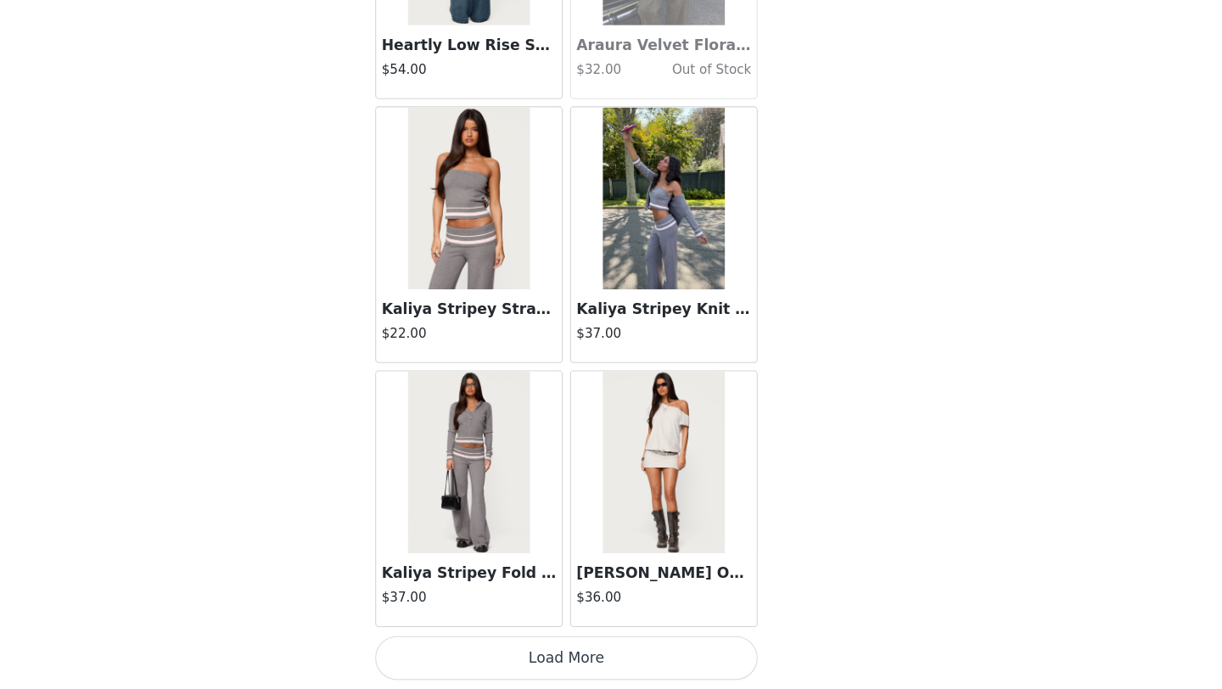
click at [624, 675] on button "Load More" at bounding box center [611, 660] width 356 height 41
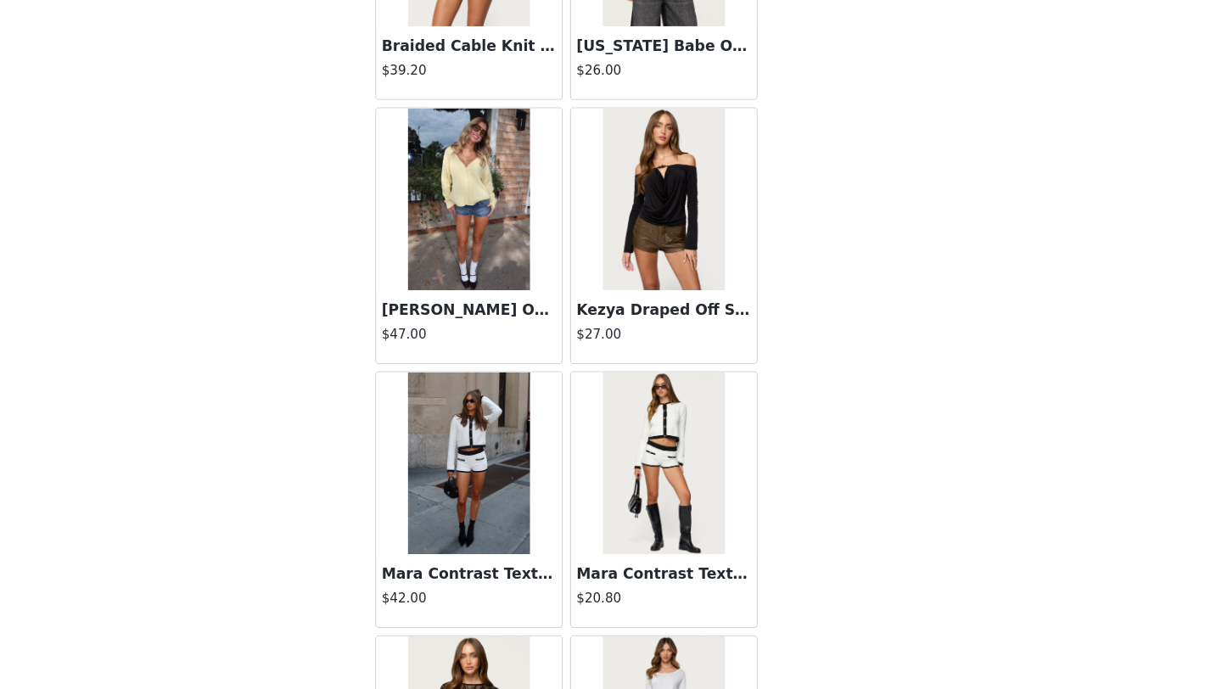
scroll to position [38823, 0]
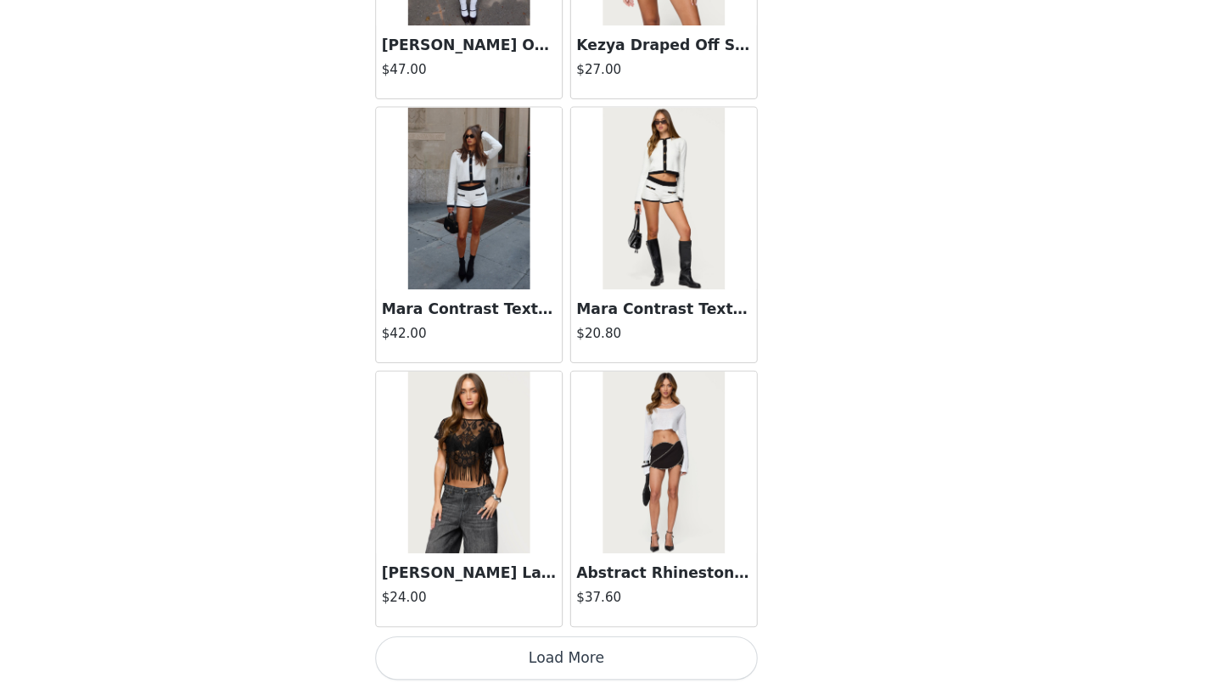
click at [616, 655] on button "Load More" at bounding box center [611, 660] width 356 height 41
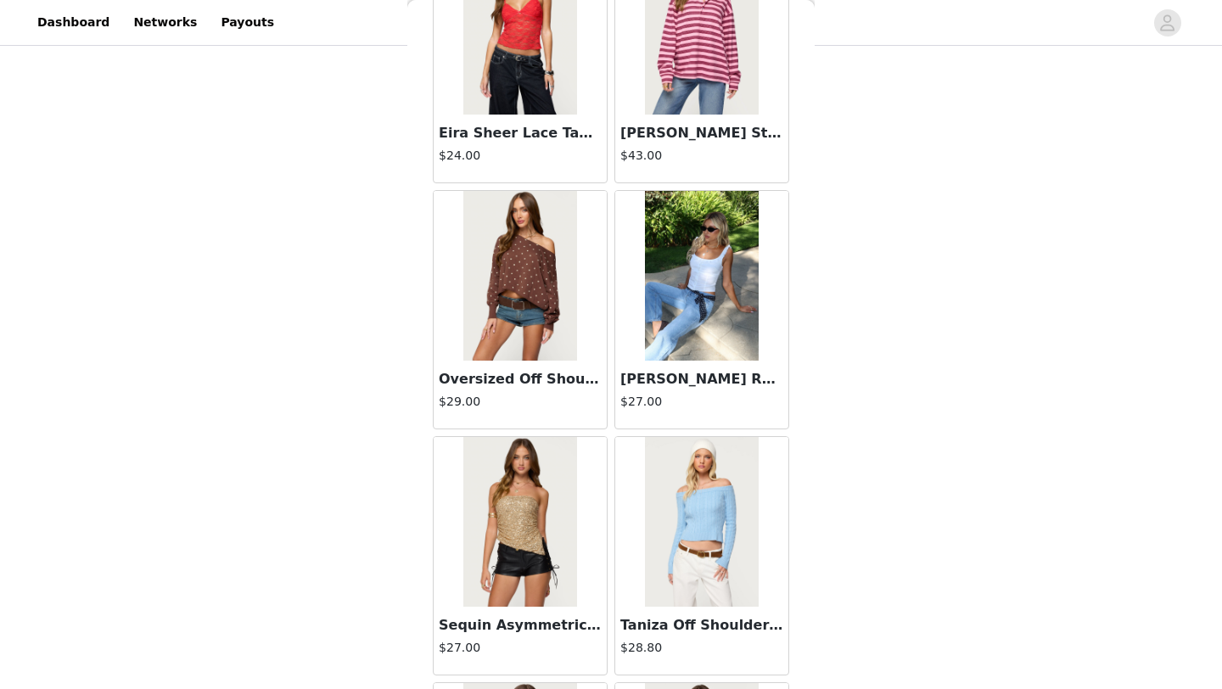
scroll to position [40742, 0]
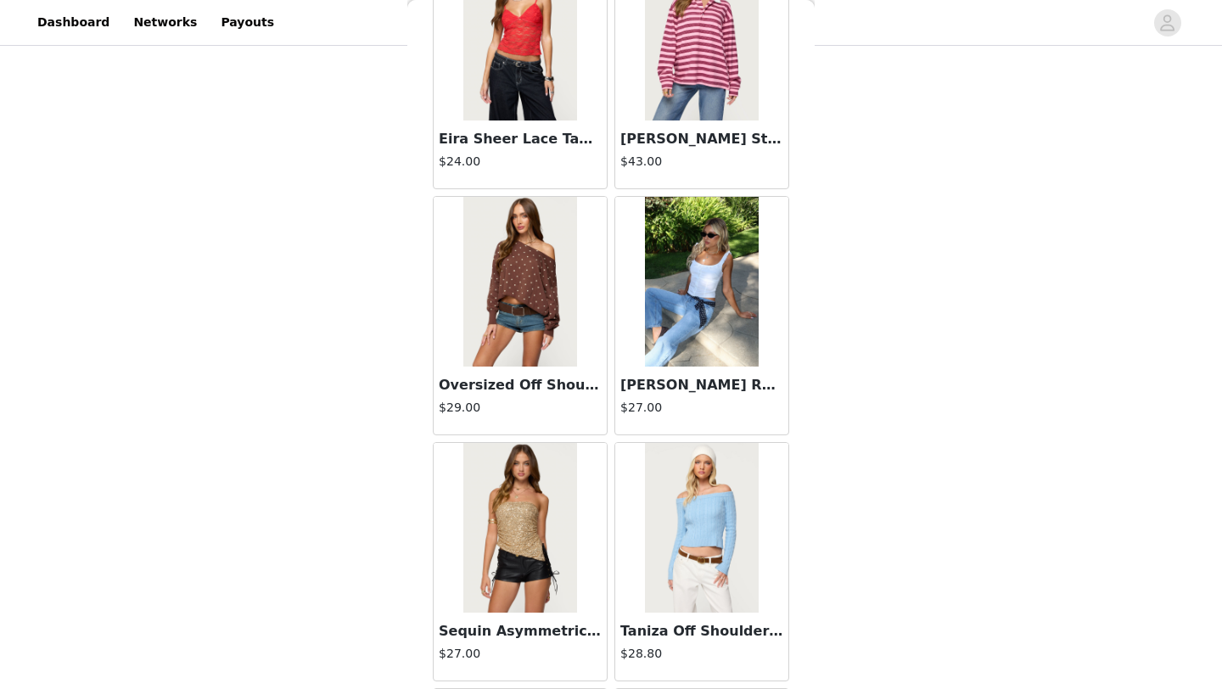
click at [687, 308] on img at bounding box center [701, 282] width 113 height 170
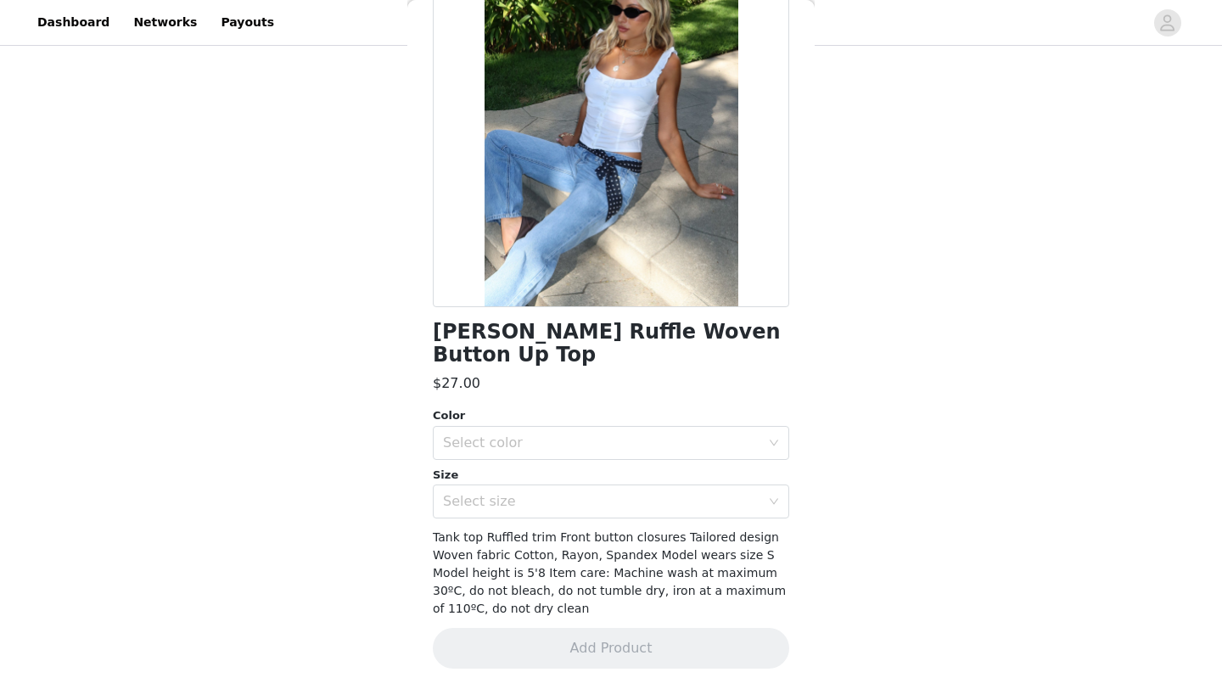
scroll to position [137, 0]
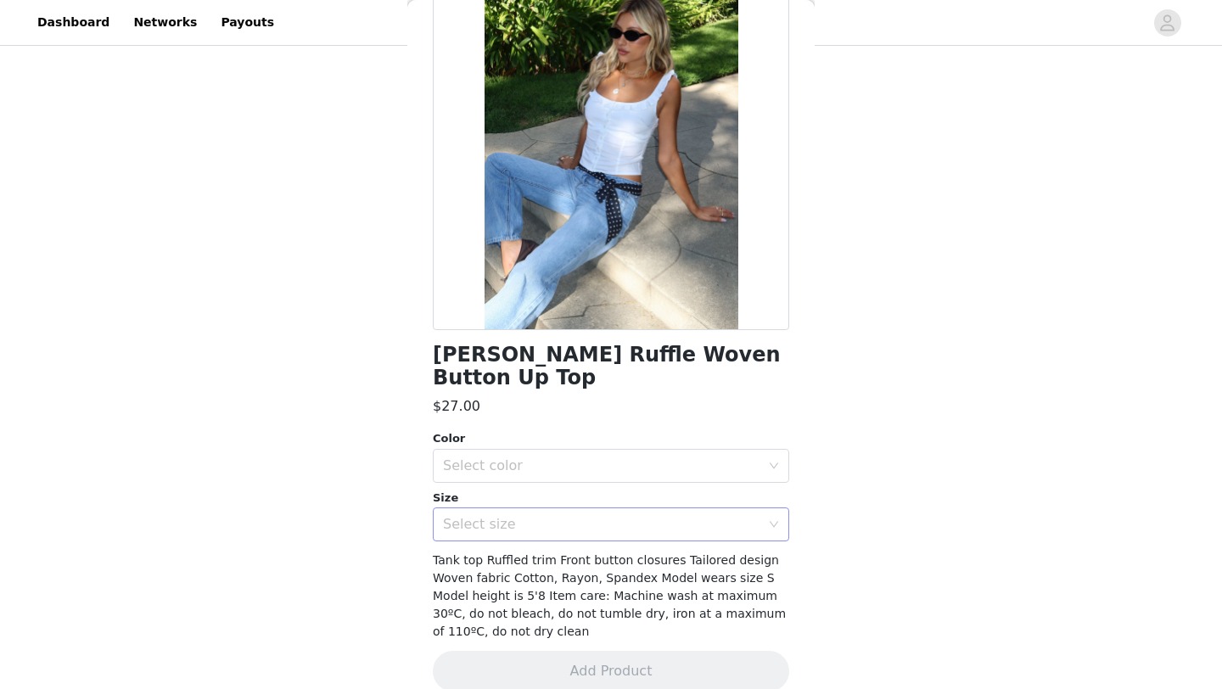
click at [578, 516] on div "Select size" at bounding box center [601, 524] width 317 height 17
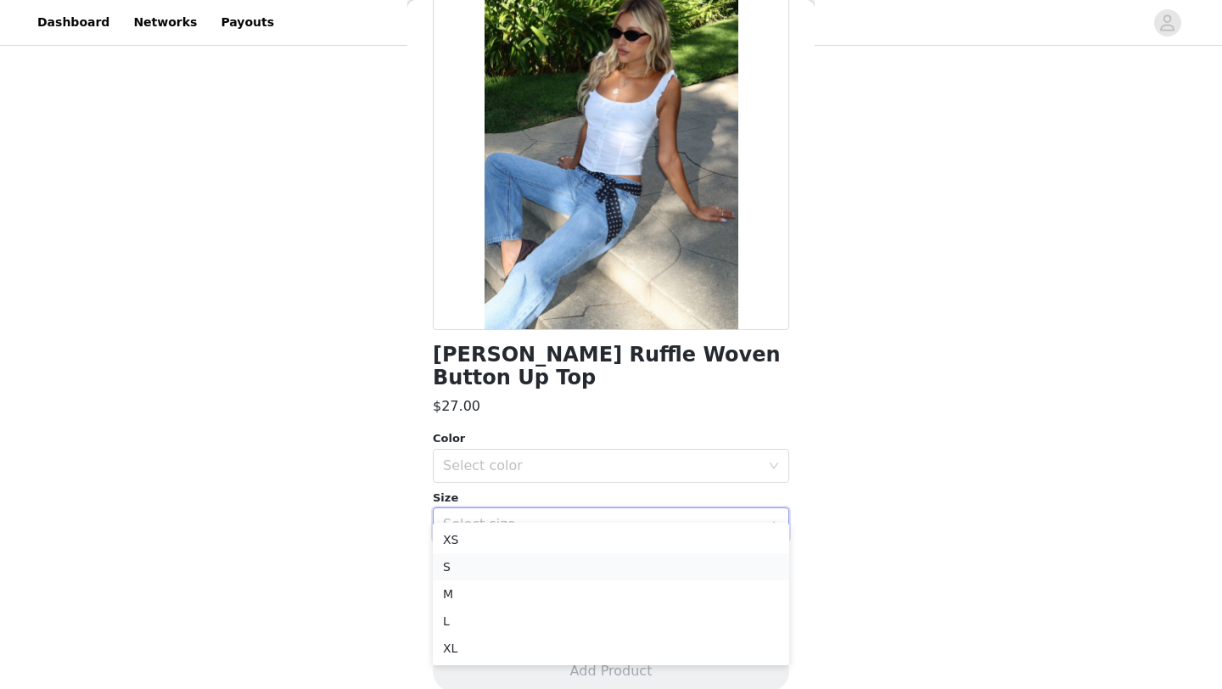
click at [545, 563] on li "S" at bounding box center [611, 566] width 356 height 27
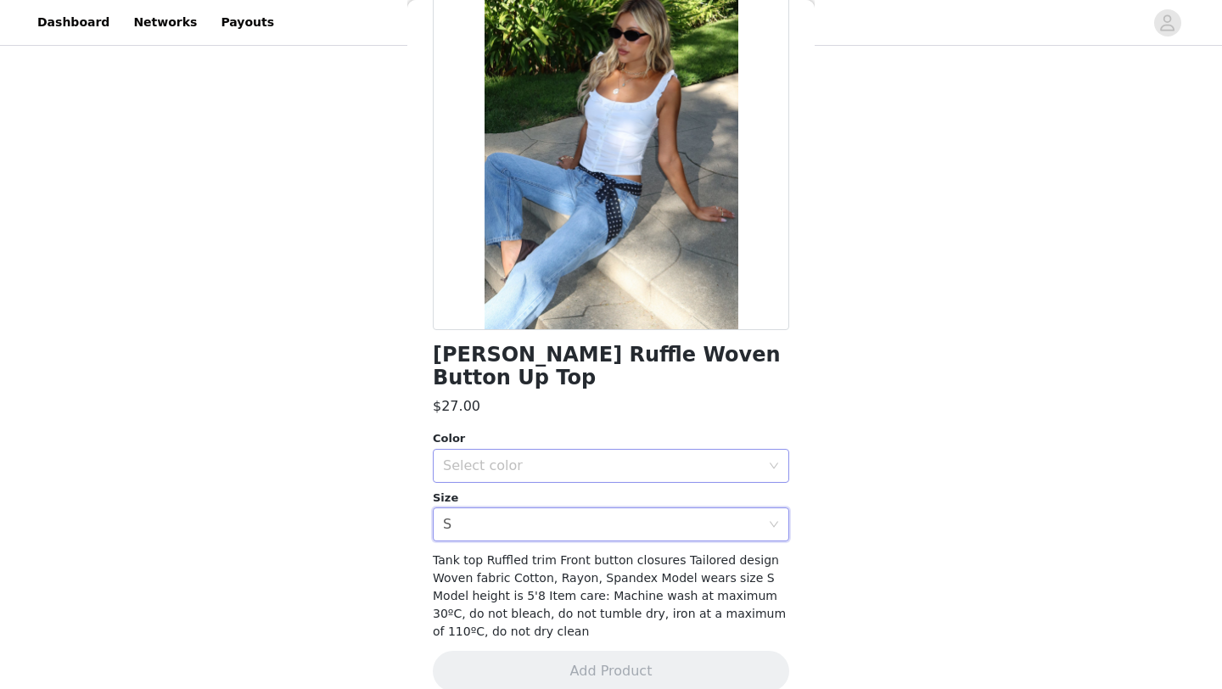
click at [622, 457] on div "Select color" at bounding box center [601, 465] width 317 height 17
click at [558, 482] on li "WHITE" at bounding box center [611, 480] width 356 height 27
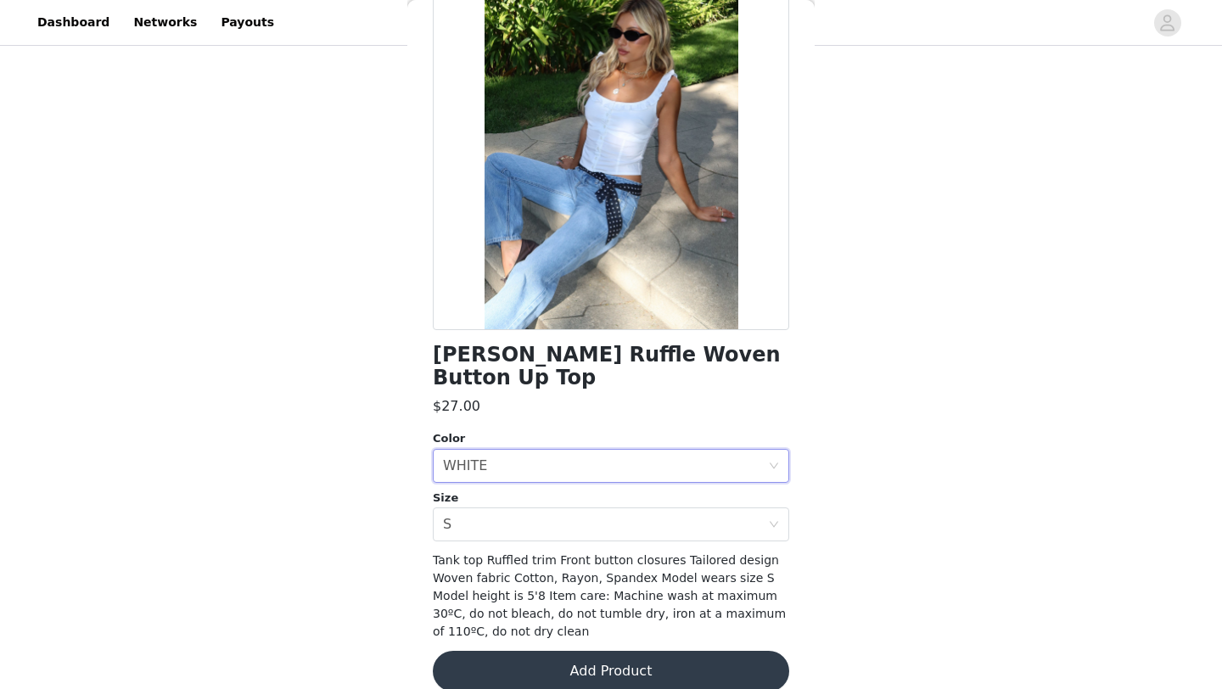
click at [601, 651] on button "Add Product" at bounding box center [611, 671] width 356 height 41
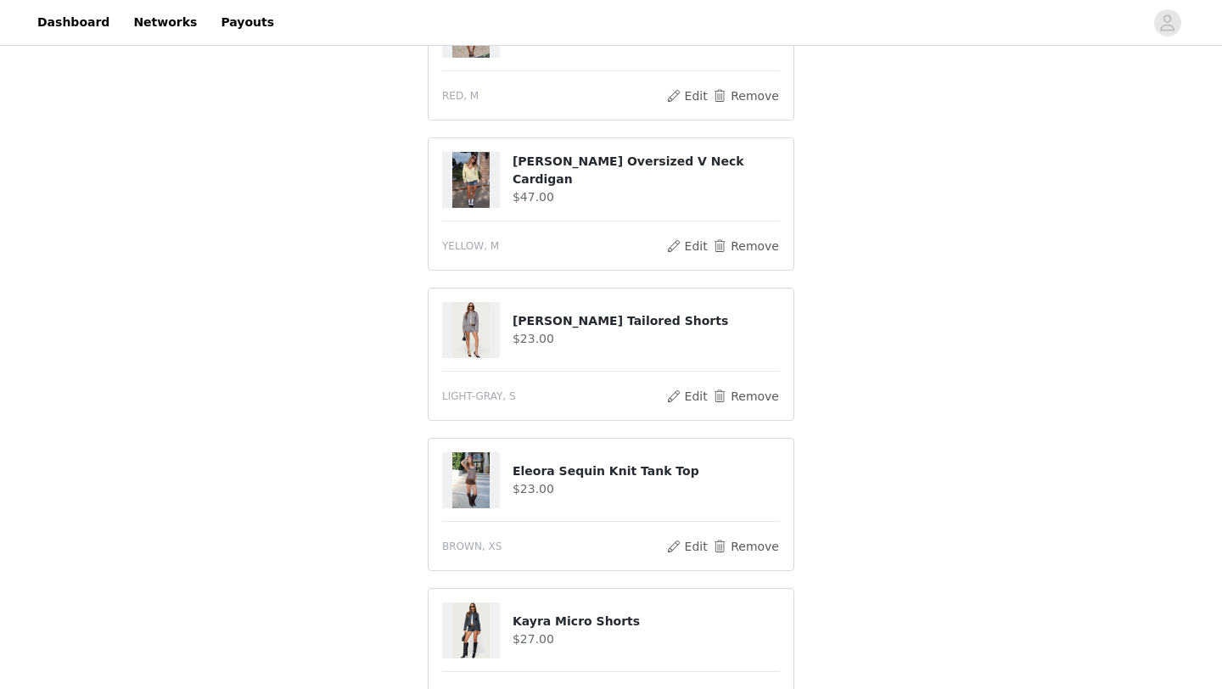
scroll to position [684, 0]
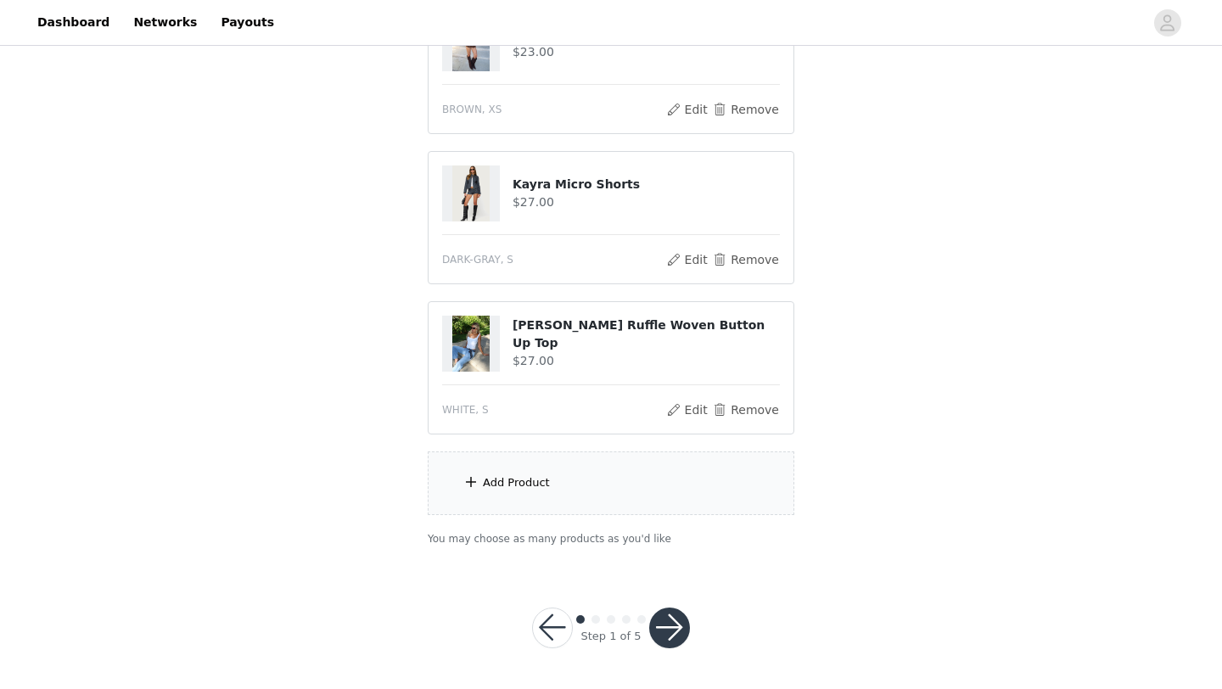
click at [605, 481] on div "Add Product" at bounding box center [611, 483] width 367 height 64
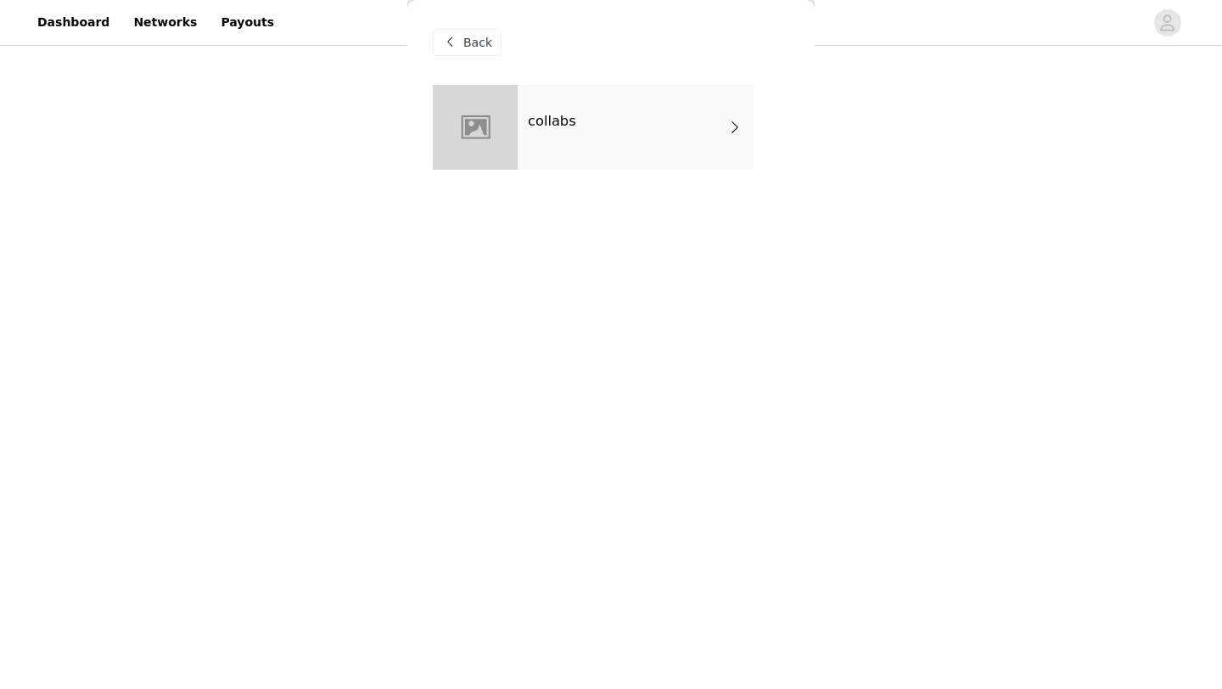
click at [691, 109] on div "collabs" at bounding box center [636, 127] width 236 height 85
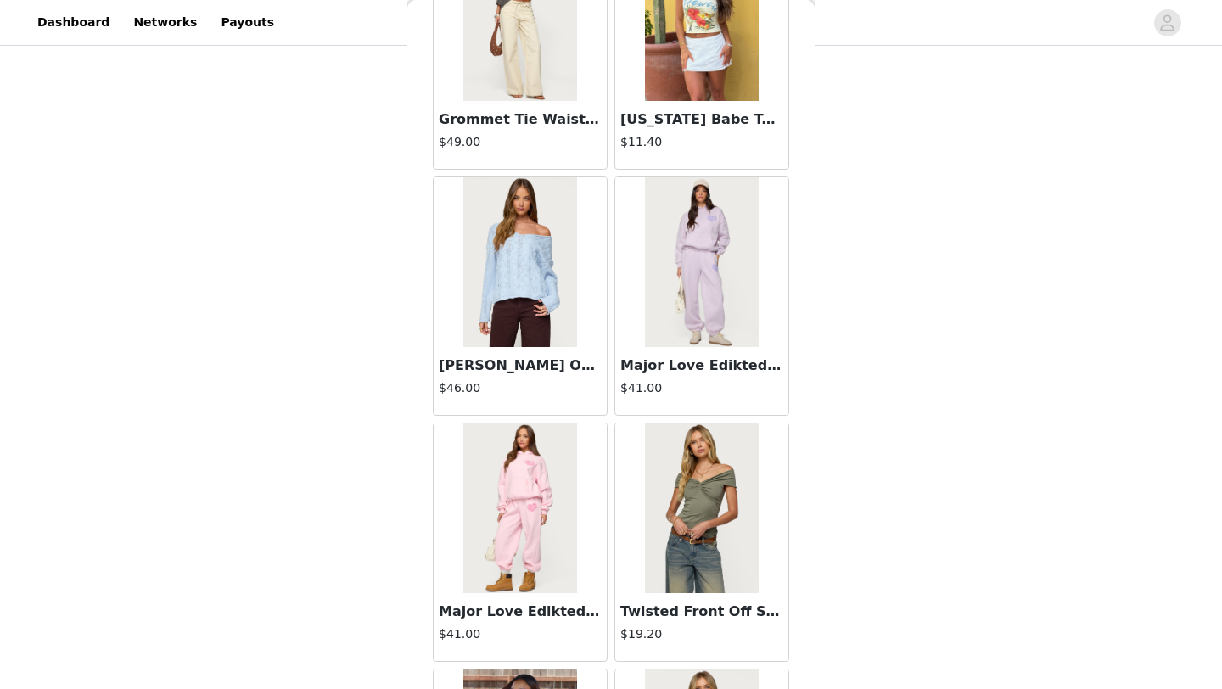
scroll to position [1908, 0]
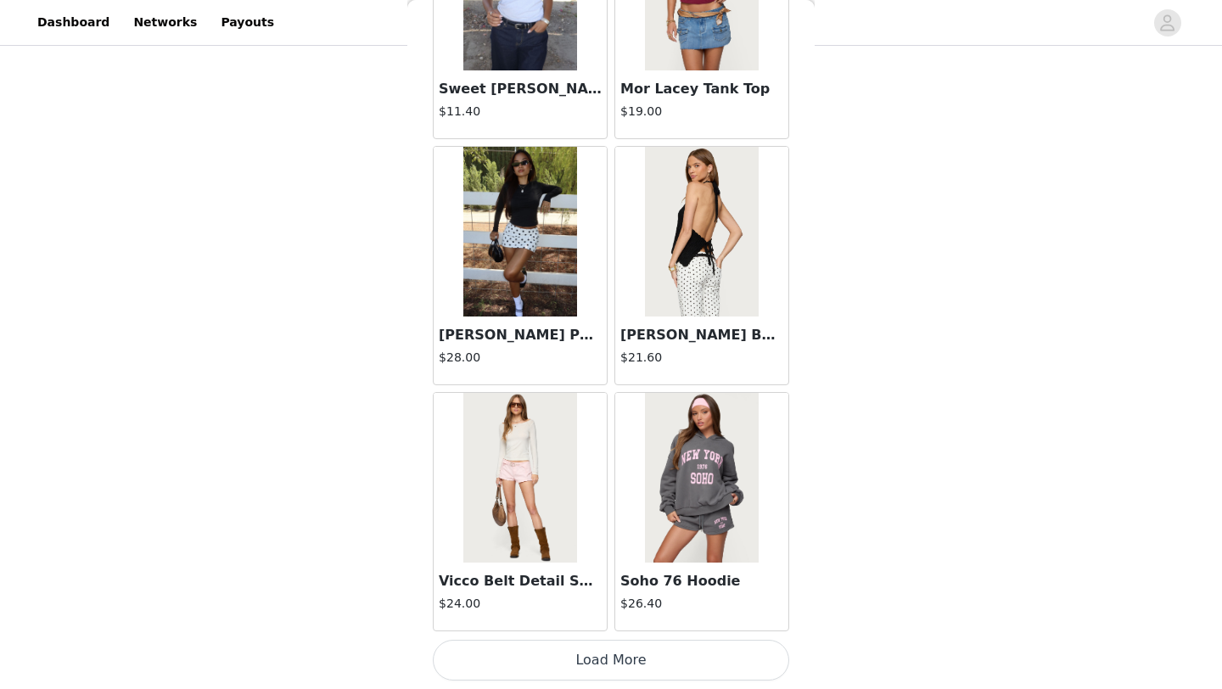
click at [608, 641] on button "Load More" at bounding box center [611, 660] width 356 height 41
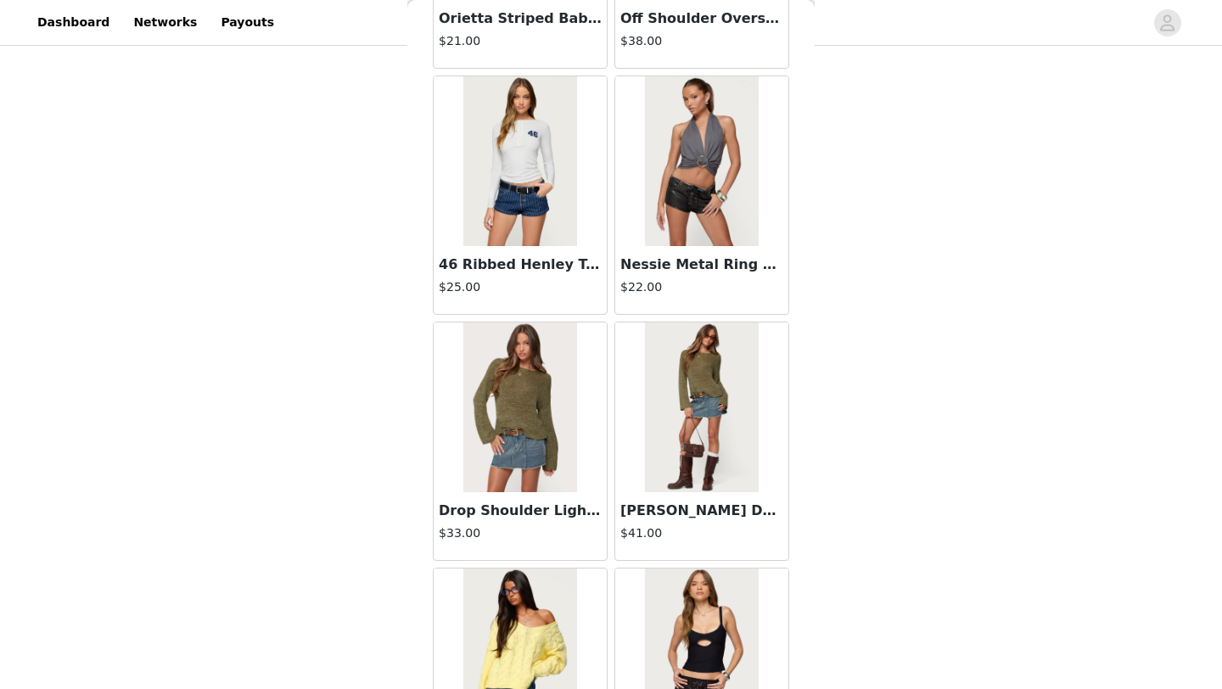
scroll to position [4369, 0]
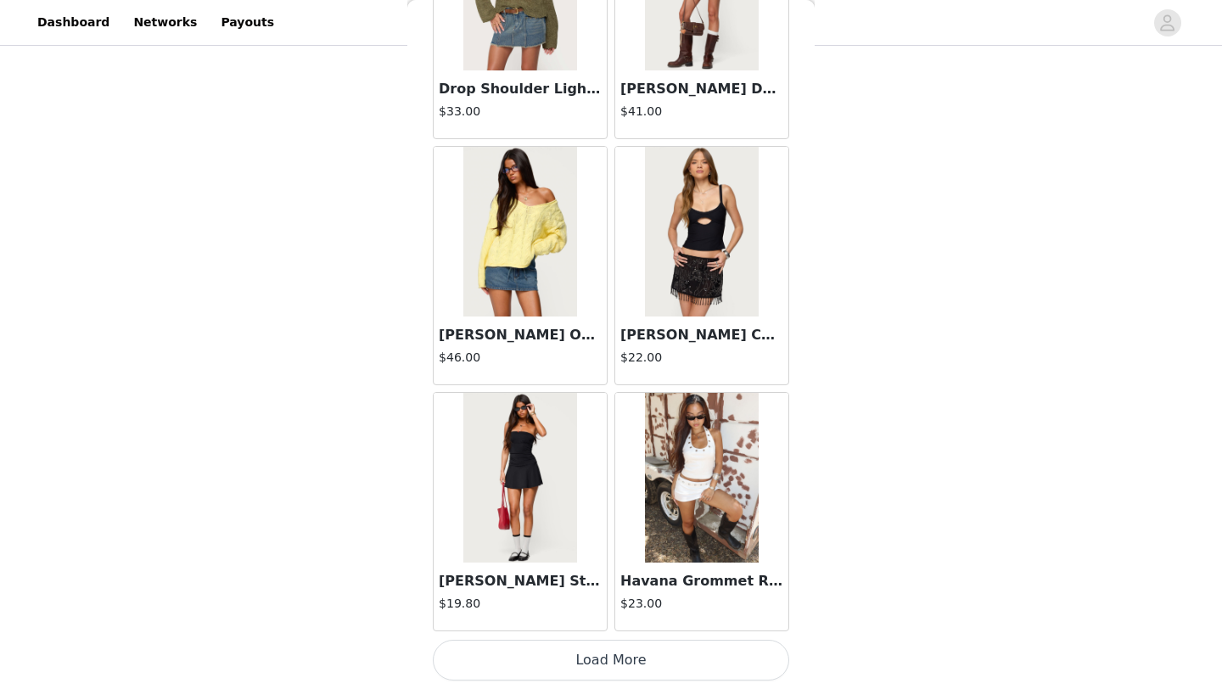
click at [627, 663] on button "Load More" at bounding box center [611, 660] width 356 height 41
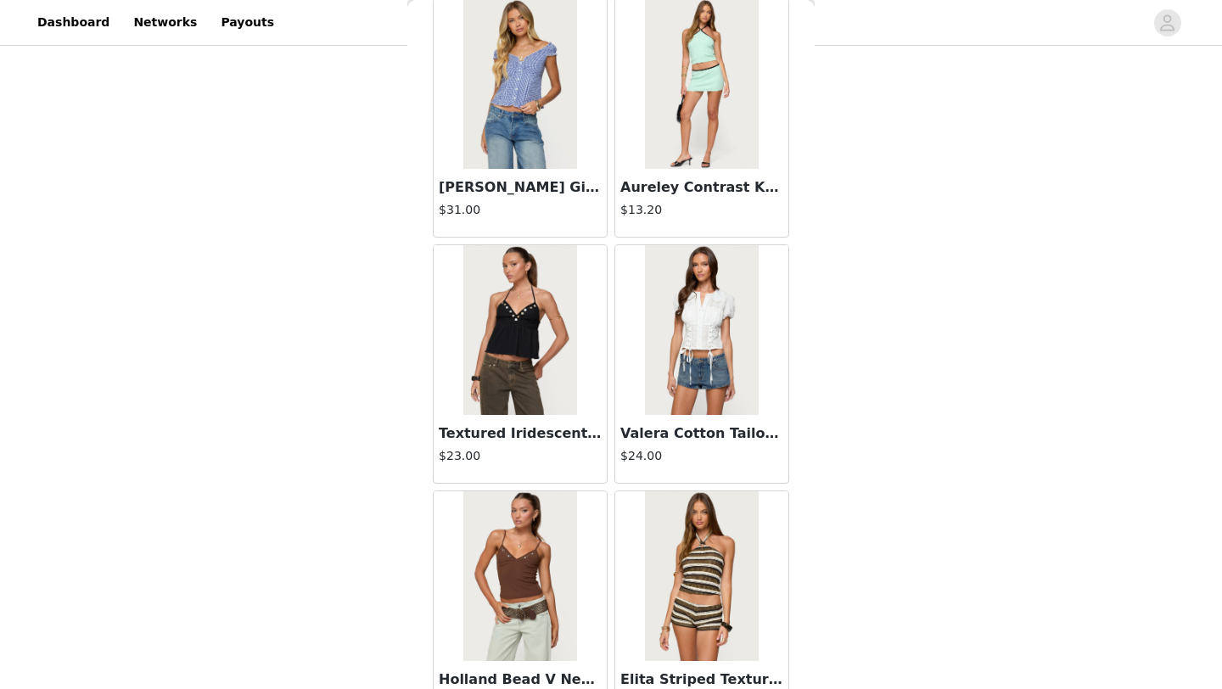
scroll to position [6830, 0]
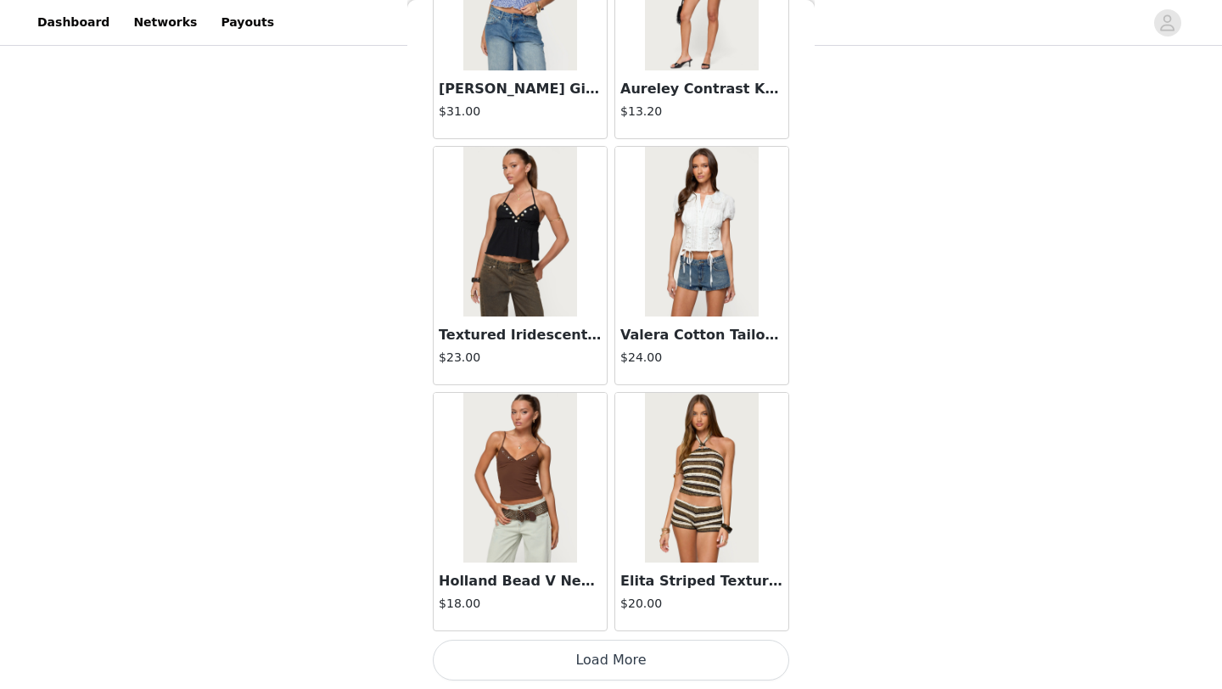
click at [643, 672] on button "Load More" at bounding box center [611, 660] width 356 height 41
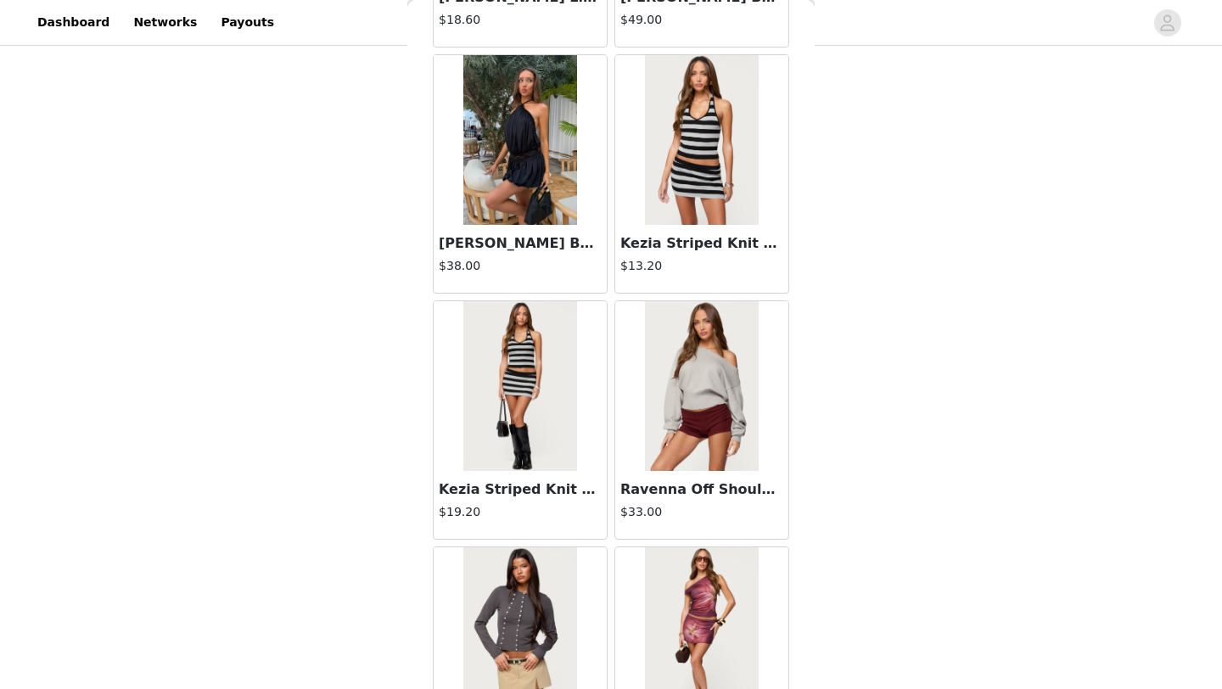
scroll to position [9291, 0]
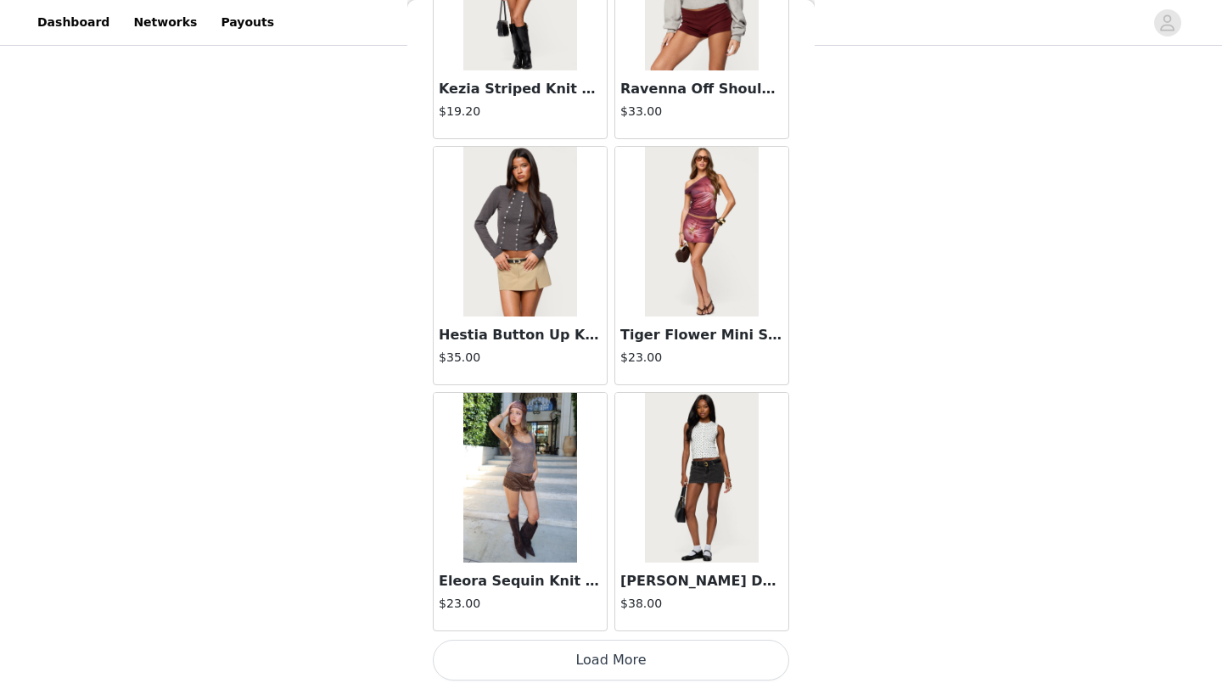
click at [662, 673] on button "Load More" at bounding box center [611, 660] width 356 height 41
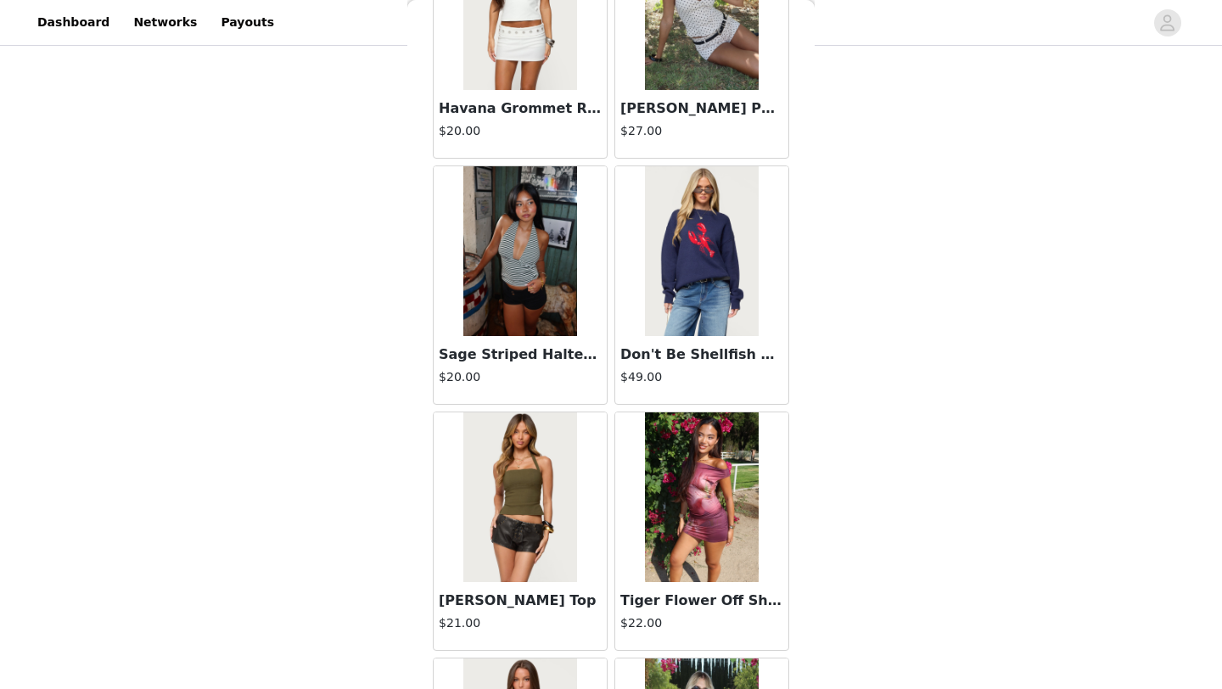
scroll to position [11752, 0]
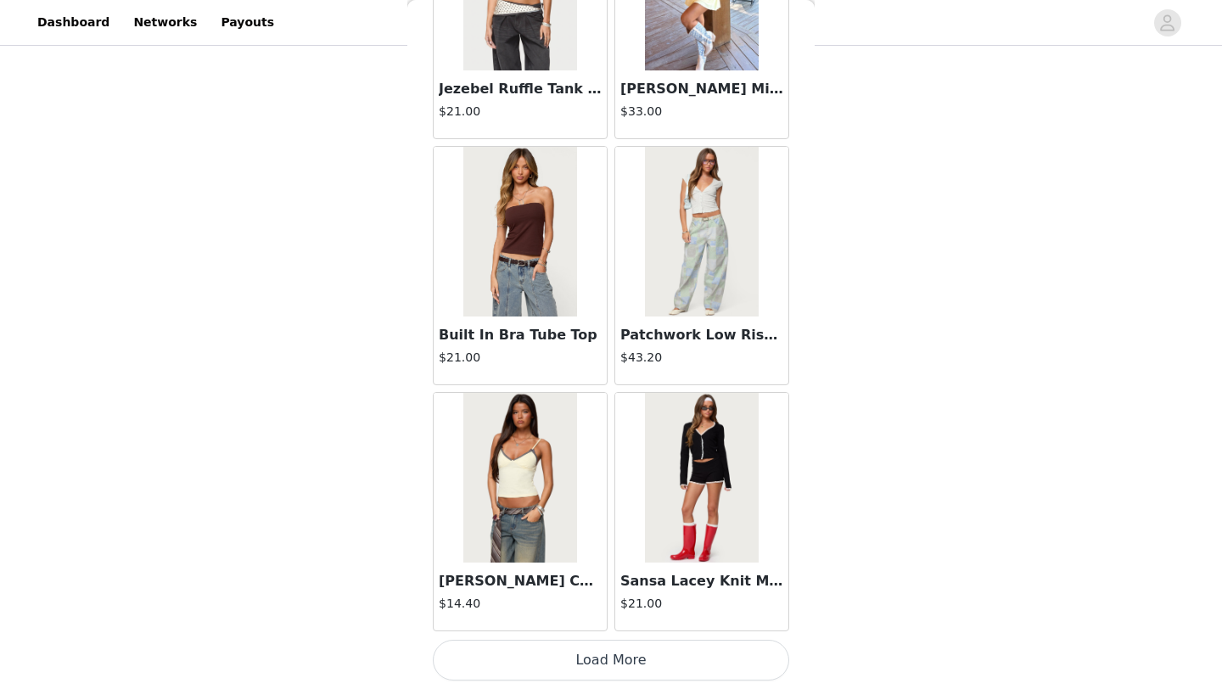
click at [635, 669] on button "Load More" at bounding box center [611, 660] width 356 height 41
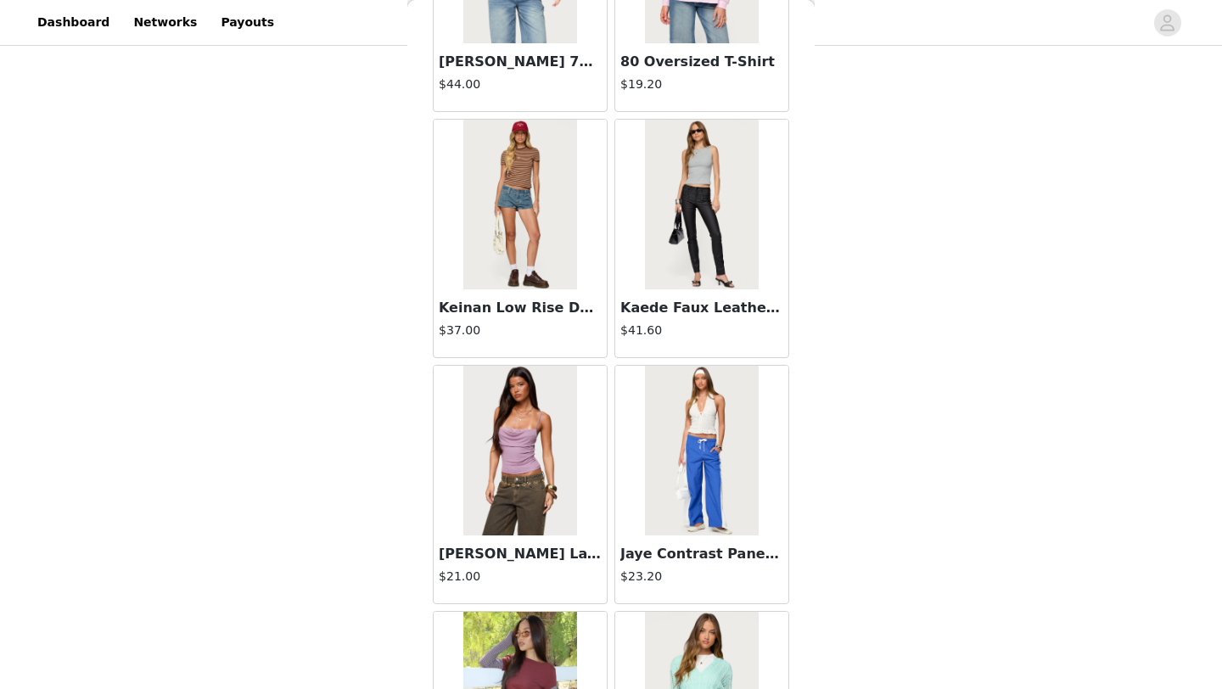
scroll to position [14213, 0]
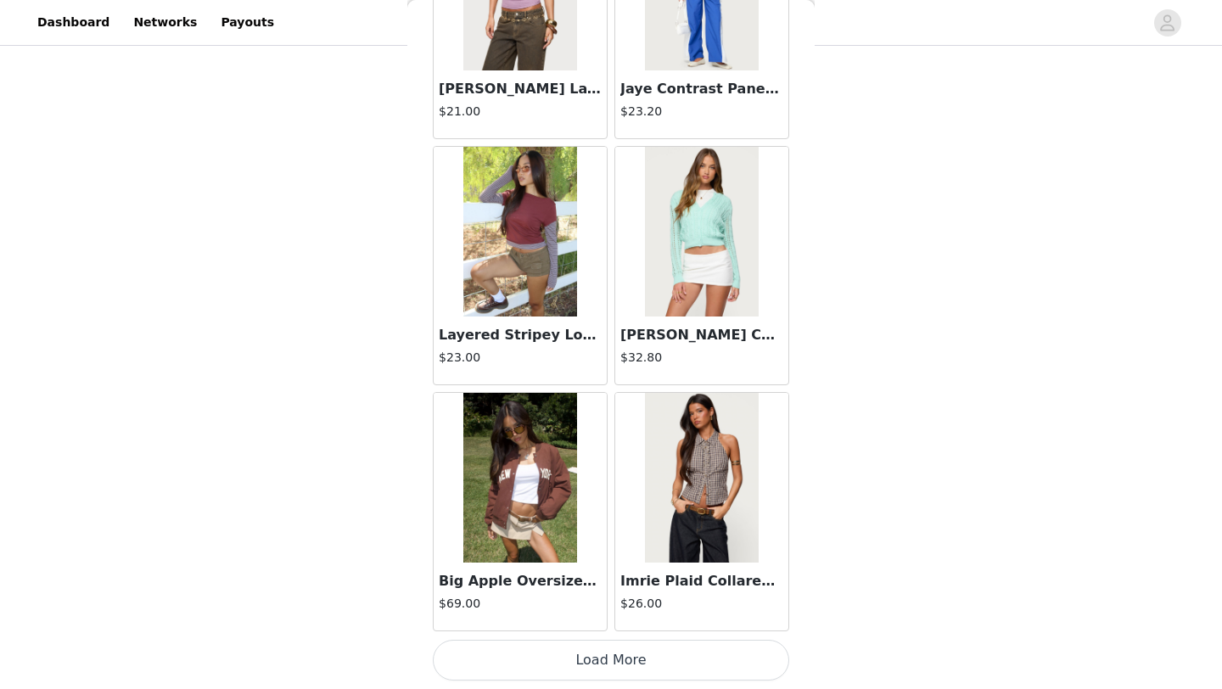
click at [642, 663] on button "Load More" at bounding box center [611, 660] width 356 height 41
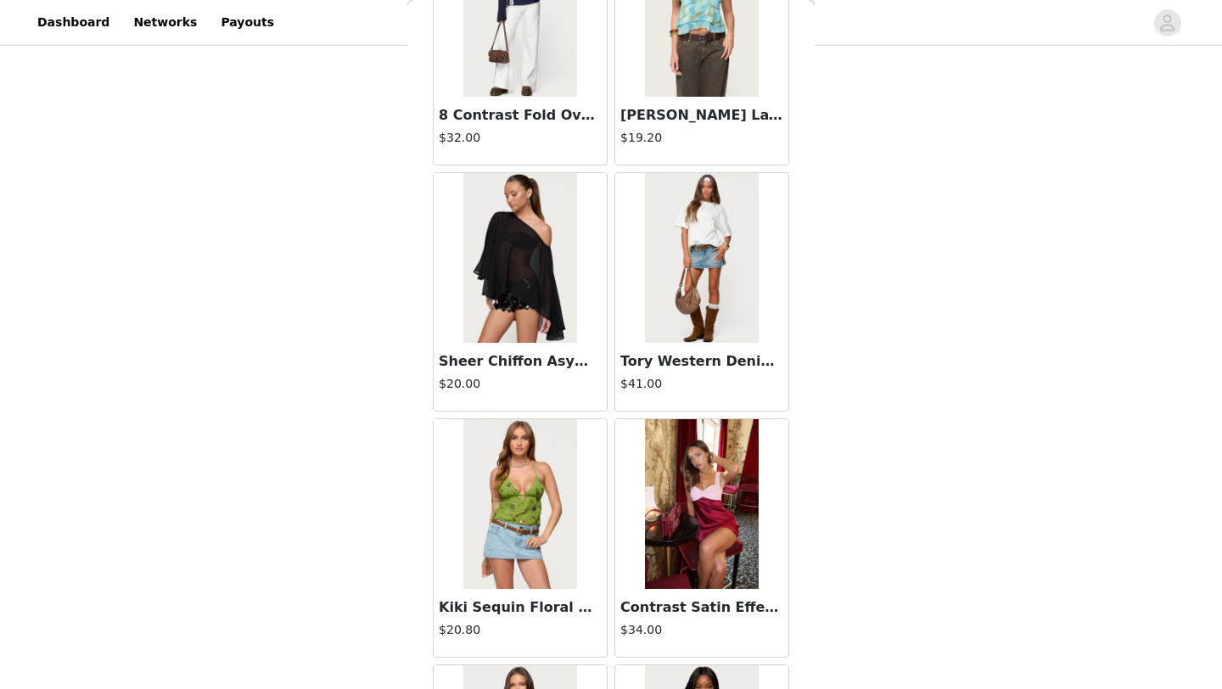
scroll to position [16674, 0]
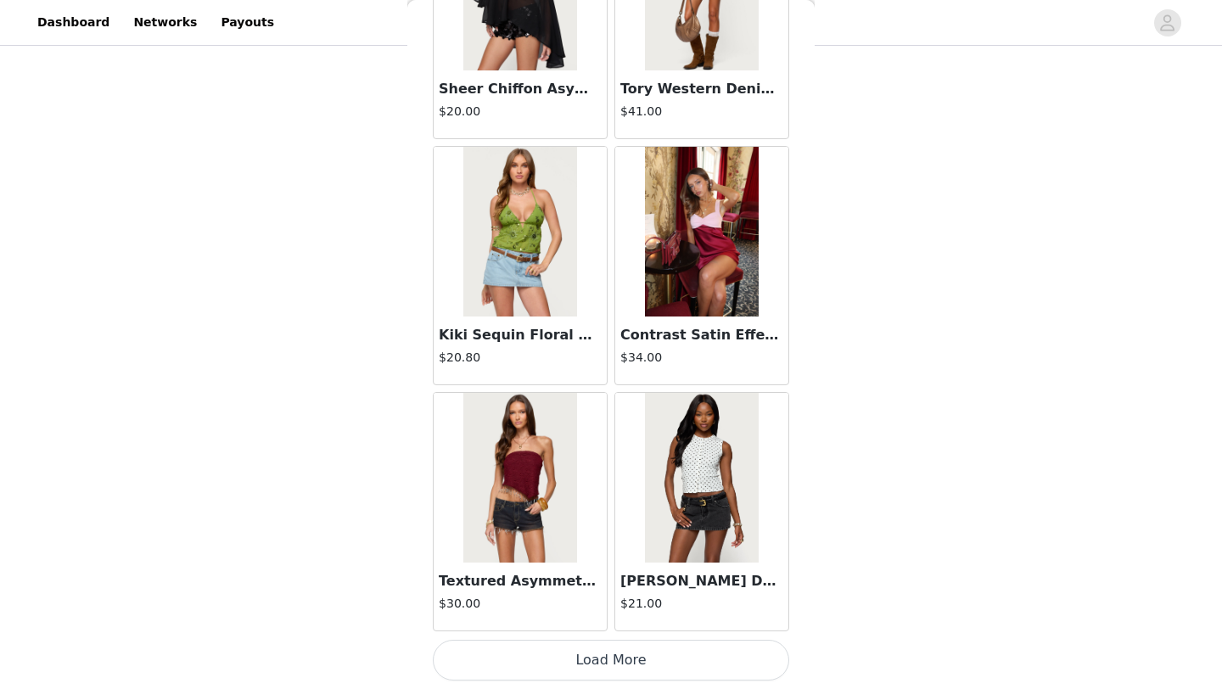
click at [645, 659] on button "Load More" at bounding box center [611, 660] width 356 height 41
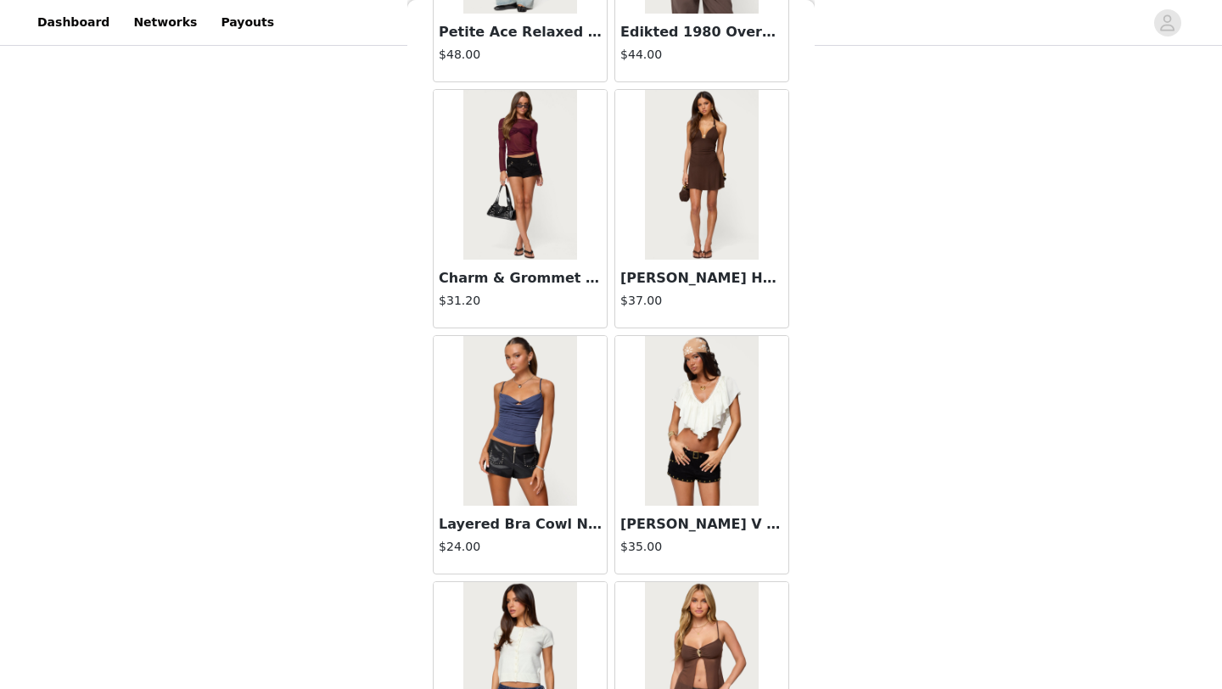
scroll to position [19135, 0]
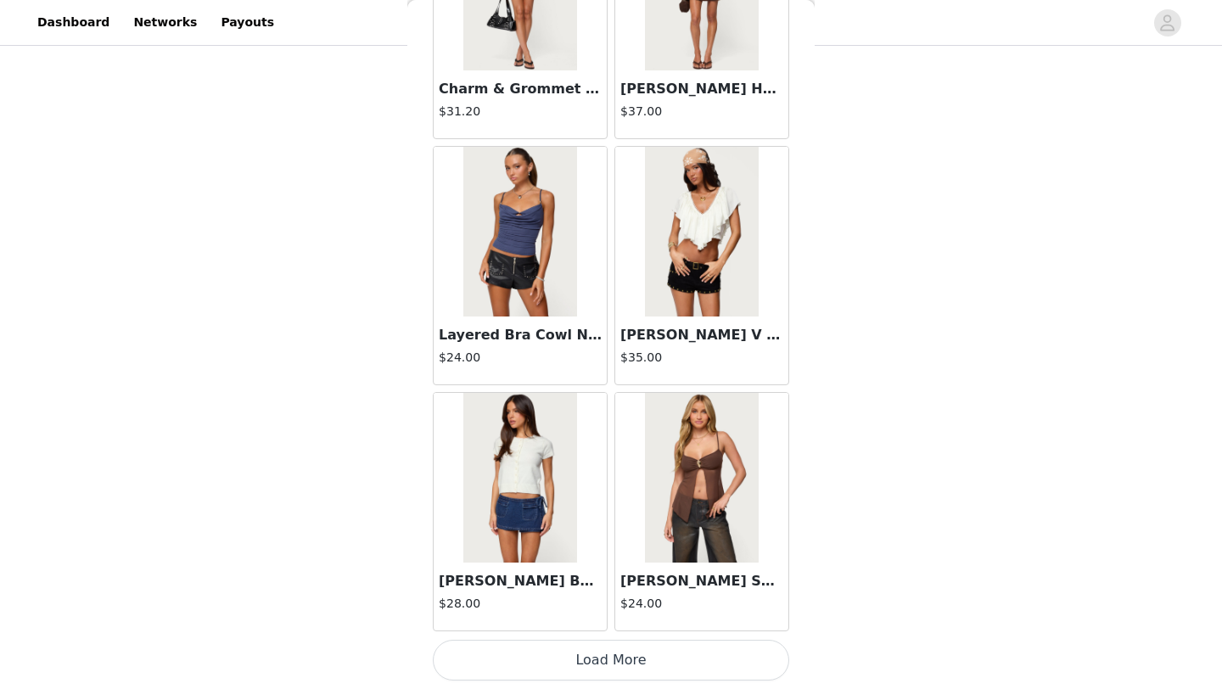
click at [600, 665] on button "Load More" at bounding box center [611, 660] width 356 height 41
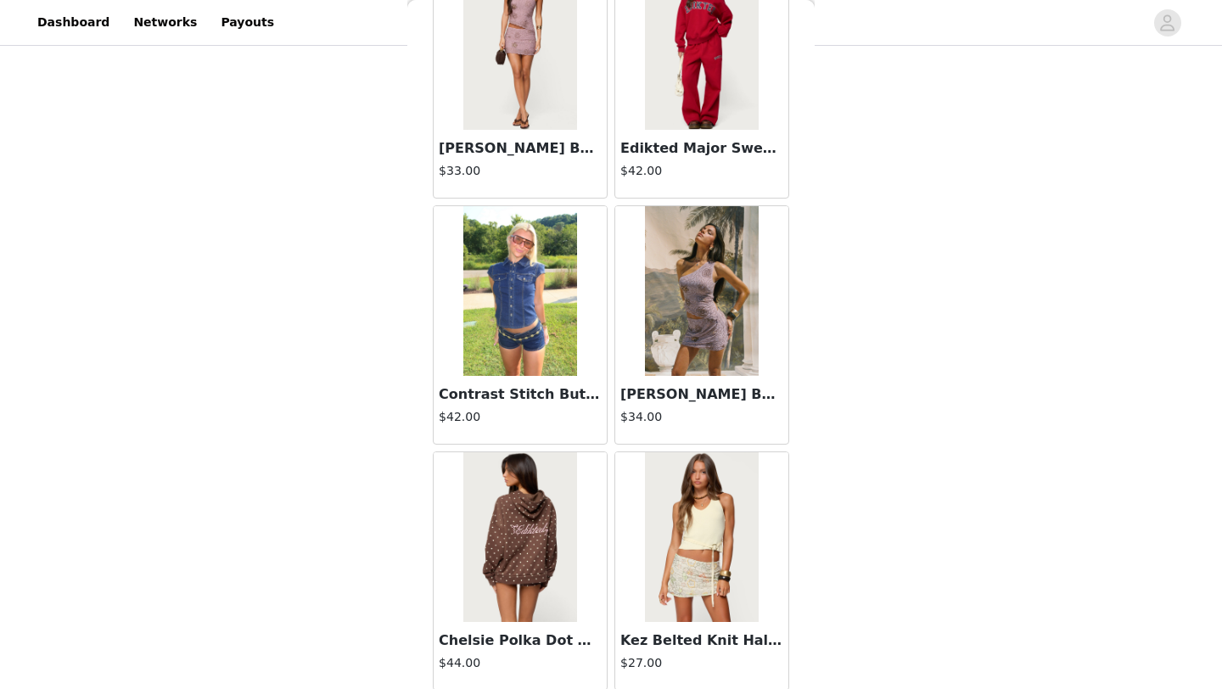
scroll to position [21596, 0]
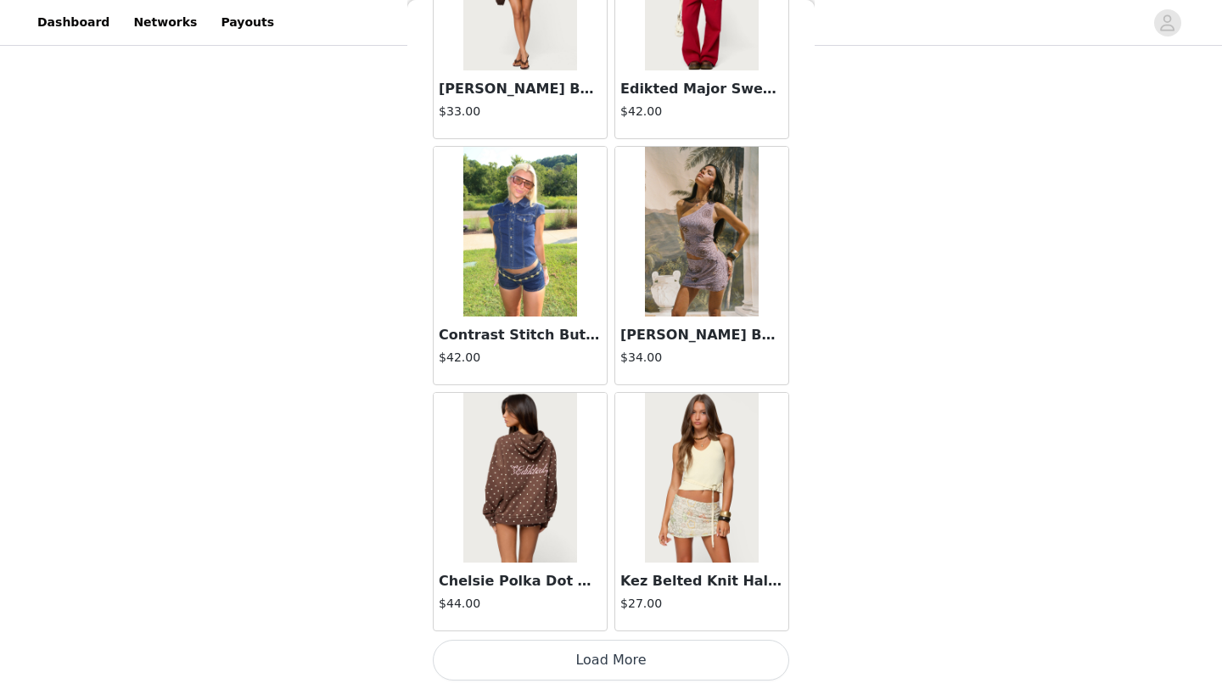
click at [653, 664] on button "Load More" at bounding box center [611, 660] width 356 height 41
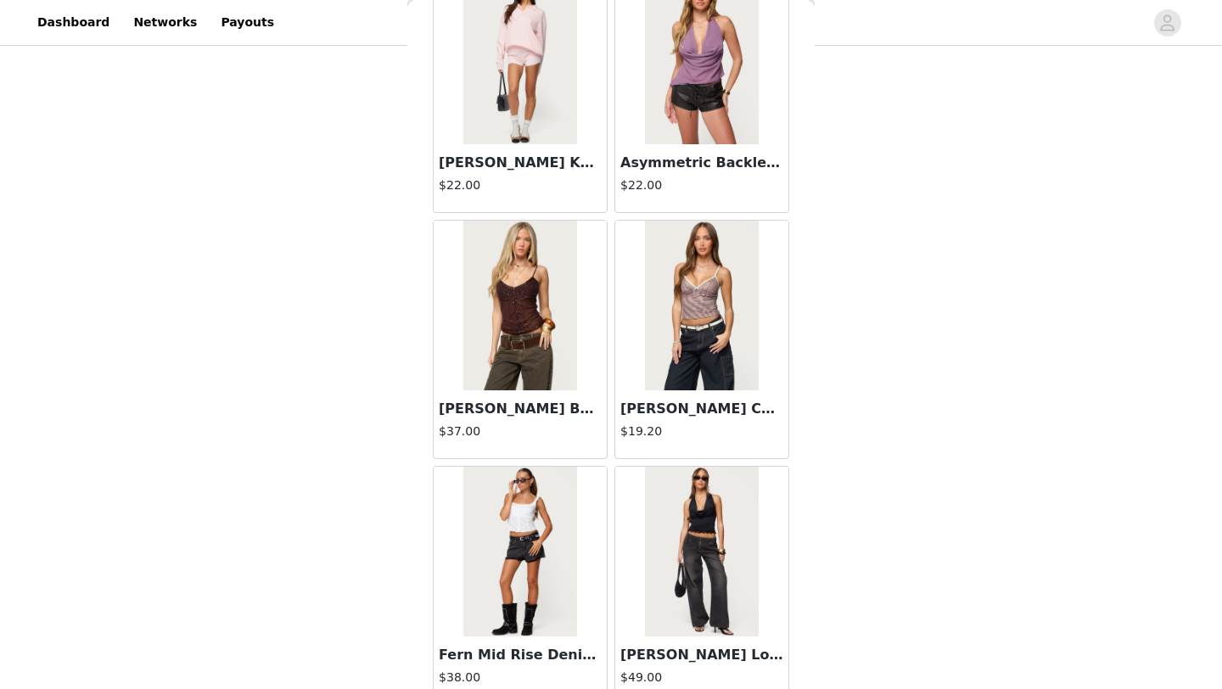
scroll to position [24057, 0]
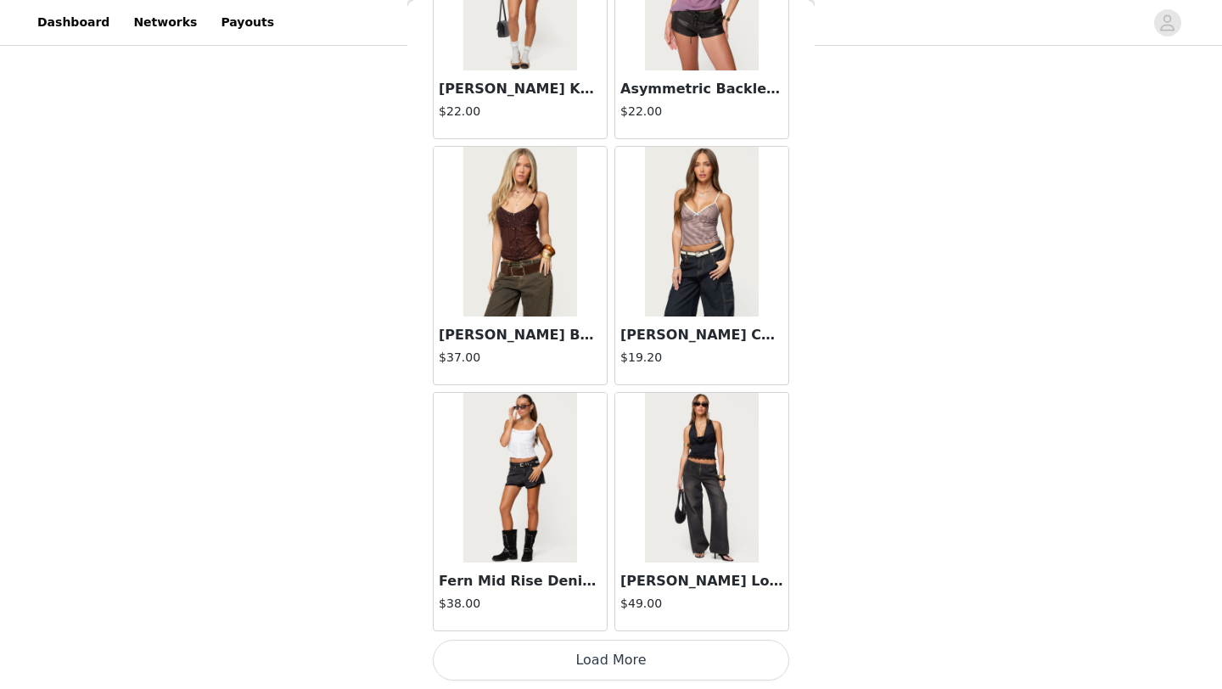
click at [616, 659] on button "Load More" at bounding box center [611, 660] width 356 height 41
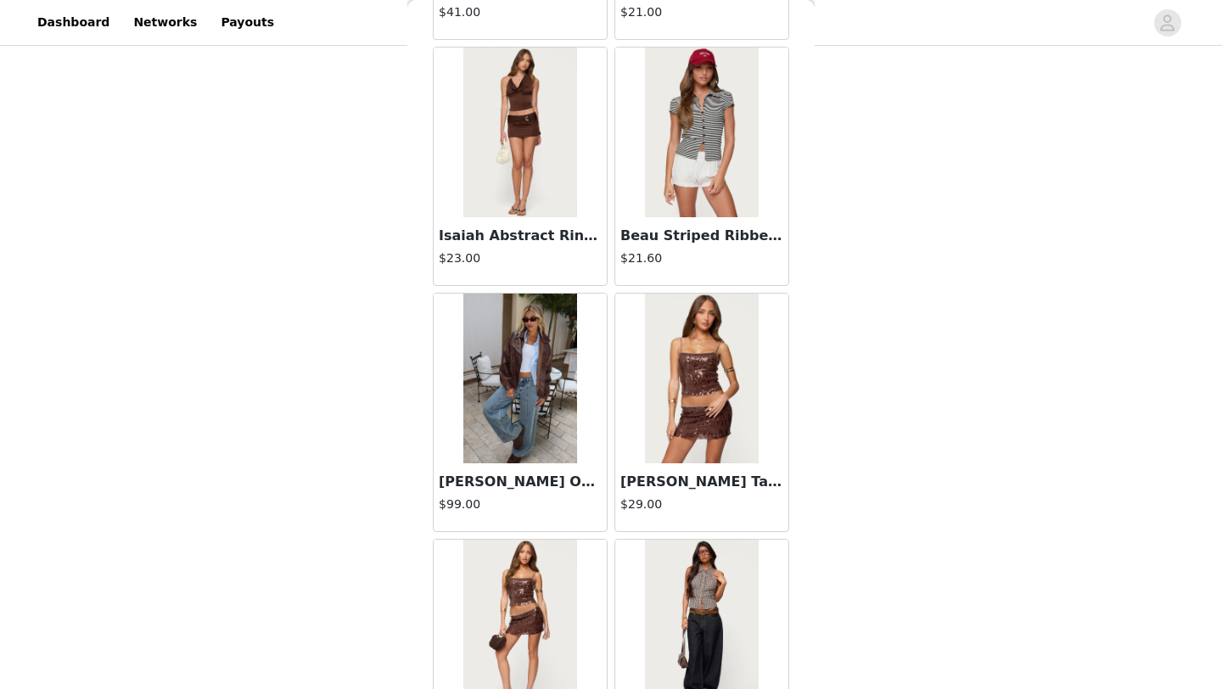
scroll to position [26518, 0]
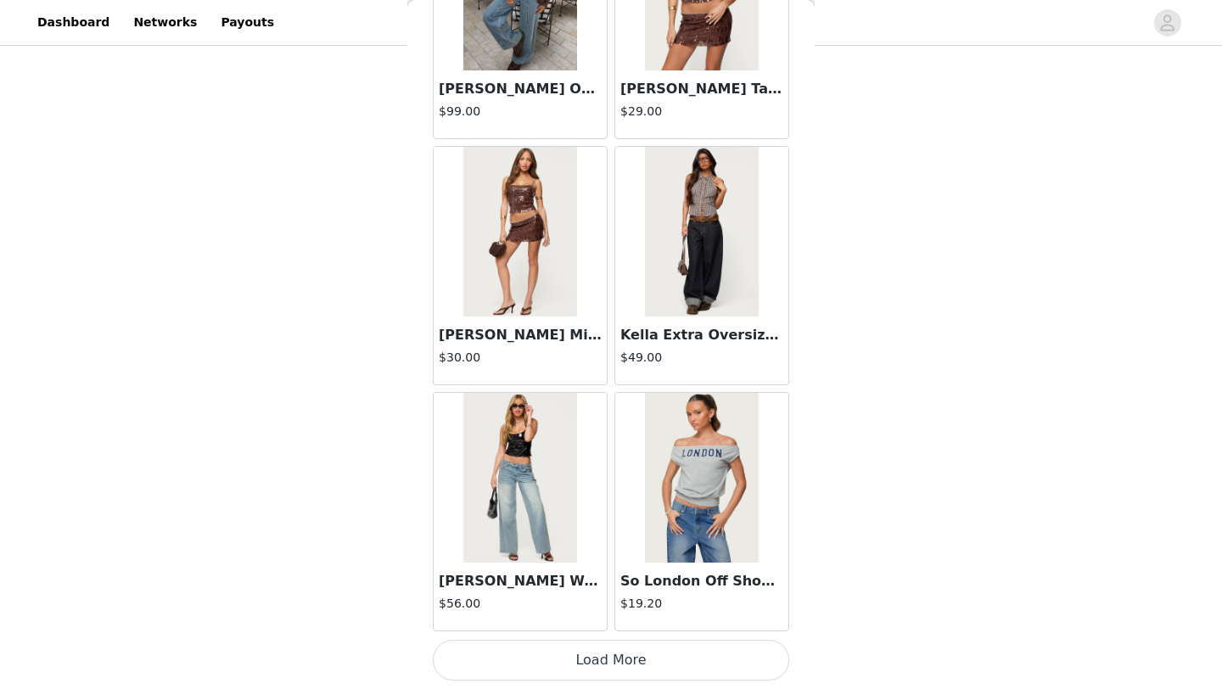
click at [634, 653] on button "Load More" at bounding box center [611, 660] width 356 height 41
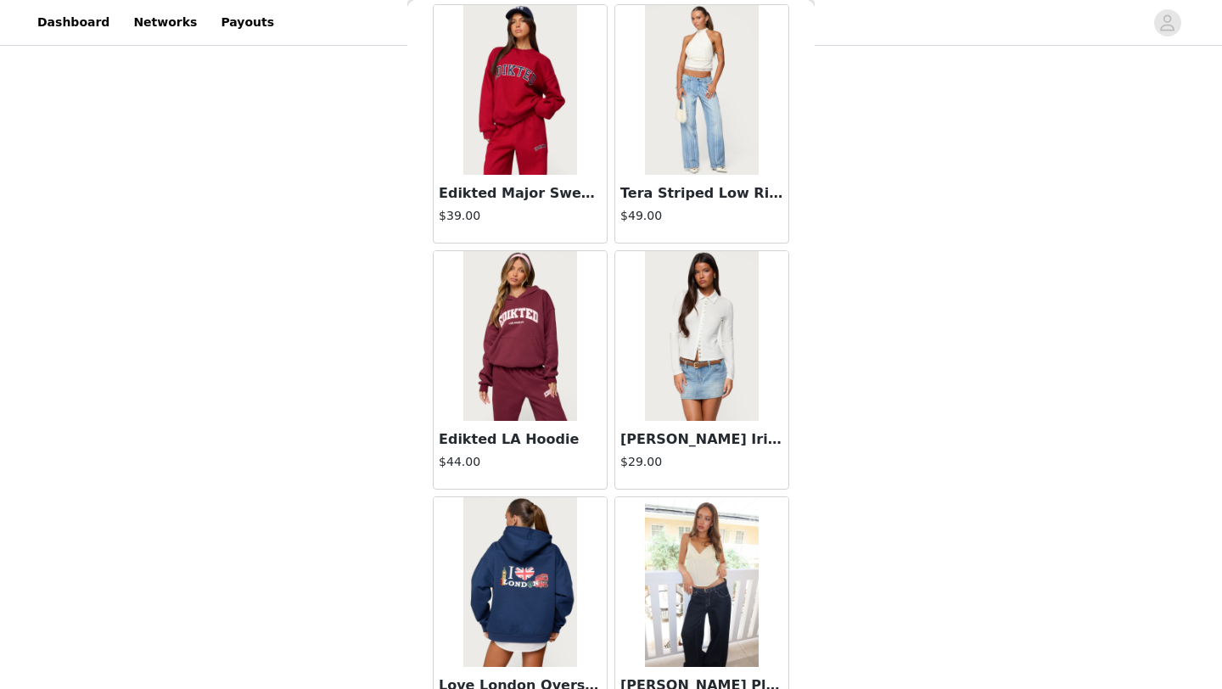
scroll to position [28979, 0]
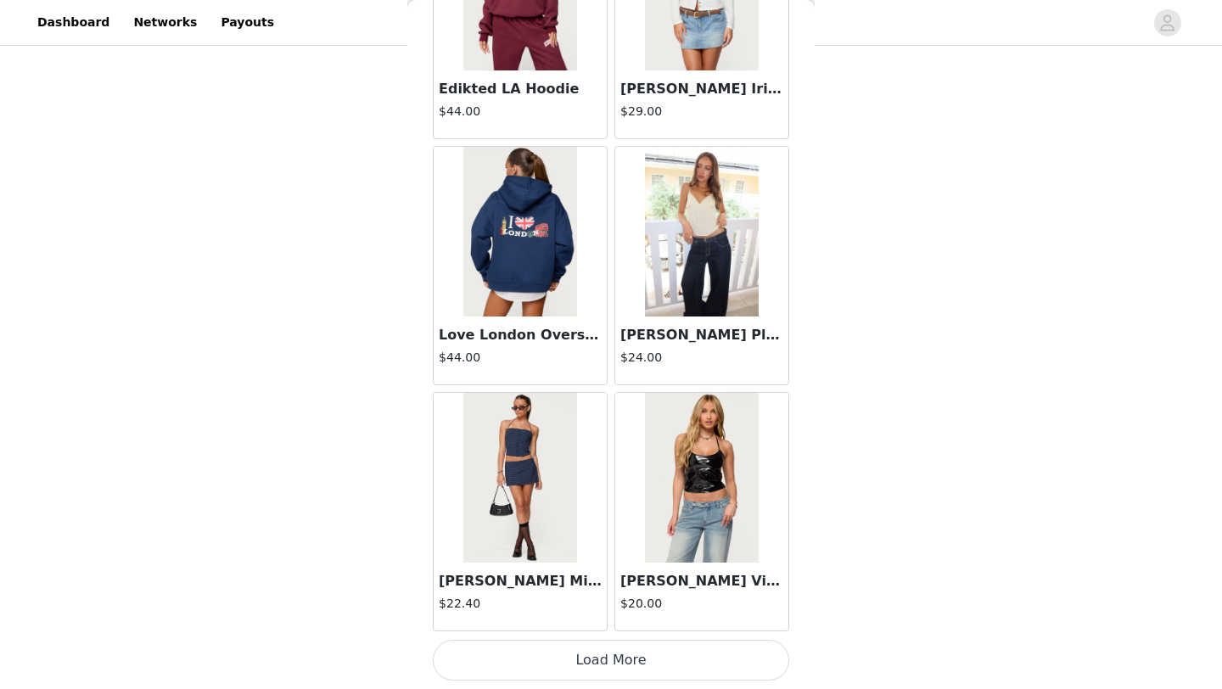
click at [636, 655] on button "Load More" at bounding box center [611, 660] width 356 height 41
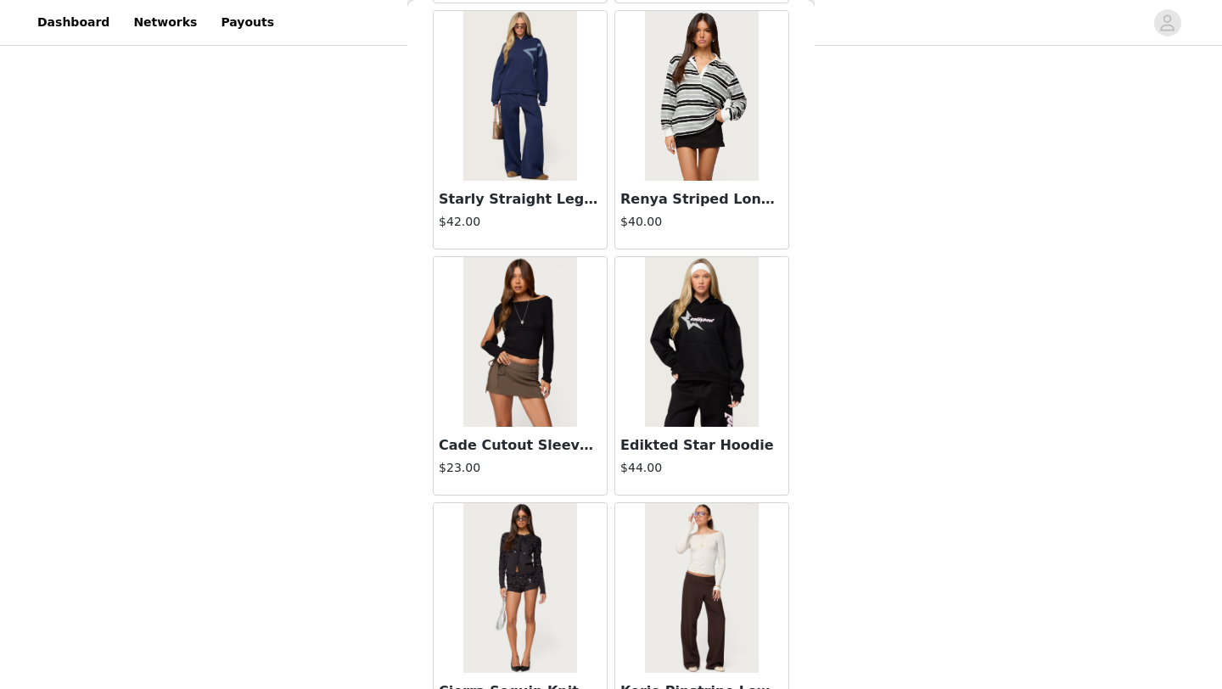
scroll to position [31440, 0]
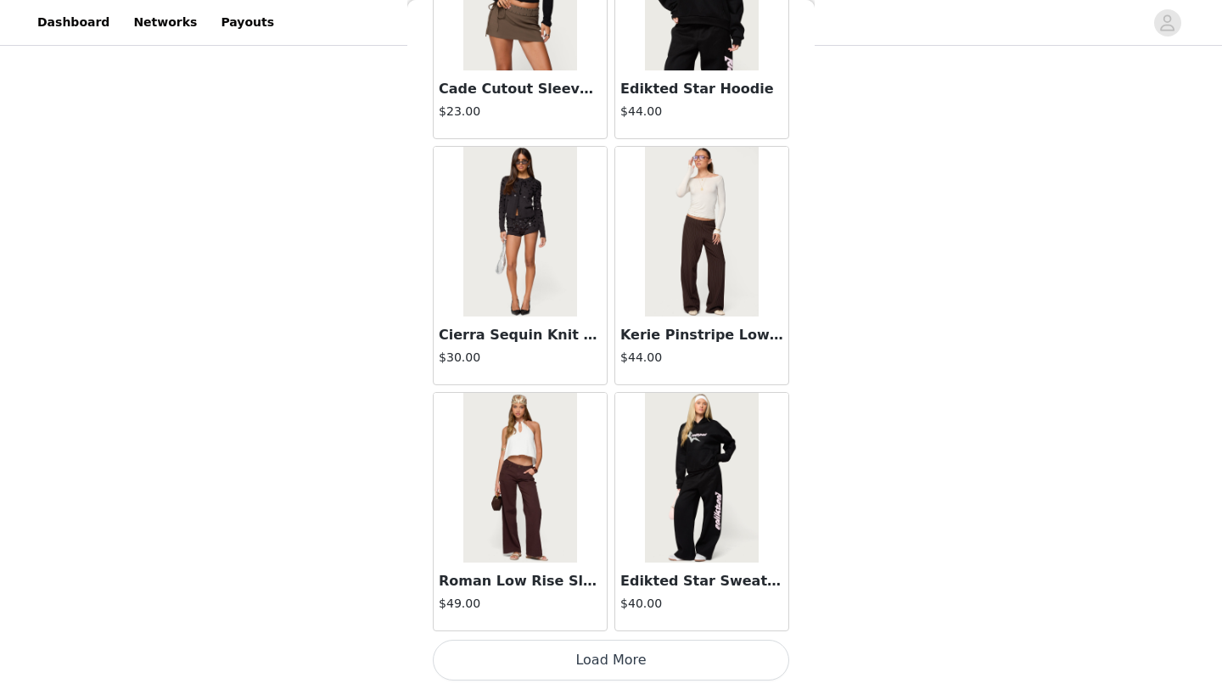
click at [629, 648] on button "Load More" at bounding box center [611, 660] width 356 height 41
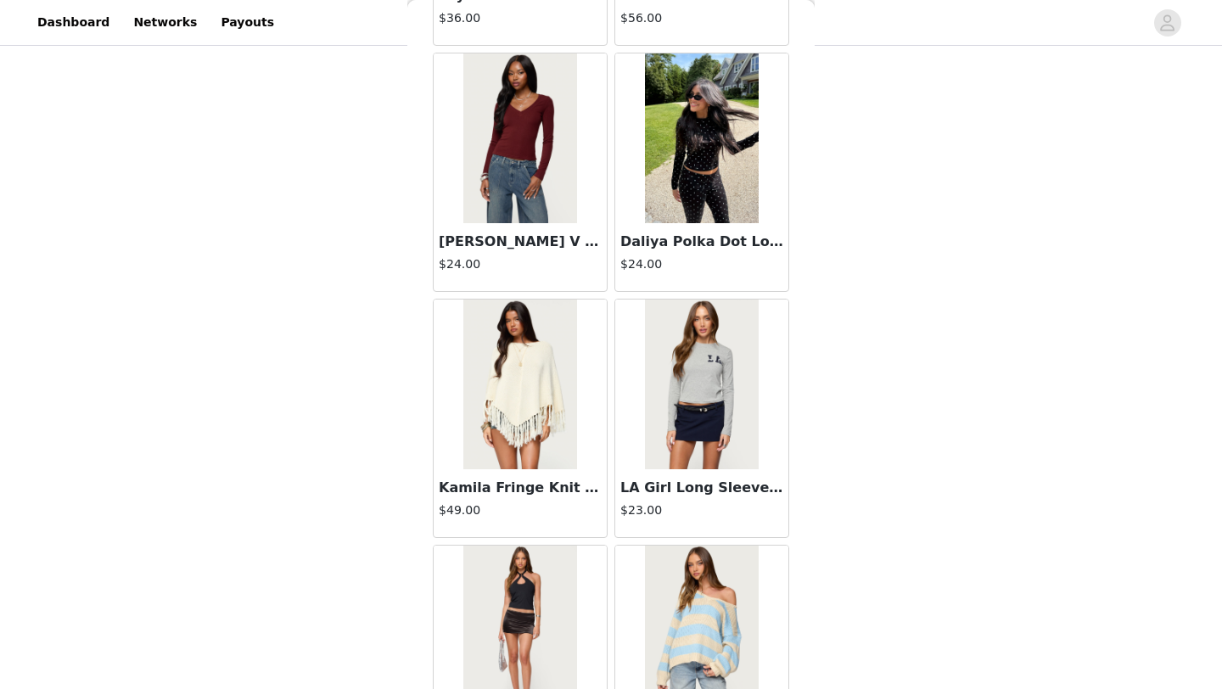
scroll to position [33901, 0]
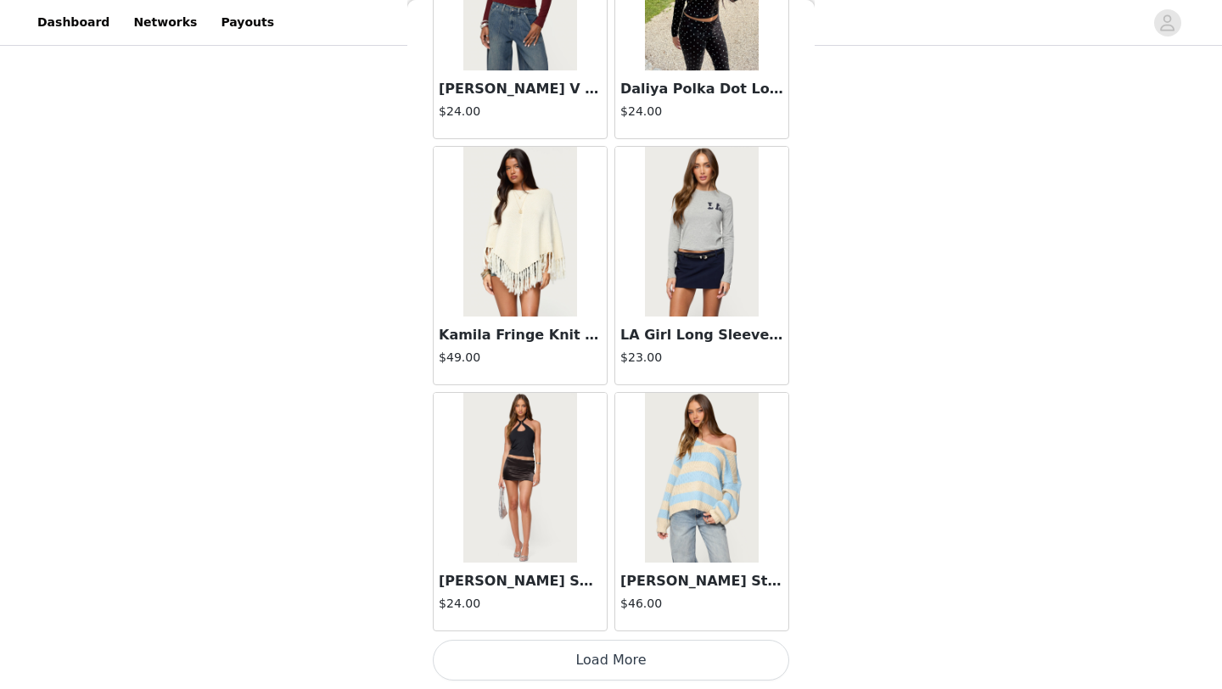
click at [581, 652] on button "Load More" at bounding box center [611, 660] width 356 height 41
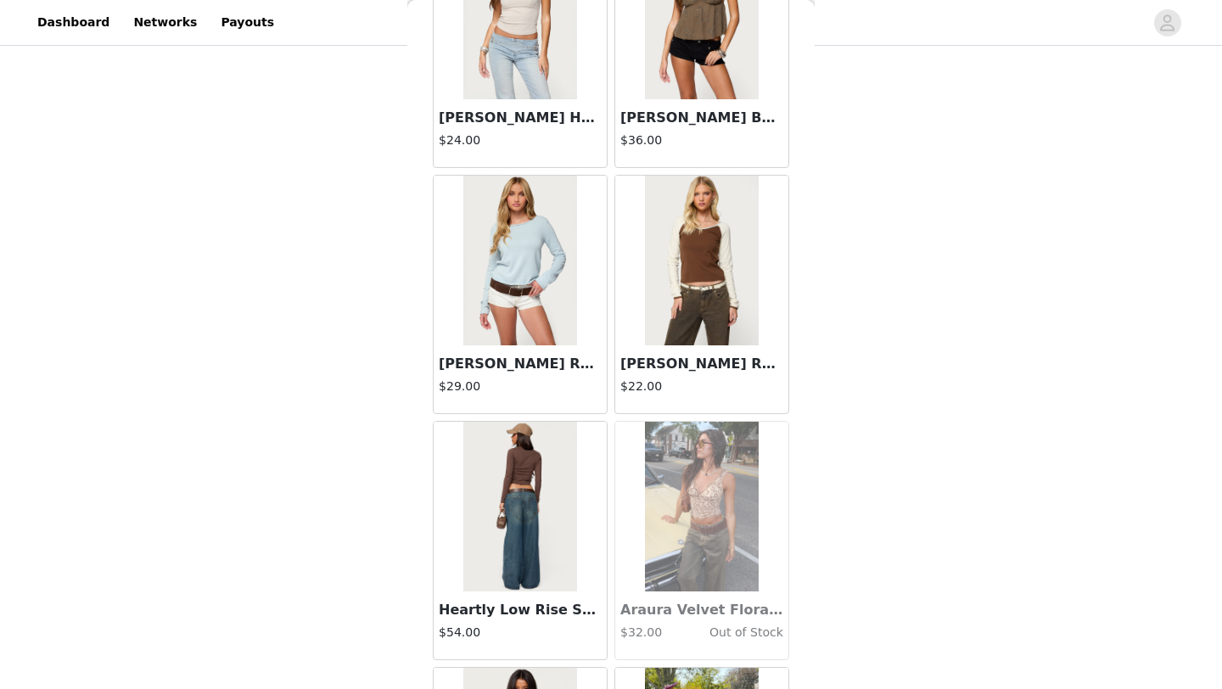
scroll to position [36362, 0]
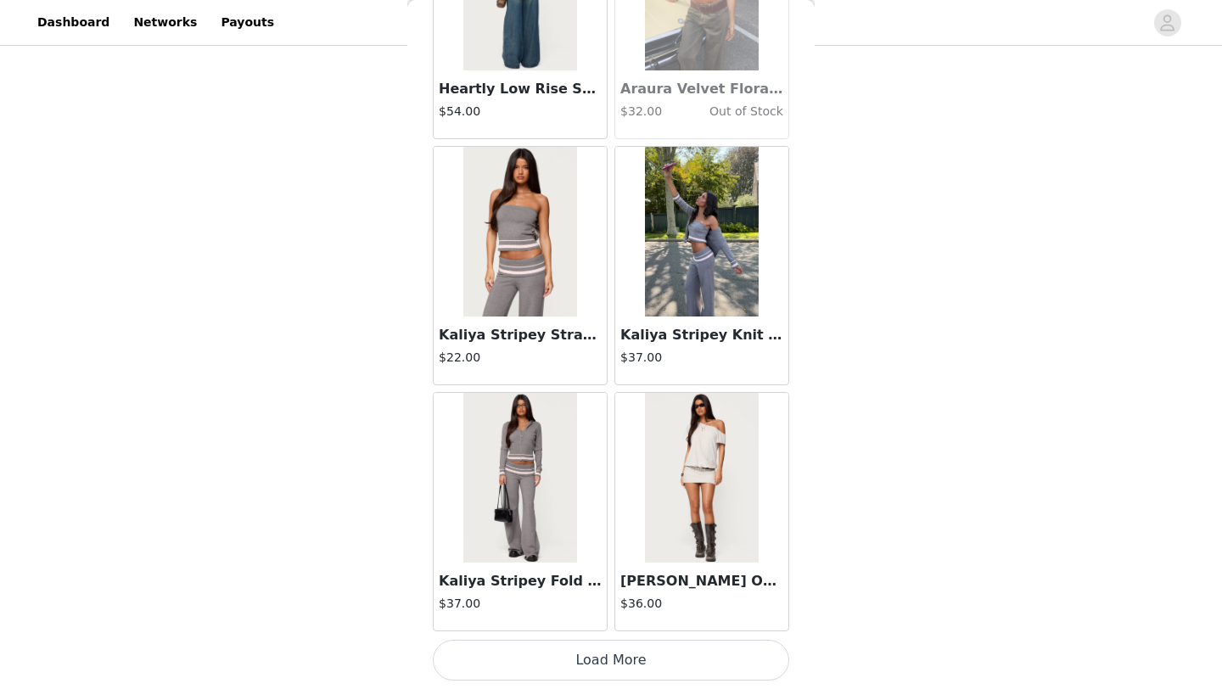
click at [653, 666] on button "Load More" at bounding box center [611, 660] width 356 height 41
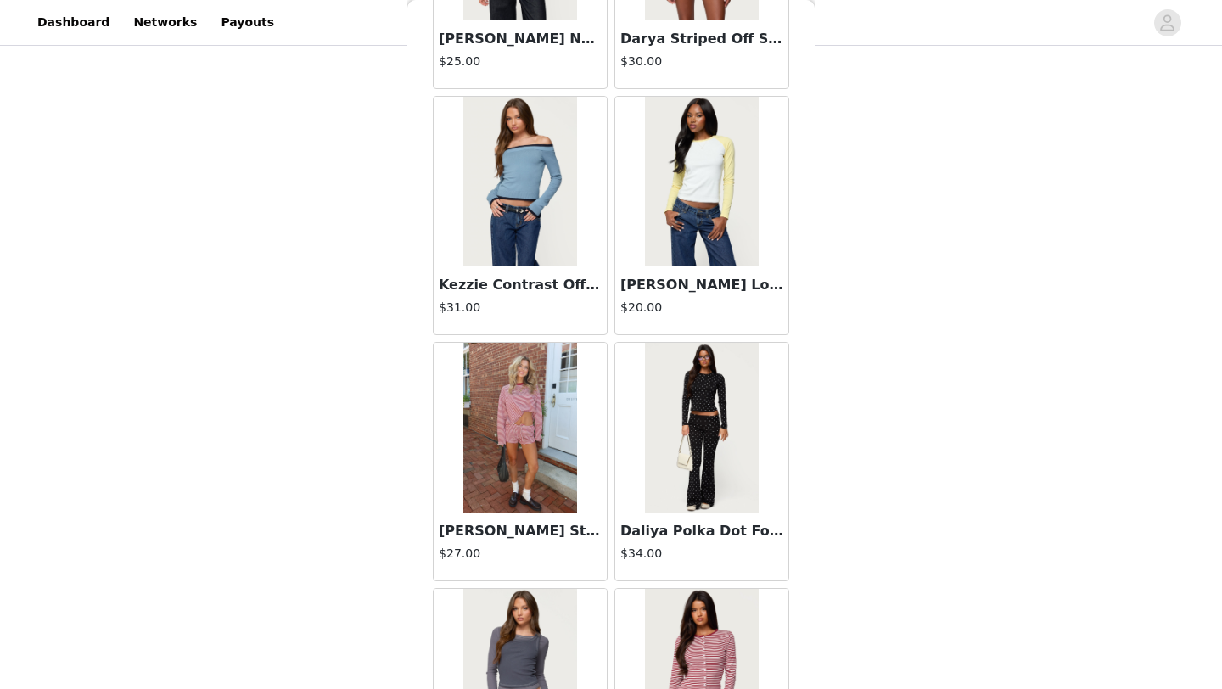
scroll to position [38823, 0]
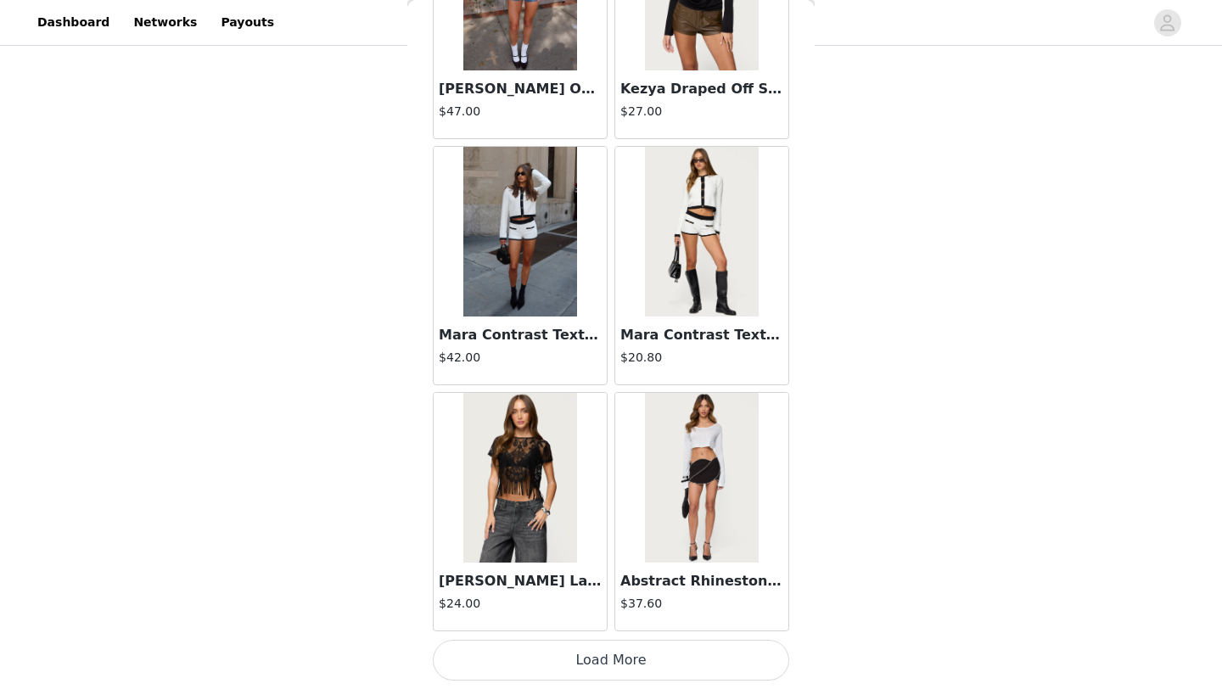
click at [677, 653] on button "Load More" at bounding box center [611, 660] width 356 height 41
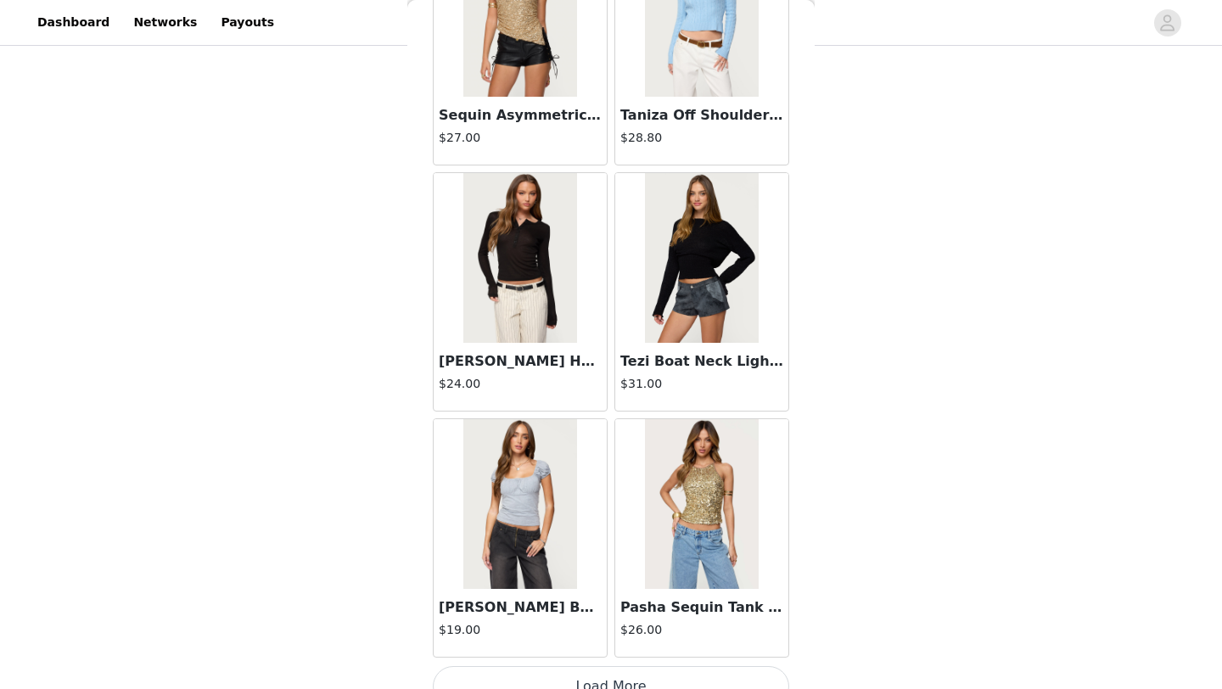
scroll to position [41284, 0]
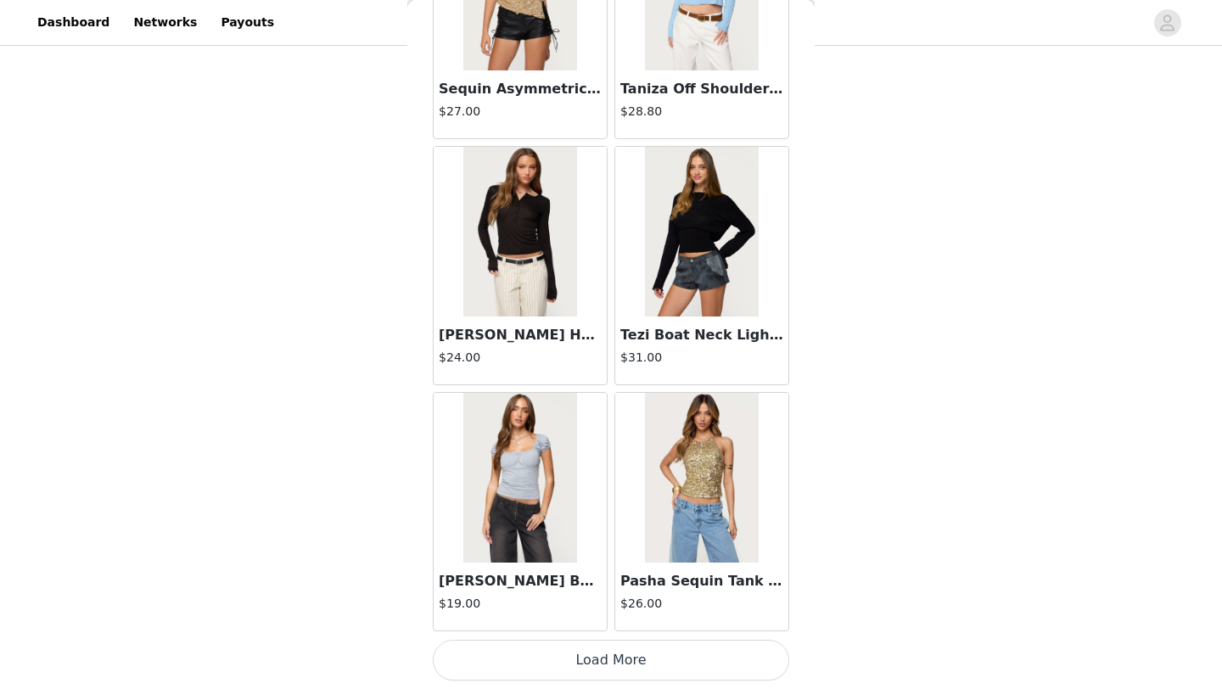
click at [605, 656] on button "Load More" at bounding box center [611, 660] width 356 height 41
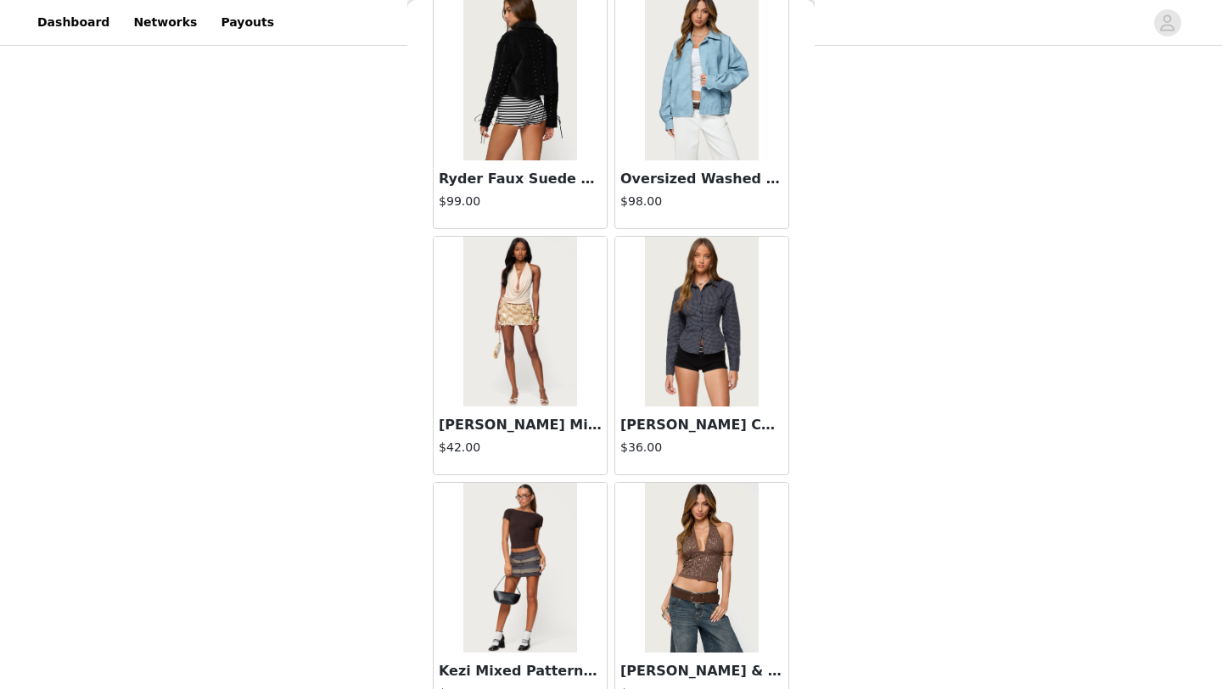
scroll to position [43746, 0]
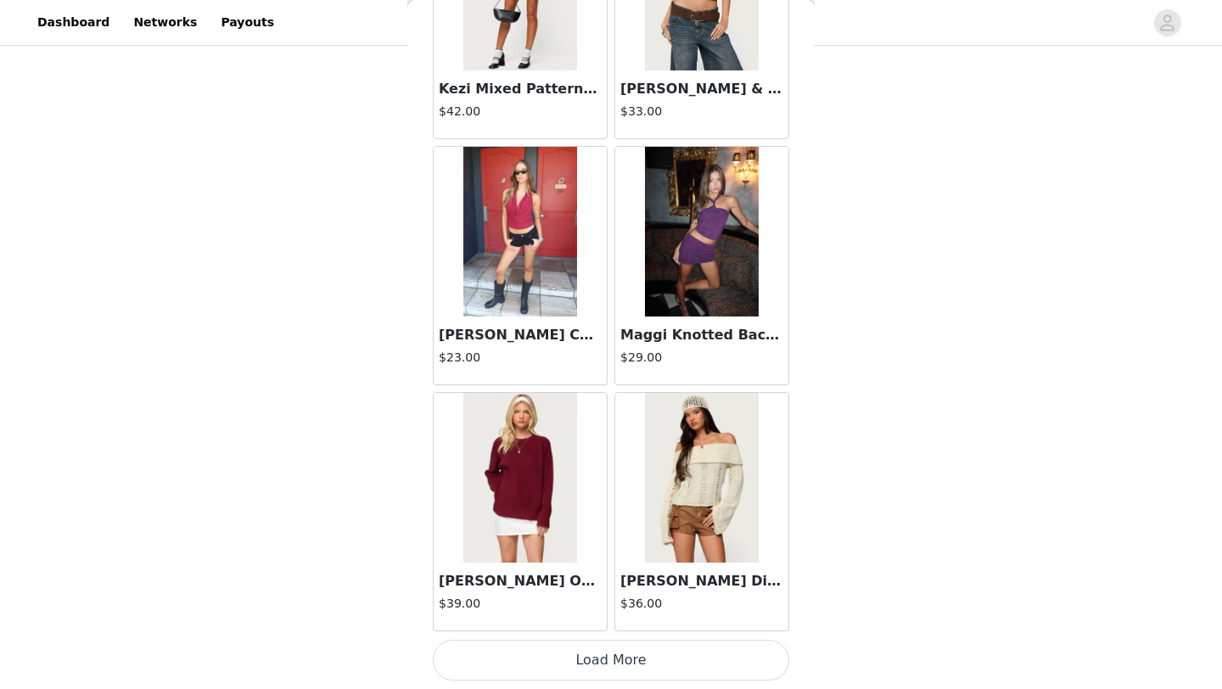
click at [668, 659] on button "Load More" at bounding box center [611, 660] width 356 height 41
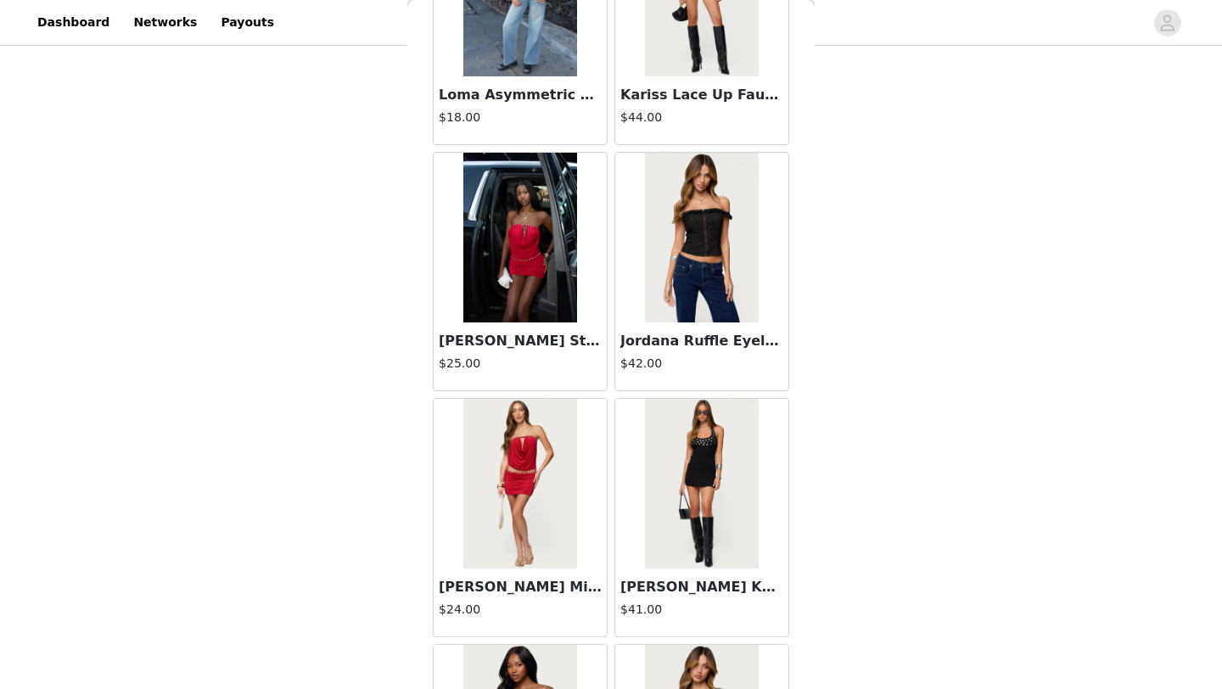
scroll to position [46207, 0]
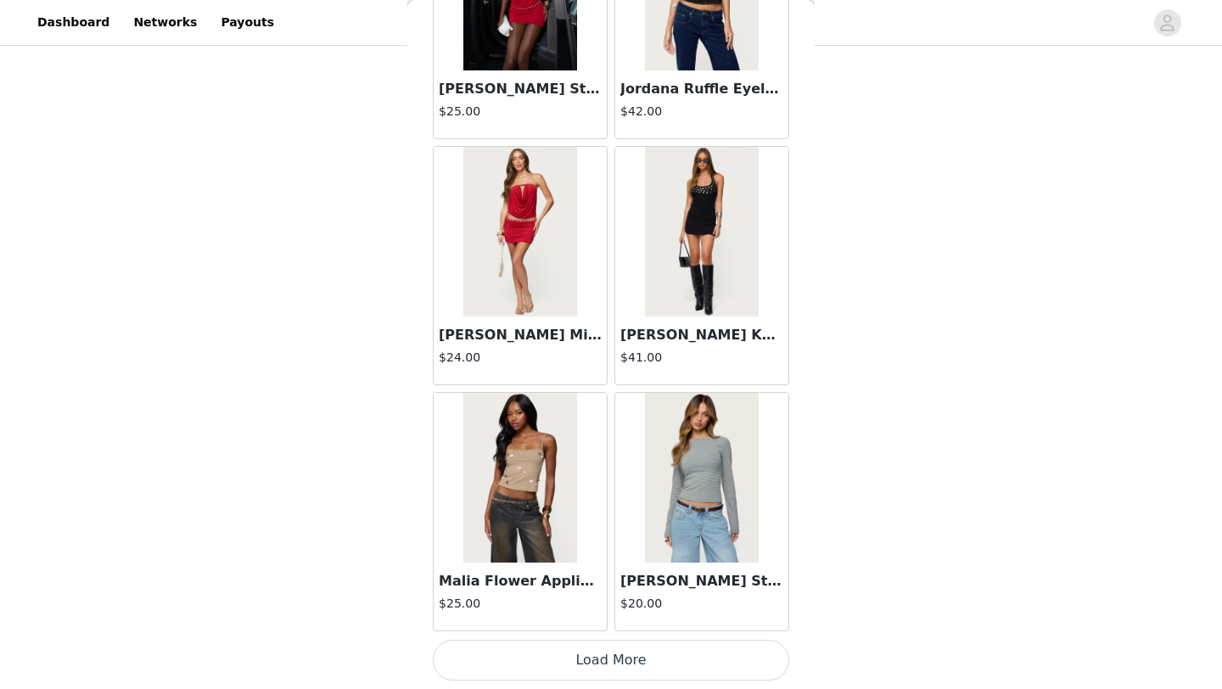
click at [595, 641] on button "Load More" at bounding box center [611, 660] width 356 height 41
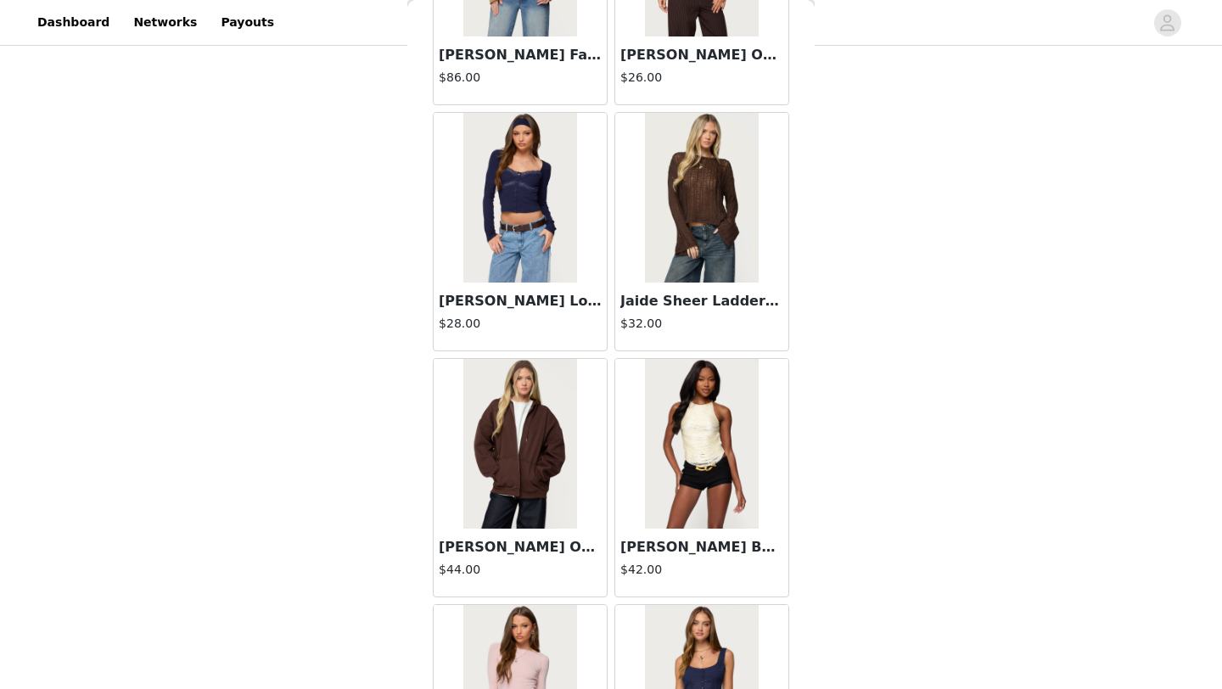
scroll to position [48668, 0]
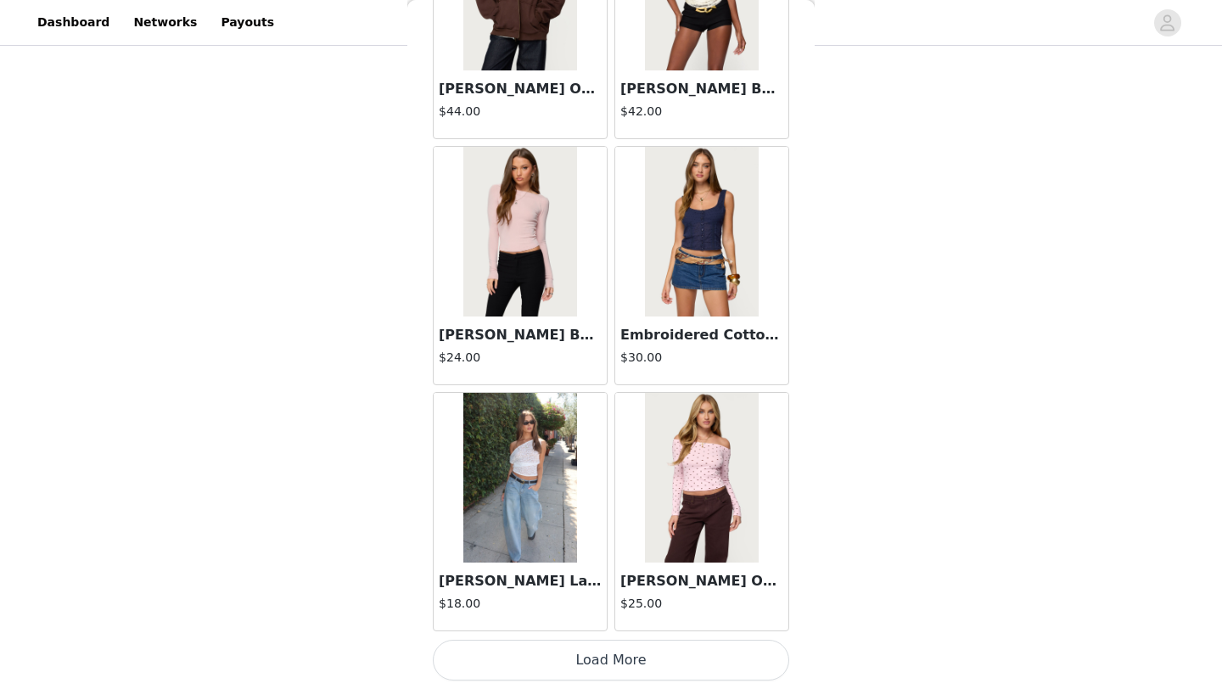
click at [632, 679] on button "Load More" at bounding box center [611, 660] width 356 height 41
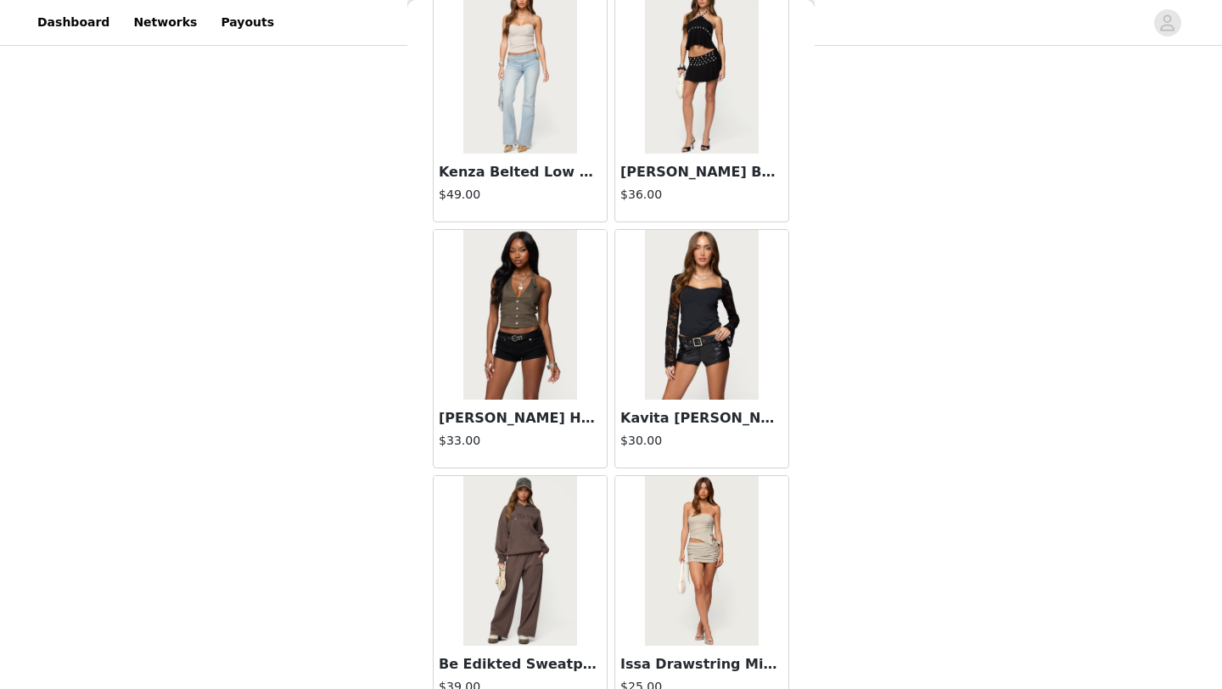
scroll to position [51129, 0]
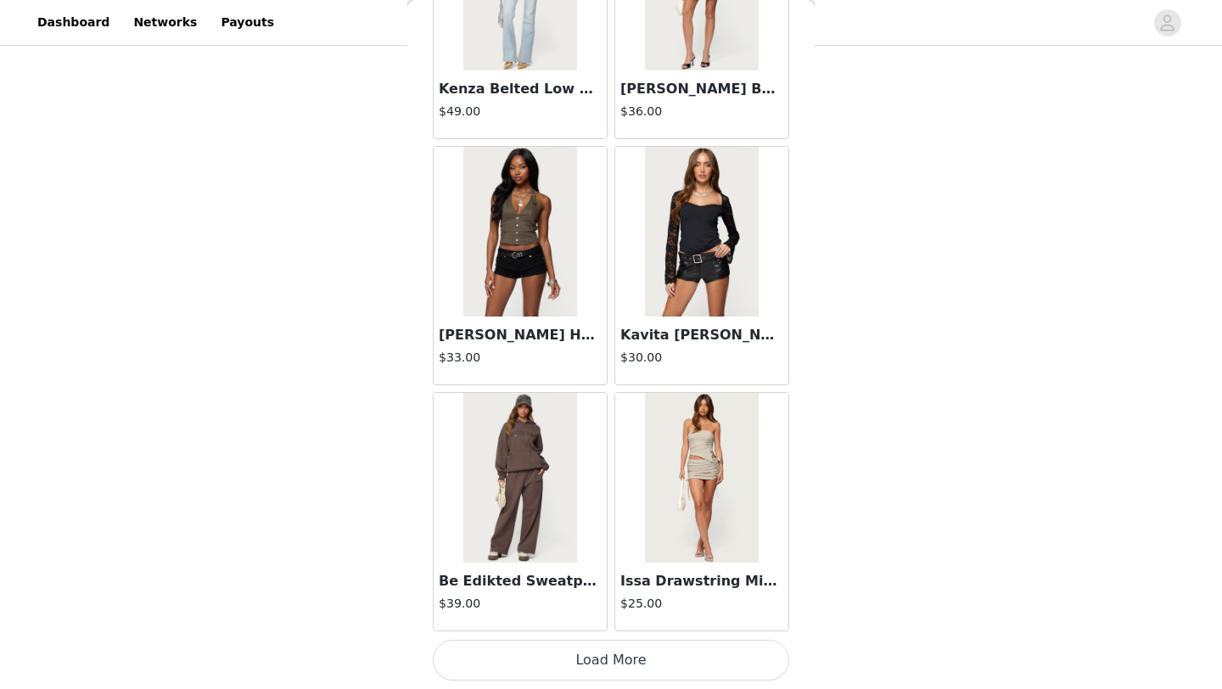
click at [622, 664] on button "Load More" at bounding box center [611, 660] width 356 height 41
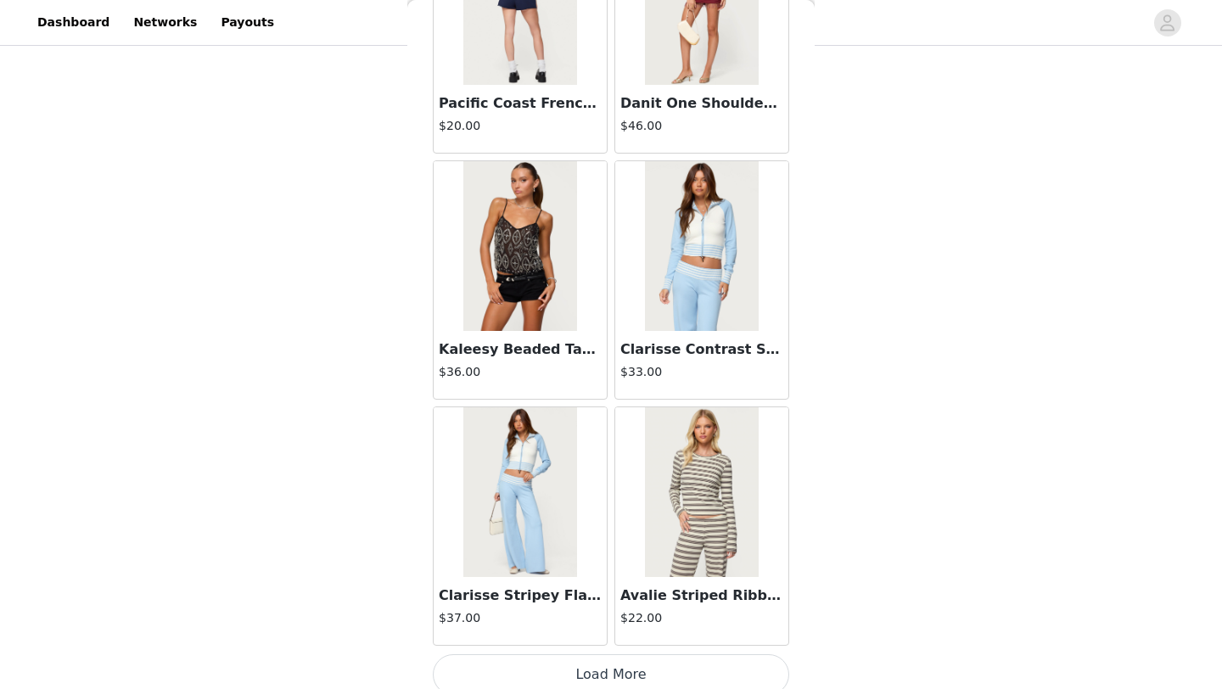
scroll to position [53590, 0]
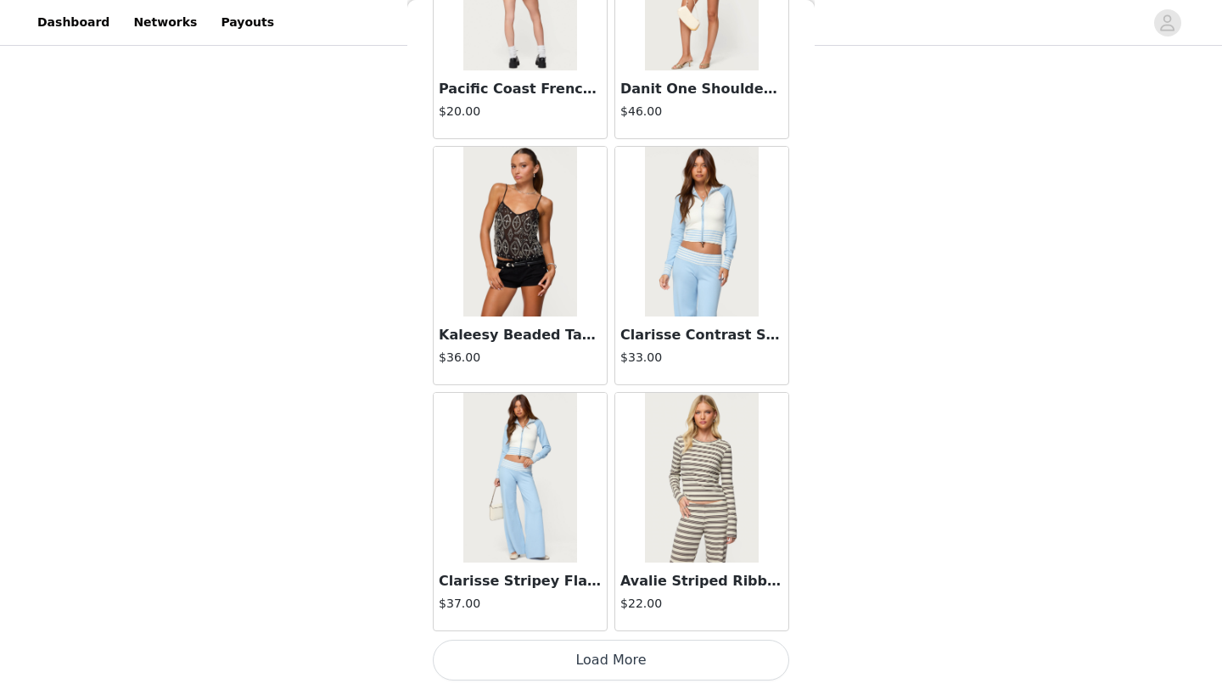
click at [624, 654] on button "Load More" at bounding box center [611, 660] width 356 height 41
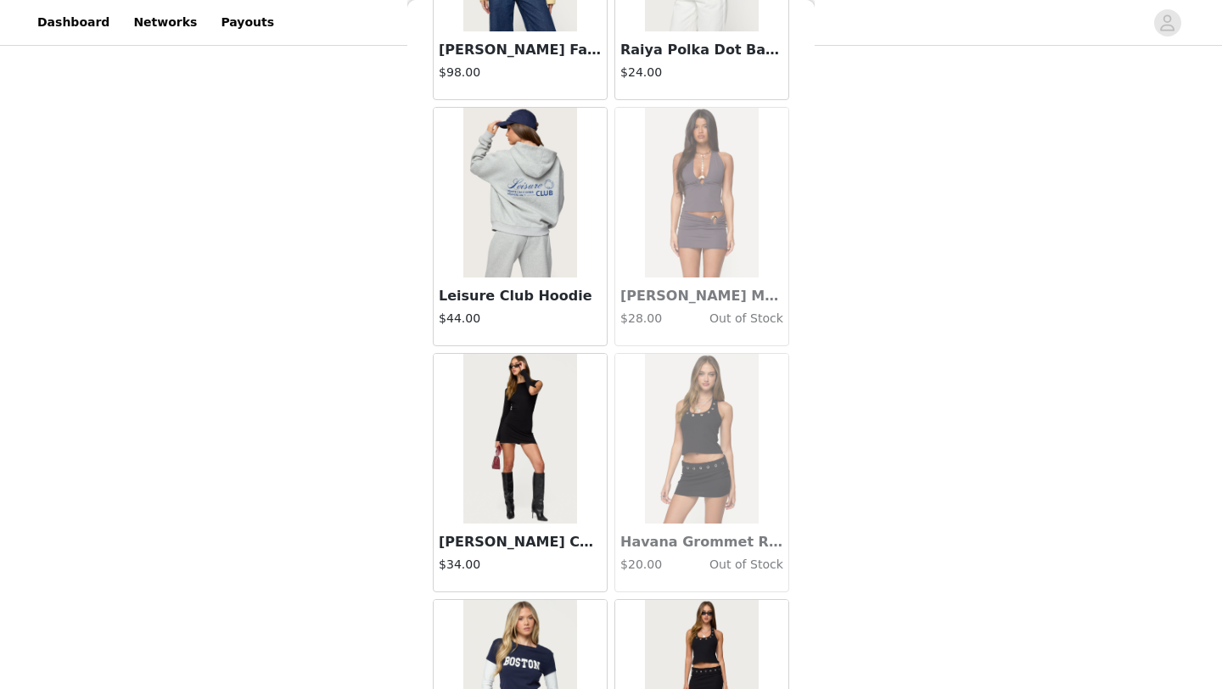
scroll to position [56051, 0]
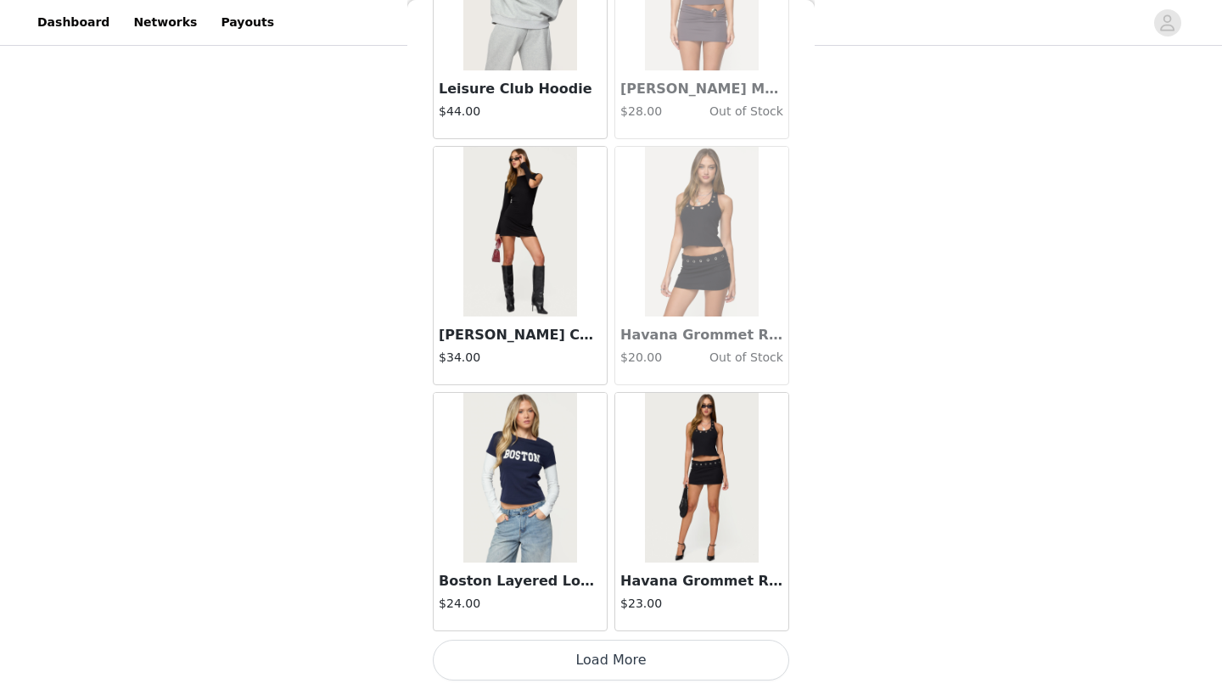
click at [631, 664] on button "Load More" at bounding box center [611, 660] width 356 height 41
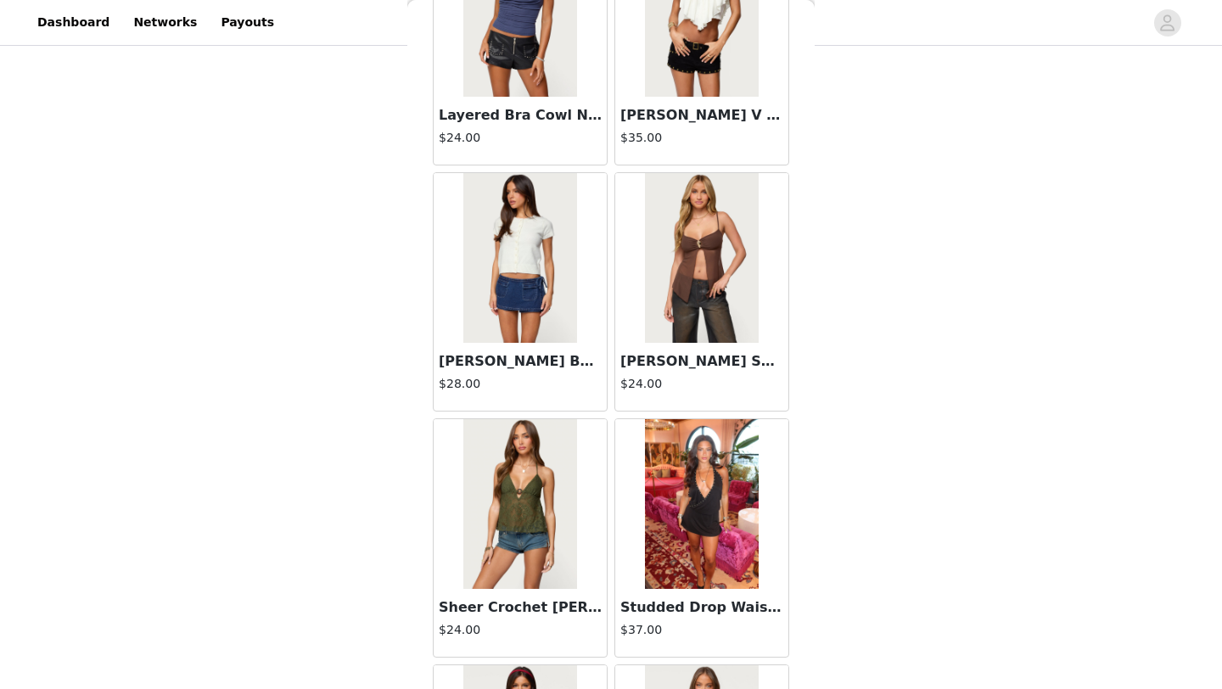
scroll to position [19411, 0]
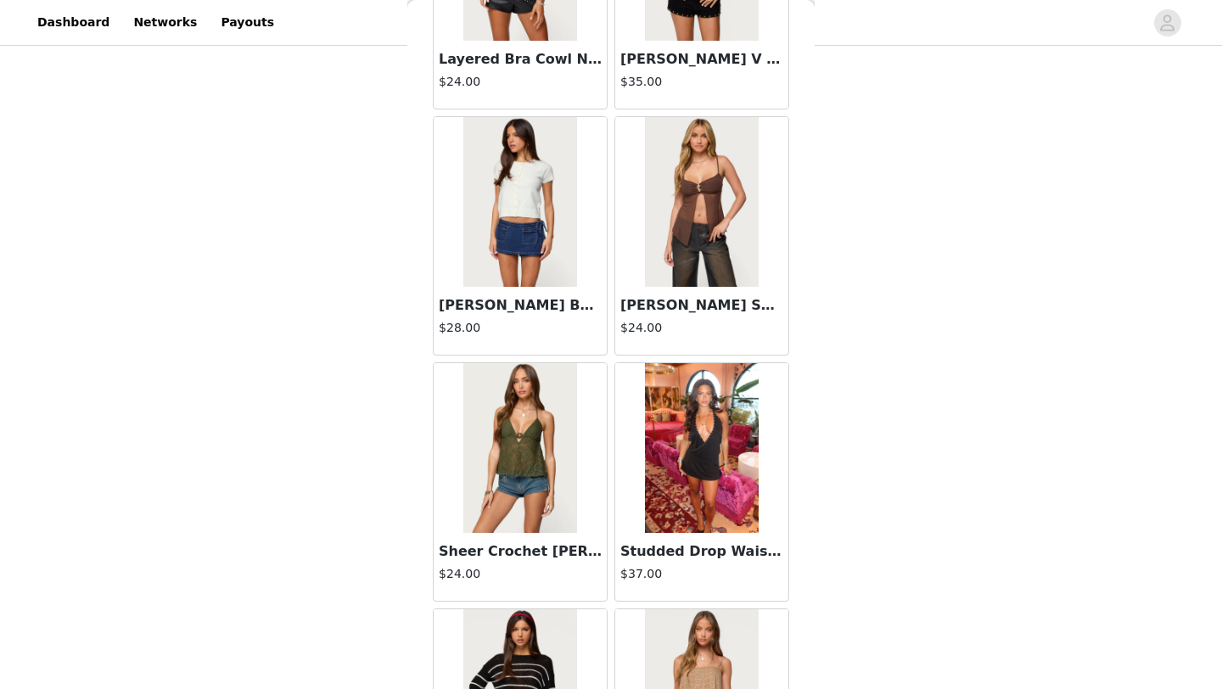
click at [721, 452] on img at bounding box center [701, 448] width 113 height 170
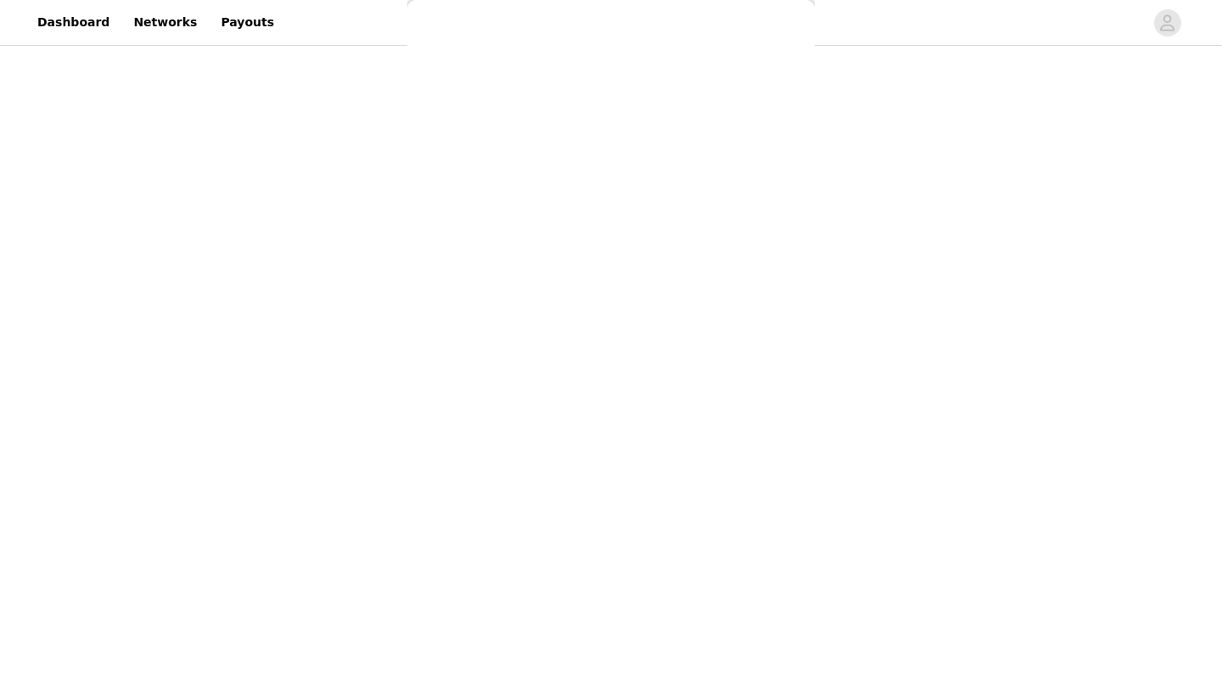
scroll to position [0, 0]
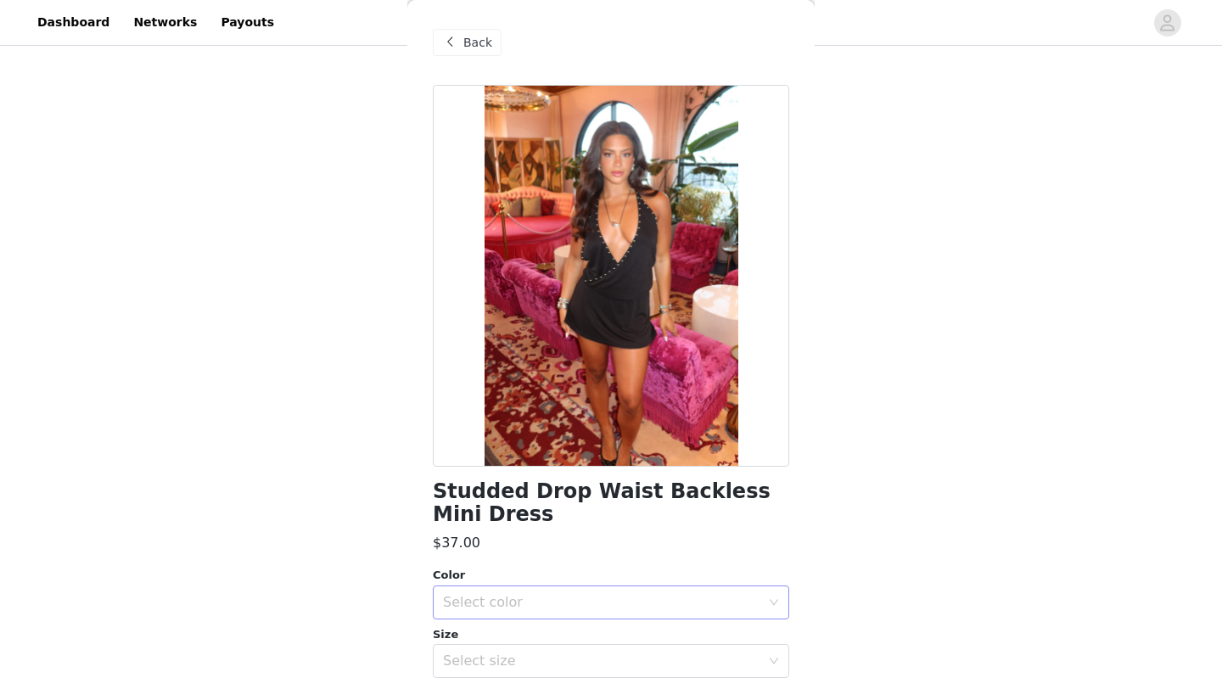
click at [606, 612] on div "Select color" at bounding box center [605, 602] width 325 height 32
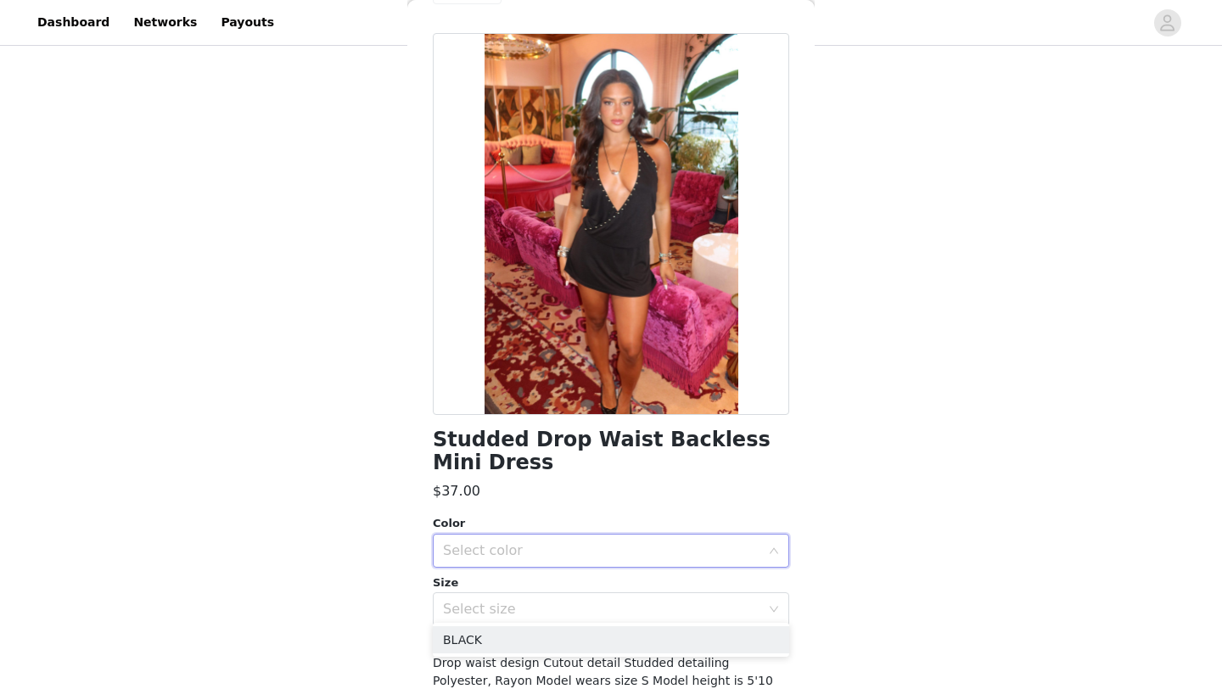
scroll to position [92, 0]
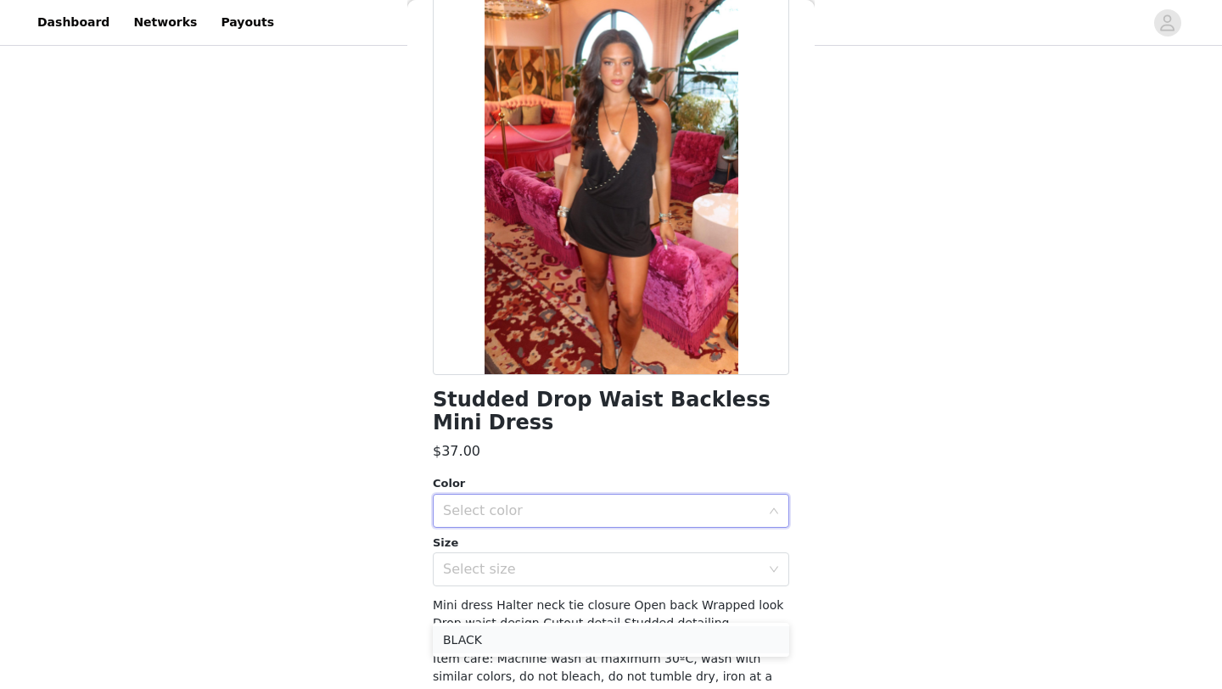
click at [526, 644] on li "BLACK" at bounding box center [611, 639] width 356 height 27
click at [558, 574] on div "Select size" at bounding box center [601, 569] width 317 height 17
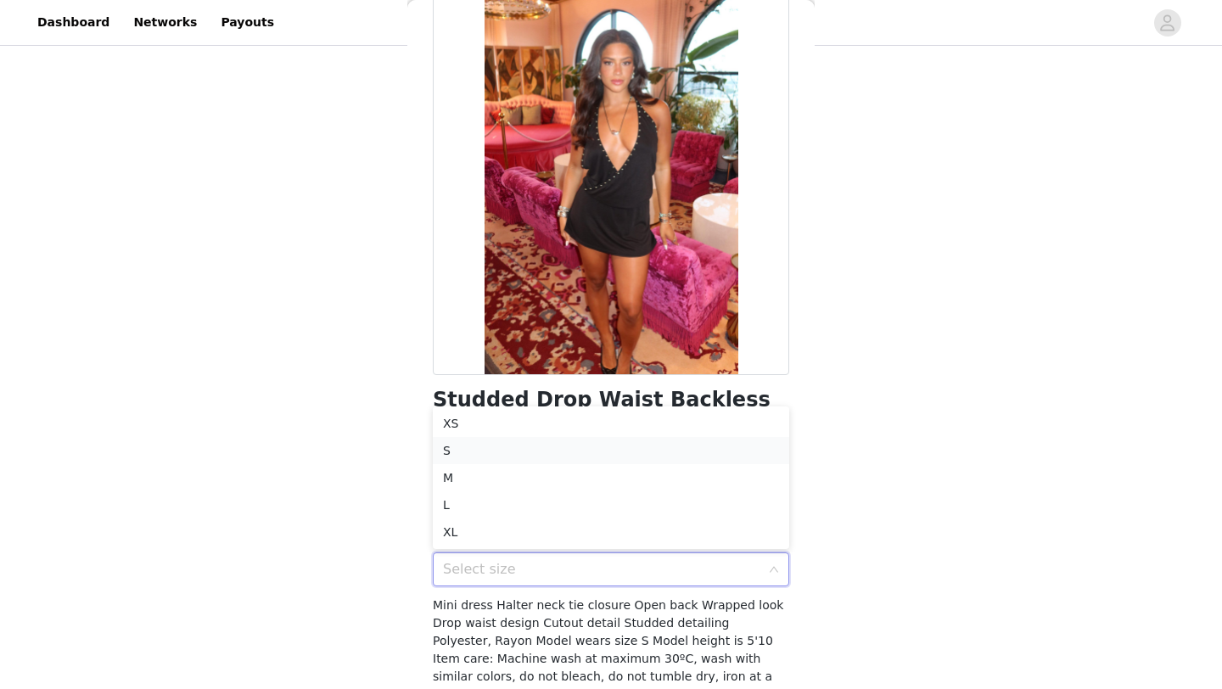
click at [534, 438] on li "S" at bounding box center [611, 450] width 356 height 27
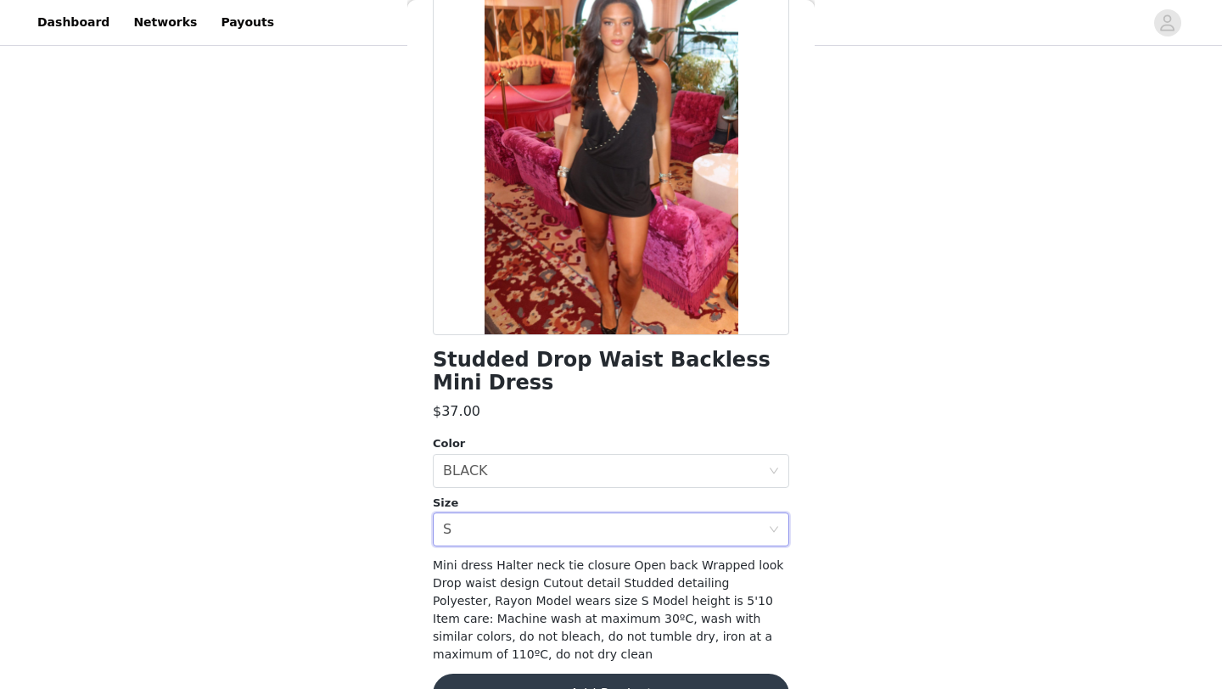
scroll to position [160, 0]
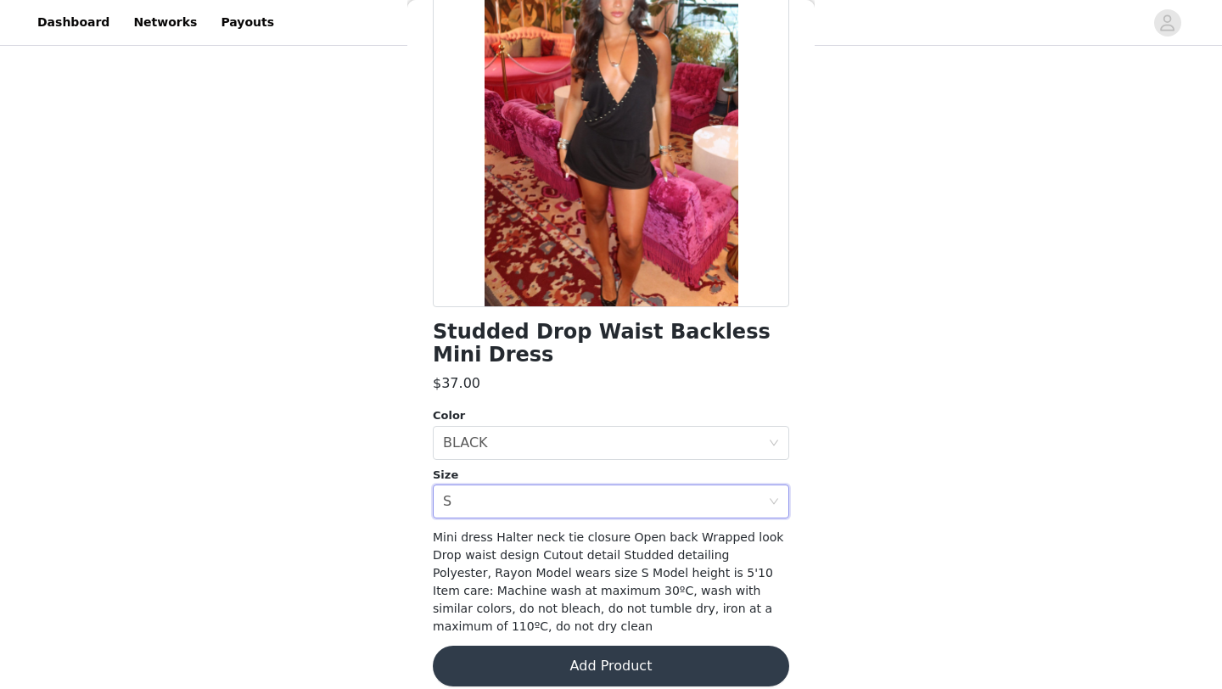
click at [632, 658] on button "Add Product" at bounding box center [611, 666] width 356 height 41
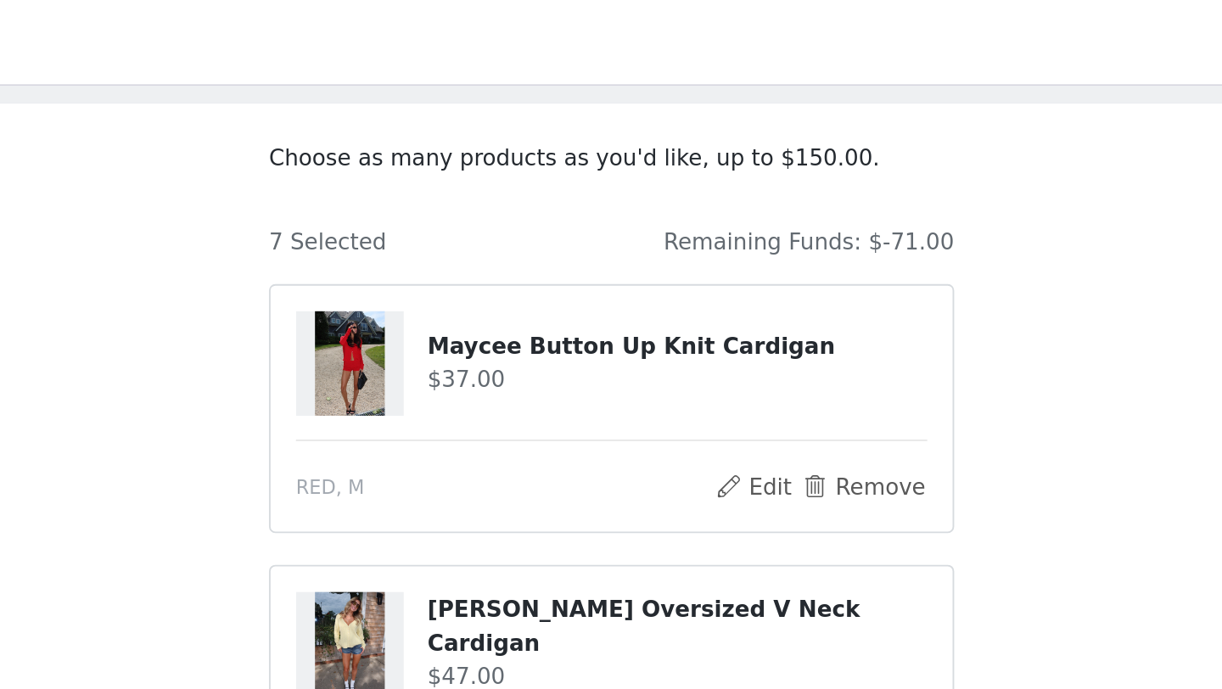
scroll to position [67, 0]
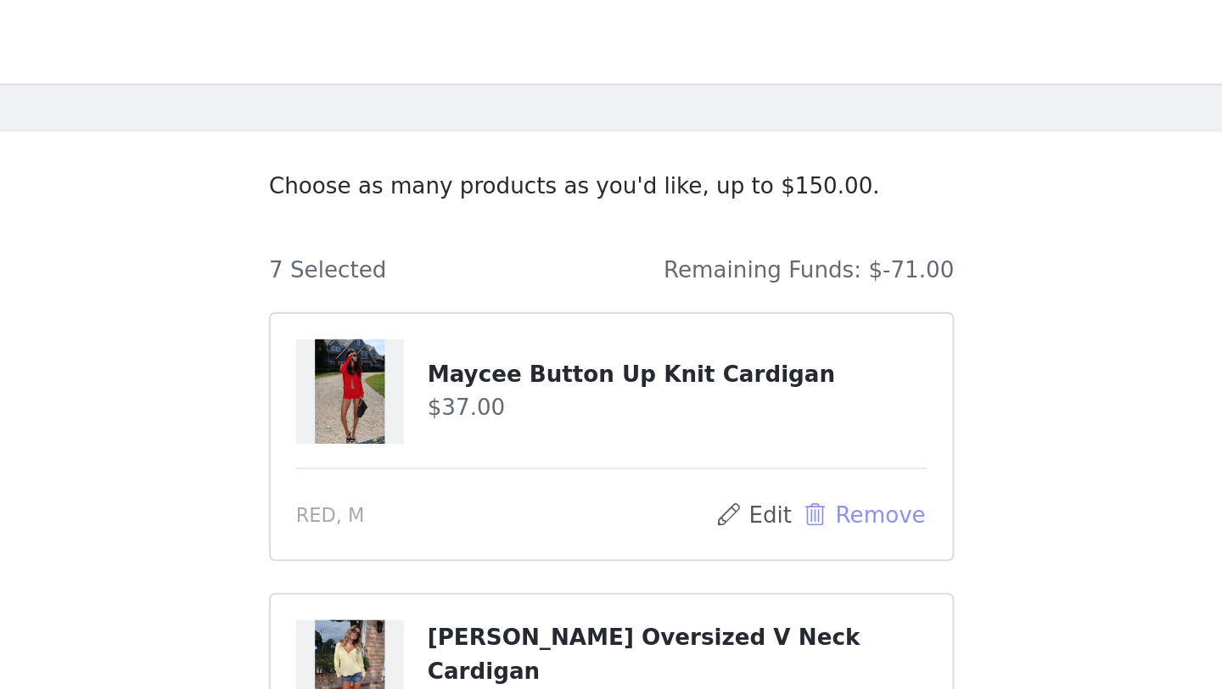
click at [731, 278] on button "Remove" at bounding box center [746, 276] width 68 height 20
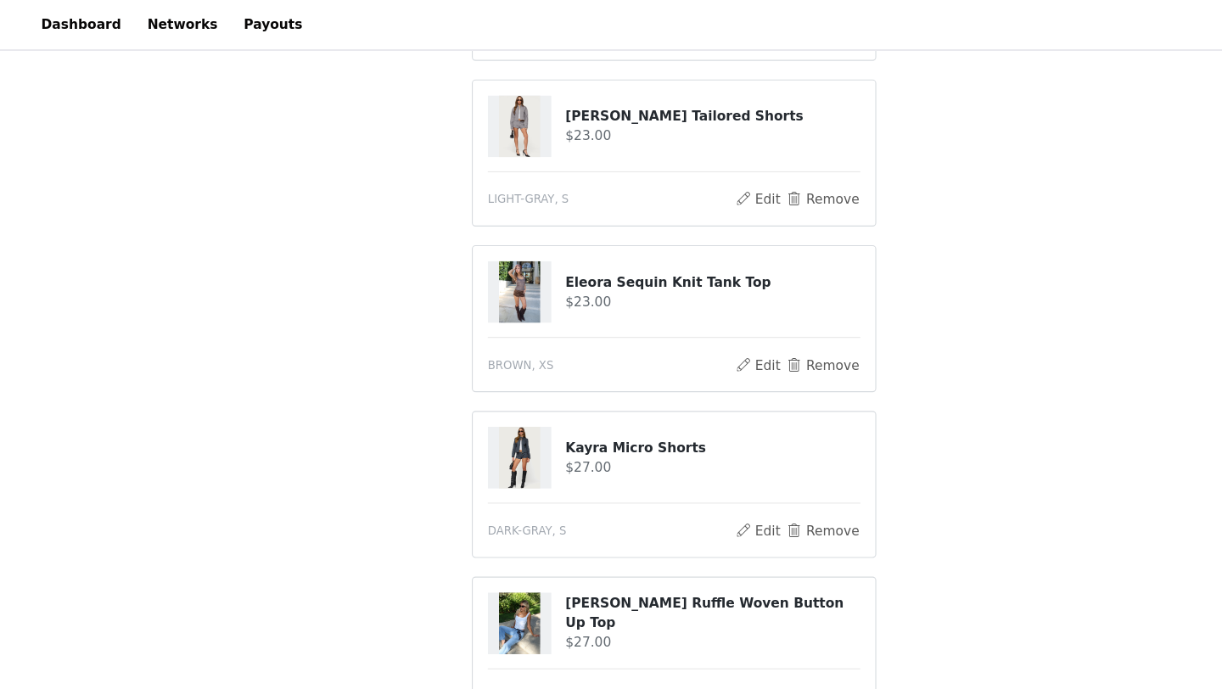
scroll to position [304, 0]
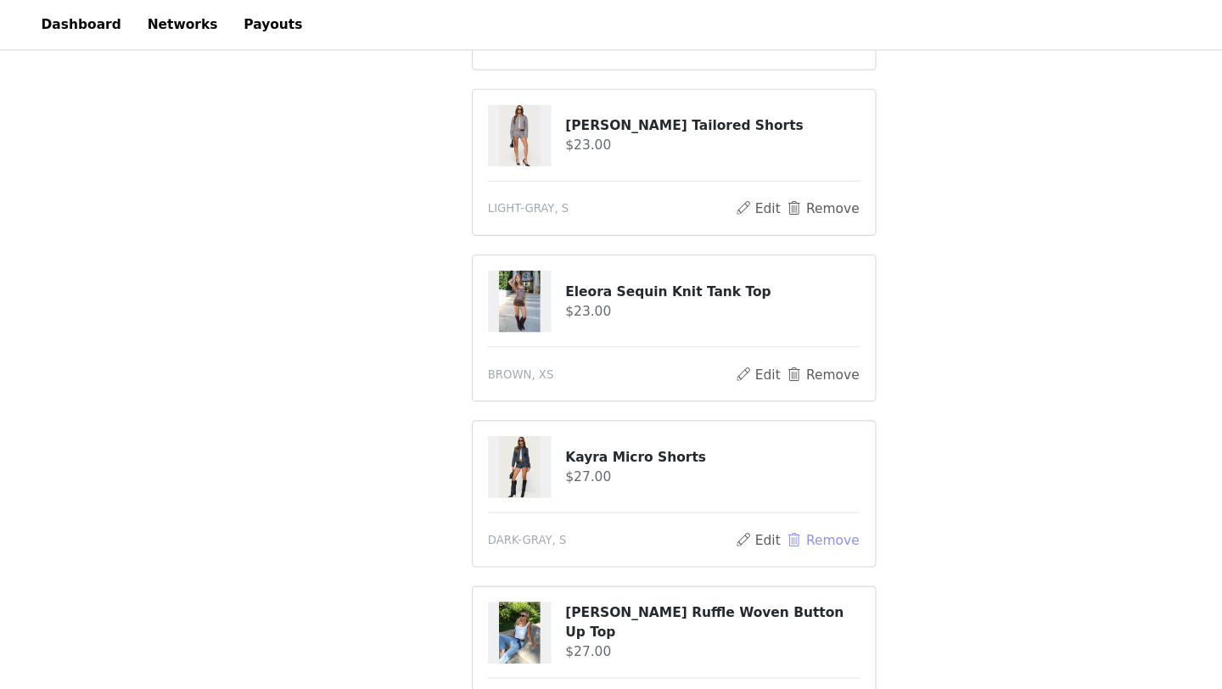
click at [756, 489] on button "Remove" at bounding box center [746, 489] width 68 height 20
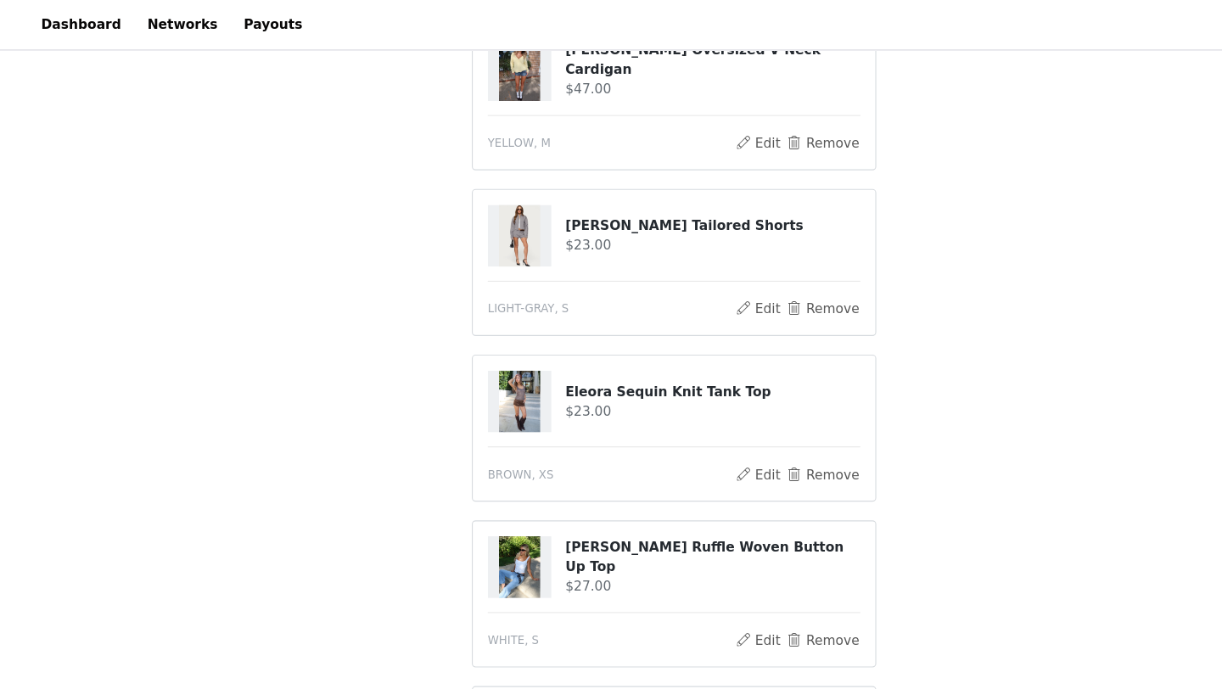
scroll to position [205, 0]
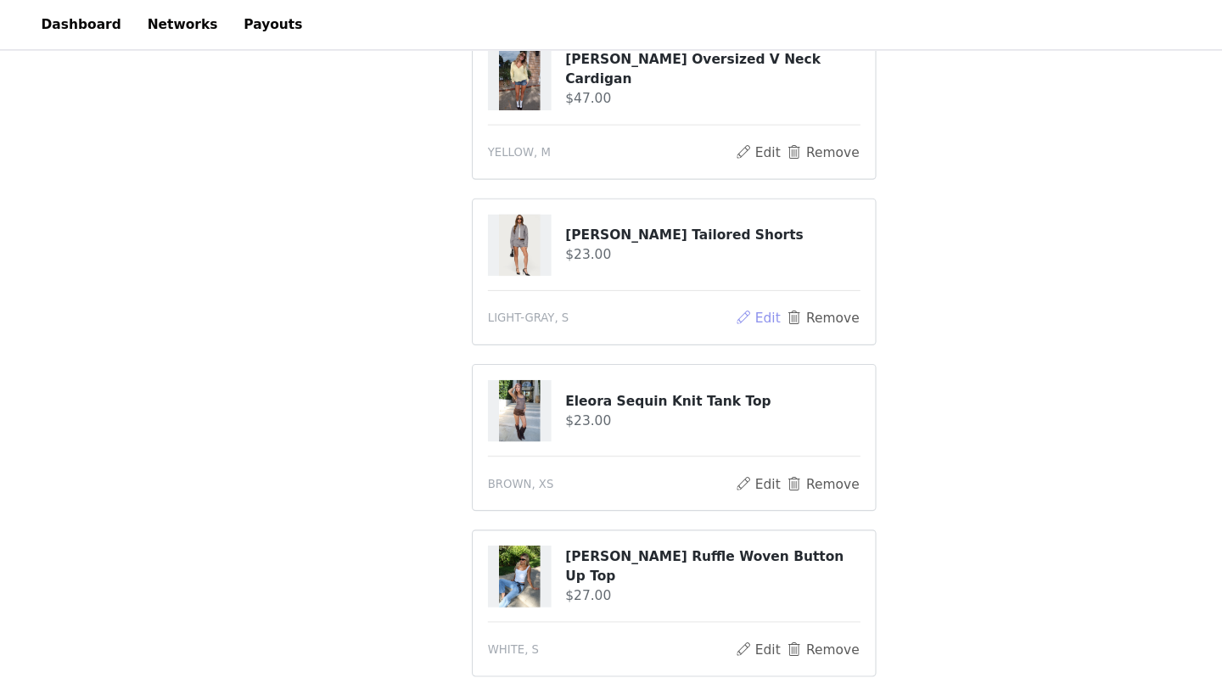
click at [696, 292] on button "Edit" at bounding box center [686, 288] width 43 height 20
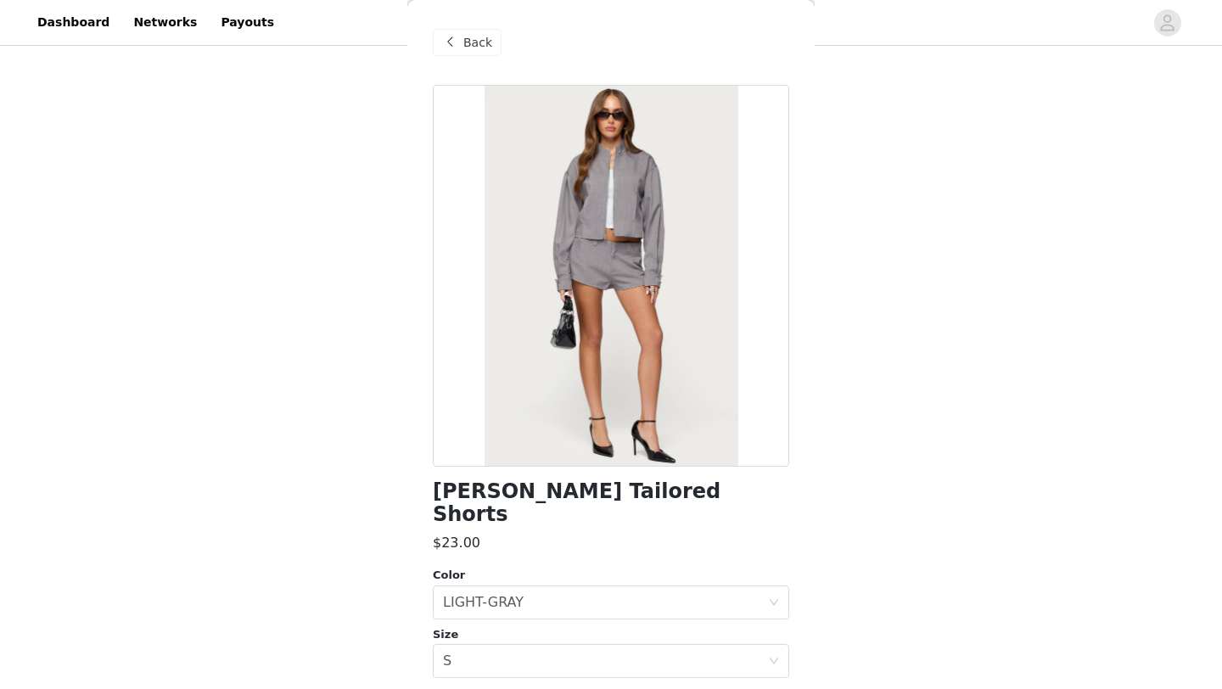
click at [472, 44] on span "Back" at bounding box center [477, 43] width 29 height 18
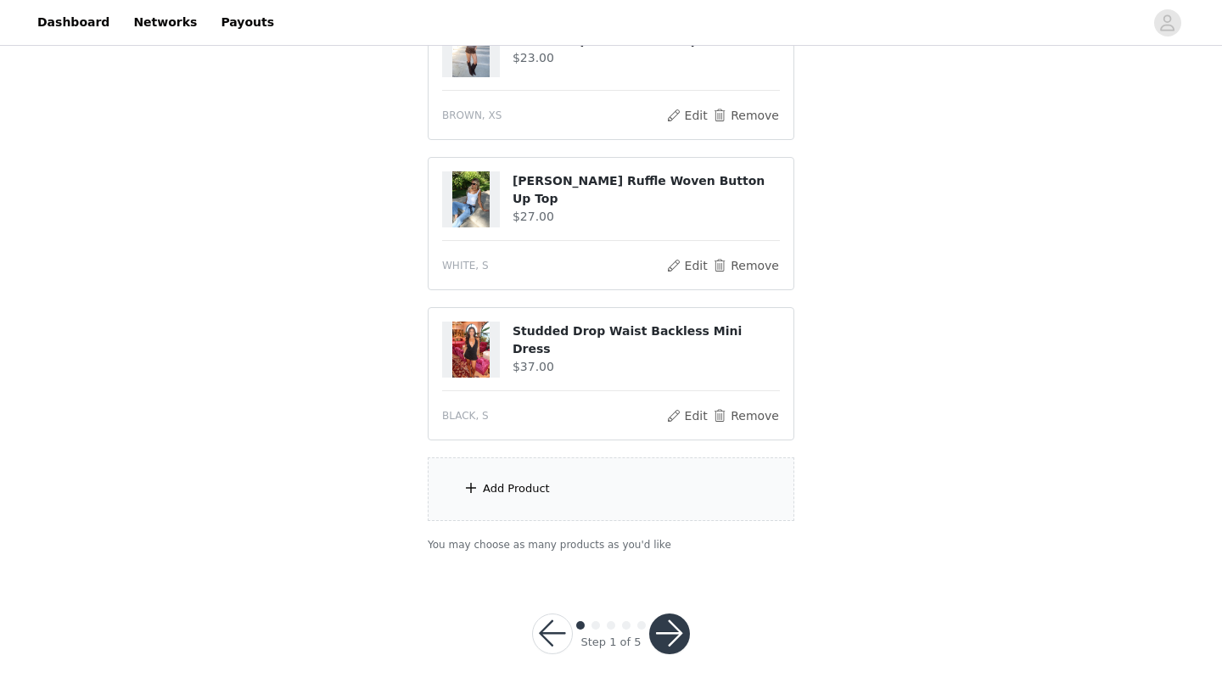
scroll to position [534, 0]
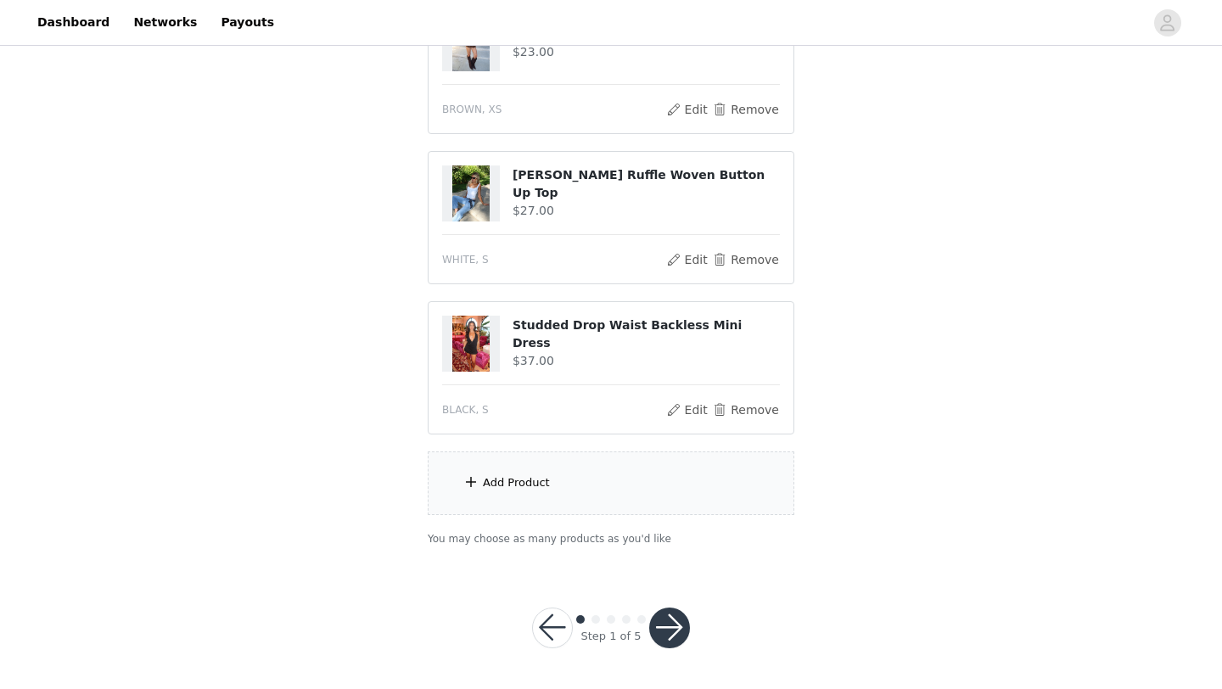
click at [620, 505] on div "Add Product" at bounding box center [611, 483] width 367 height 64
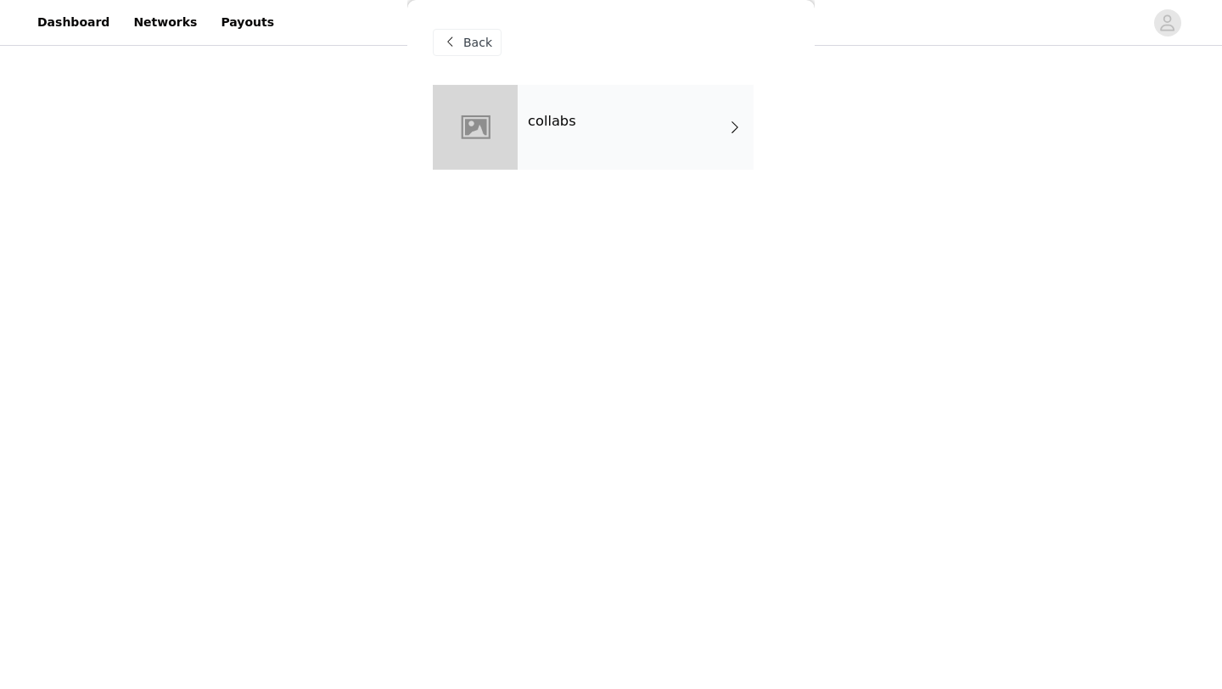
click at [615, 144] on div "collabs" at bounding box center [636, 127] width 236 height 85
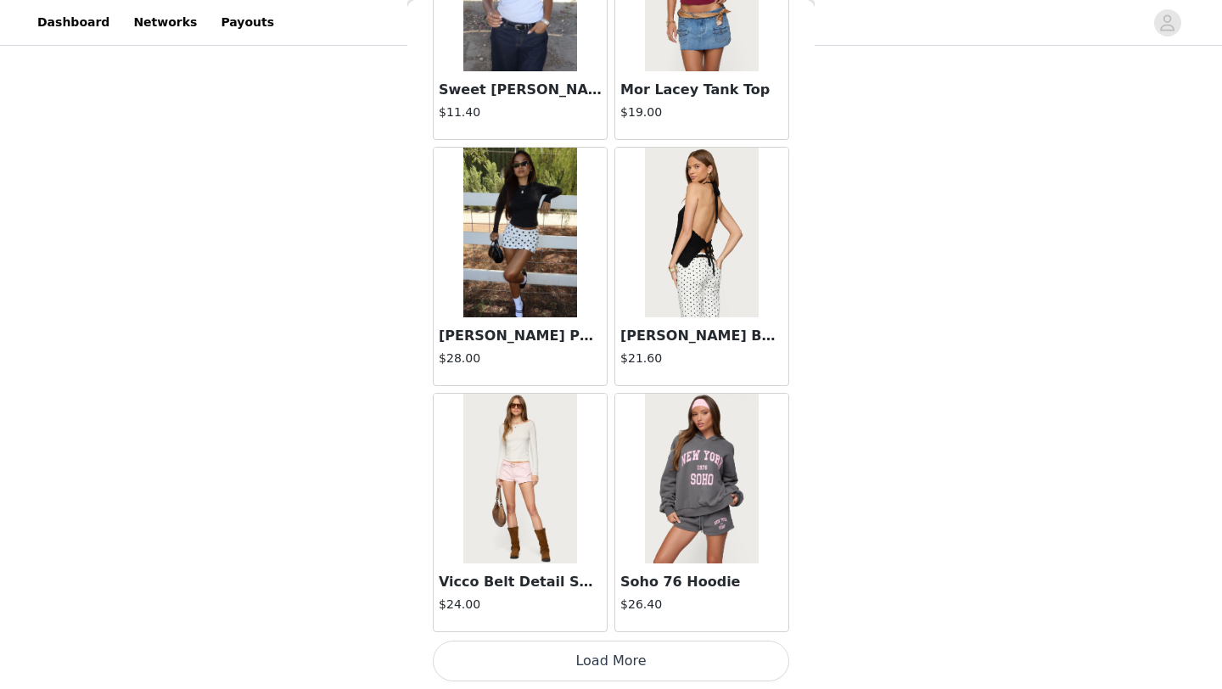
scroll to position [1908, 0]
click at [611, 655] on button "Load More" at bounding box center [611, 660] width 356 height 41
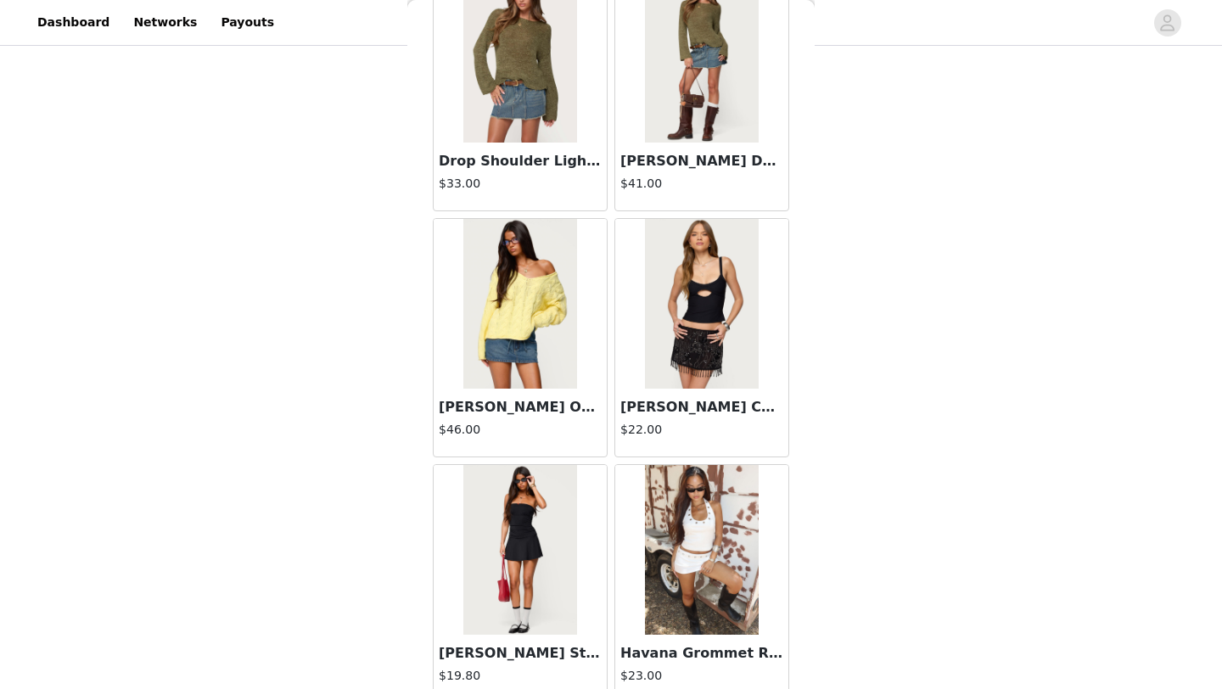
scroll to position [4369, 0]
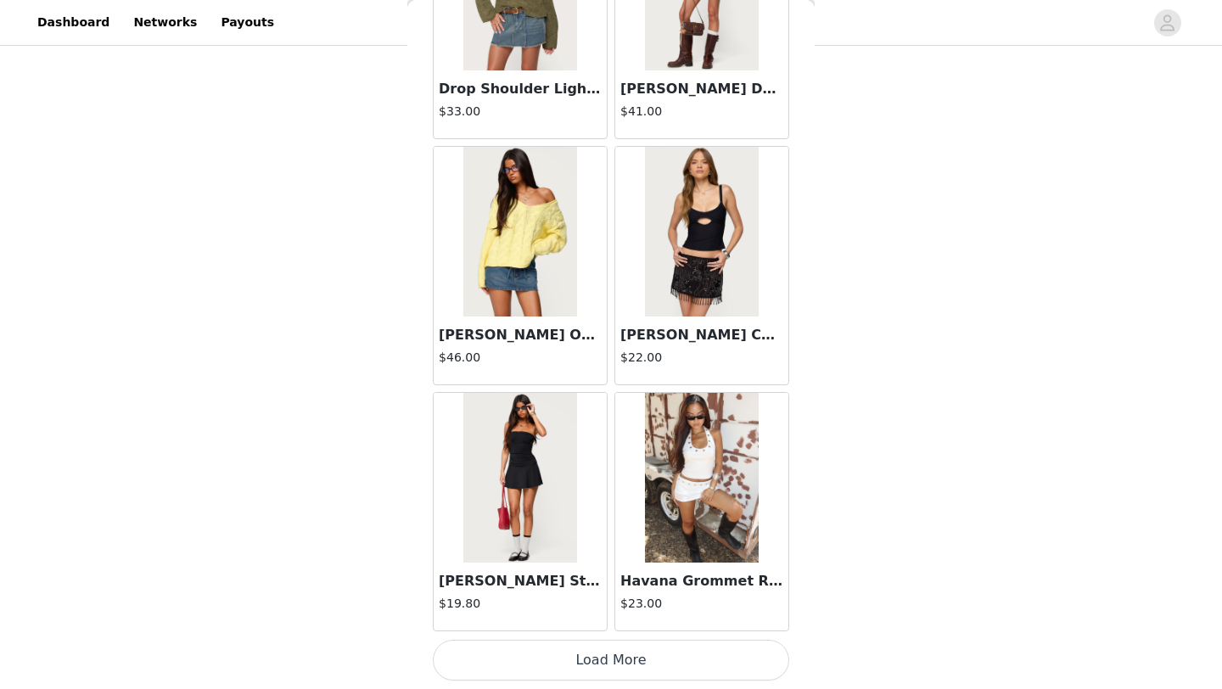
click at [629, 660] on button "Load More" at bounding box center [611, 660] width 356 height 41
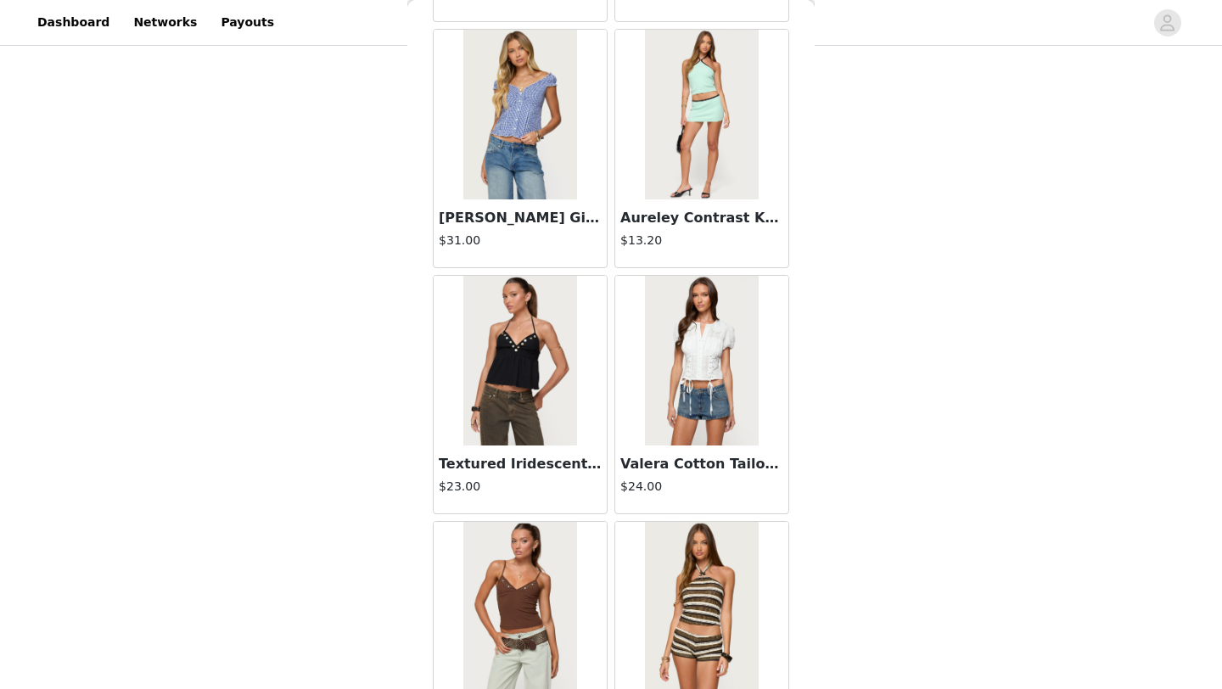
scroll to position [6830, 0]
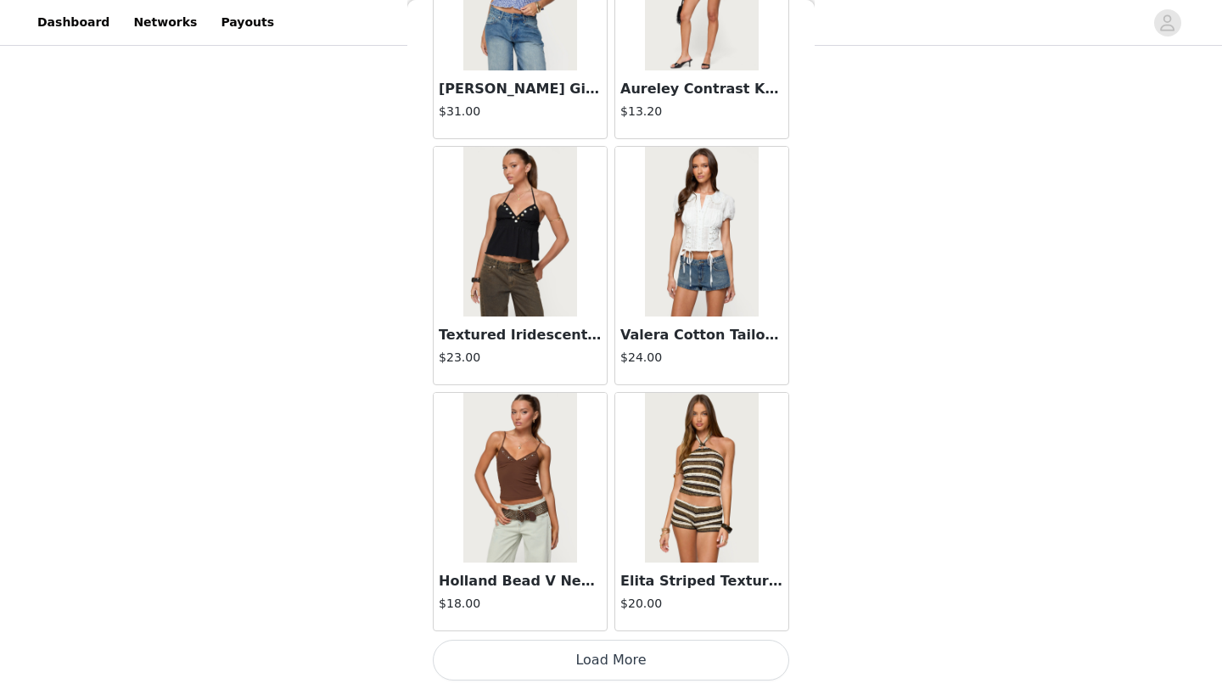
click at [640, 664] on button "Load More" at bounding box center [611, 660] width 356 height 41
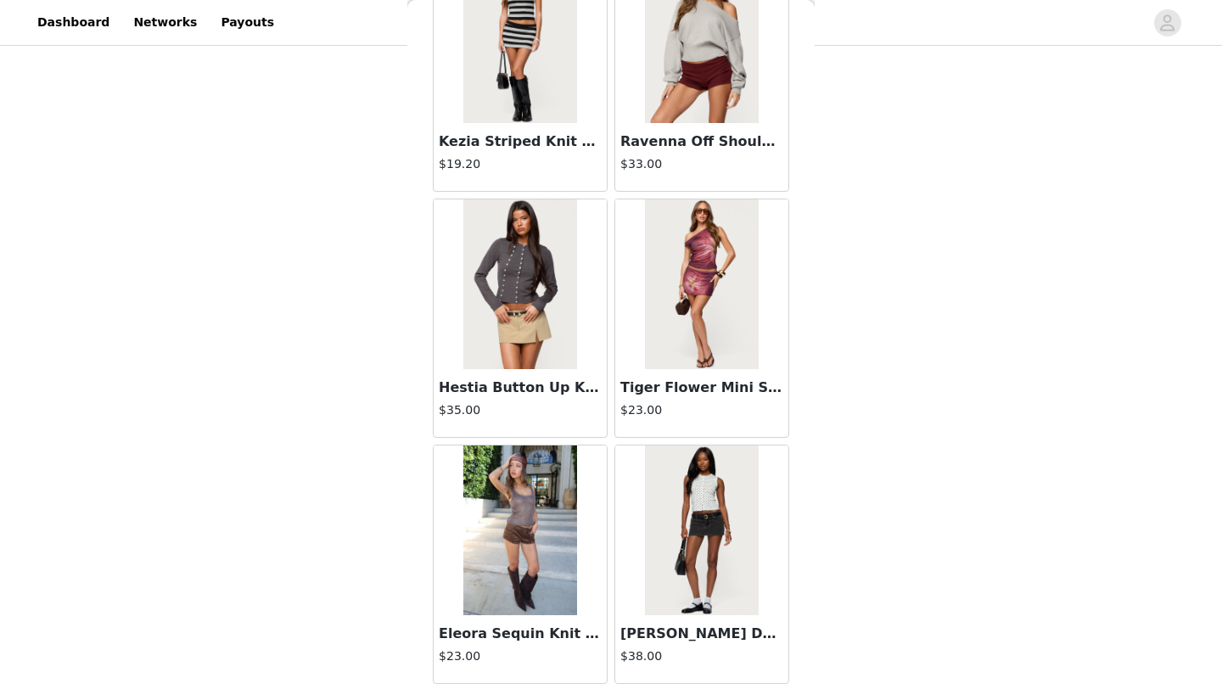
scroll to position [9291, 0]
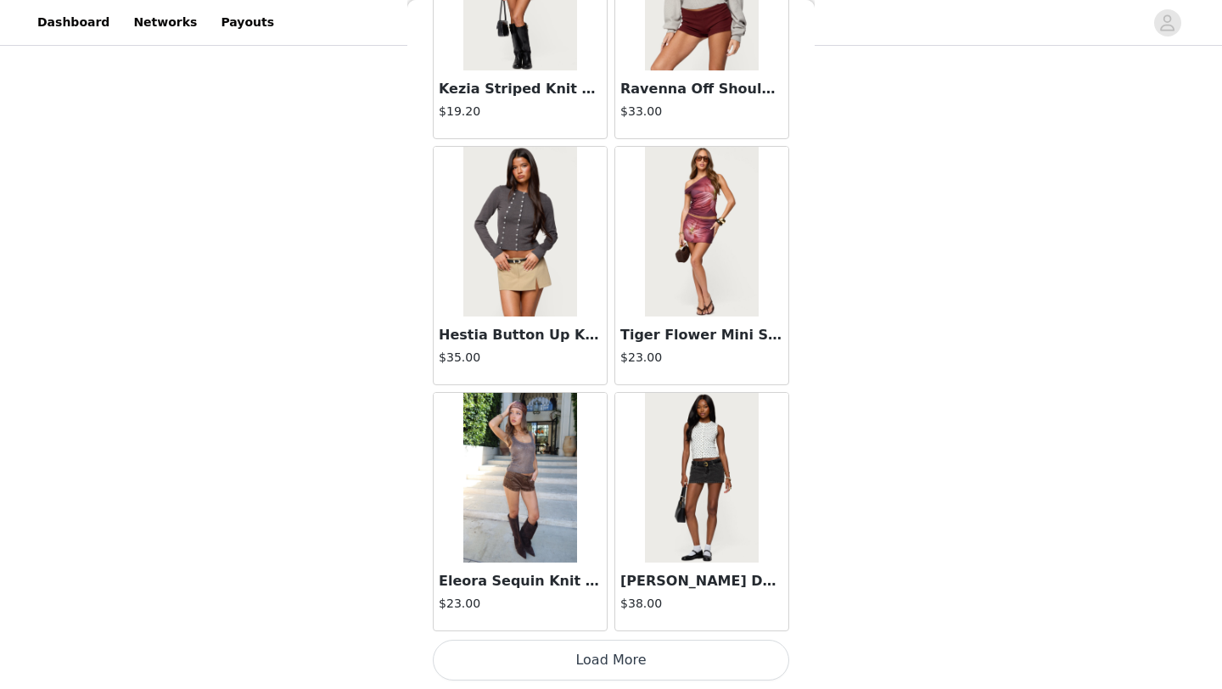
click at [653, 662] on button "Load More" at bounding box center [611, 660] width 356 height 41
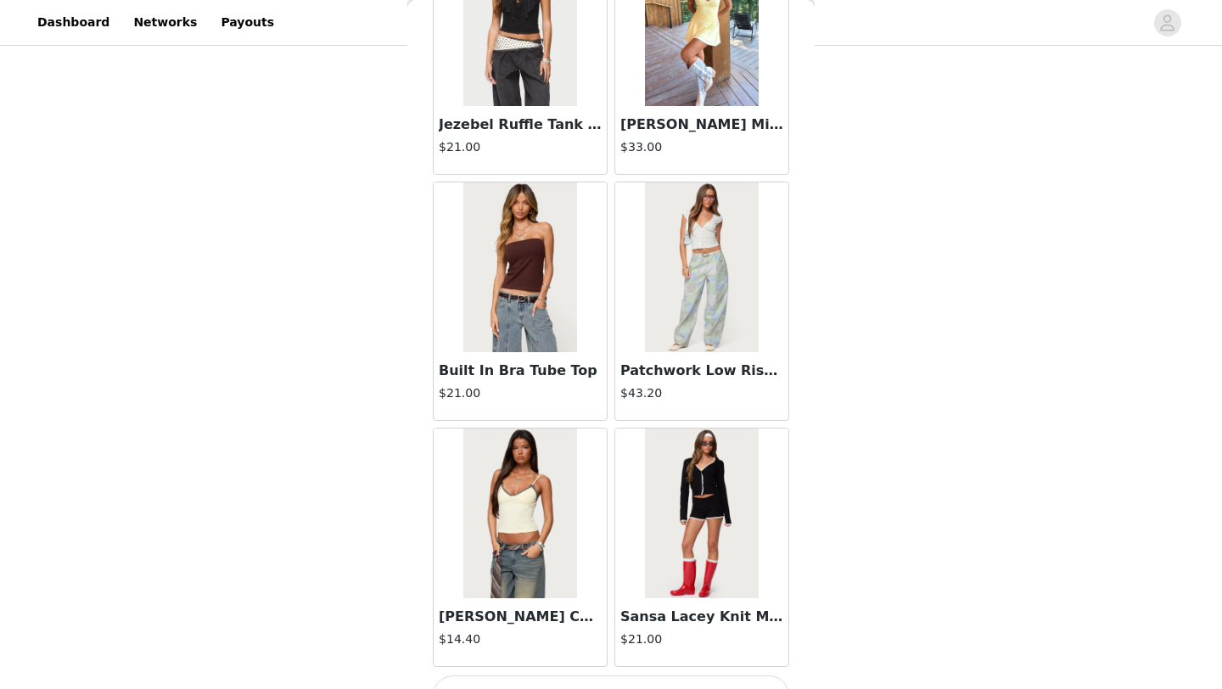
scroll to position [11752, 0]
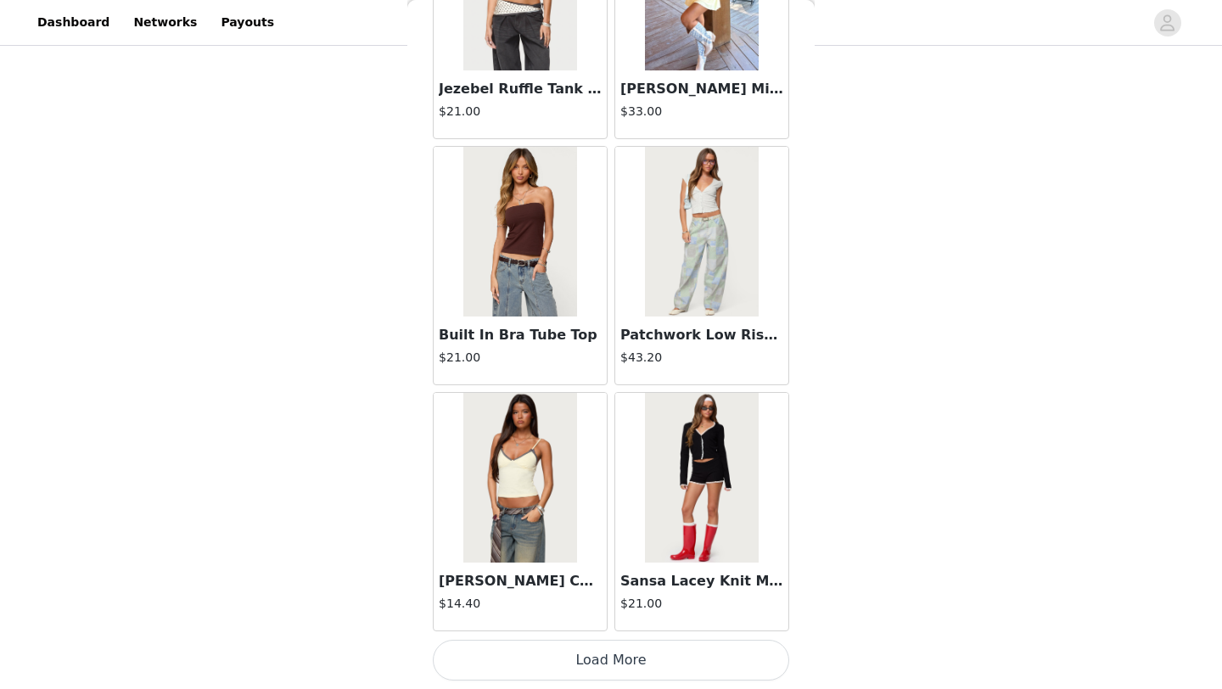
click at [639, 661] on button "Load More" at bounding box center [611, 660] width 356 height 41
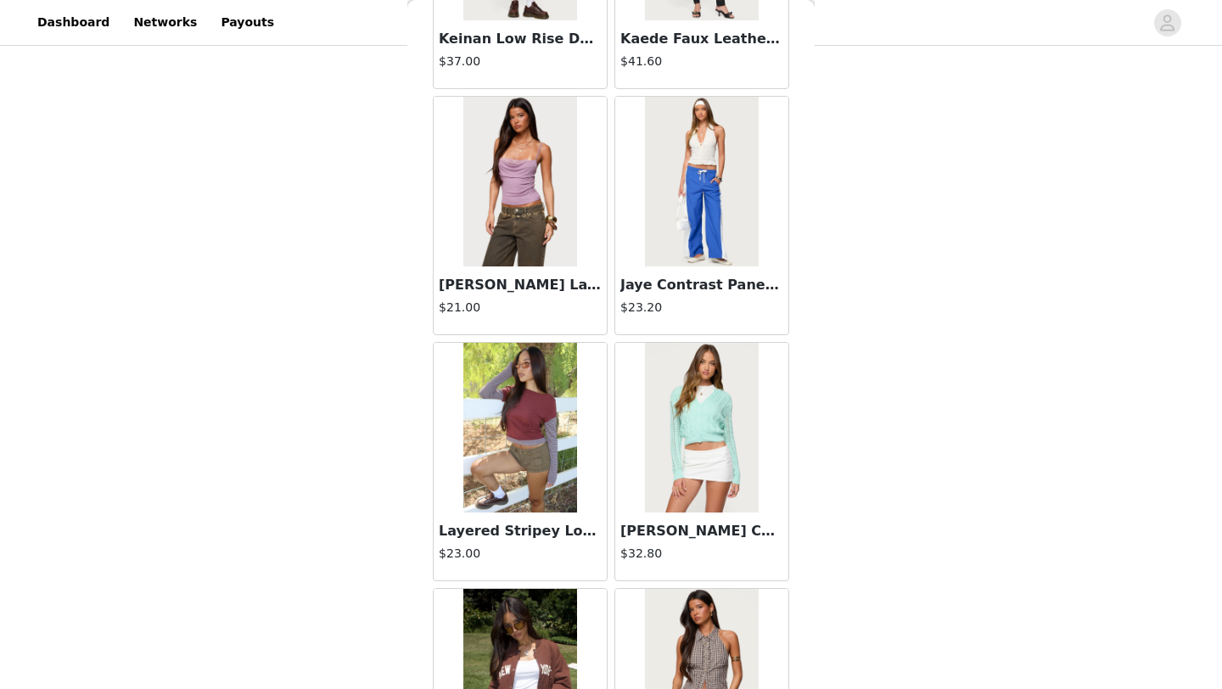
scroll to position [14213, 0]
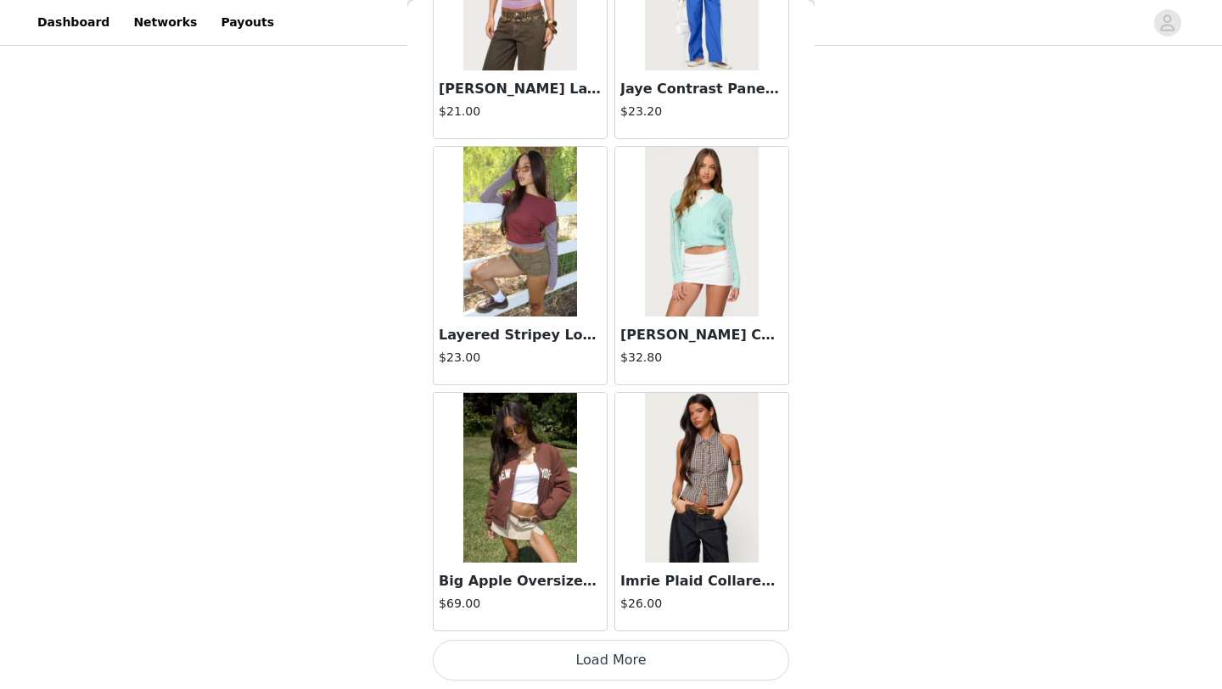
click at [624, 657] on button "Load More" at bounding box center [611, 660] width 356 height 41
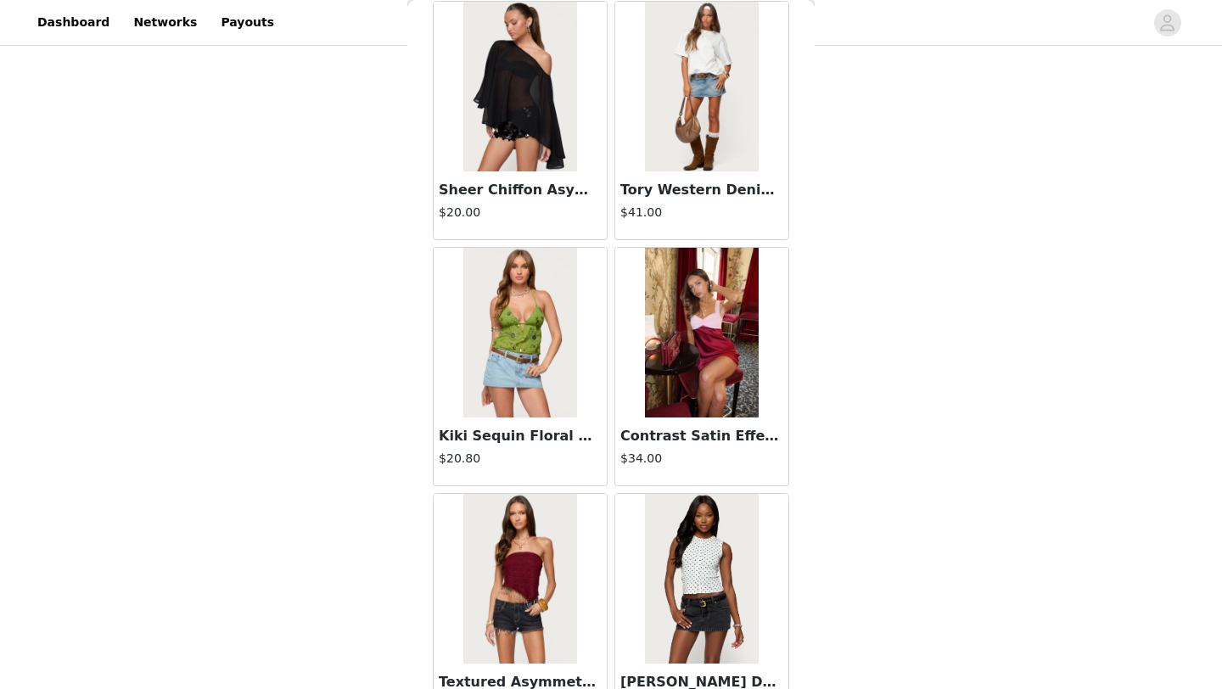
scroll to position [16674, 0]
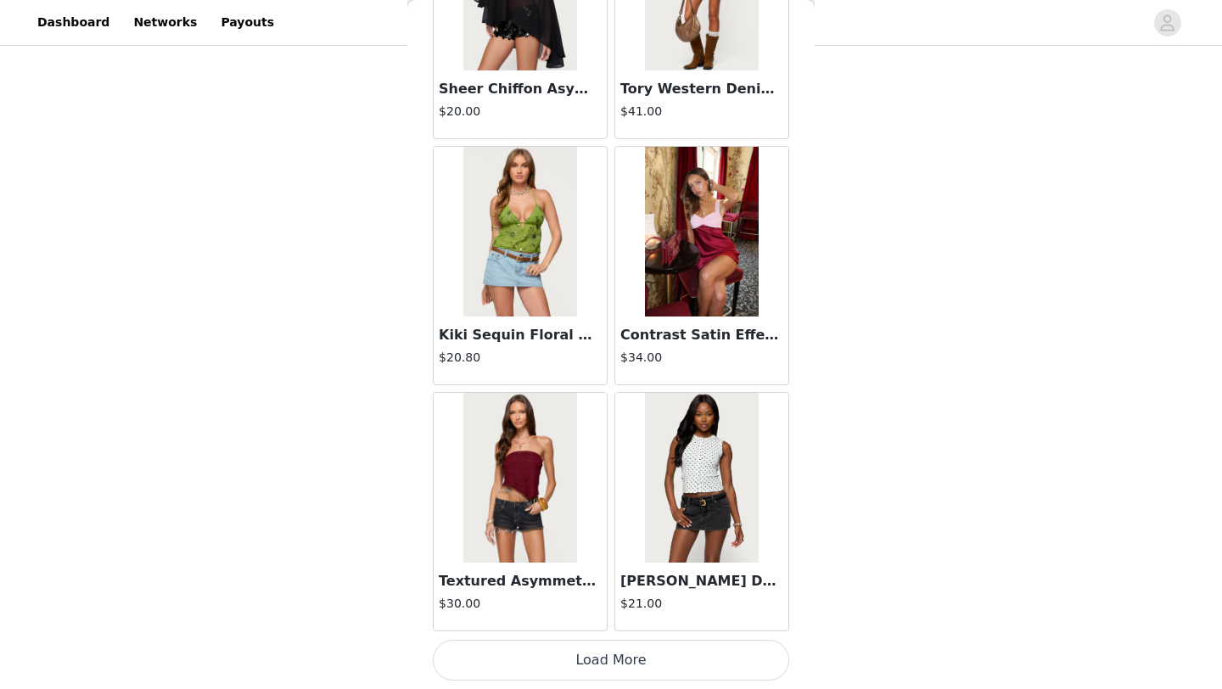
click at [547, 660] on button "Load More" at bounding box center [611, 660] width 356 height 41
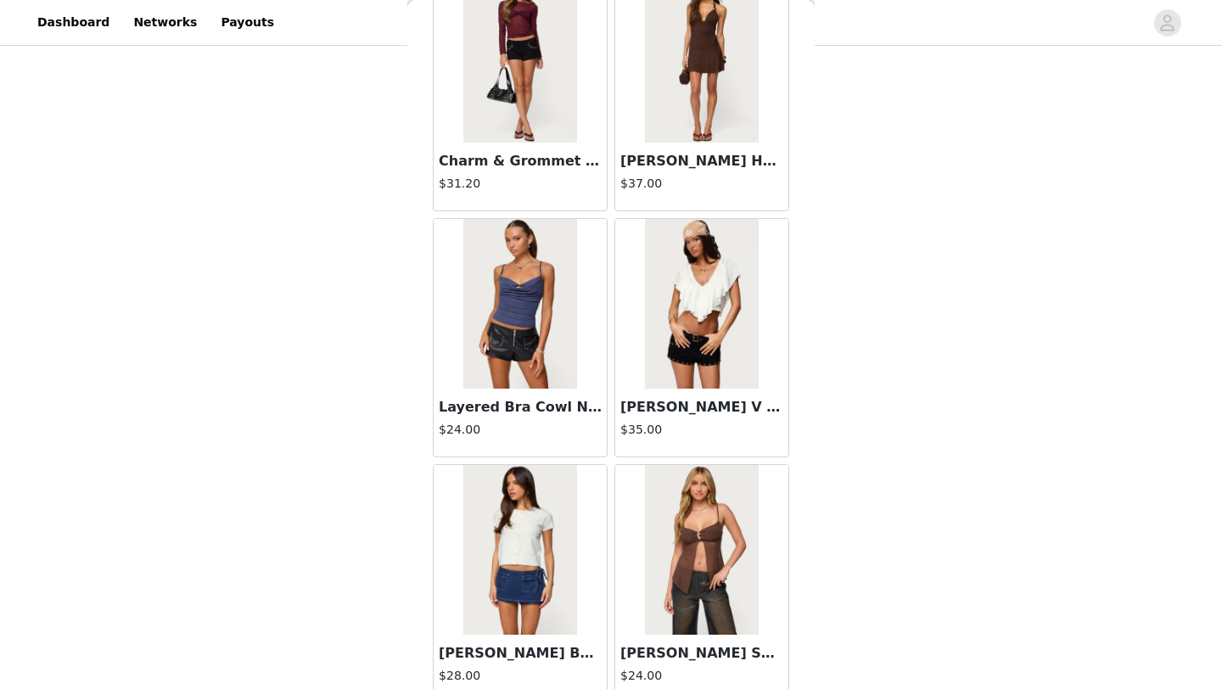
scroll to position [19135, 0]
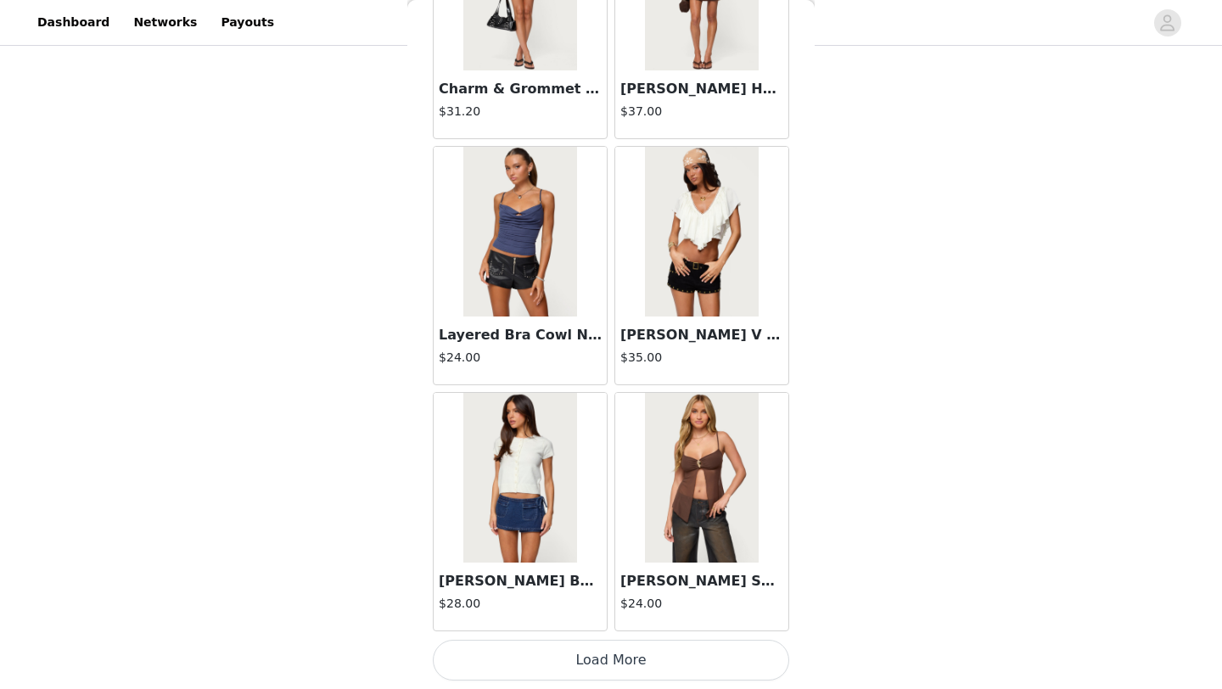
click at [640, 660] on button "Load More" at bounding box center [611, 660] width 356 height 41
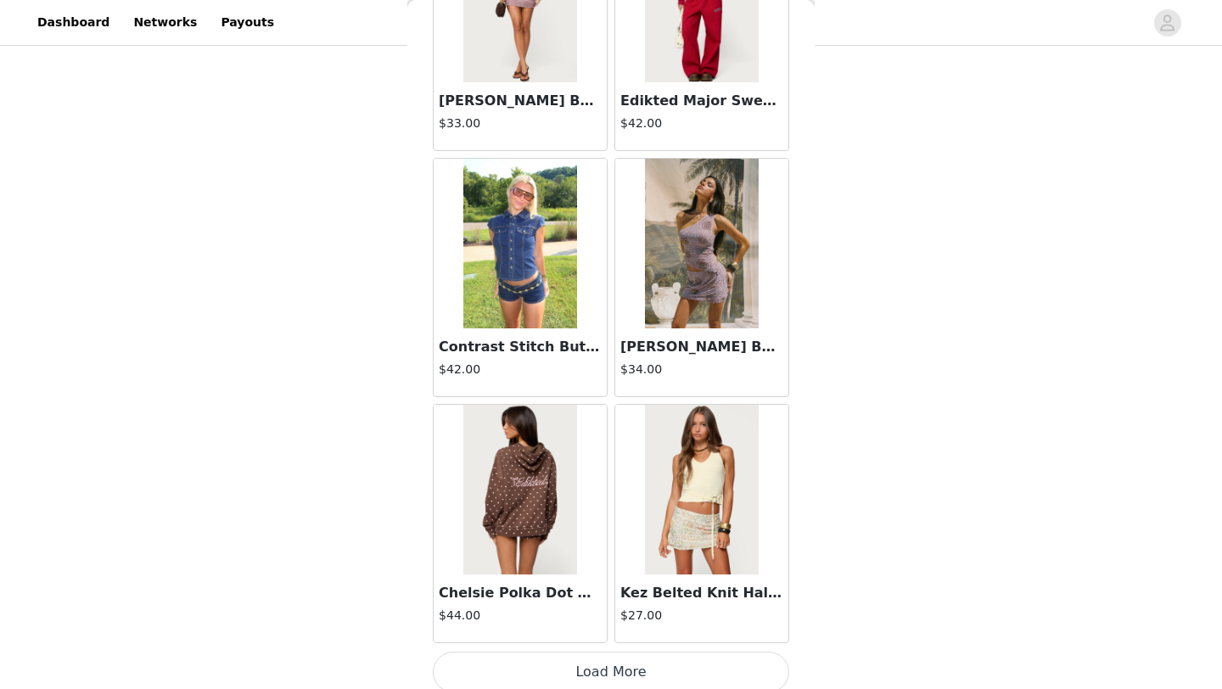
scroll to position [21596, 0]
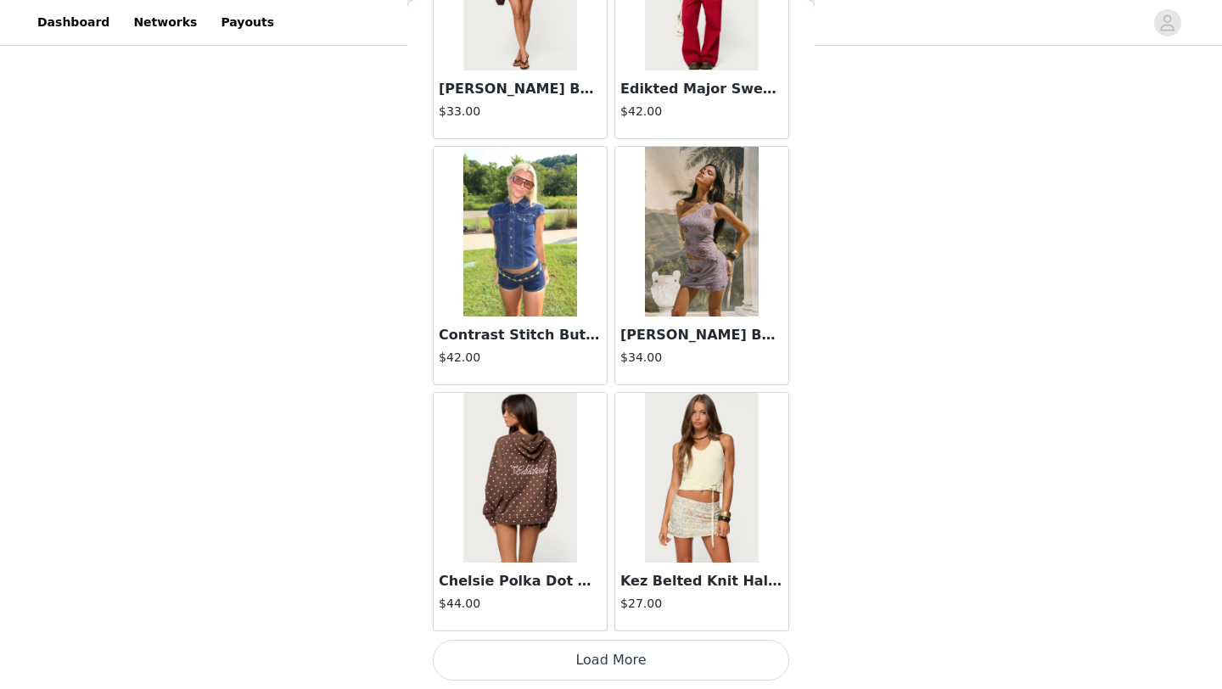
click at [586, 667] on button "Load More" at bounding box center [611, 660] width 356 height 41
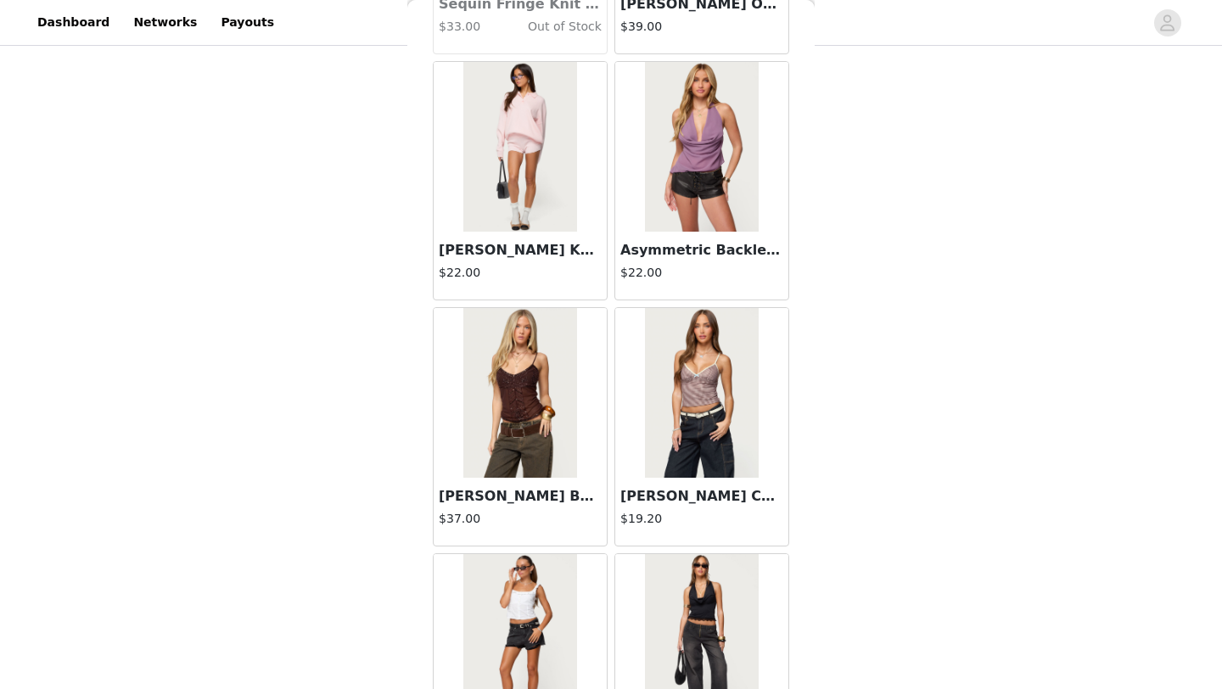
scroll to position [24057, 0]
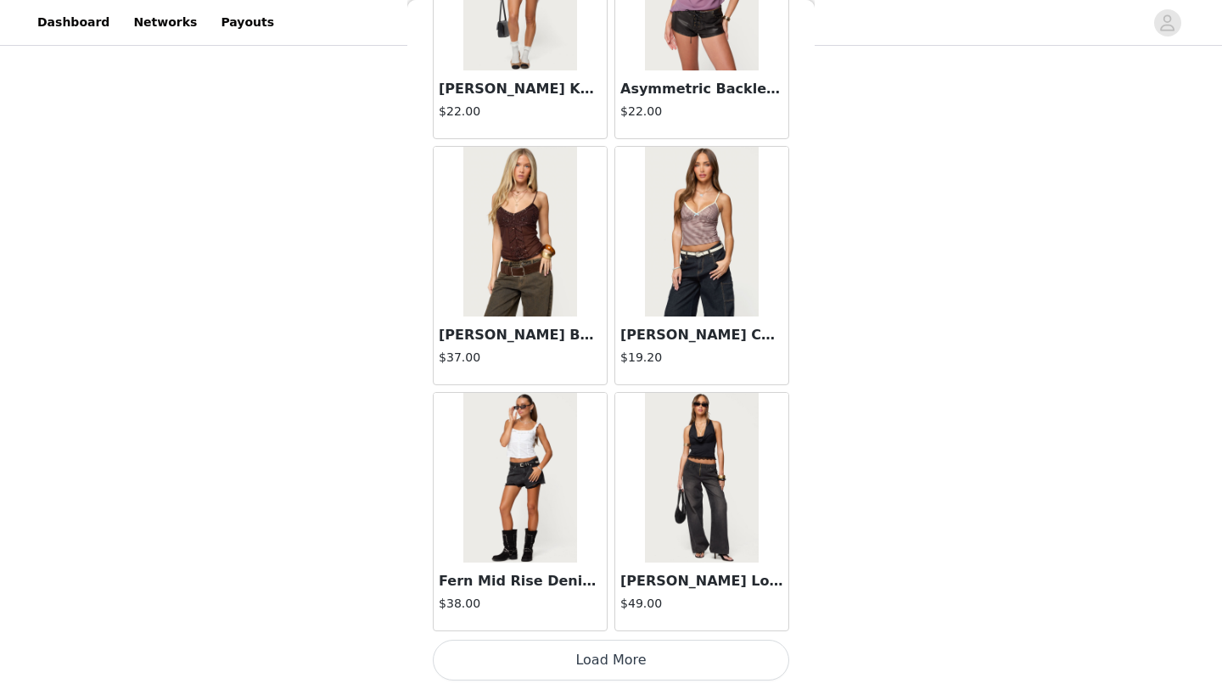
click at [619, 662] on button "Load More" at bounding box center [611, 660] width 356 height 41
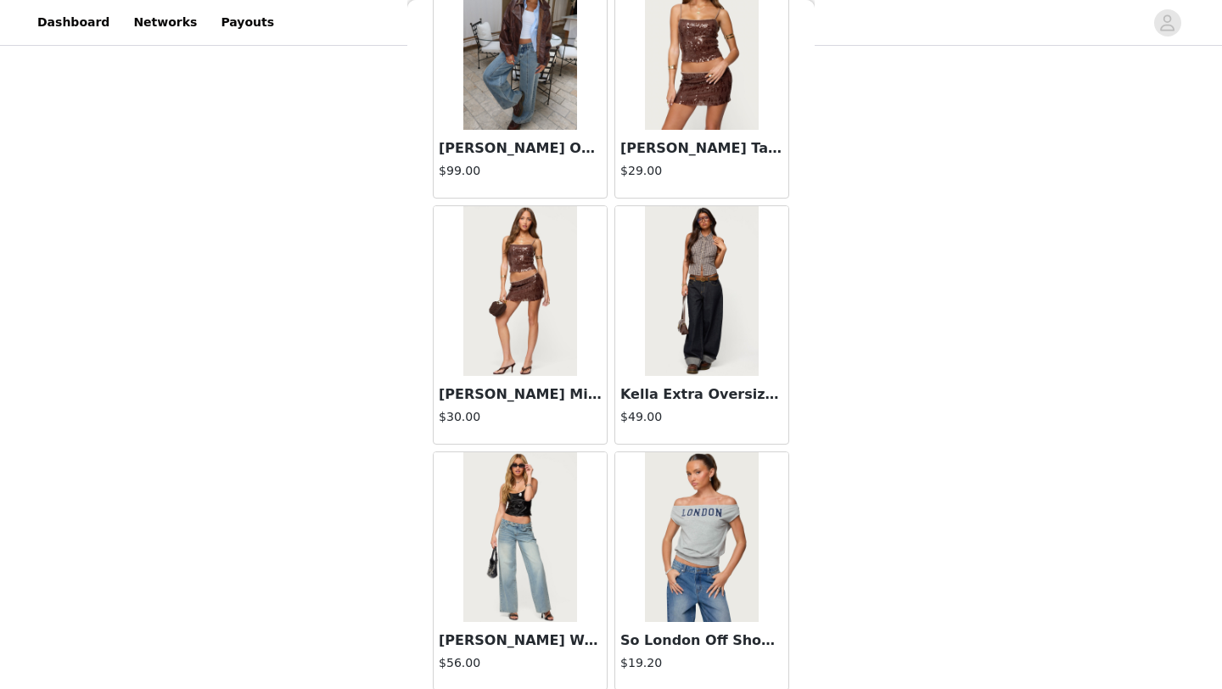
scroll to position [26518, 0]
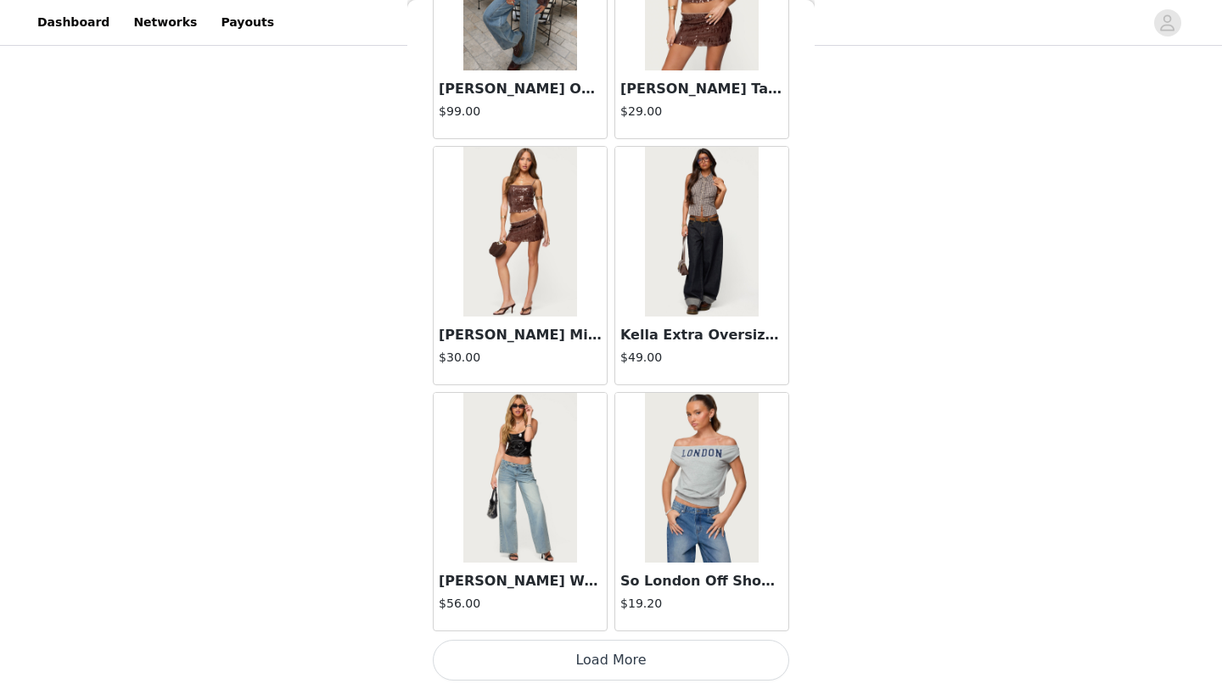
click at [640, 655] on button "Load More" at bounding box center [611, 660] width 356 height 41
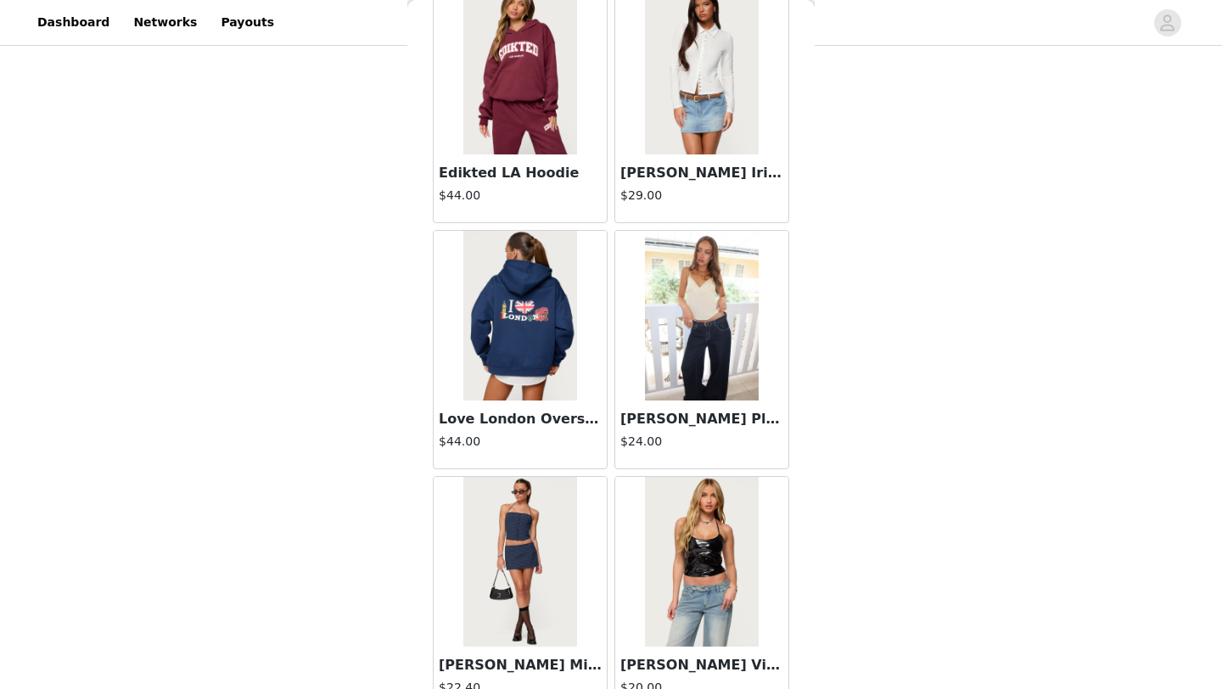
scroll to position [28979, 0]
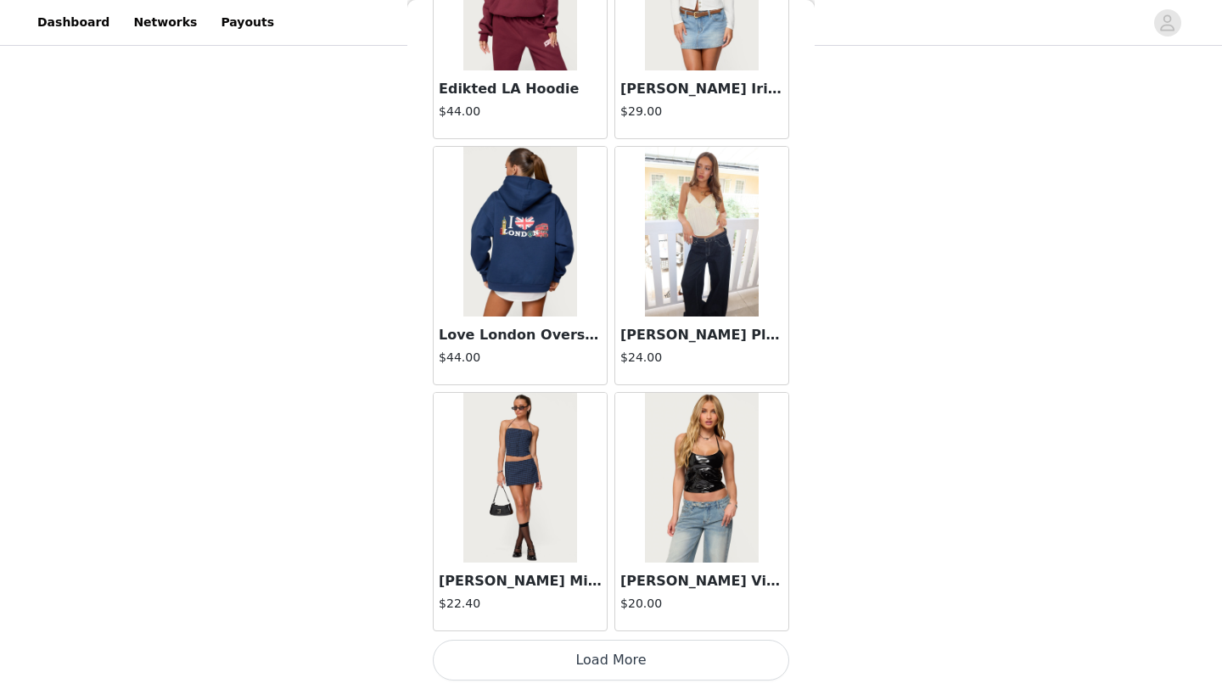
click at [624, 669] on button "Load More" at bounding box center [611, 660] width 356 height 41
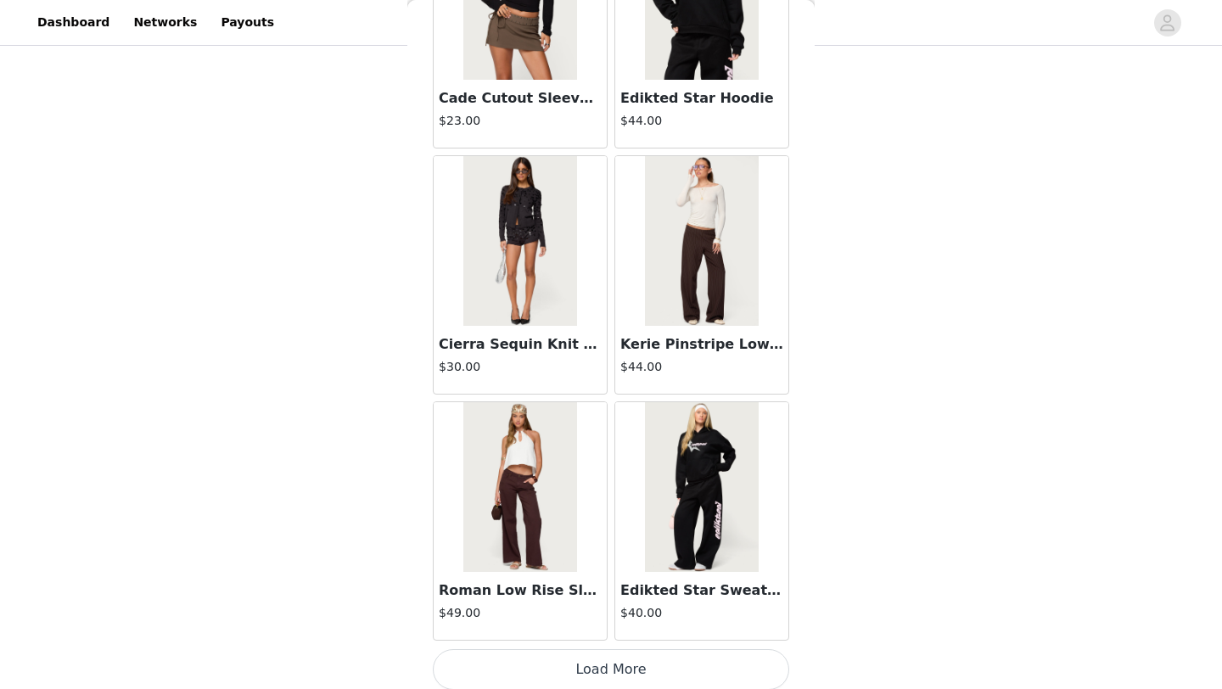
scroll to position [31440, 0]
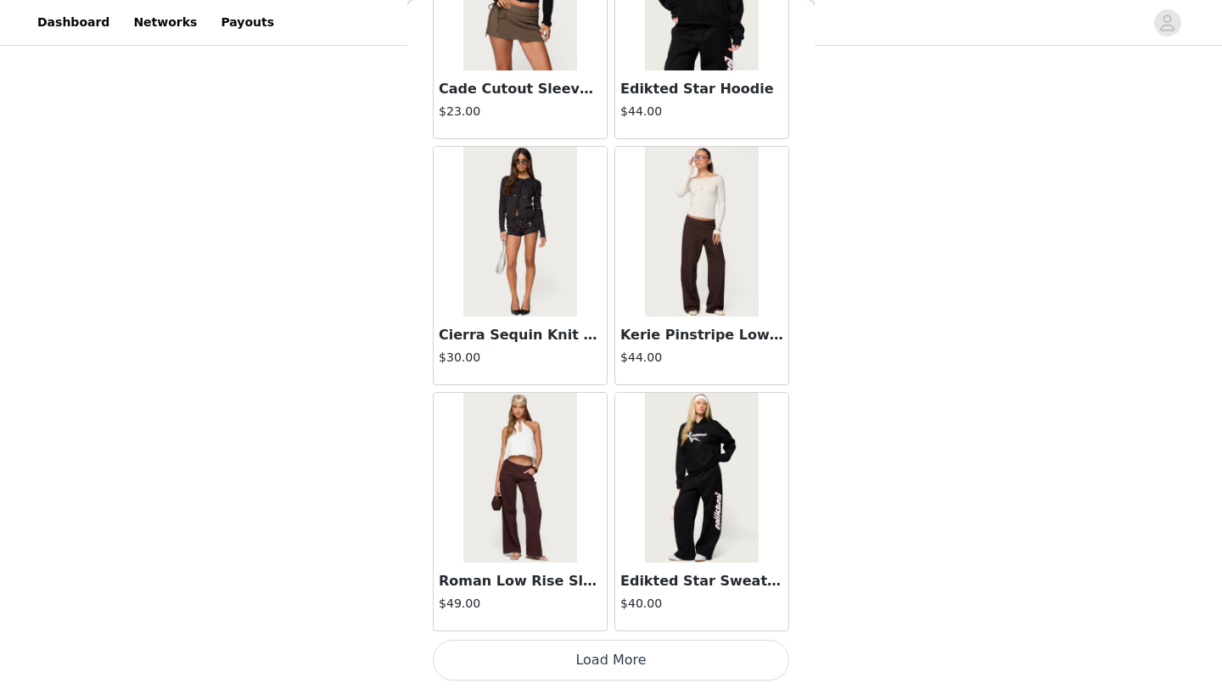
click at [619, 657] on button "Load More" at bounding box center [611, 660] width 356 height 41
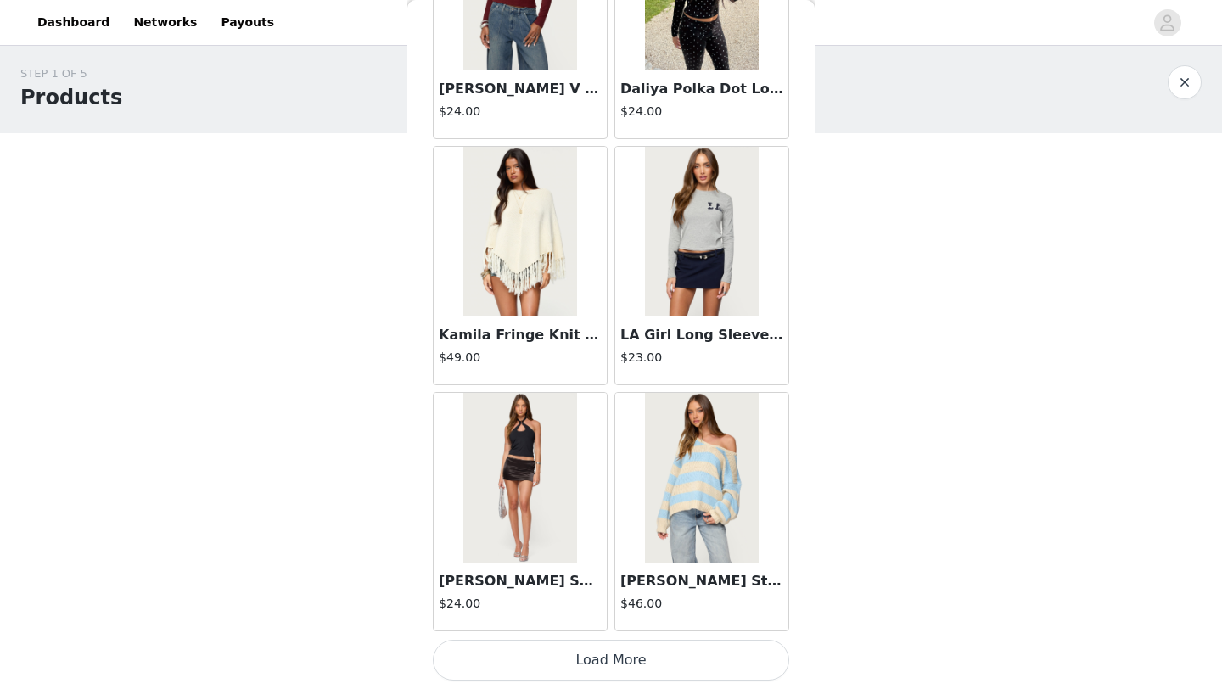
scroll to position [9, 0]
click at [608, 677] on button "Load More" at bounding box center [611, 660] width 356 height 41
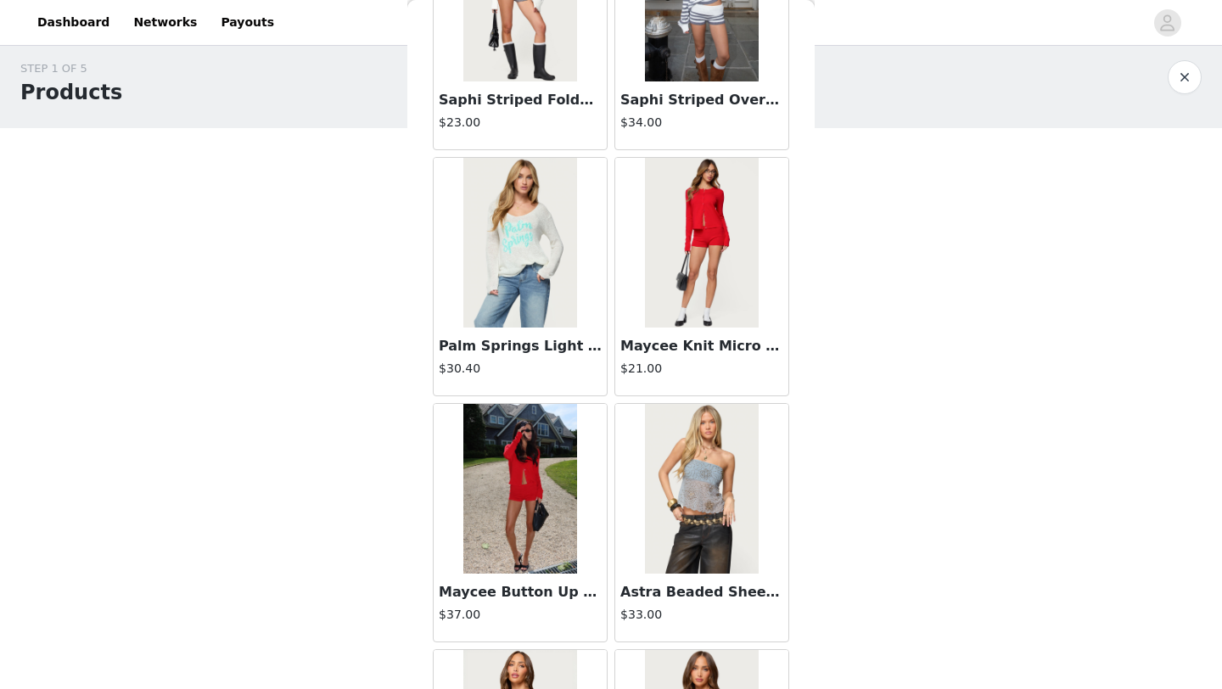
scroll to position [35124, 0]
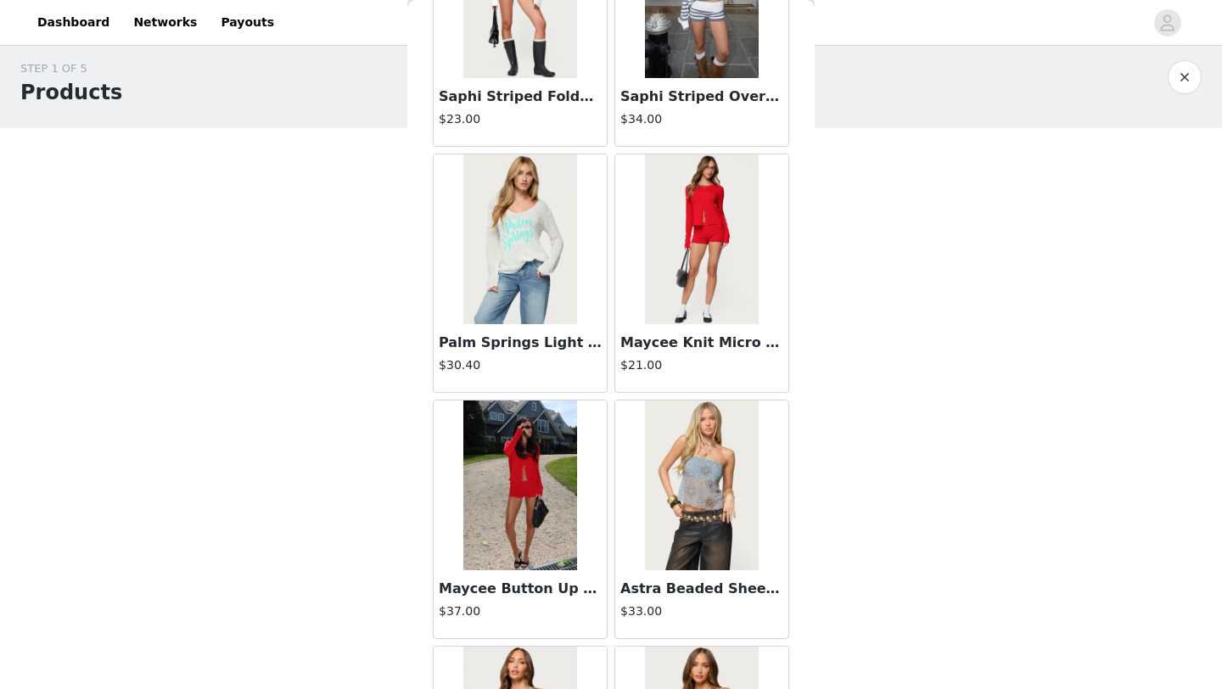
click at [541, 458] on img at bounding box center [519, 486] width 113 height 170
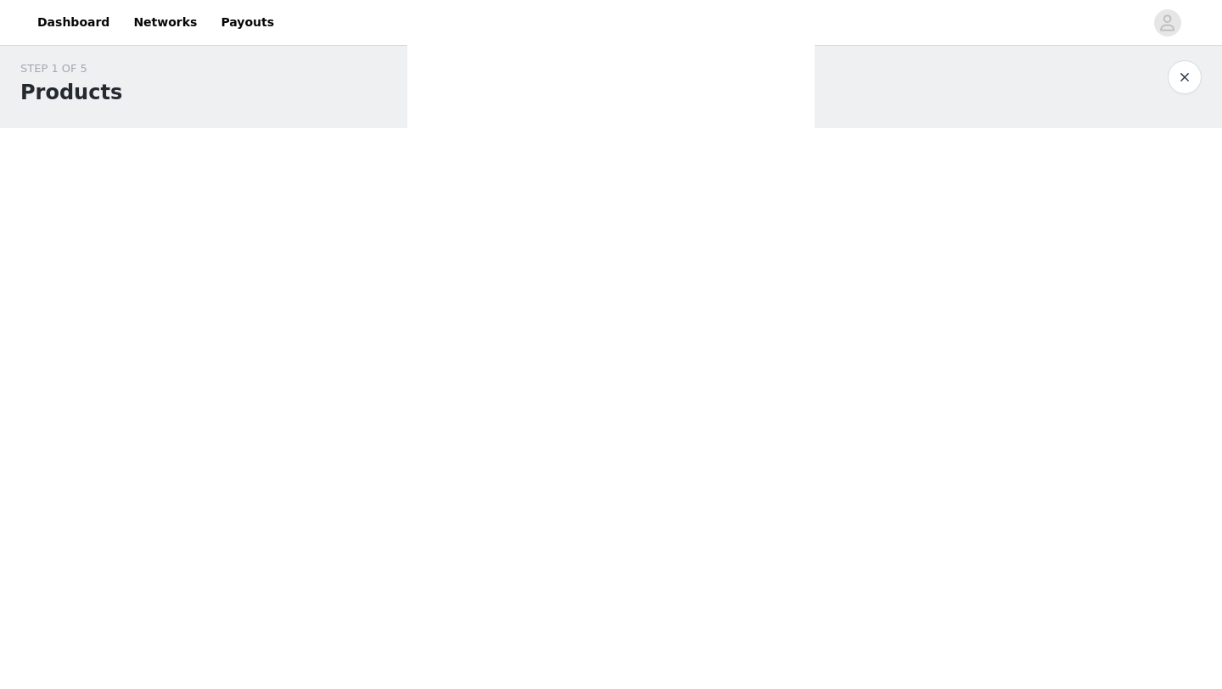
scroll to position [137, 0]
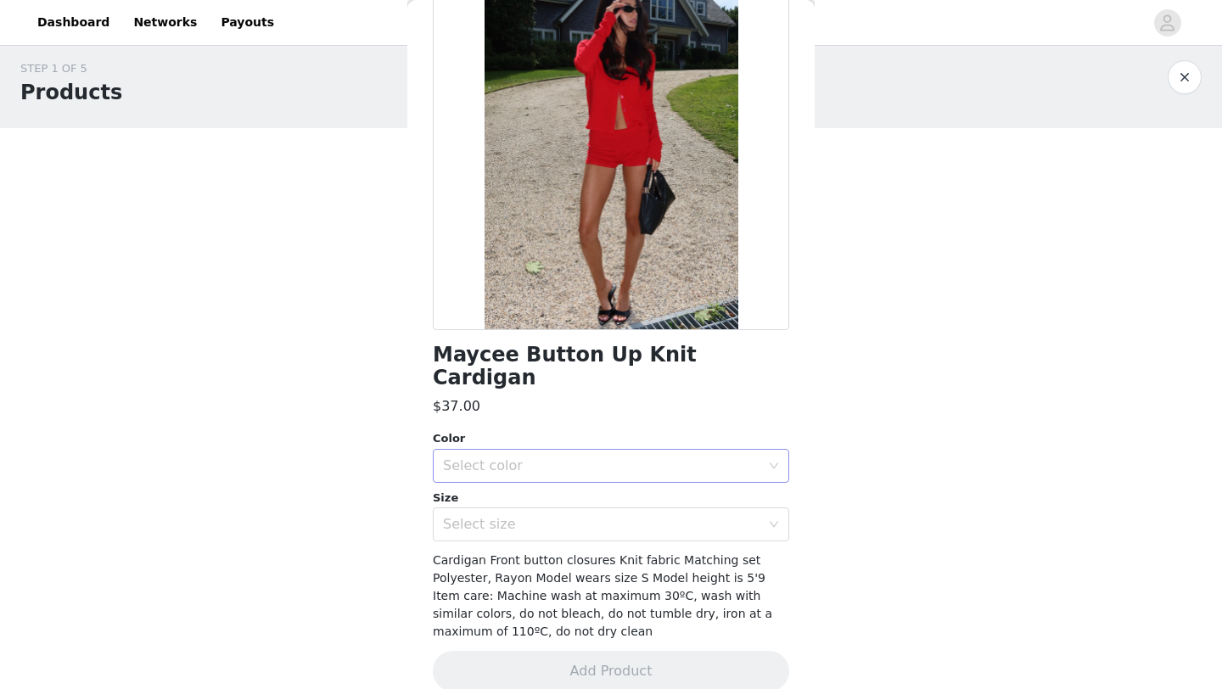
click at [618, 457] on div "Select color" at bounding box center [601, 465] width 317 height 17
click at [583, 479] on li "RED" at bounding box center [611, 480] width 356 height 27
click at [584, 516] on div "Select size" at bounding box center [601, 524] width 317 height 17
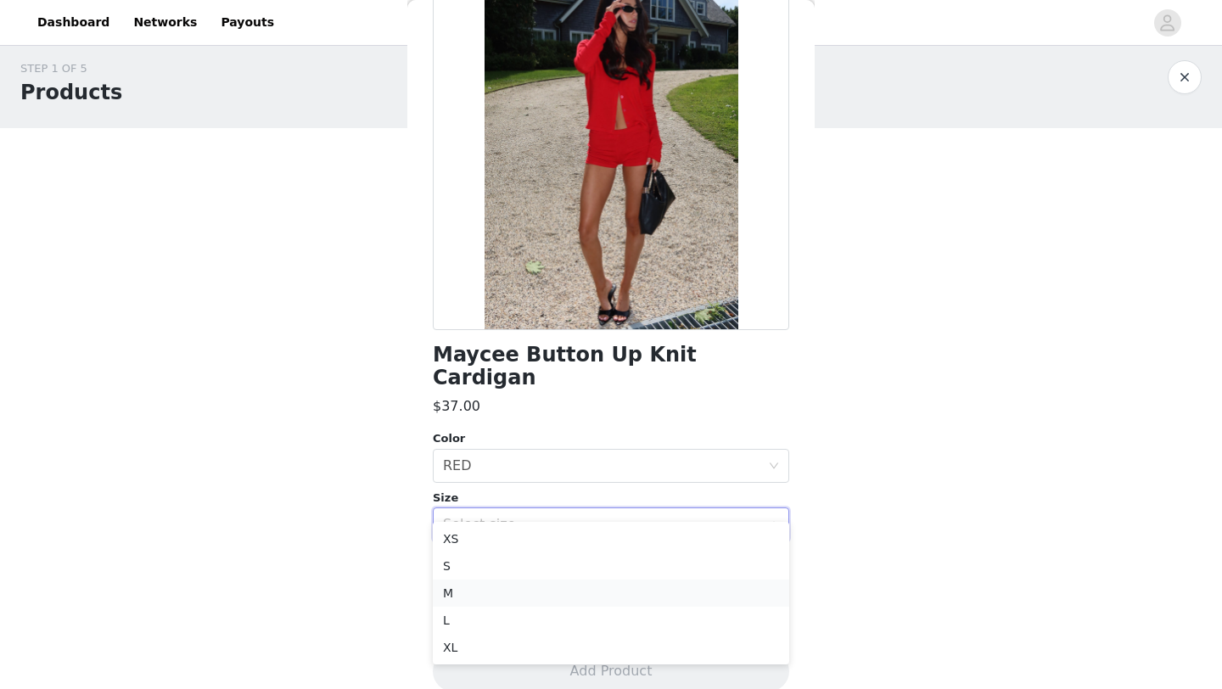
click at [572, 590] on li "M" at bounding box center [611, 593] width 356 height 27
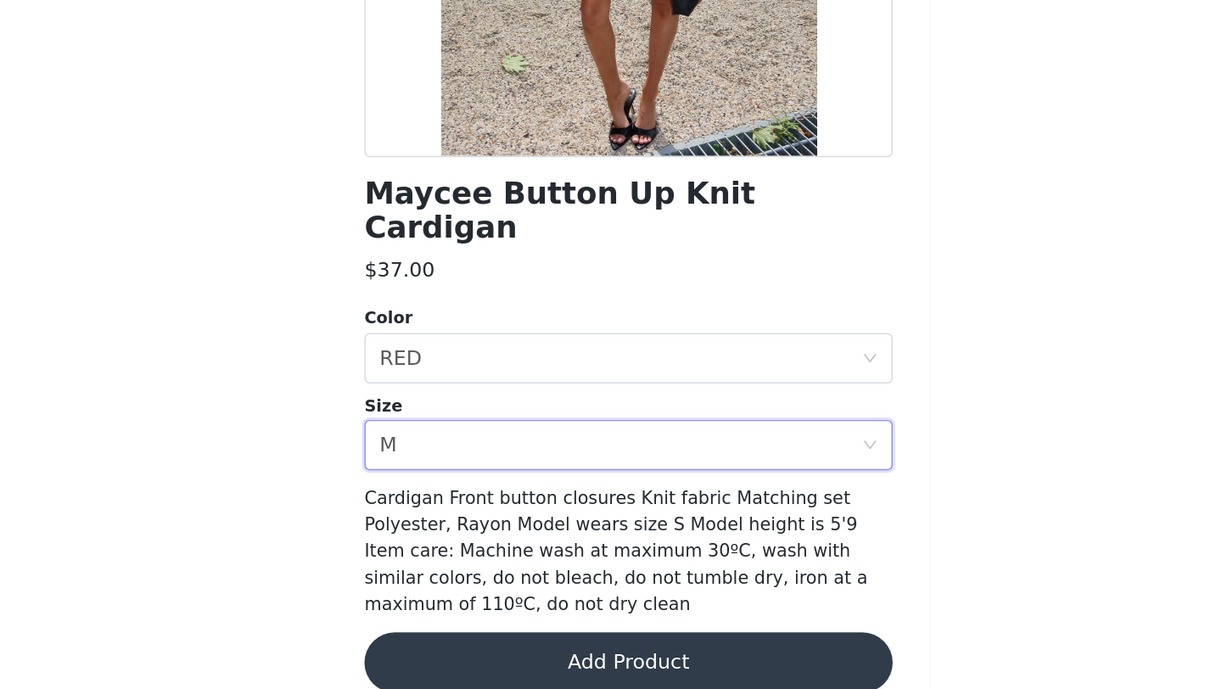
click at [620, 651] on button "Add Product" at bounding box center [611, 671] width 356 height 41
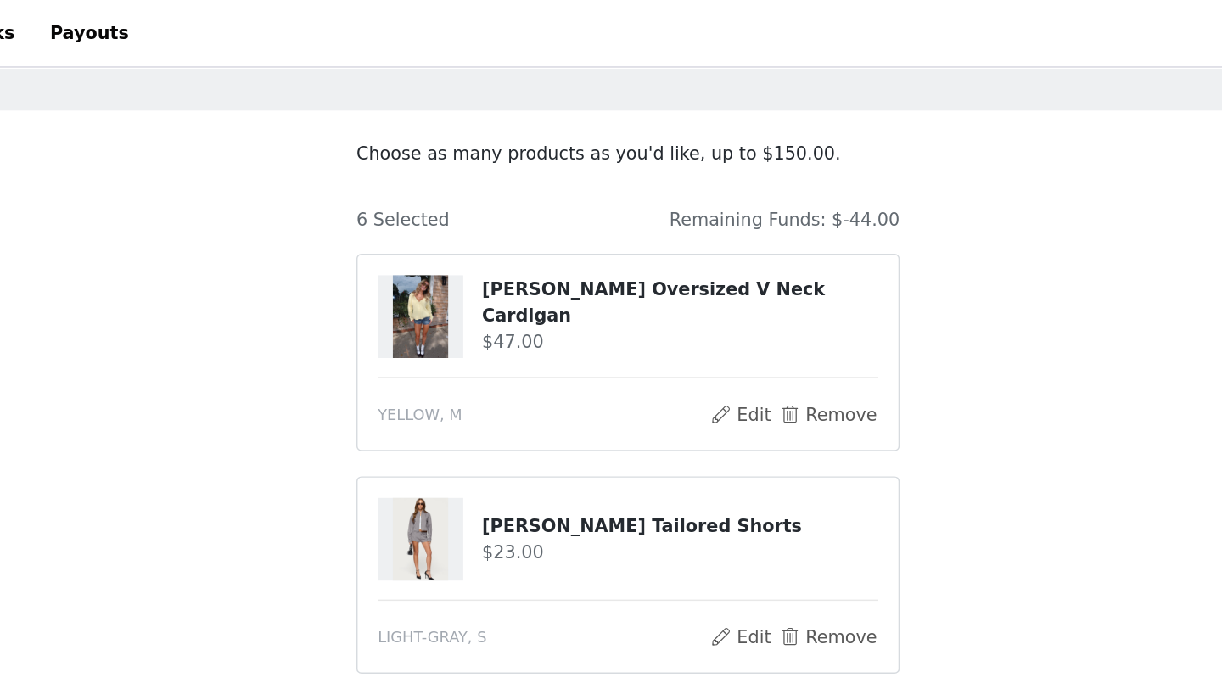
scroll to position [0, 0]
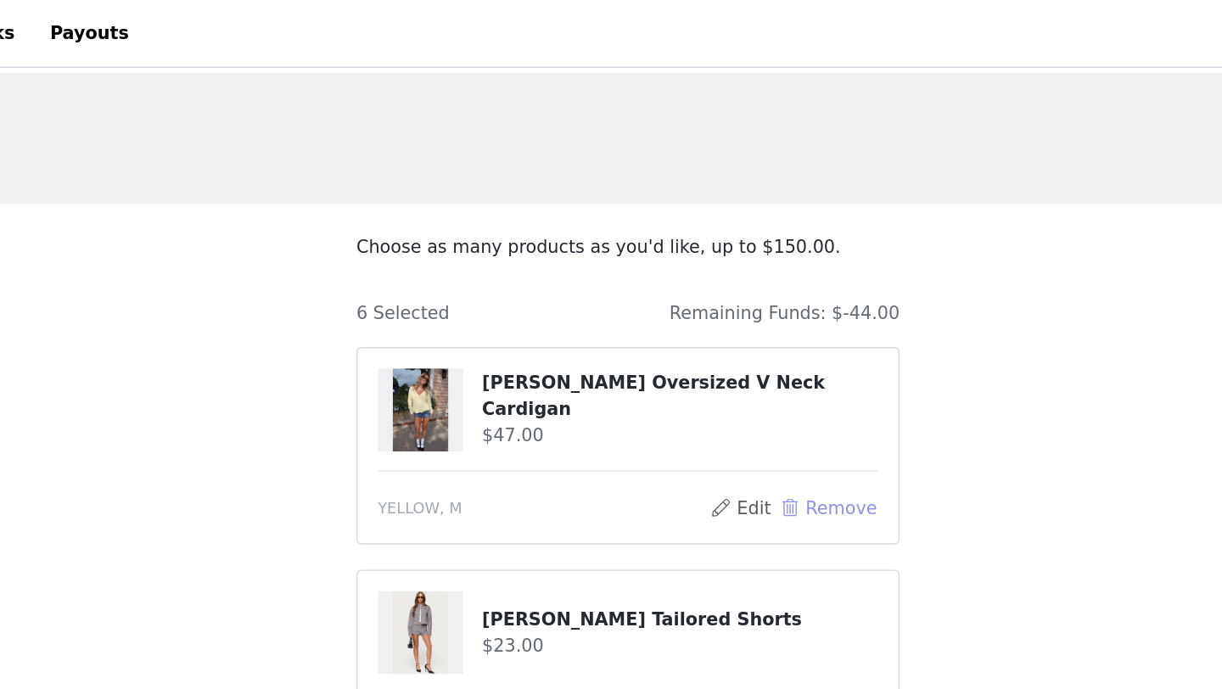
click at [754, 345] on button "Remove" at bounding box center [746, 343] width 68 height 20
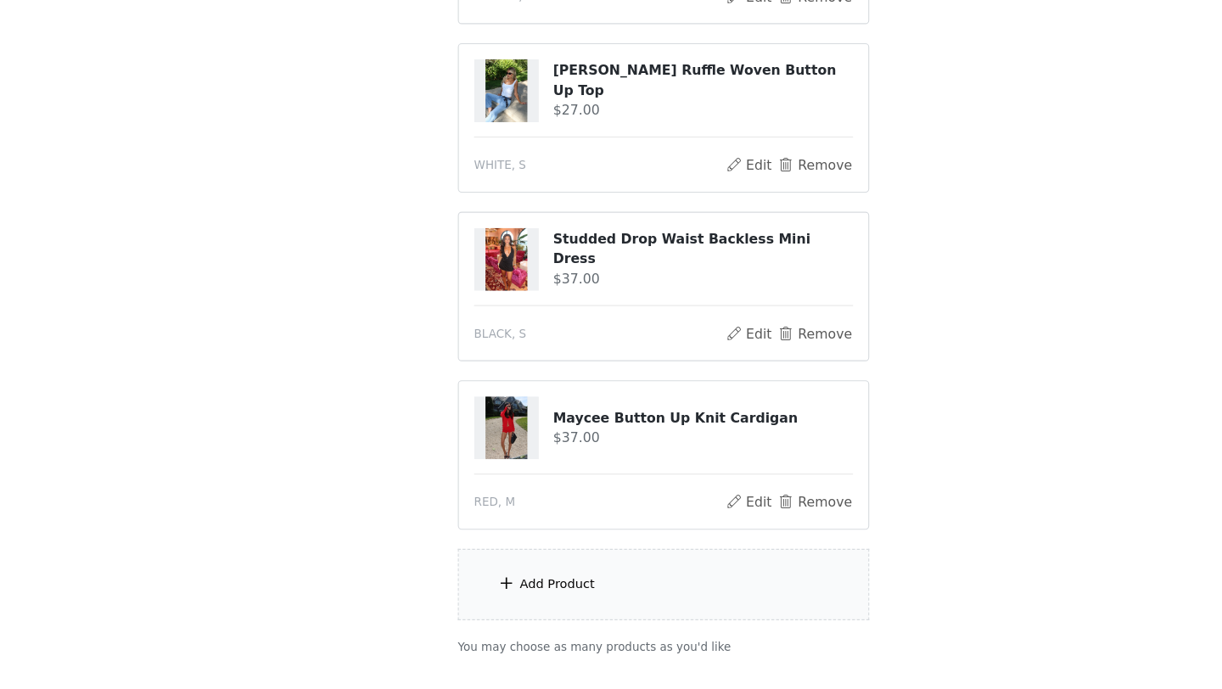
scroll to position [534, 0]
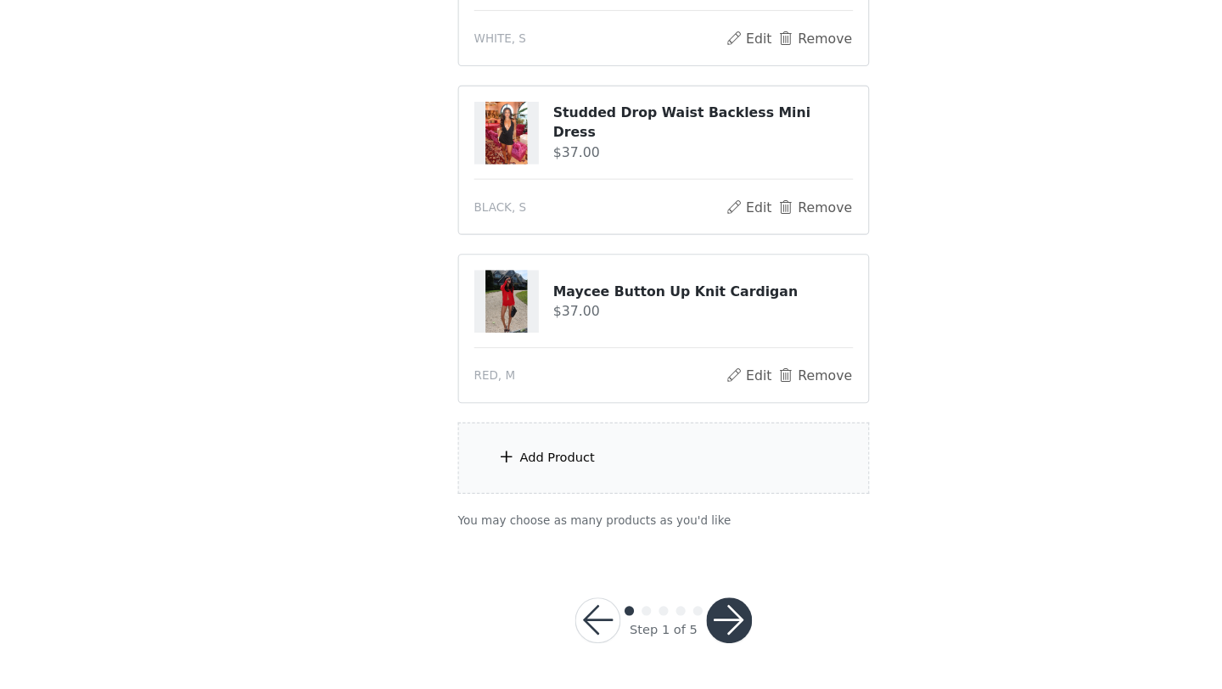
click at [663, 624] on button "button" at bounding box center [669, 628] width 41 height 41
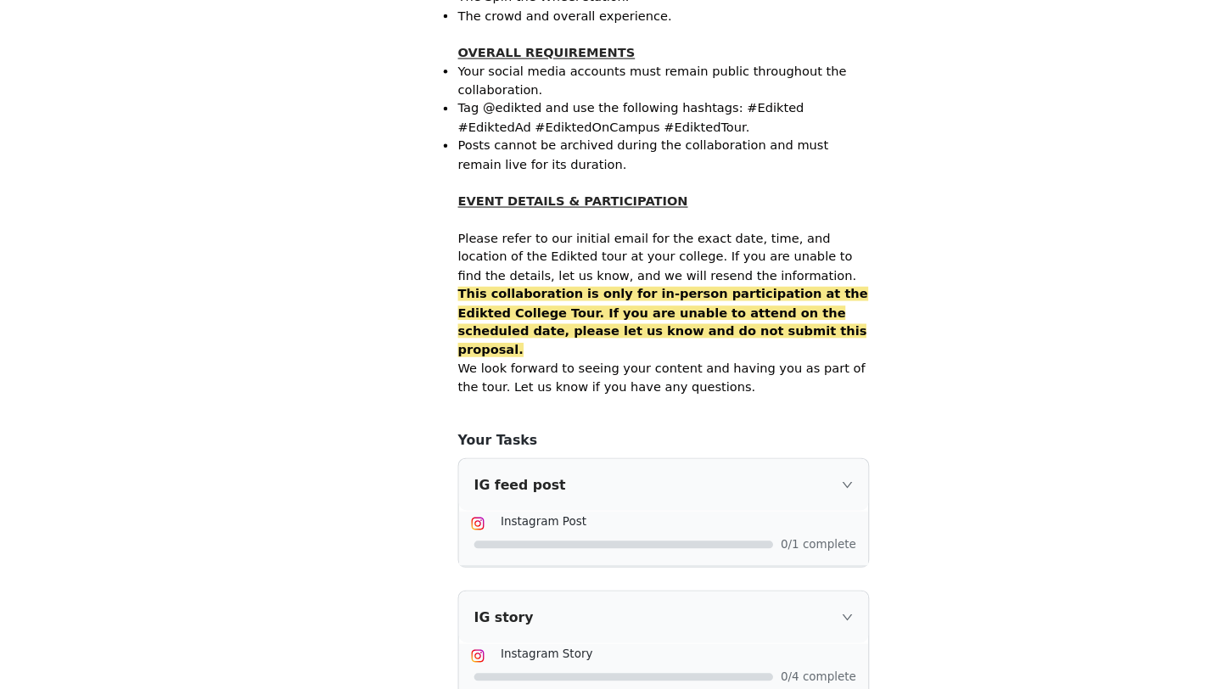
scroll to position [1064, 0]
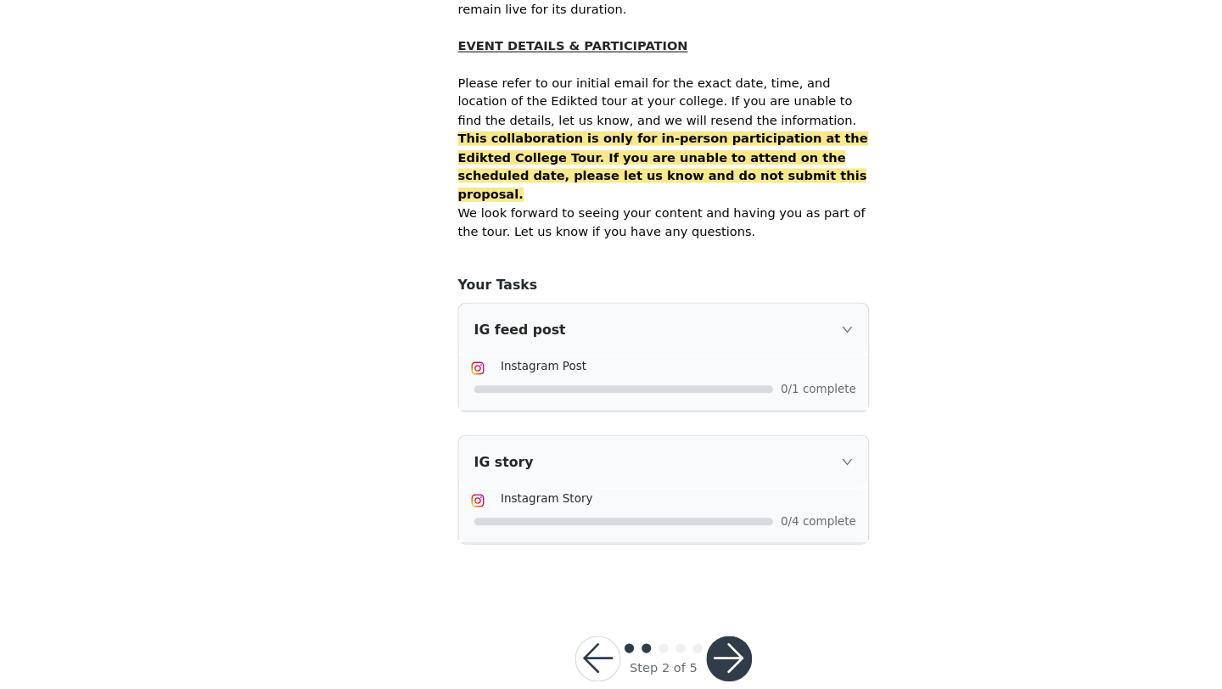
click at [680, 642] on button "button" at bounding box center [669, 662] width 41 height 41
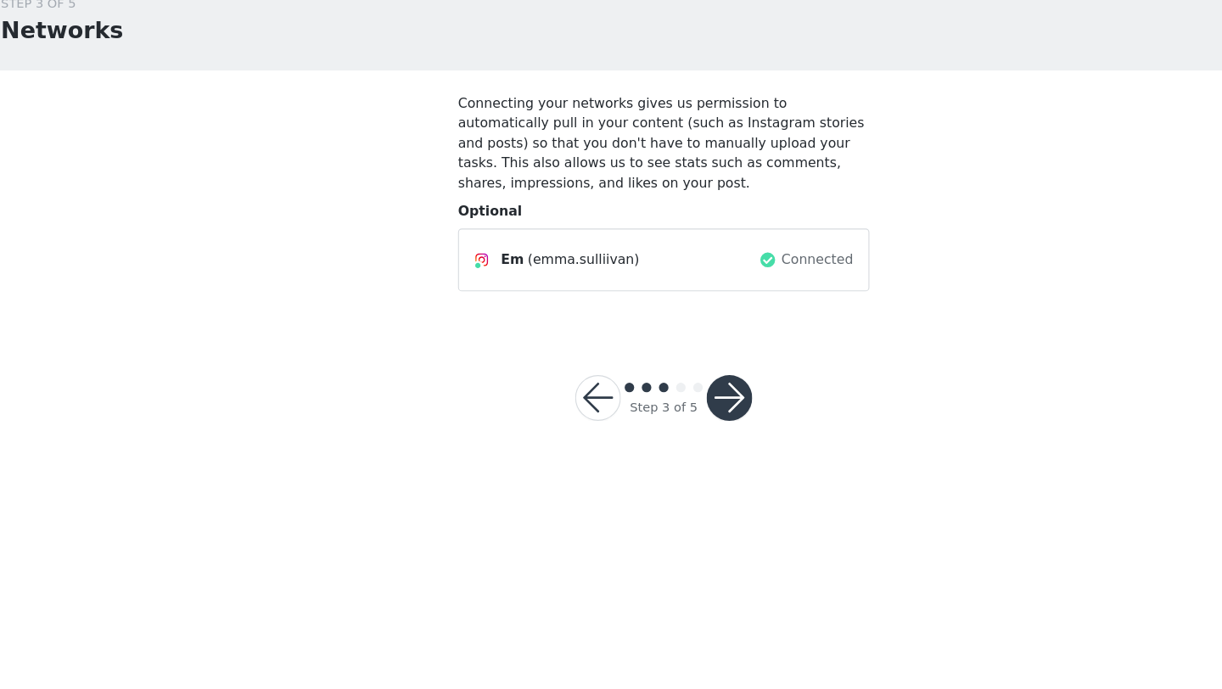
click at [668, 418] on button "button" at bounding box center [669, 429] width 41 height 41
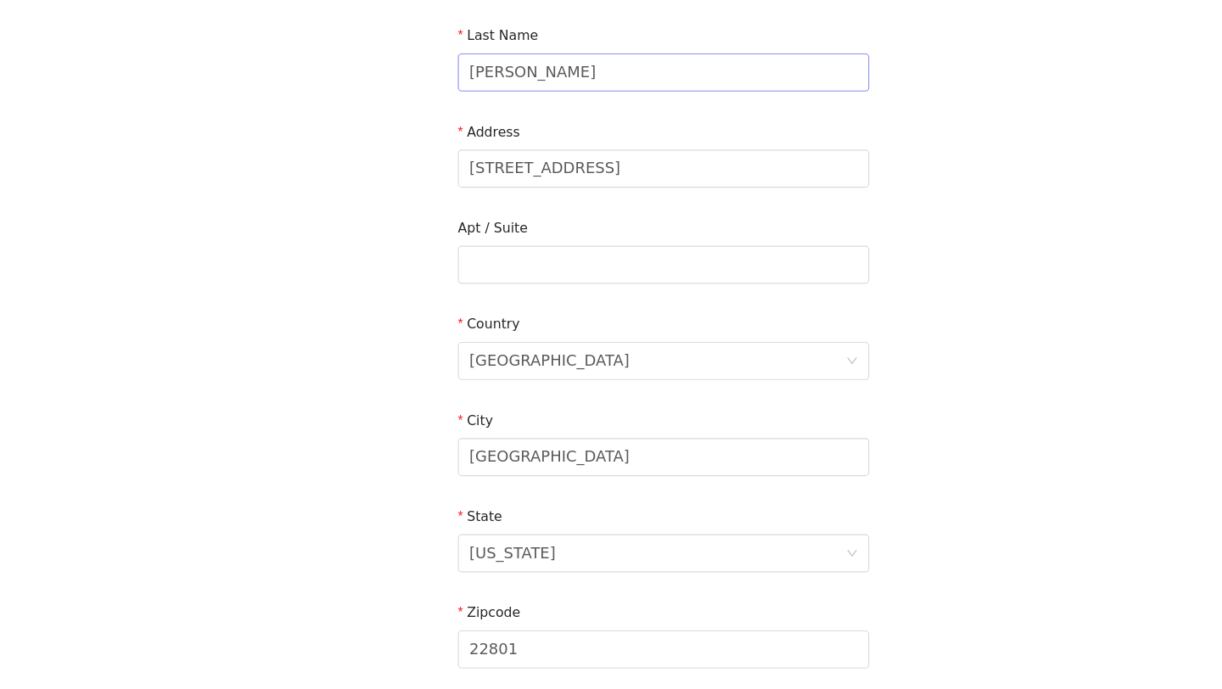
scroll to position [468, 0]
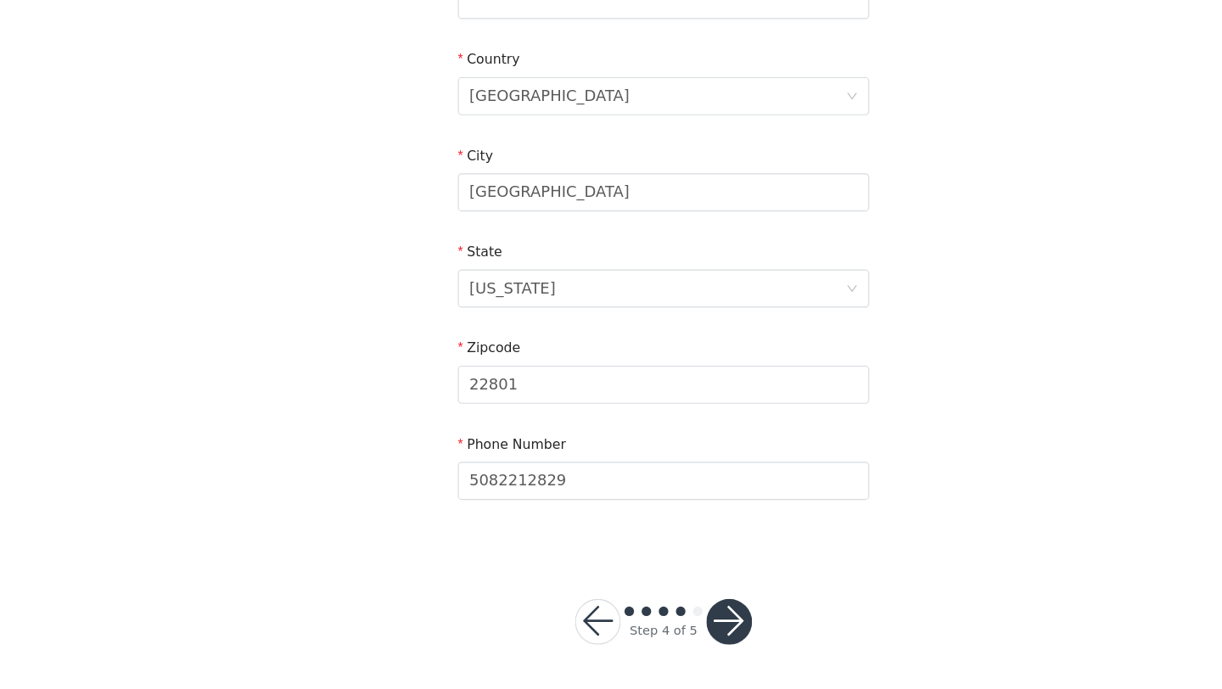
click at [669, 620] on button "button" at bounding box center [669, 628] width 41 height 41
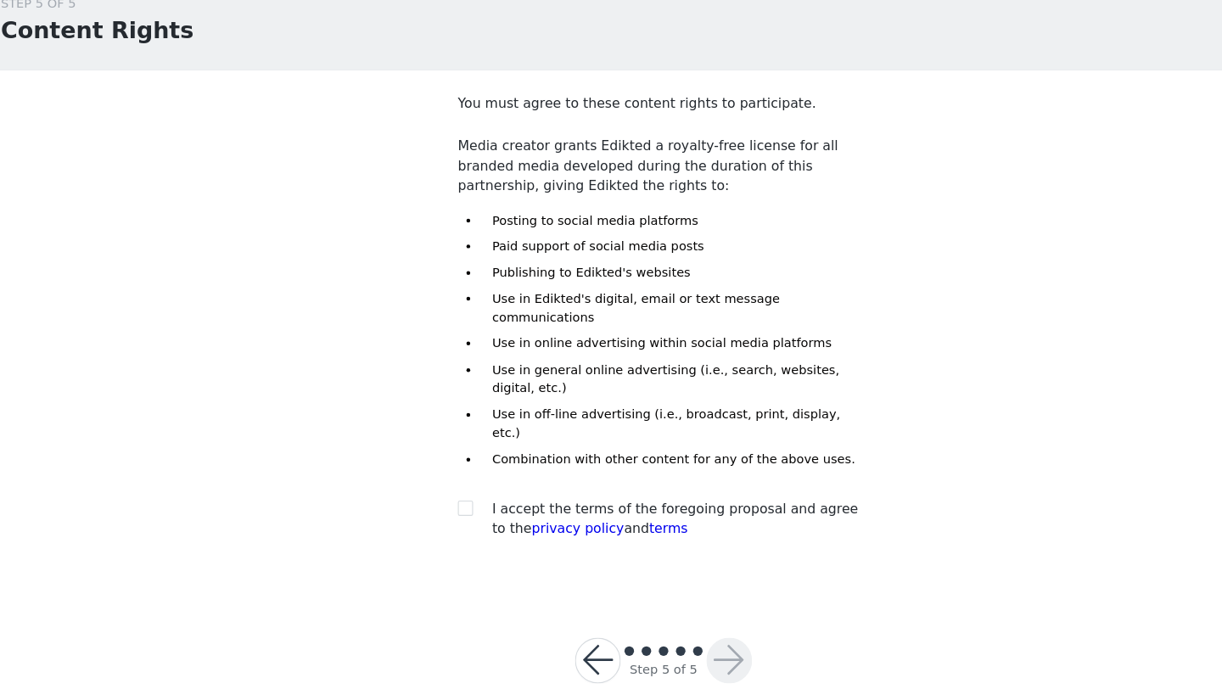
scroll to position [3, 0]
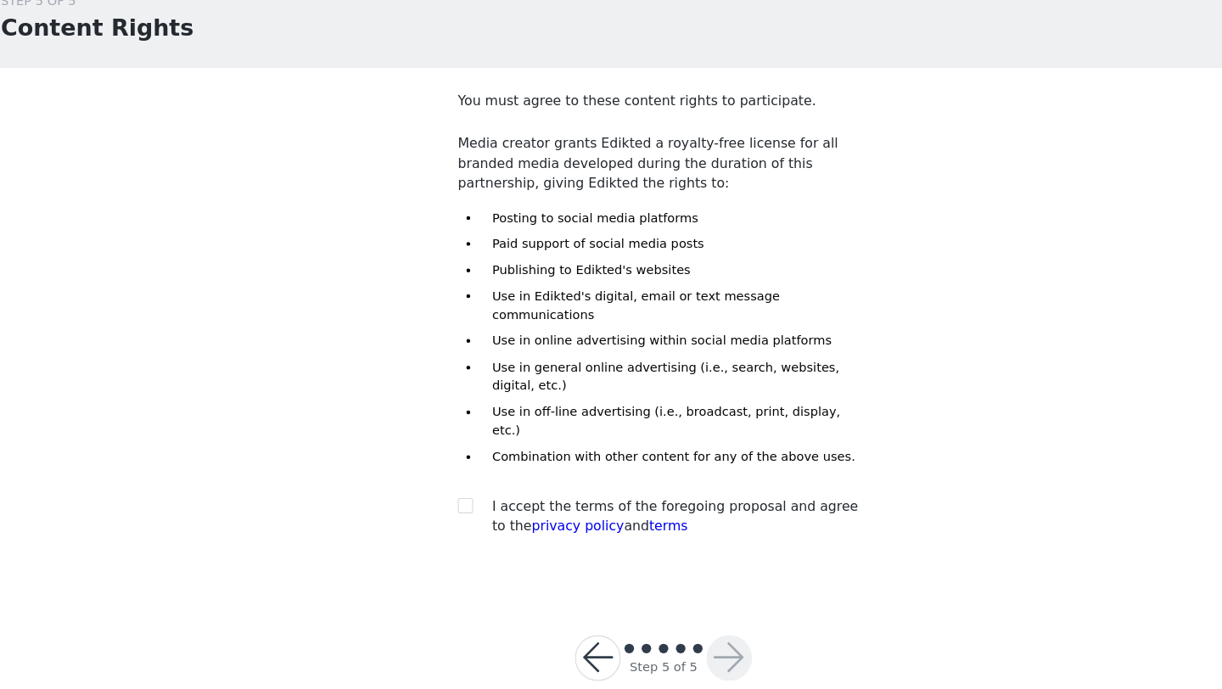
click at [468, 517] on div "I accept the terms of the foregoing proposal and agree to the privacy policy an…" at bounding box center [626, 535] width 336 height 36
click at [441, 517] on div at bounding box center [440, 526] width 24 height 18
click at [453, 517] on div "I accept the terms of the foregoing proposal and agree to the privacy policy an…" at bounding box center [611, 535] width 367 height 36
click at [441, 517] on div at bounding box center [440, 526] width 24 height 18
click at [434, 519] on input "checkbox" at bounding box center [434, 525] width 12 height 12
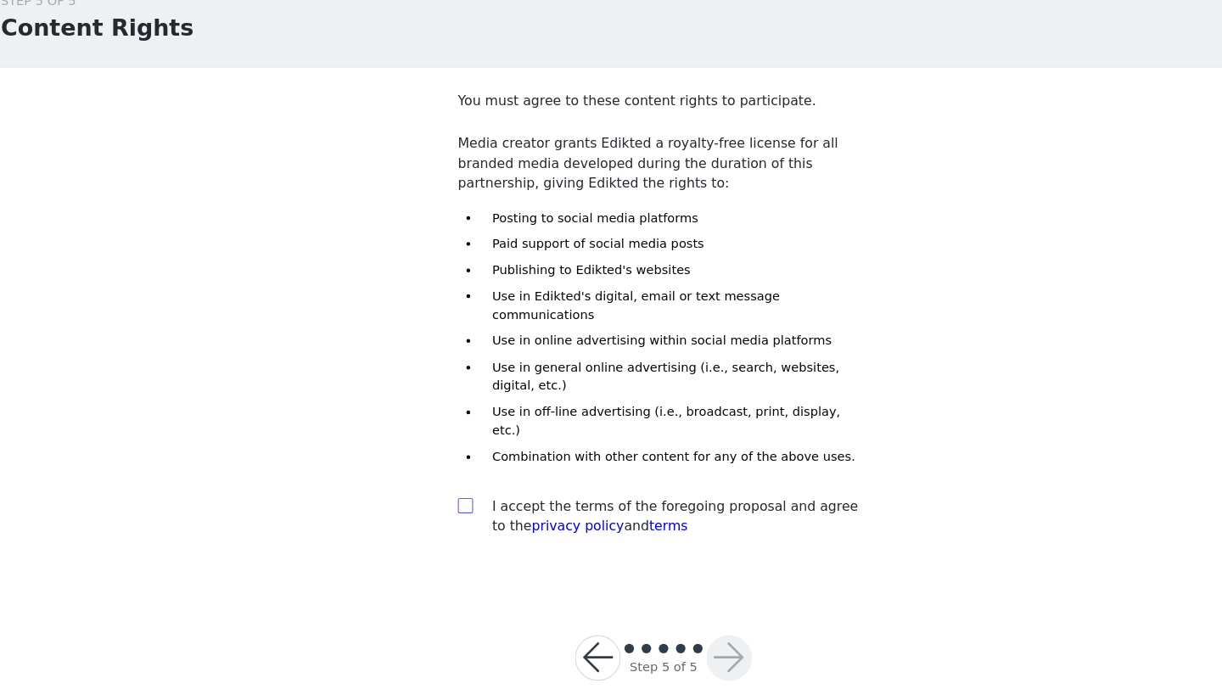
checkbox input "true"
click at [666, 641] on button "button" at bounding box center [669, 661] width 41 height 41
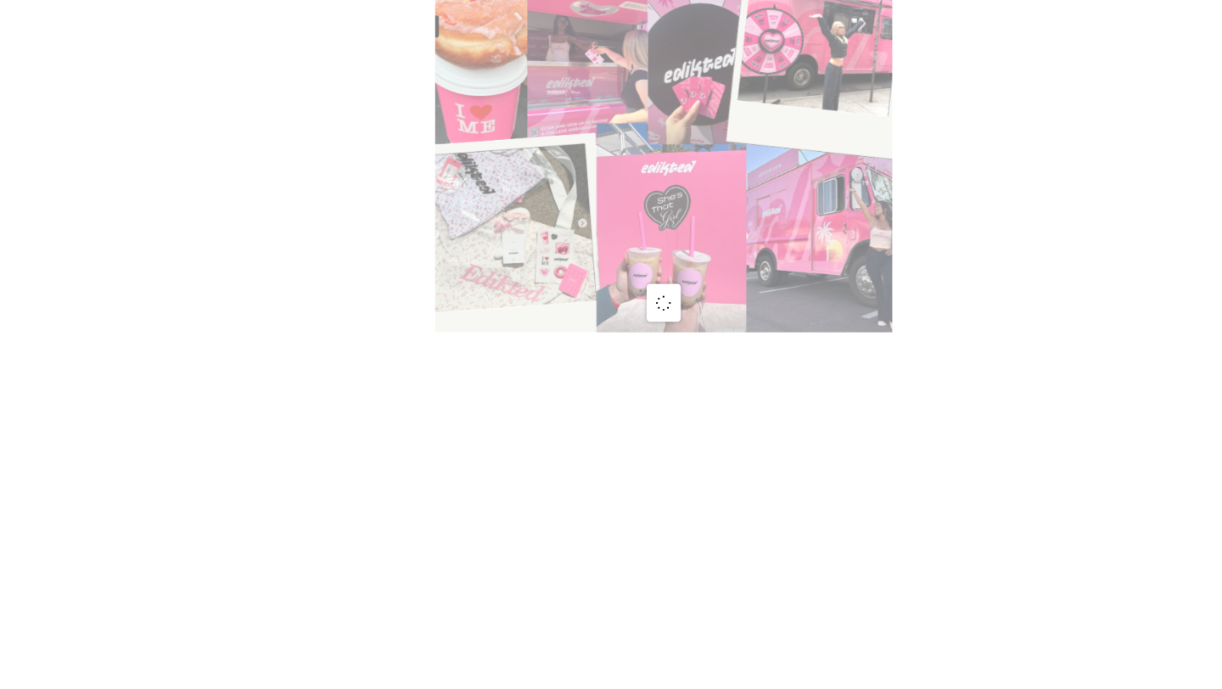
scroll to position [3, 0]
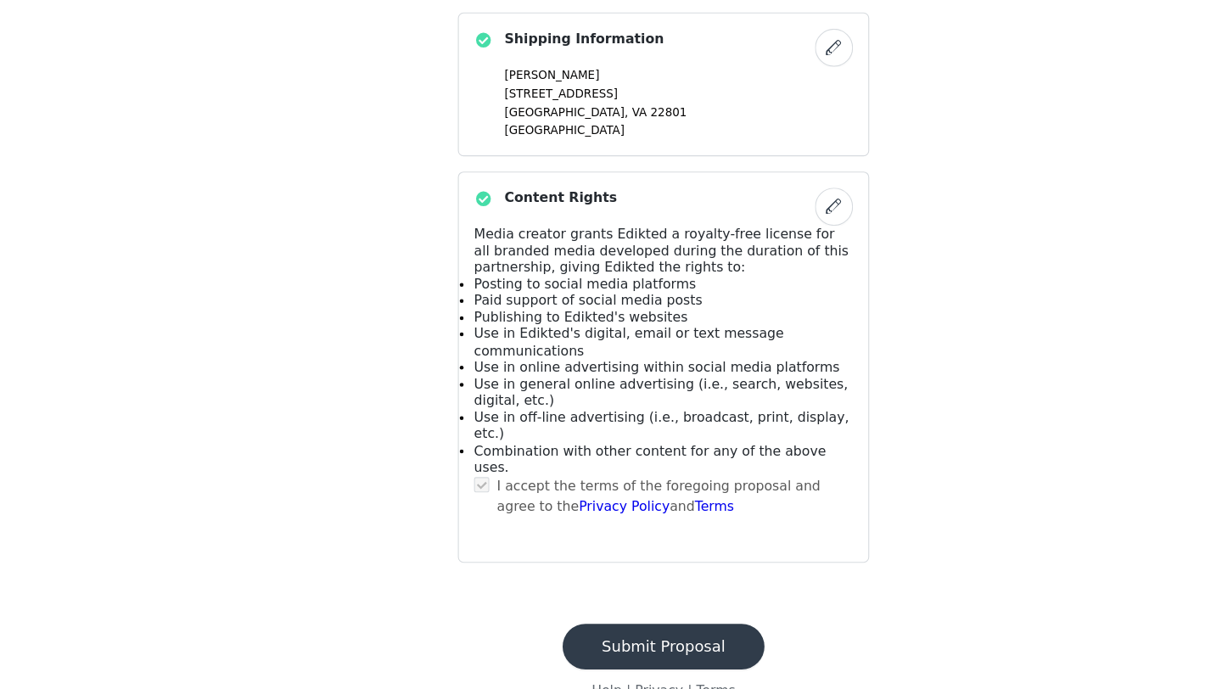
click at [632, 631] on button "Submit Proposal" at bounding box center [611, 651] width 180 height 41
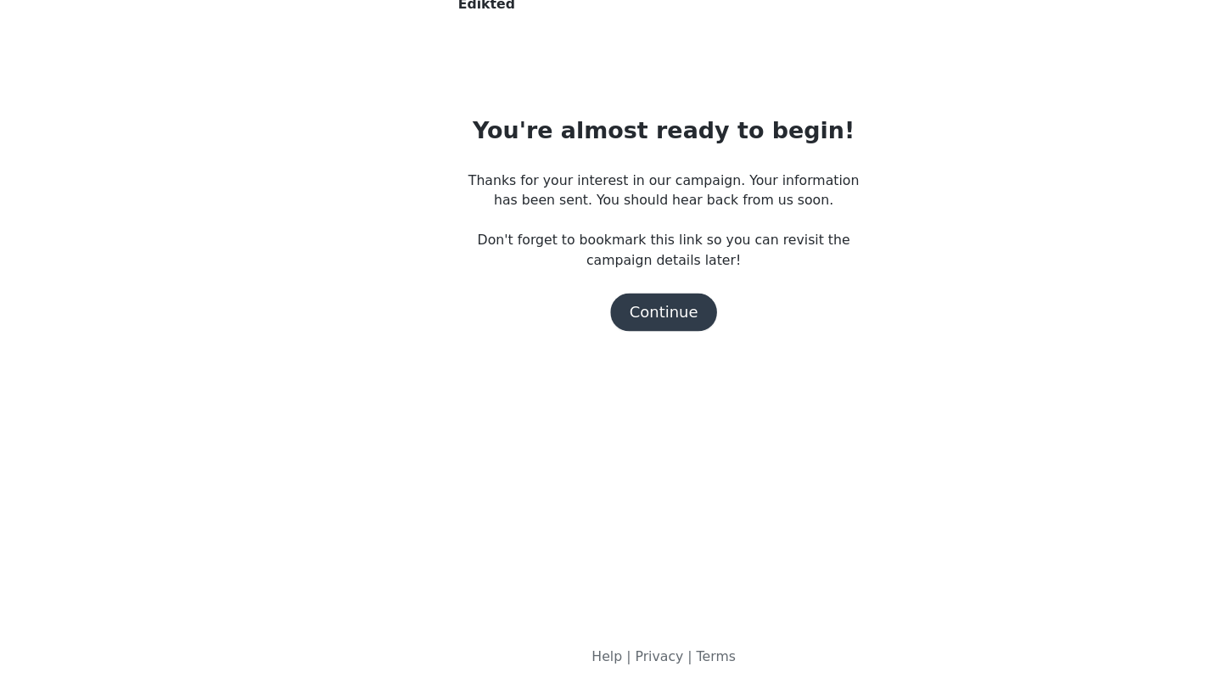
scroll to position [0, 0]
click at [609, 348] on button "Continue" at bounding box center [610, 353] width 95 height 34
